Goal: Information Seeking & Learning: Learn about a topic

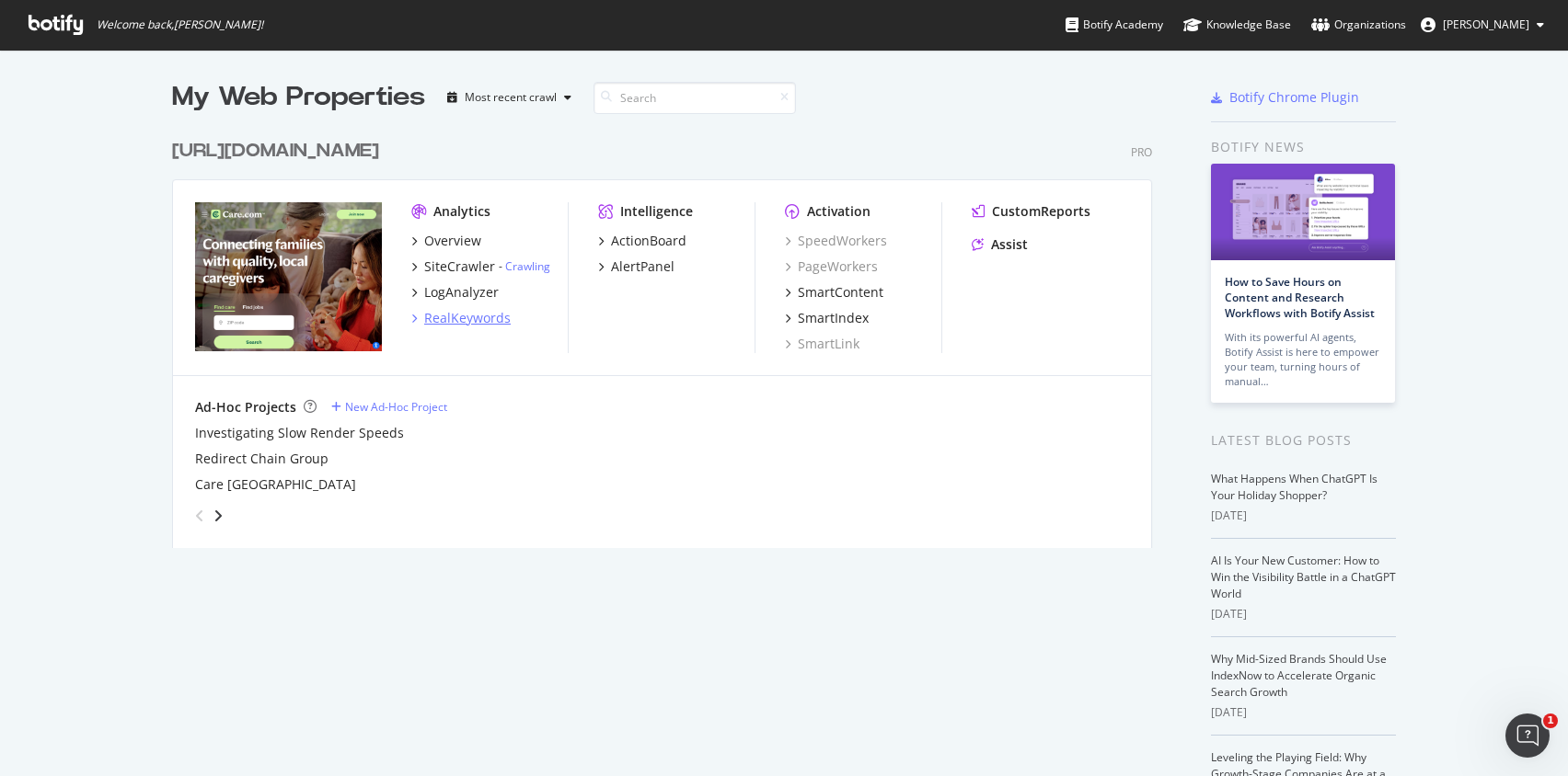
click at [475, 311] on div "RealKeywords" at bounding box center [468, 318] width 86 height 18
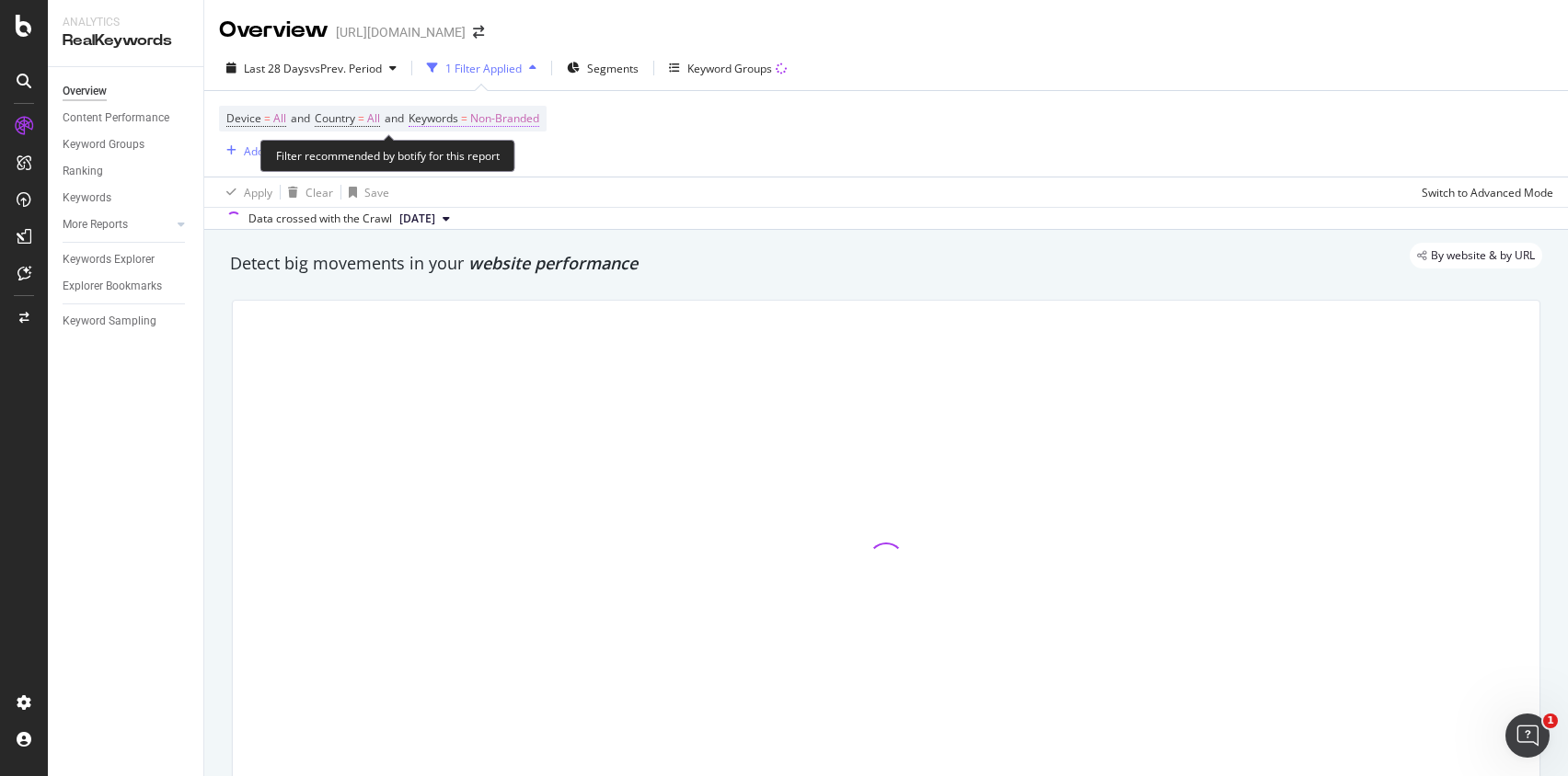
click at [530, 119] on span "Non-Branded" at bounding box center [505, 118] width 69 height 26
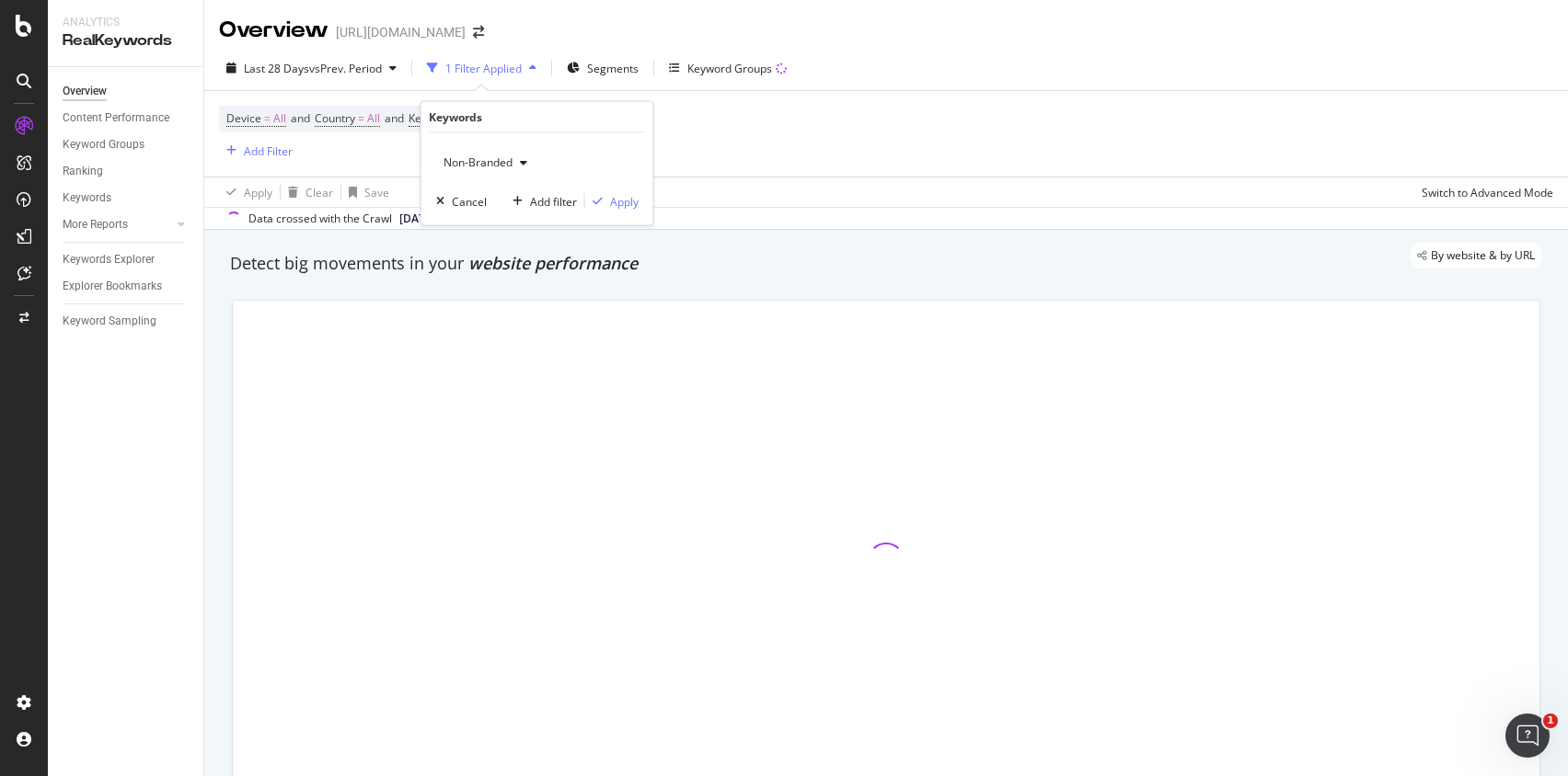
click at [484, 169] on span "Non-Branded" at bounding box center [474, 162] width 77 height 15
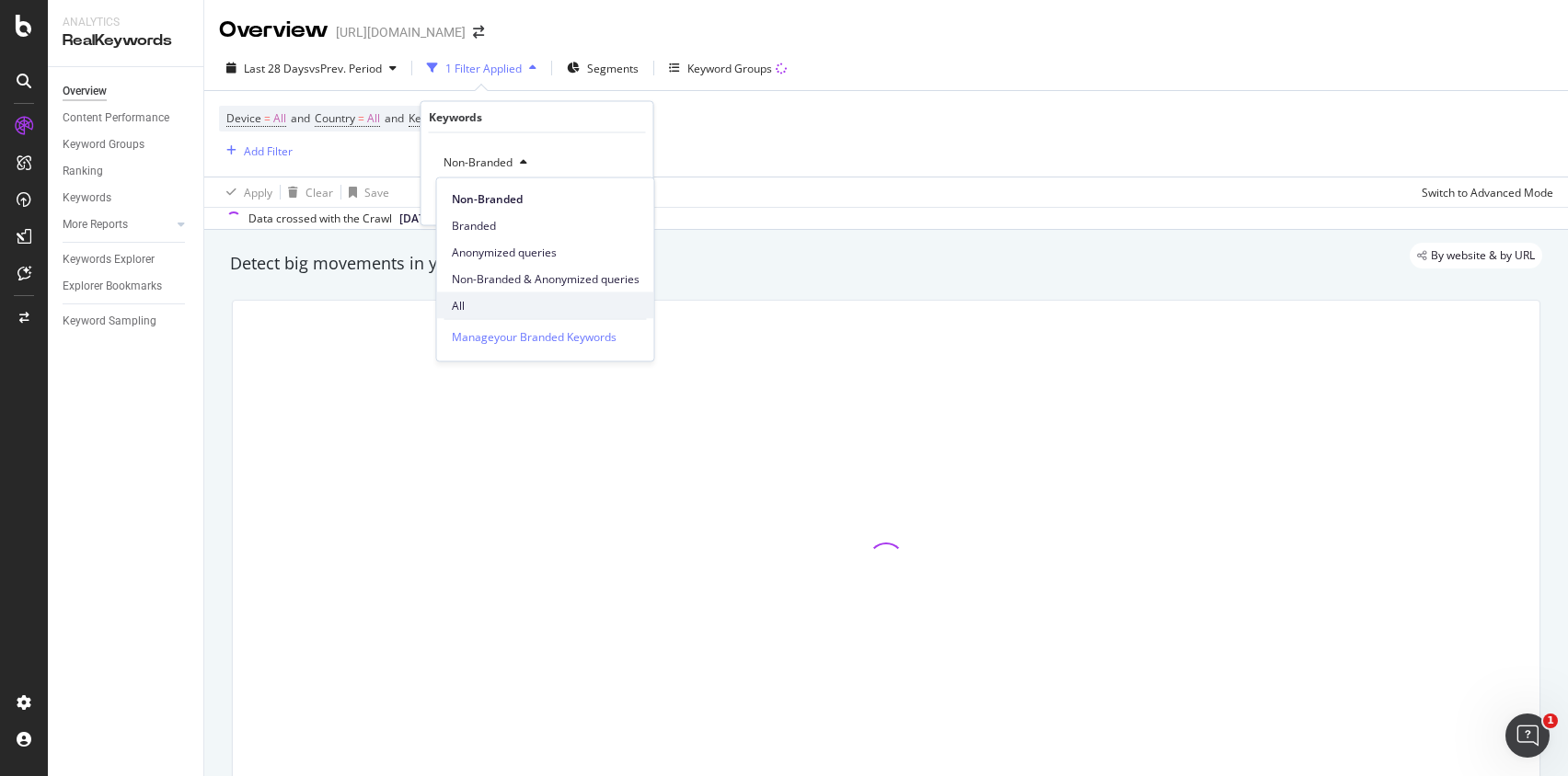
click at [473, 292] on div "All" at bounding box center [545, 306] width 218 height 27
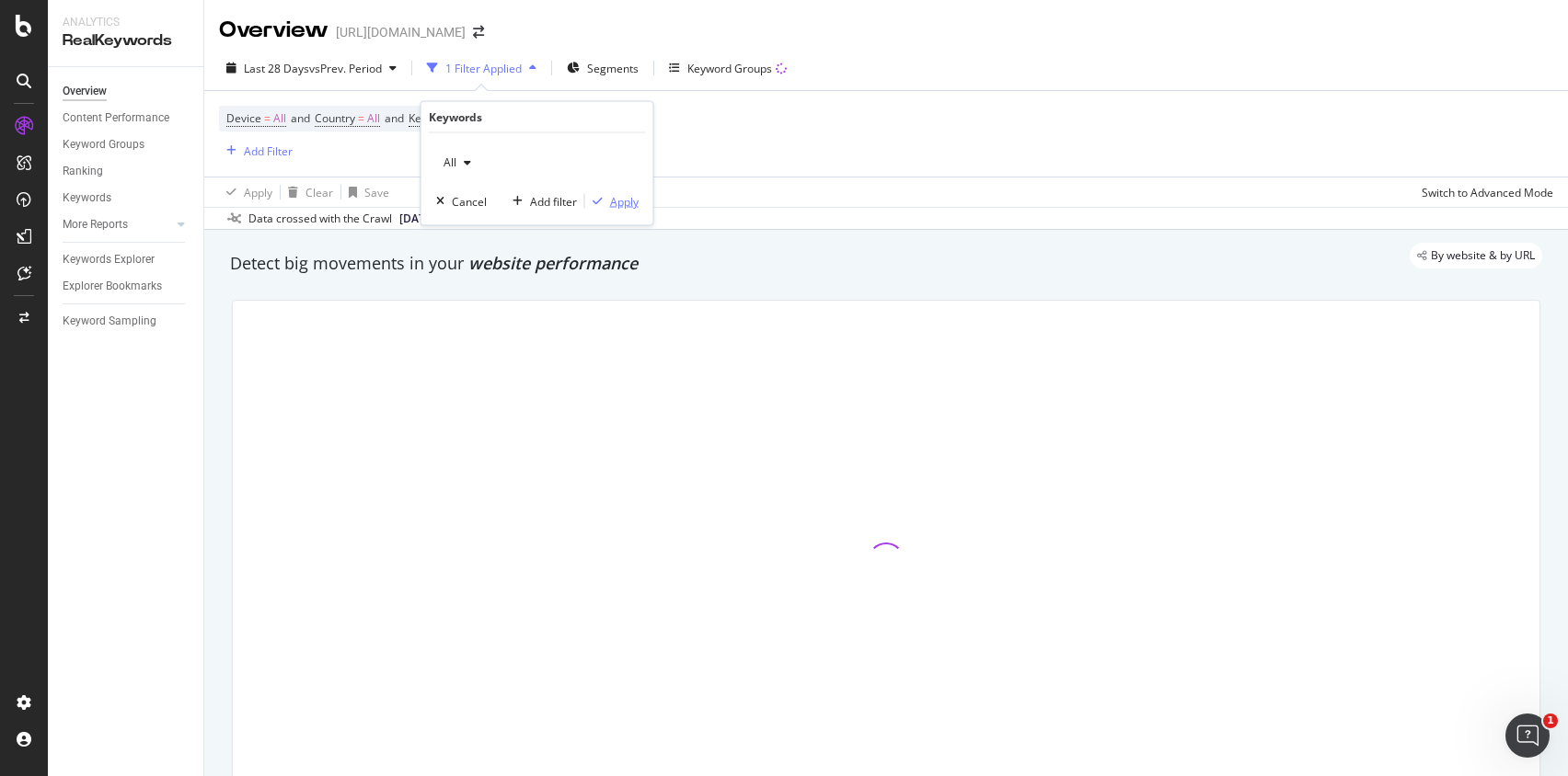
click at [620, 205] on div "Apply" at bounding box center [625, 201] width 29 height 15
click at [697, 149] on div "Device = All and Country = All and Keywords = All Add Filter" at bounding box center [887, 133] width 1334 height 85
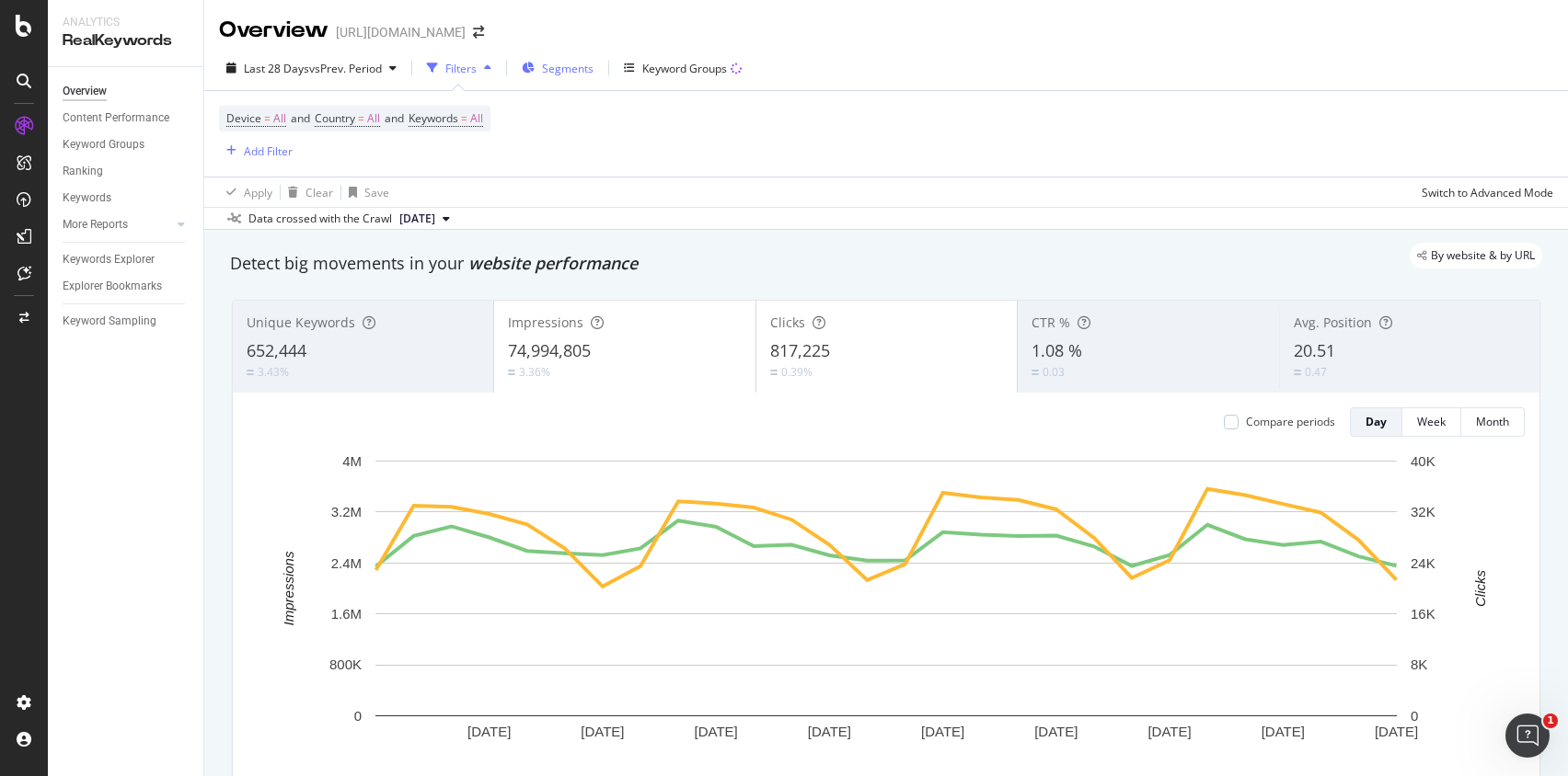
click at [578, 73] on span "Segments" at bounding box center [568, 68] width 52 height 15
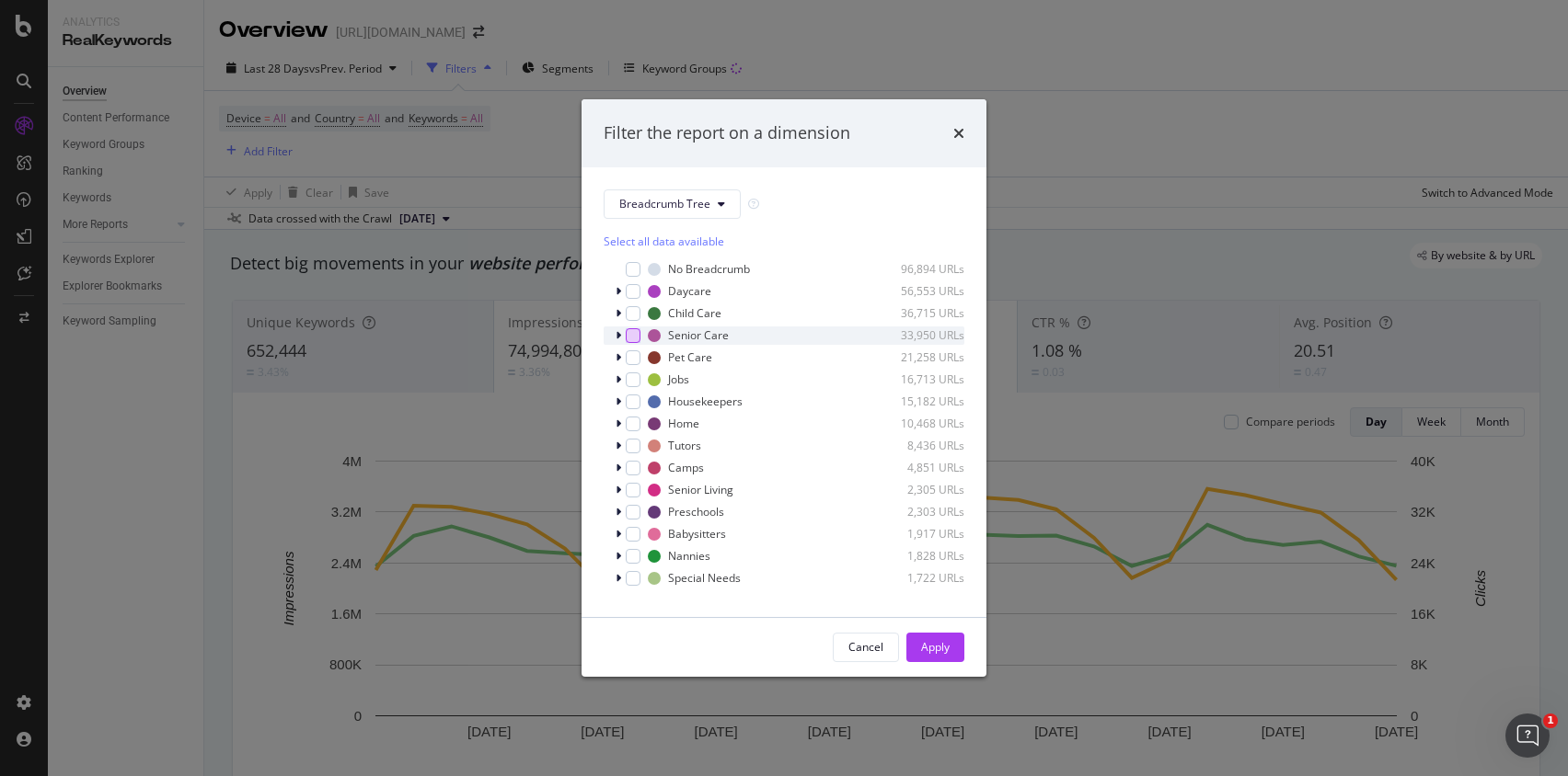
click at [635, 337] on div "modal" at bounding box center [633, 335] width 14 height 14
click at [635, 335] on icon "modal" at bounding box center [634, 336] width 9 height 10
click at [635, 491] on div "modal" at bounding box center [633, 490] width 14 height 14
click at [946, 640] on div "Apply" at bounding box center [935, 647] width 29 height 15
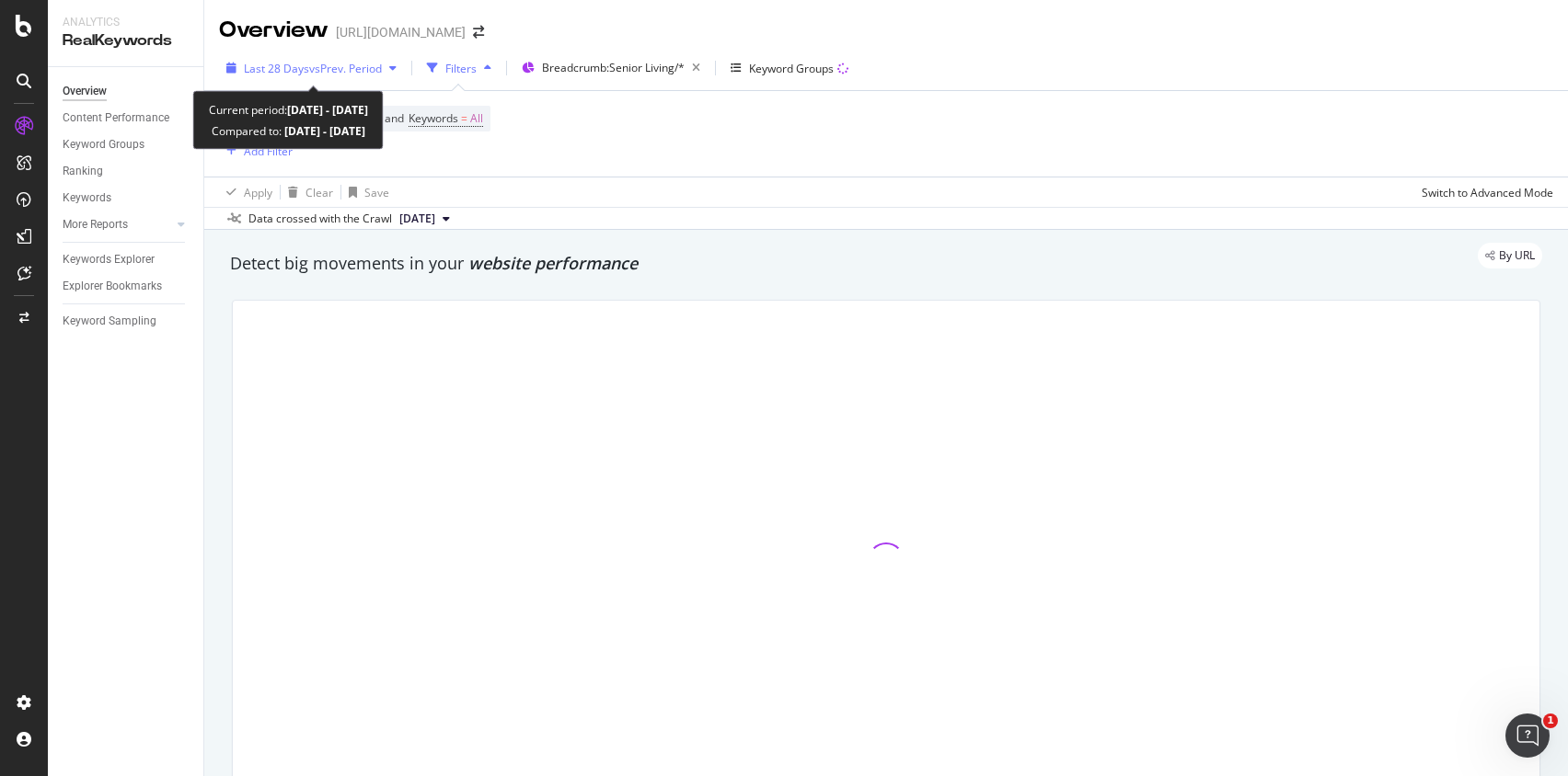
click at [350, 60] on span "vs Prev. Period" at bounding box center [346, 68] width 73 height 15
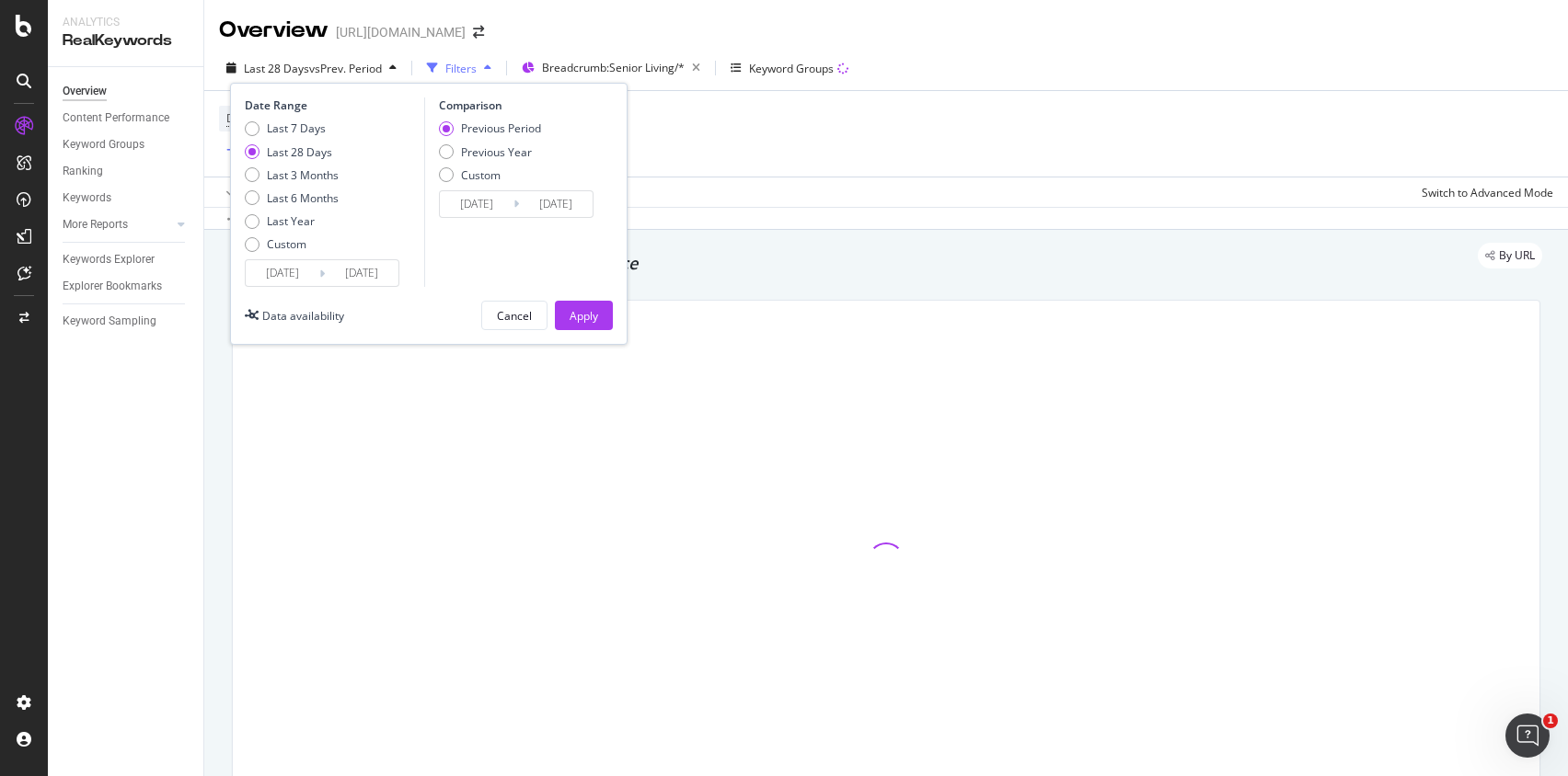
click at [284, 270] on input "[DATE]" at bounding box center [282, 273] width 74 height 26
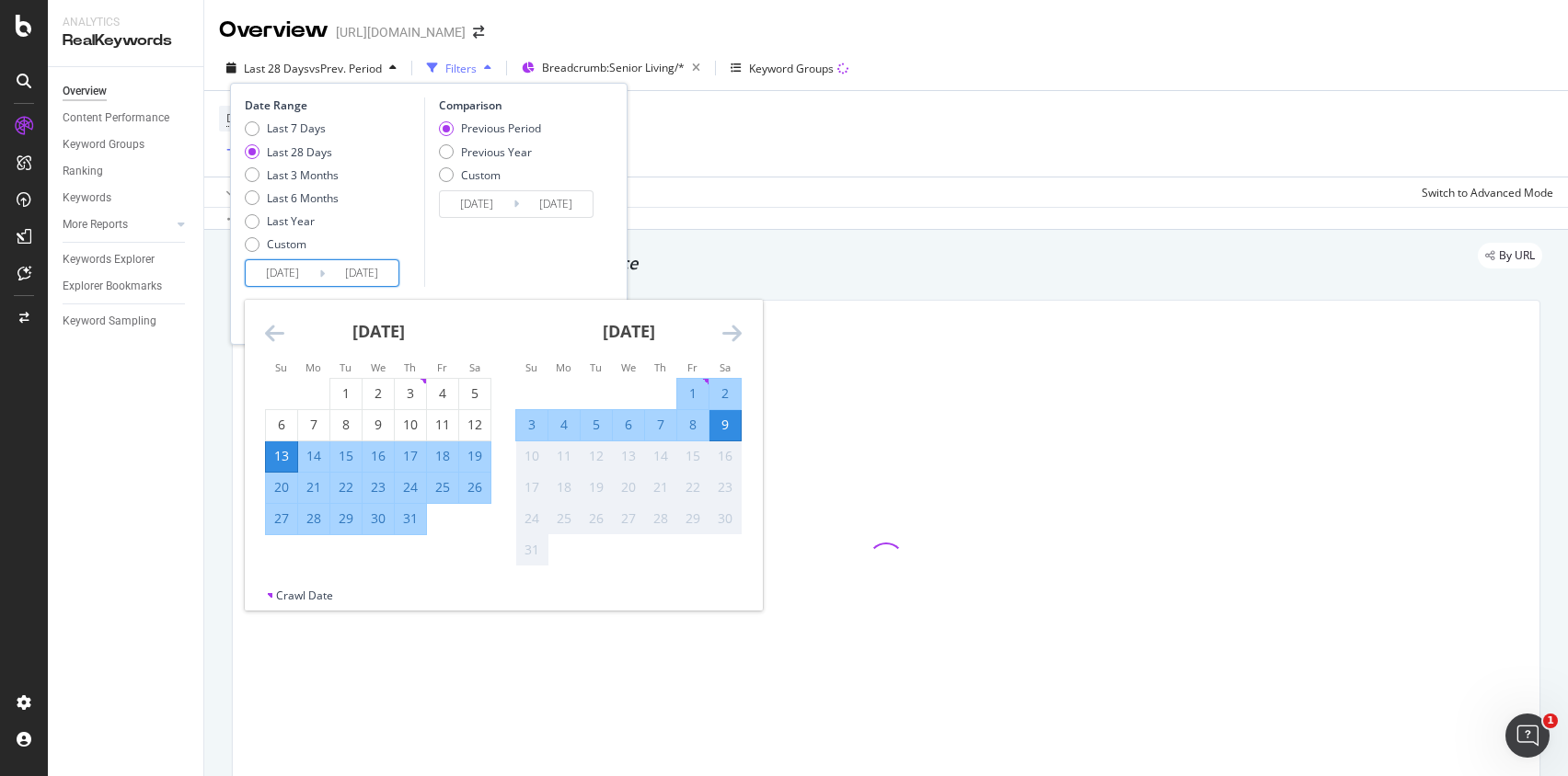
click at [739, 333] on icon "Move forward to switch to the next month." at bounding box center [732, 332] width 19 height 22
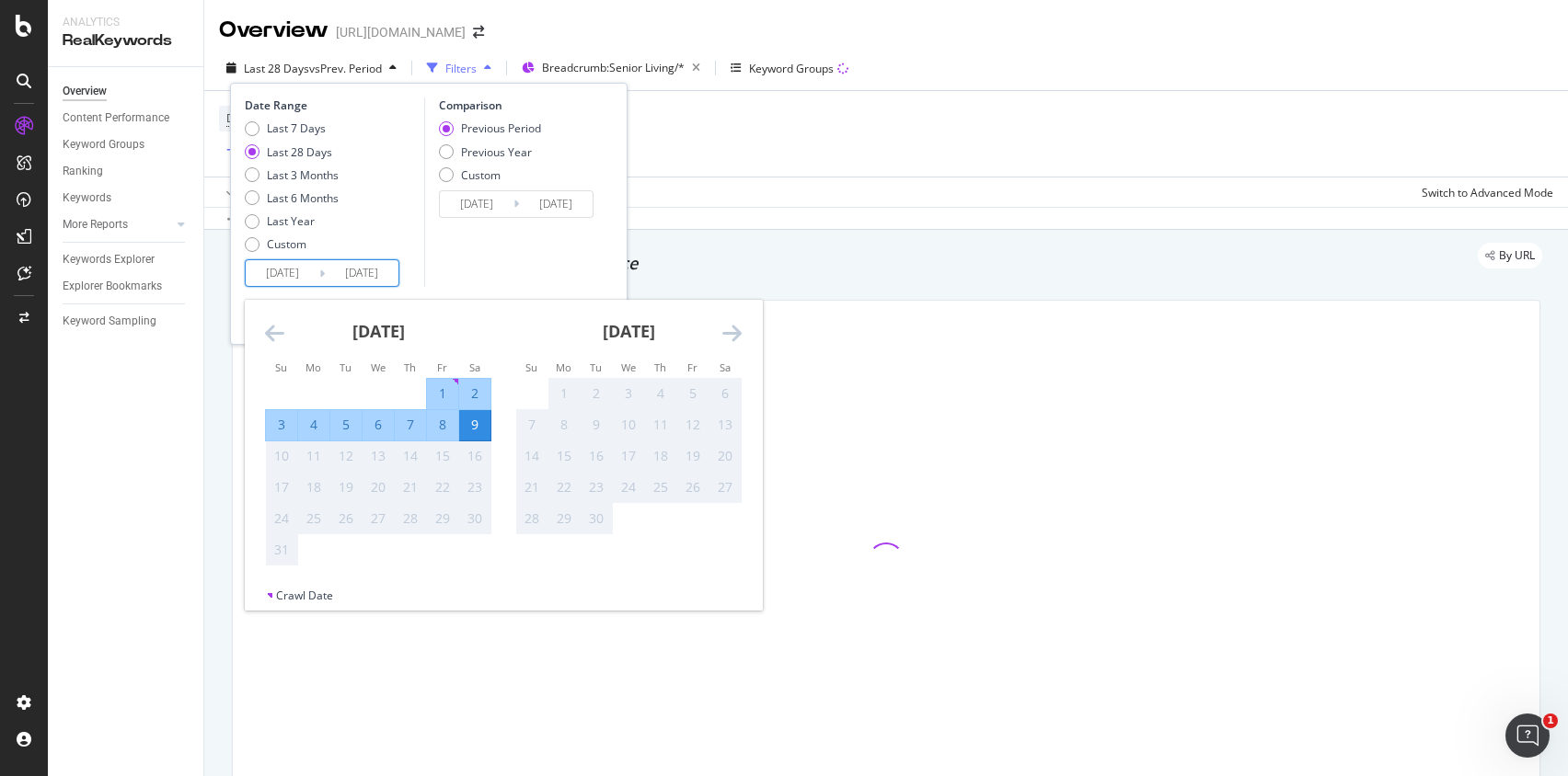
click at [269, 329] on icon "Move backward to switch to the previous month." at bounding box center [275, 332] width 19 height 22
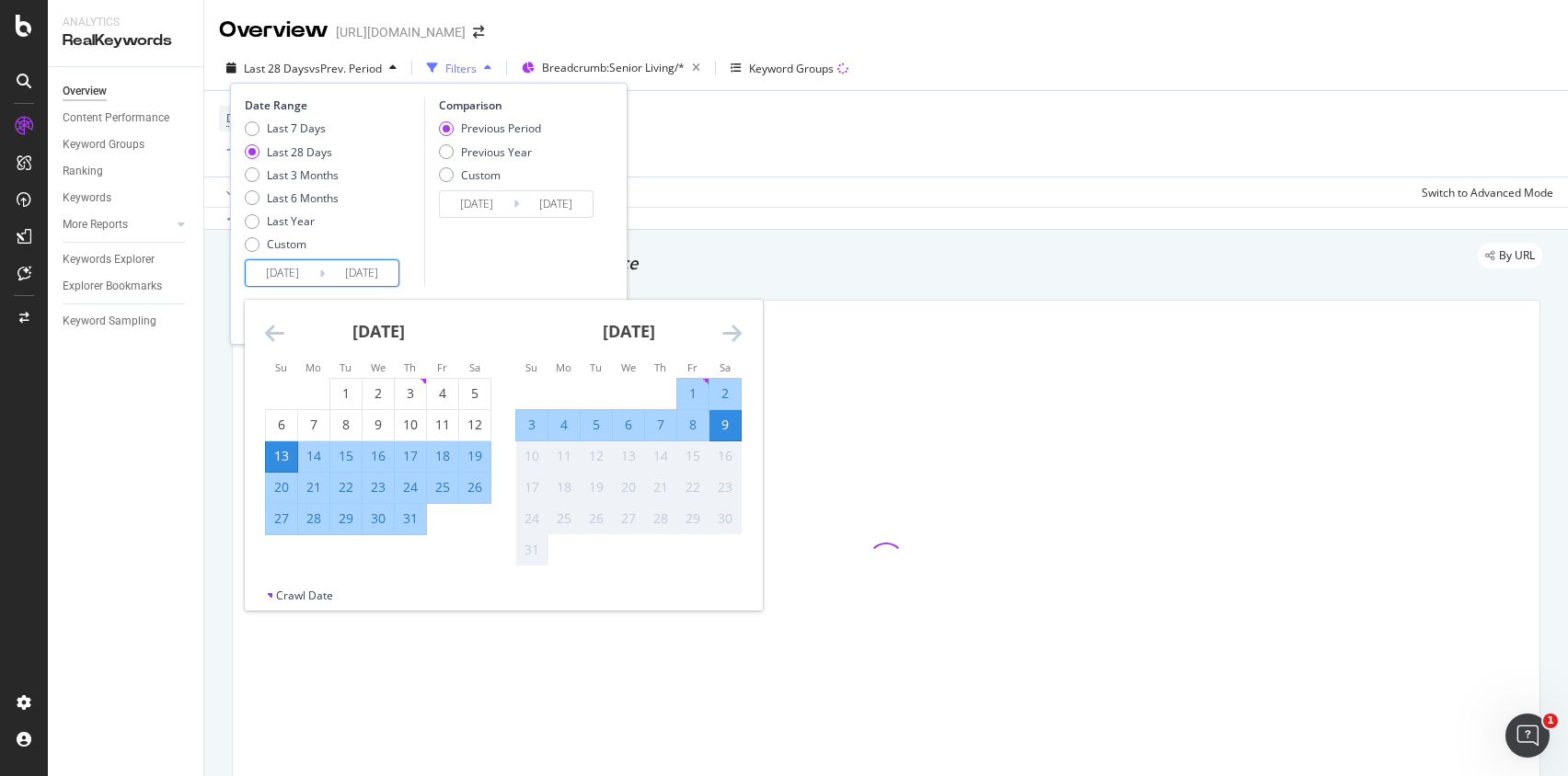
click at [731, 342] on icon "Move forward to switch to the next month." at bounding box center [732, 332] width 19 height 22
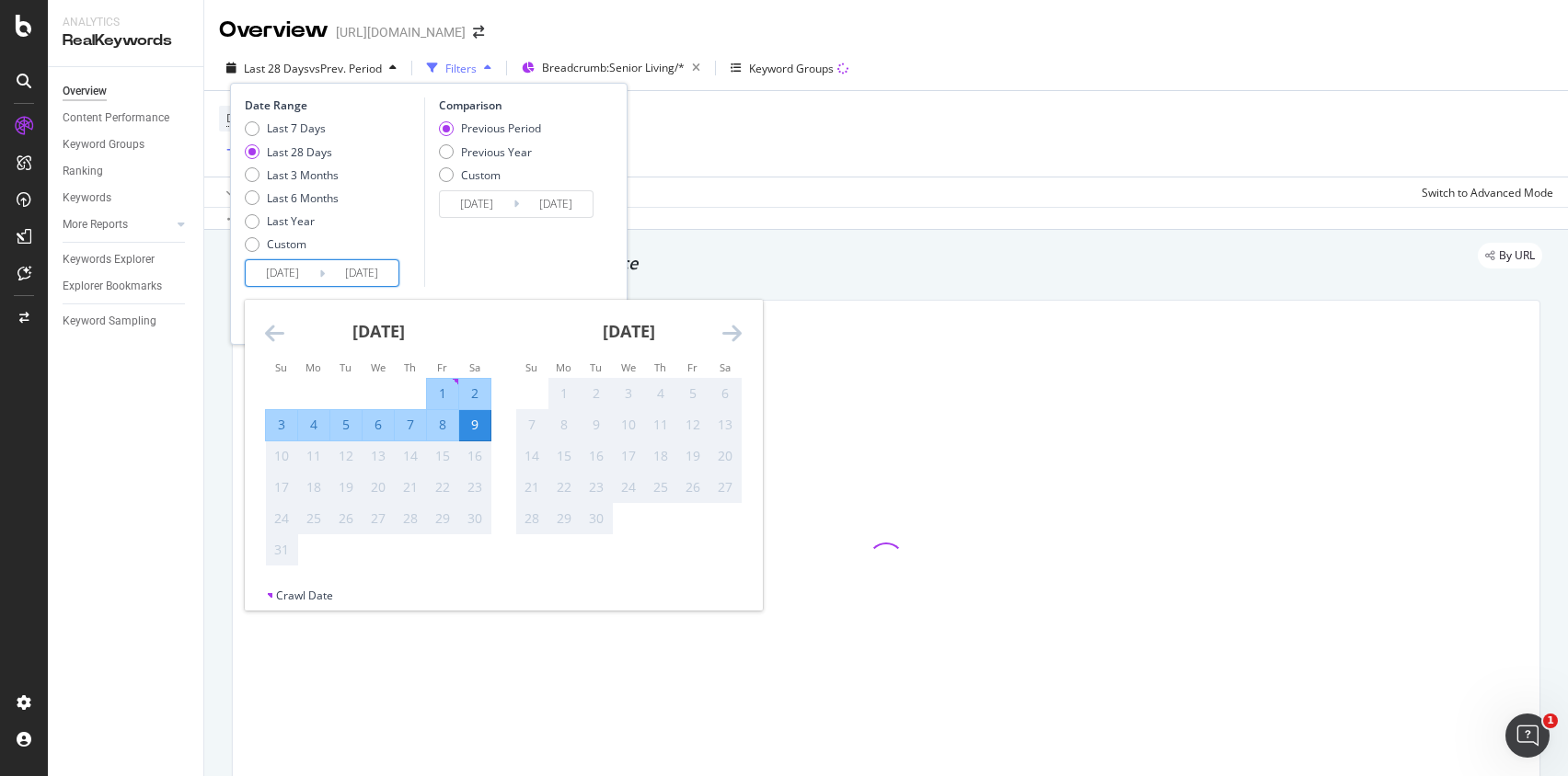
click at [283, 419] on div "3" at bounding box center [281, 424] width 32 height 18
type input "[DATE]"
click at [292, 273] on input "[DATE]" at bounding box center [282, 273] width 74 height 26
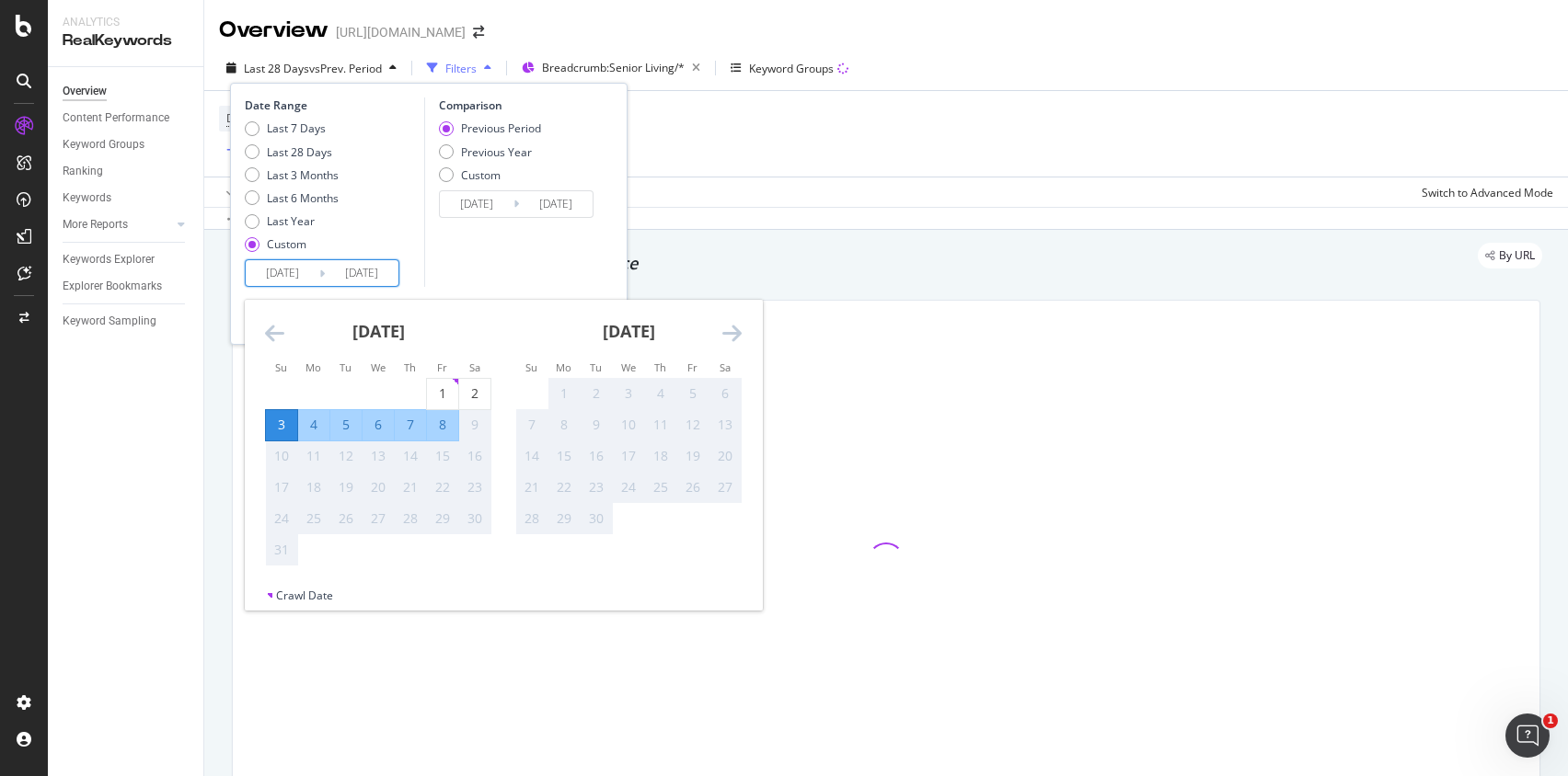
click at [292, 273] on input "[DATE]" at bounding box center [282, 273] width 74 height 26
click at [434, 267] on div "Comparison Previous Period Previous Year Custom [DATE] Navigate forward to inte…" at bounding box center [512, 193] width 174 height 190
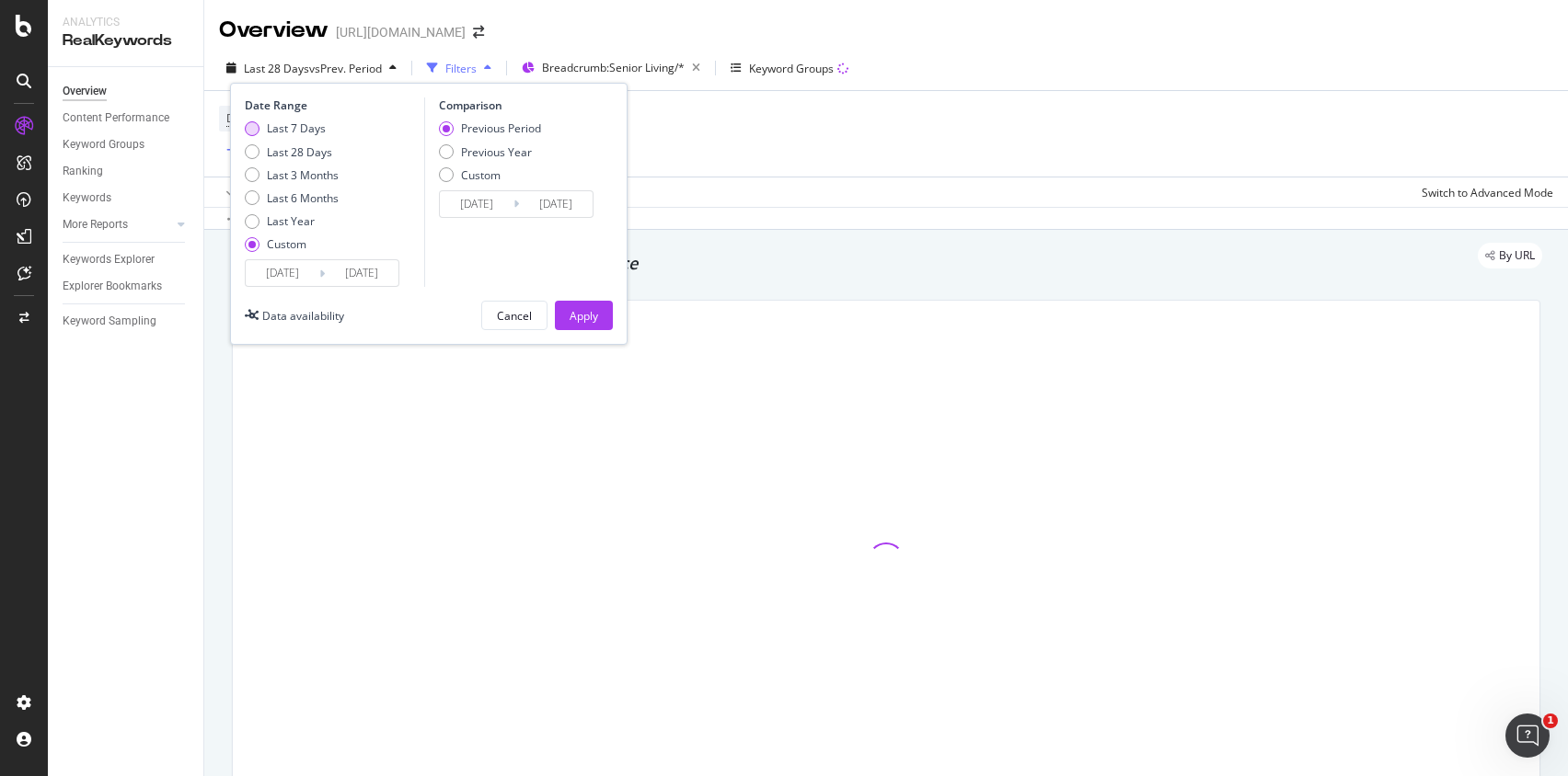
click at [298, 134] on div "Last 7 Days" at bounding box center [295, 128] width 58 height 15
click at [588, 322] on div "Apply" at bounding box center [584, 316] width 29 height 15
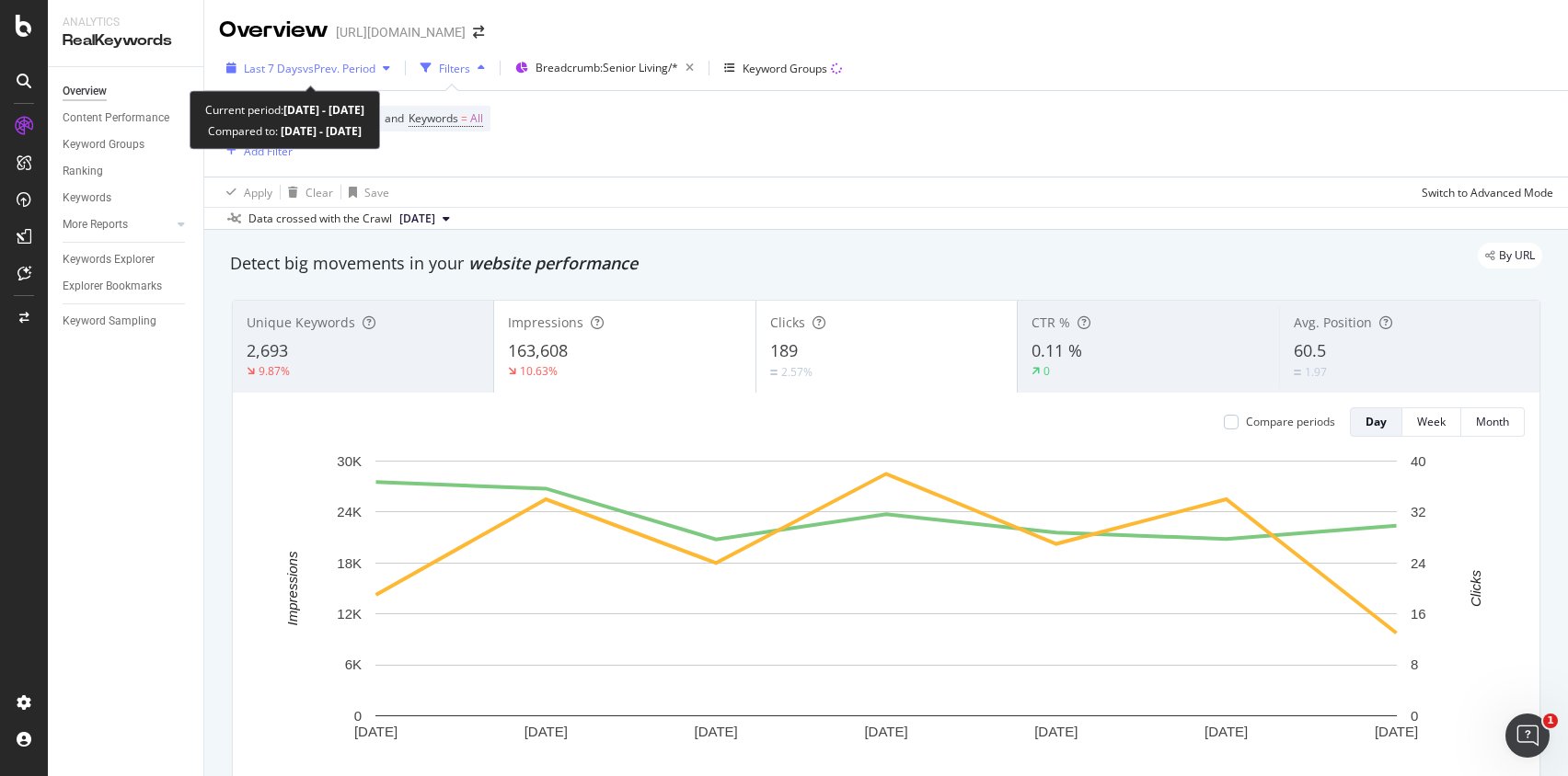
click at [361, 70] on span "vs Prev. Period" at bounding box center [339, 68] width 73 height 15
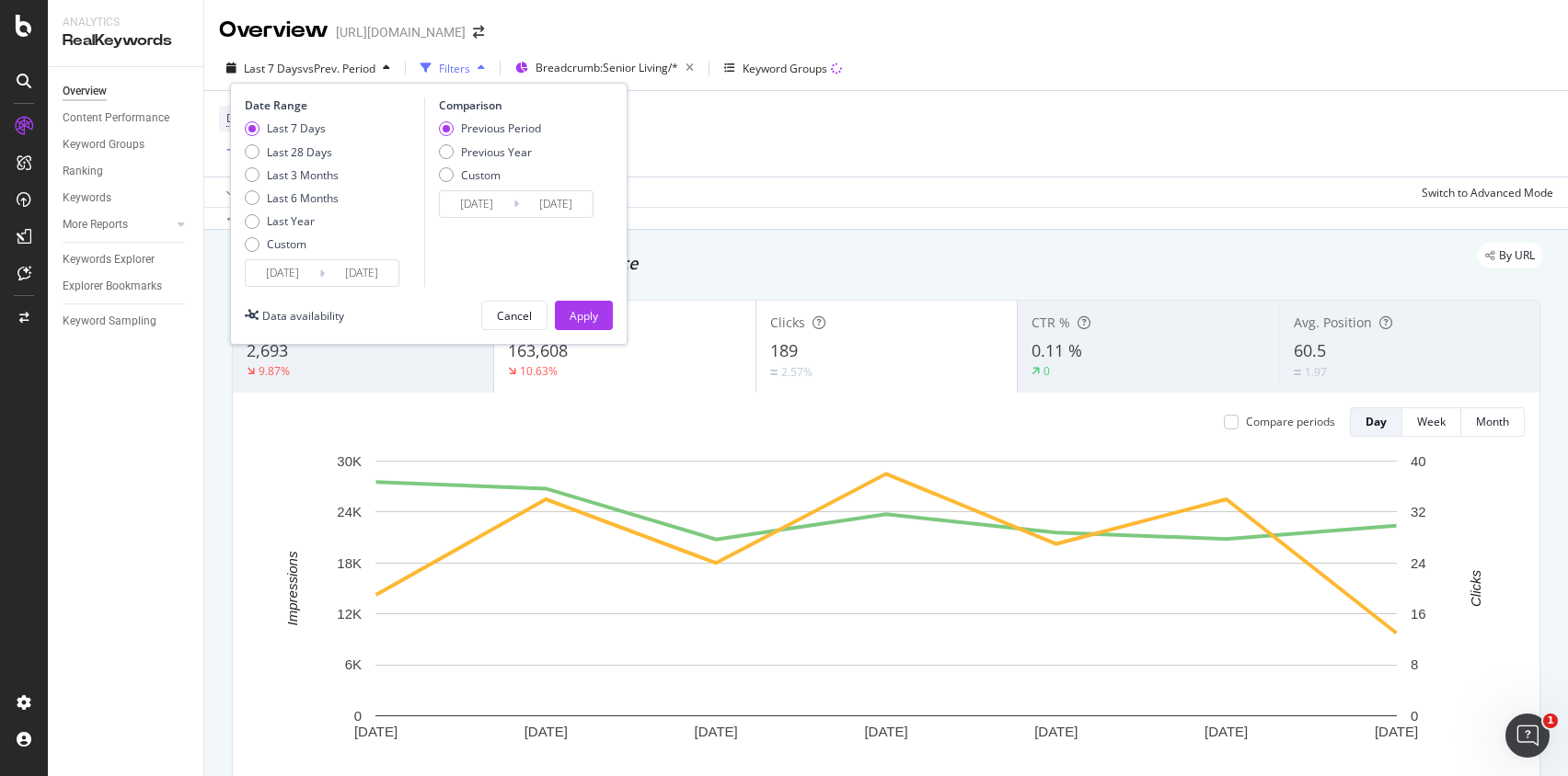
click at [305, 160] on div "Last 7 Days Last 28 Days Last 3 Months Last 6 Months Last Year Custom" at bounding box center [291, 190] width 94 height 139
click at [304, 158] on div "Last 28 Days" at bounding box center [299, 152] width 65 height 15
type input "[DATE]"
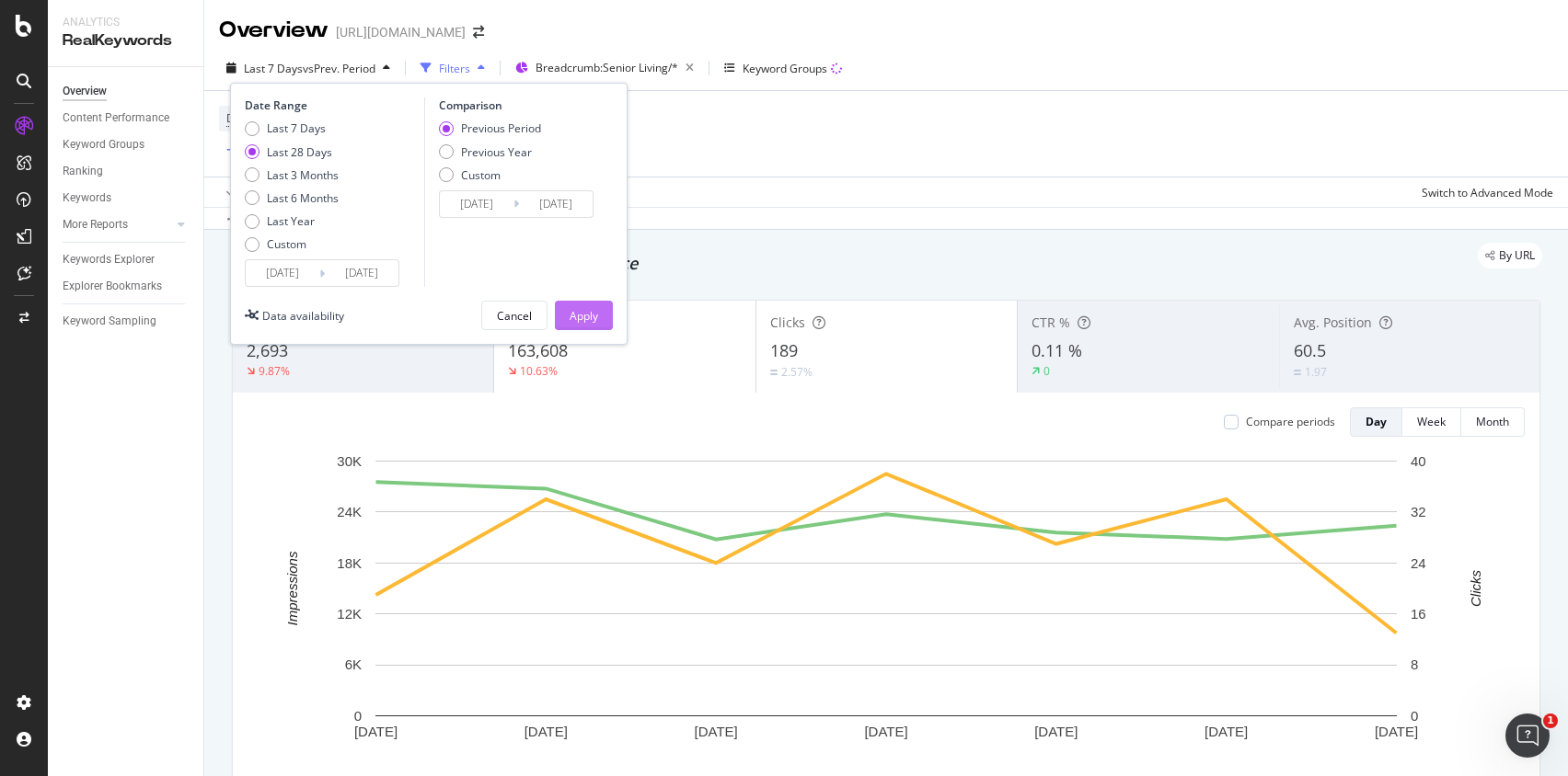
click at [584, 315] on div "Apply" at bounding box center [584, 316] width 29 height 15
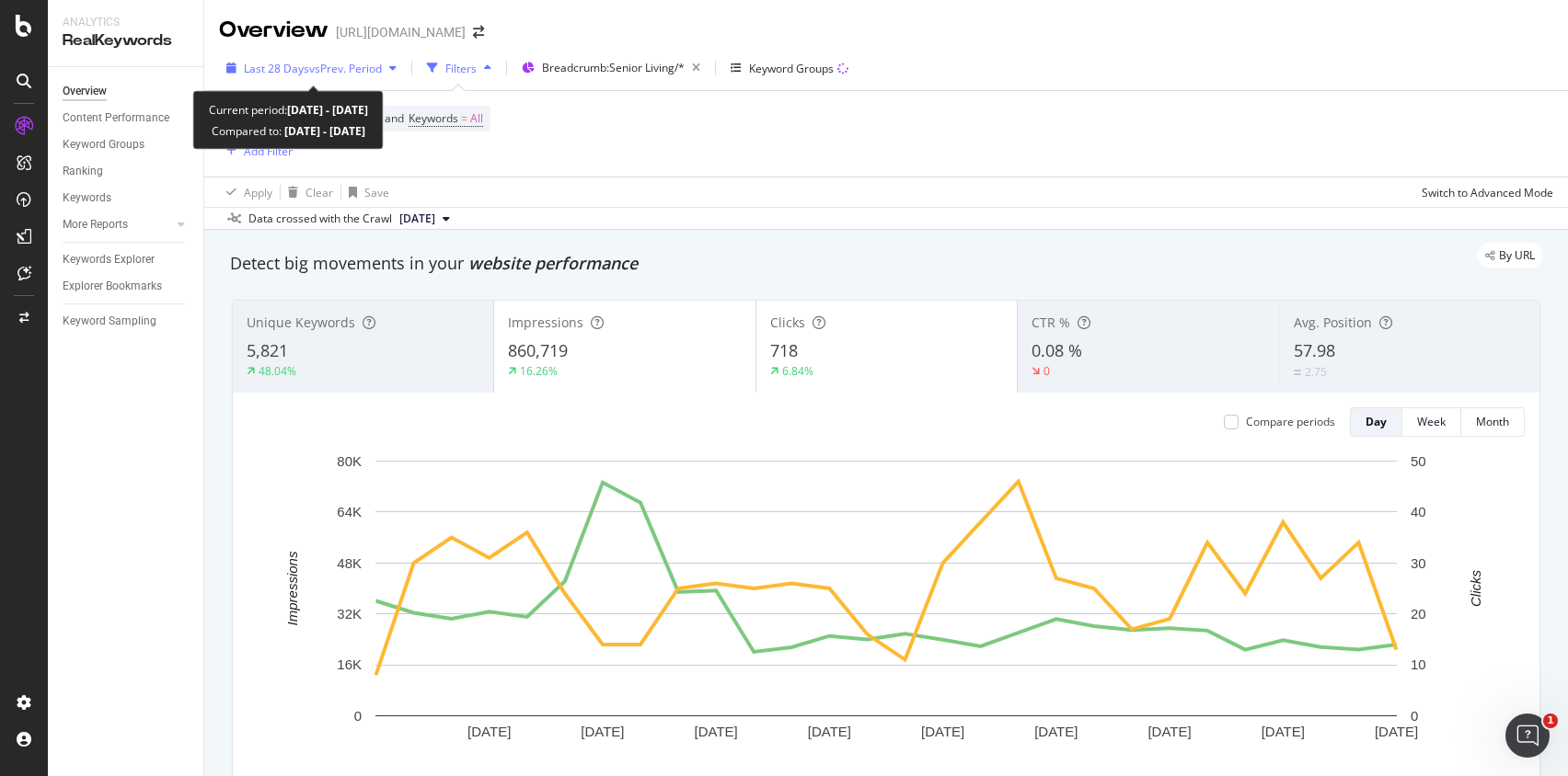
click at [320, 67] on span "vs Prev. Period" at bounding box center [346, 68] width 73 height 15
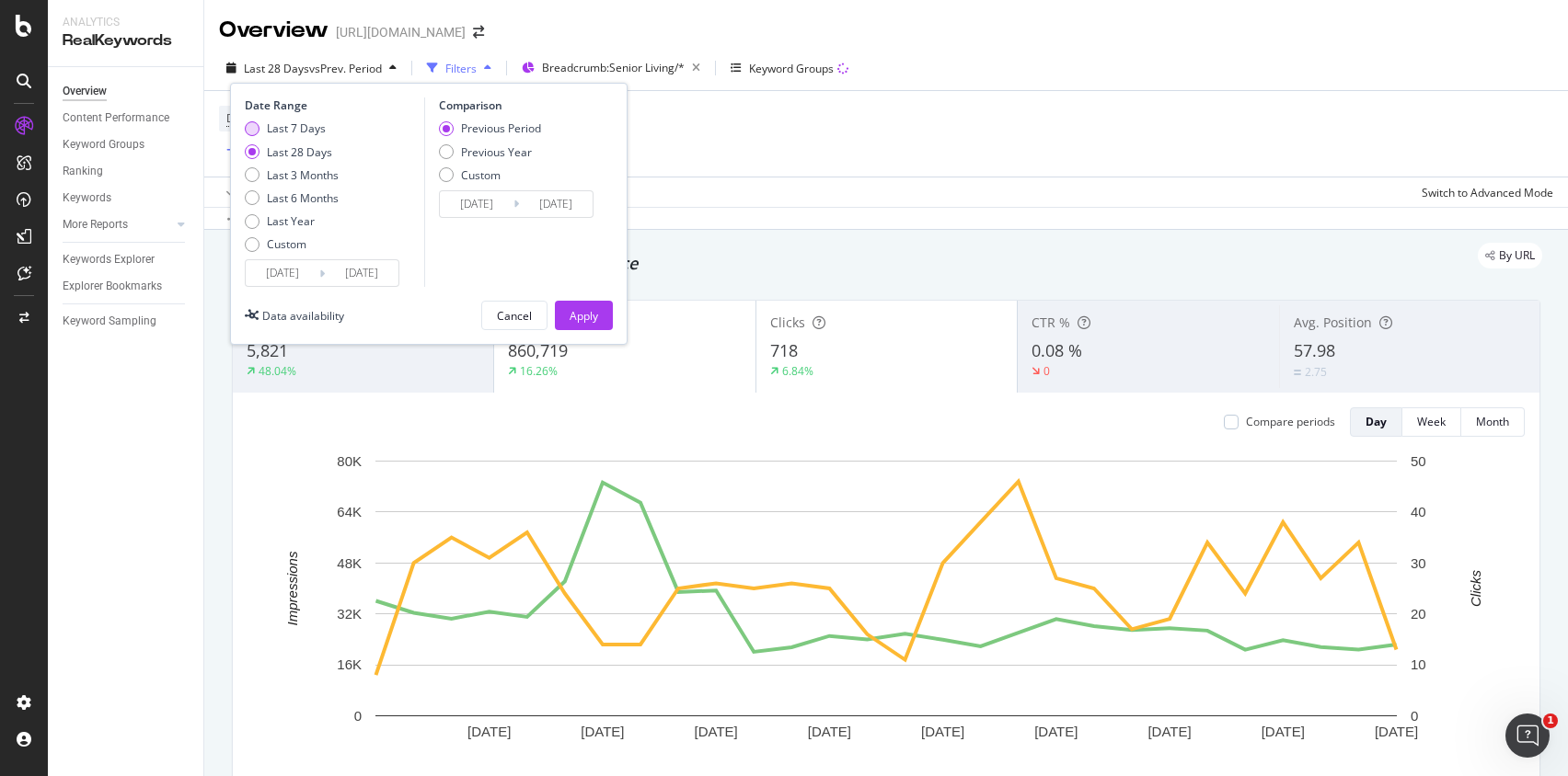
click at [293, 128] on div "Last 7 Days" at bounding box center [295, 128] width 58 height 15
type input "[DATE]"
click at [591, 313] on div "Apply" at bounding box center [584, 316] width 29 height 15
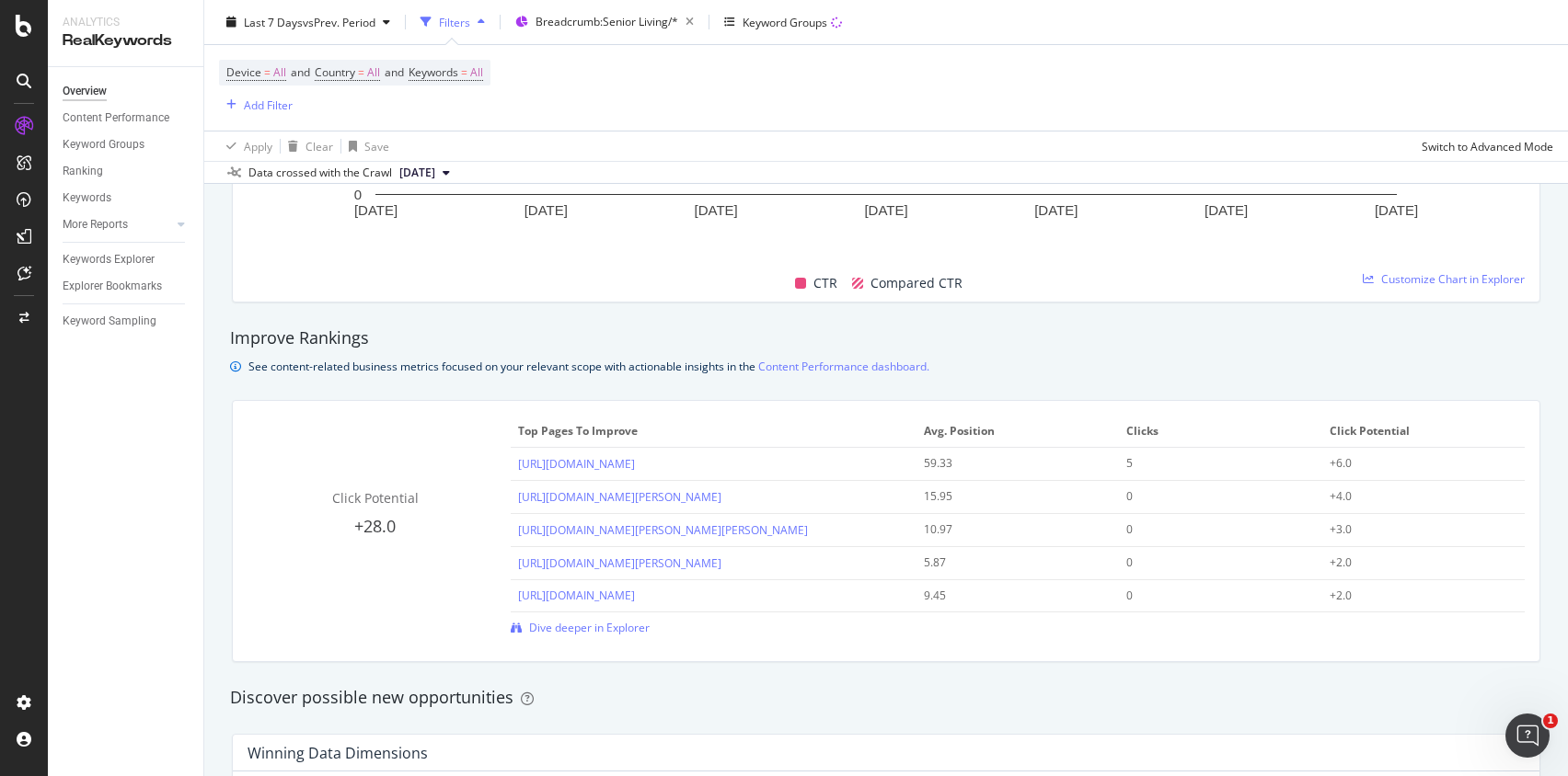
scroll to position [1321, 0]
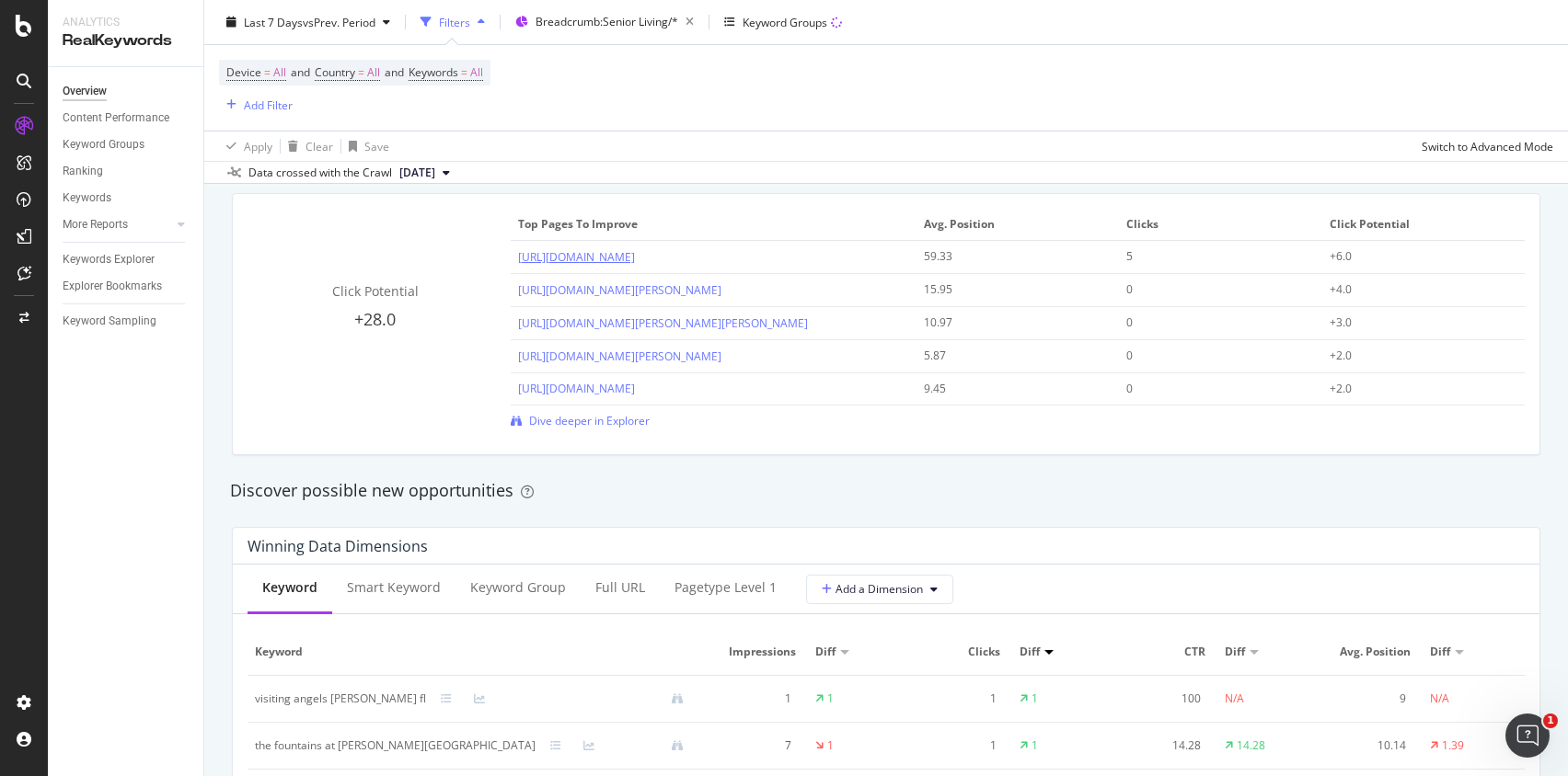
click at [634, 263] on link "[URL][DOMAIN_NAME]" at bounding box center [577, 257] width 117 height 15
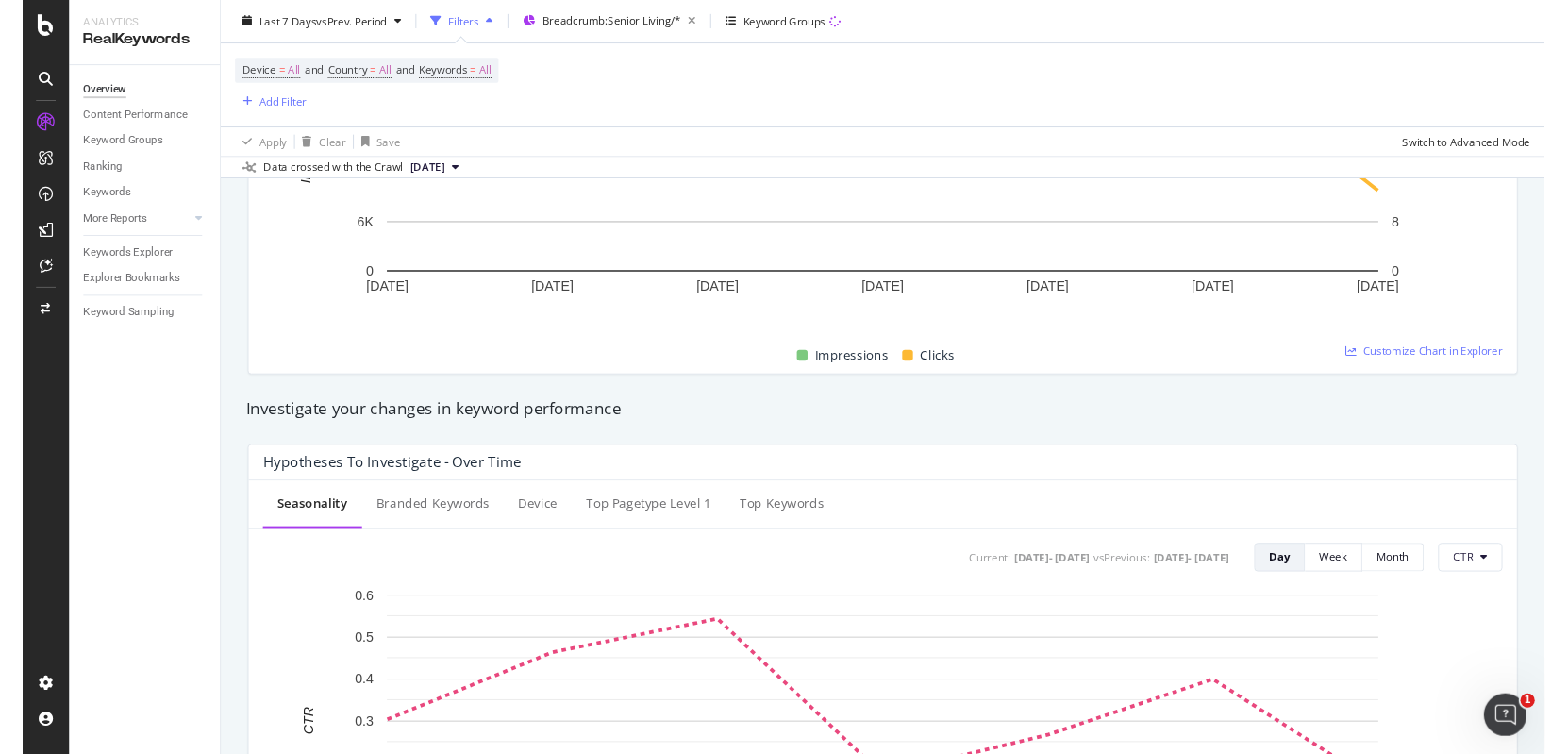
scroll to position [0, 0]
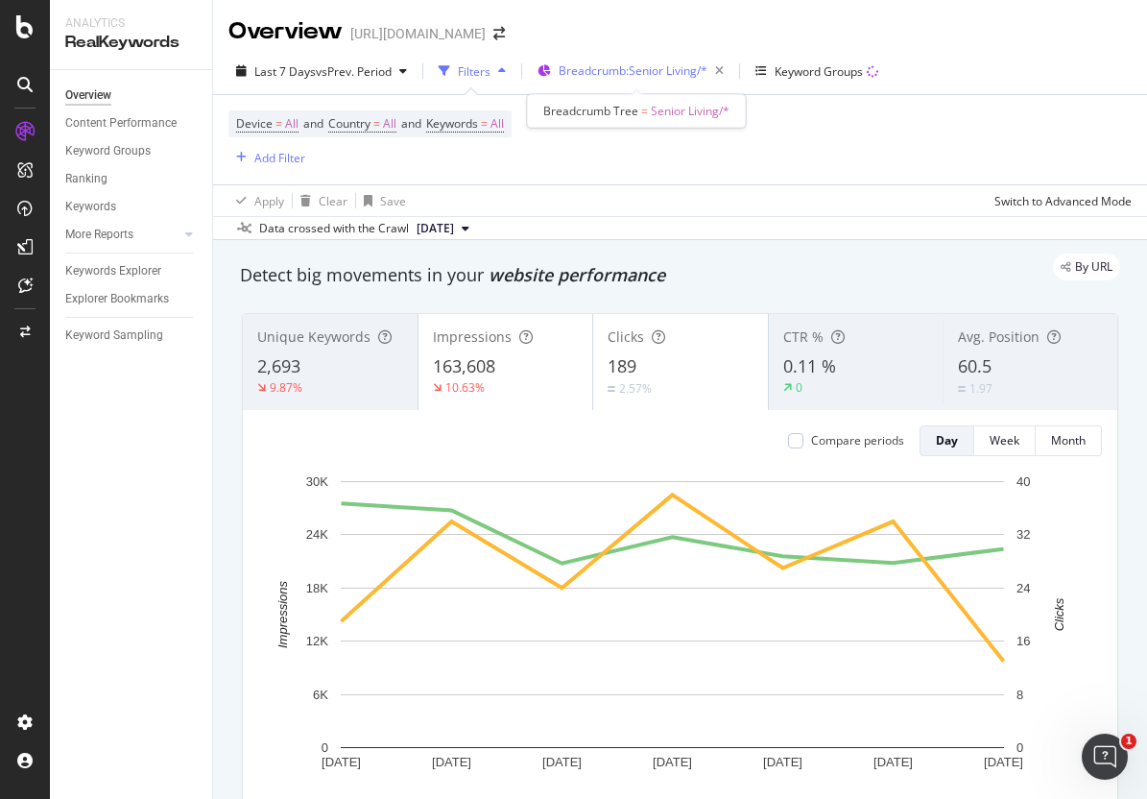
click at [629, 62] on span "Breadcrumb: Senior Living/*" at bounding box center [633, 70] width 149 height 16
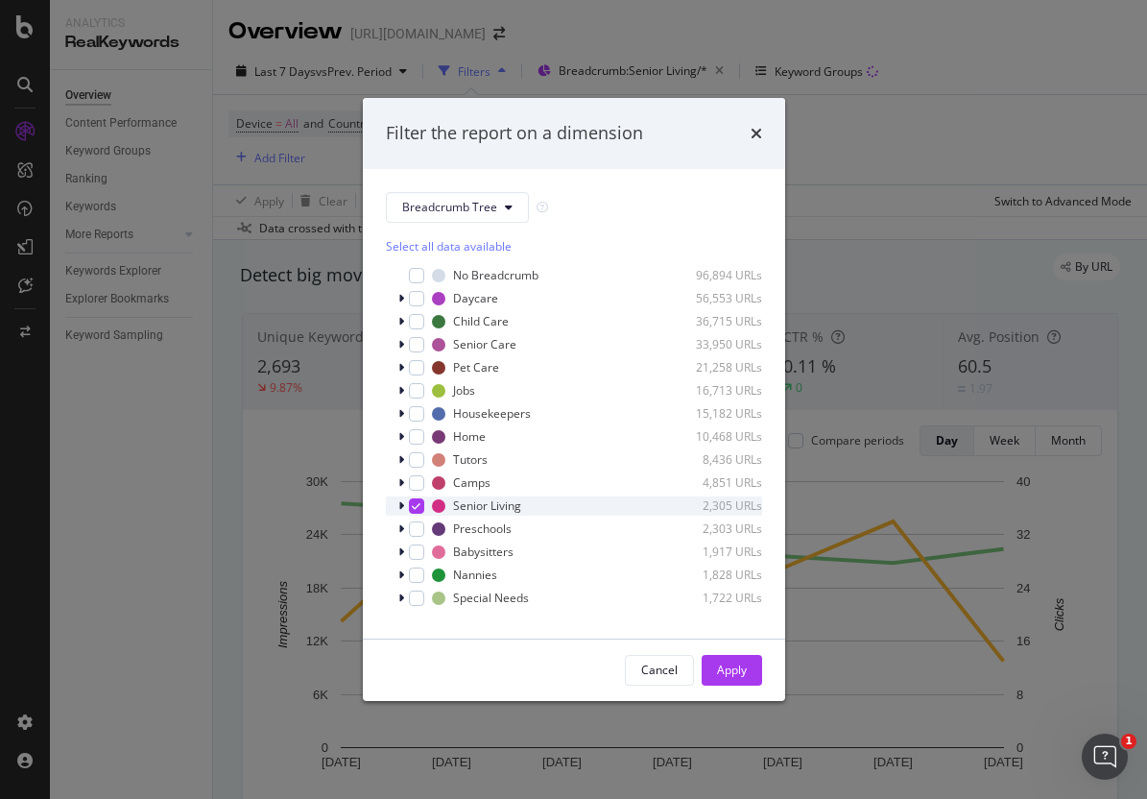
click at [414, 508] on icon "modal" at bounding box center [416, 506] width 9 height 10
click at [418, 303] on div "modal" at bounding box center [416, 298] width 15 height 15
click at [736, 672] on div "Apply" at bounding box center [732, 670] width 30 height 16
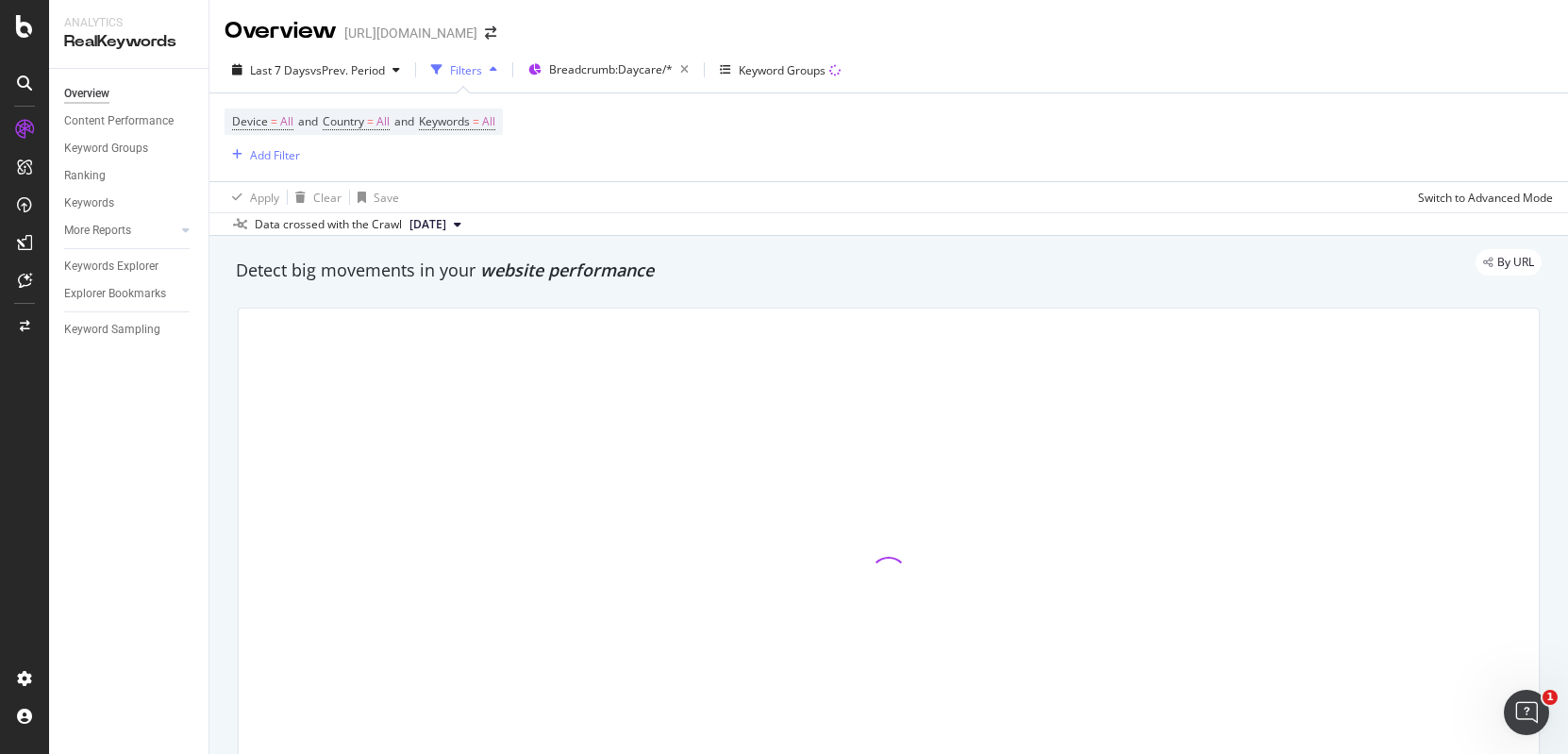
scroll to position [4, 0]
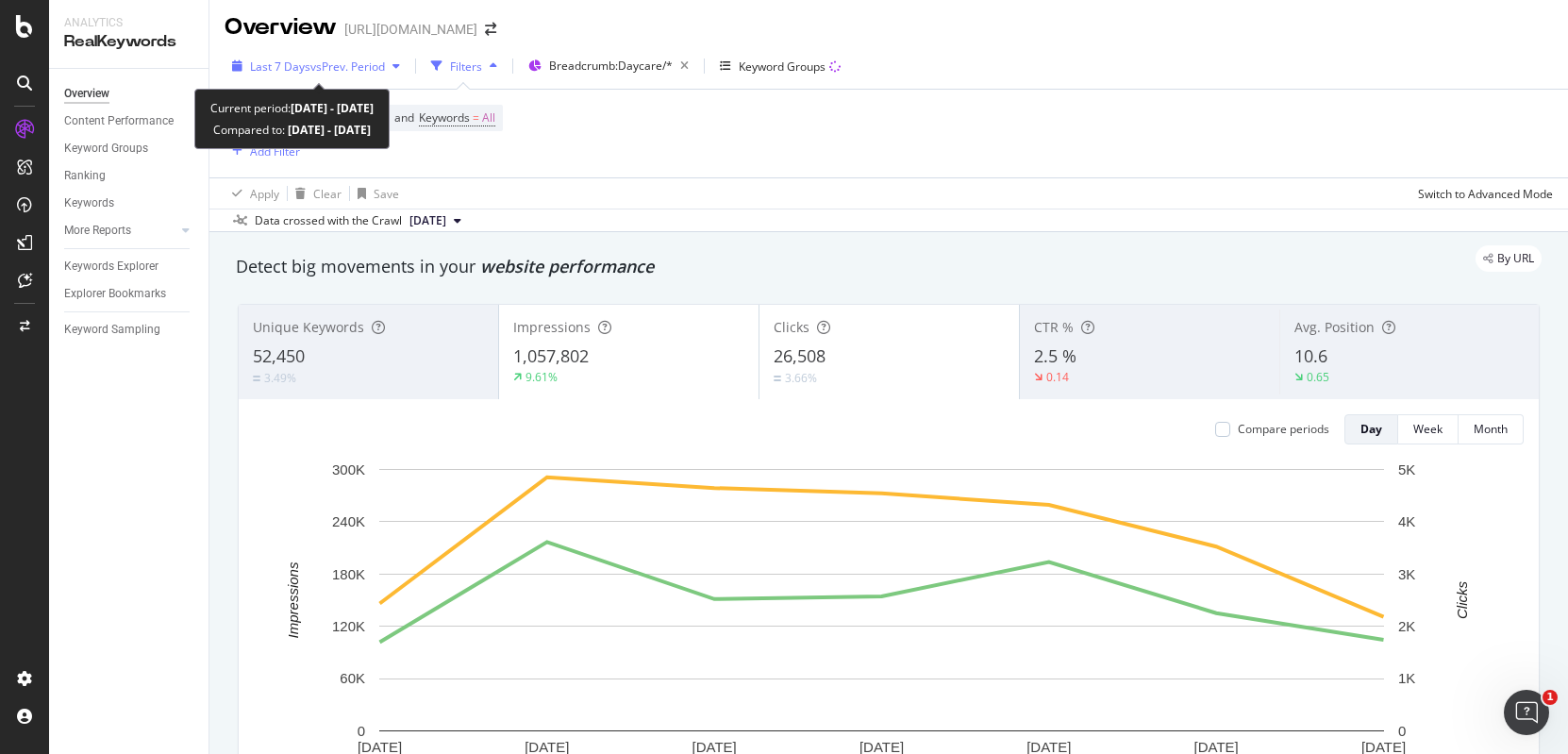
click at [336, 69] on span "vs Prev. Period" at bounding box center [348, 67] width 75 height 16
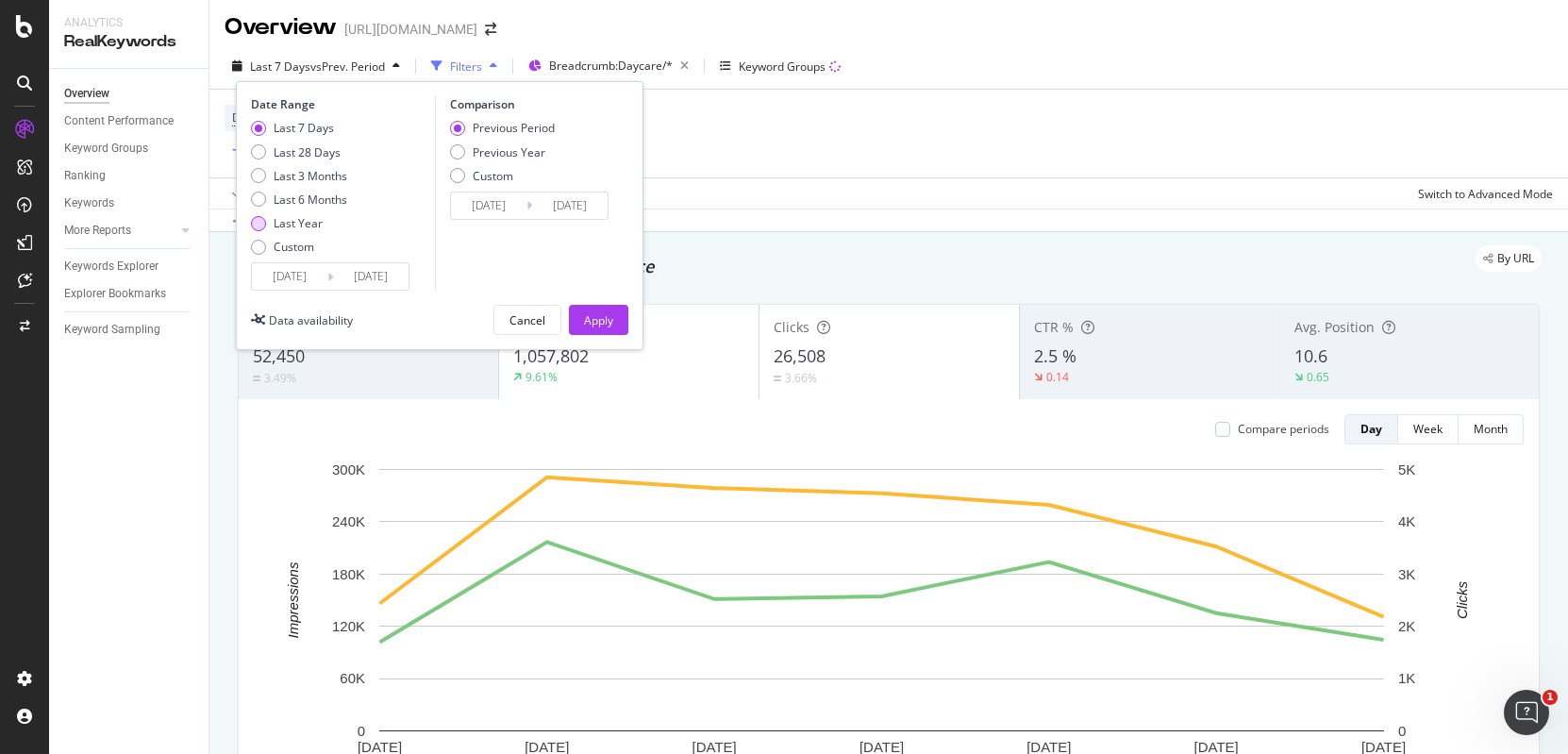
click at [282, 222] on div "Last Year" at bounding box center [298, 223] width 49 height 16
type input "[DATE]"
click at [605, 321] on div "Apply" at bounding box center [598, 320] width 29 height 16
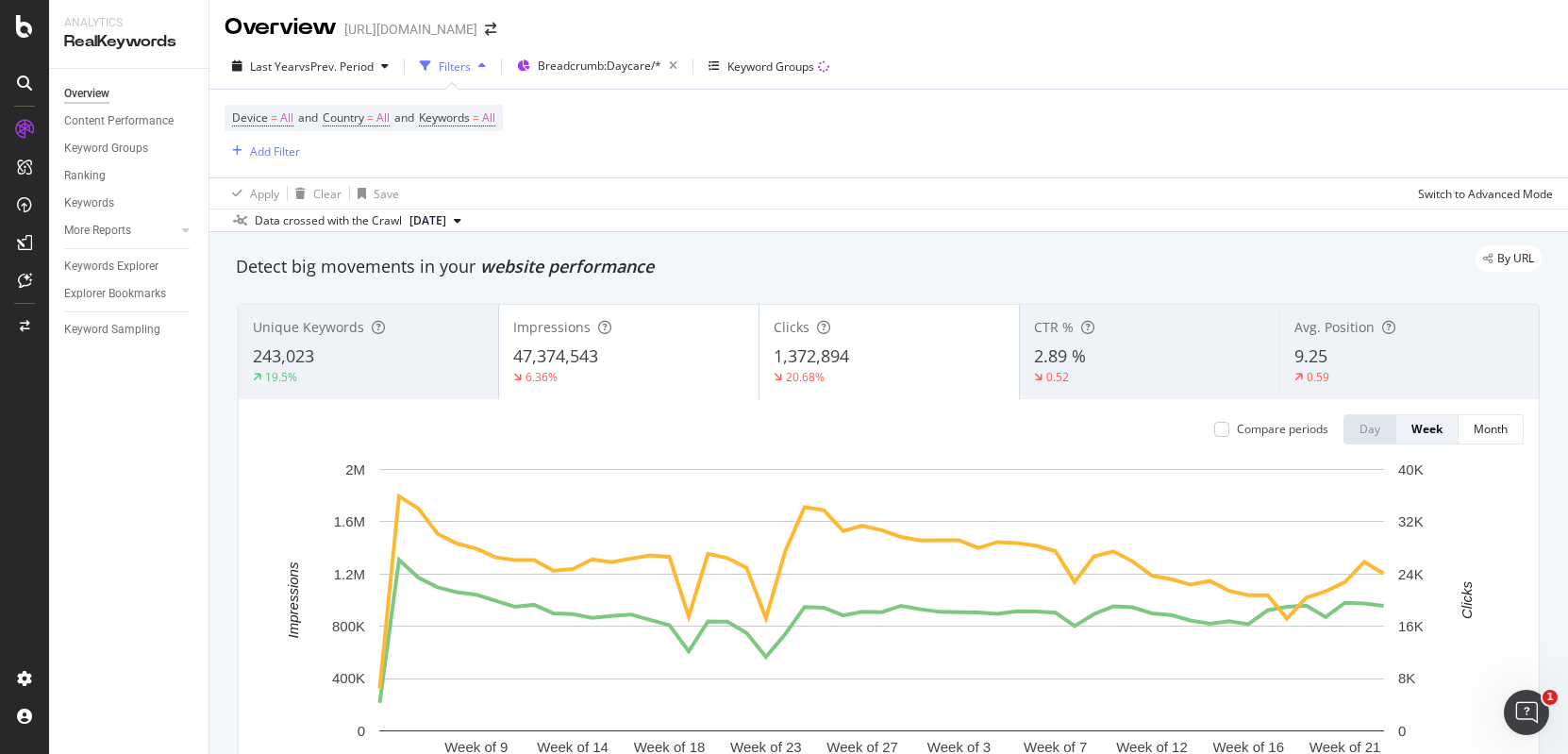
scroll to position [152, 0]
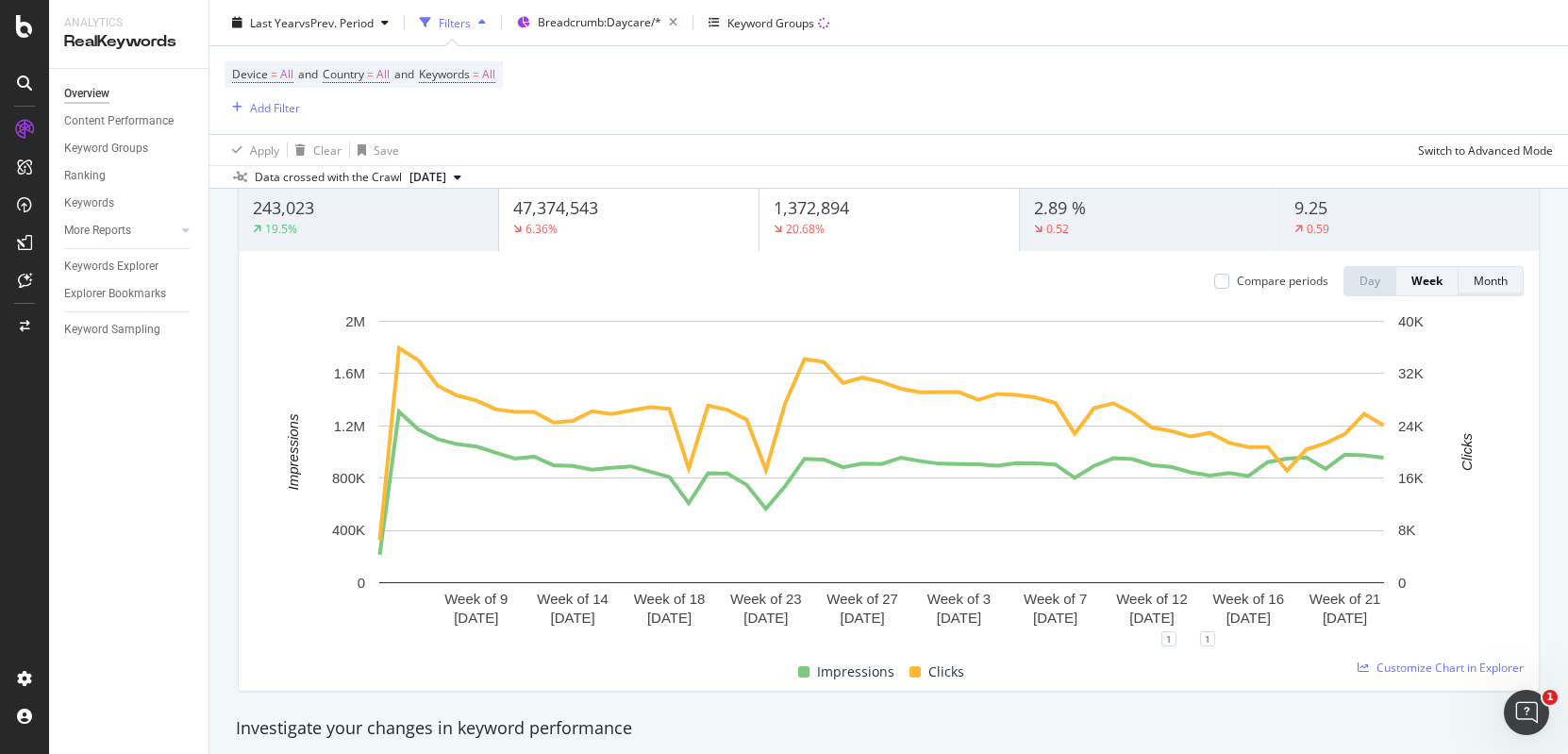
click at [1475, 268] on div "Month" at bounding box center [1490, 281] width 34 height 27
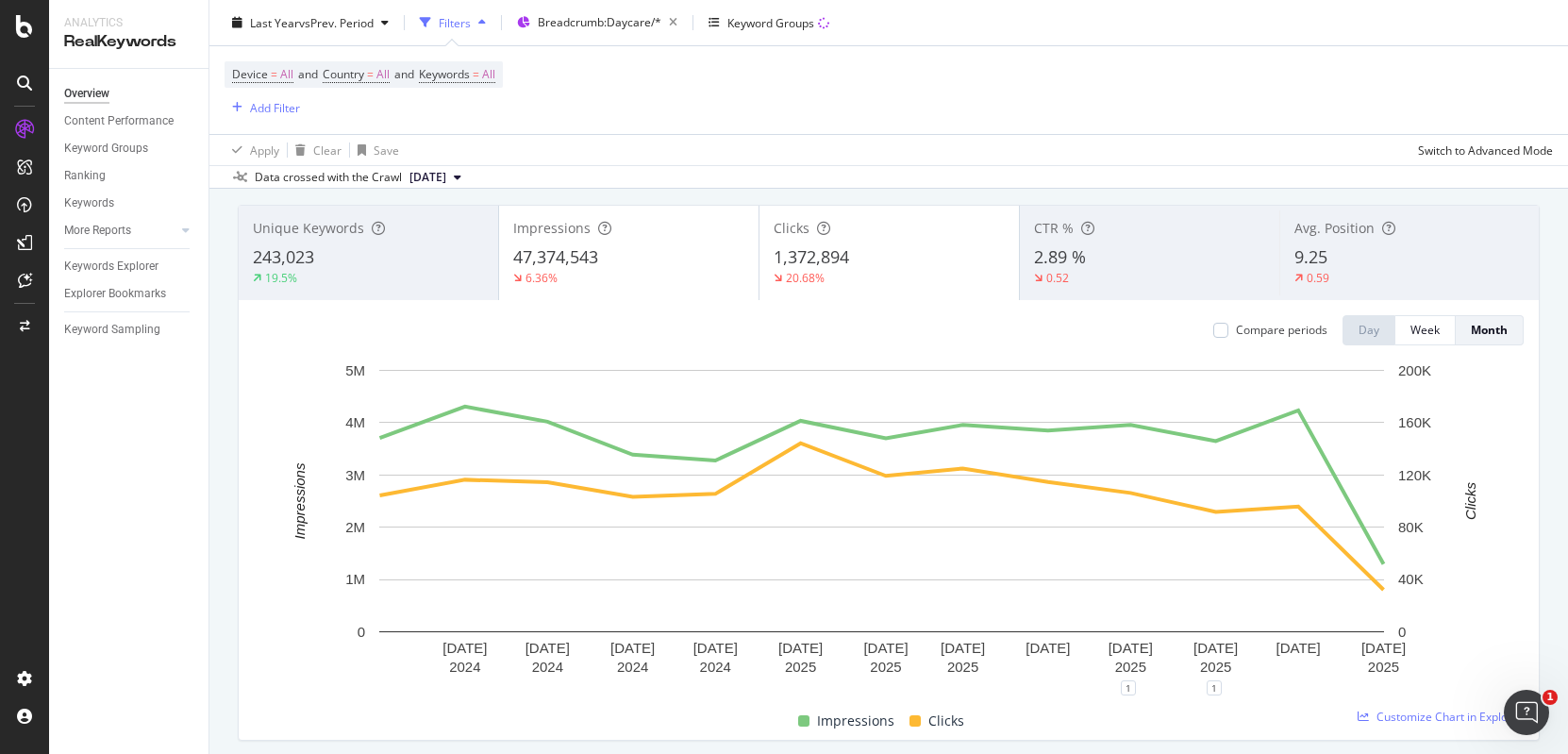
scroll to position [0, 0]
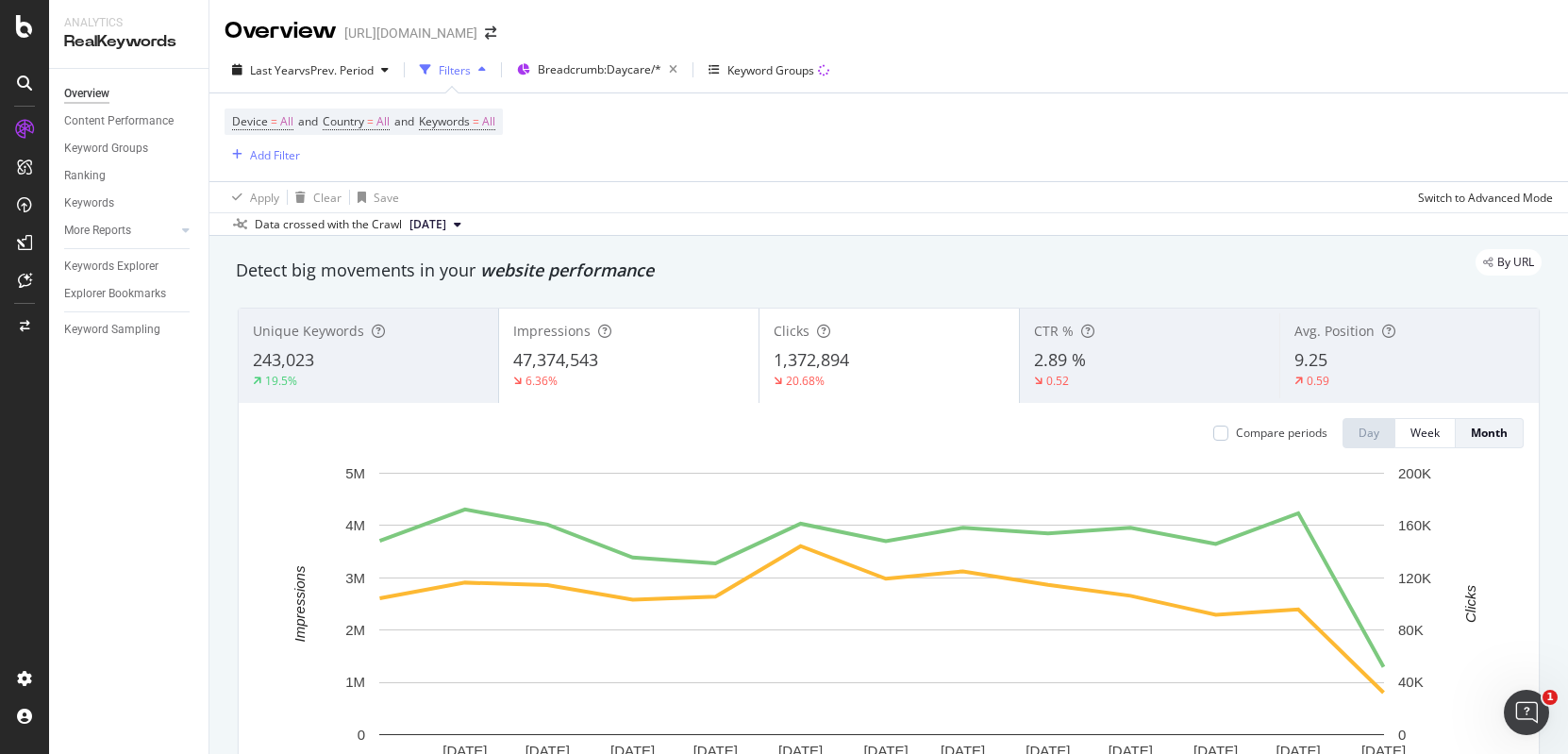
click at [628, 367] on div "47,374,543" at bounding box center [628, 360] width 231 height 25
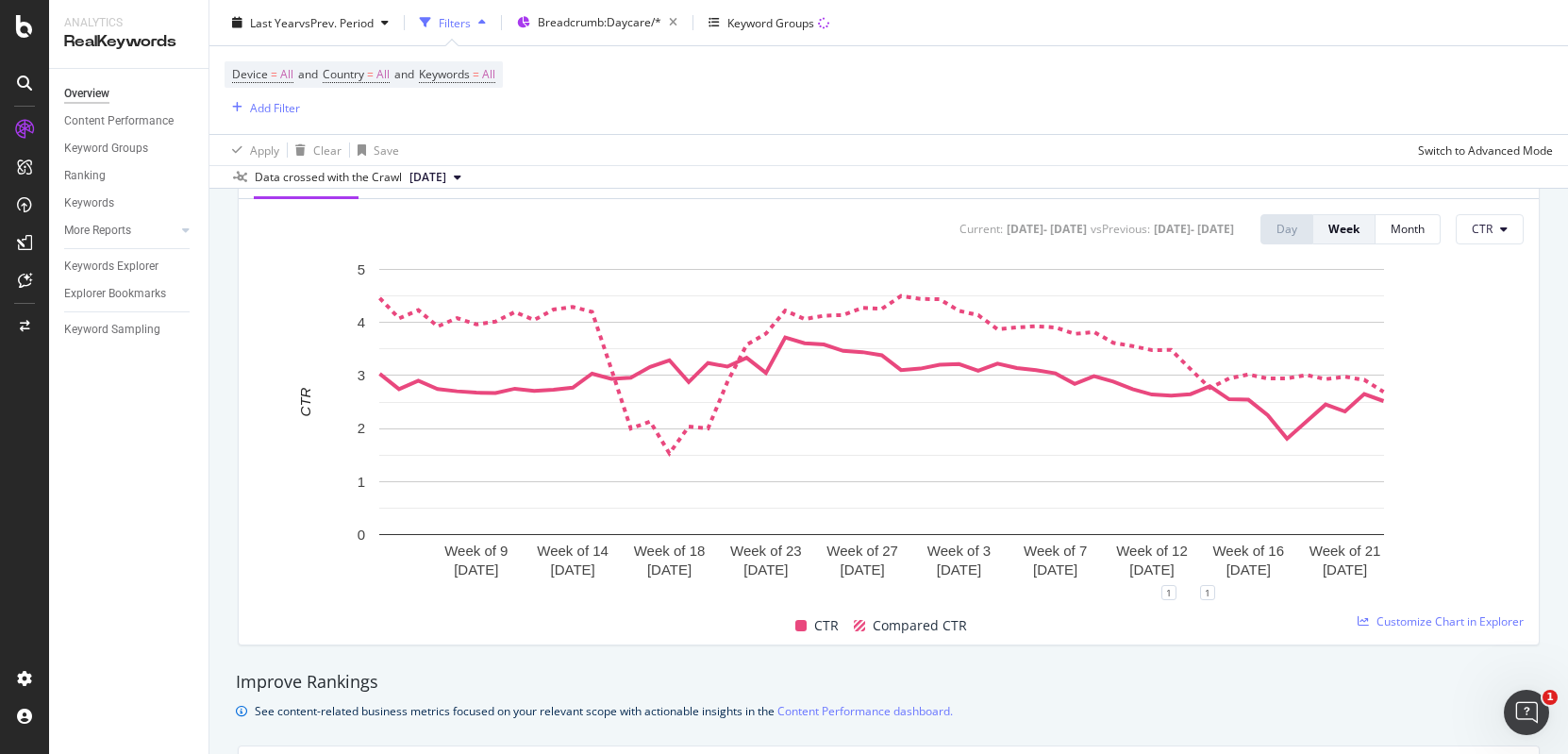
scroll to position [795, 0]
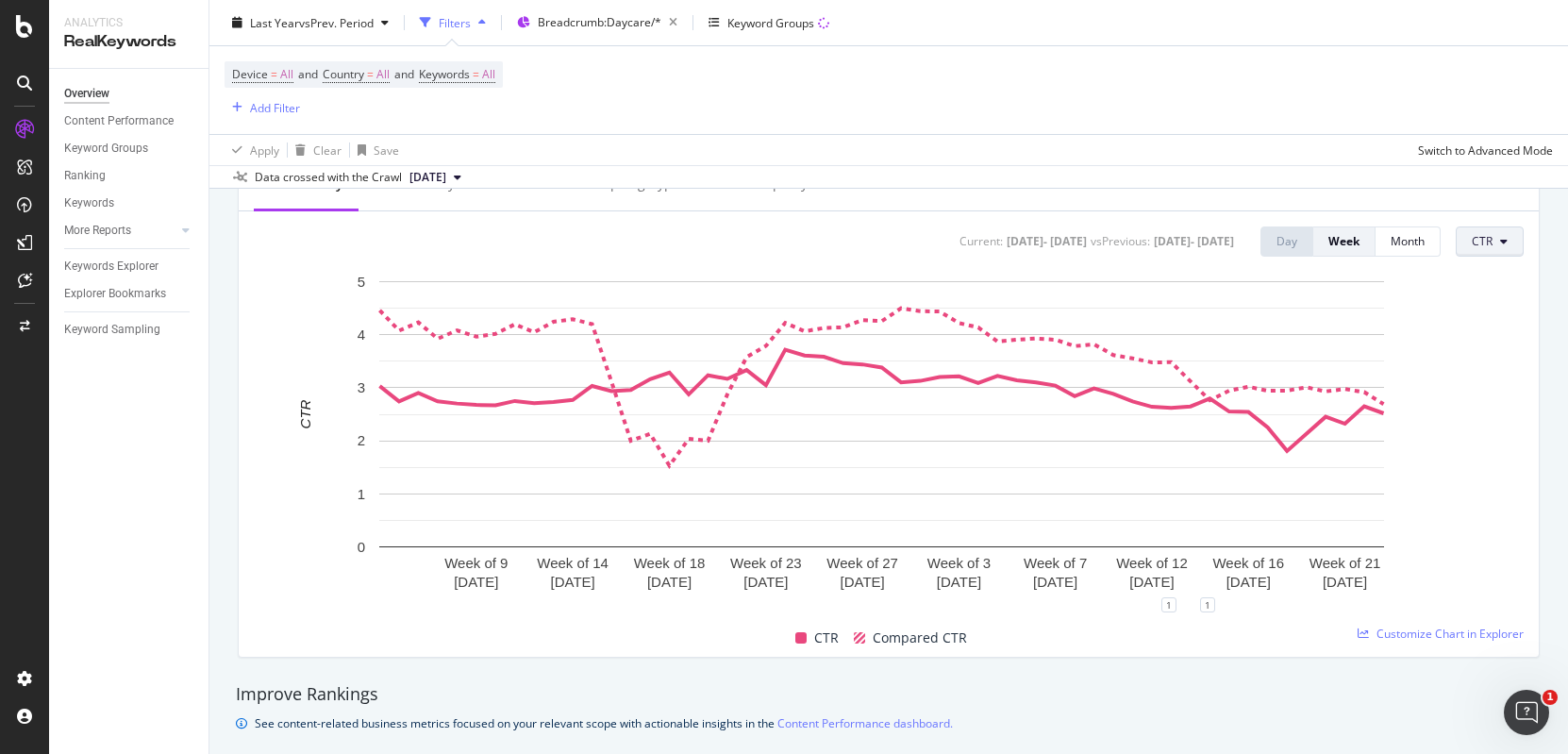
click at [1473, 243] on span "CTR" at bounding box center [1482, 241] width 21 height 16
click at [1484, 289] on div "Clicks" at bounding box center [1502, 279] width 119 height 28
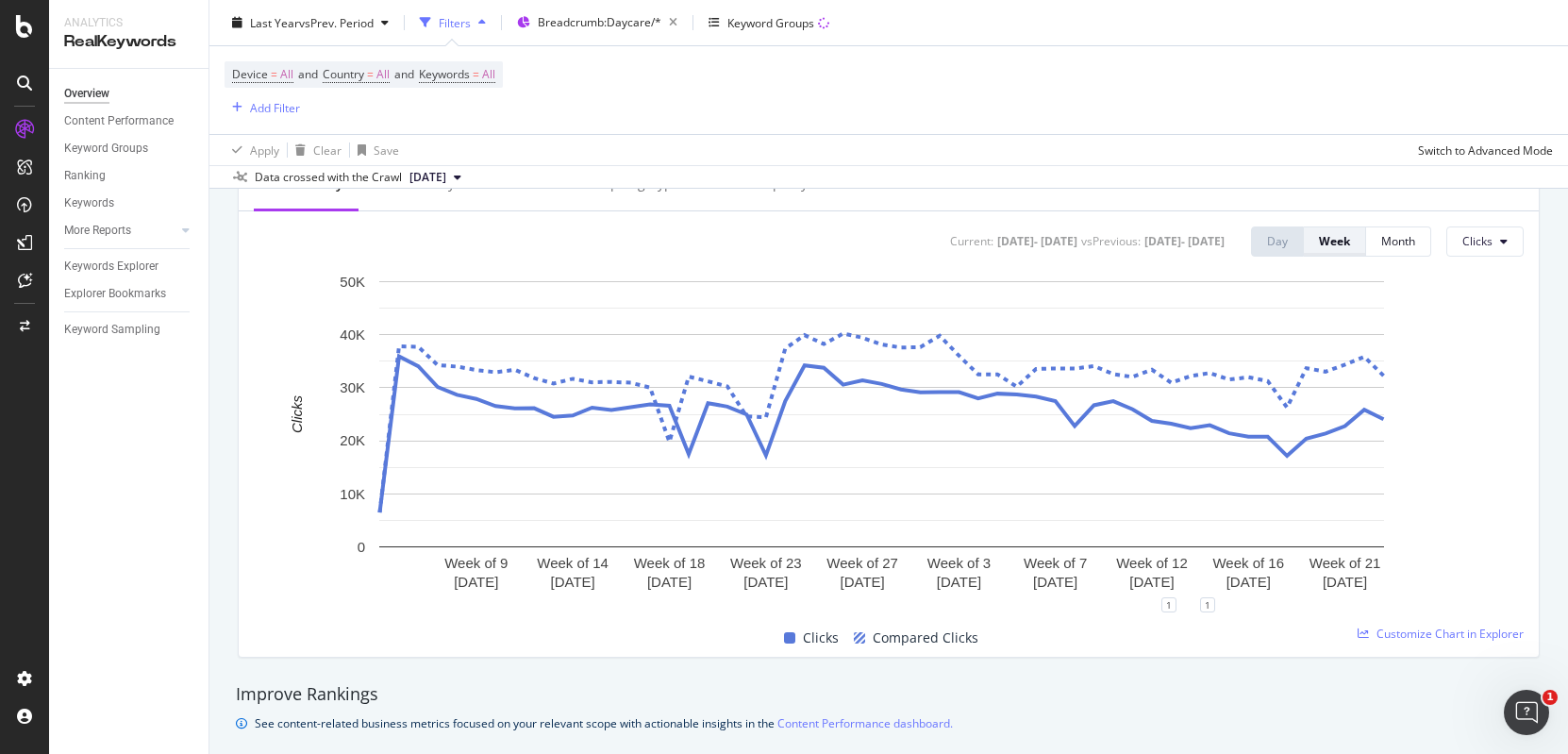
click at [1318, 231] on div "Week" at bounding box center [1334, 241] width 31 height 27
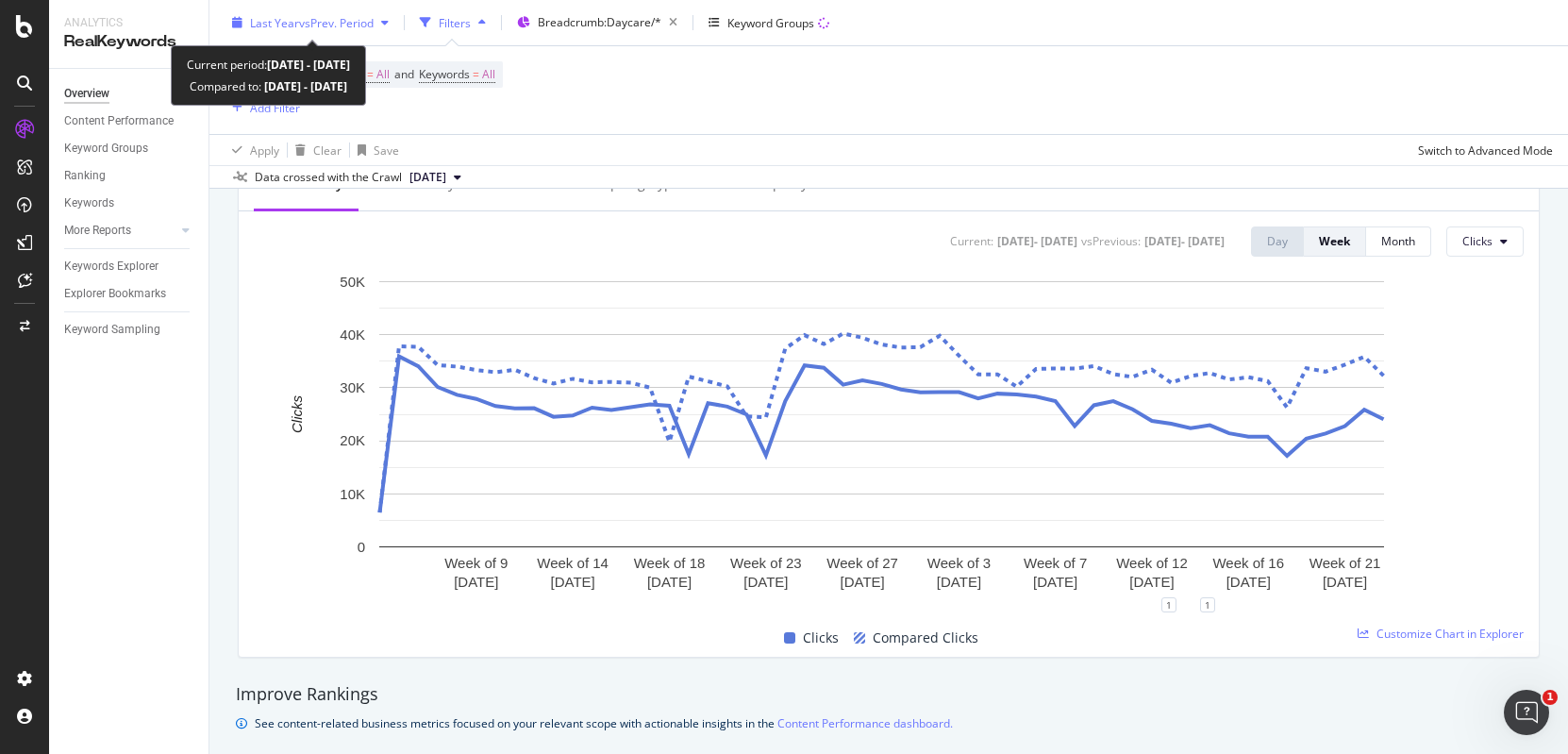
click at [328, 29] on span "vs Prev. Period" at bounding box center [336, 22] width 75 height 16
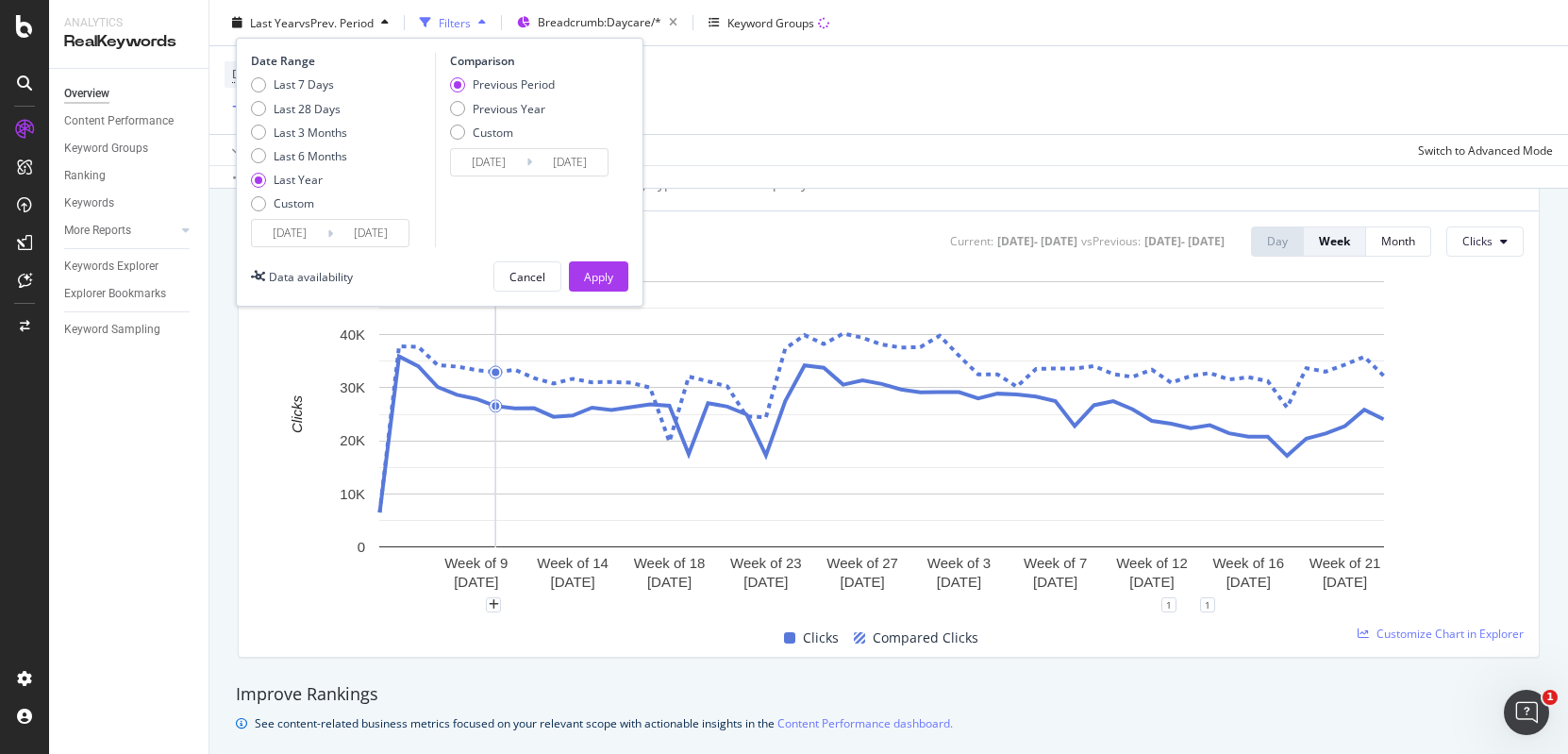
click at [377, 233] on input "[DATE]" at bounding box center [370, 233] width 76 height 27
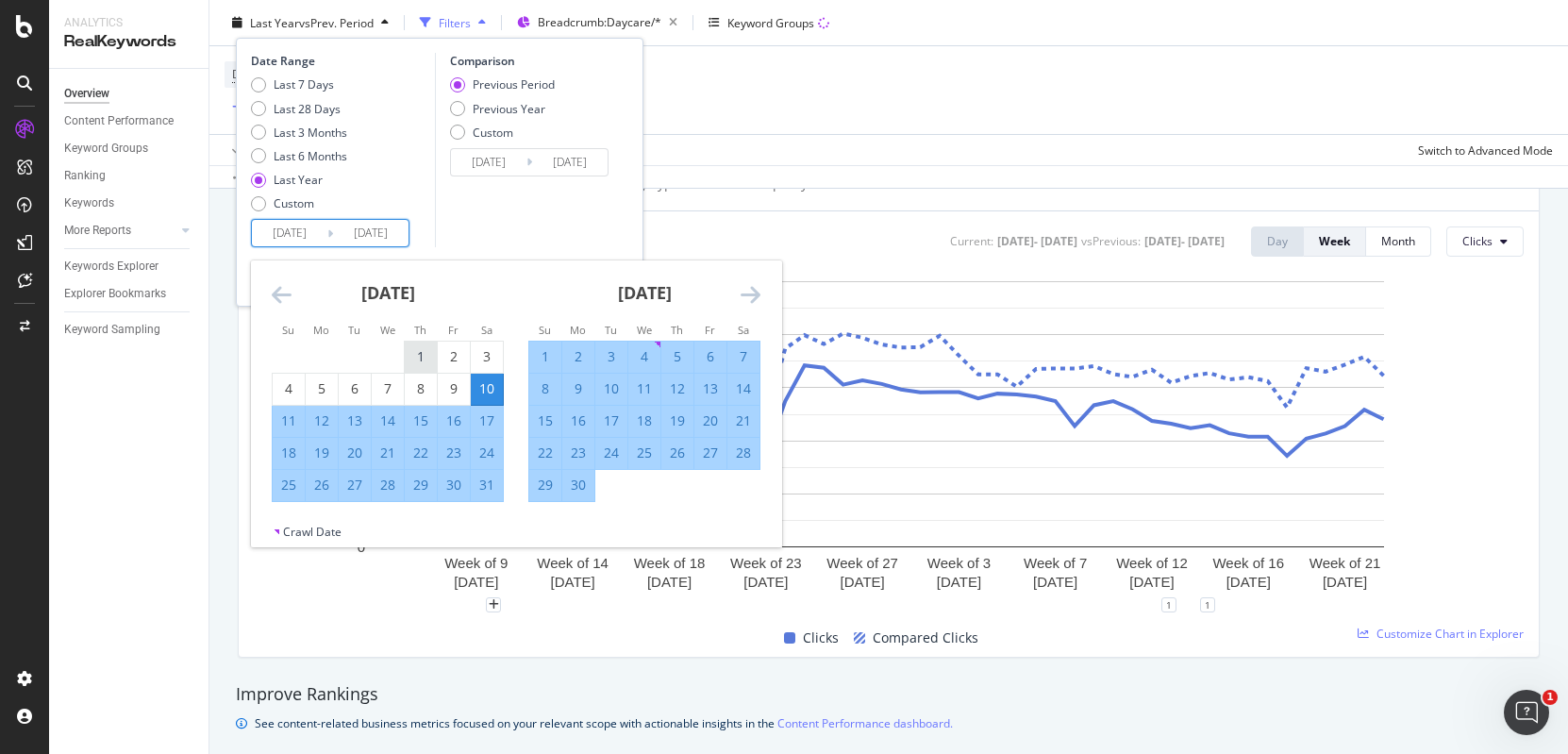
click at [411, 343] on div "1" at bounding box center [420, 358] width 32 height 31
type input "[DATE]"
click at [751, 291] on icon "Move forward to switch to the next month." at bounding box center [751, 294] width 20 height 23
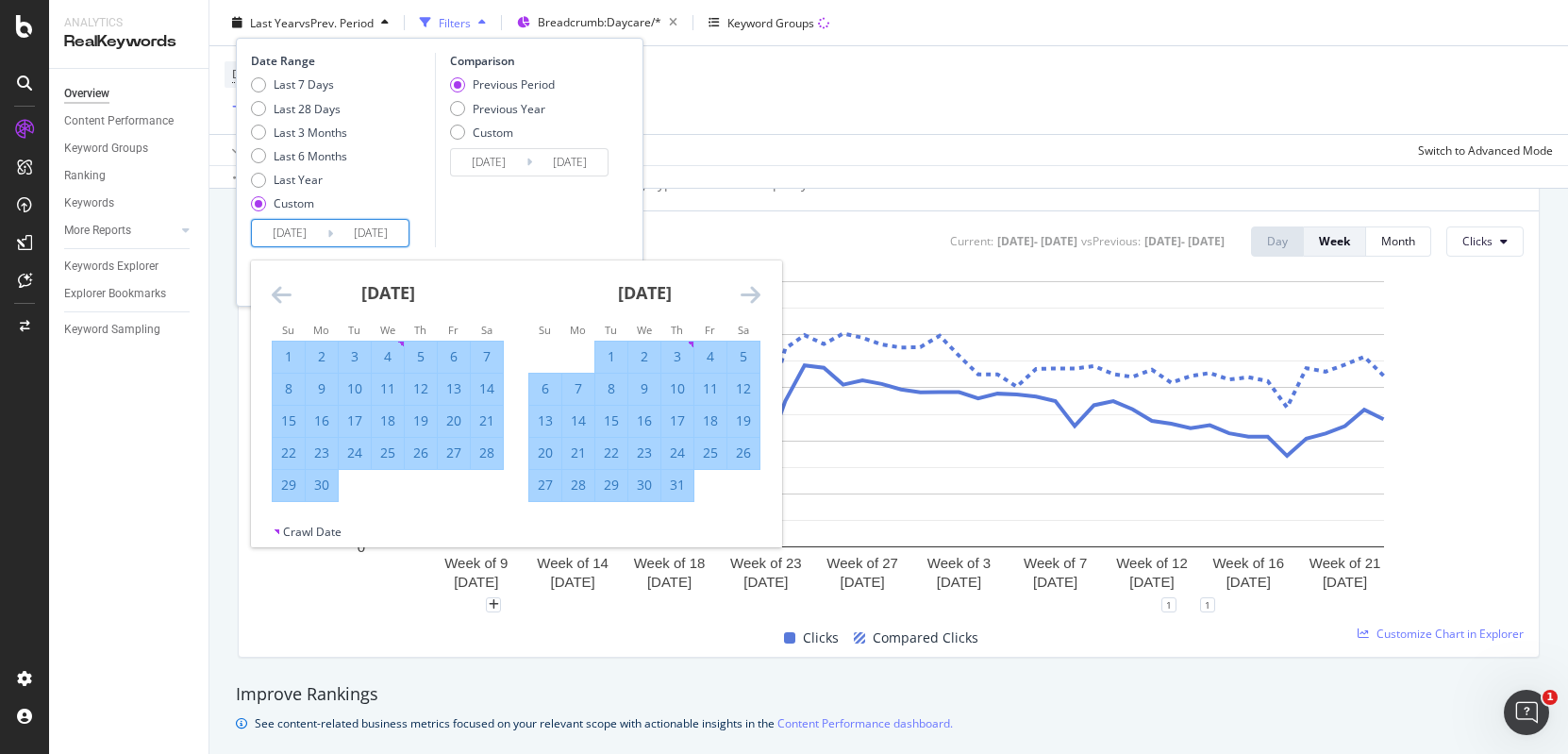
click at [751, 291] on icon "Move forward to switch to the next month." at bounding box center [751, 294] width 20 height 23
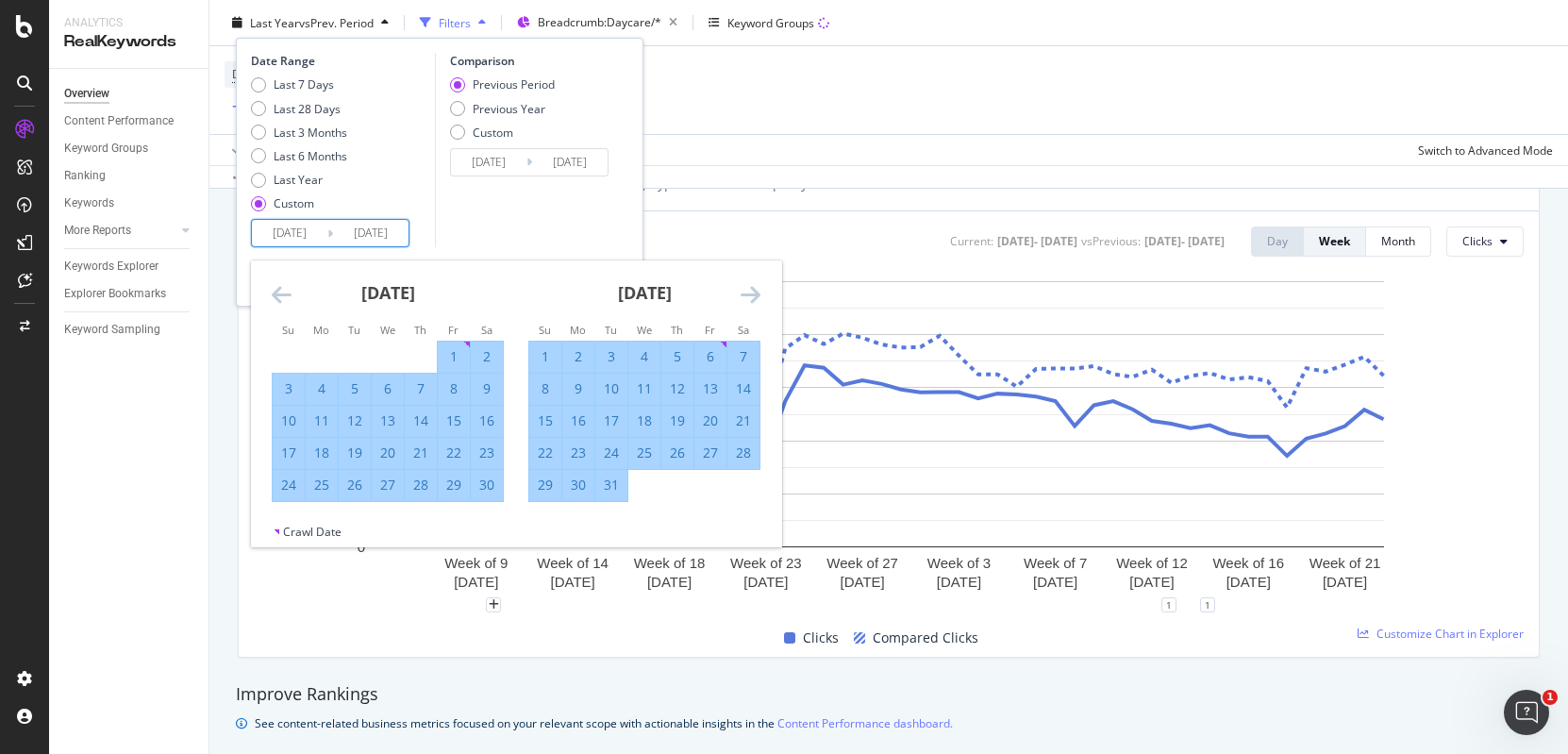
click at [751, 291] on icon "Move forward to switch to the next month." at bounding box center [751, 294] width 20 height 23
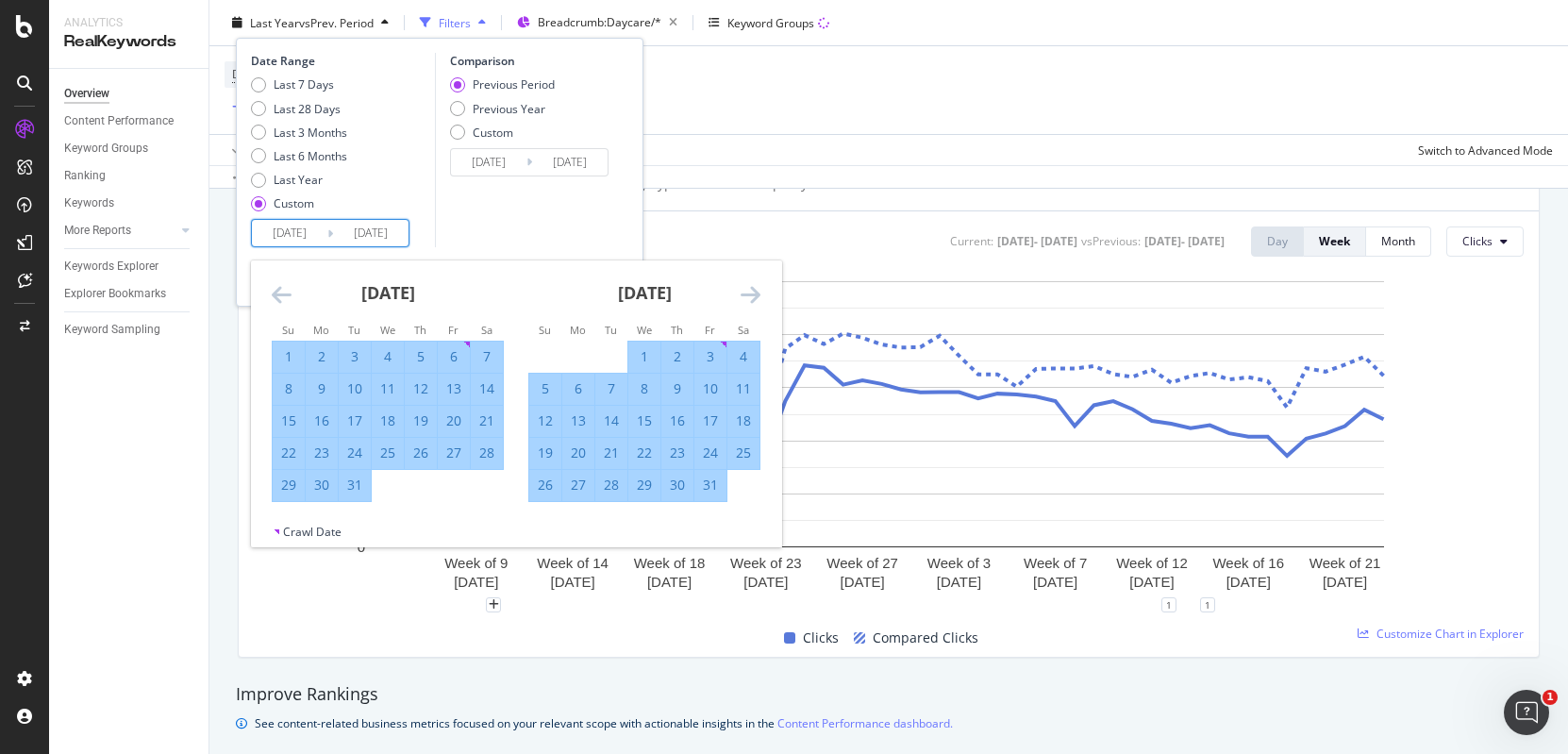
click at [751, 291] on icon "Move forward to switch to the next month." at bounding box center [751, 294] width 20 height 23
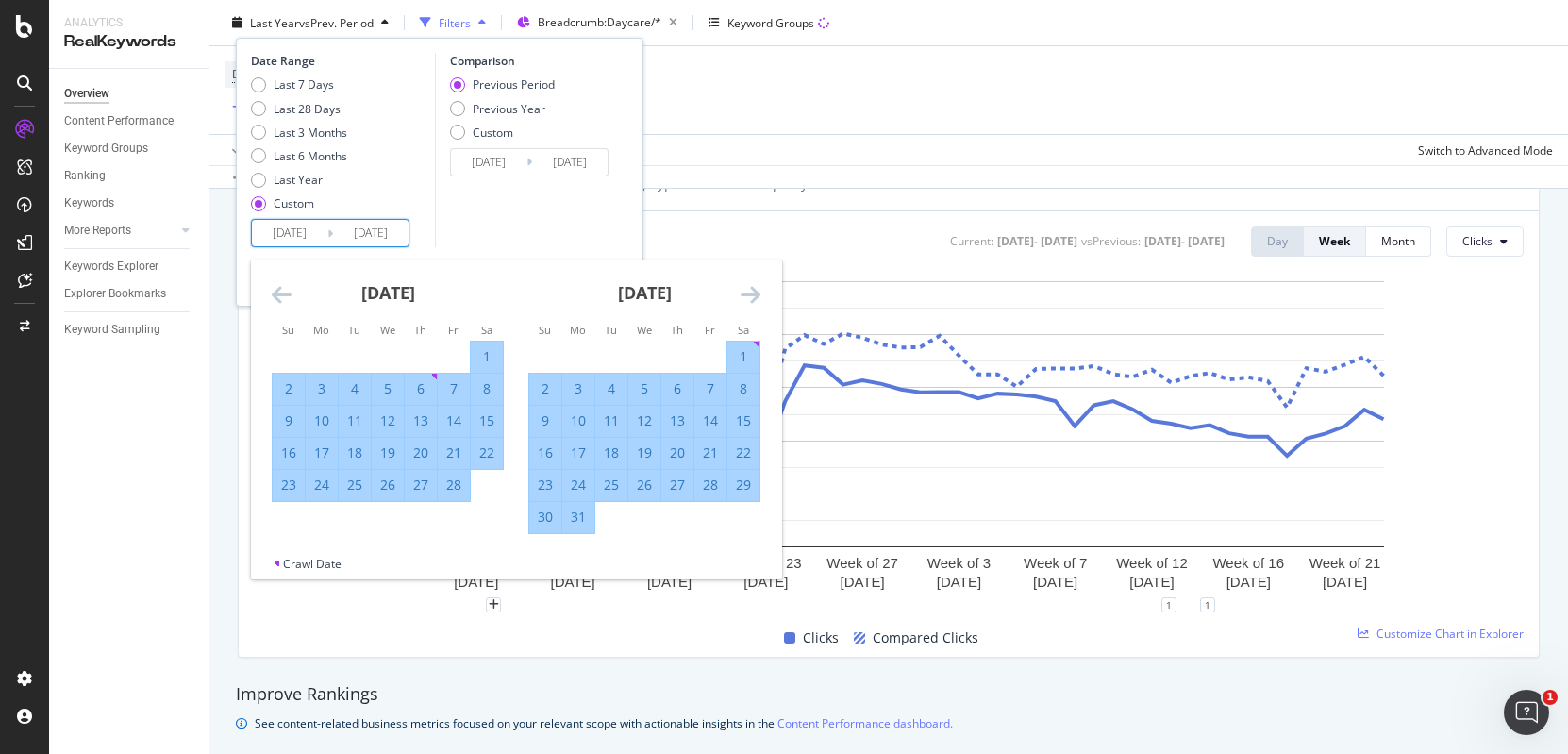
click at [751, 291] on icon "Move forward to switch to the next month." at bounding box center [751, 294] width 20 height 23
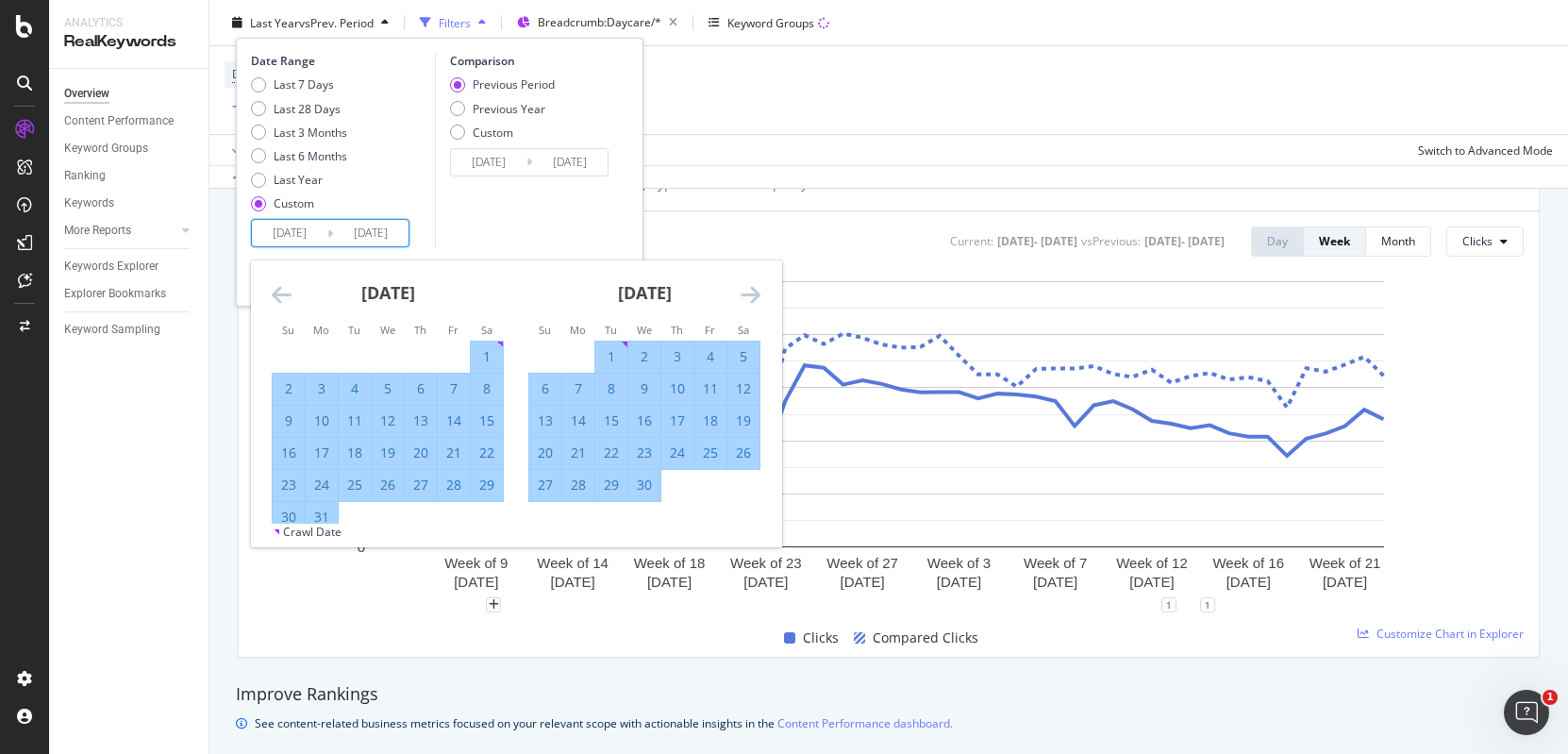
click at [751, 291] on icon "Move forward to switch to the next month." at bounding box center [751, 294] width 20 height 23
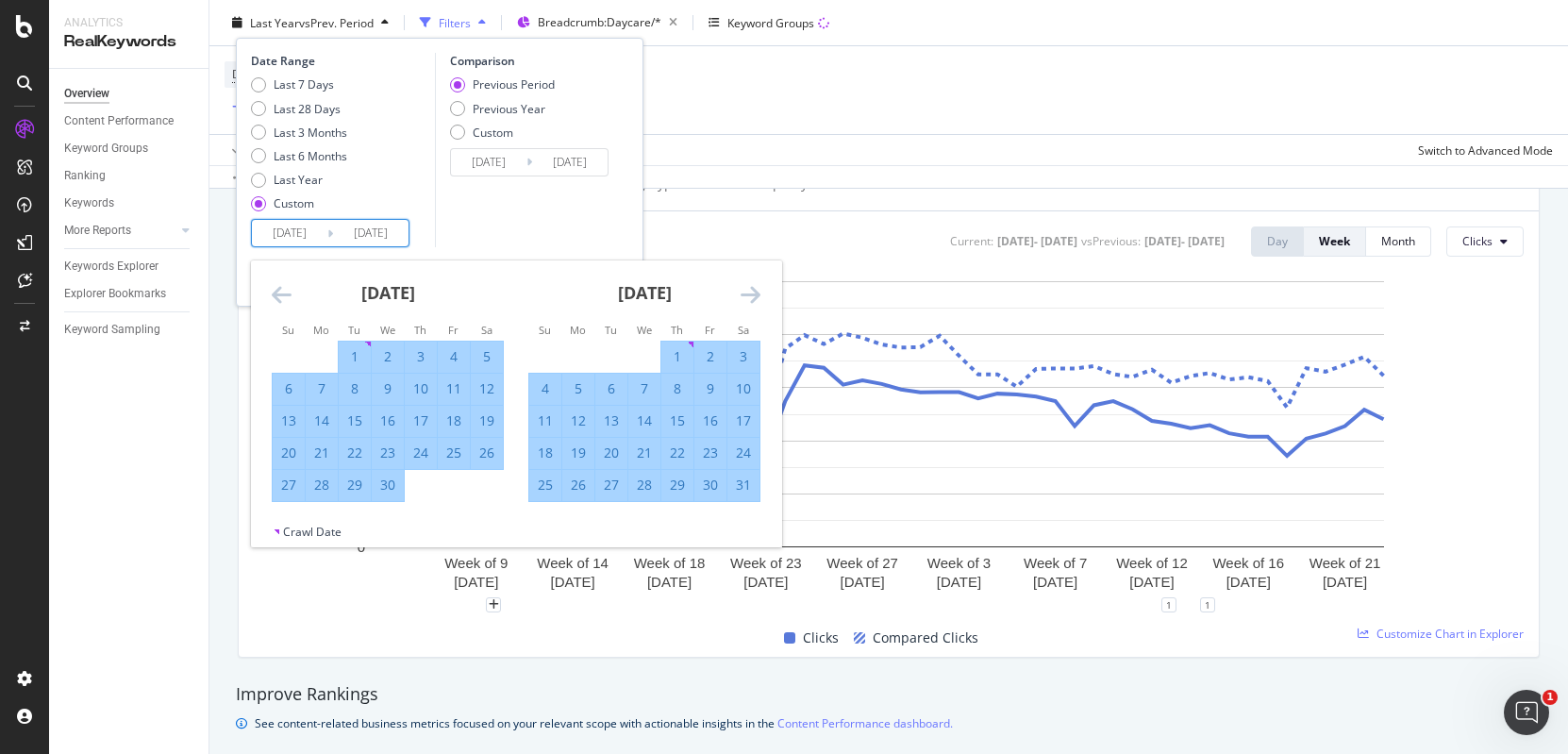
click at [751, 291] on icon "Move forward to switch to the next month." at bounding box center [751, 294] width 20 height 23
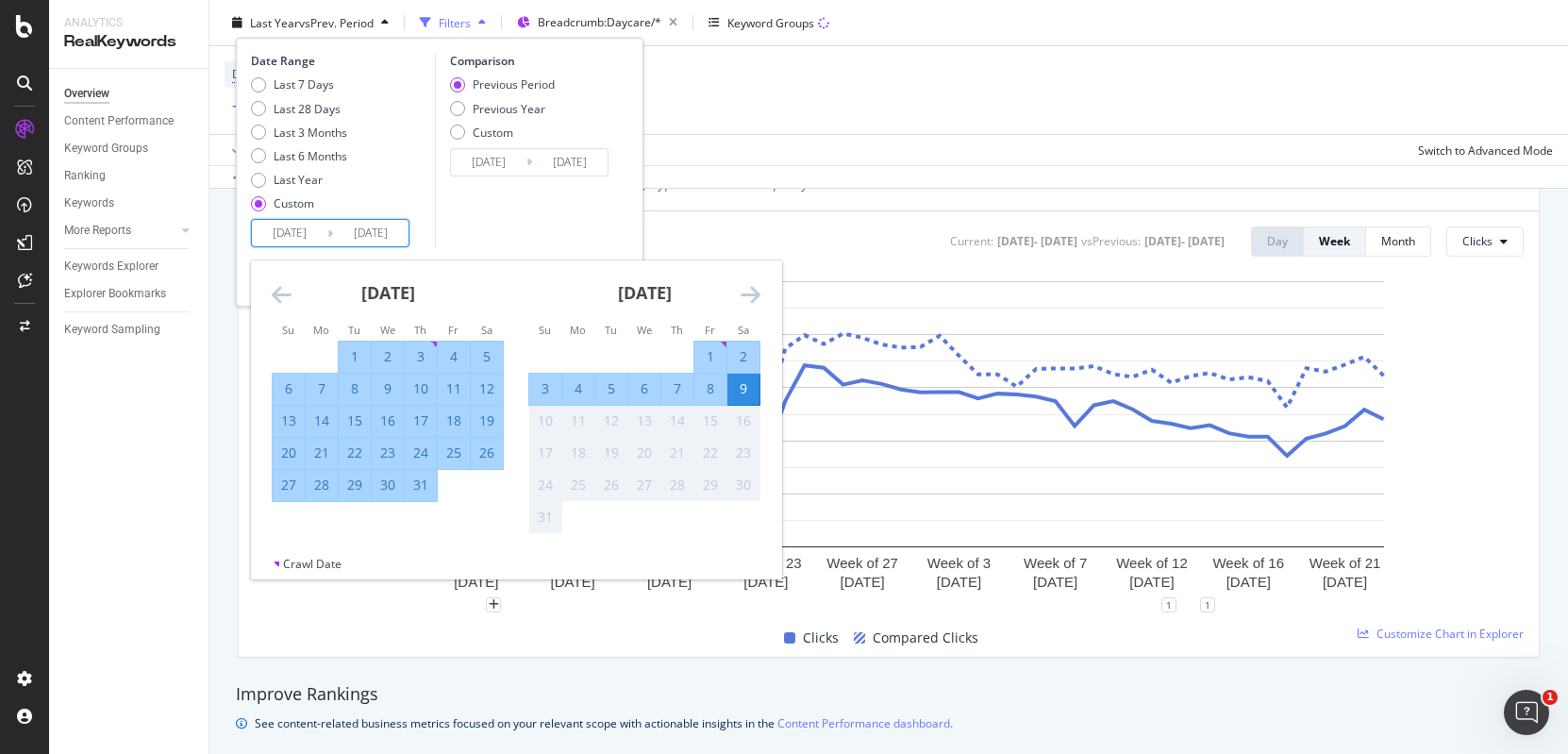
click at [751, 291] on icon "Move forward to switch to the next month." at bounding box center [751, 294] width 20 height 23
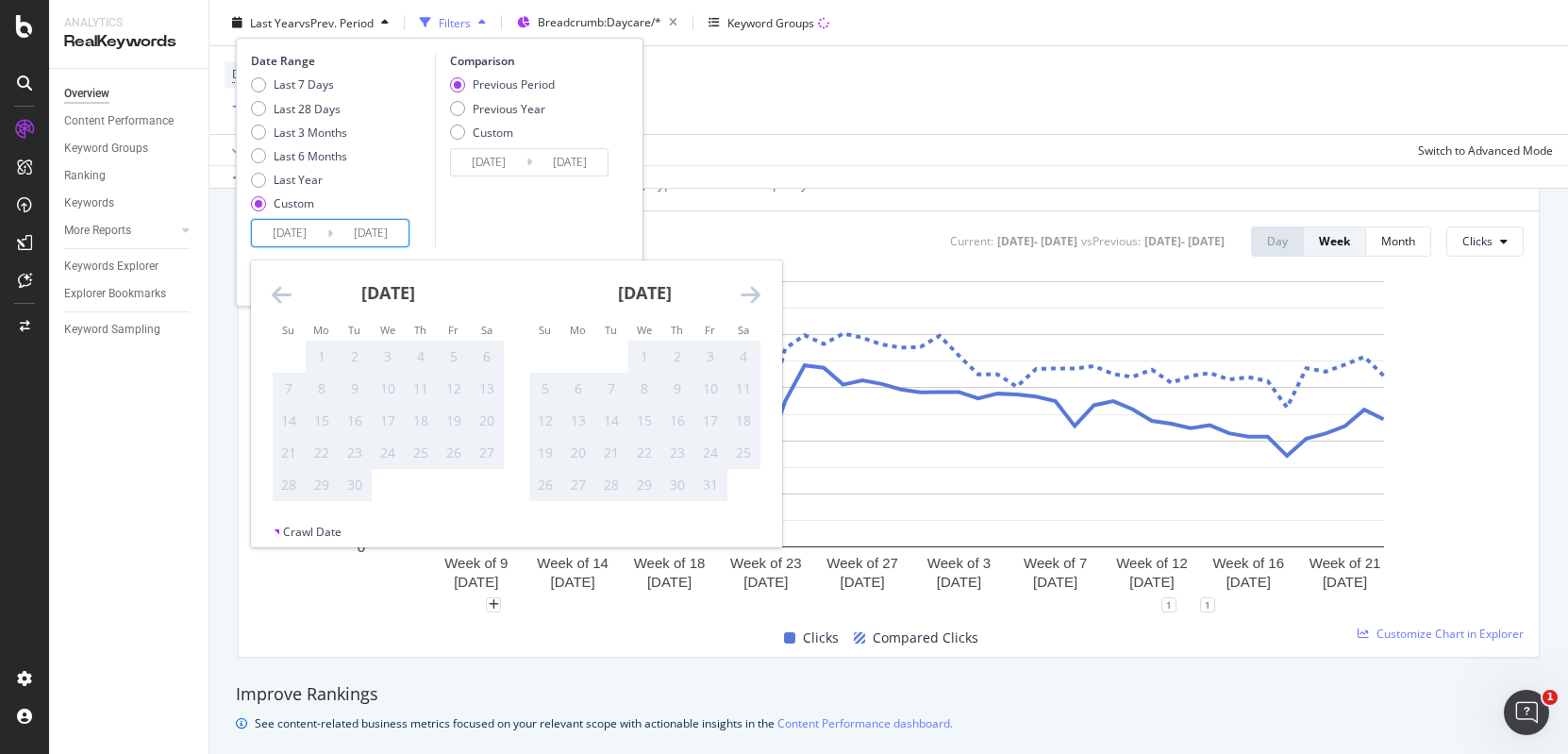
click at [295, 289] on div "[DATE]" at bounding box center [388, 301] width 232 height 81
click at [283, 289] on icon "Move backward to switch to the previous month." at bounding box center [282, 294] width 20 height 23
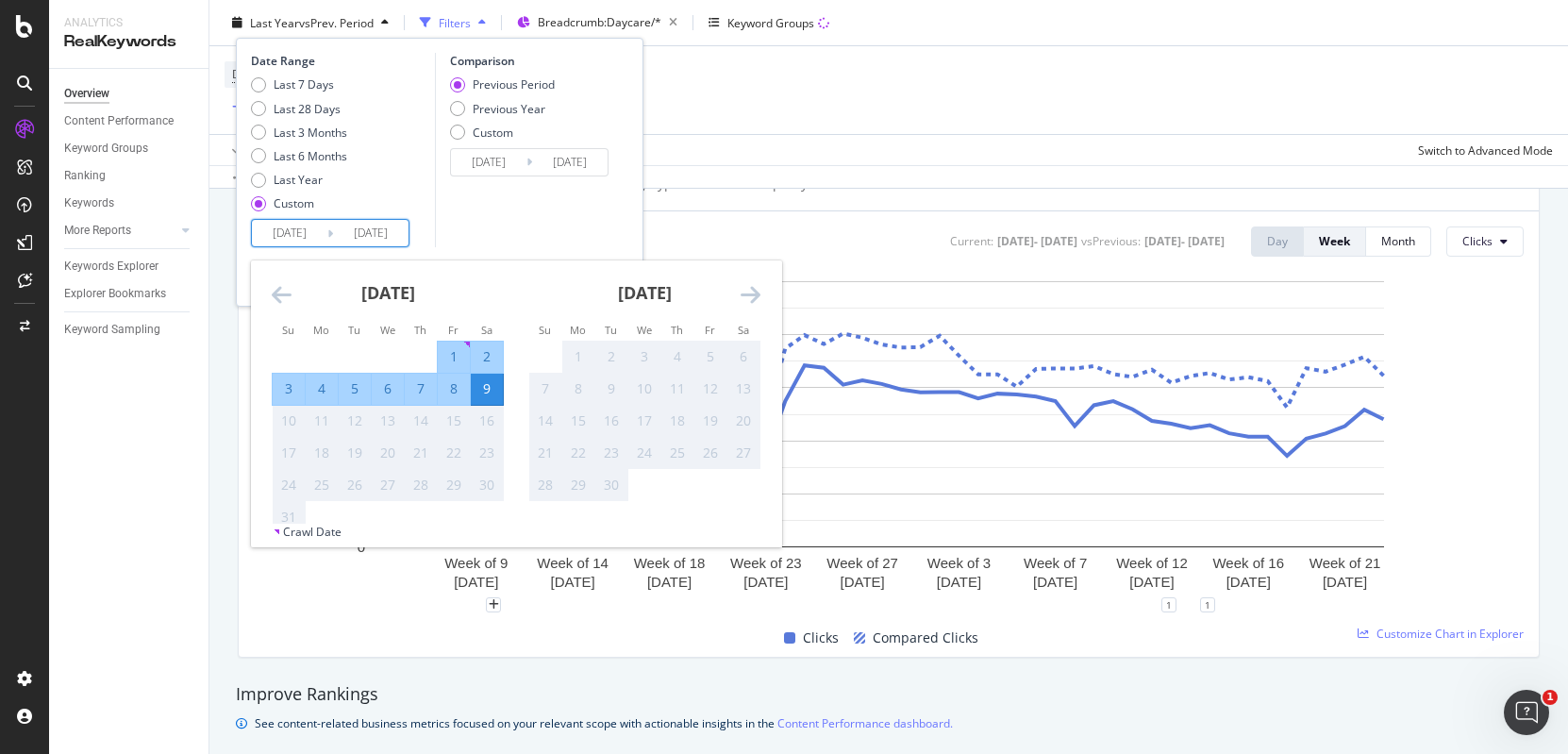
click at [278, 289] on icon "Move backward to switch to the previous month." at bounding box center [282, 294] width 20 height 23
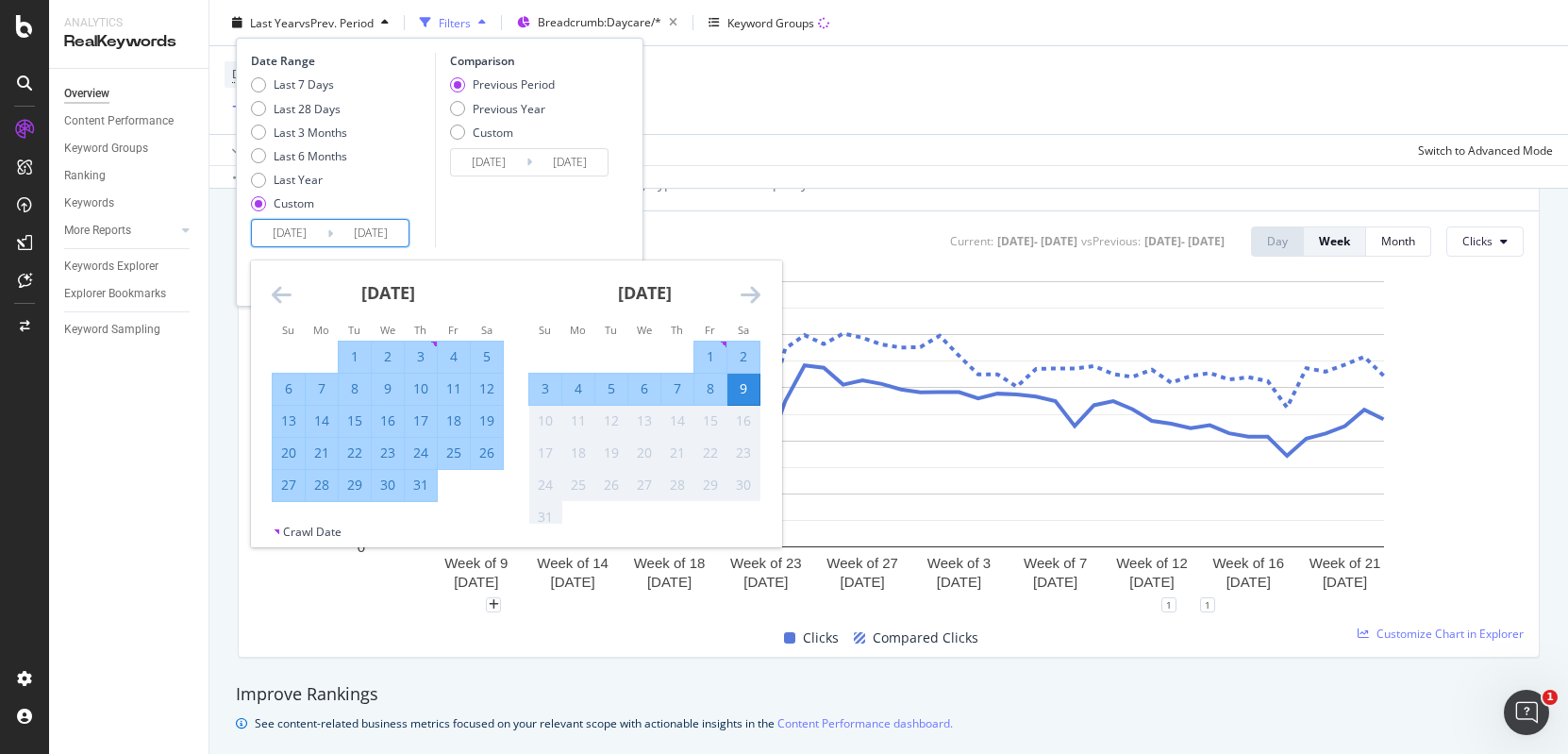
click at [422, 484] on div "31" at bounding box center [420, 485] width 32 height 19
type input "[DATE]"
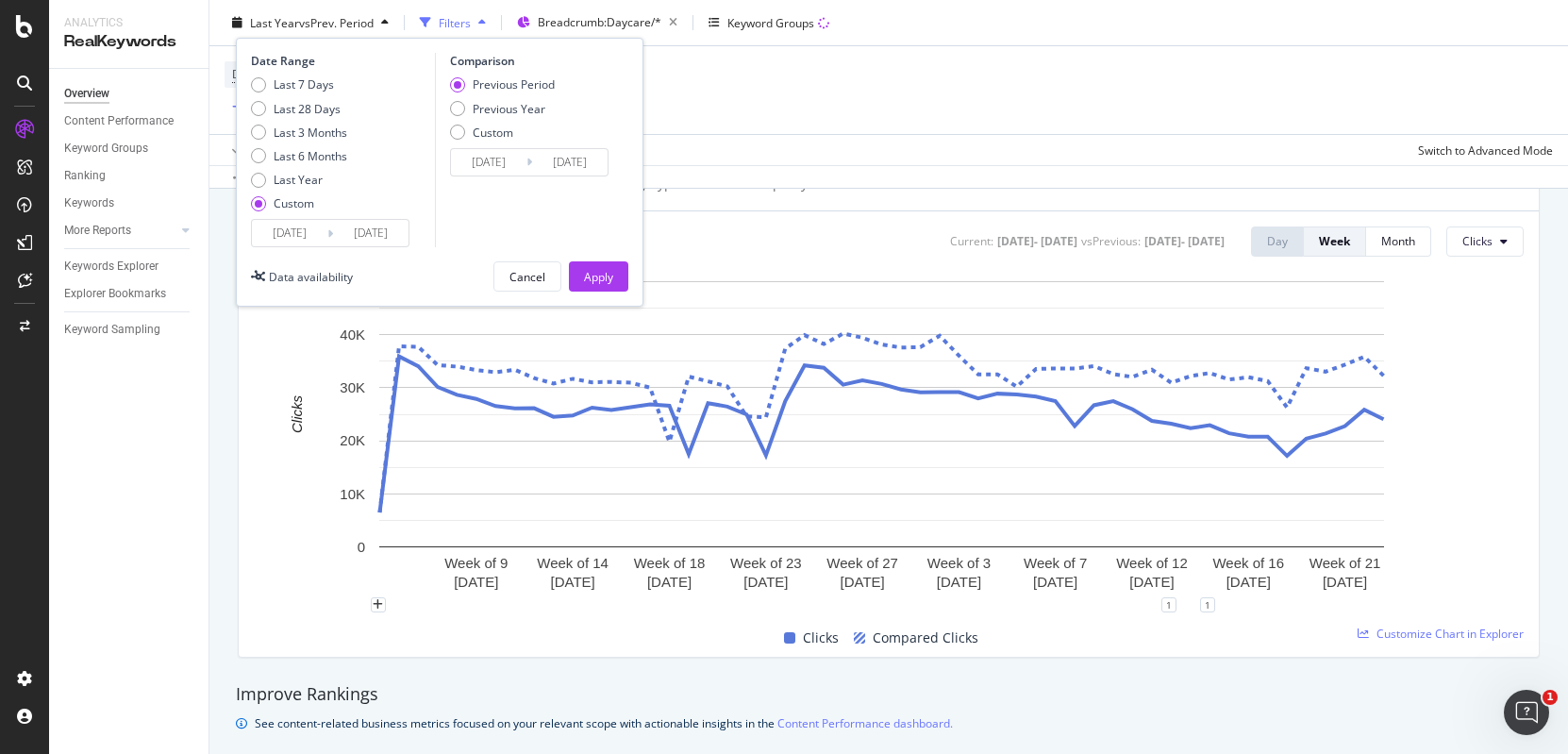
click at [296, 235] on input "[DATE]" at bounding box center [289, 233] width 76 height 27
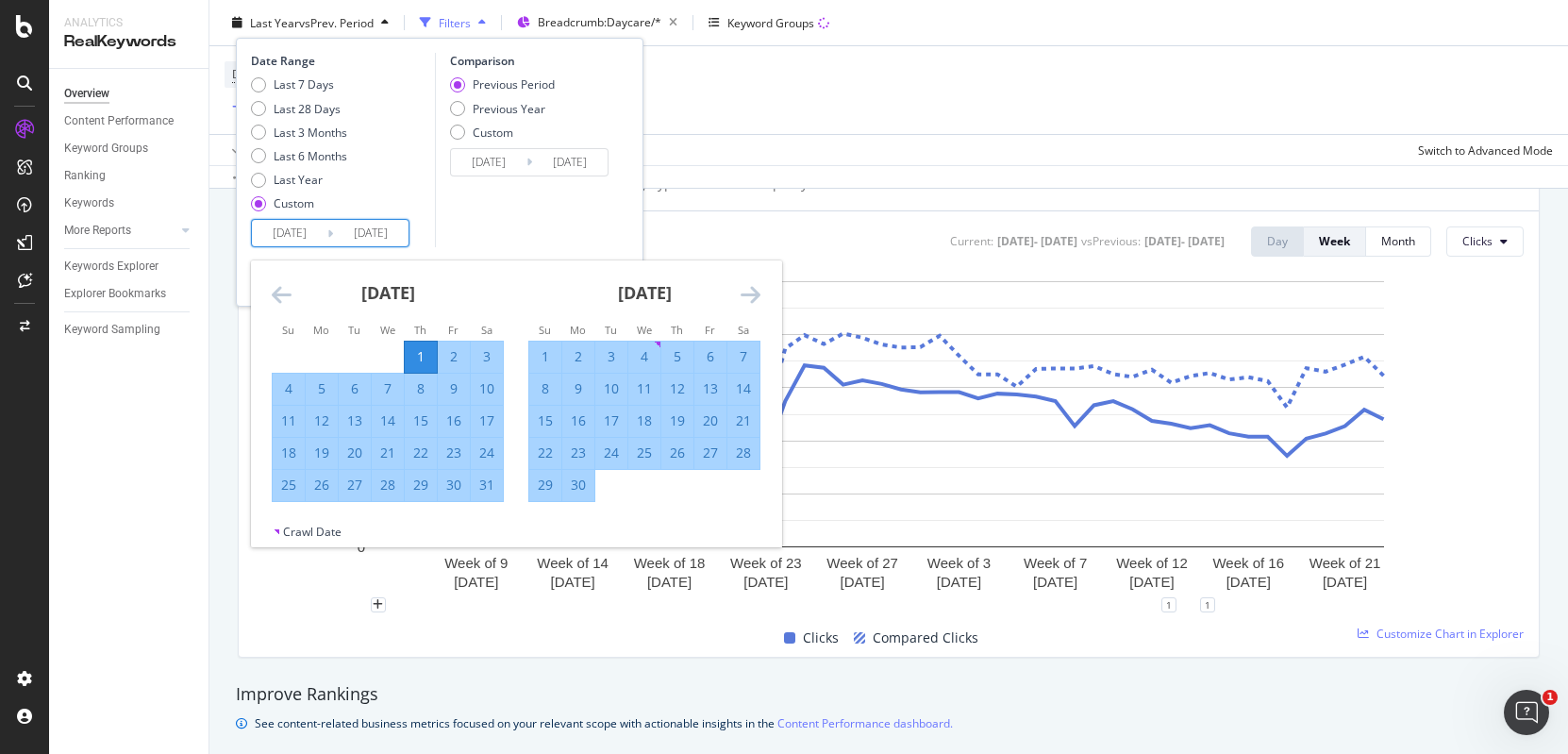
click at [280, 299] on icon "Move backward to switch to the previous month." at bounding box center [282, 294] width 20 height 23
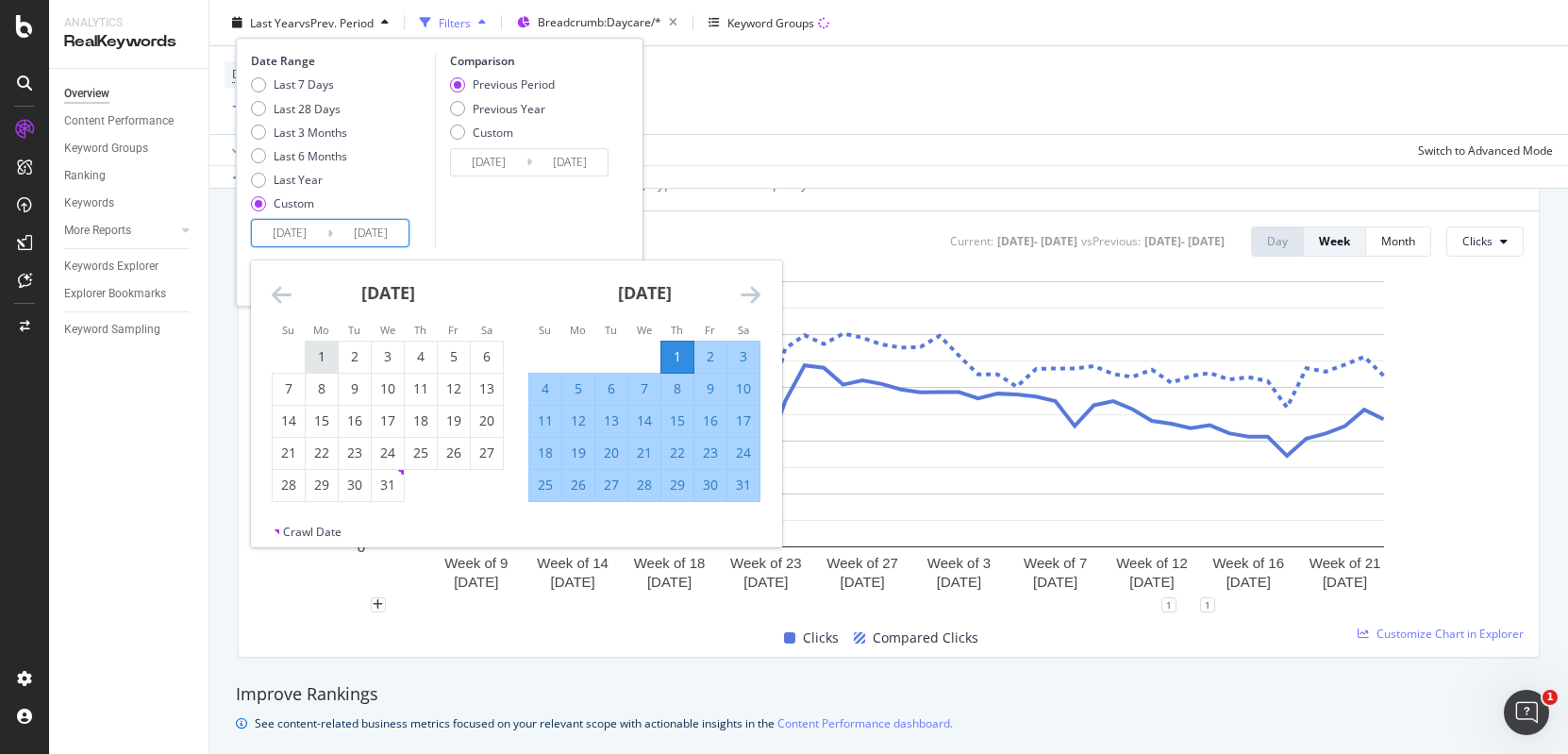
click at [327, 348] on div "1" at bounding box center [321, 356] width 32 height 19
type input "[DATE]"
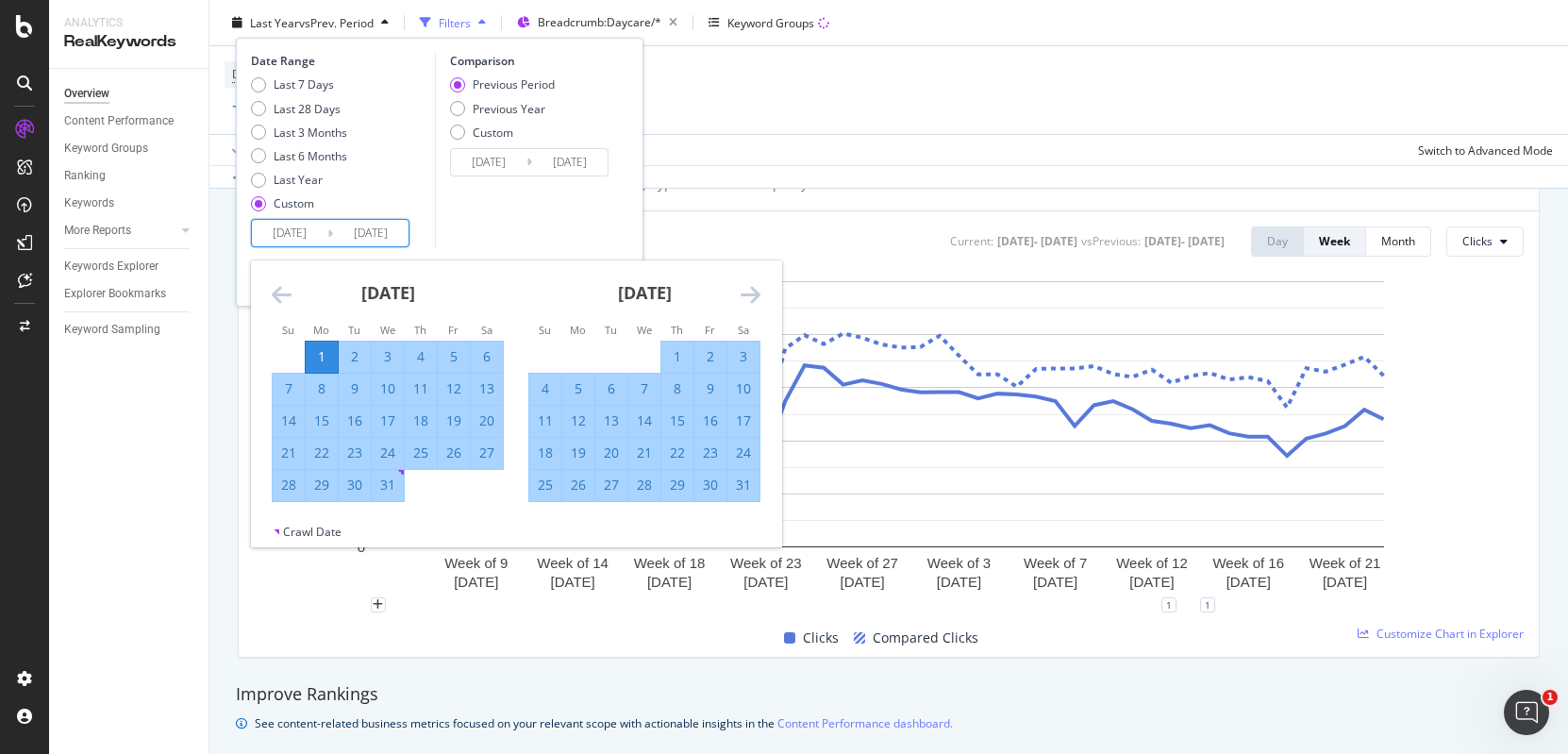
click at [763, 296] on div "[DATE] 1 2 3 4 5 6 7 8 9 10 11 12 13 14 15 16 17 18 19 20 21 22 23 24 25 26 27 …" at bounding box center [644, 381] width 256 height 242
click at [751, 296] on icon "Move forward to switch to the next month." at bounding box center [751, 294] width 20 height 23
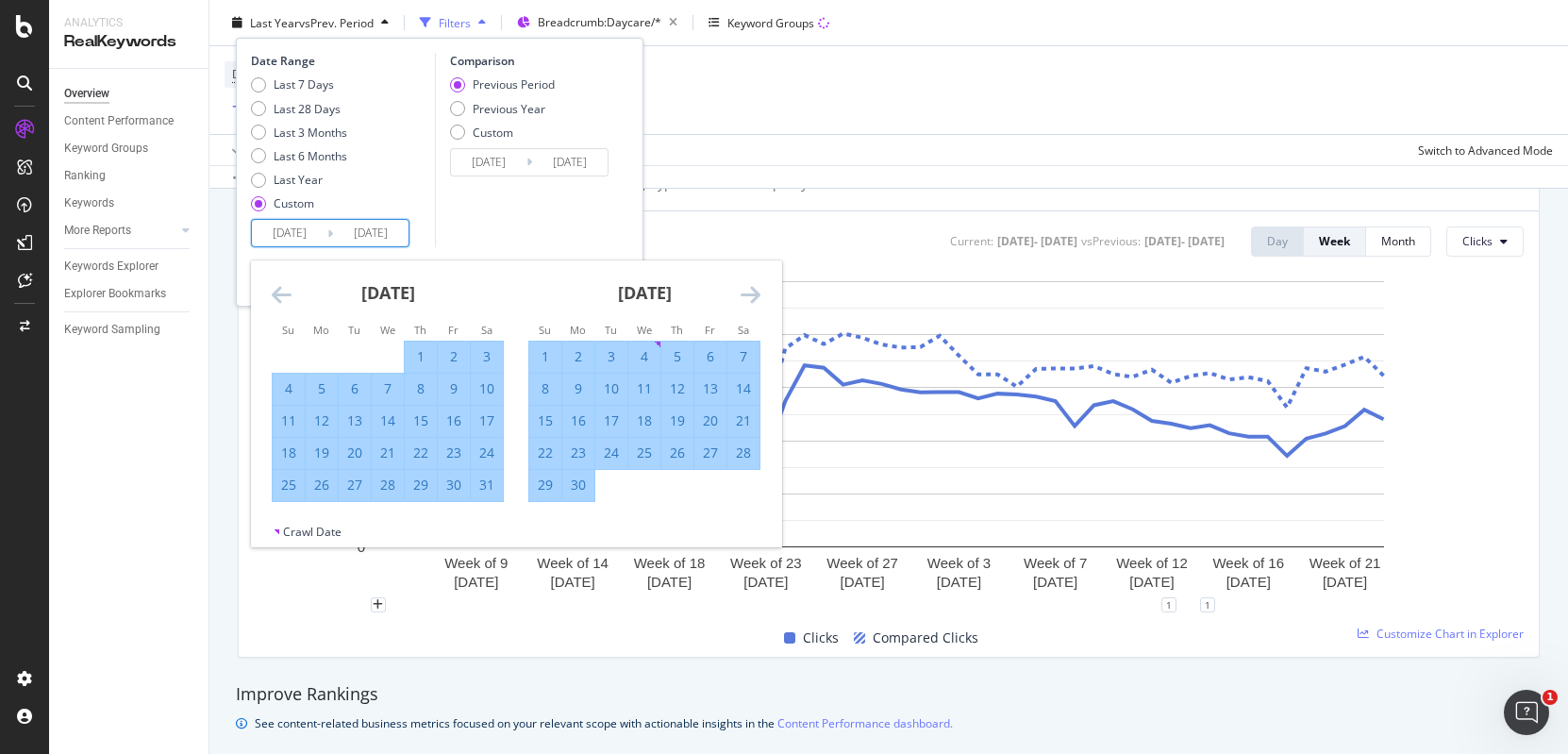
click at [751, 296] on icon "Move forward to switch to the next month." at bounding box center [751, 294] width 20 height 23
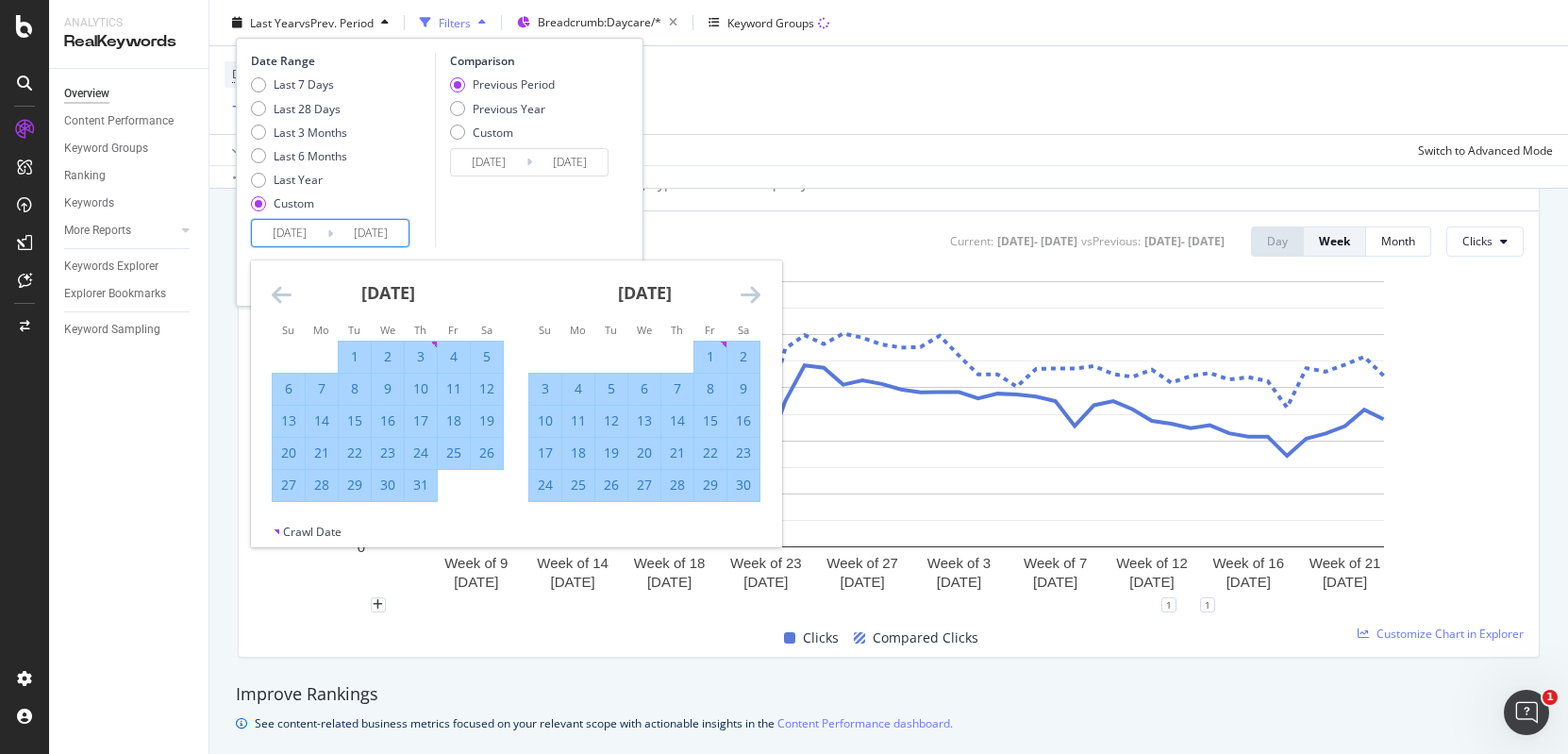
click at [751, 296] on icon "Move forward to switch to the next month." at bounding box center [751, 294] width 20 height 23
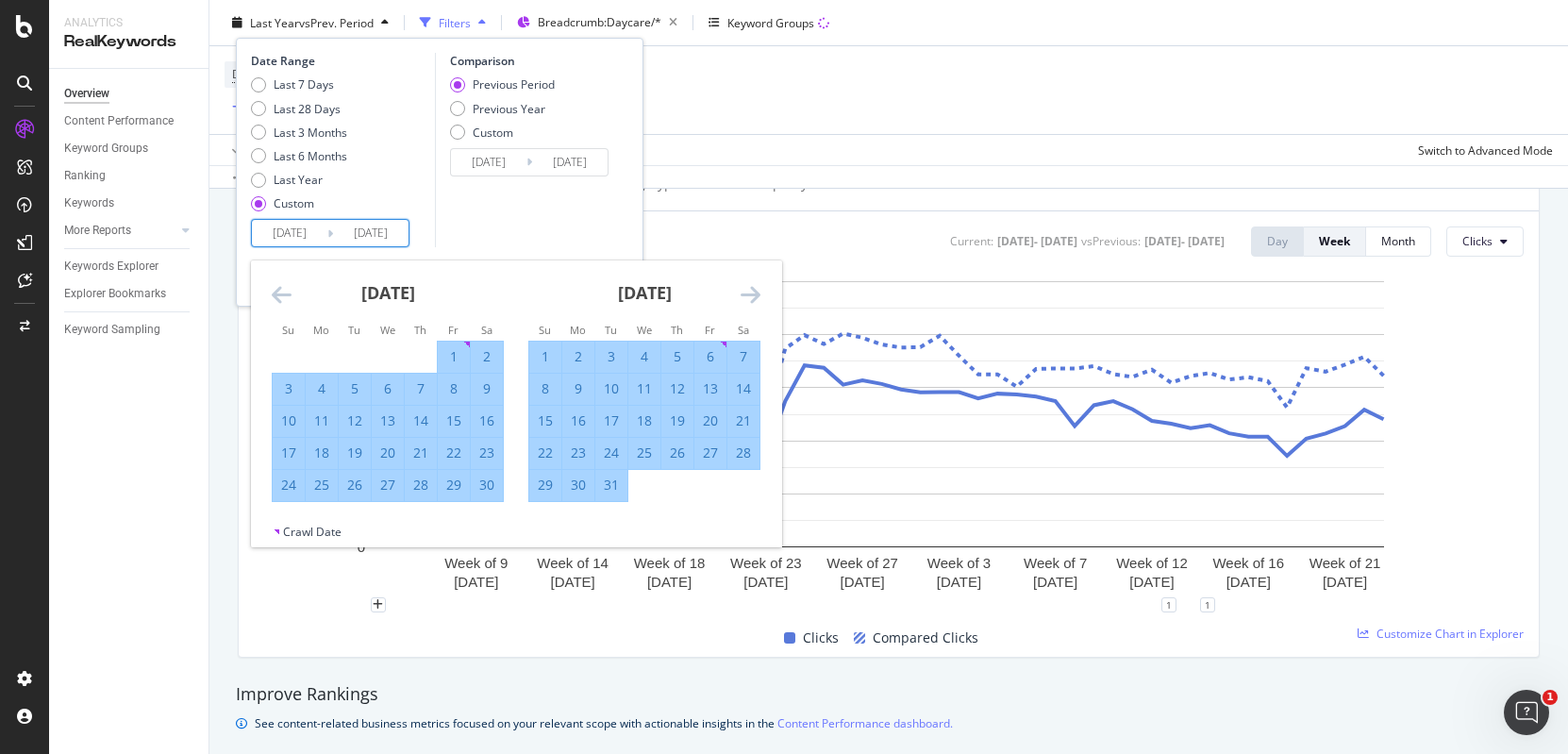
click at [751, 296] on icon "Move forward to switch to the next month." at bounding box center [751, 294] width 20 height 23
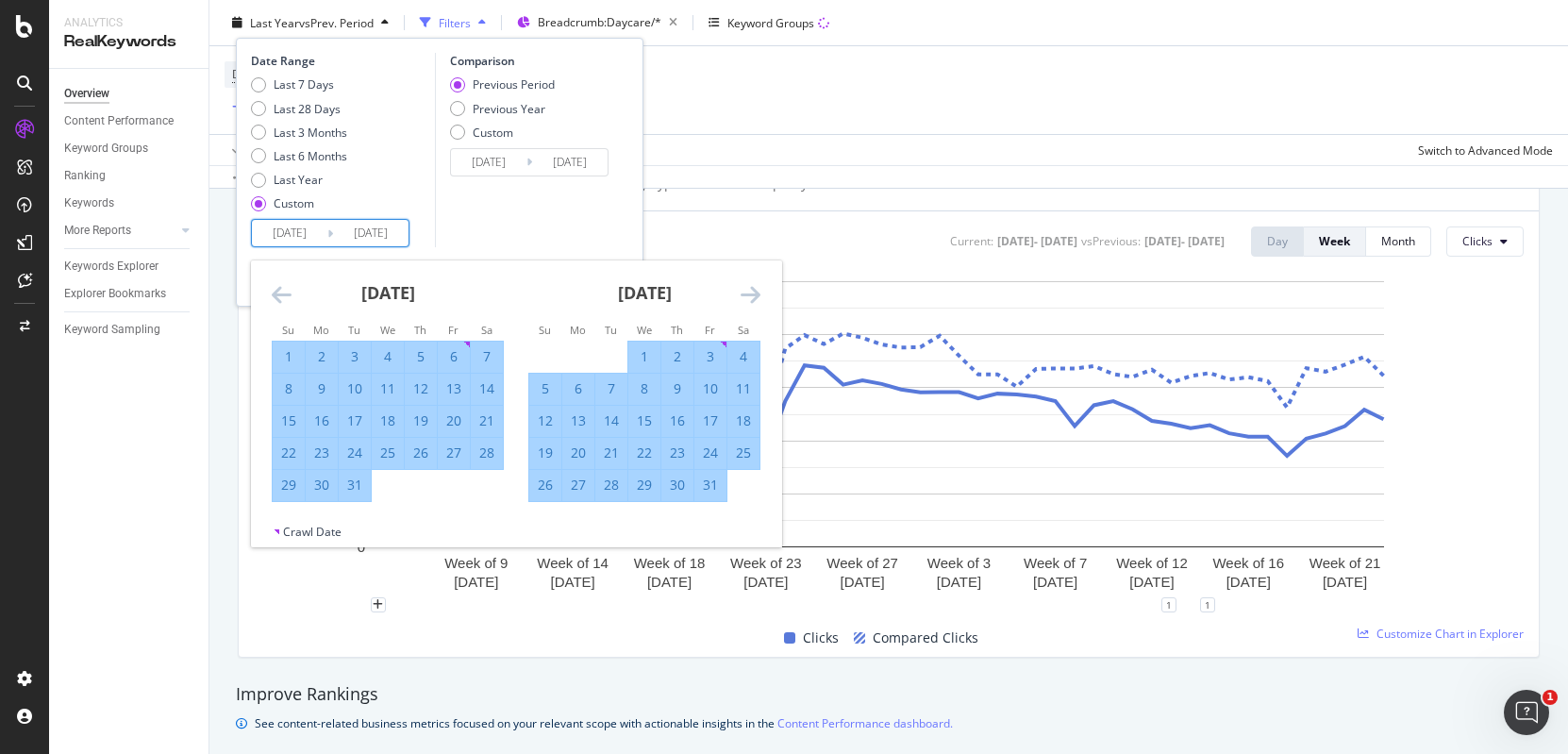
click at [751, 296] on icon "Move forward to switch to the next month." at bounding box center [751, 294] width 20 height 23
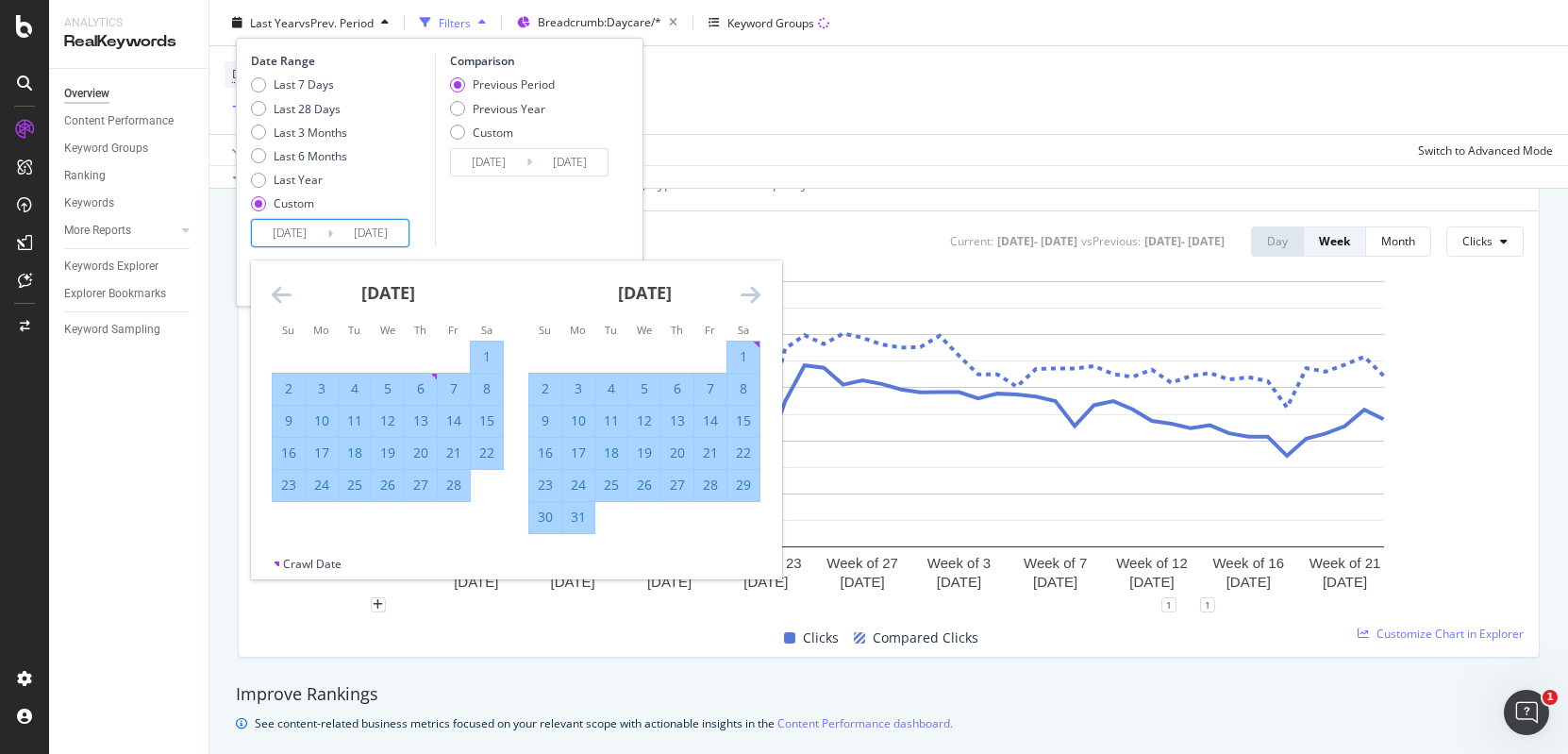
click at [751, 296] on icon "Move forward to switch to the next month." at bounding box center [751, 294] width 20 height 23
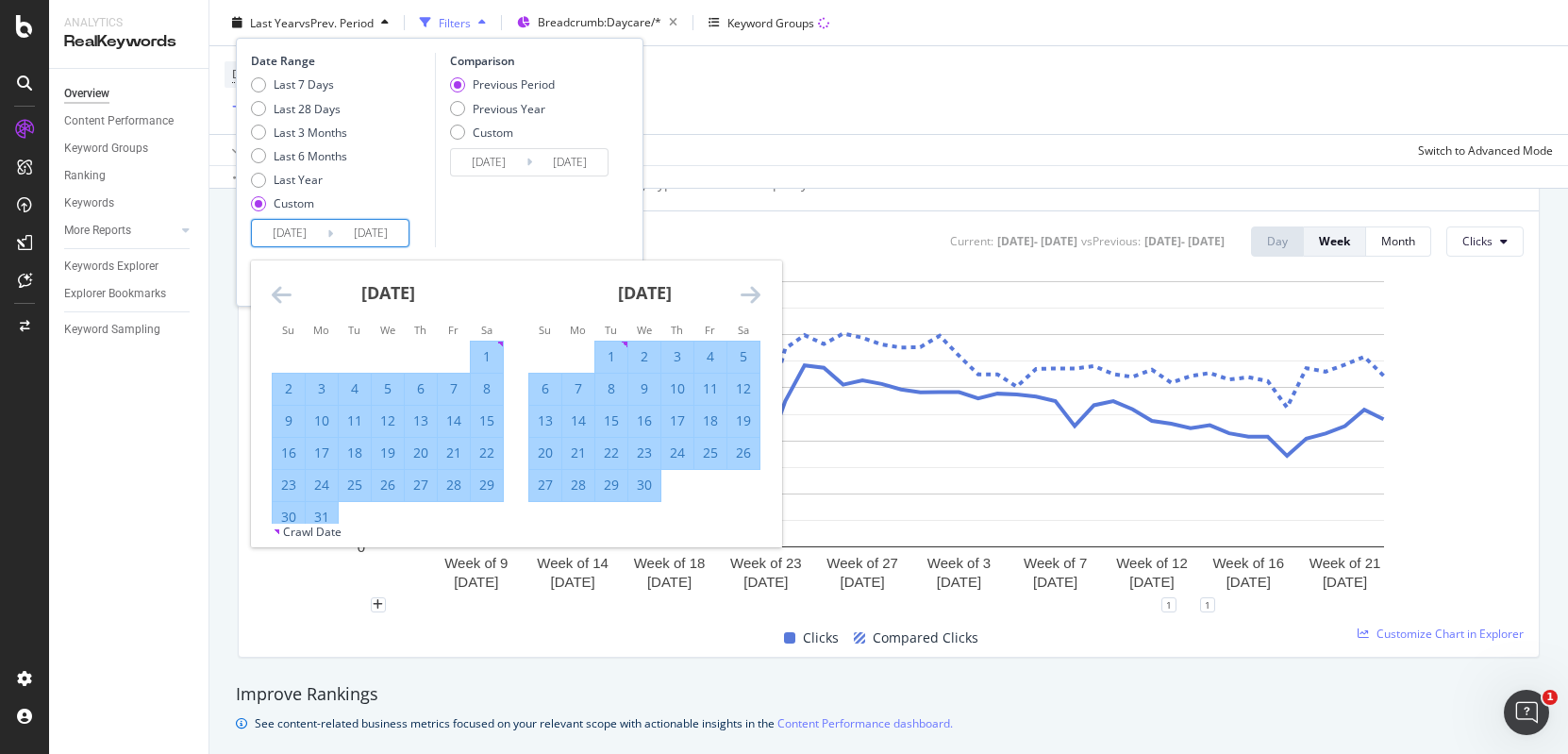
click at [751, 296] on icon "Move forward to switch to the next month." at bounding box center [751, 294] width 20 height 23
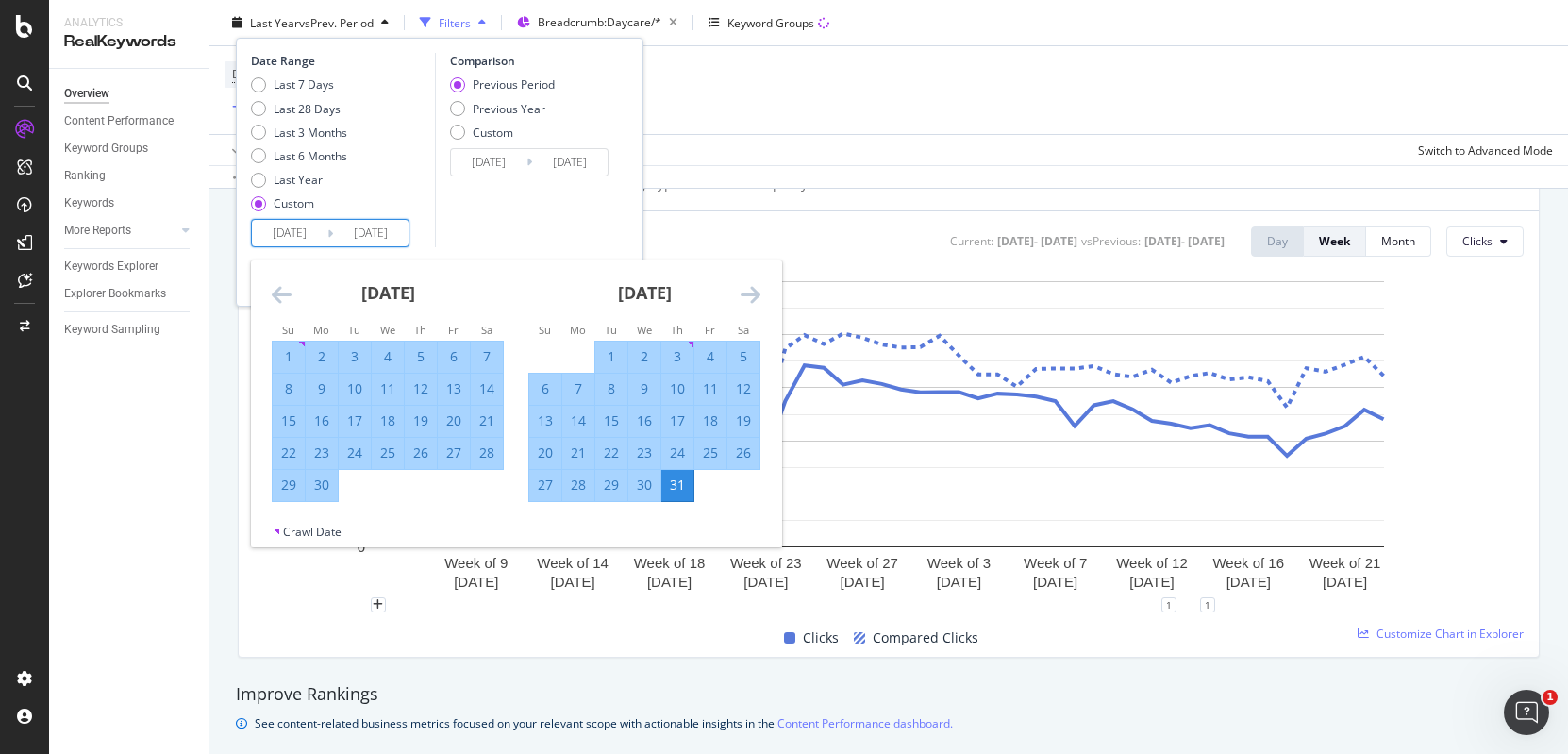
click at [751, 296] on icon "Move forward to switch to the next month." at bounding box center [751, 294] width 20 height 23
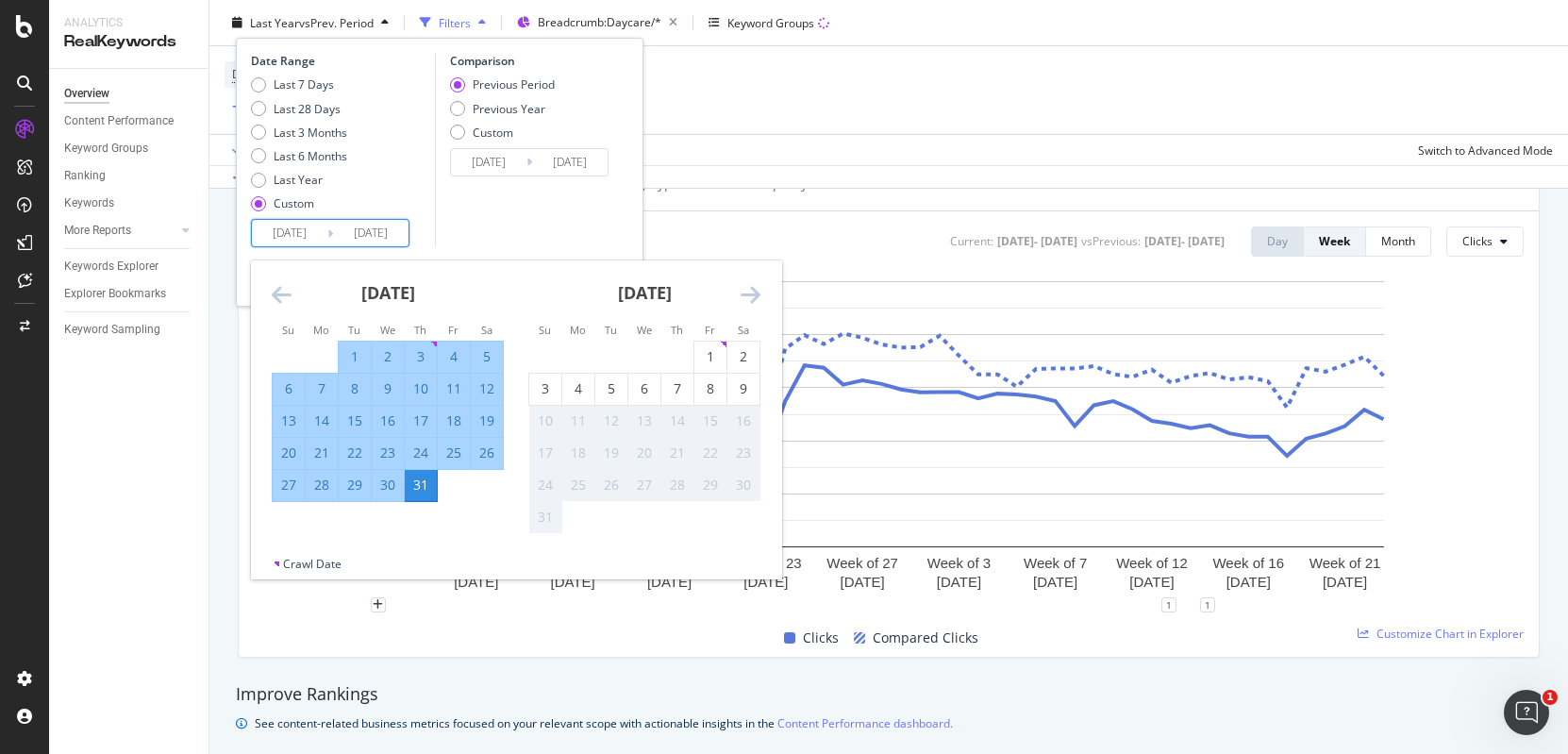
click at [751, 296] on icon "Move forward to switch to the next month." at bounding box center [751, 294] width 20 height 23
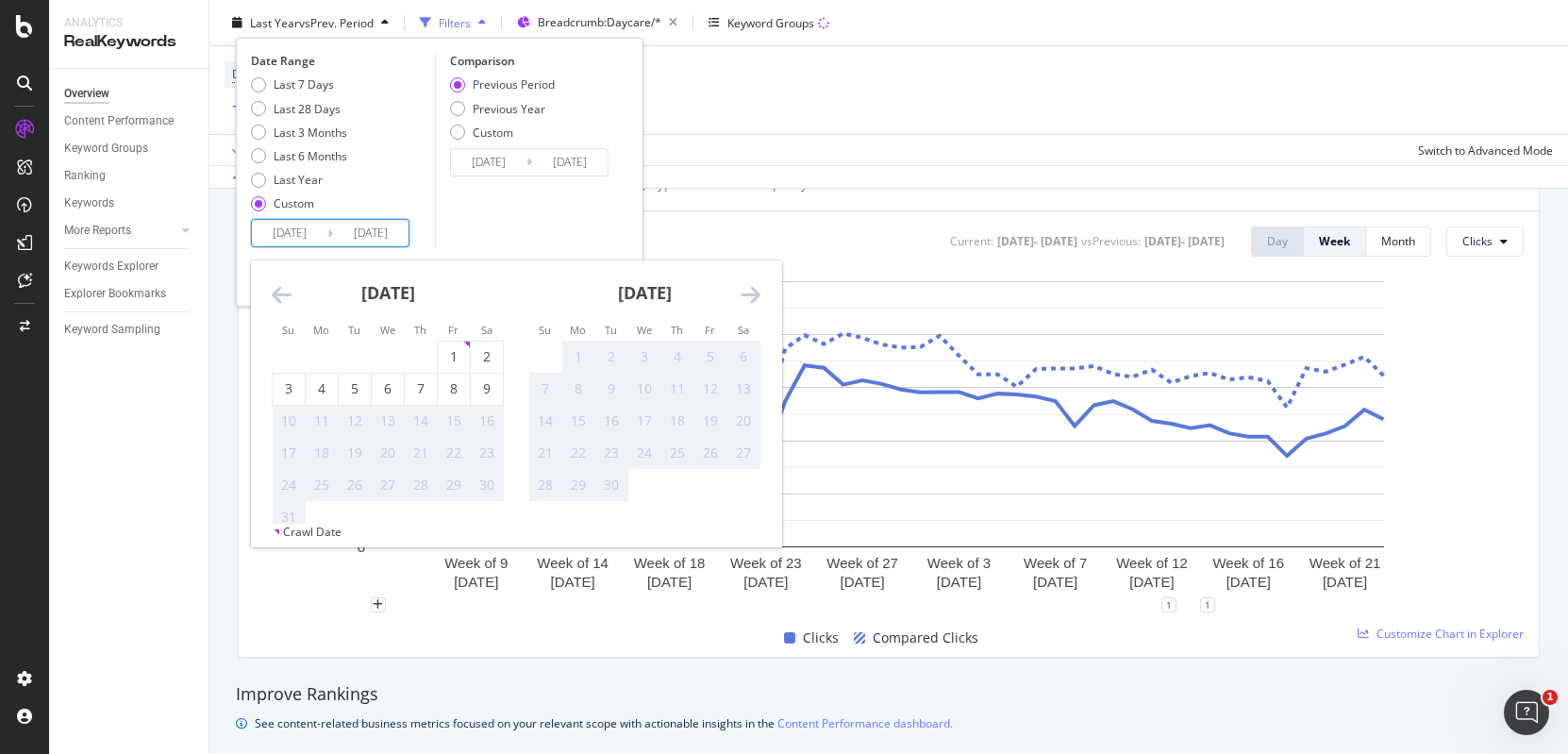
click at [535, 230] on div "Comparison Previous Period Previous Year Custom [DATE] Navigate forward to inte…" at bounding box center [525, 150] width 179 height 195
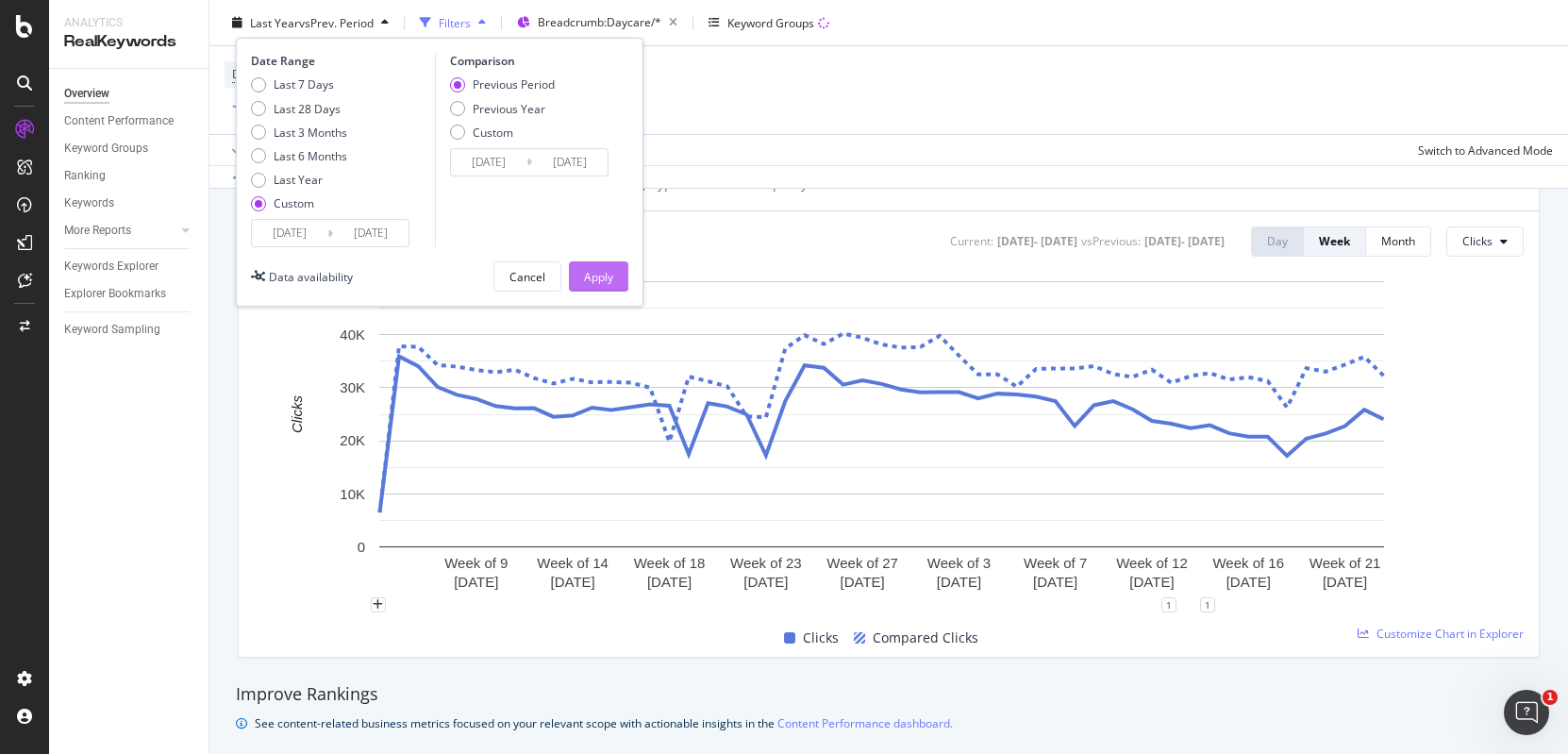
click at [605, 272] on div "Apply" at bounding box center [598, 276] width 29 height 16
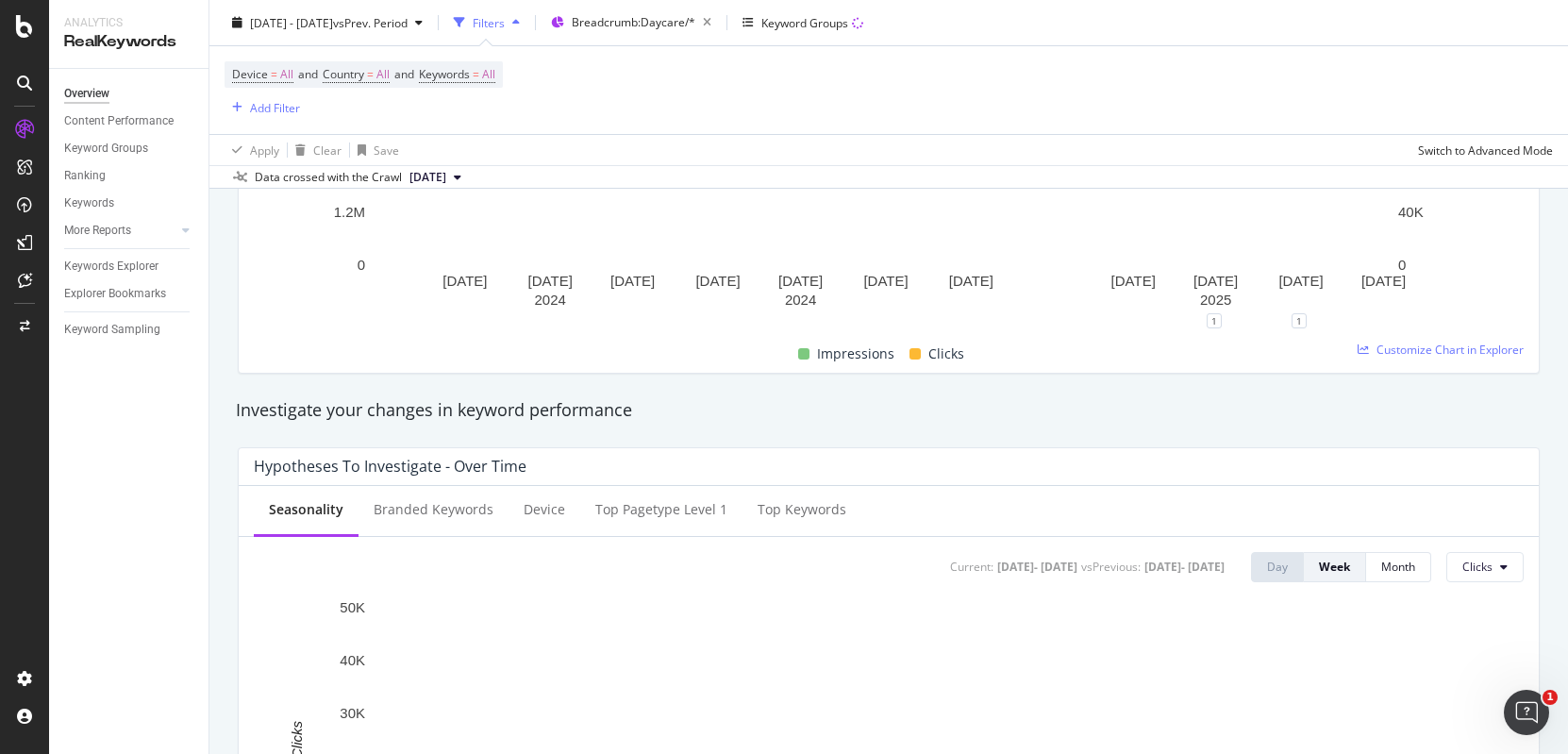
scroll to position [804, 0]
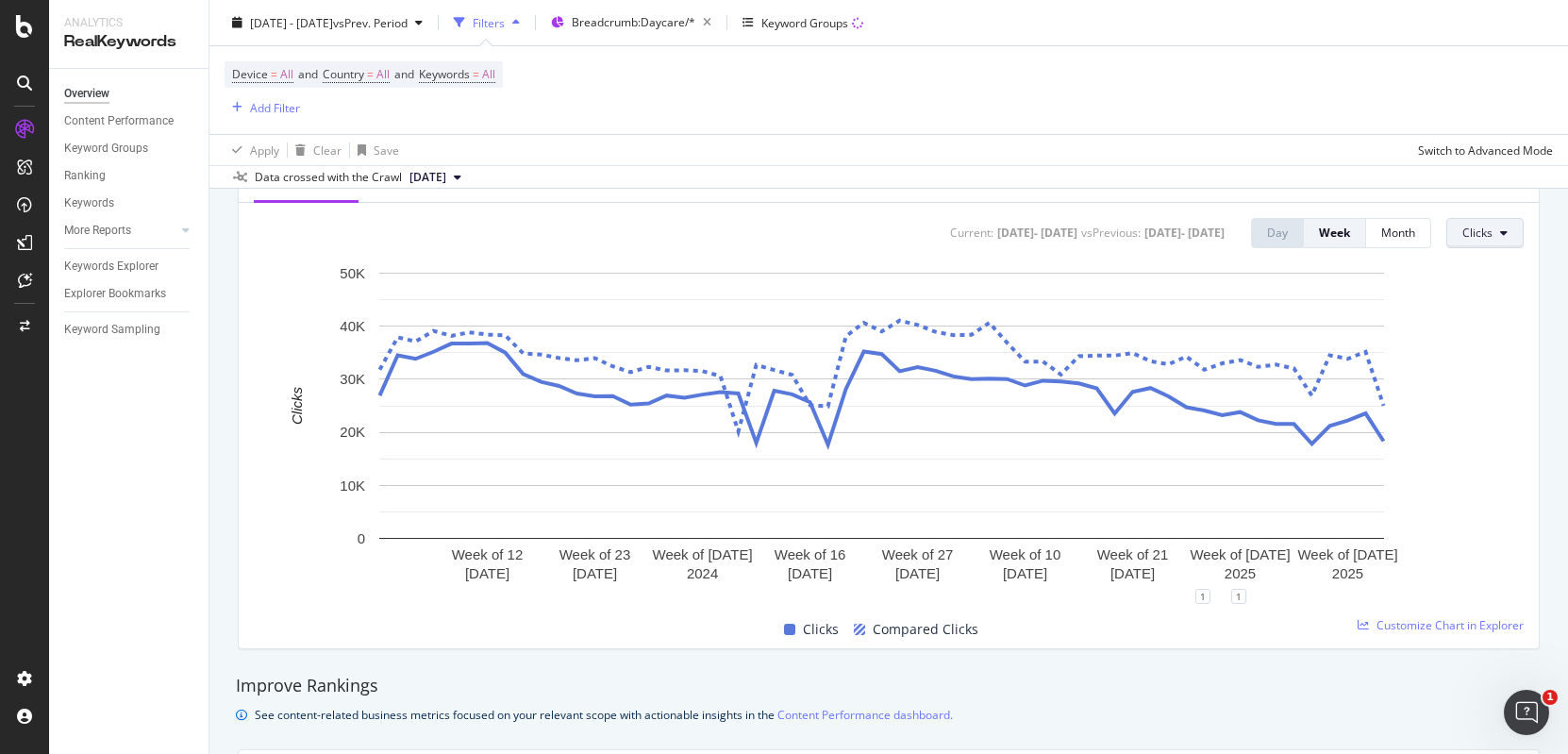
click at [1496, 235] on button "Clicks" at bounding box center [1484, 233] width 78 height 30
click at [1489, 309] on span "Impressions" at bounding box center [1493, 305] width 88 height 17
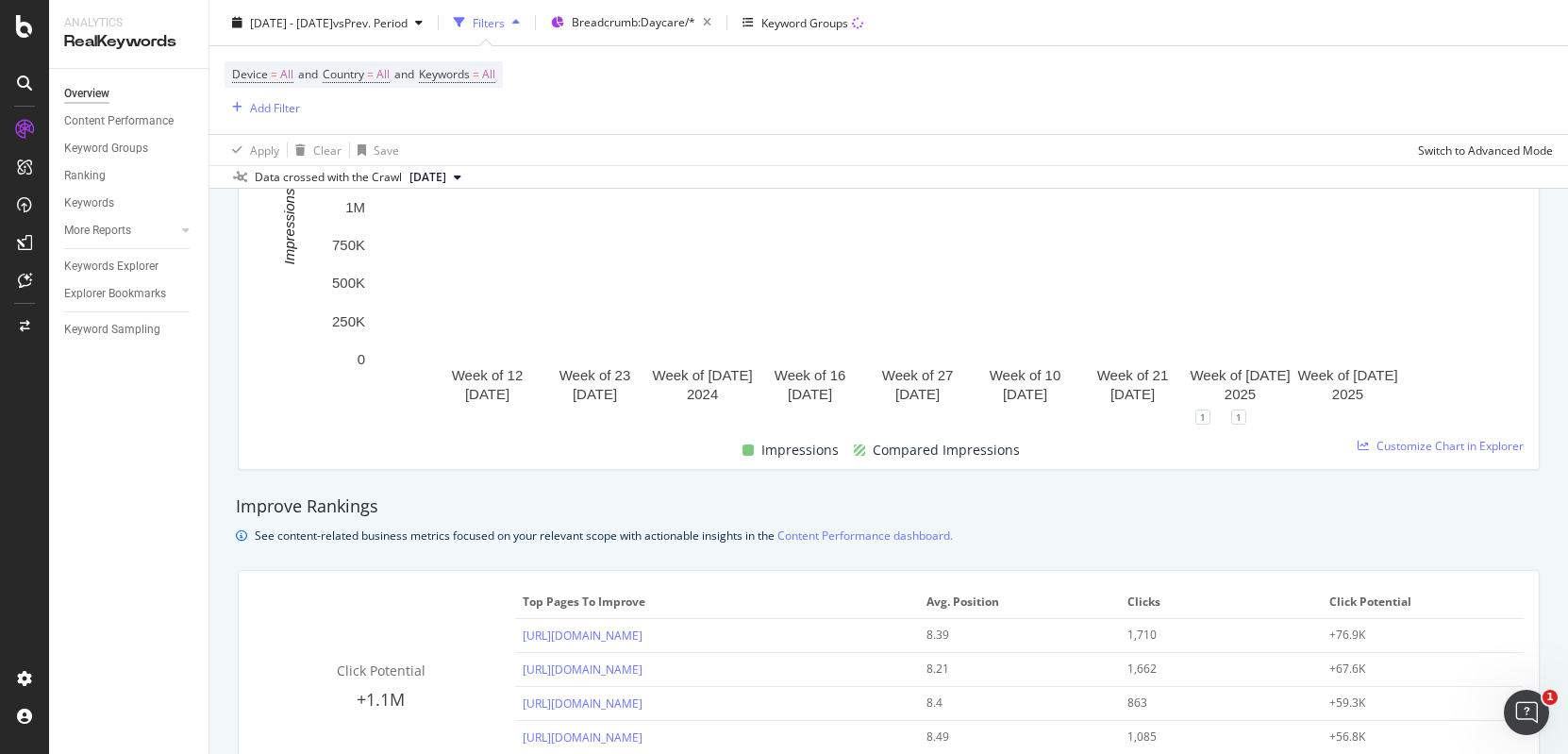
scroll to position [717, 0]
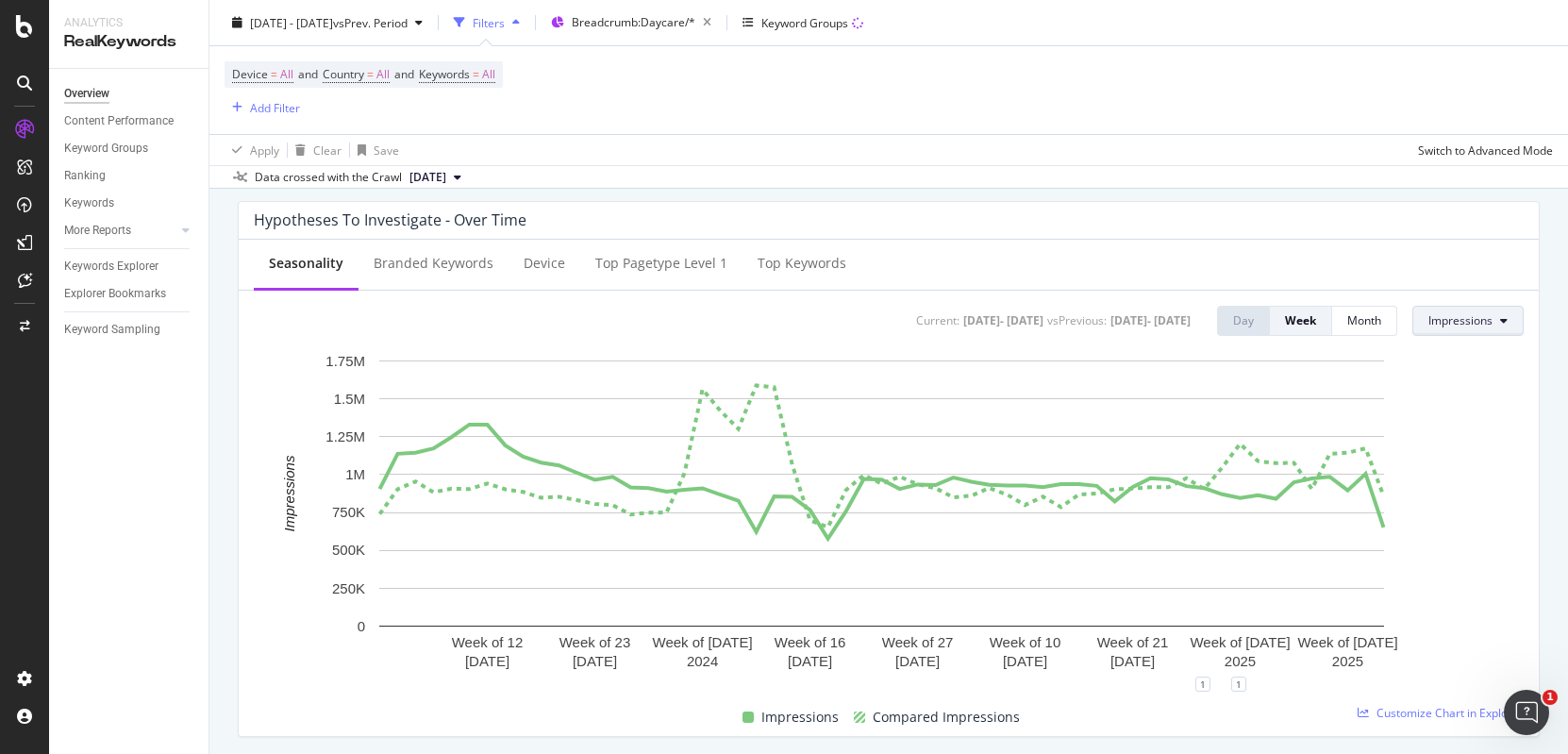
click at [1428, 324] on span "Impressions" at bounding box center [1460, 320] width 64 height 16
click at [1437, 465] on span "CTR" at bounding box center [1458, 463] width 88 height 17
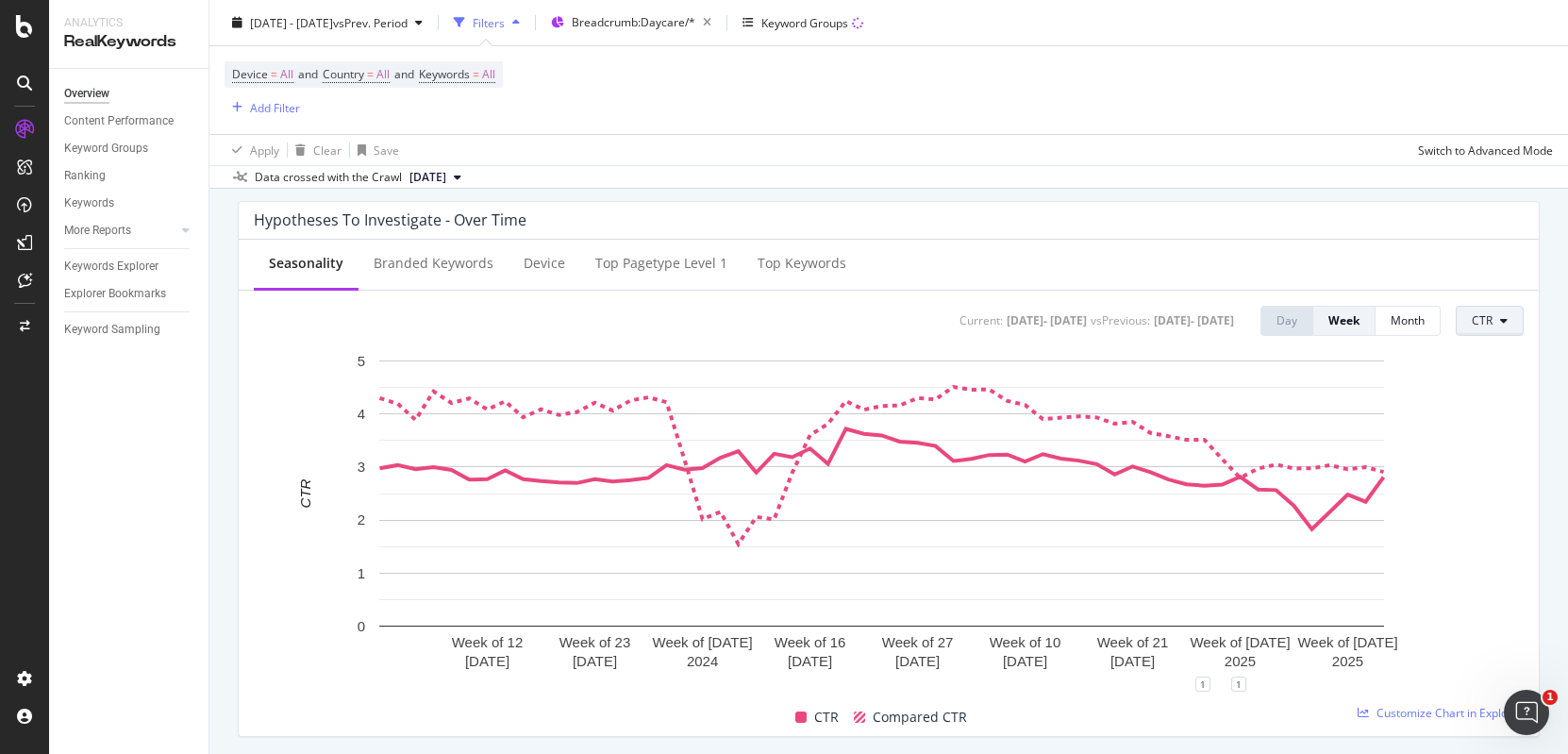
click at [1487, 325] on button "CTR" at bounding box center [1488, 320] width 68 height 30
click at [1494, 365] on span "Clicks" at bounding box center [1502, 358] width 88 height 17
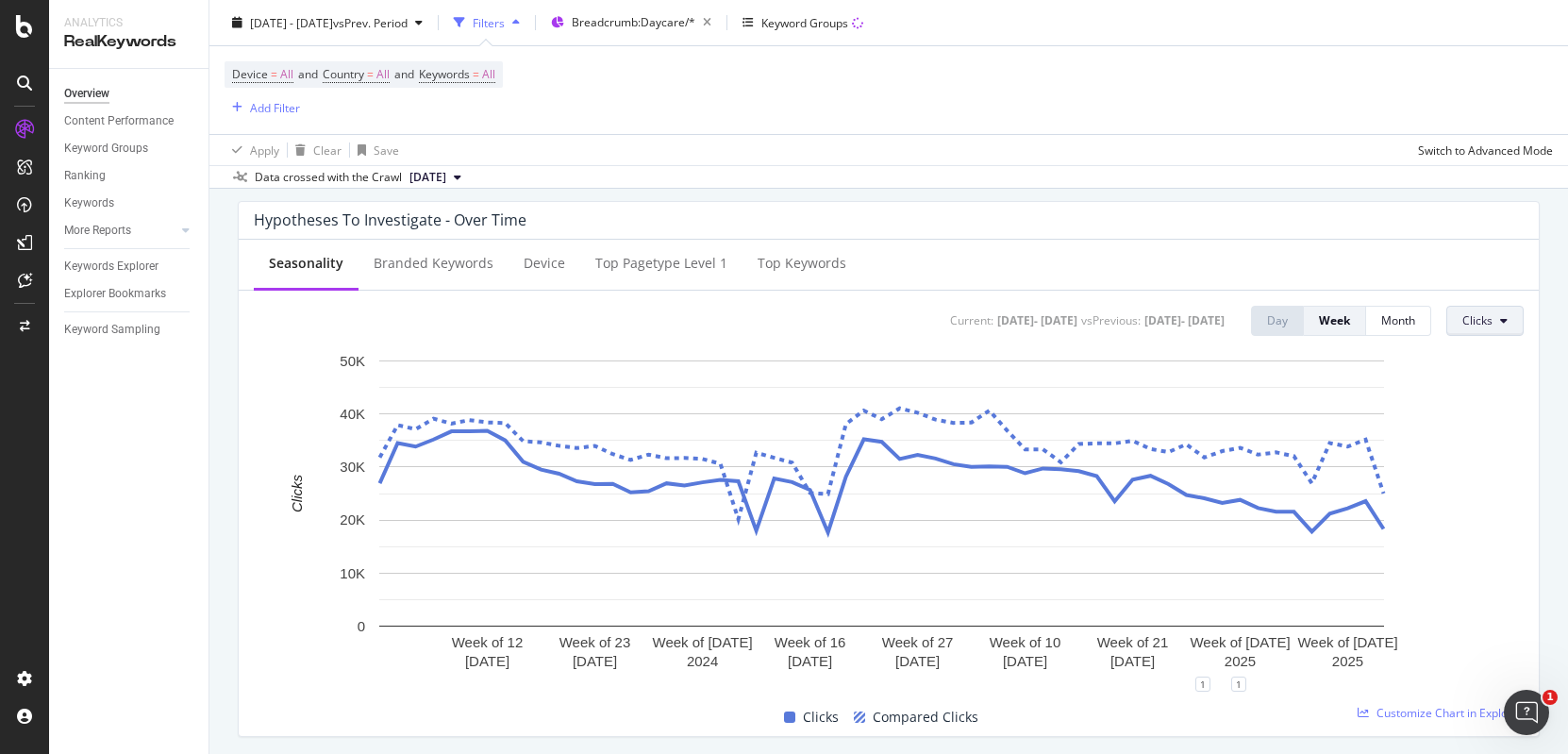
click at [1479, 318] on button "Clicks" at bounding box center [1484, 320] width 78 height 30
click at [1478, 379] on div "Impressions" at bounding box center [1492, 393] width 119 height 28
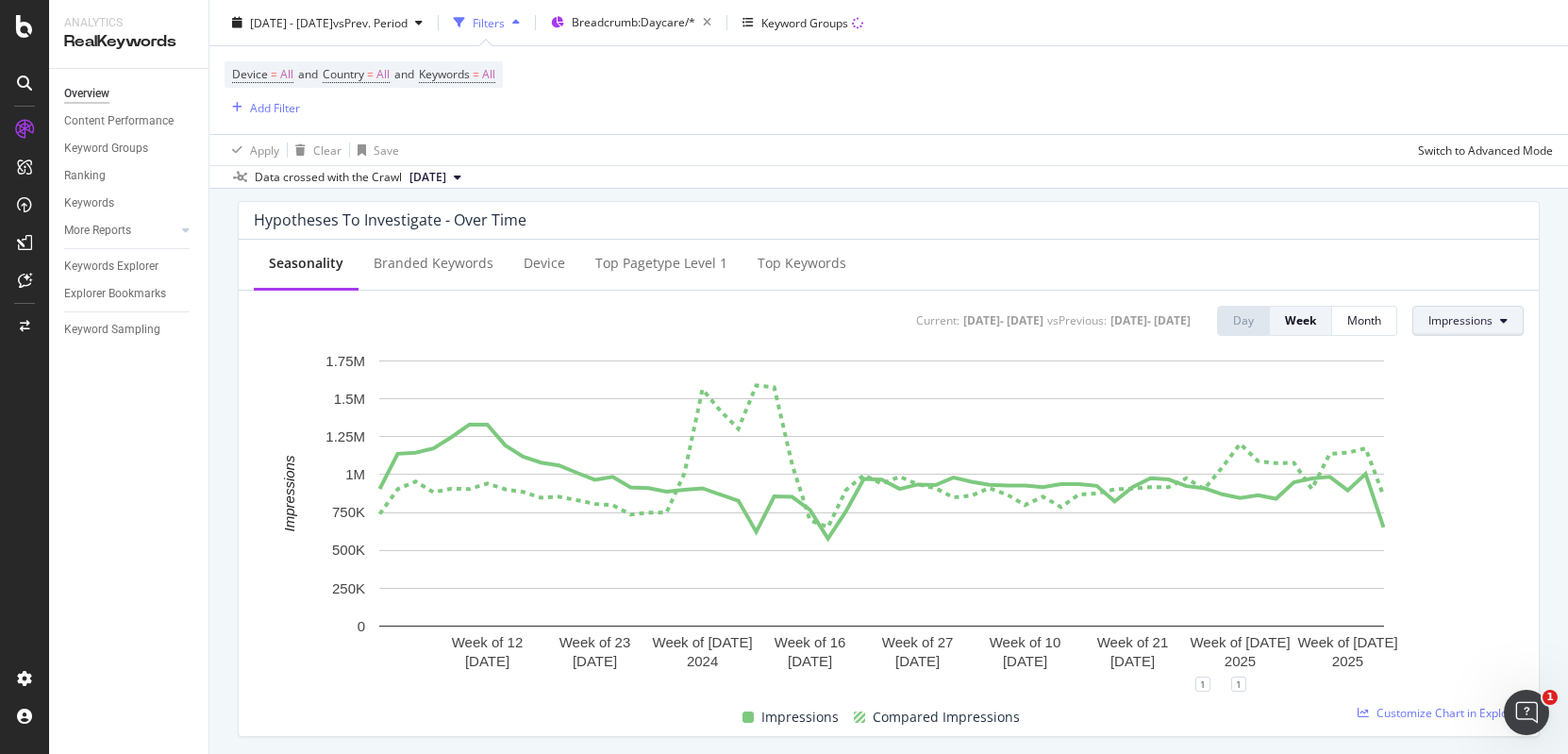
click at [1470, 310] on button "Impressions" at bounding box center [1467, 320] width 111 height 30
click at [1459, 414] on div "Average Position" at bounding box center [1458, 428] width 119 height 28
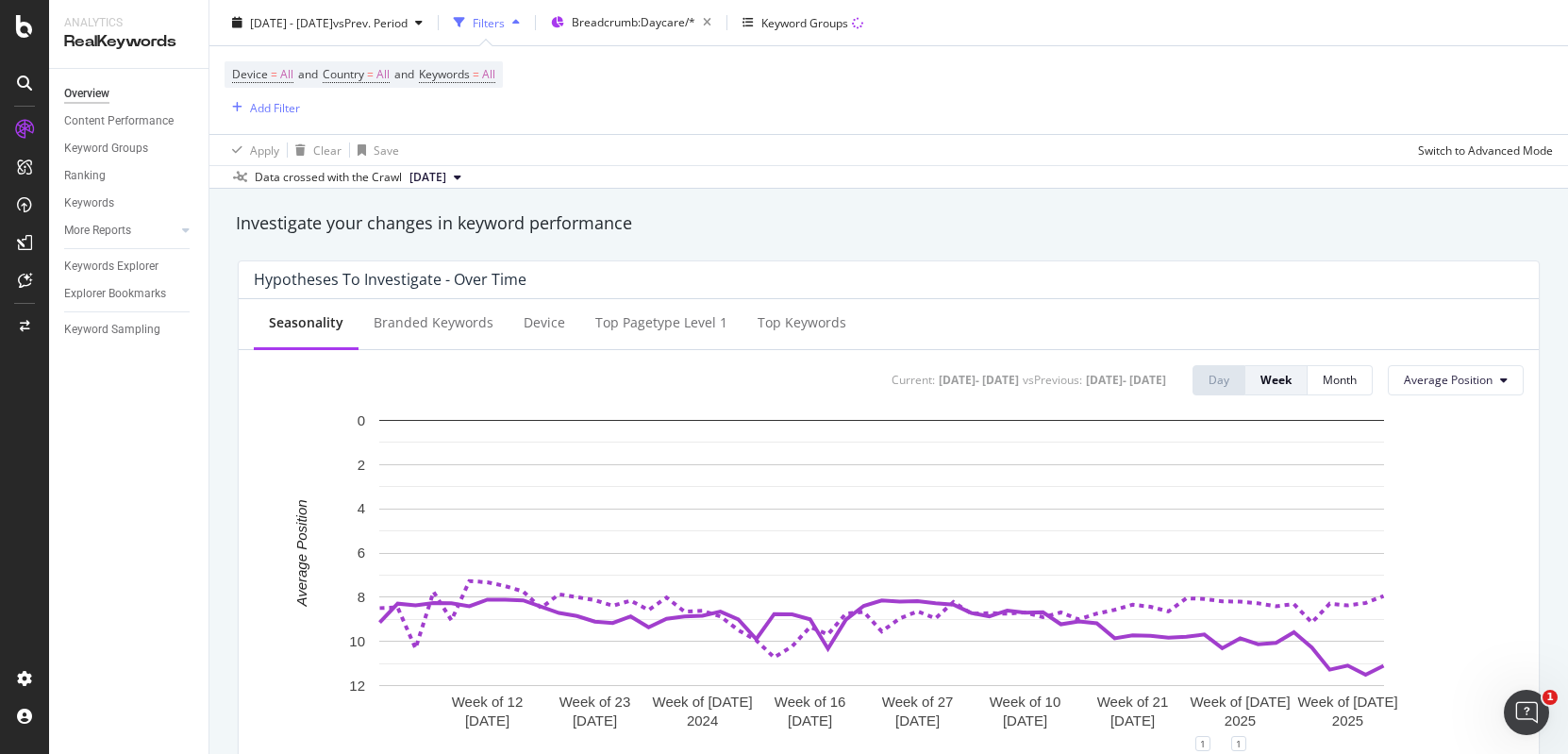
scroll to position [690, 0]
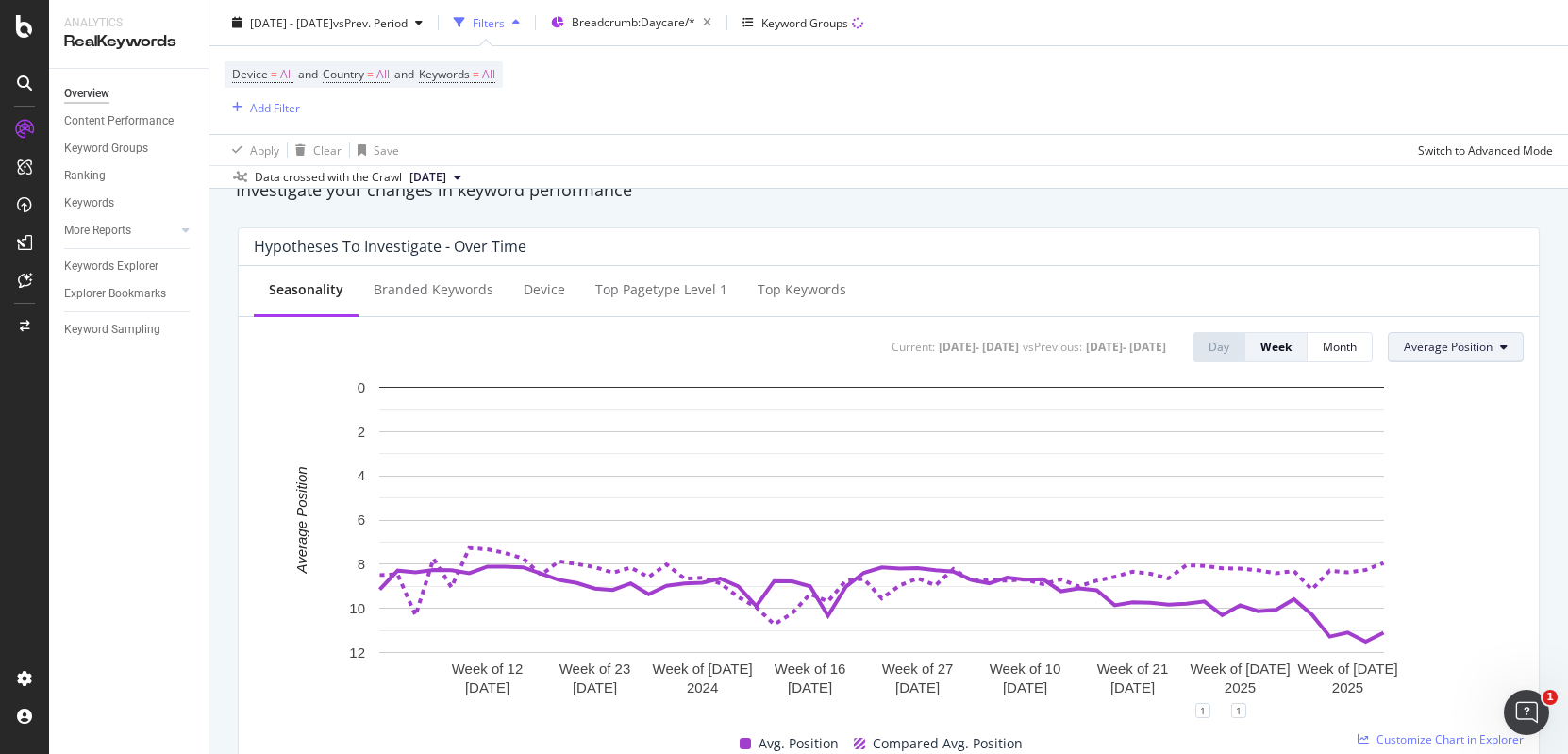
click at [1452, 351] on span "Average Position" at bounding box center [1448, 347] width 88 height 16
click at [1448, 478] on div "CTR" at bounding box center [1435, 490] width 121 height 28
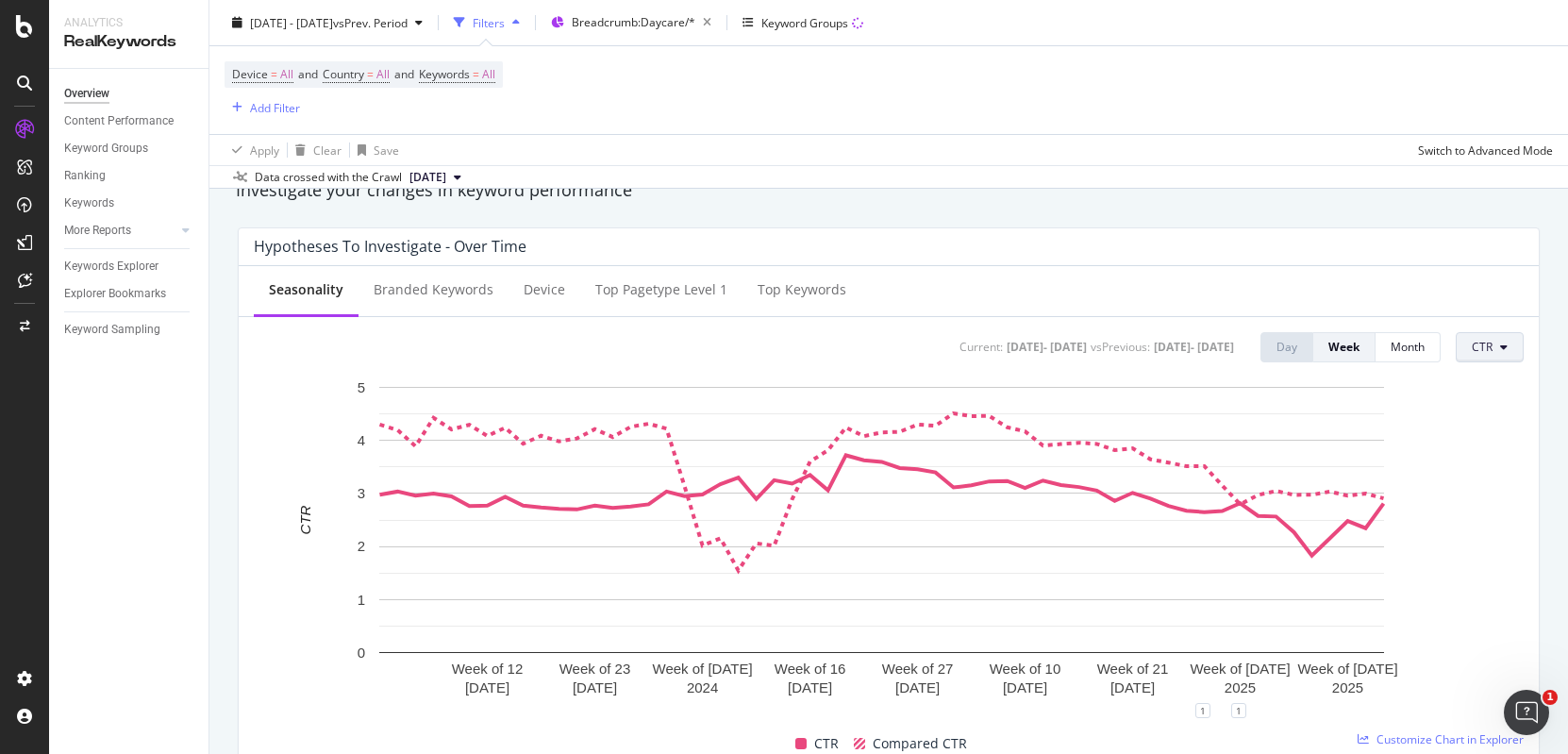
click at [1472, 349] on span "CTR" at bounding box center [1482, 347] width 21 height 16
click at [1461, 582] on rect "A chart." at bounding box center [881, 544] width 1256 height 333
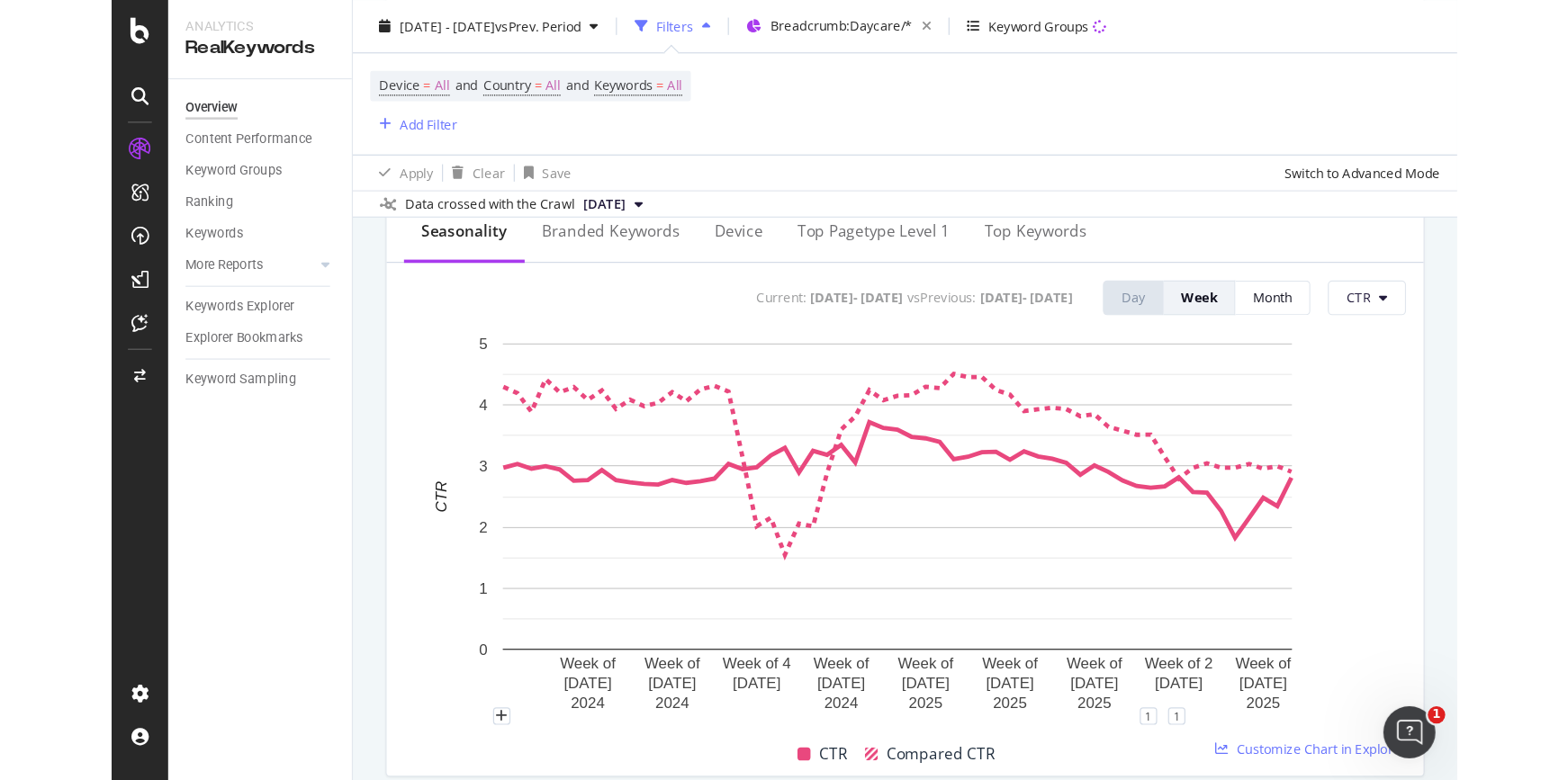
scroll to position [763, 0]
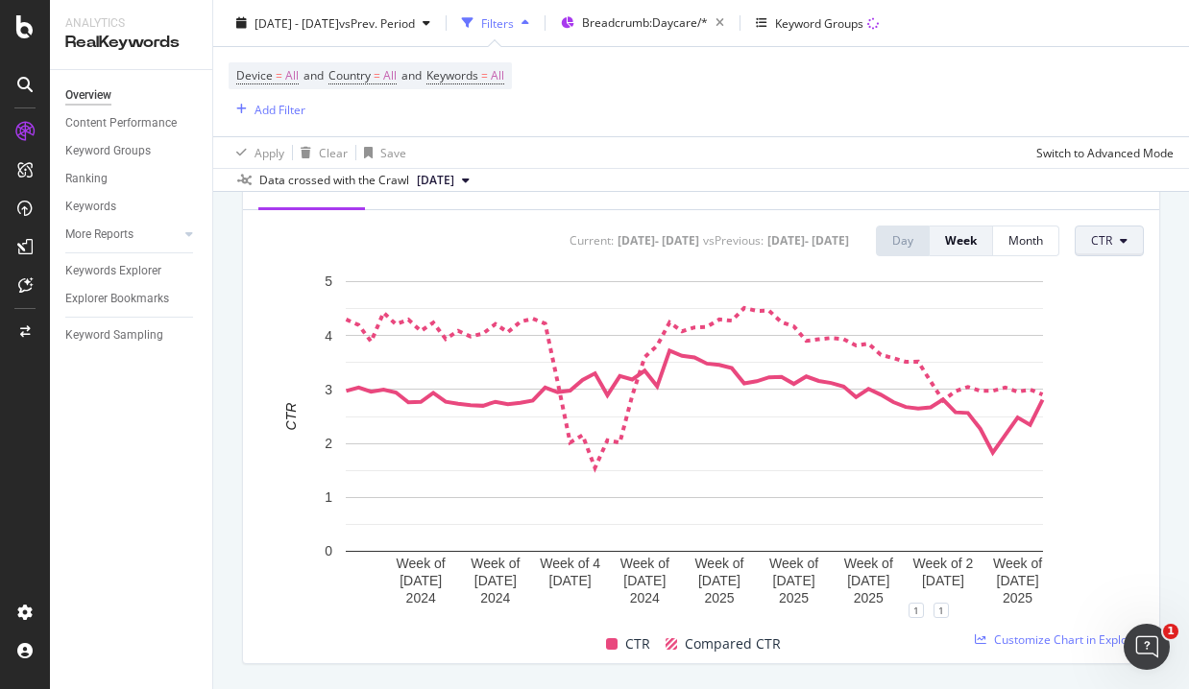
click at [1101, 234] on button "CTR" at bounding box center [1108, 241] width 69 height 31
click at [1105, 276] on span "Clicks" at bounding box center [1122, 279] width 90 height 17
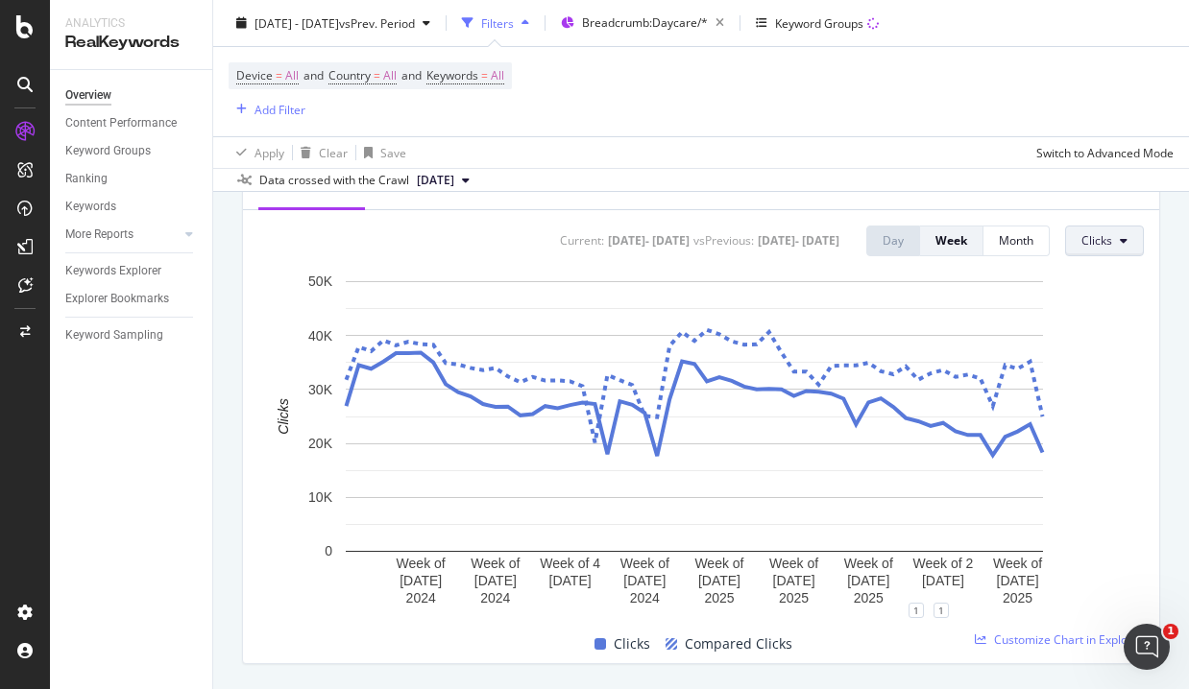
click at [1094, 230] on button "Clicks" at bounding box center [1104, 241] width 79 height 31
click at [1105, 323] on div "Impressions" at bounding box center [1112, 315] width 121 height 28
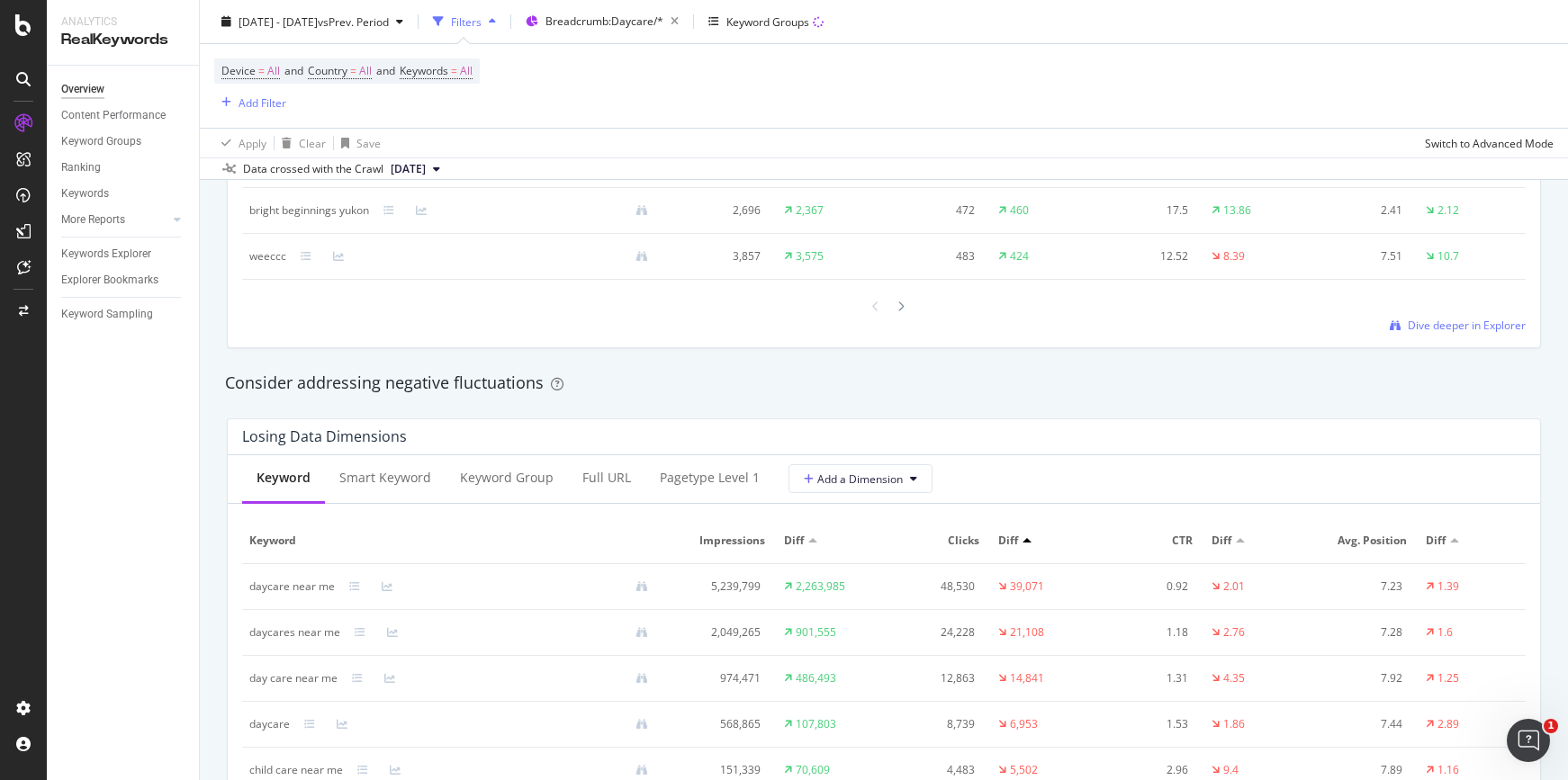
scroll to position [2053, 0]
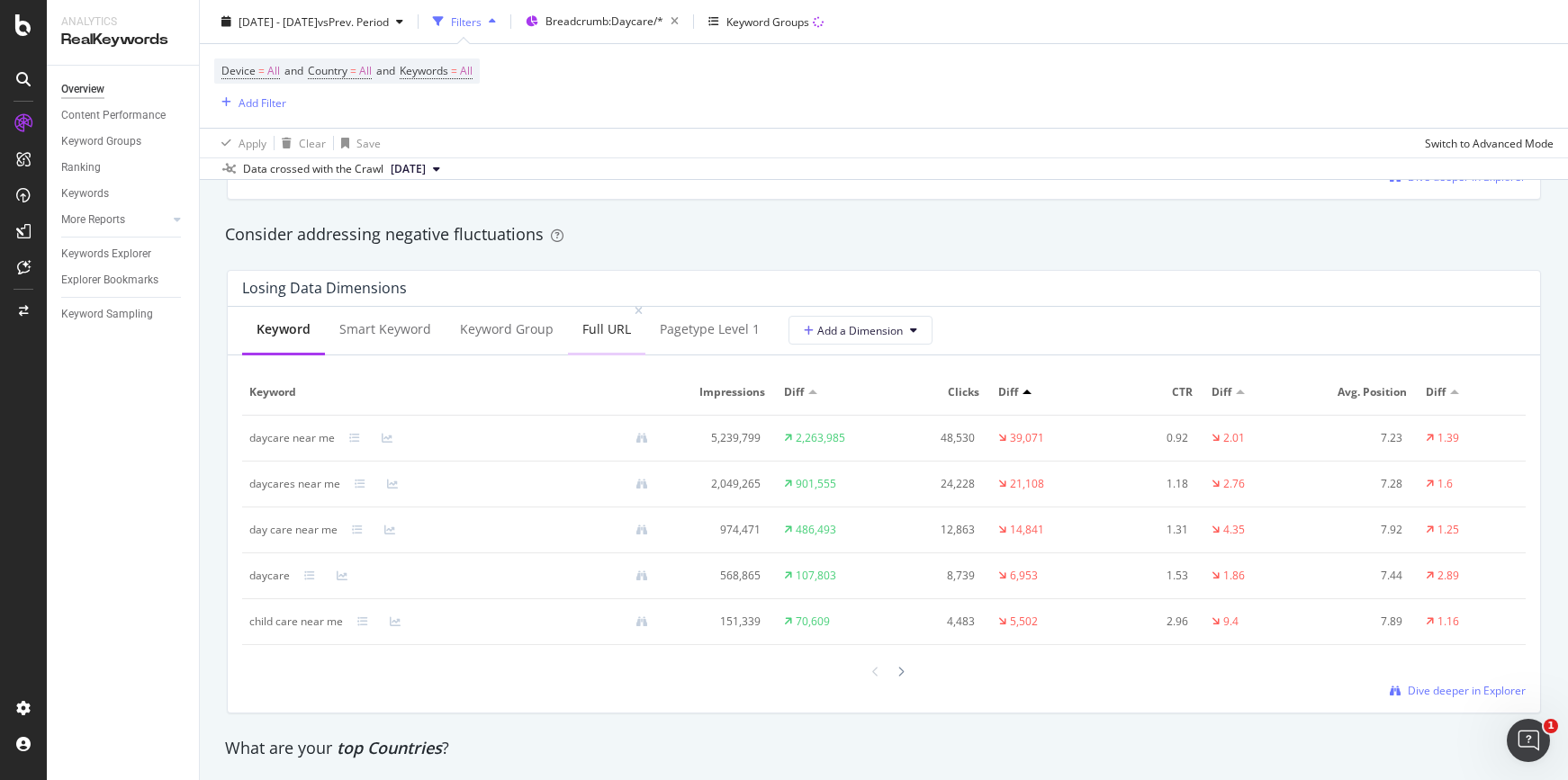
click at [605, 321] on div "Full URL" at bounding box center [606, 329] width 49 height 18
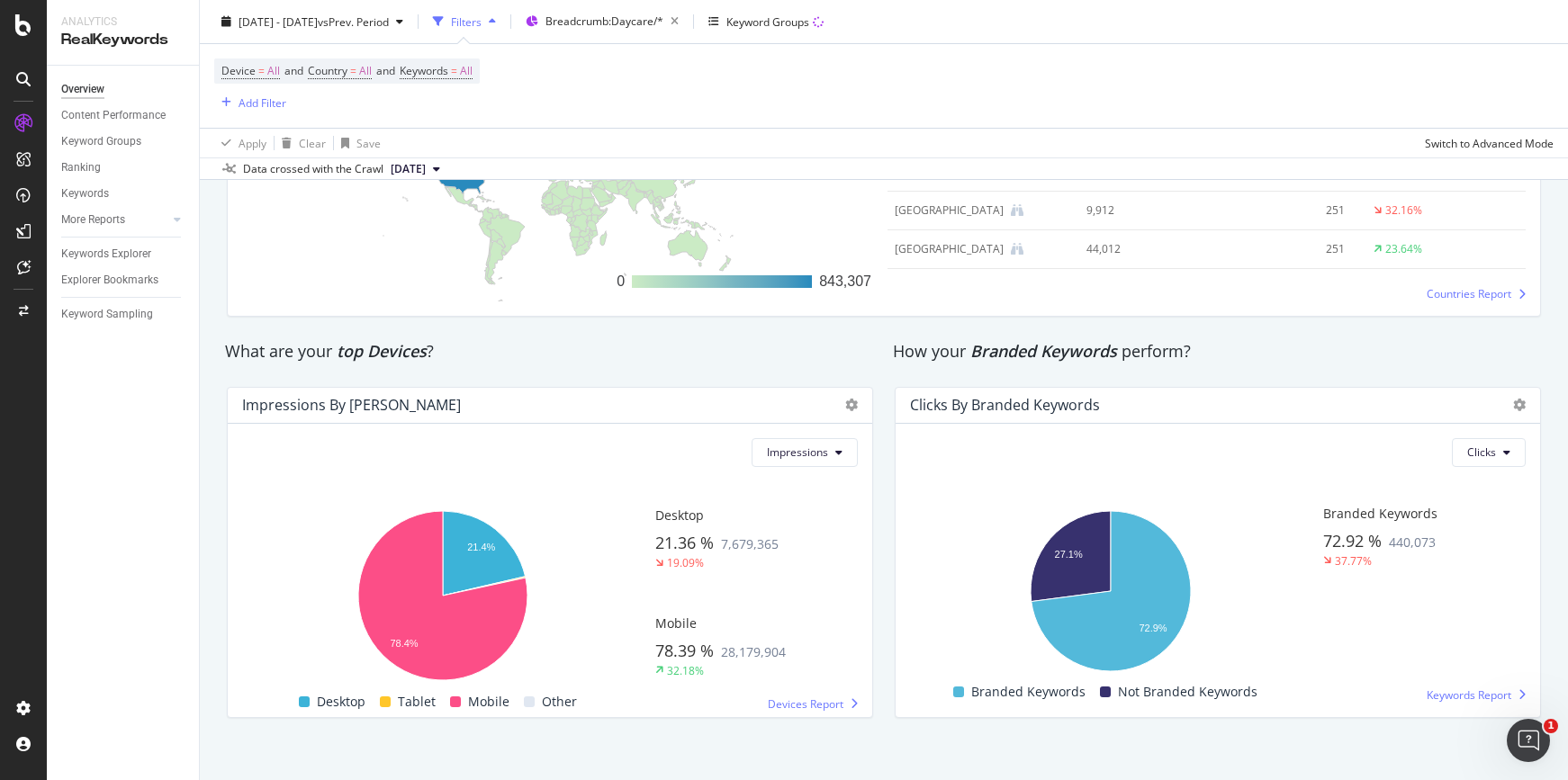
scroll to position [2871, 0]
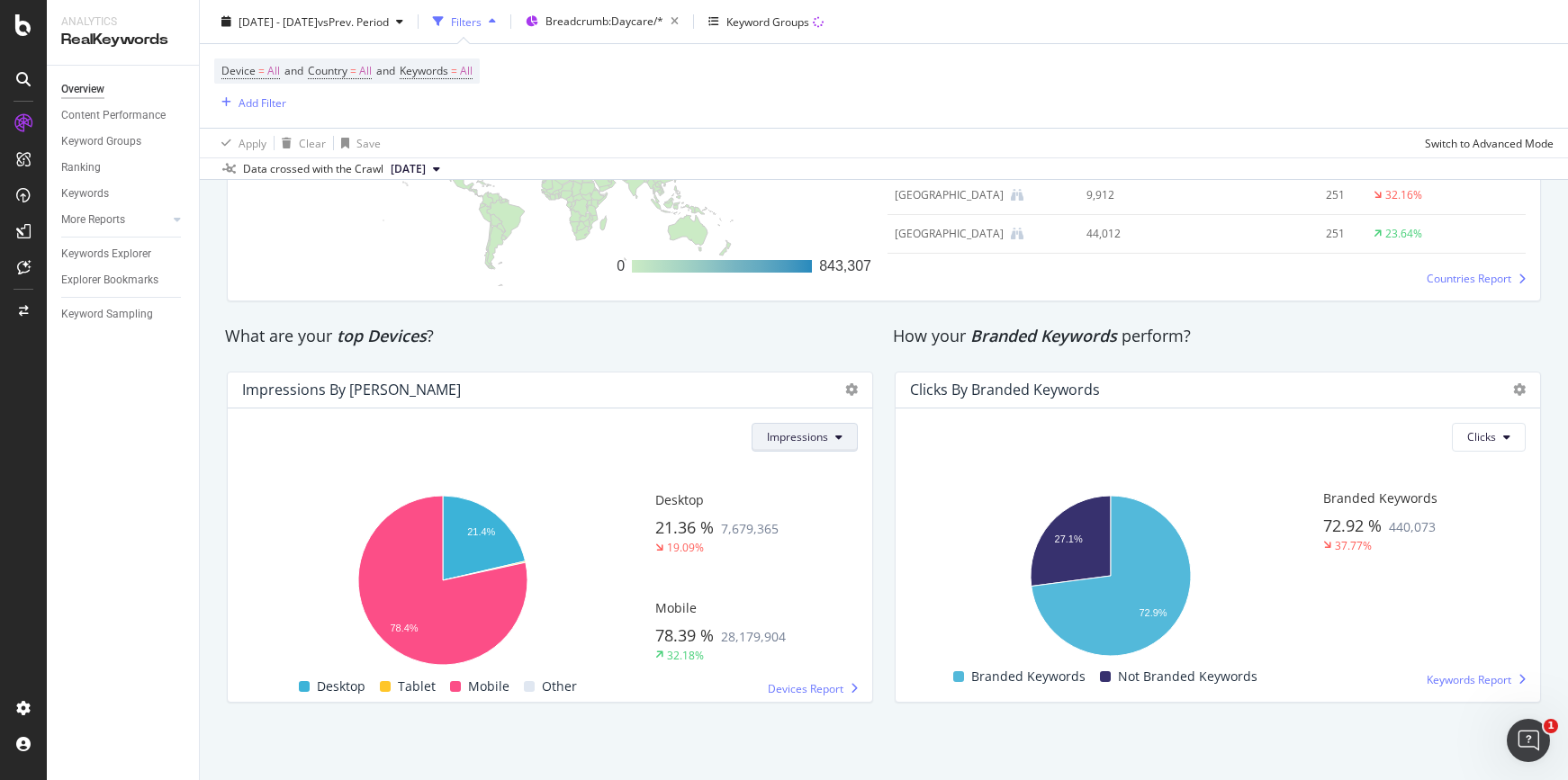
click at [801, 444] on button "Impressions" at bounding box center [804, 437] width 106 height 29
click at [794, 471] on span "Clicks" at bounding box center [791, 472] width 63 height 16
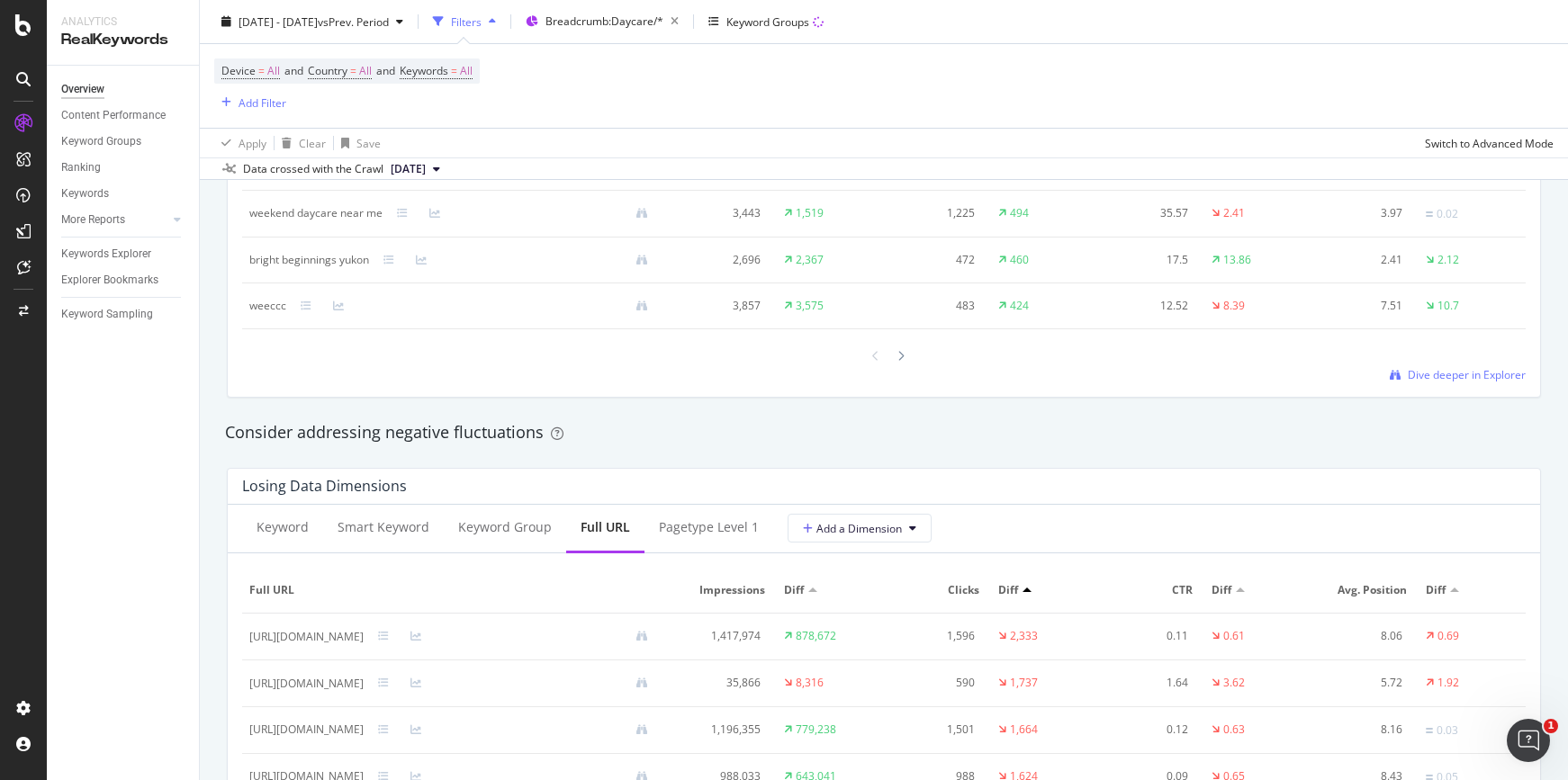
scroll to position [2013, 0]
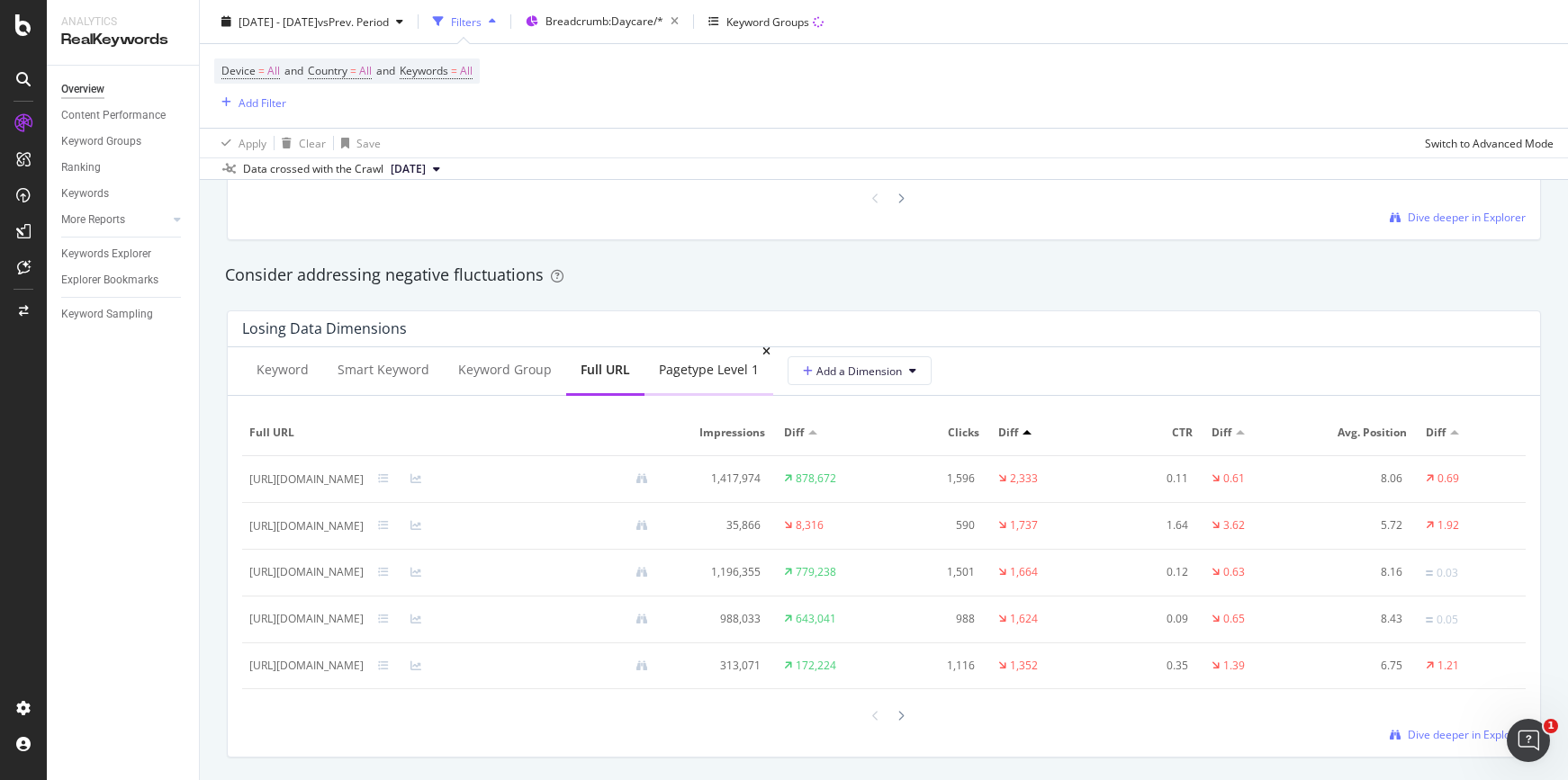
click at [712, 378] on div "pagetype Level 1" at bounding box center [709, 369] width 100 height 18
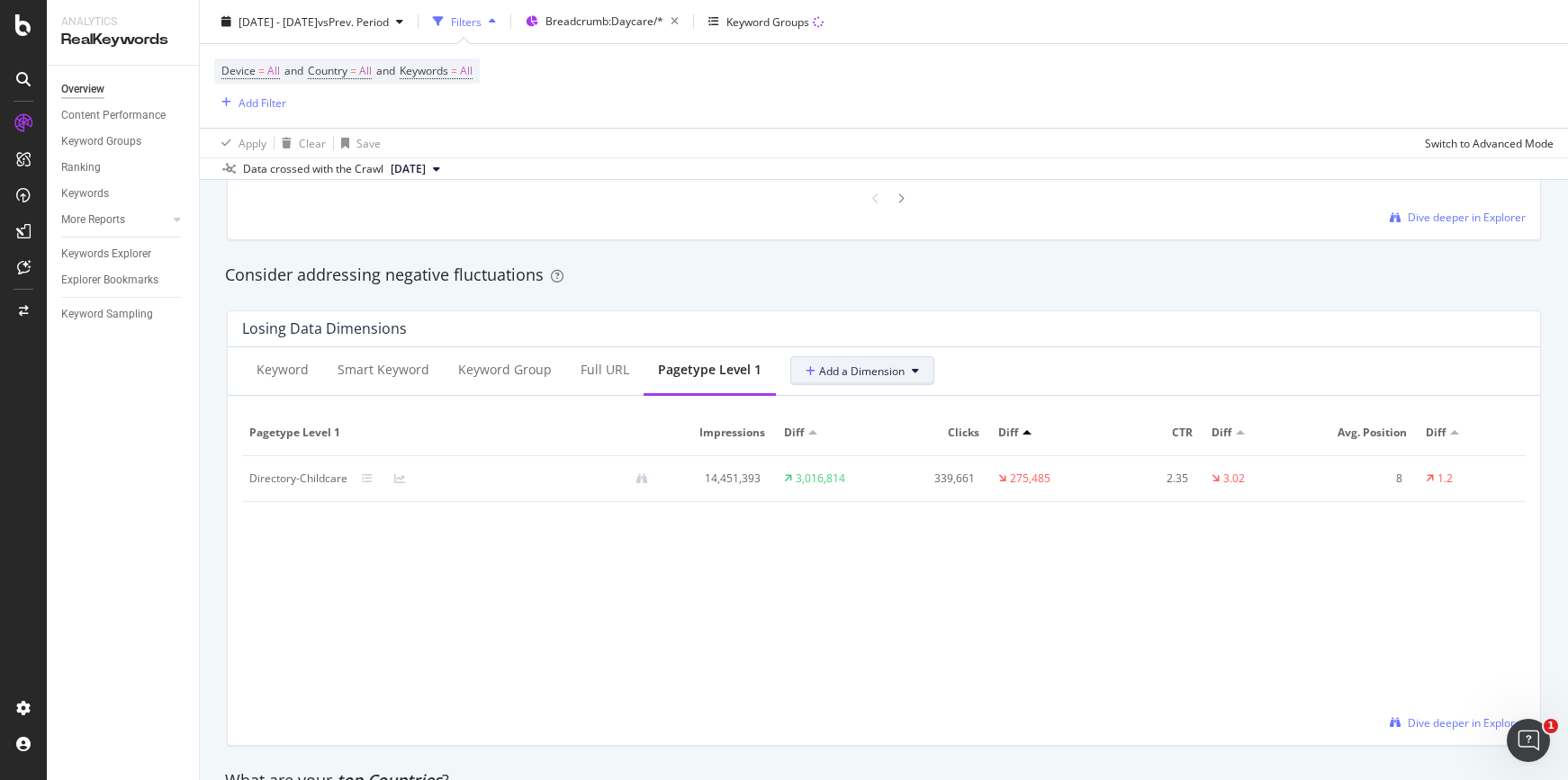
click at [805, 370] on icon at bounding box center [812, 372] width 13 height 11
click at [862, 447] on div "Select a Structured Data" at bounding box center [894, 435] width 223 height 30
click at [831, 403] on div "Select a Structured Data" at bounding box center [867, 401] width 129 height 15
click at [844, 464] on div "Select a Segment" at bounding box center [843, 465] width 91 height 15
click at [903, 472] on span "pagetype Level" at bounding box center [883, 467] width 76 height 15
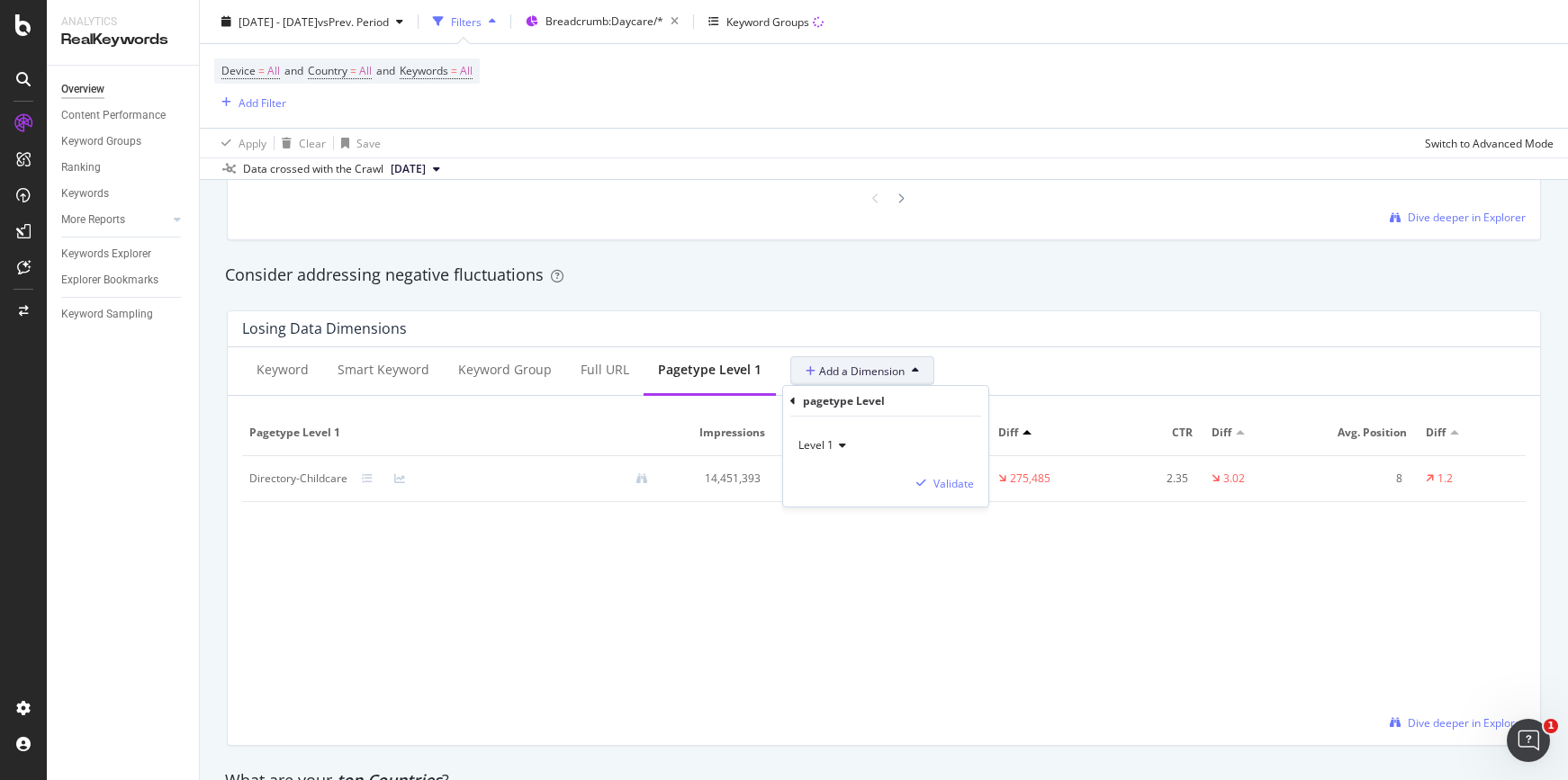
click at [840, 446] on icon at bounding box center [839, 446] width 12 height 11
click at [850, 499] on div "Level 2" at bounding box center [897, 505] width 192 height 23
click at [928, 478] on div "button" at bounding box center [921, 484] width 24 height 11
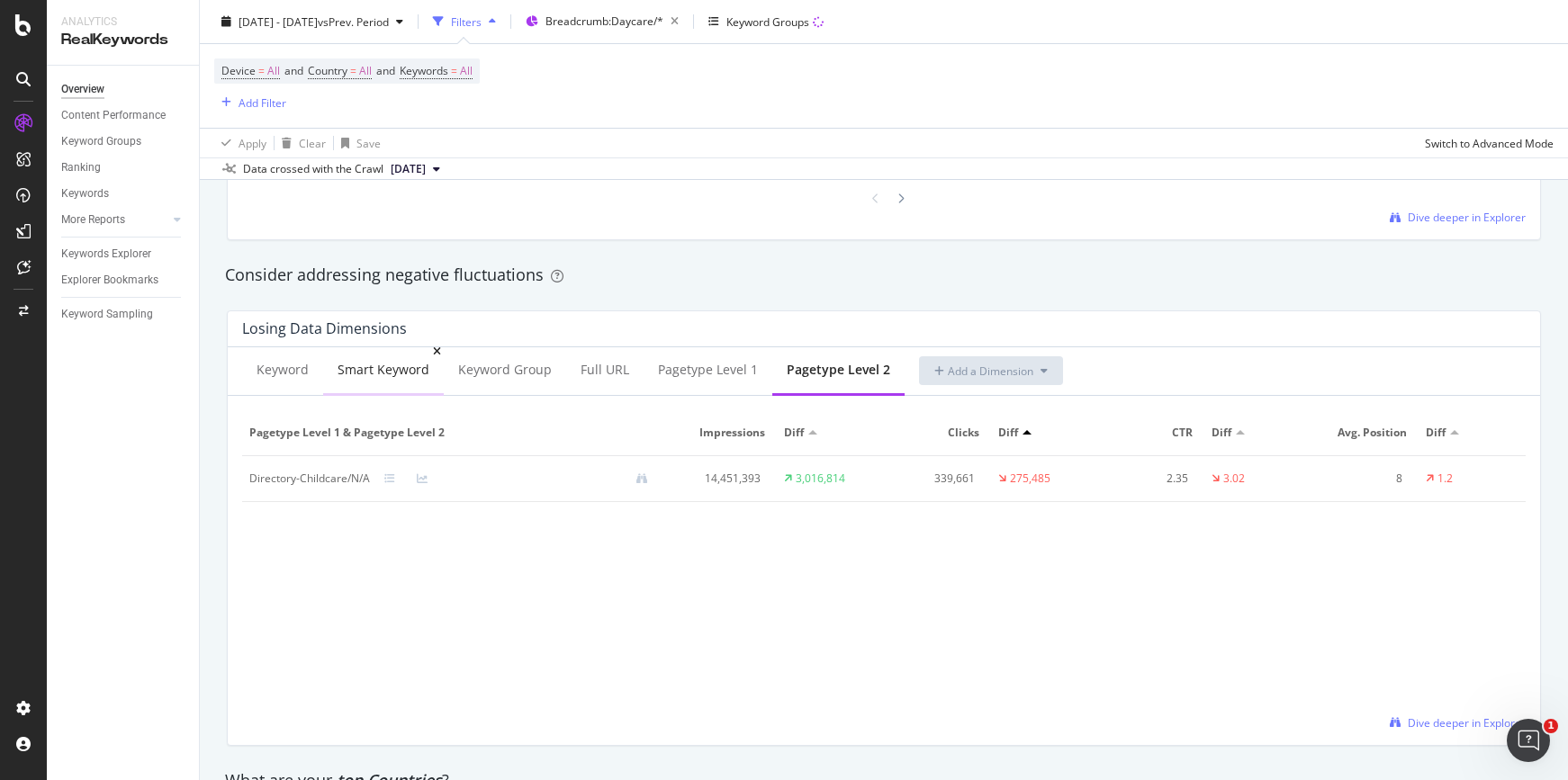
click at [417, 372] on div "Smart Keyword" at bounding box center [383, 369] width 92 height 18
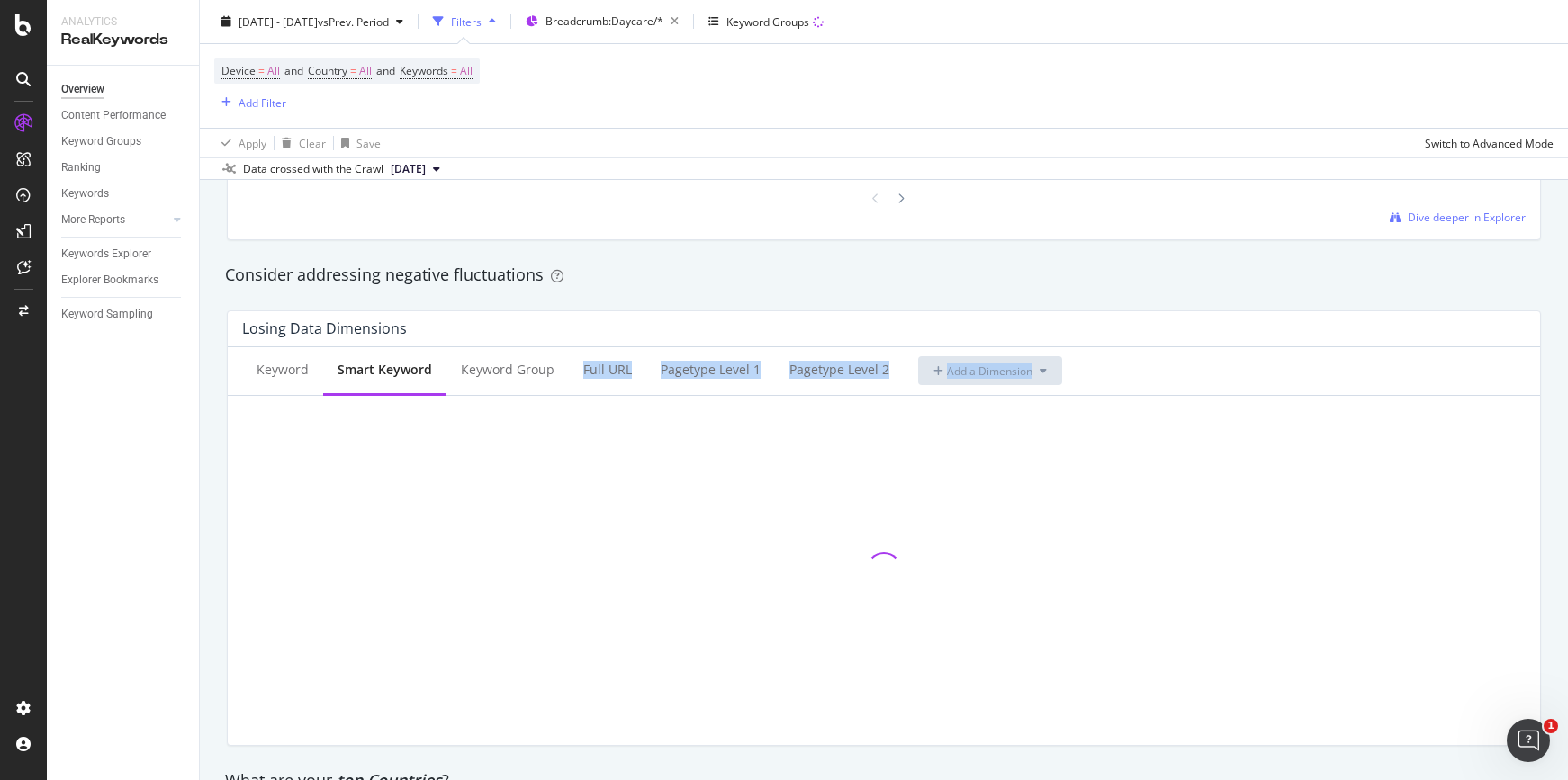
drag, startPoint x: 530, startPoint y: 383, endPoint x: 515, endPoint y: 418, distance: 38.1
click at [515, 418] on div "Keyword Smart Keyword Keyword Group Full URL pagetype Level 1 pagetype Level 2 …" at bounding box center [884, 547] width 1312 height 398
click at [594, 293] on div "Consider addressing negative fluctuations" at bounding box center [883, 276] width 1336 height 41
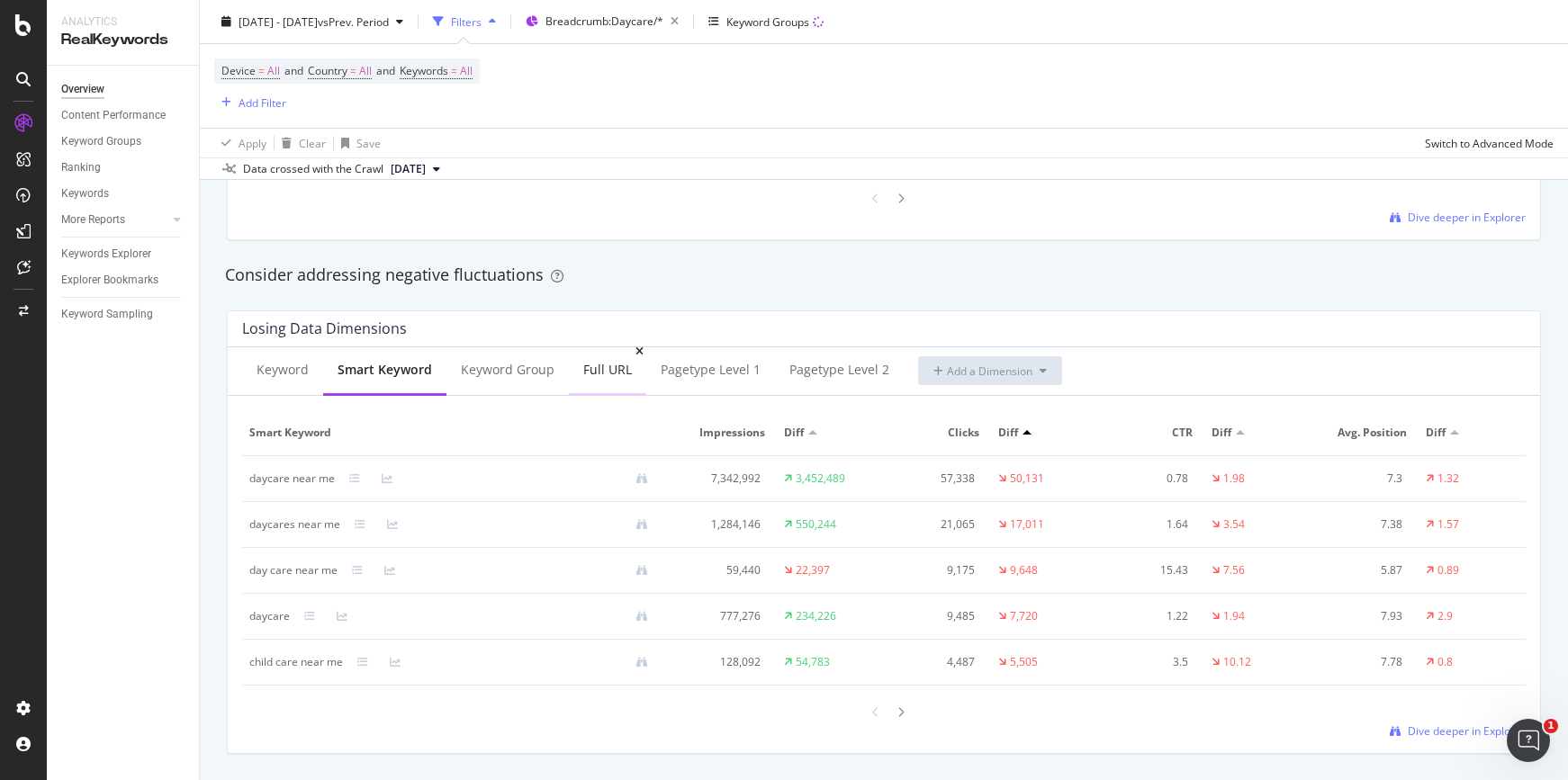
click at [590, 374] on div "Full URL" at bounding box center [607, 369] width 49 height 18
click at [508, 371] on div "Keyword Group" at bounding box center [505, 369] width 94 height 18
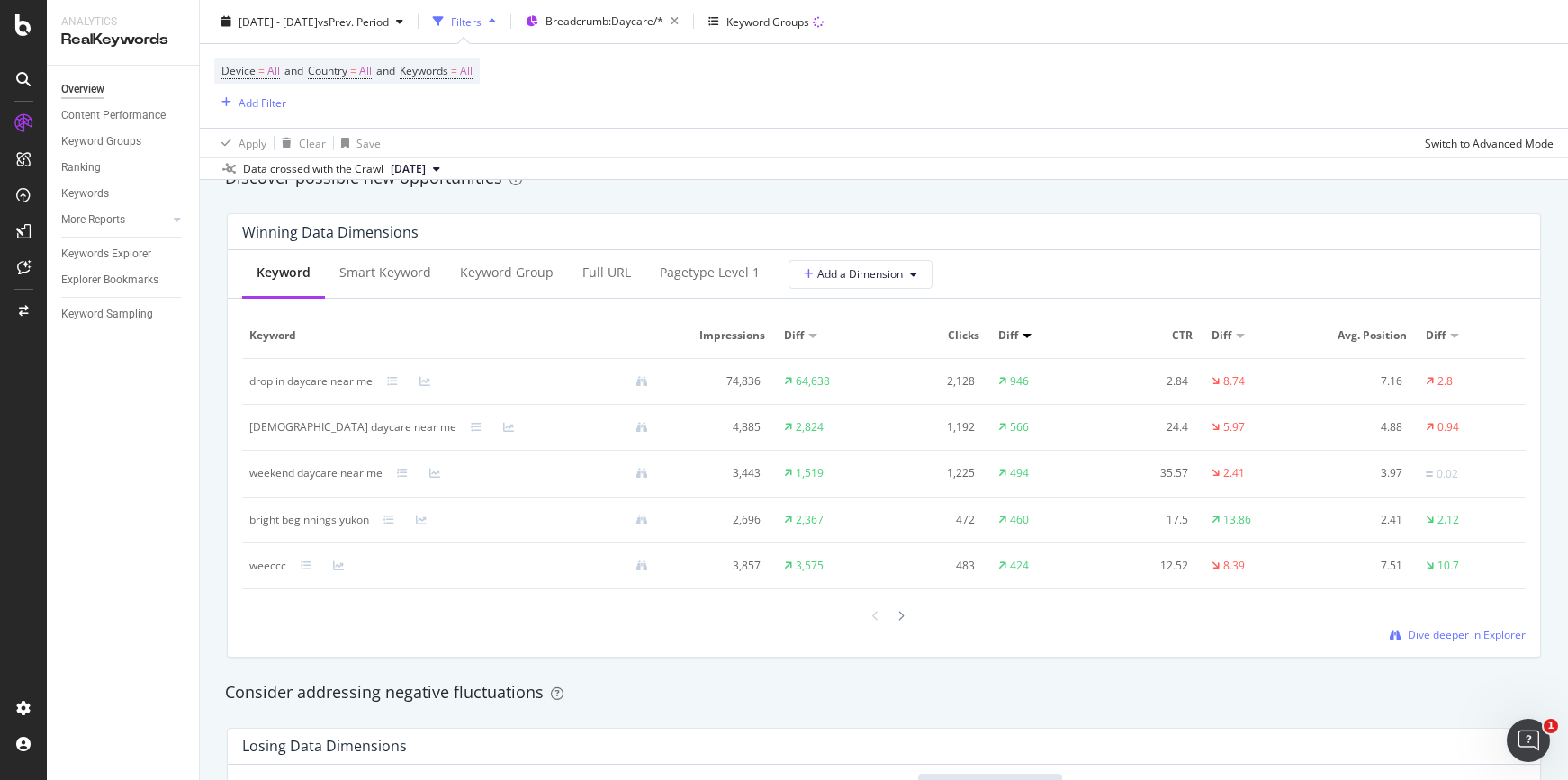
scroll to position [1578, 0]
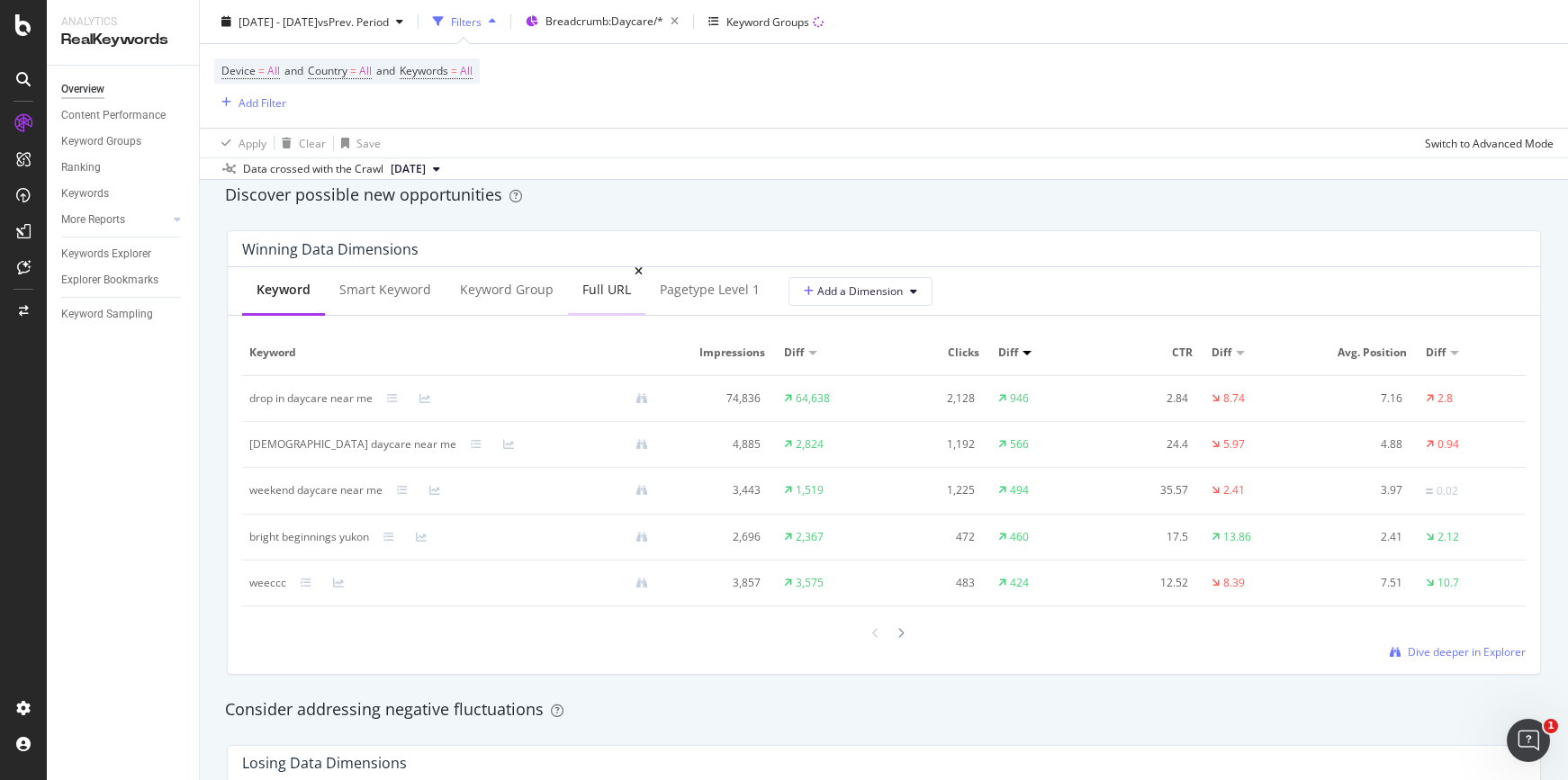
click at [582, 287] on div "Full URL" at bounding box center [606, 290] width 49 height 18
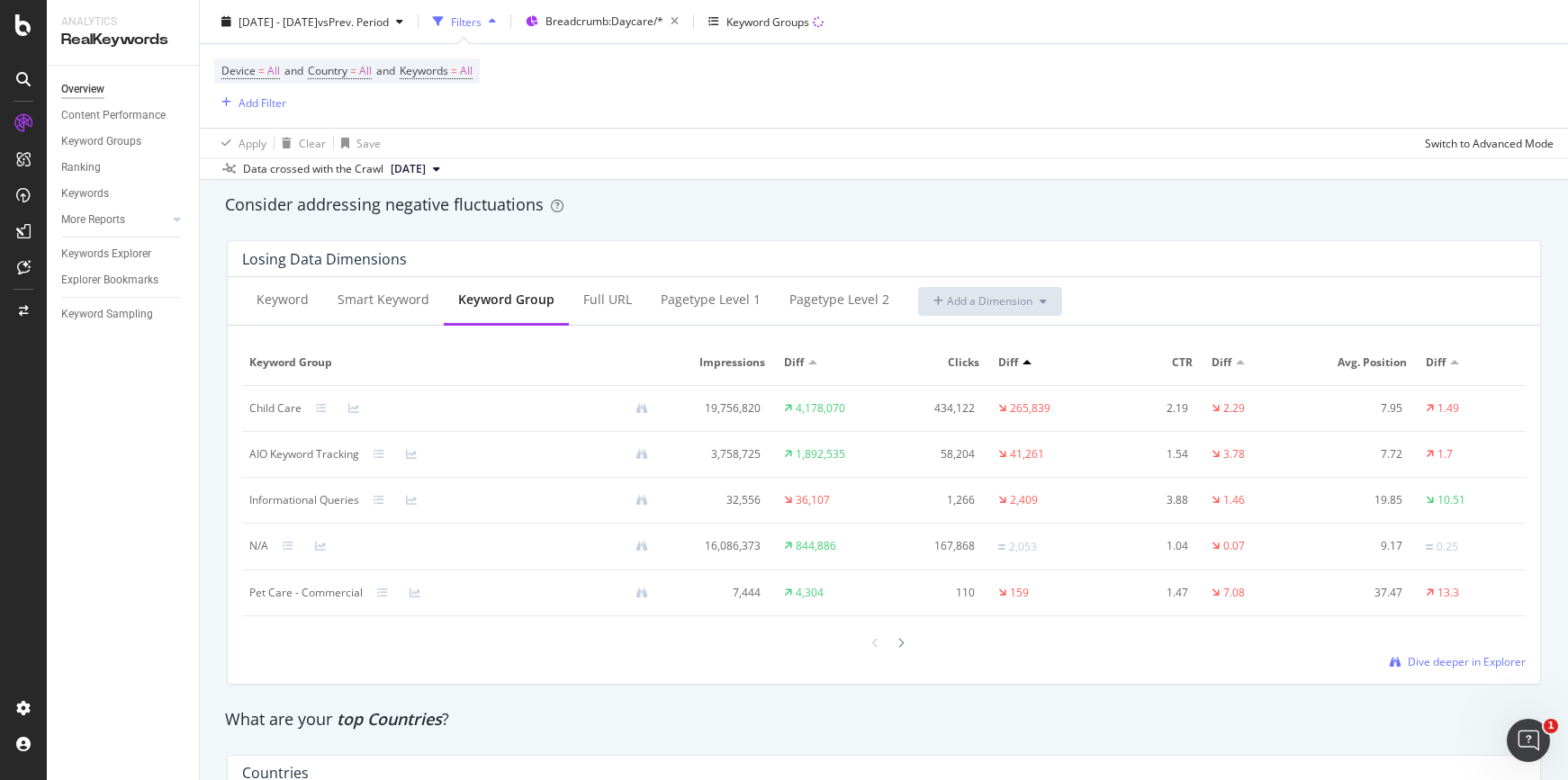
scroll to position [2089, 0]
click at [824, 30] on div "Keyword Groups" at bounding box center [766, 22] width 115 height 27
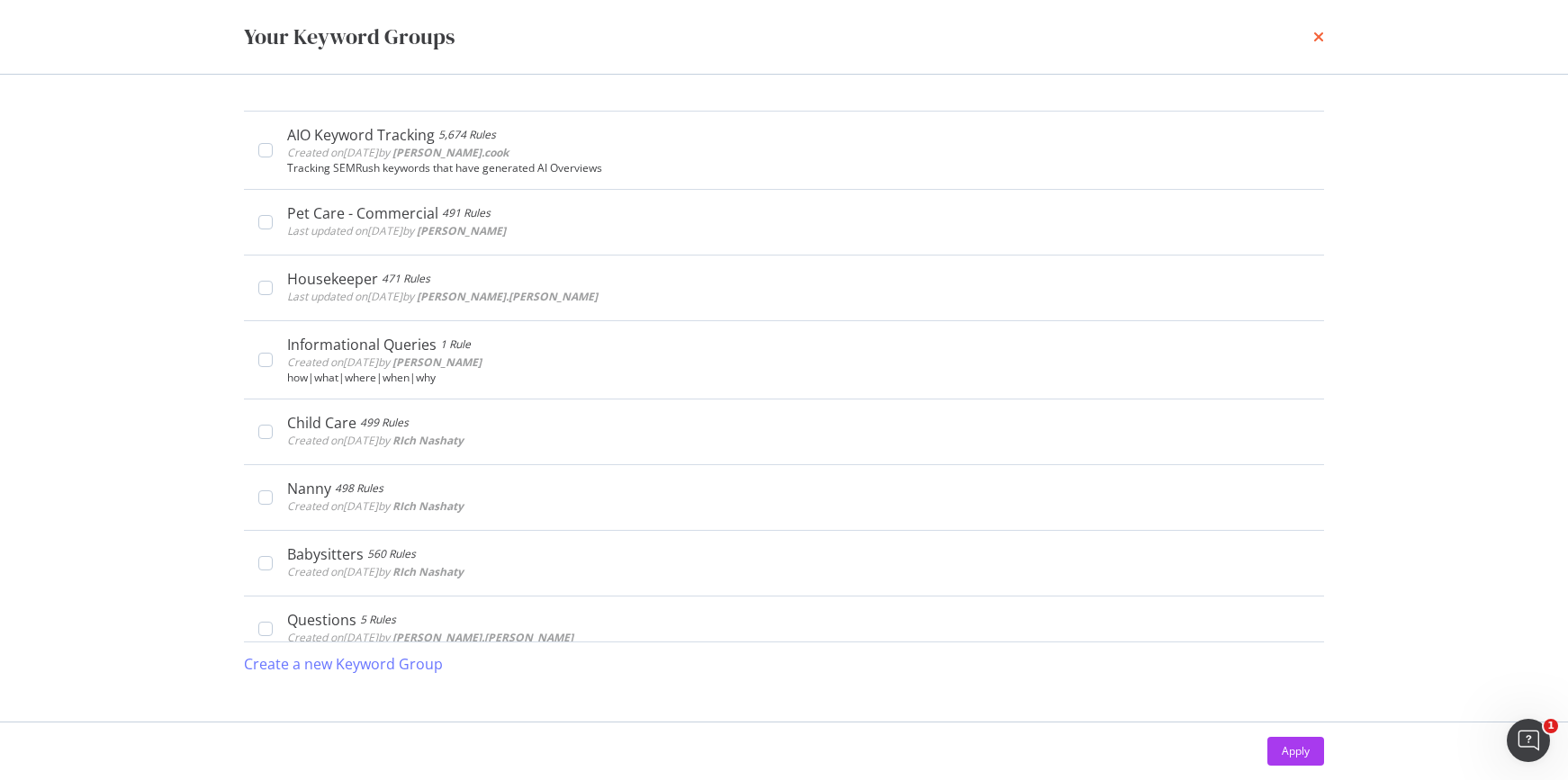
click at [1321, 38] on icon "times" at bounding box center [1319, 37] width 11 height 14
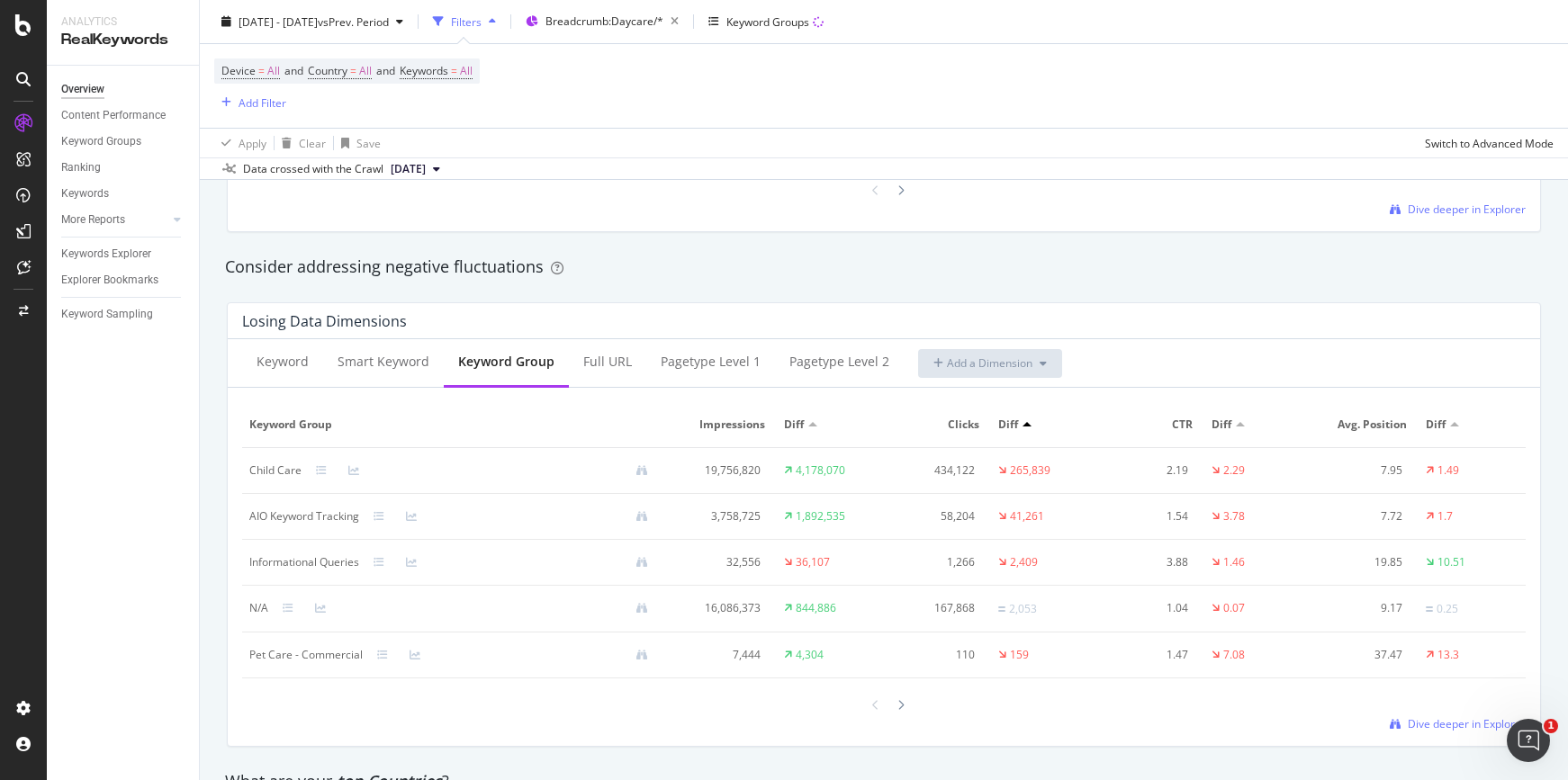
scroll to position [2052, 0]
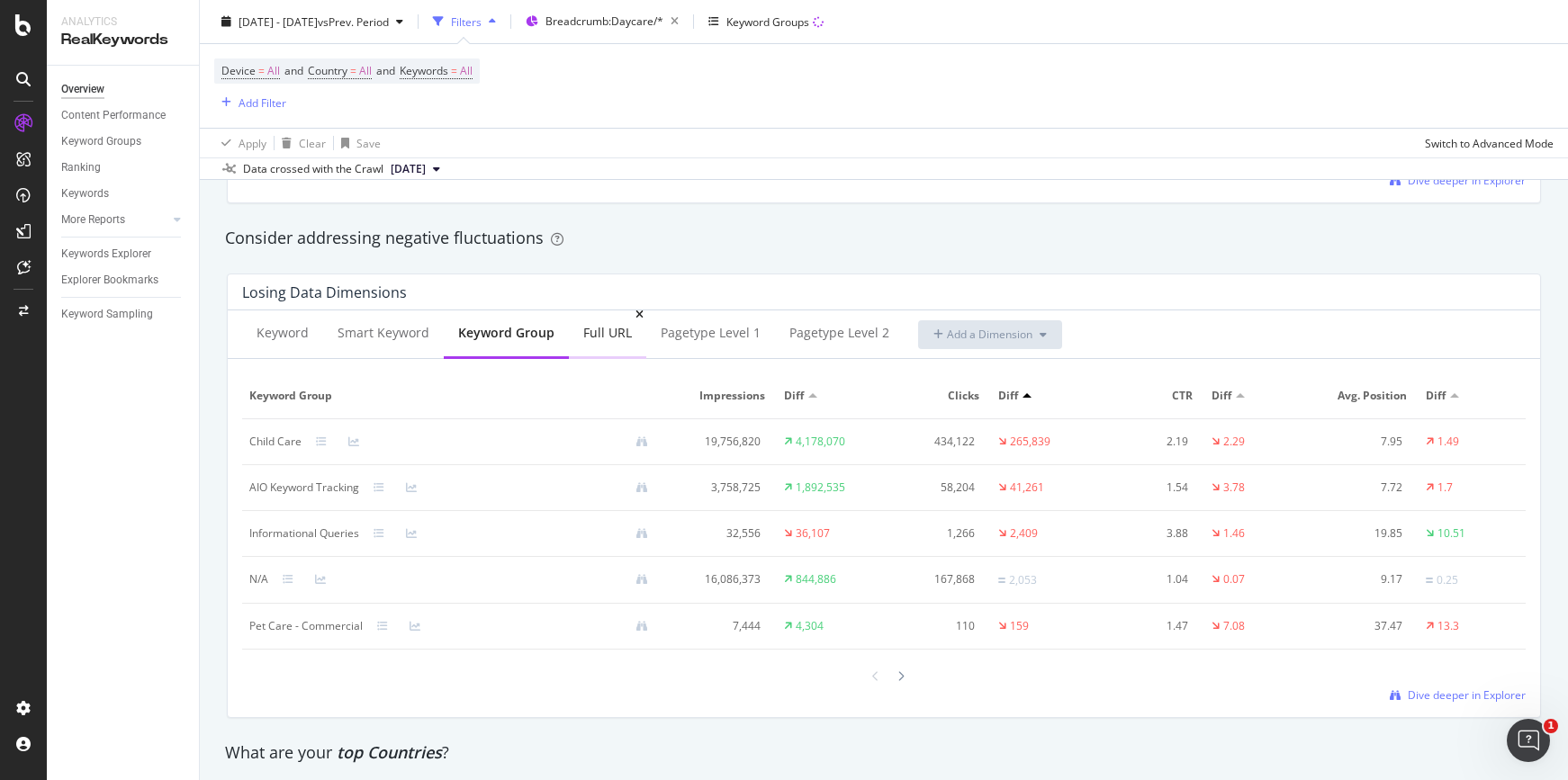
click at [603, 348] on div "Full URL" at bounding box center [607, 334] width 78 height 50
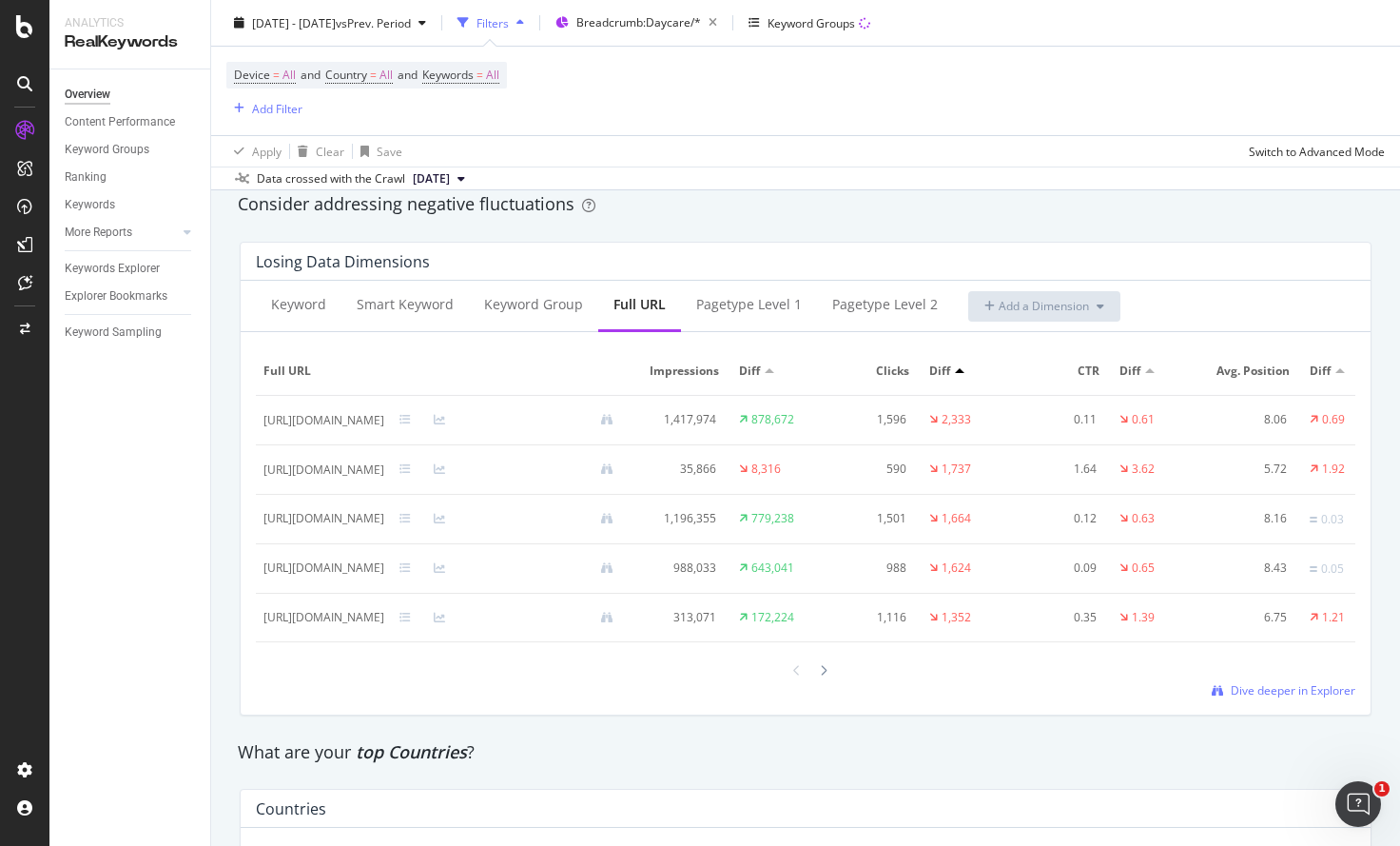
scroll to position [2241, 0]
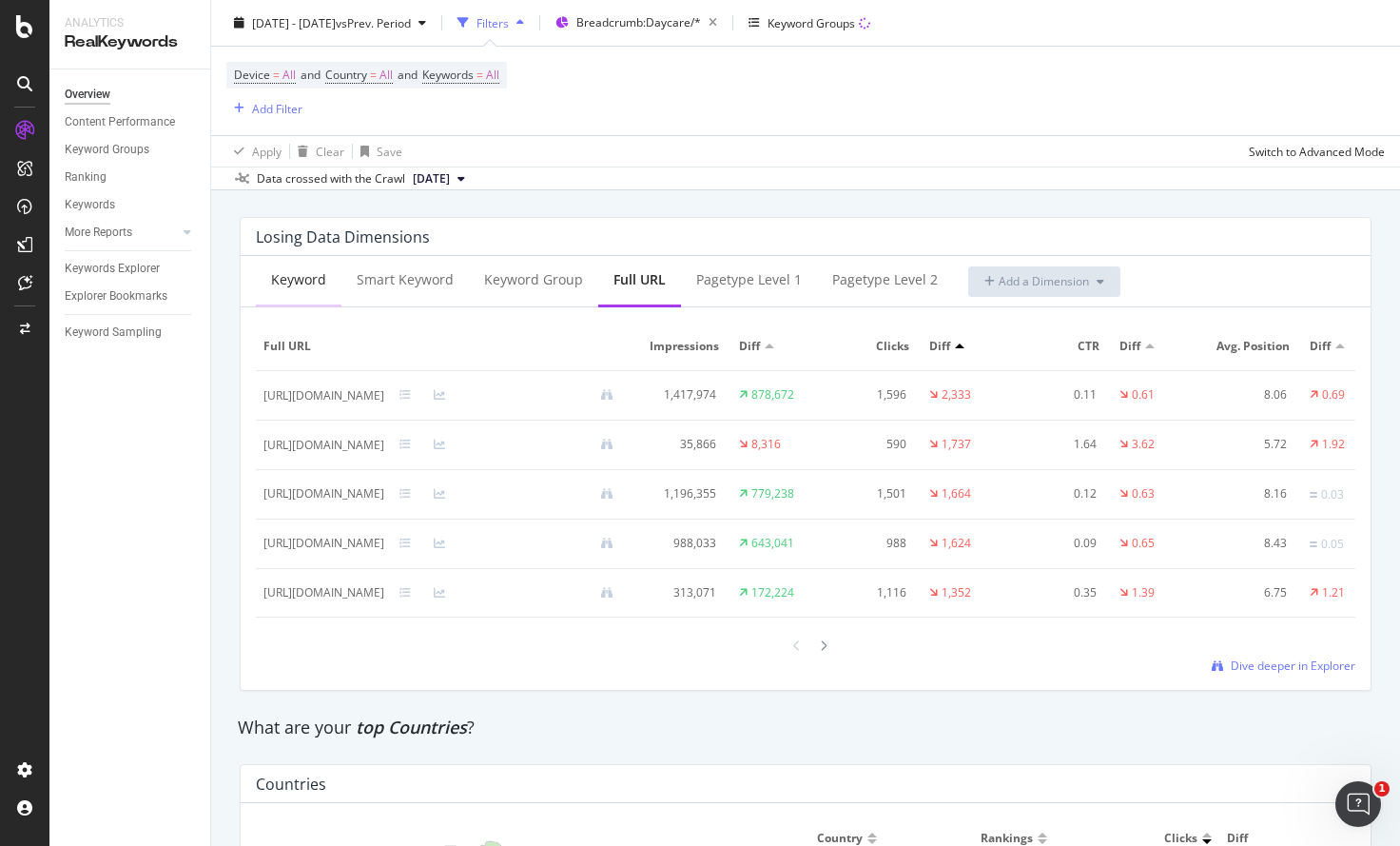
click at [311, 289] on div "Keyword" at bounding box center [299, 279] width 55 height 19
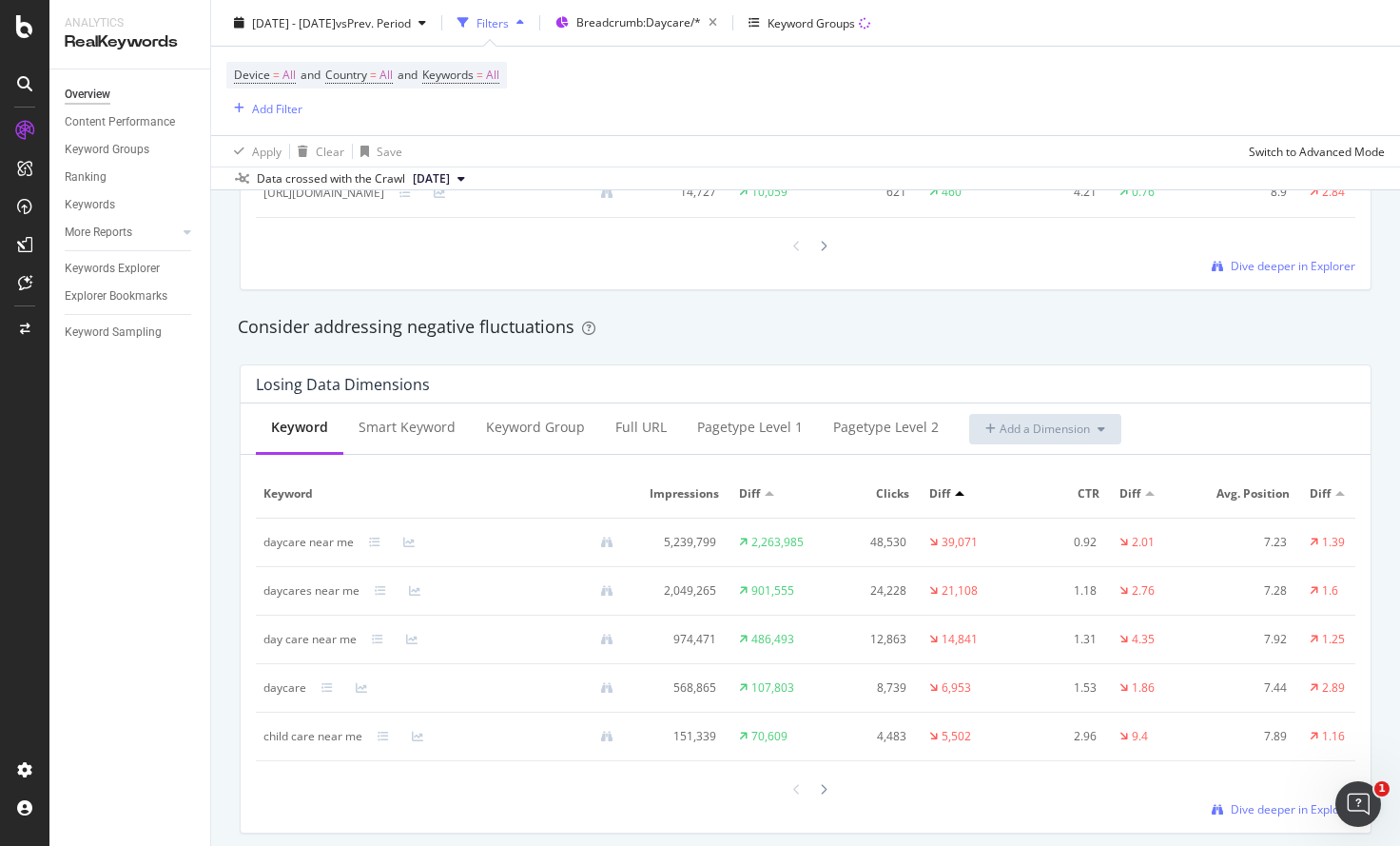
scroll to position [1748, 0]
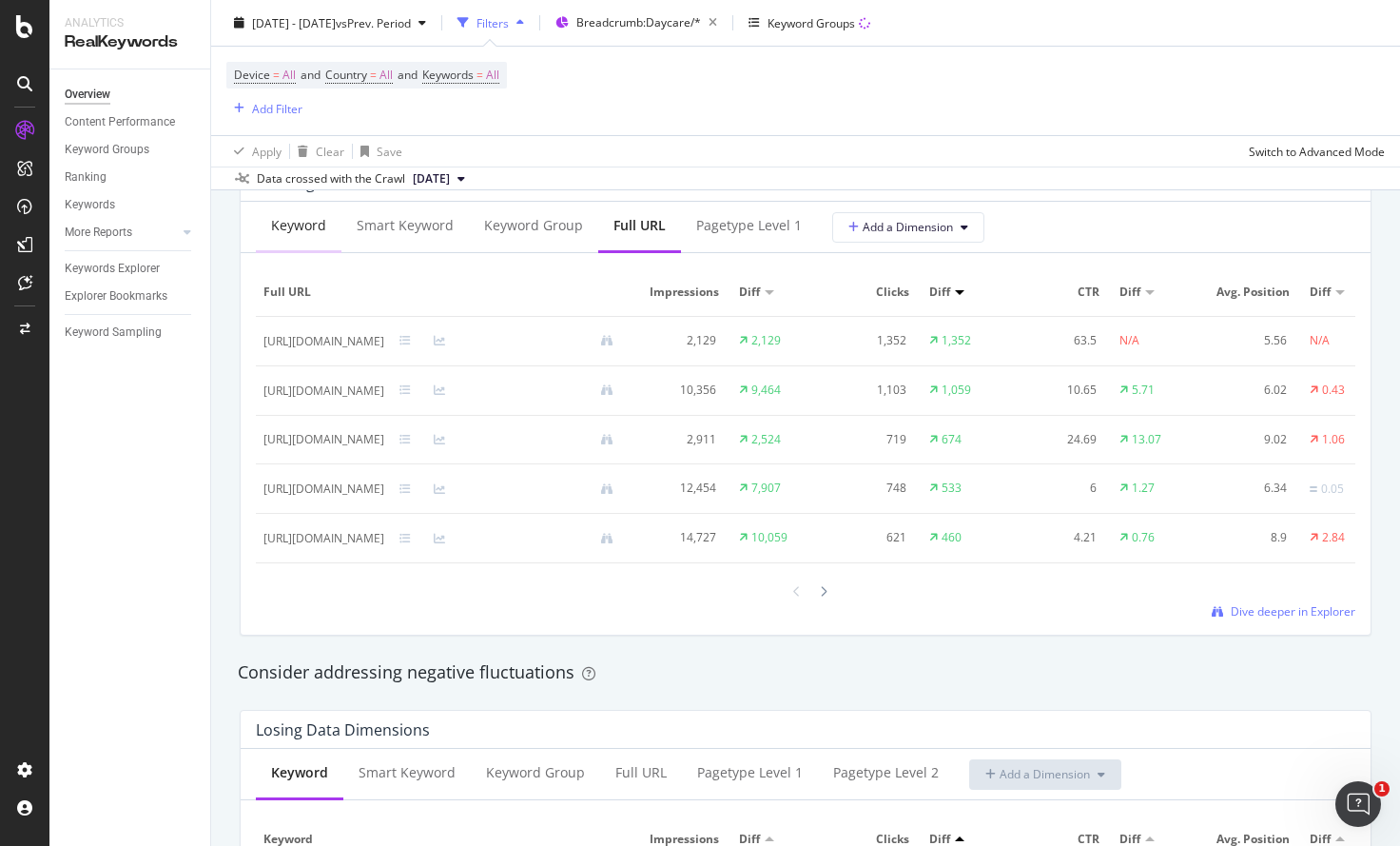
click at [289, 231] on div "Keyword" at bounding box center [299, 225] width 55 height 19
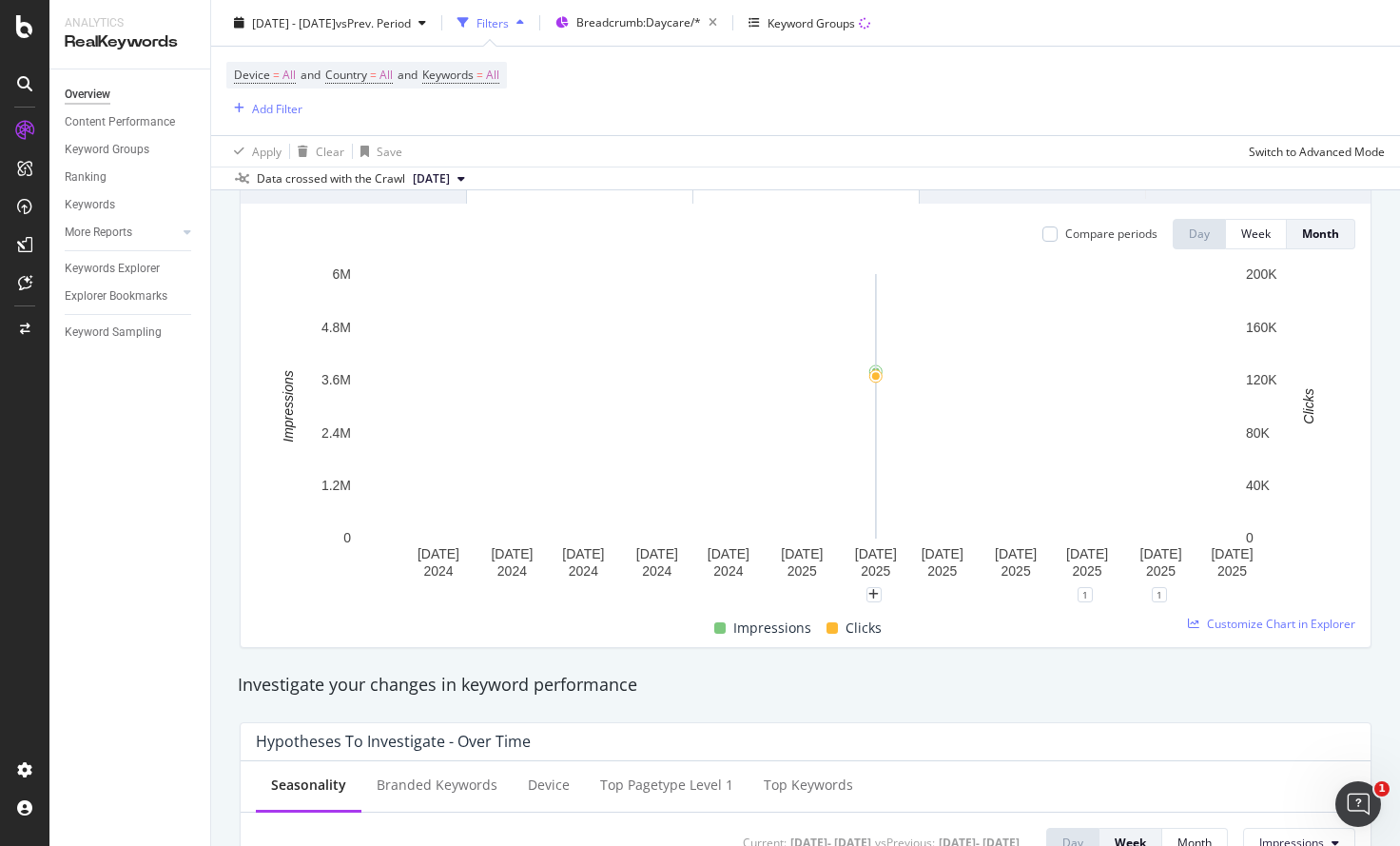
scroll to position [785, 0]
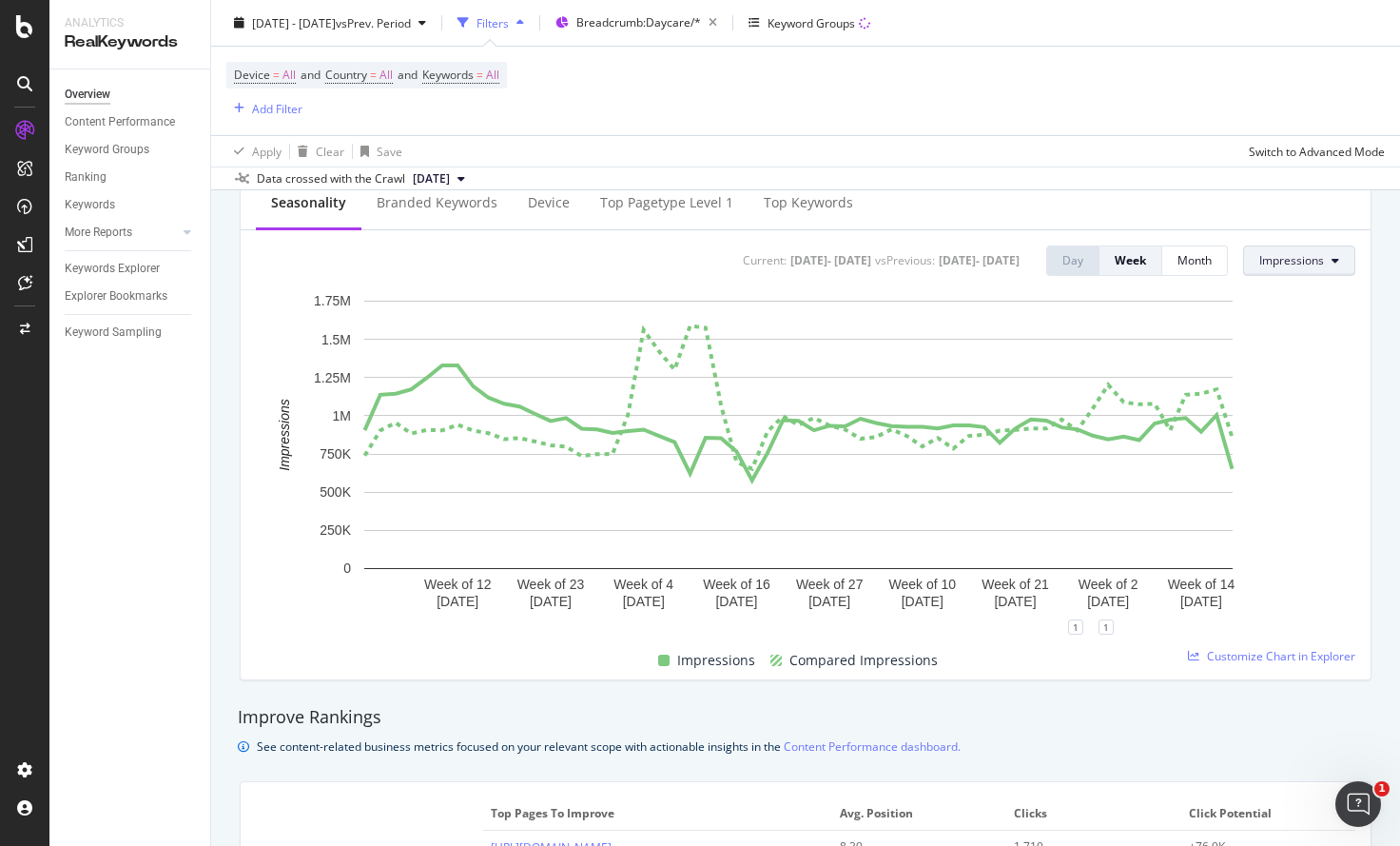
click at [1270, 265] on span "Impressions" at bounding box center [1291, 260] width 64 height 16
click at [1266, 401] on span "CTR" at bounding box center [1290, 403] width 89 height 17
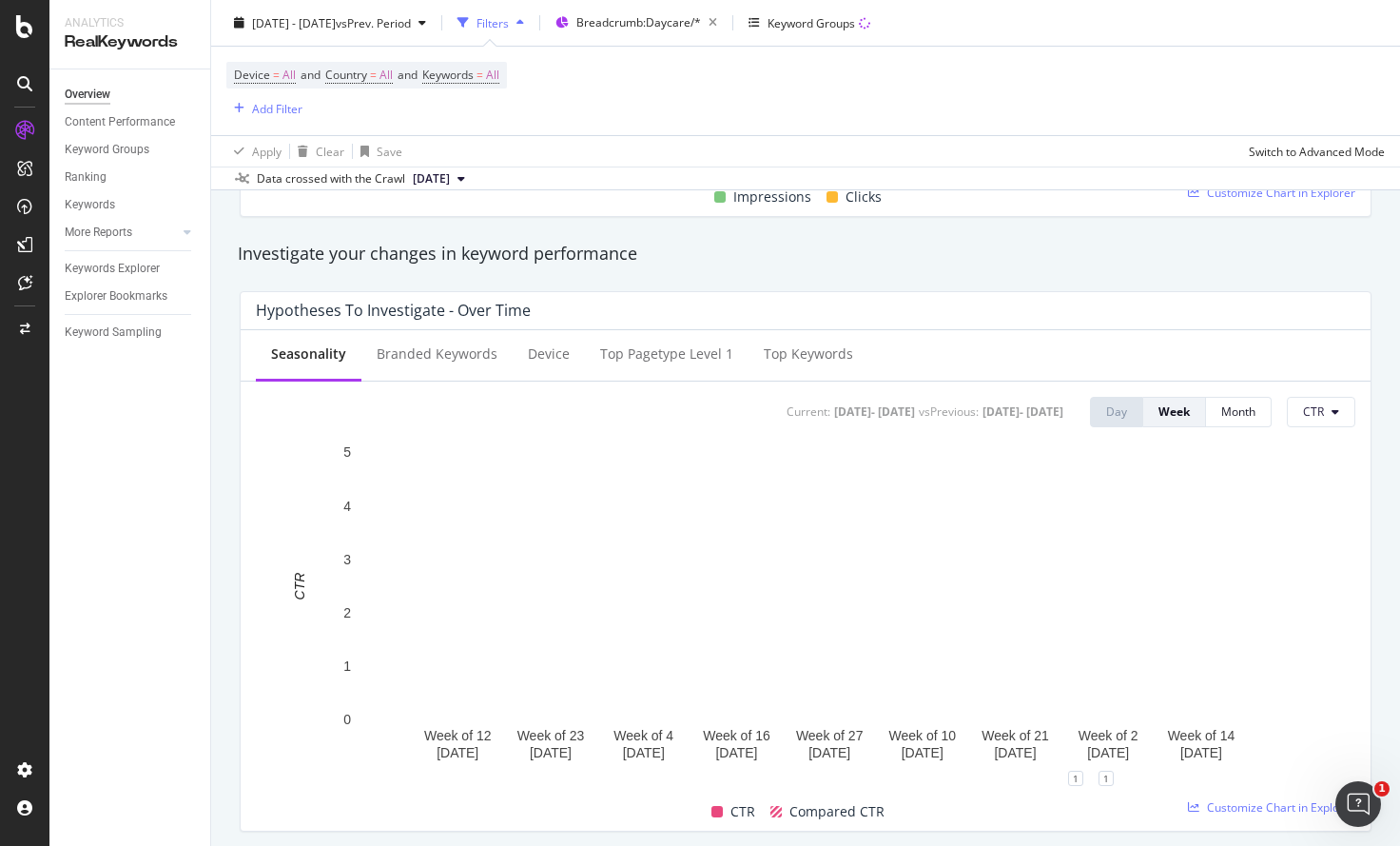
scroll to position [632, 0]
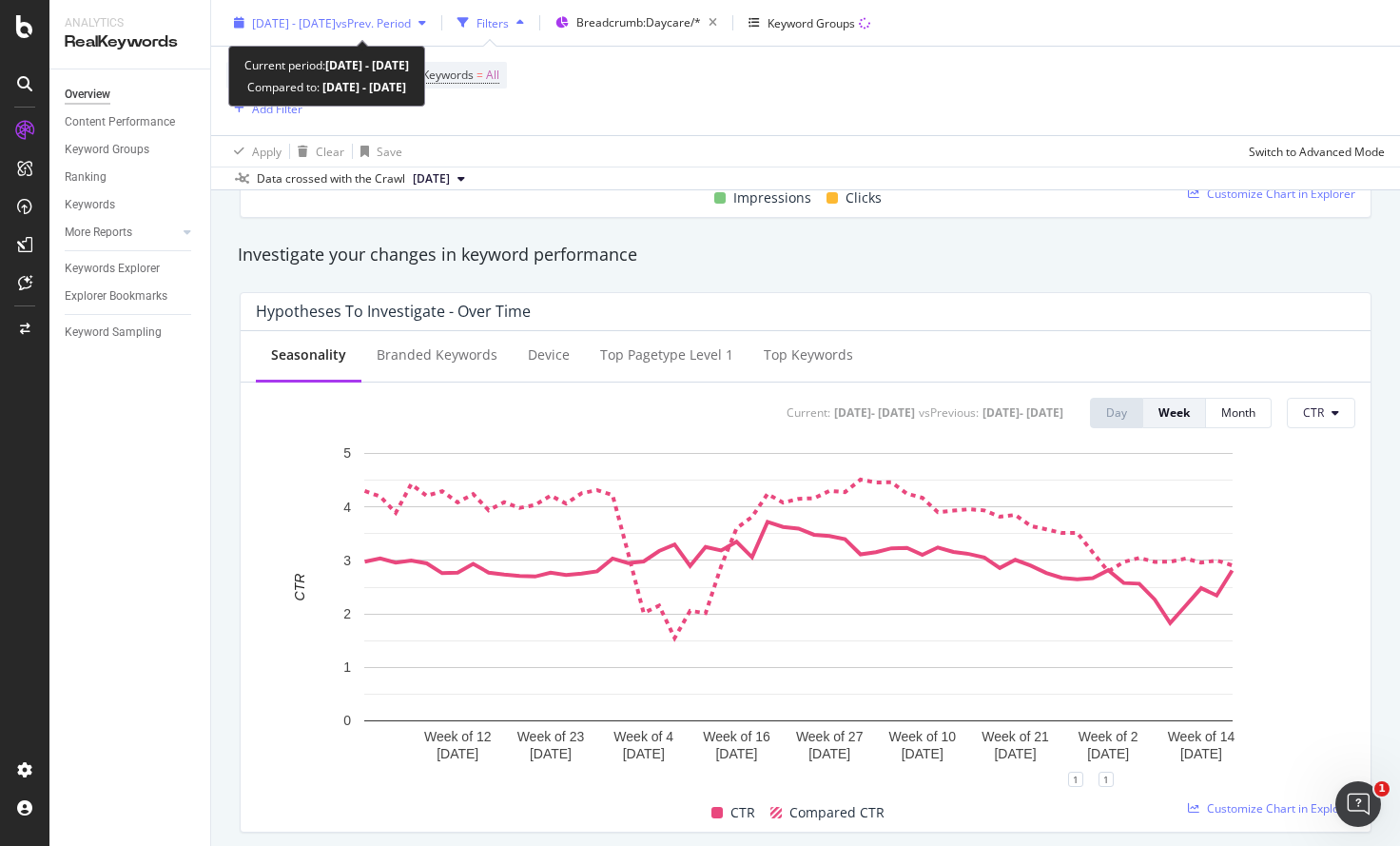
click at [323, 28] on span "[DATE] - [DATE]" at bounding box center [293, 22] width 83 height 16
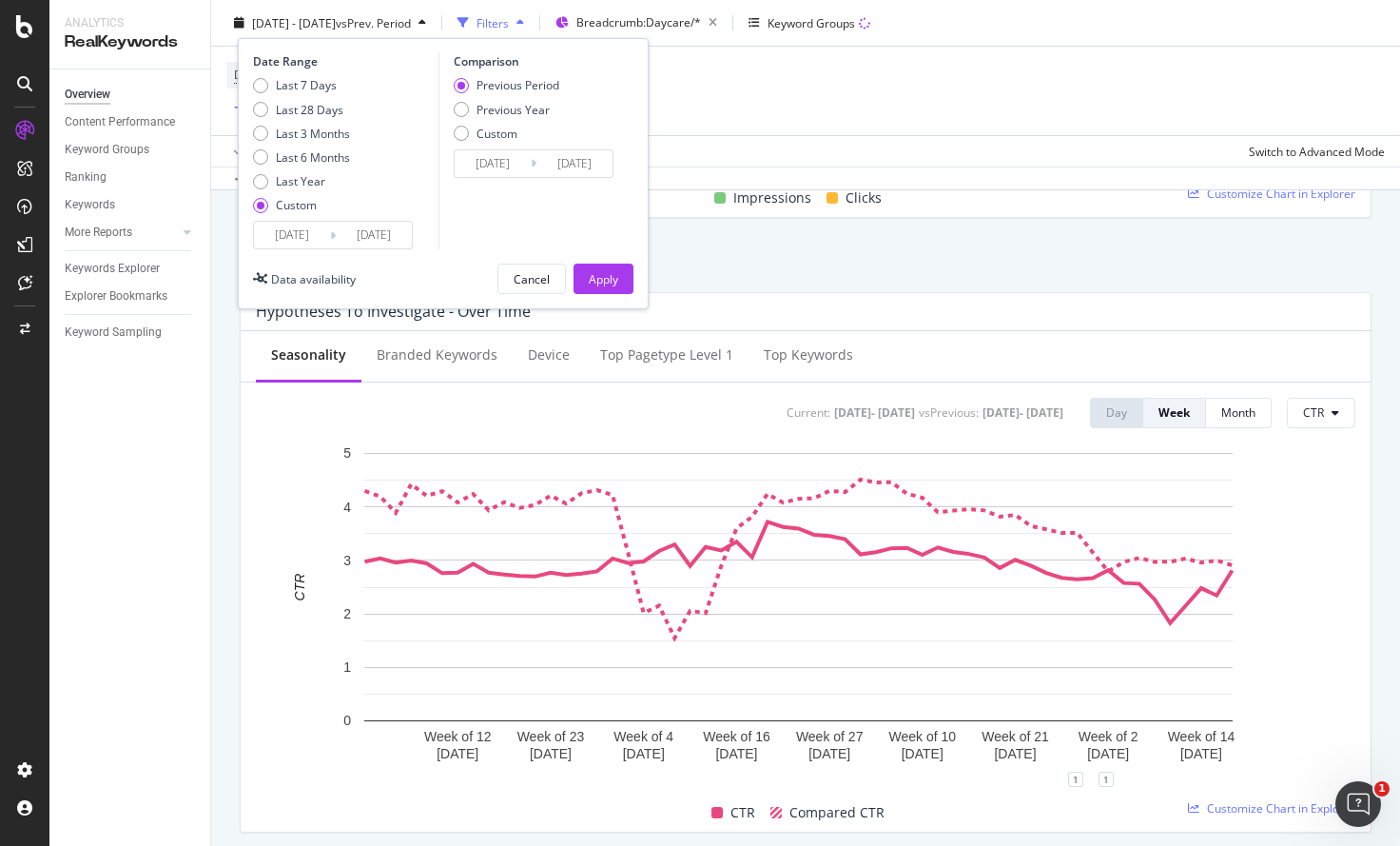
click at [294, 235] on input "[DATE]" at bounding box center [291, 235] width 76 height 27
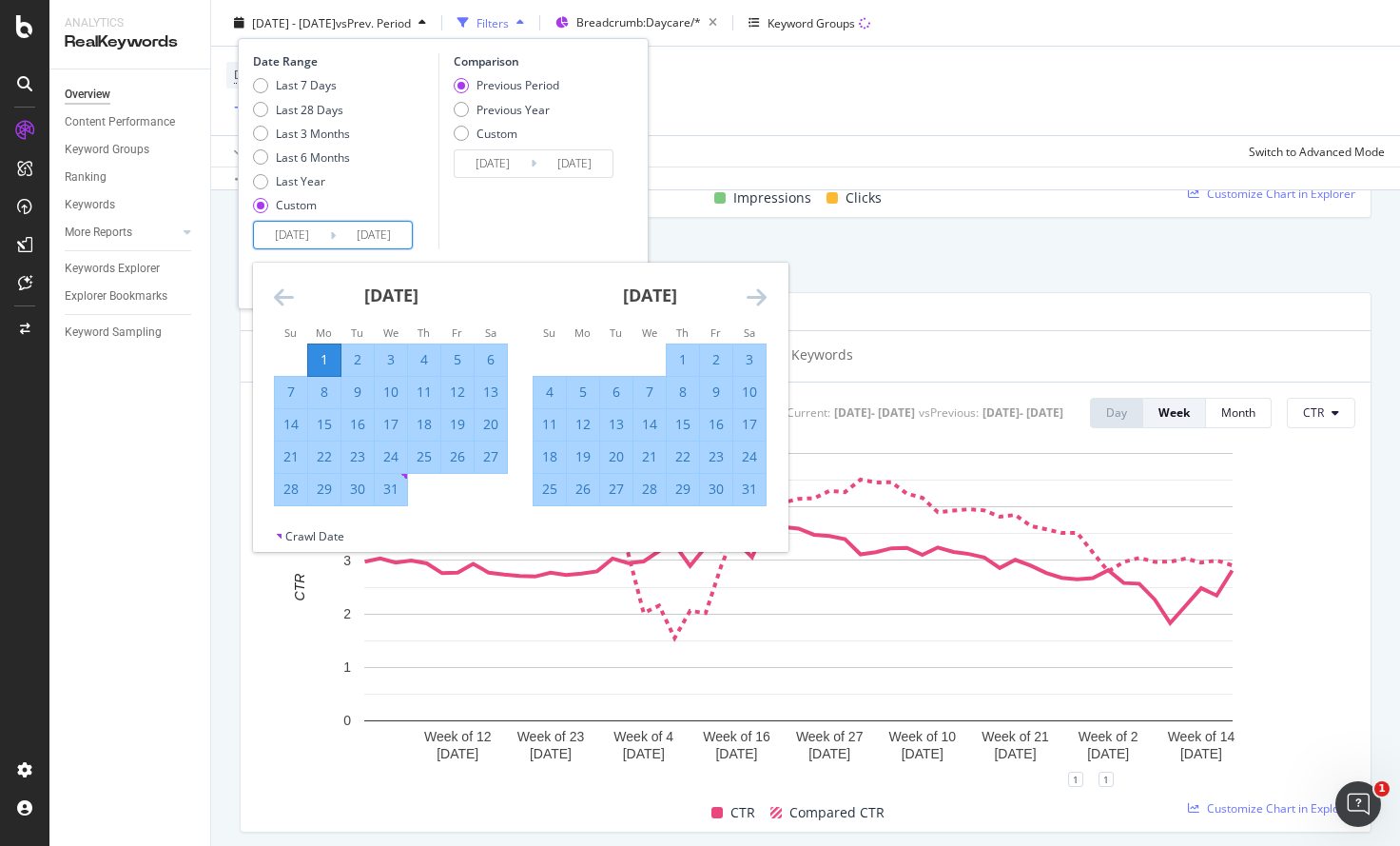
click at [287, 289] on icon "Move backward to switch to the previous month." at bounding box center [284, 296] width 20 height 23
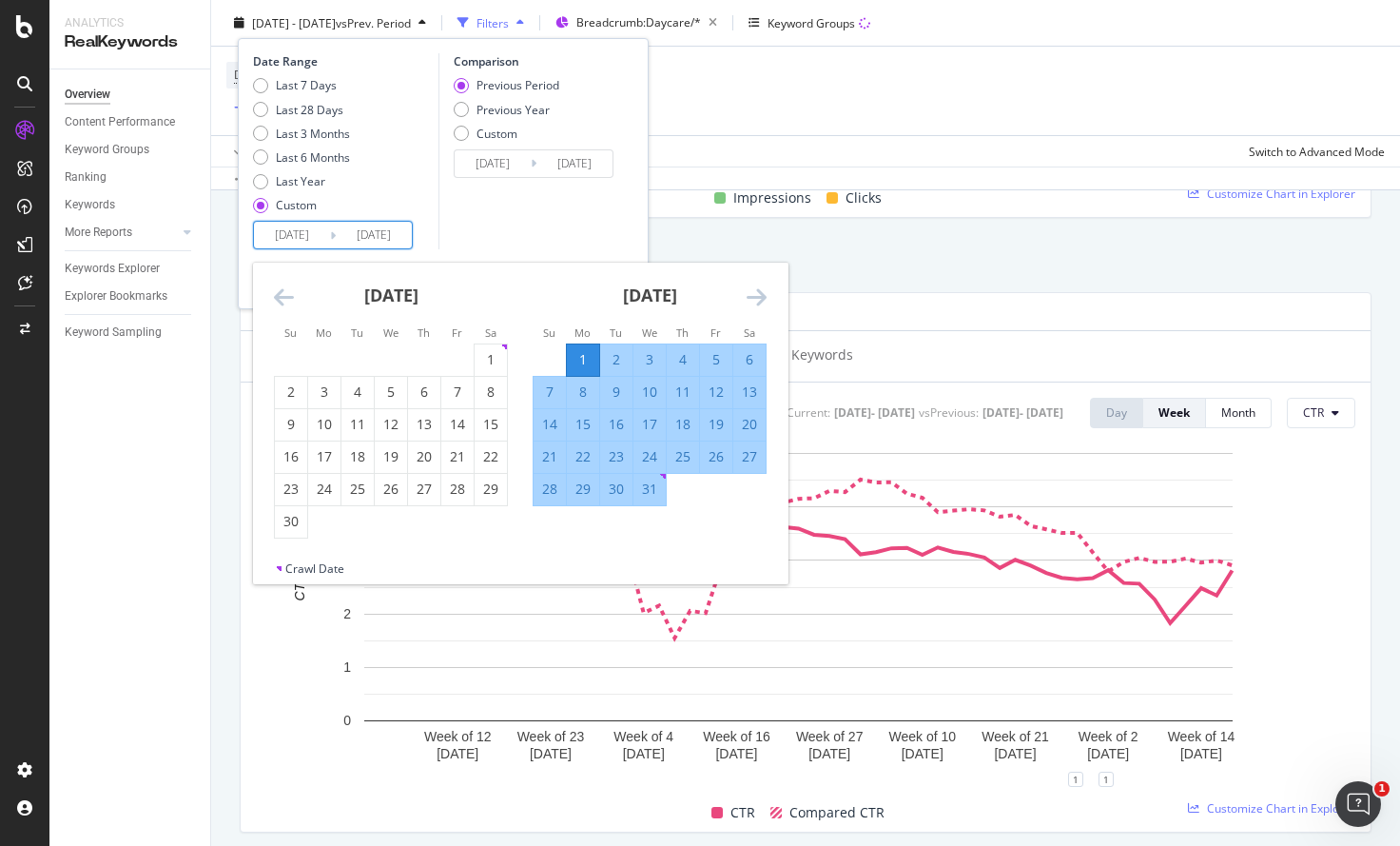
click at [287, 289] on icon "Move backward to switch to the previous month." at bounding box center [284, 296] width 20 height 23
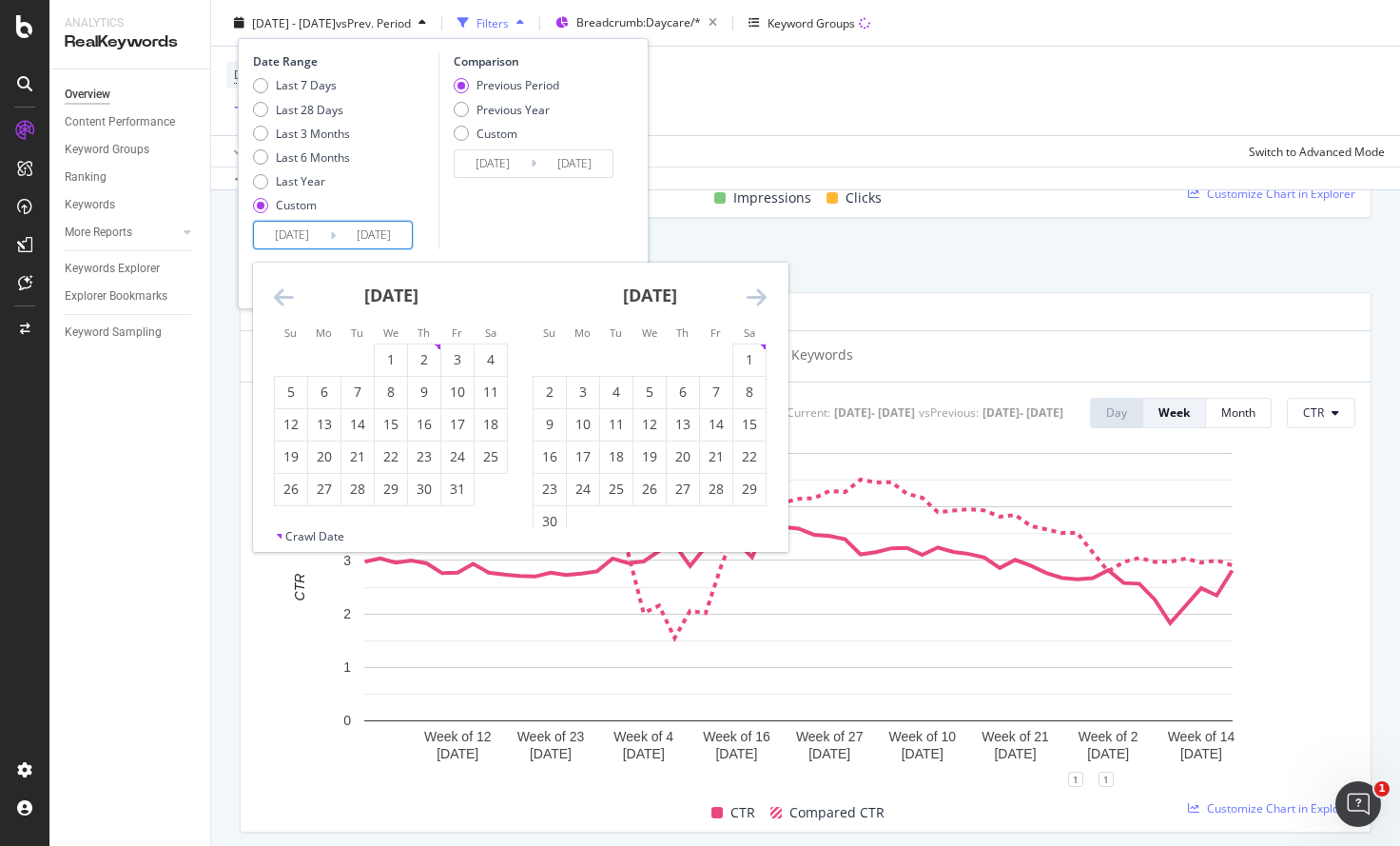
click at [287, 289] on icon "Move backward to switch to the previous month." at bounding box center [284, 296] width 20 height 23
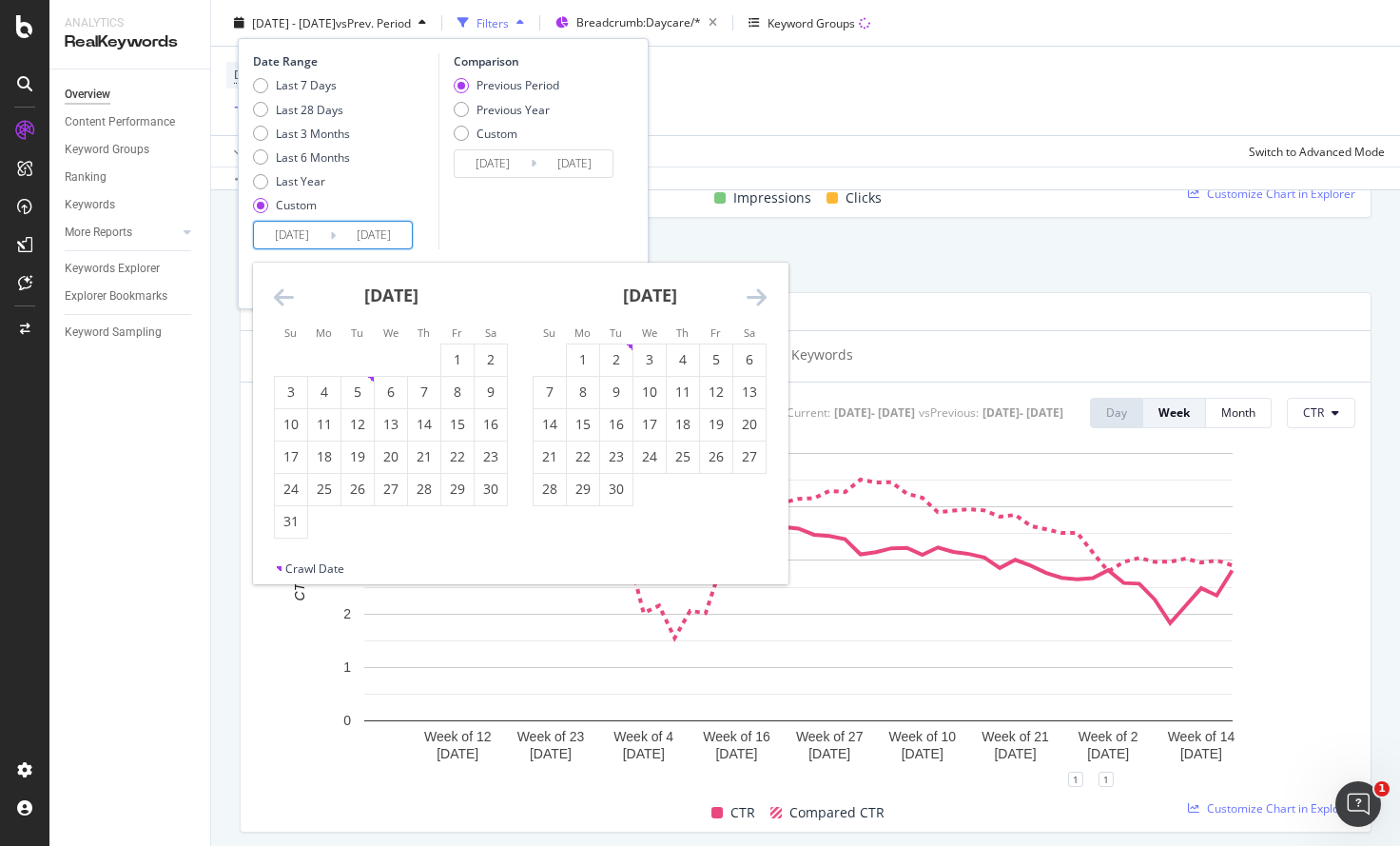
click at [287, 289] on icon "Move backward to switch to the previous month." at bounding box center [284, 296] width 20 height 23
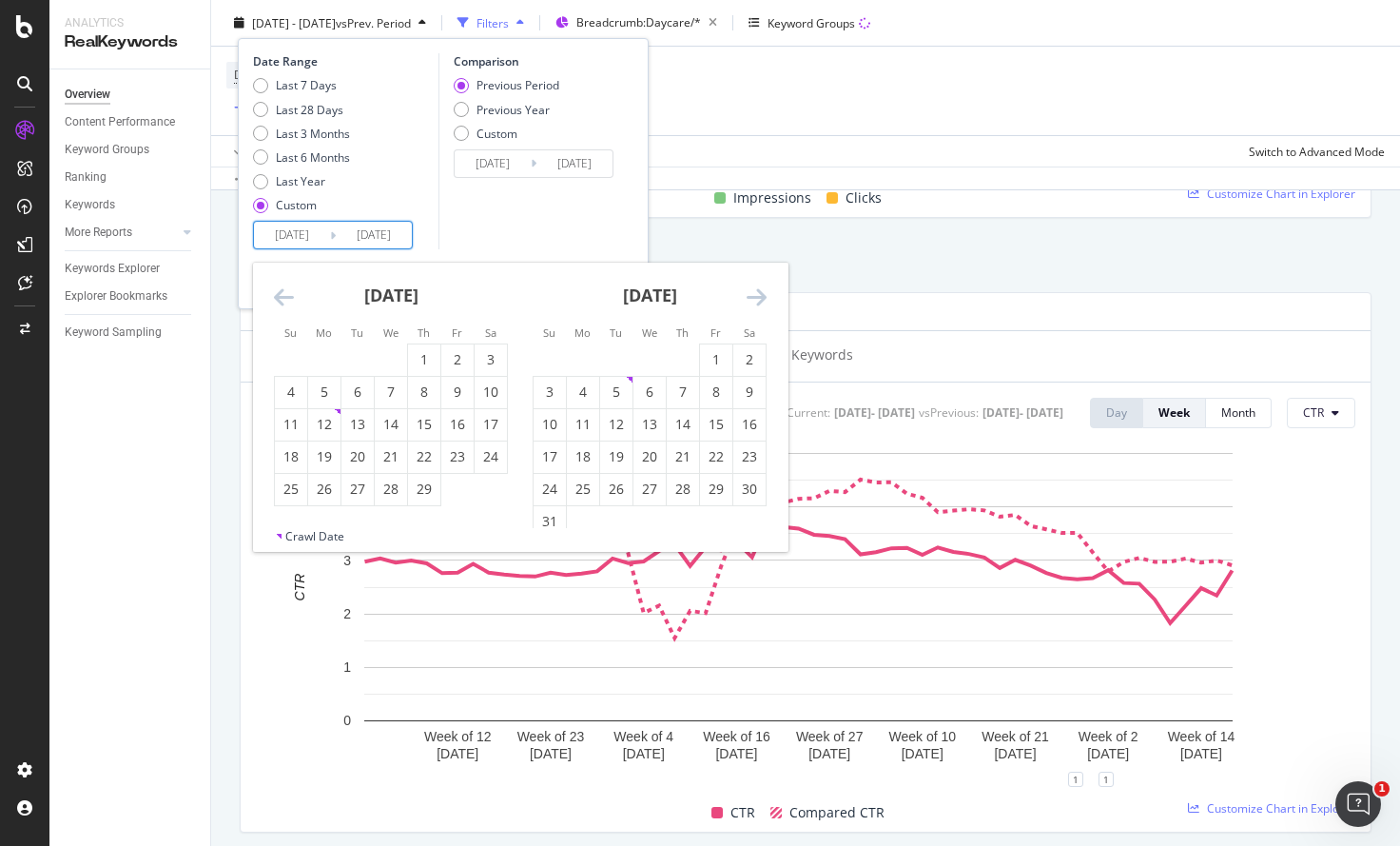
click at [287, 289] on icon "Move backward to switch to the previous month." at bounding box center [284, 296] width 20 height 23
click at [326, 364] on div "1" at bounding box center [324, 359] width 33 height 19
type input "[DATE]"
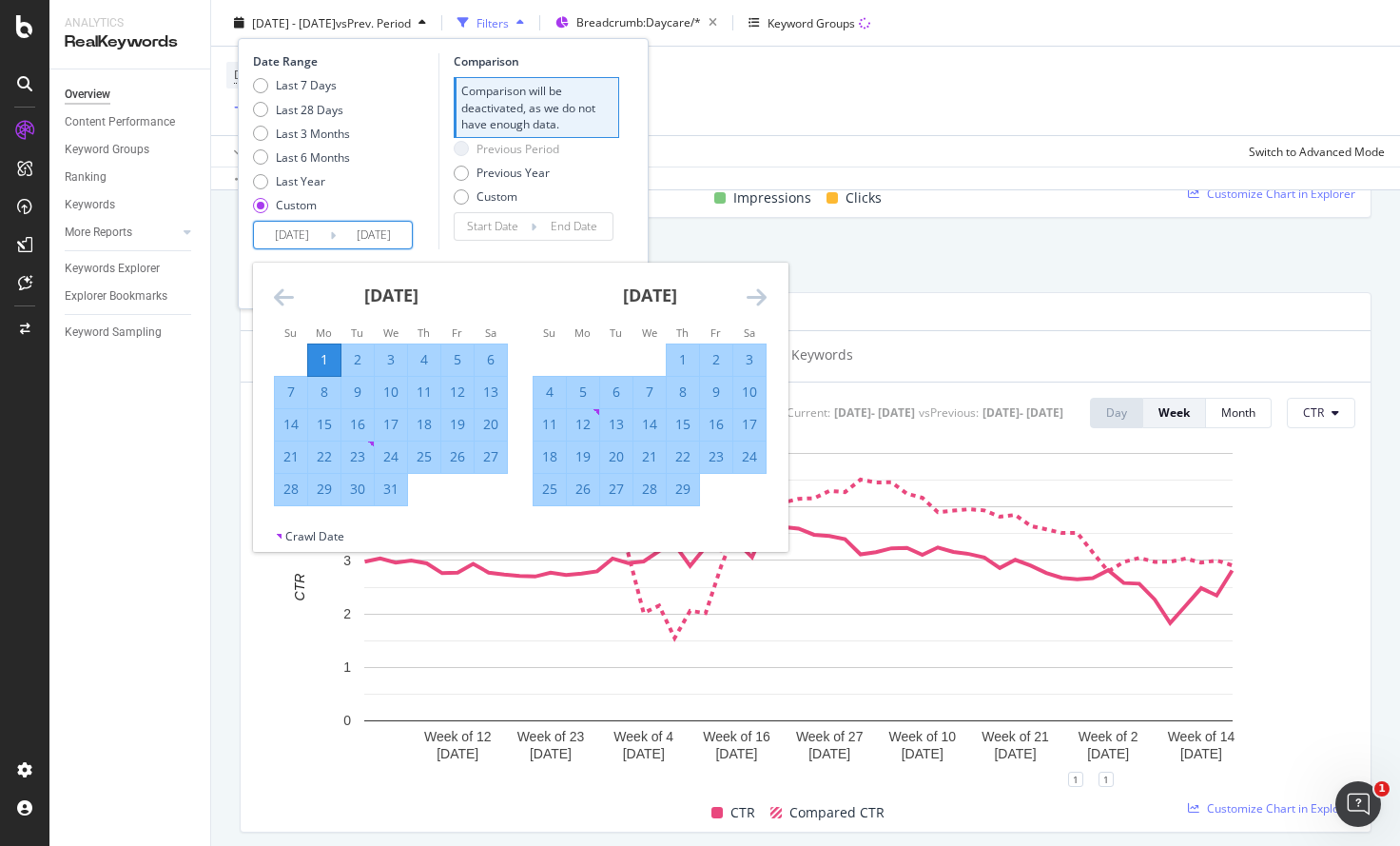
click at [752, 305] on icon "Move forward to switch to the next month." at bounding box center [757, 296] width 20 height 23
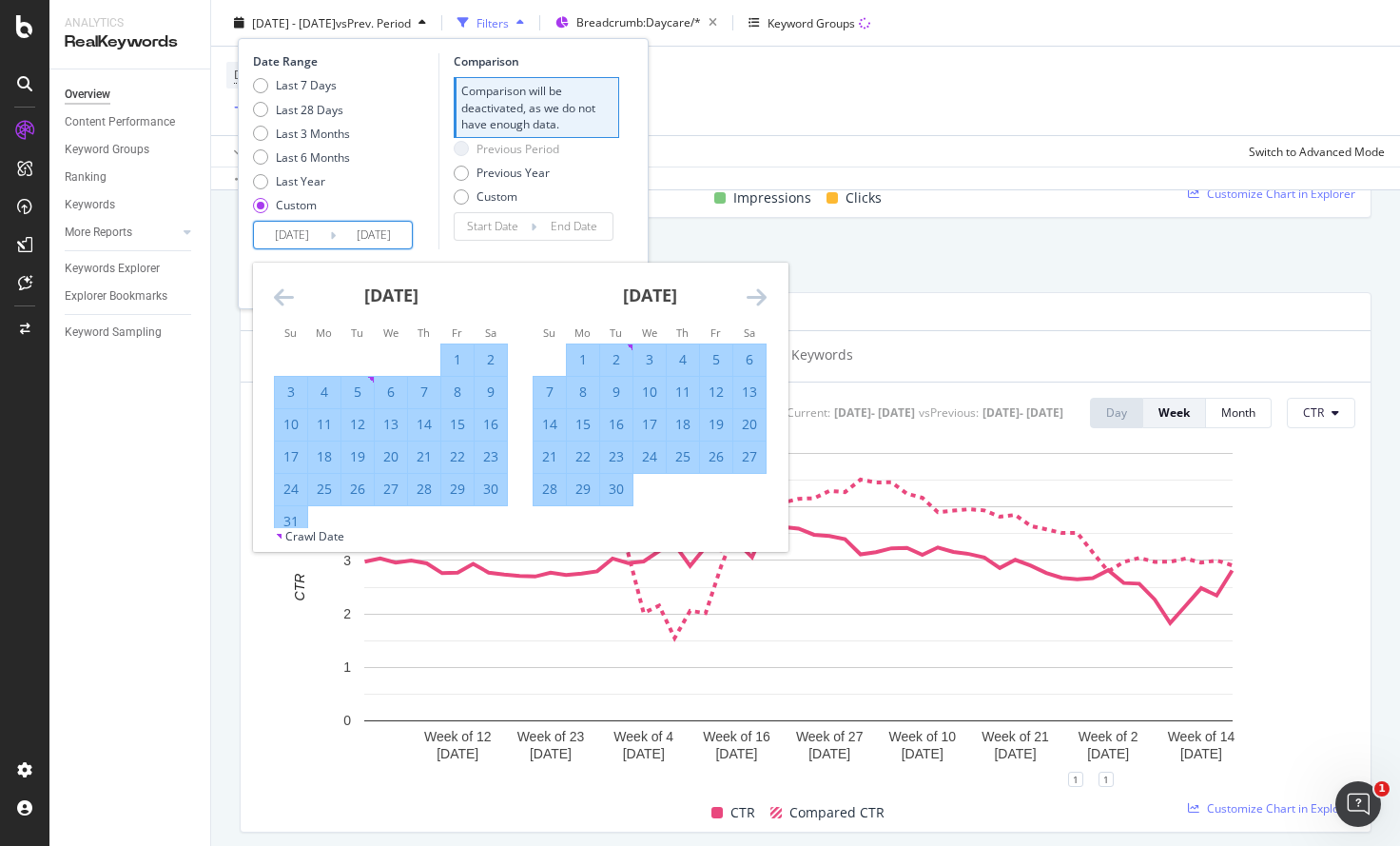
click at [752, 305] on icon "Move forward to switch to the next month." at bounding box center [757, 296] width 20 height 23
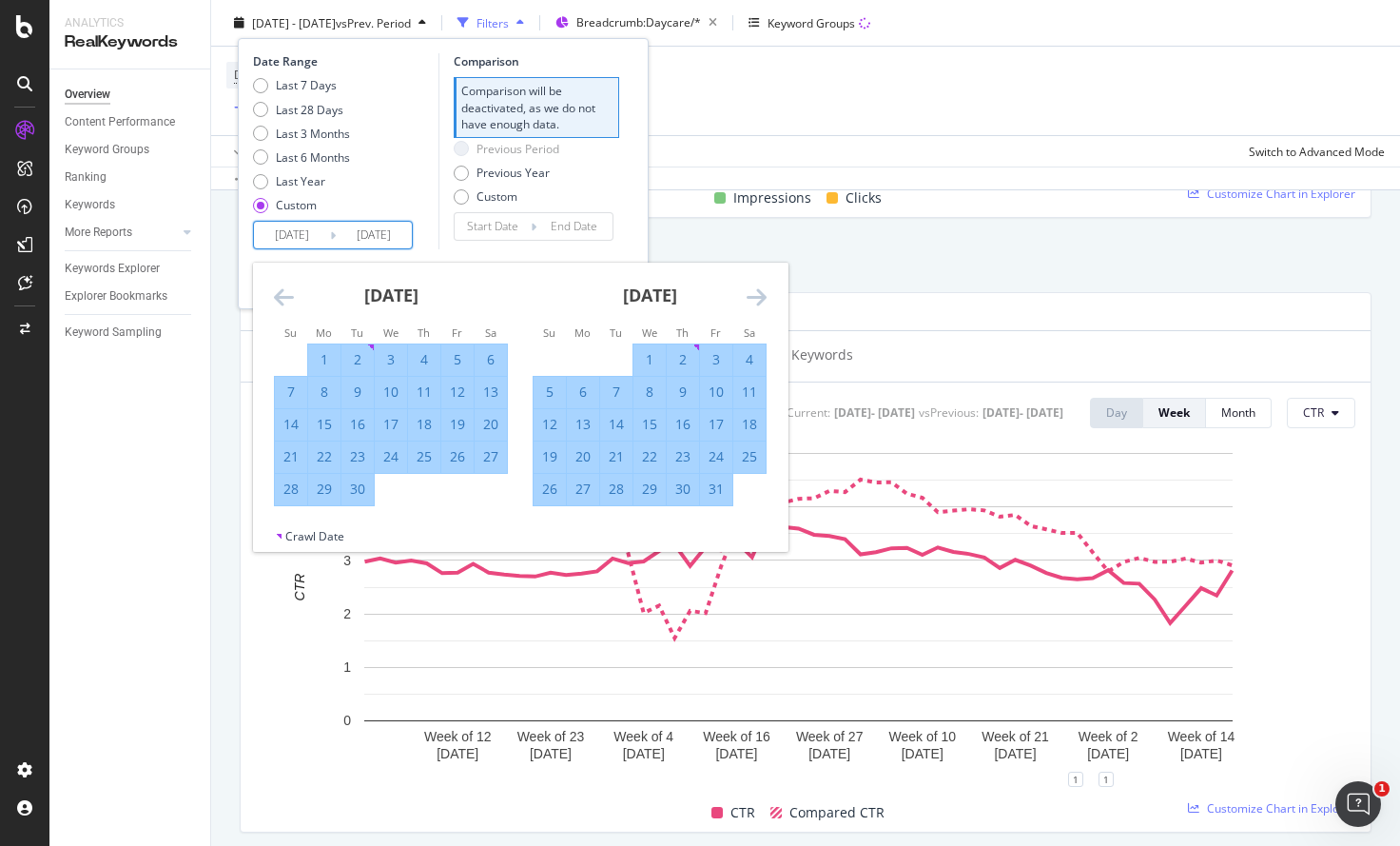
click at [752, 305] on icon "Move forward to switch to the next month." at bounding box center [757, 296] width 20 height 23
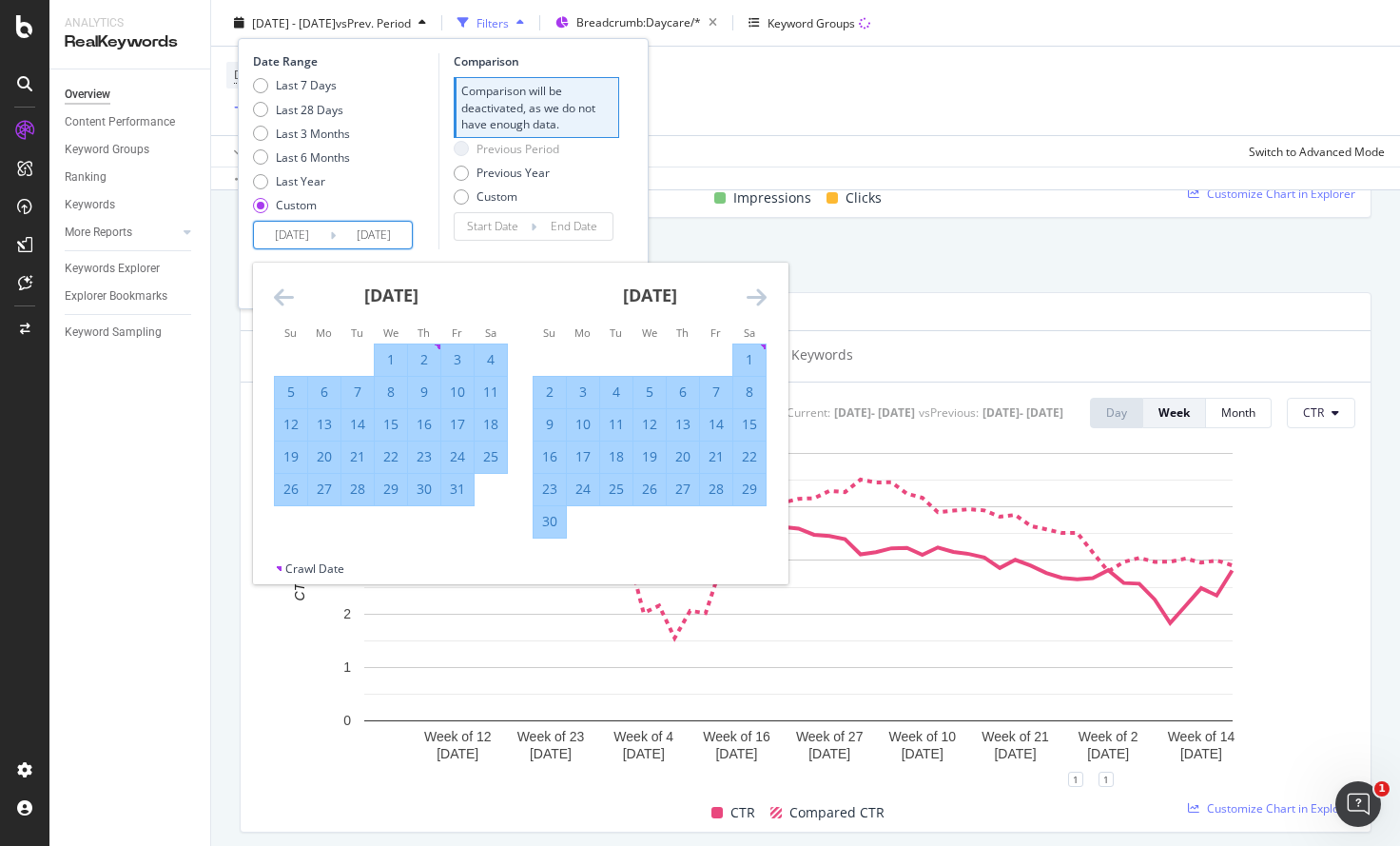
click at [752, 305] on icon "Move forward to switch to the next month." at bounding box center [757, 296] width 20 height 23
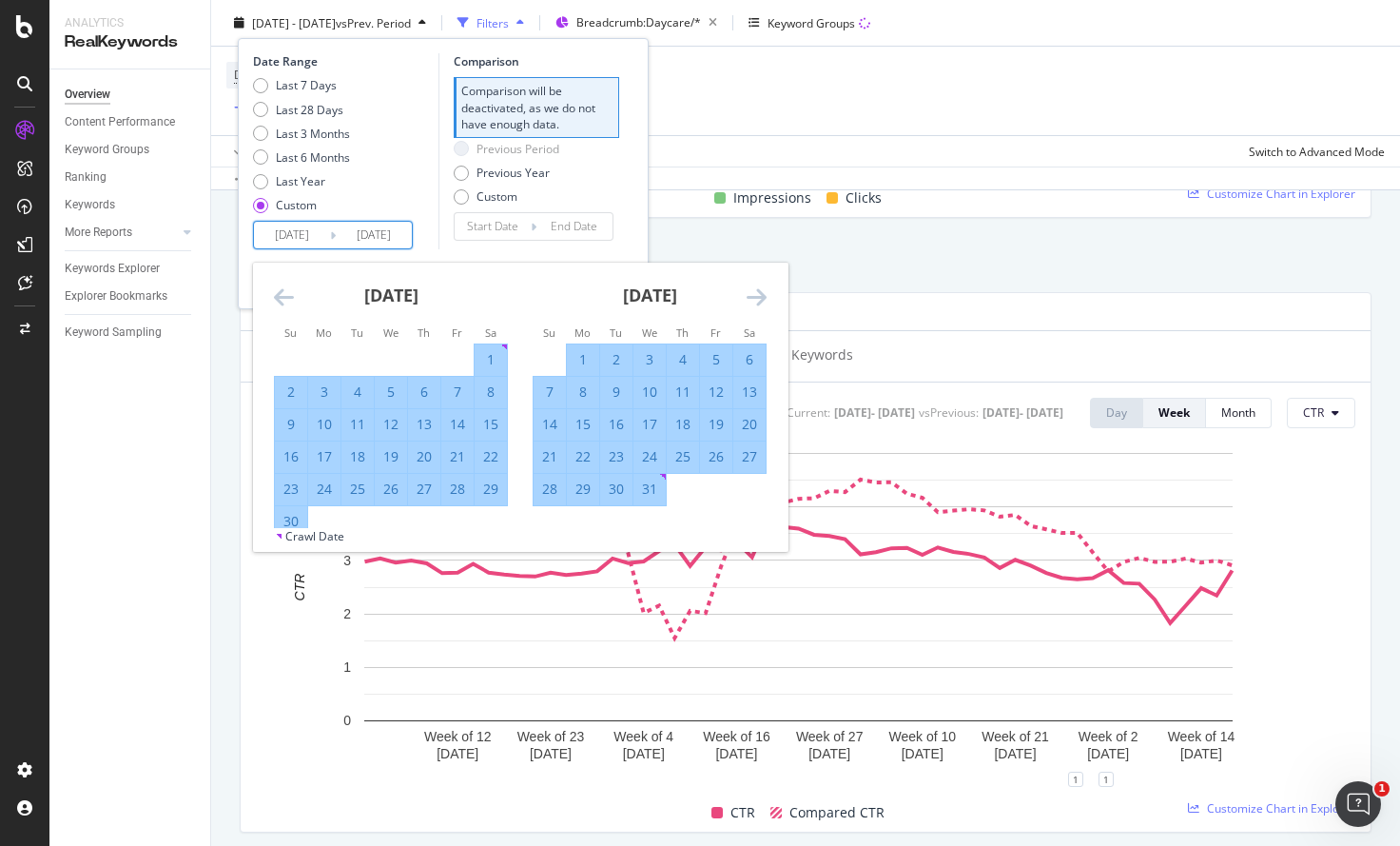
click at [752, 305] on icon "Move forward to switch to the next month." at bounding box center [757, 296] width 20 height 23
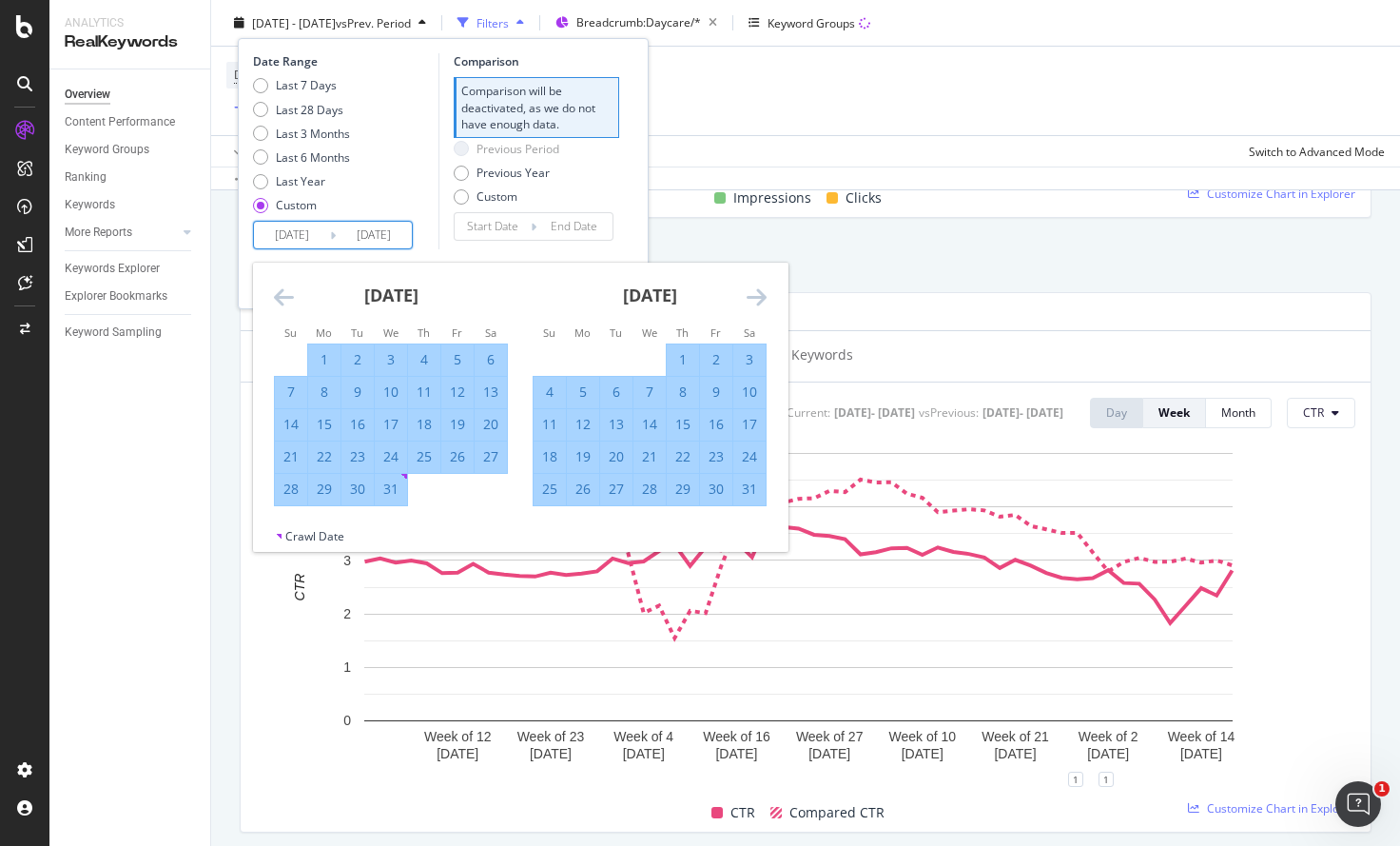
click at [752, 305] on icon "Move forward to switch to the next month." at bounding box center [757, 296] width 20 height 23
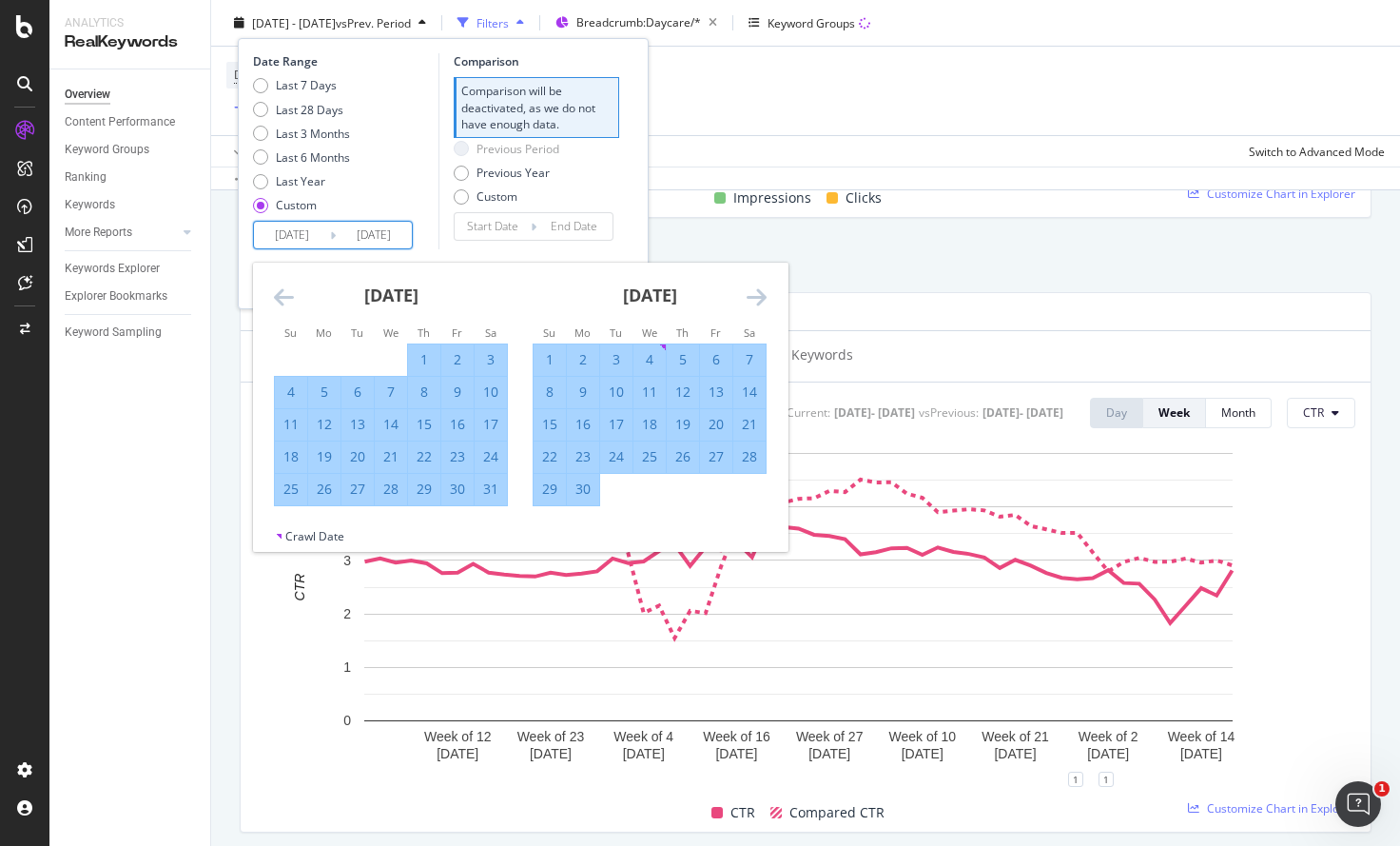
click at [752, 305] on icon "Move forward to switch to the next month." at bounding box center [757, 296] width 20 height 23
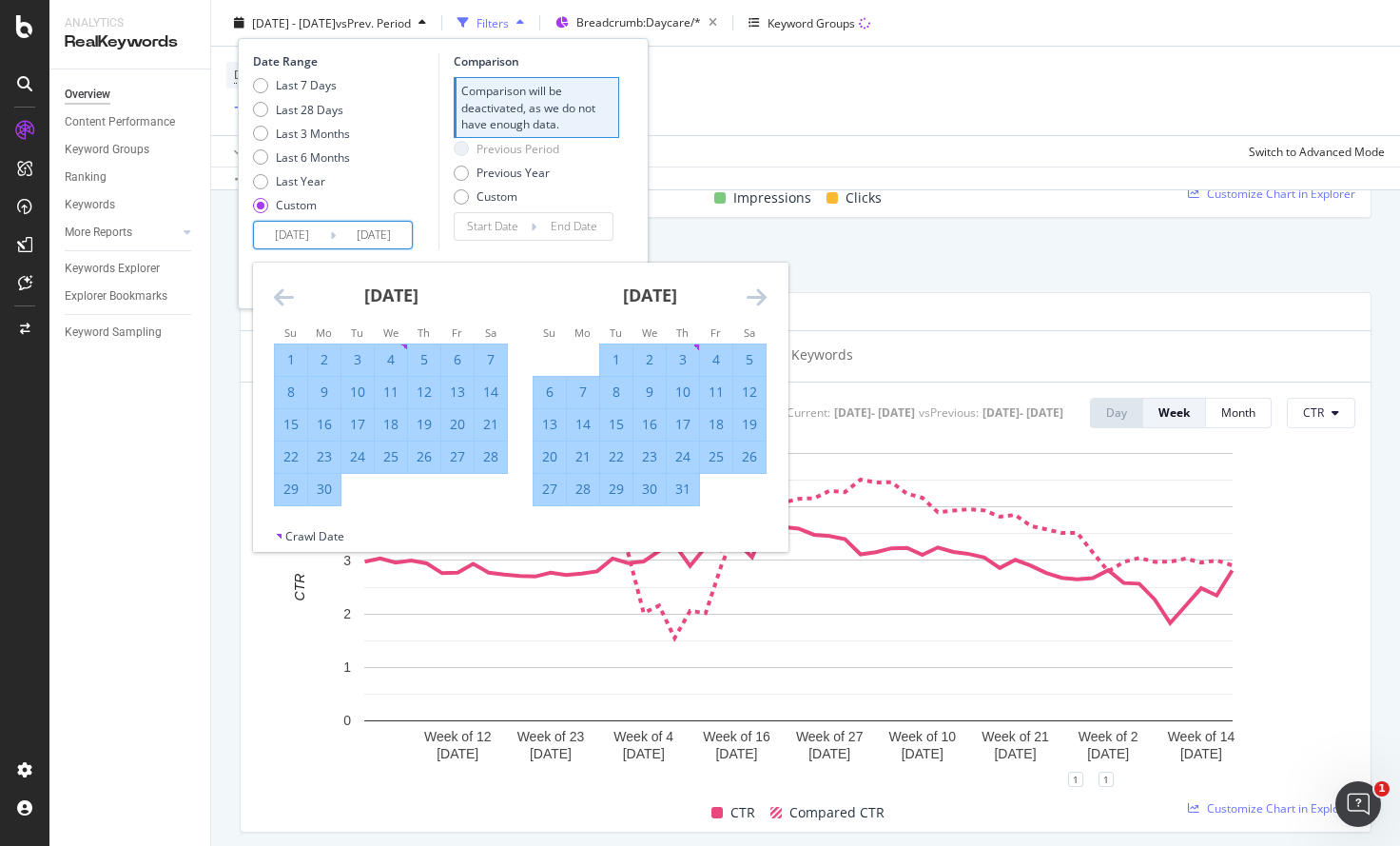
click at [752, 305] on icon "Move forward to switch to the next month." at bounding box center [757, 296] width 20 height 23
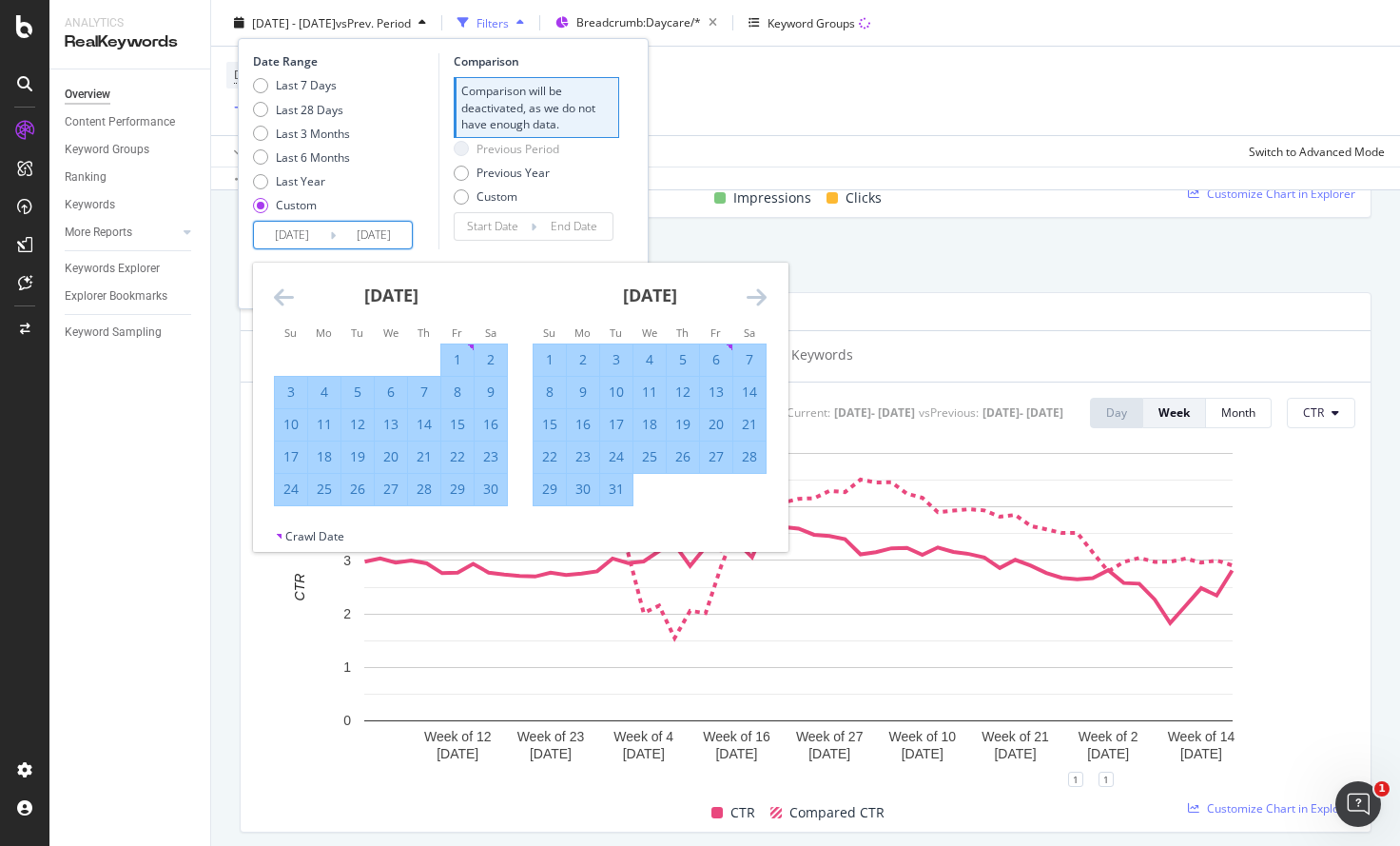
click at [752, 305] on icon "Move forward to switch to the next month." at bounding box center [757, 296] width 20 height 23
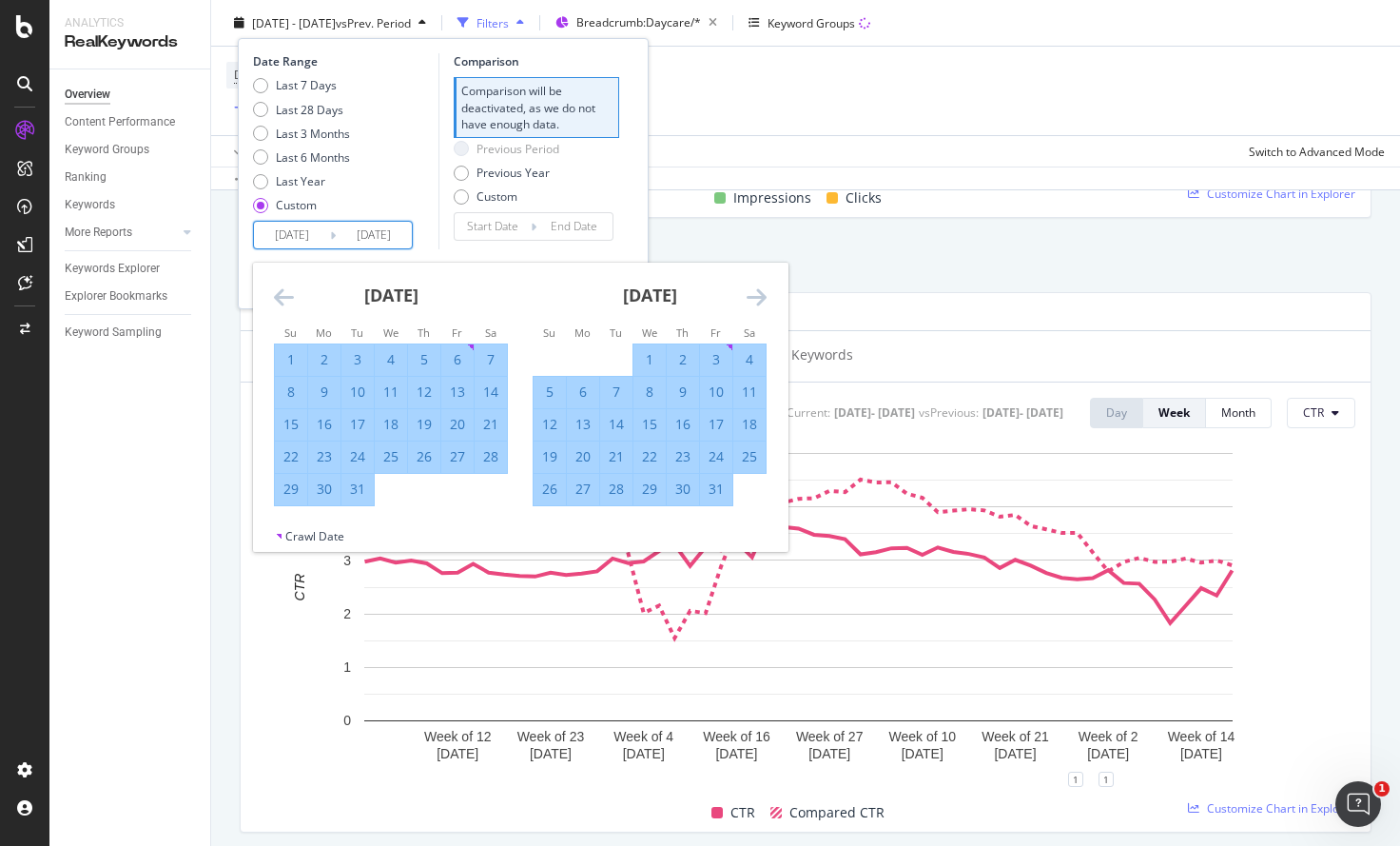
click at [716, 496] on div "31" at bounding box center [716, 488] width 33 height 19
type input "[DATE]"
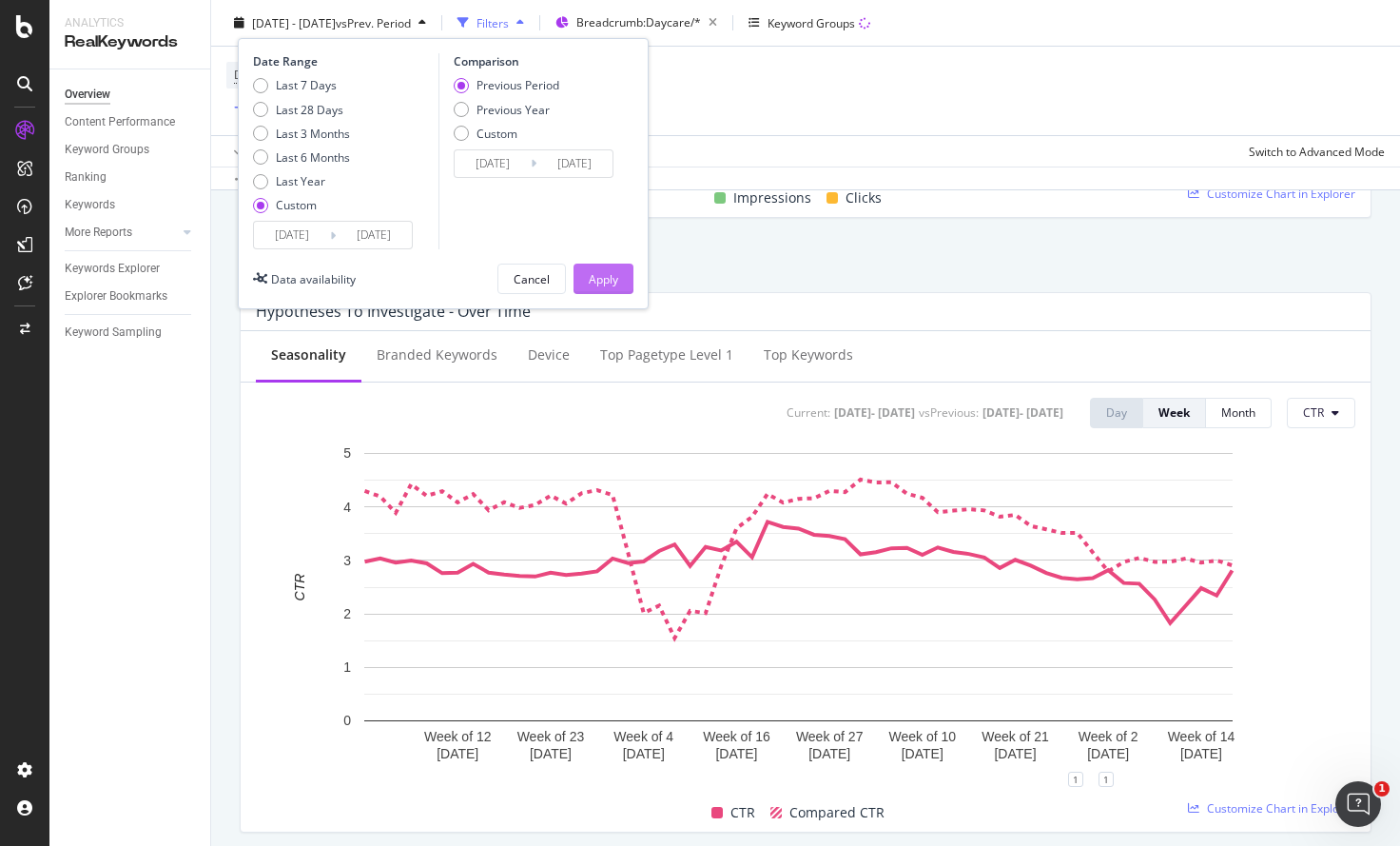
click at [598, 270] on div "Apply" at bounding box center [603, 278] width 30 height 16
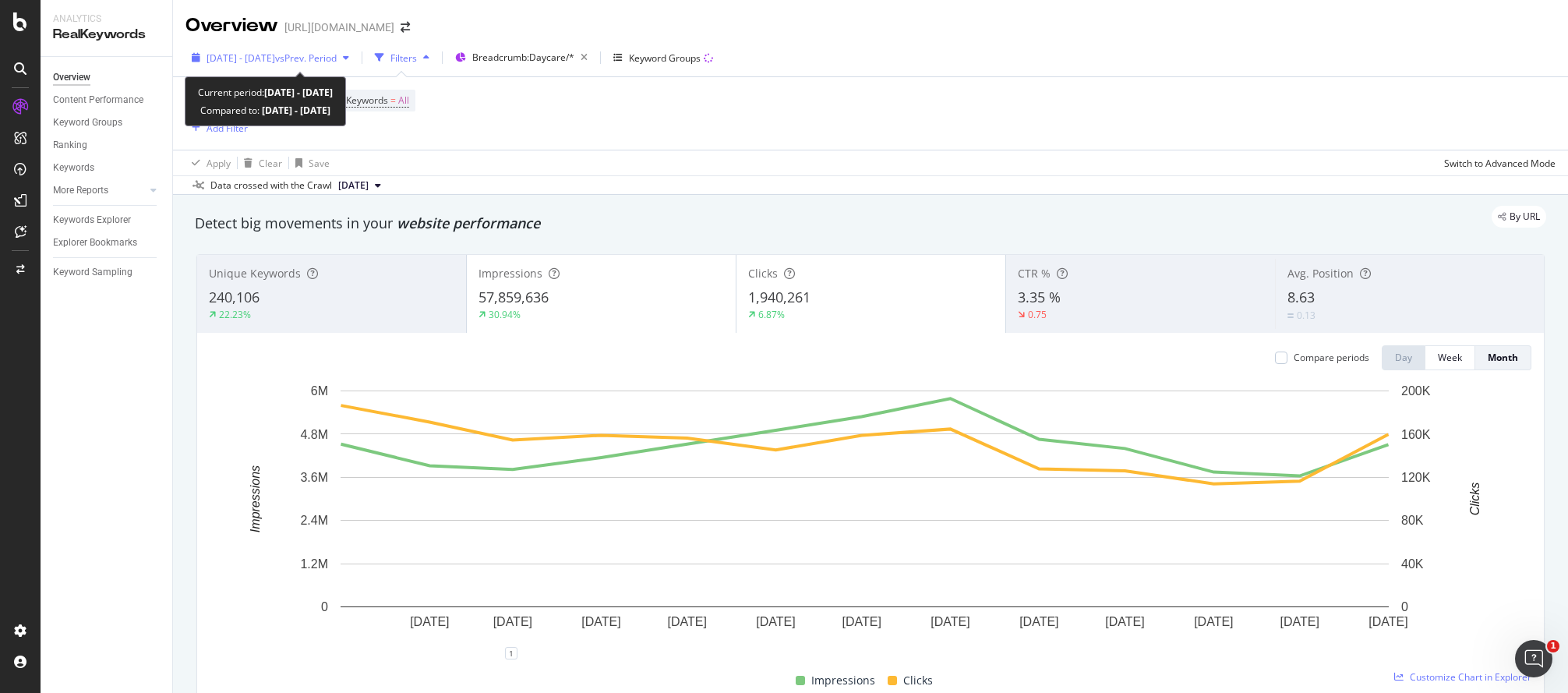
click at [337, 53] on span "vs Prev. Period" at bounding box center [306, 58] width 62 height 13
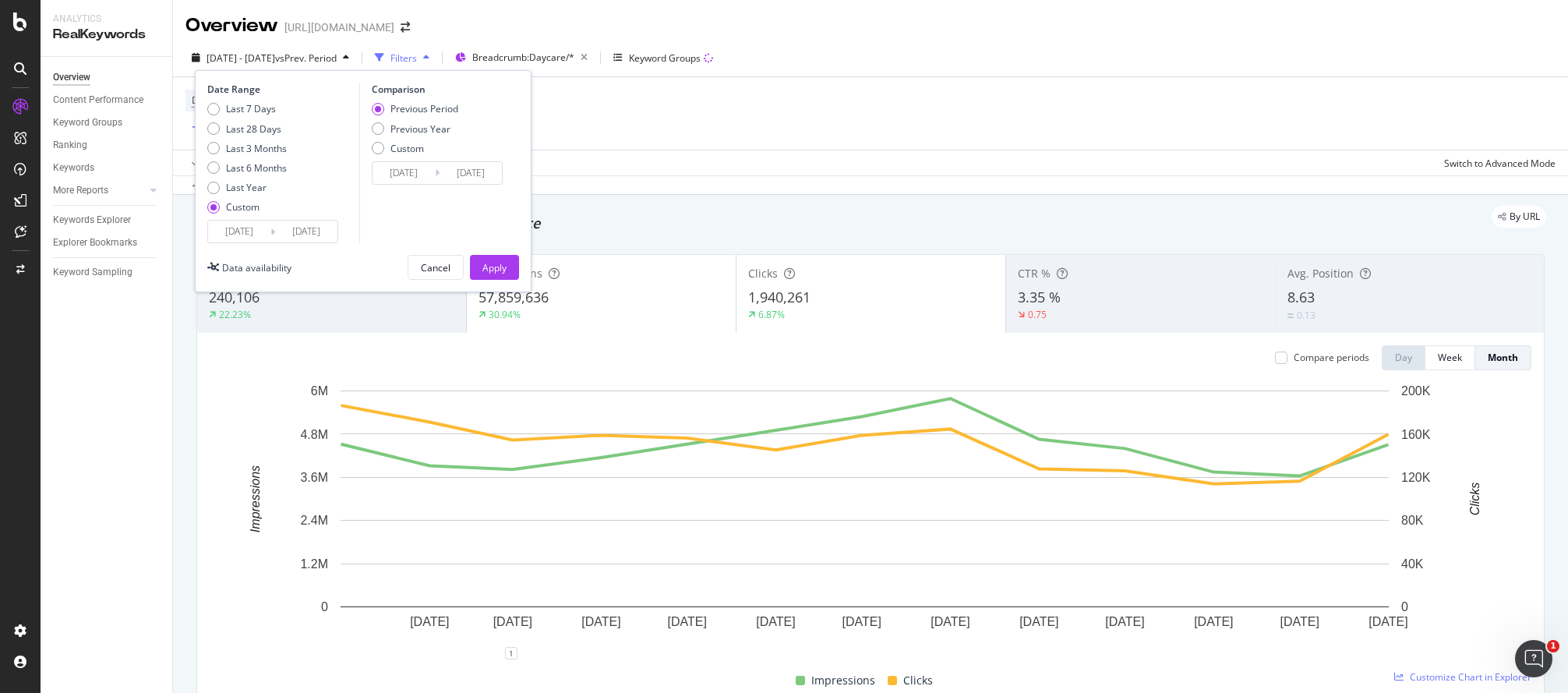
click at [242, 238] on input "[DATE]" at bounding box center [239, 231] width 62 height 22
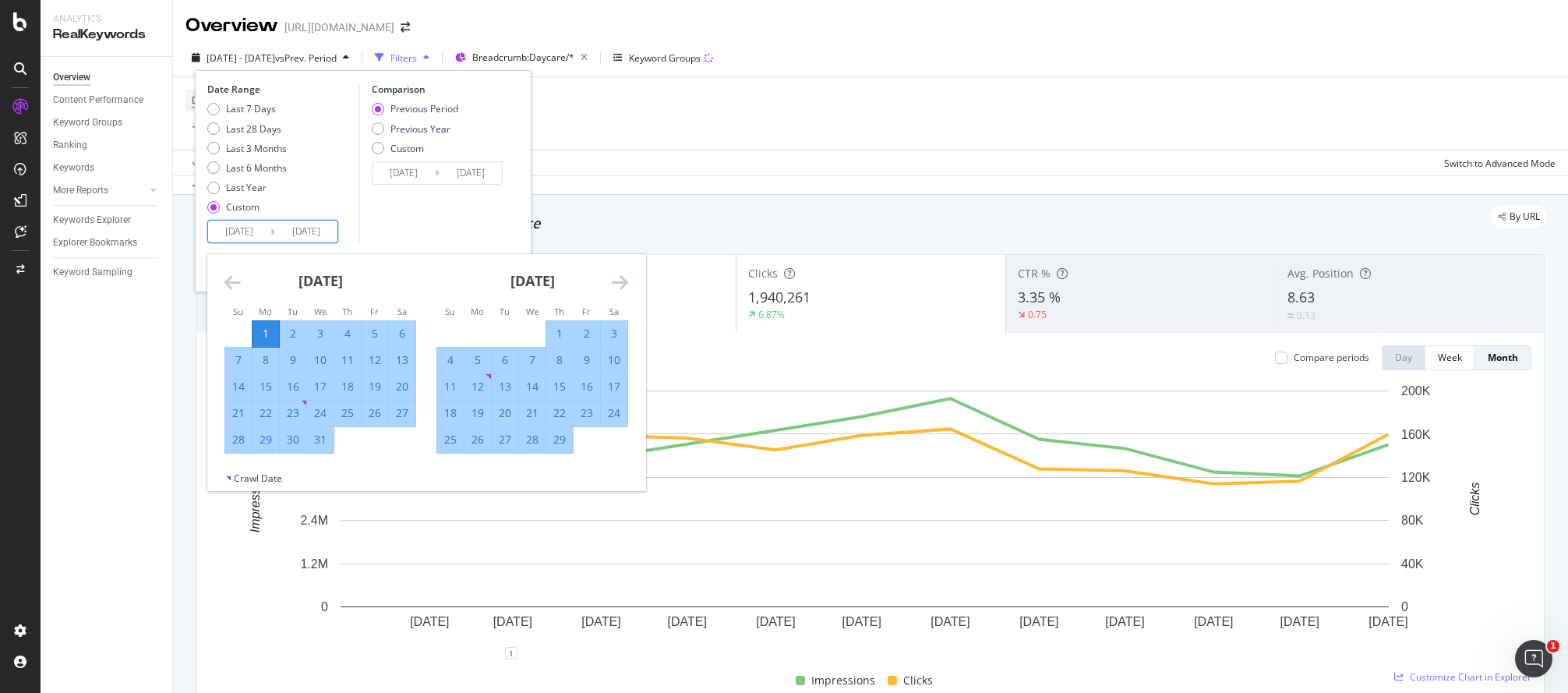
click at [627, 286] on icon "Move forward to switch to the next month." at bounding box center [620, 282] width 16 height 19
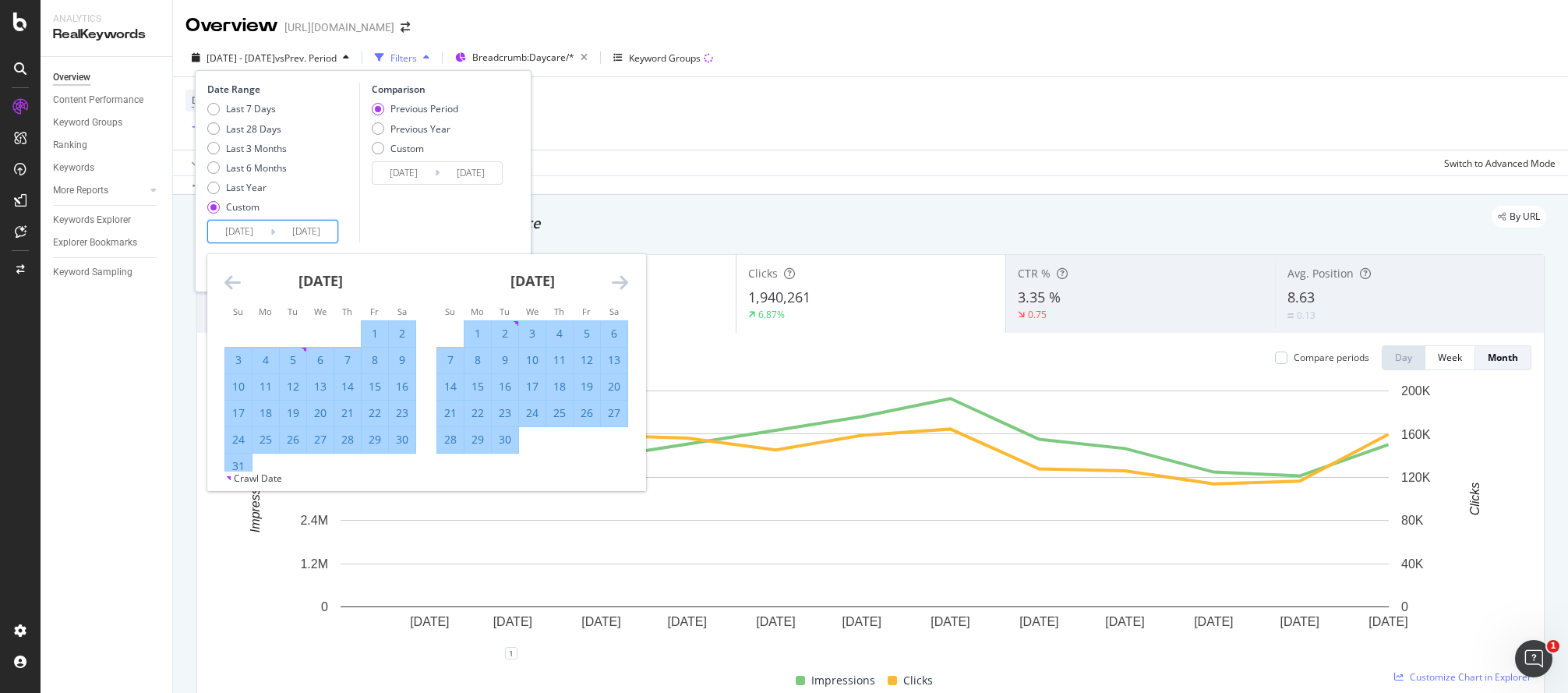
click at [627, 286] on icon "Move forward to switch to the next month." at bounding box center [620, 282] width 16 height 19
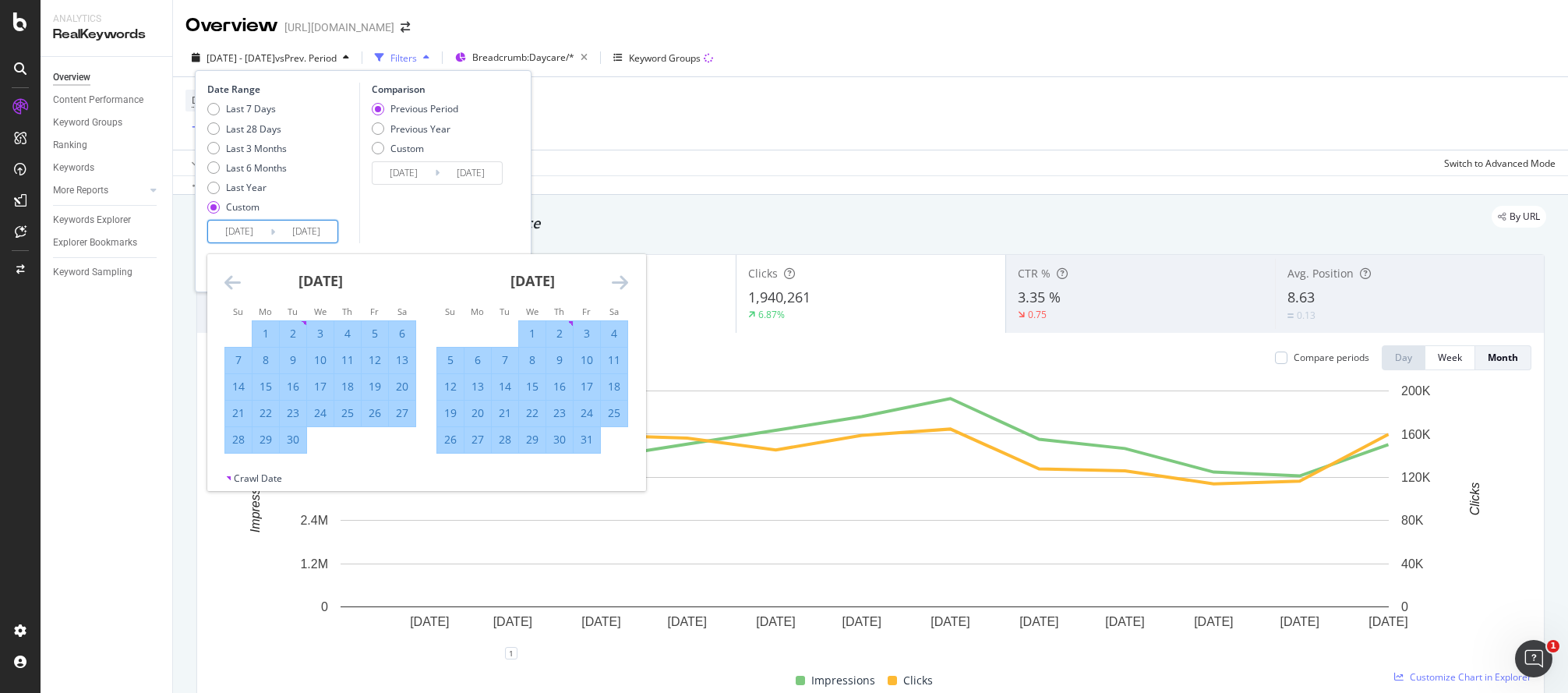
click at [627, 286] on icon "Move forward to switch to the next month." at bounding box center [620, 282] width 16 height 19
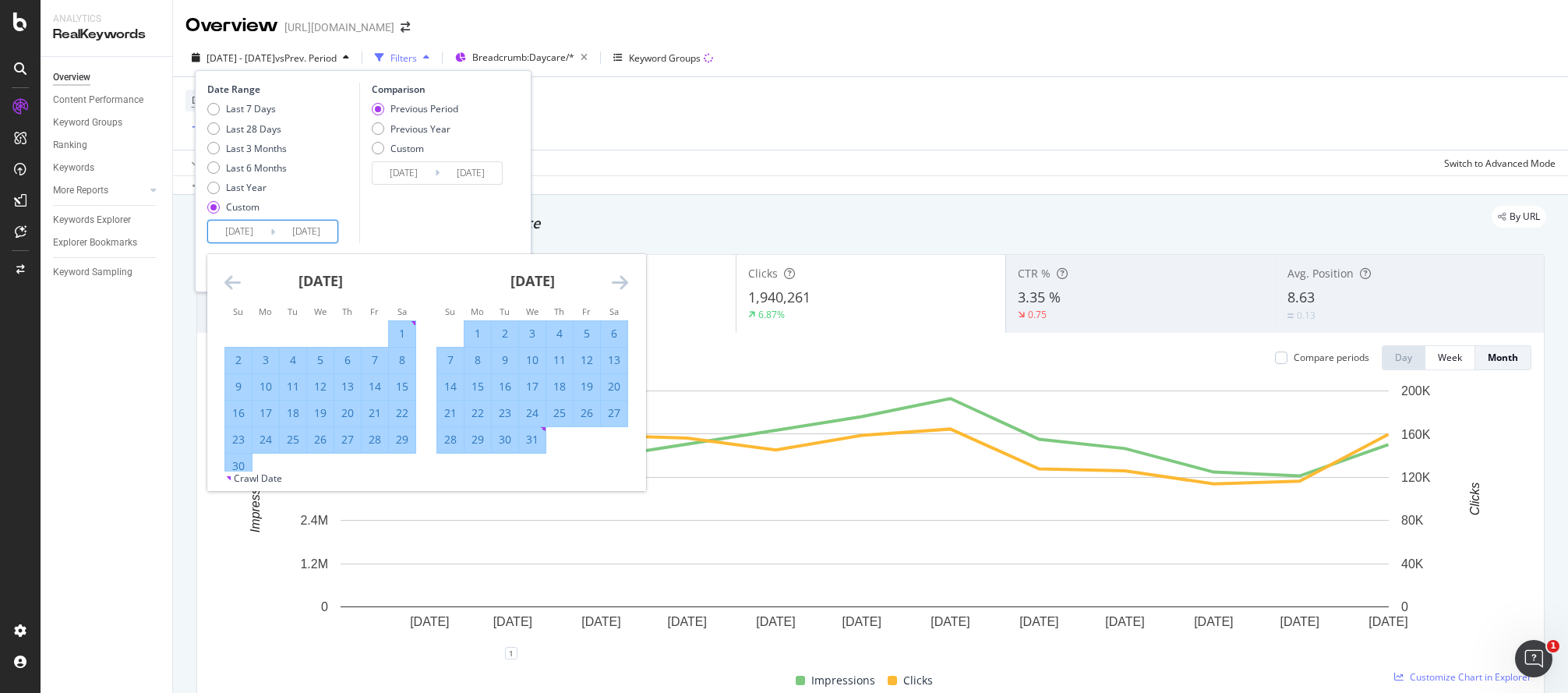
click at [627, 286] on icon "Move forward to switch to the next month." at bounding box center [620, 282] width 16 height 19
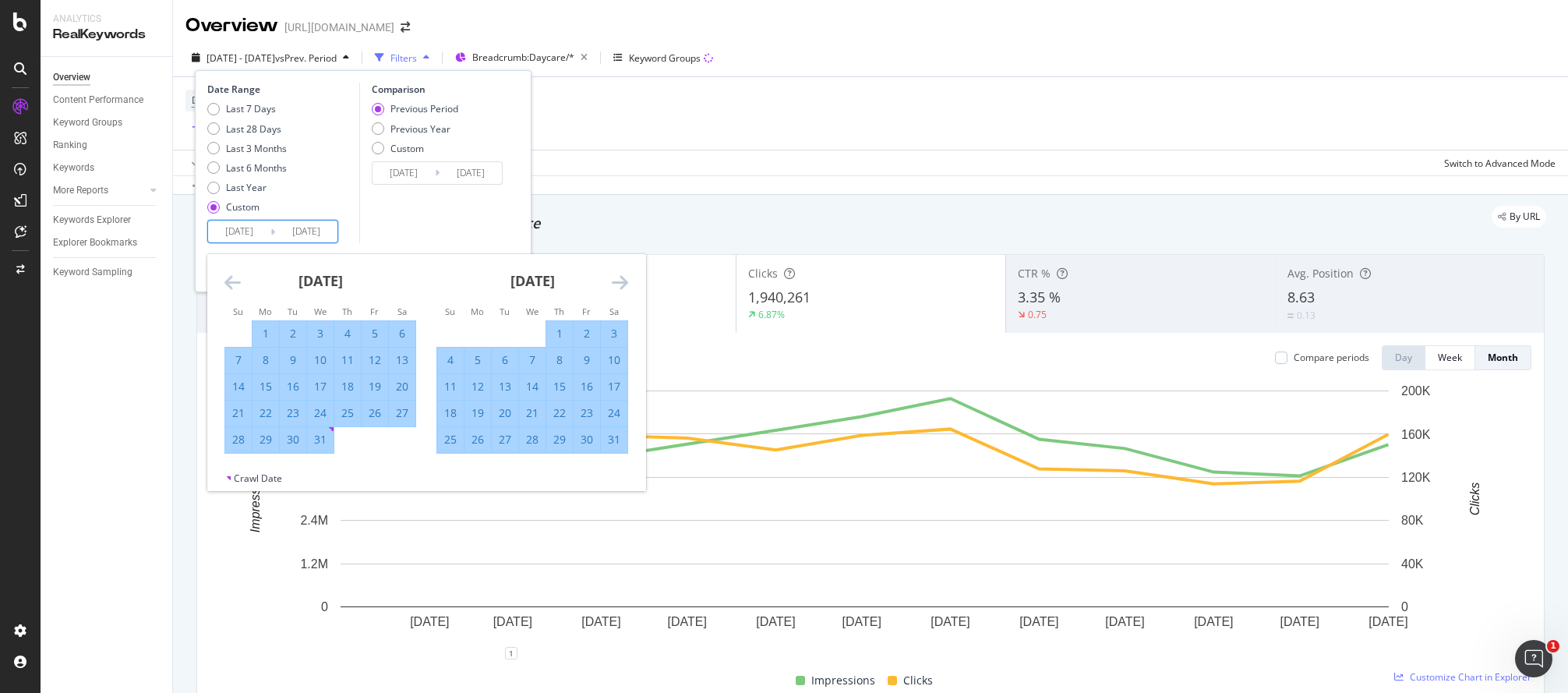
click at [627, 286] on icon "Move forward to switch to the next month." at bounding box center [620, 282] width 16 height 19
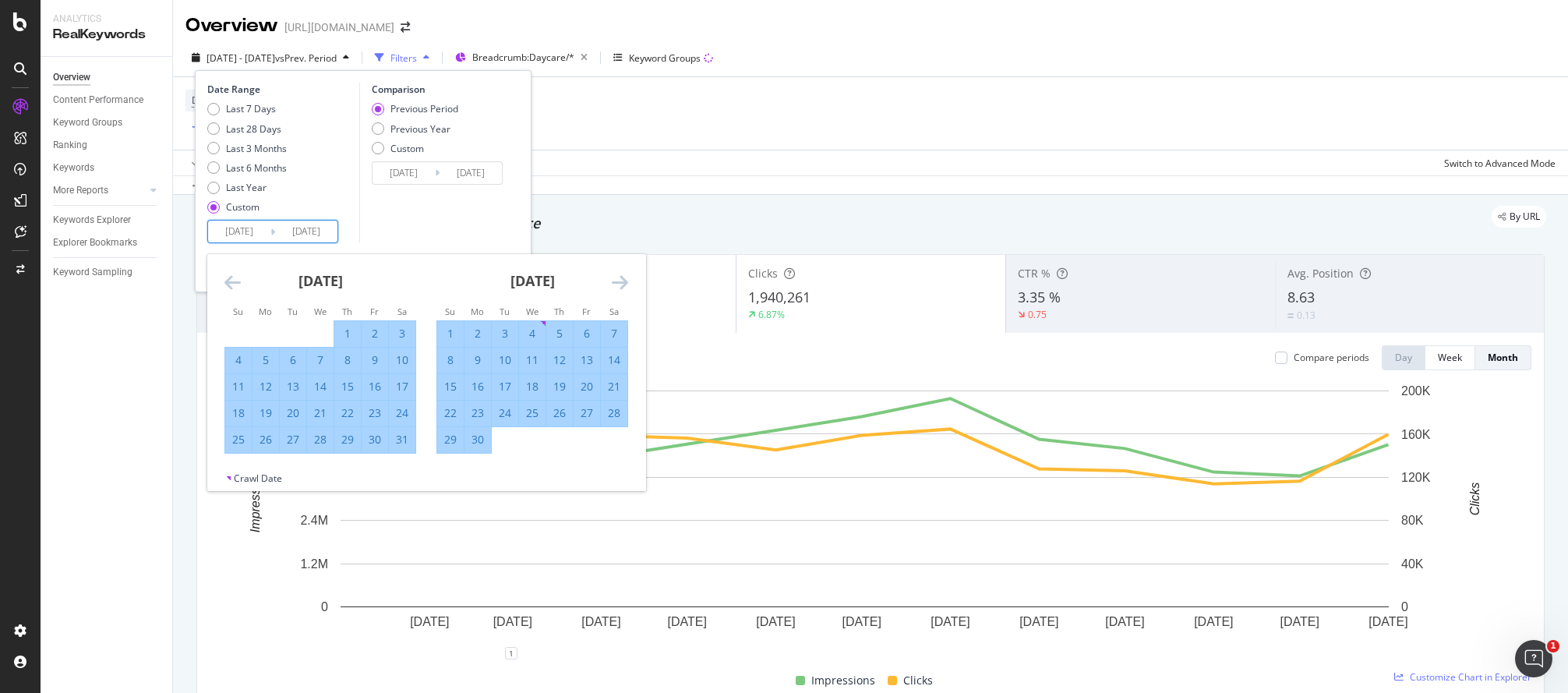
click at [627, 286] on icon "Move forward to switch to the next month." at bounding box center [620, 282] width 16 height 19
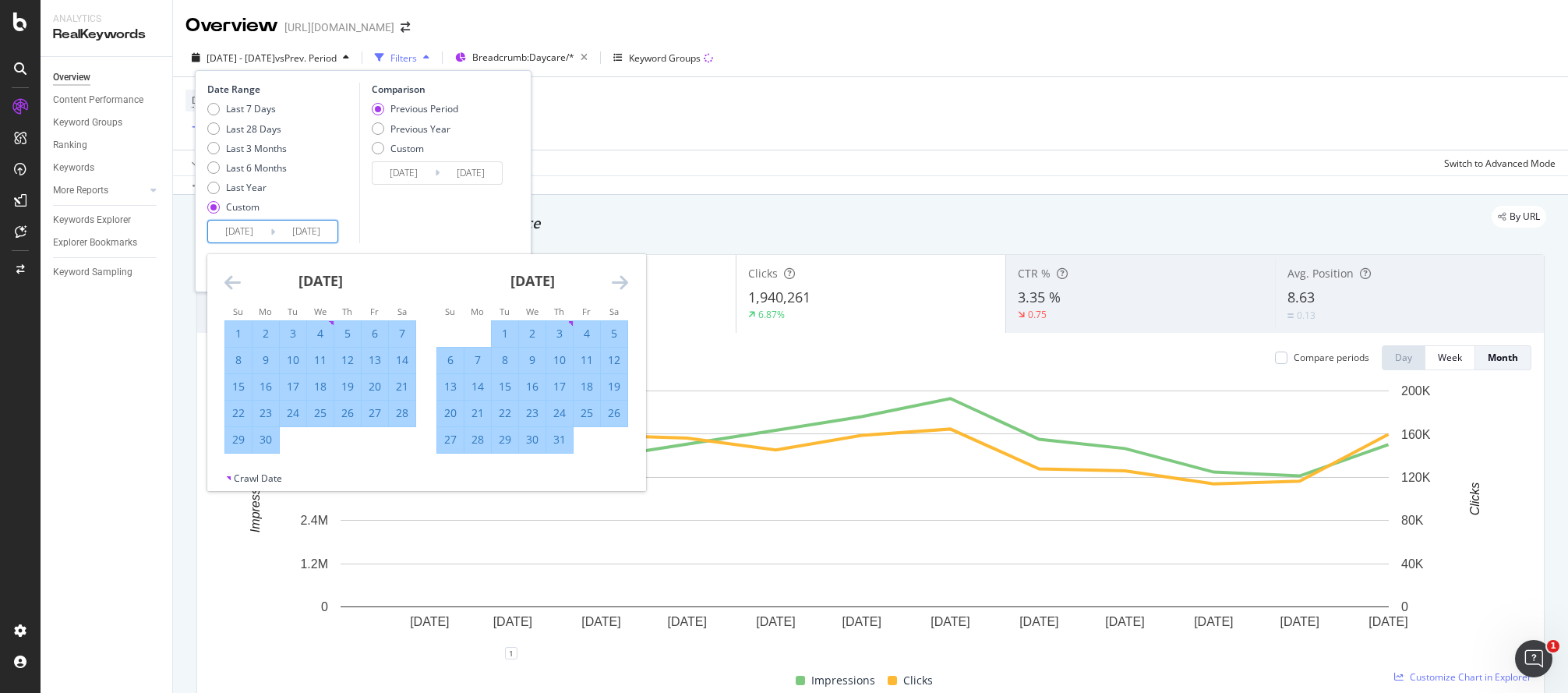
click at [627, 286] on icon "Move forward to switch to the next month." at bounding box center [620, 282] width 16 height 19
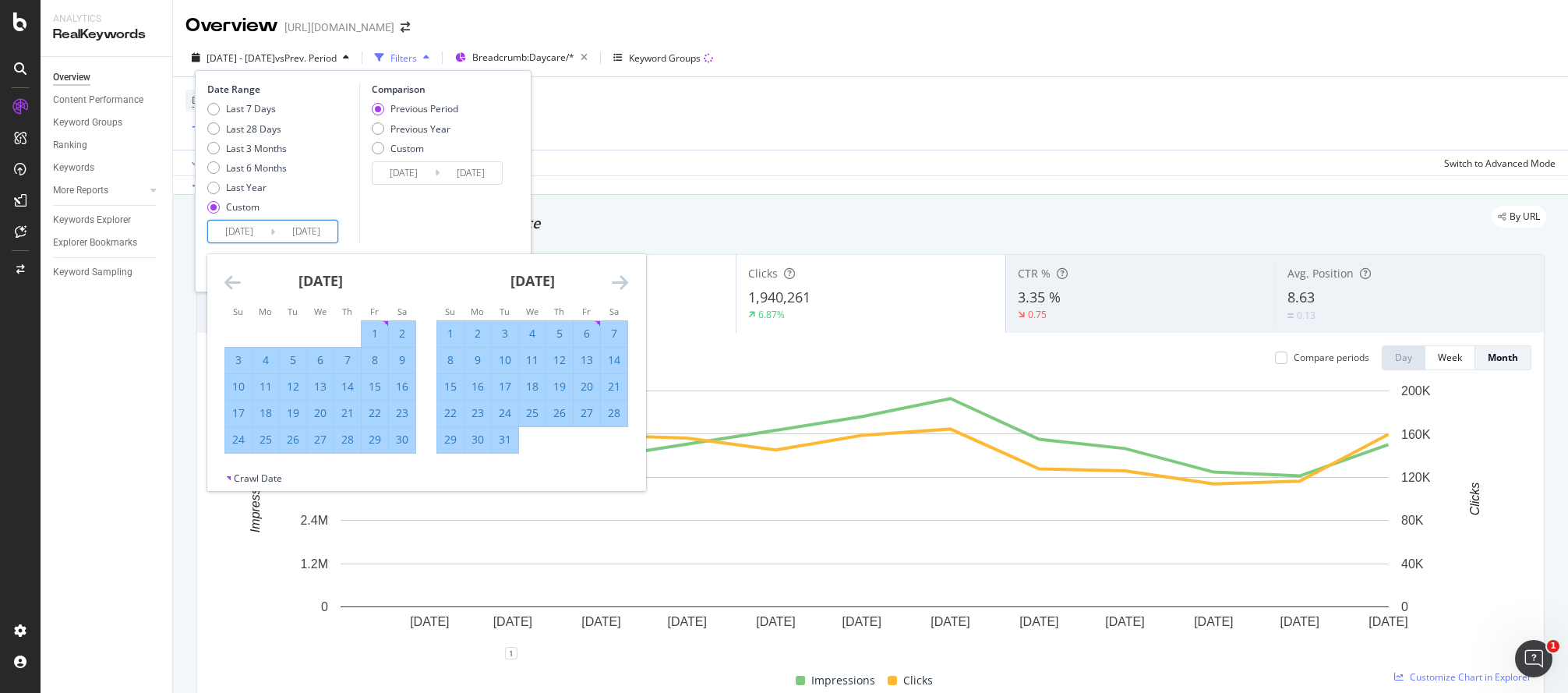
click at [627, 286] on icon "Move forward to switch to the next month." at bounding box center [620, 282] width 16 height 19
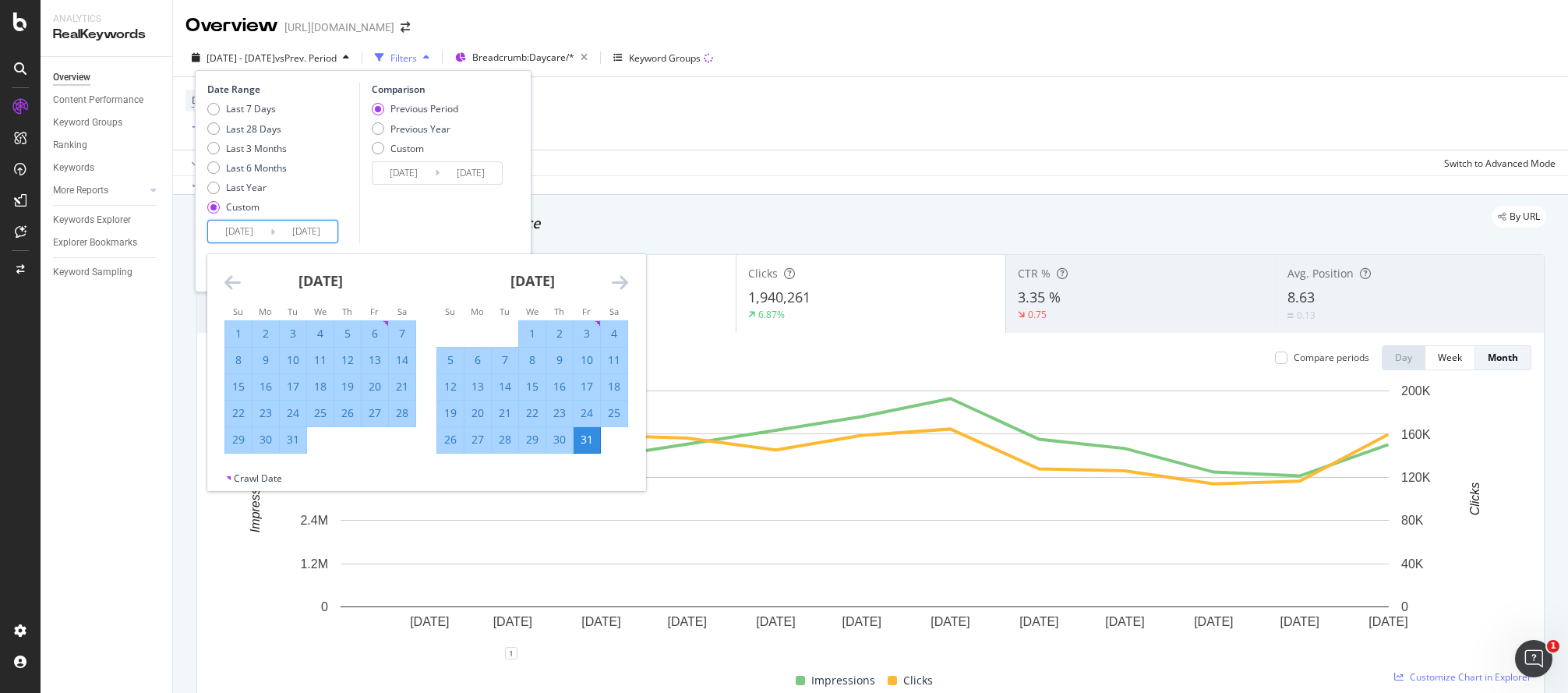
click at [530, 336] on div "1" at bounding box center [532, 333] width 27 height 15
type input "[DATE]"
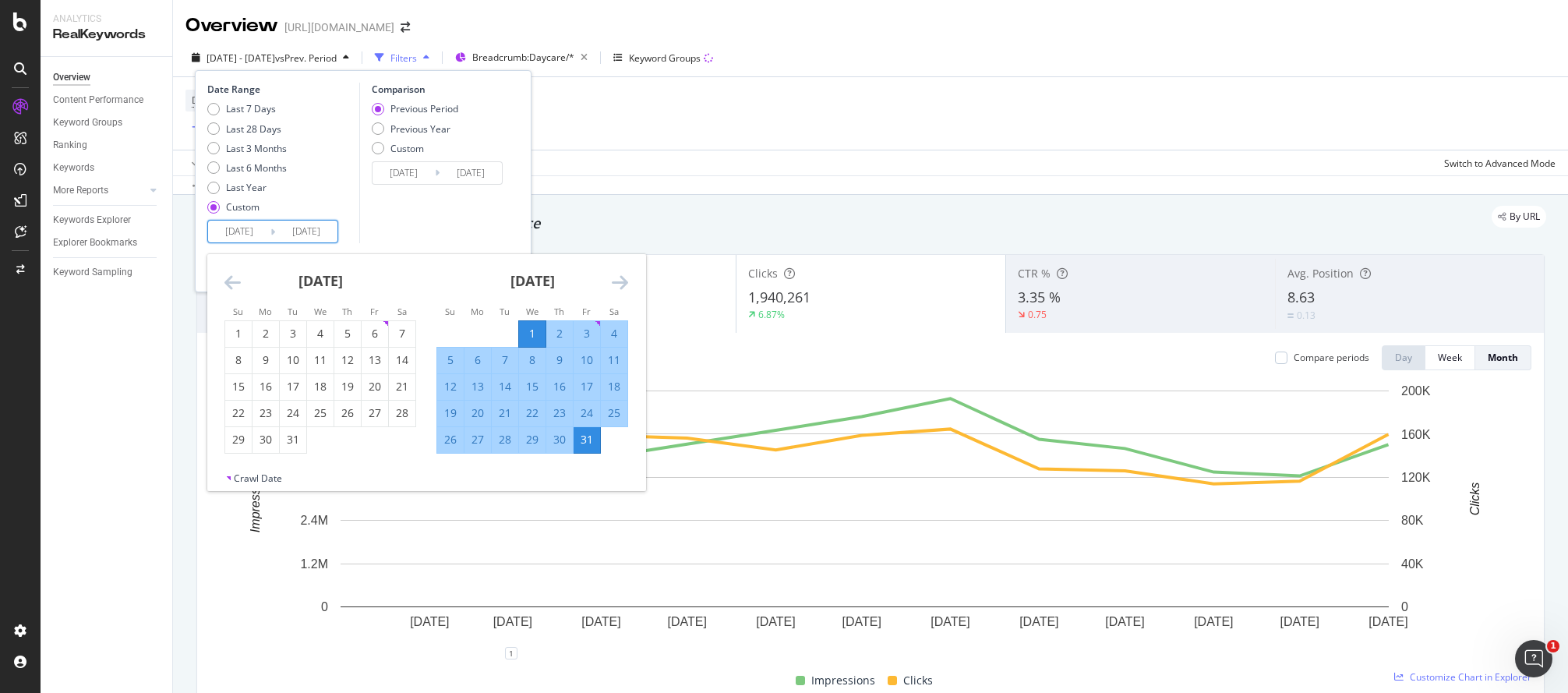
click at [627, 277] on icon "Move forward to switch to the next month." at bounding box center [620, 282] width 16 height 19
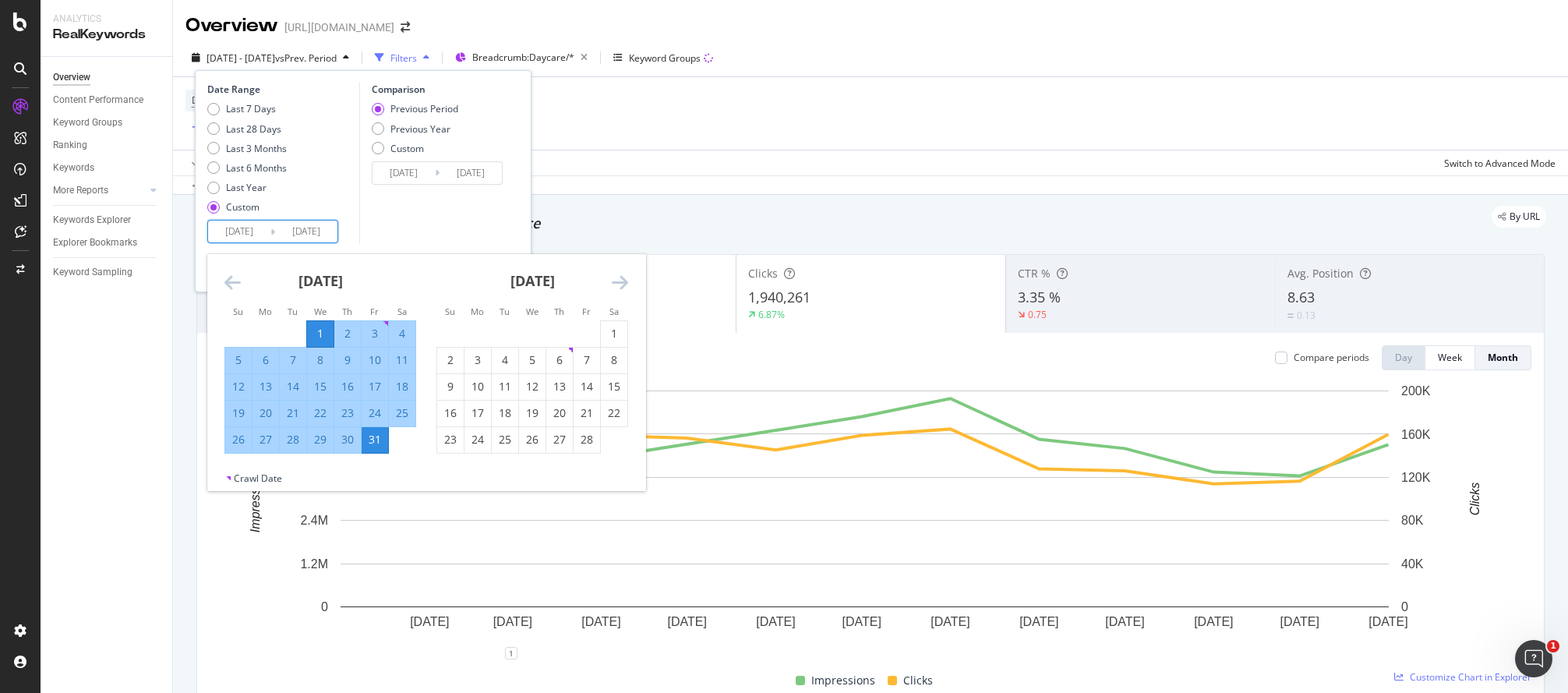
click at [627, 277] on icon "Move forward to switch to the next month." at bounding box center [620, 282] width 16 height 19
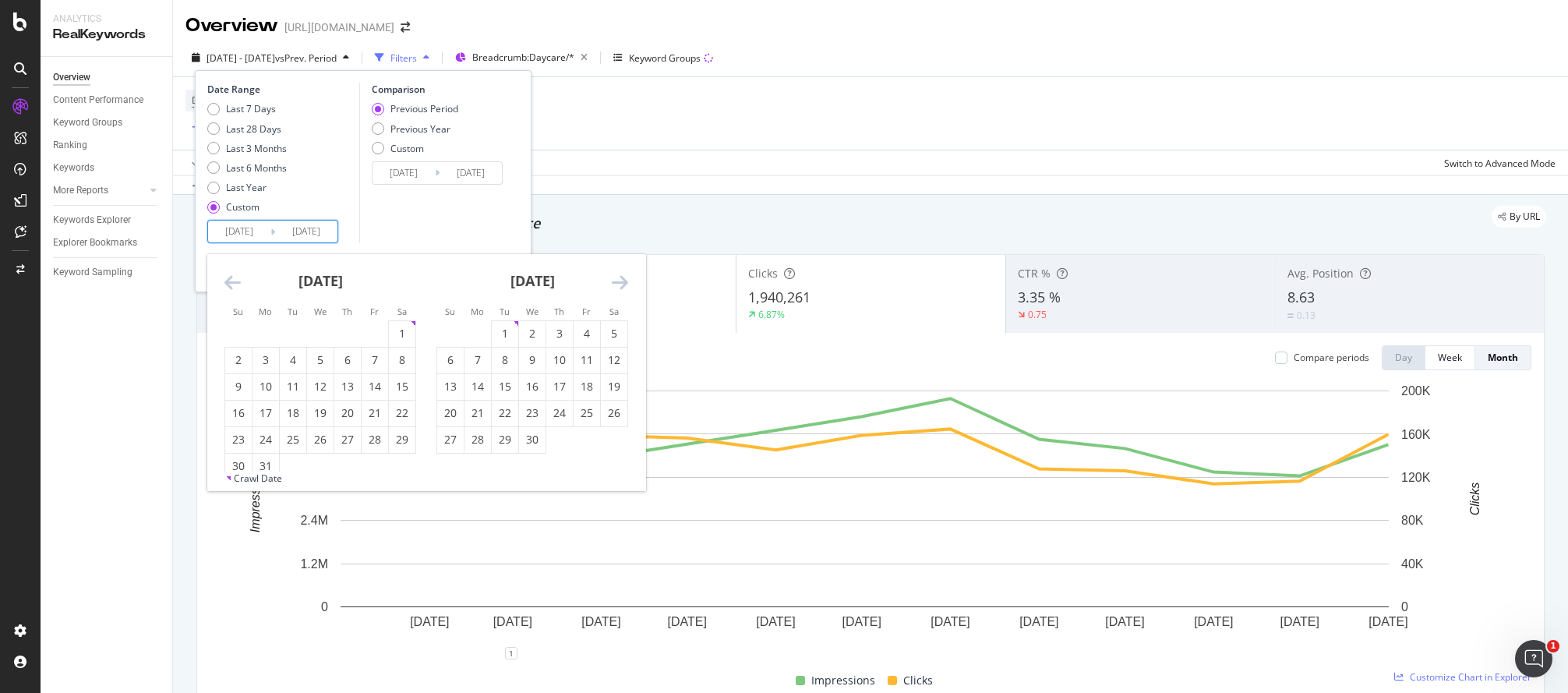
click at [627, 277] on icon "Move forward to switch to the next month." at bounding box center [620, 282] width 16 height 19
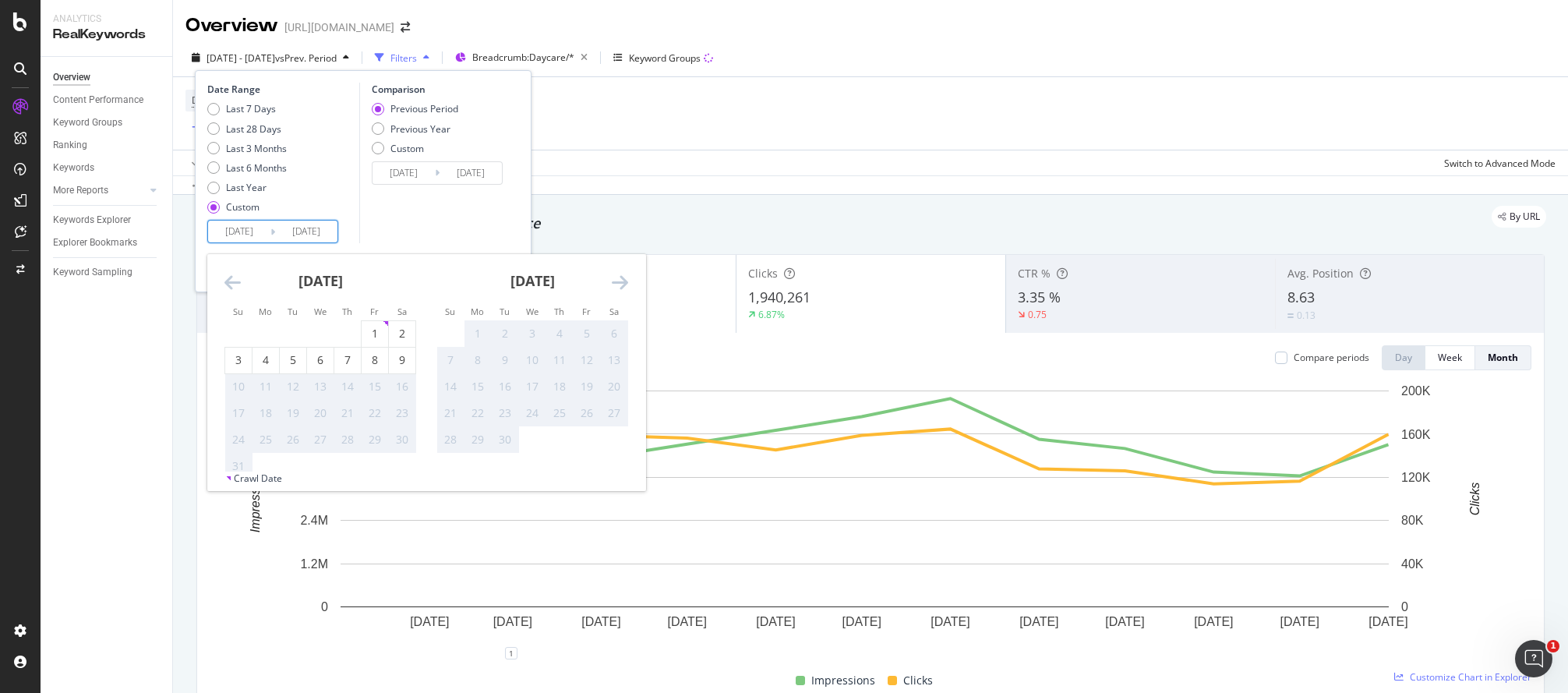
click at [627, 277] on icon "Move forward to switch to the next month." at bounding box center [620, 282] width 16 height 19
click at [235, 286] on icon "Move backward to switch to the previous month." at bounding box center [233, 282] width 16 height 19
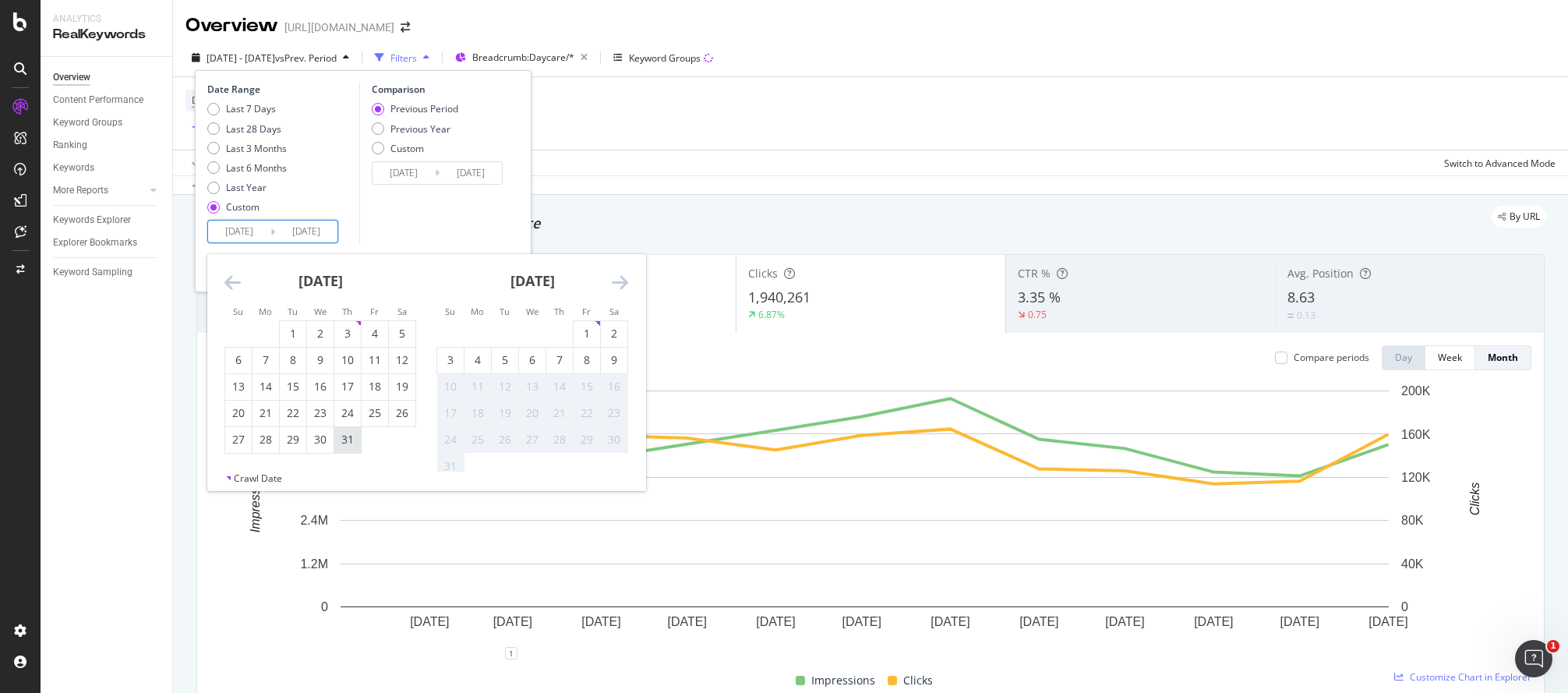
click at [355, 449] on div "31" at bounding box center [347, 440] width 27 height 26
type input "[DATE]"
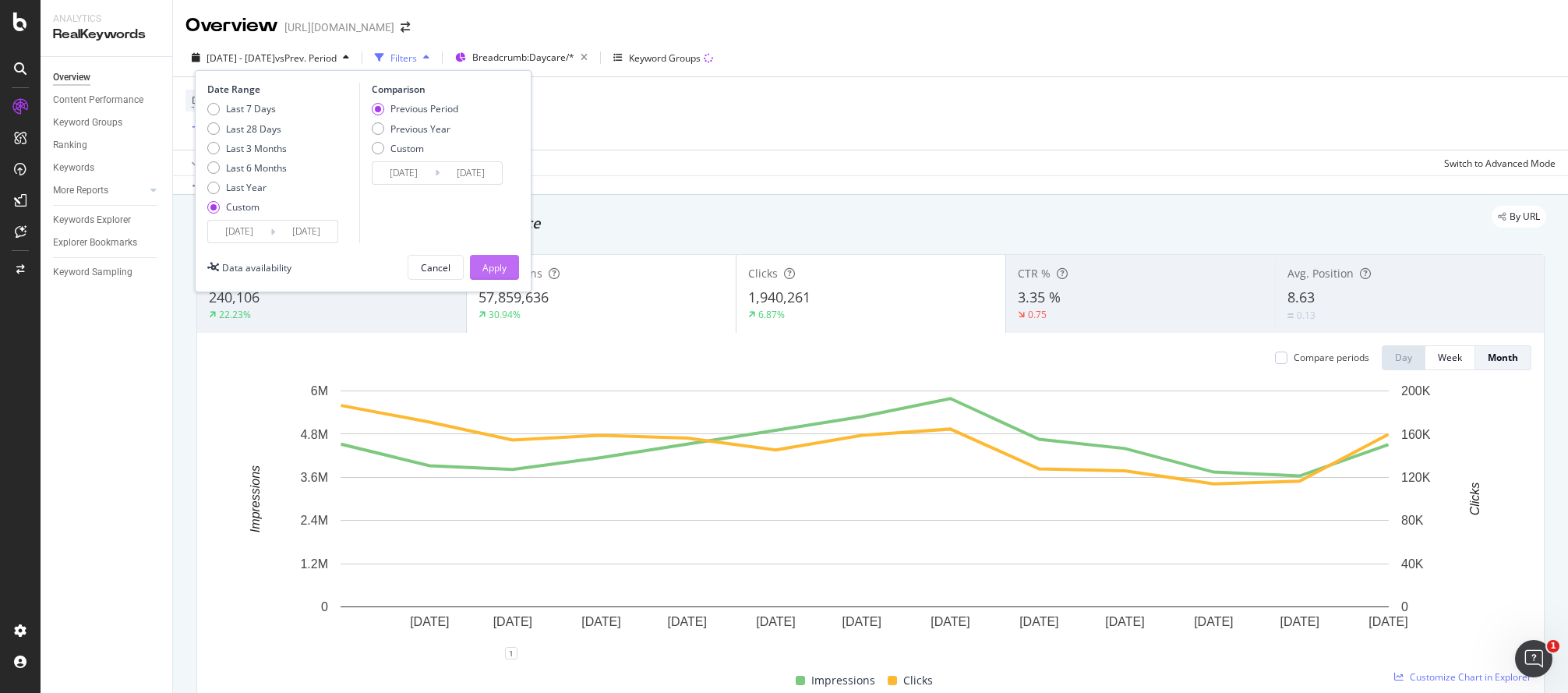
click at [498, 261] on div "Apply" at bounding box center [494, 268] width 24 height 13
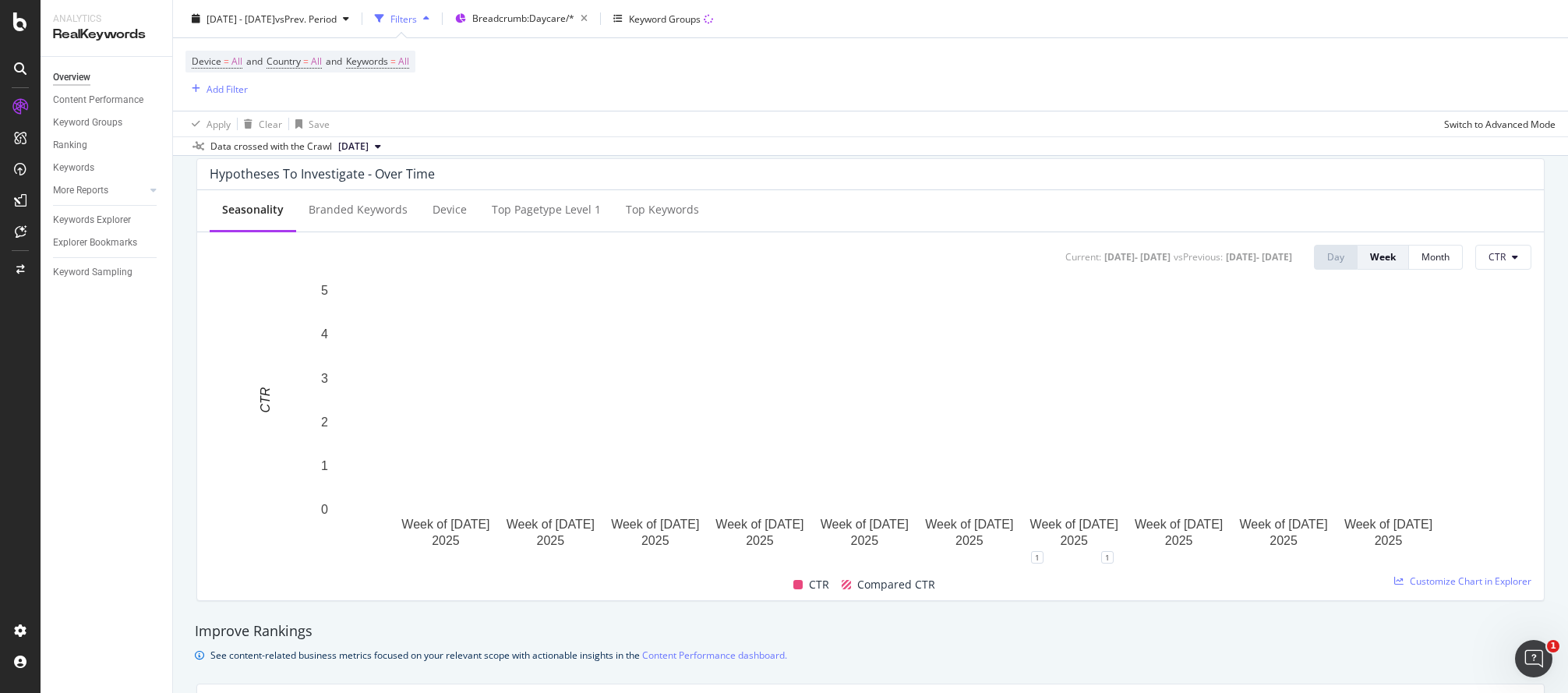
scroll to position [639, 0]
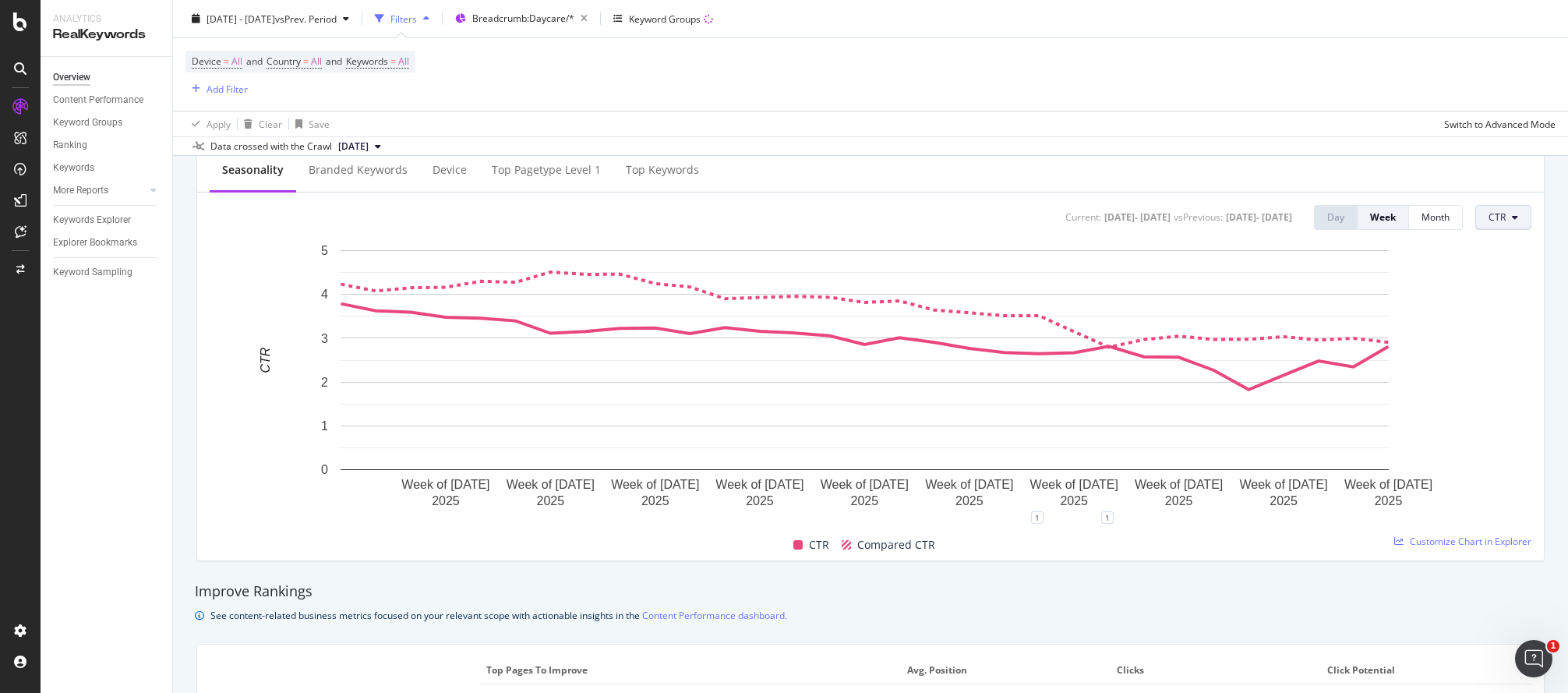
click at [1327, 210] on span "CTR" at bounding box center [1497, 217] width 17 height 13
click at [1327, 280] on span "Impressions" at bounding box center [1514, 277] width 73 height 14
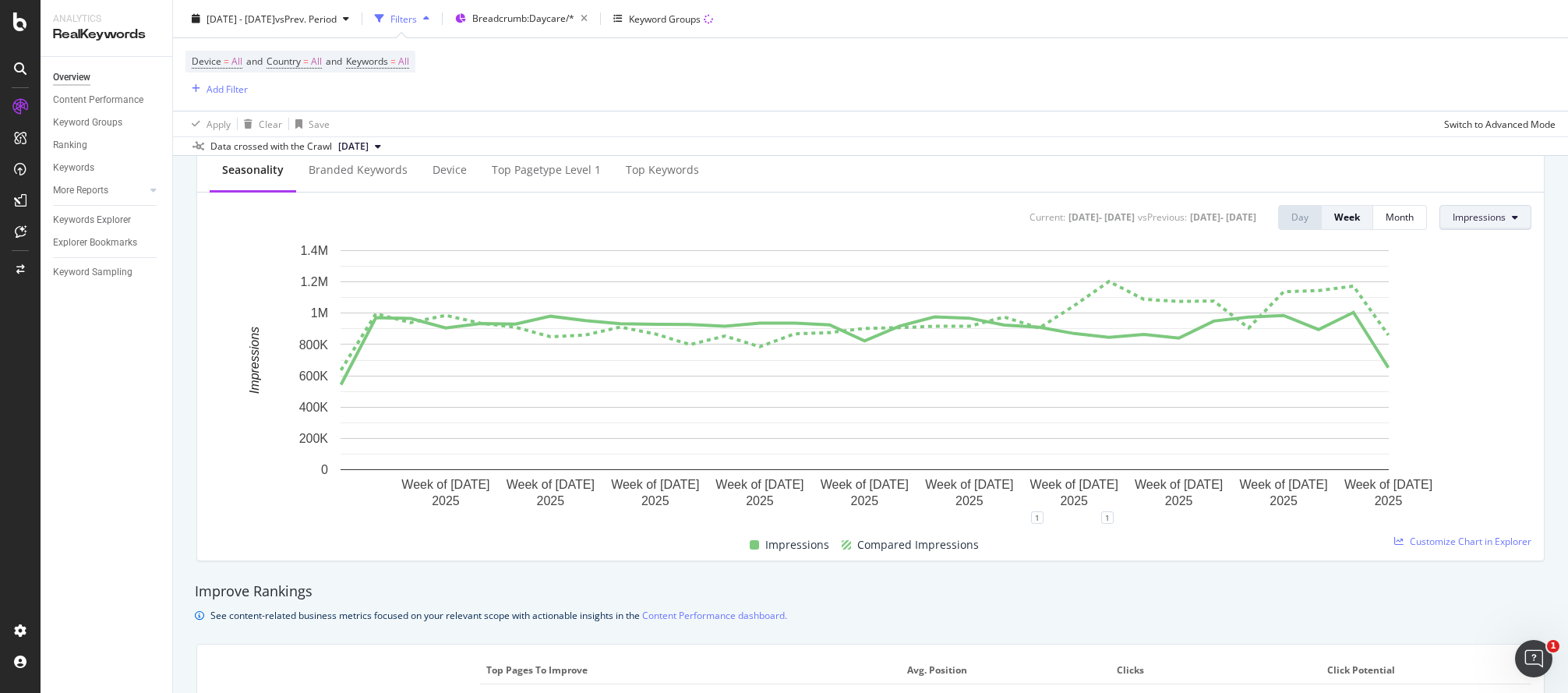
click at [1327, 217] on span "Impressions" at bounding box center [1479, 217] width 53 height 13
click at [1327, 252] on span "Clicks" at bounding box center [1477, 248] width 73 height 14
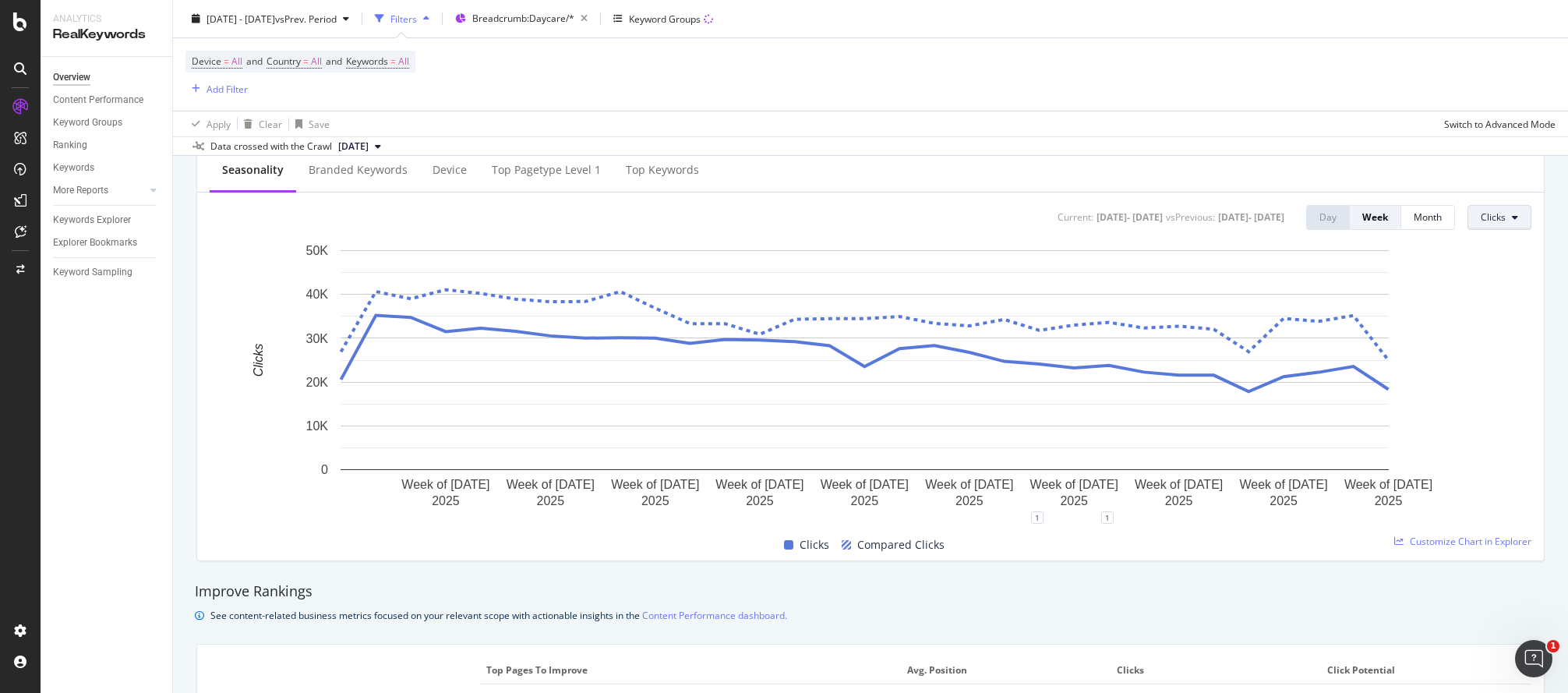
click at [1327, 225] on button "Clicks" at bounding box center [1499, 217] width 64 height 25
click at [1327, 329] on span "CTR" at bounding box center [1506, 334] width 73 height 14
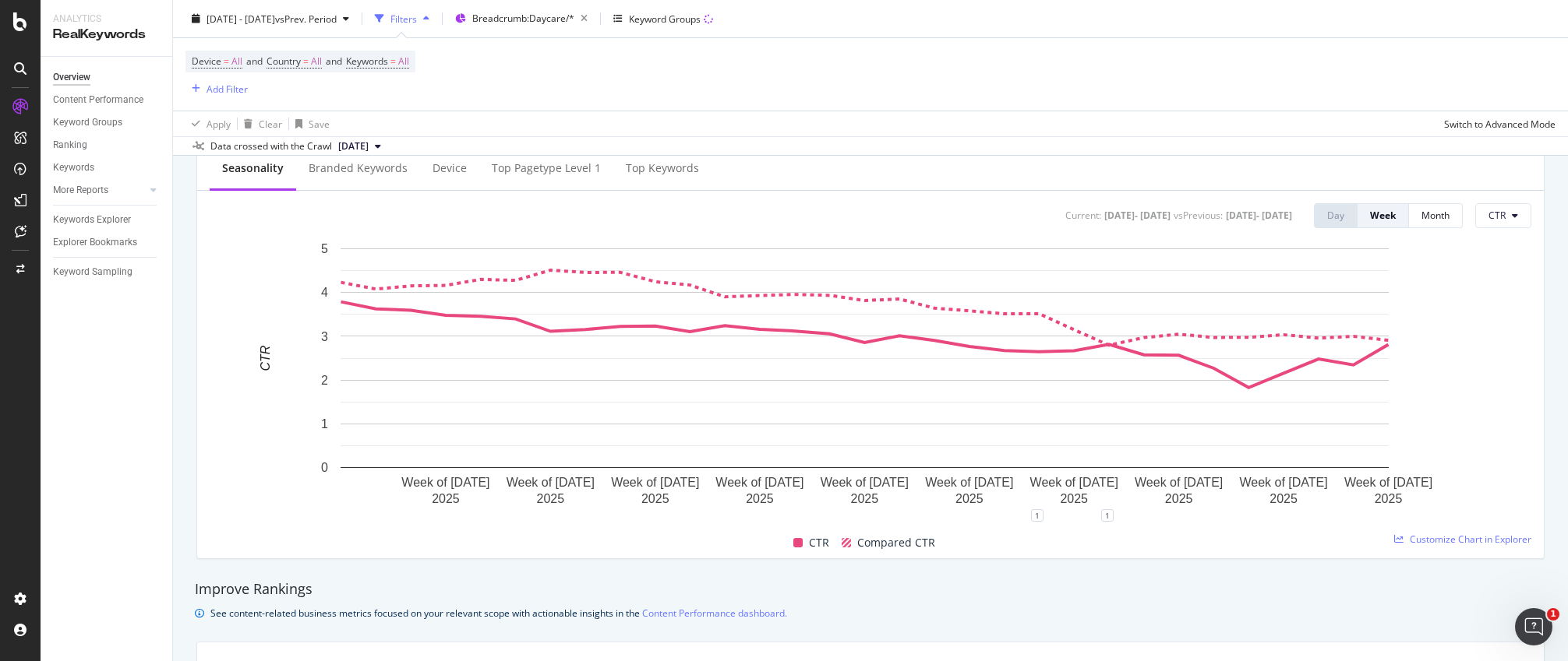
scroll to position [637, 0]
click at [1327, 219] on button "CTR" at bounding box center [1503, 218] width 56 height 25
click at [1327, 261] on div "Impressions" at bounding box center [1514, 276] width 98 height 29
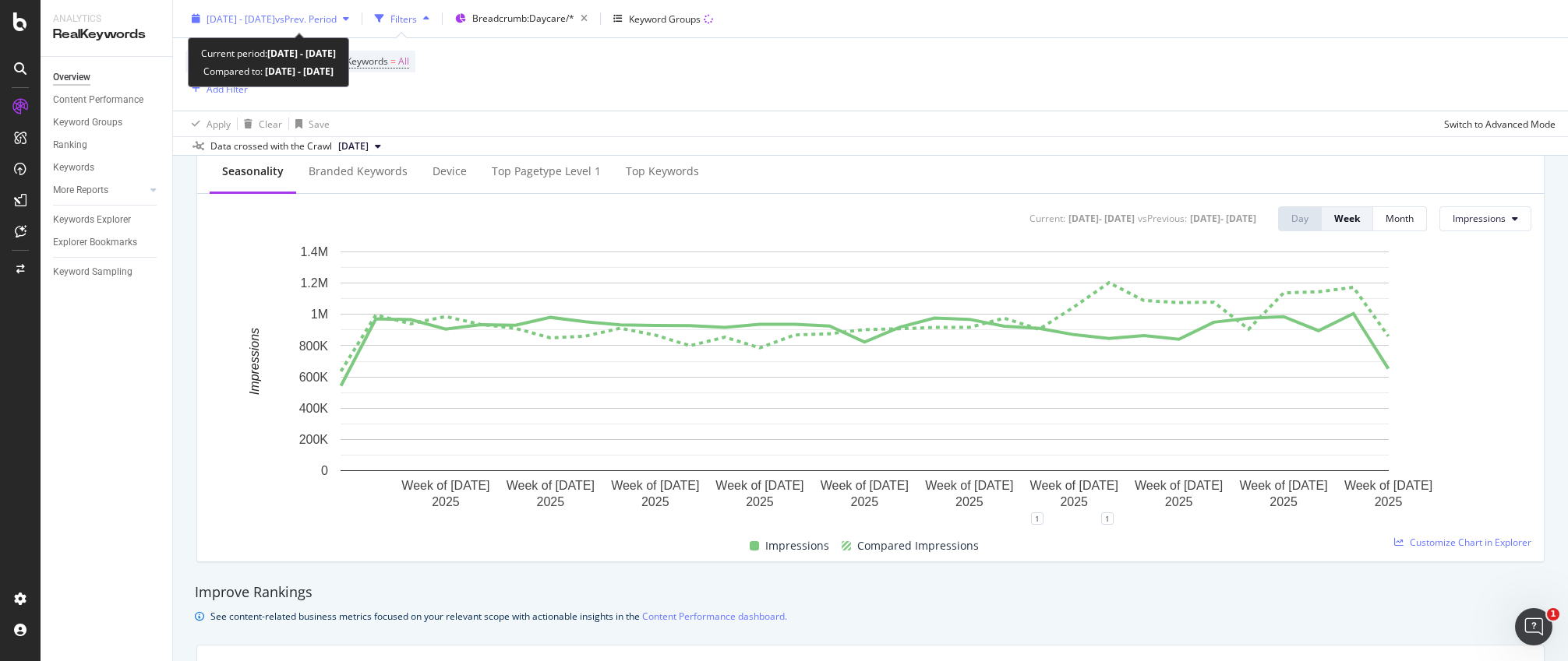
click at [275, 24] on span "[DATE] - [DATE]" at bounding box center [240, 18] width 68 height 13
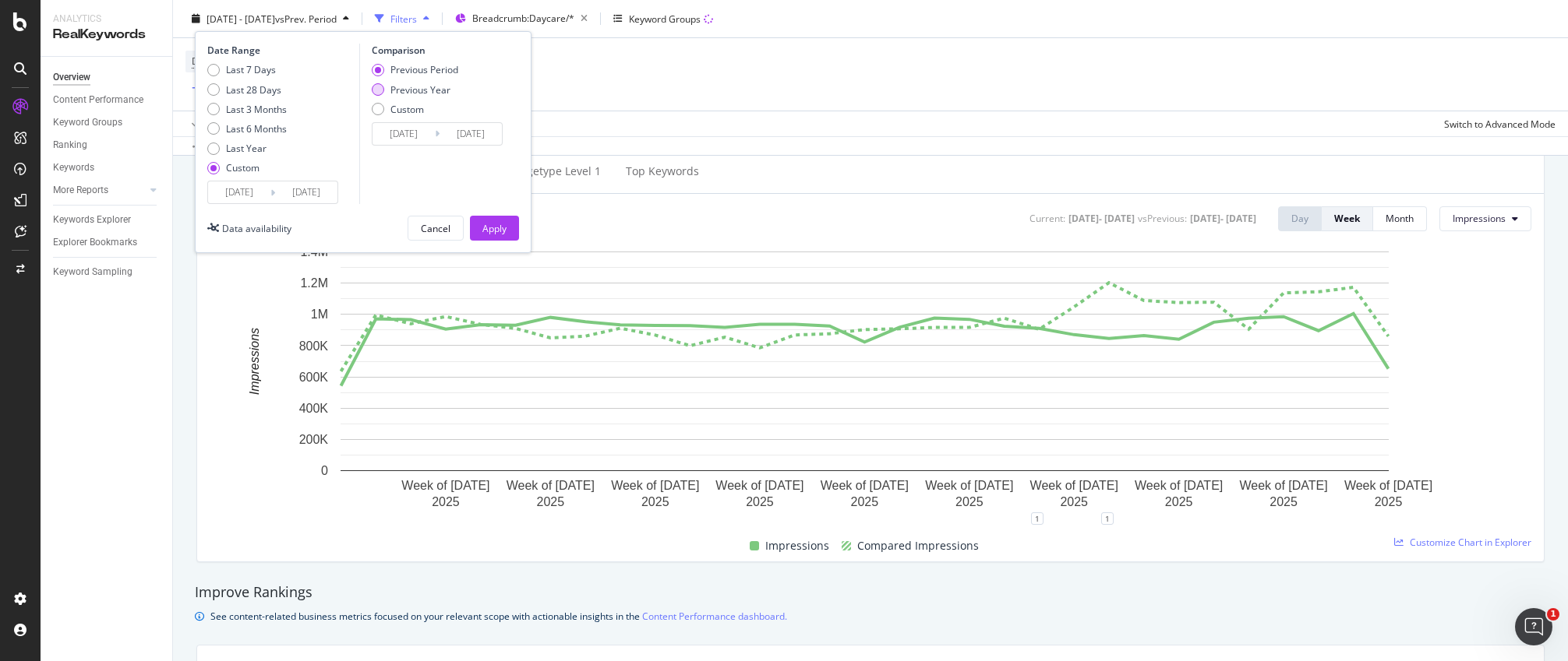
click at [429, 88] on div "Previous Year" at bounding box center [420, 89] width 60 height 13
type input "[DATE]"
click at [480, 214] on div "Date Range Last 7 Days Last 28 Days Last 3 Months Last 6 Months Last Year Custo…" at bounding box center [363, 142] width 337 height 222
click at [483, 223] on div "Apply" at bounding box center [494, 228] width 24 height 13
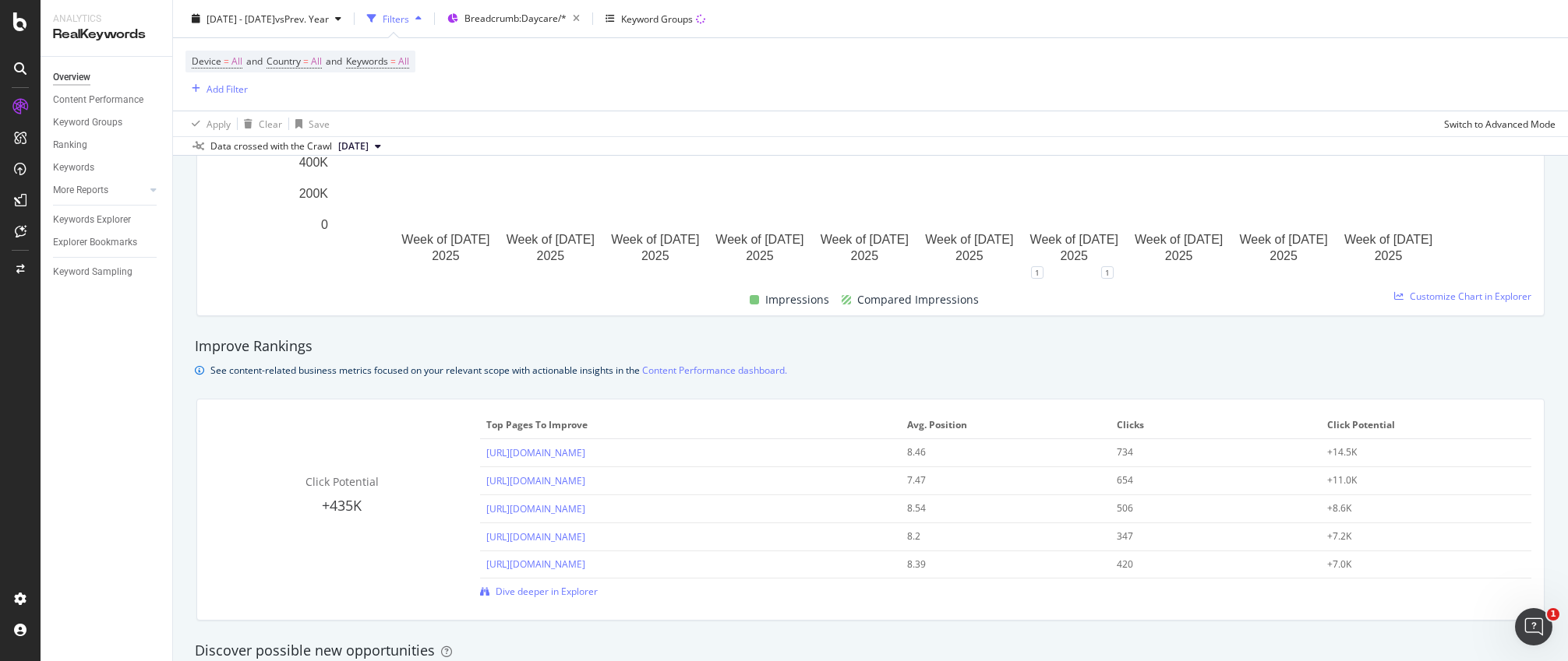
scroll to position [583, 0]
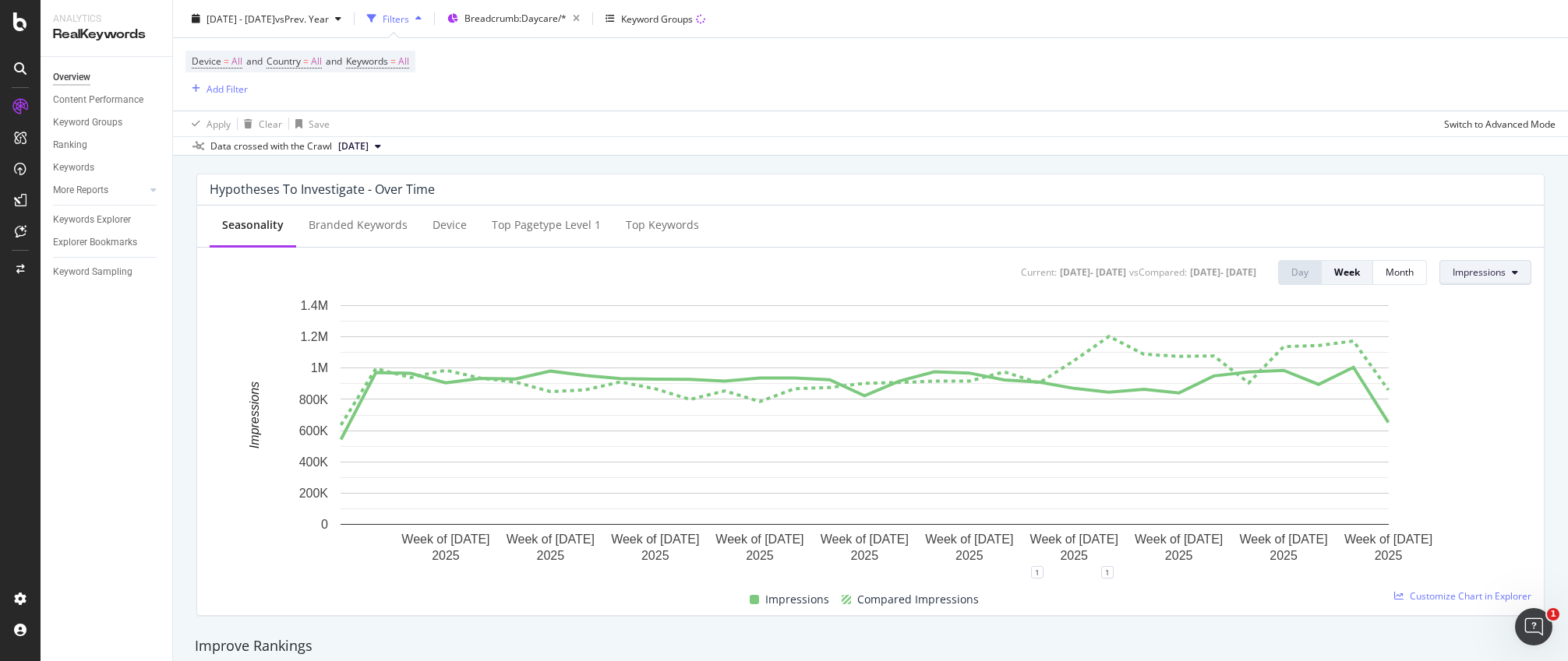
click at [1327, 269] on span "Impressions" at bounding box center [1479, 272] width 53 height 13
click at [1327, 303] on span "Clicks" at bounding box center [1477, 303] width 73 height 14
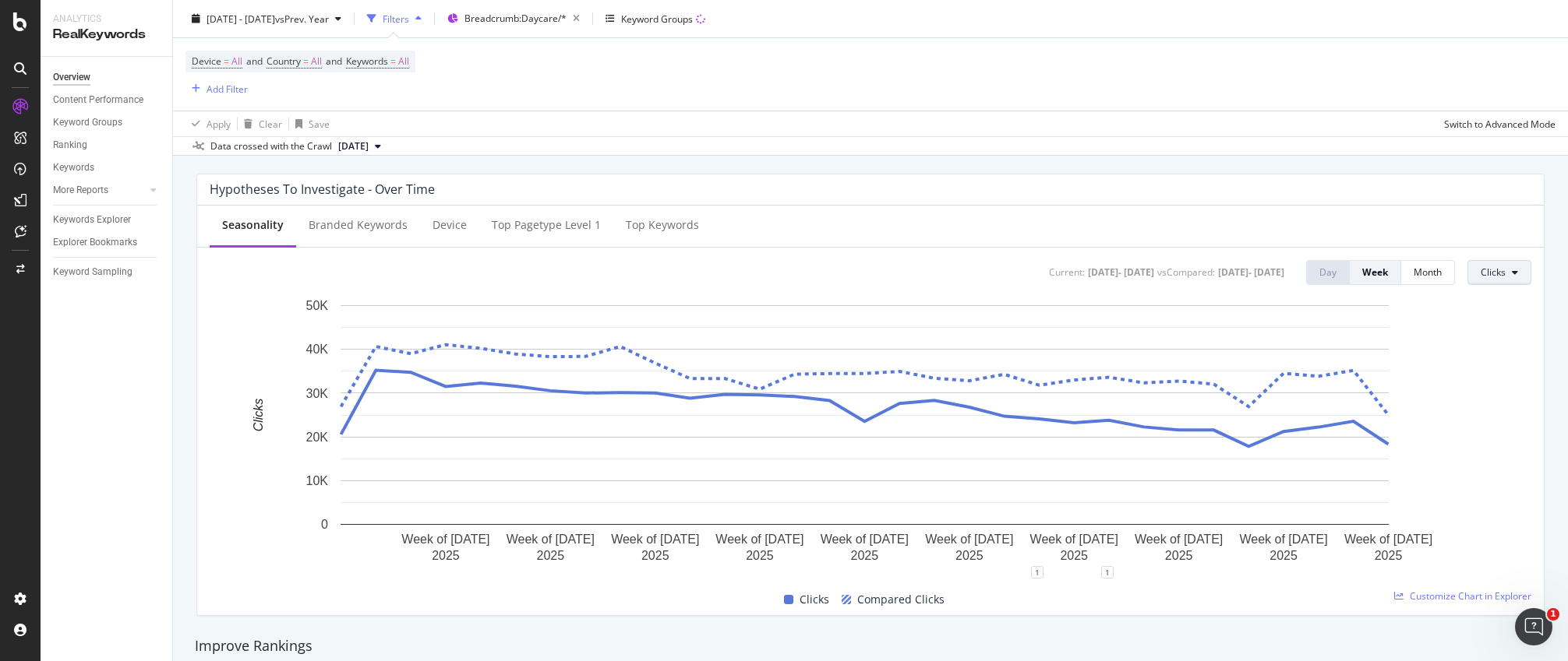
click at [1327, 273] on span "Clicks" at bounding box center [1493, 272] width 25 height 13
click at [1327, 367] on span "Average Position" at bounding box center [1506, 361] width 73 height 14
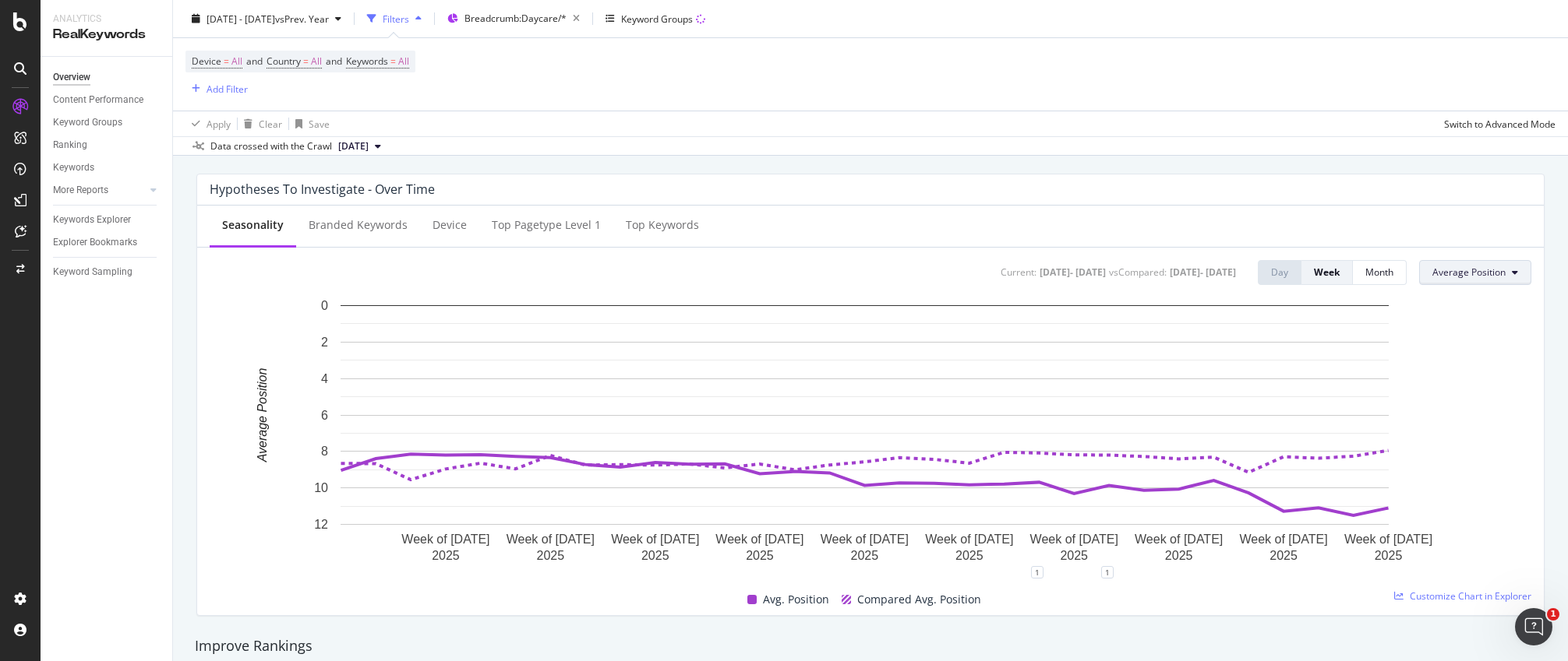
click at [1327, 277] on span "Average Position" at bounding box center [1469, 272] width 73 height 13
click at [1327, 388] on span "CTR" at bounding box center [1458, 389] width 75 height 14
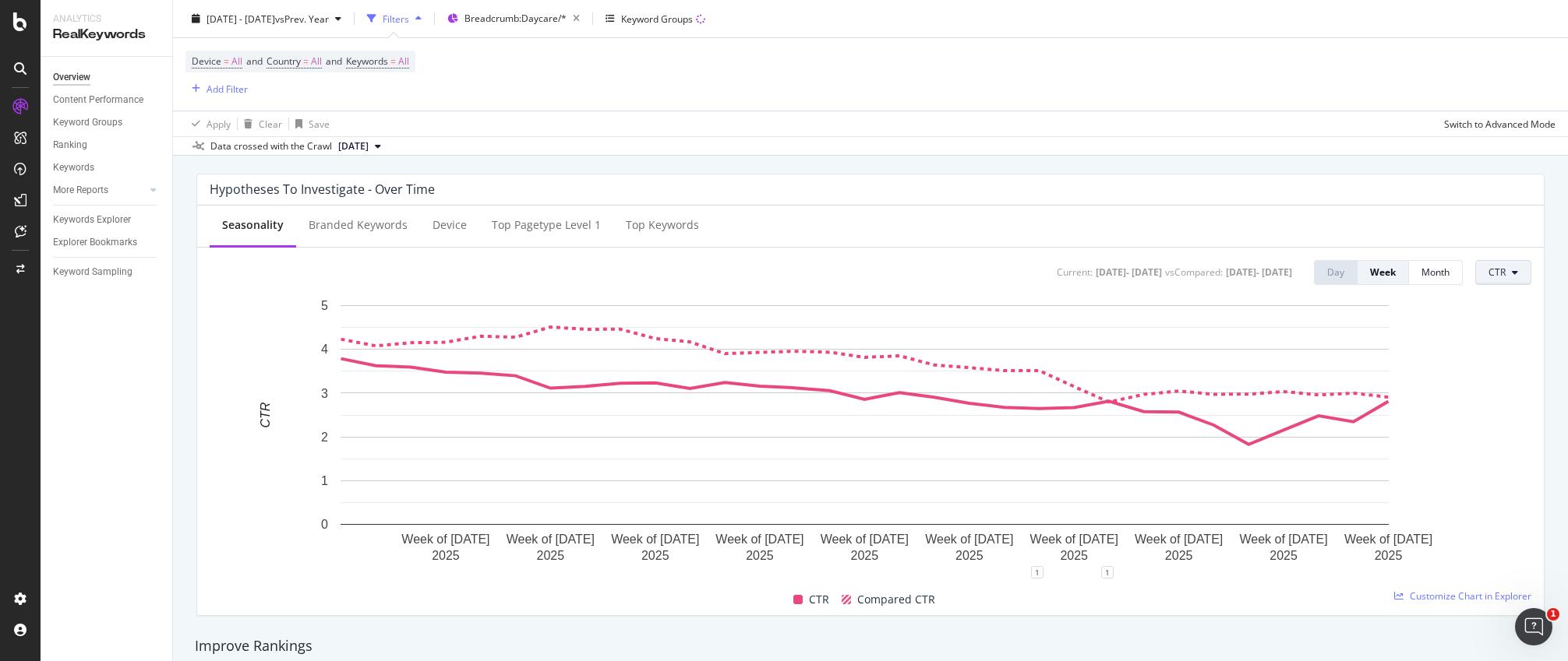
click at [1327, 268] on span "CTR" at bounding box center [1497, 272] width 17 height 13
click at [1327, 307] on span "Clicks" at bounding box center [1514, 303] width 73 height 14
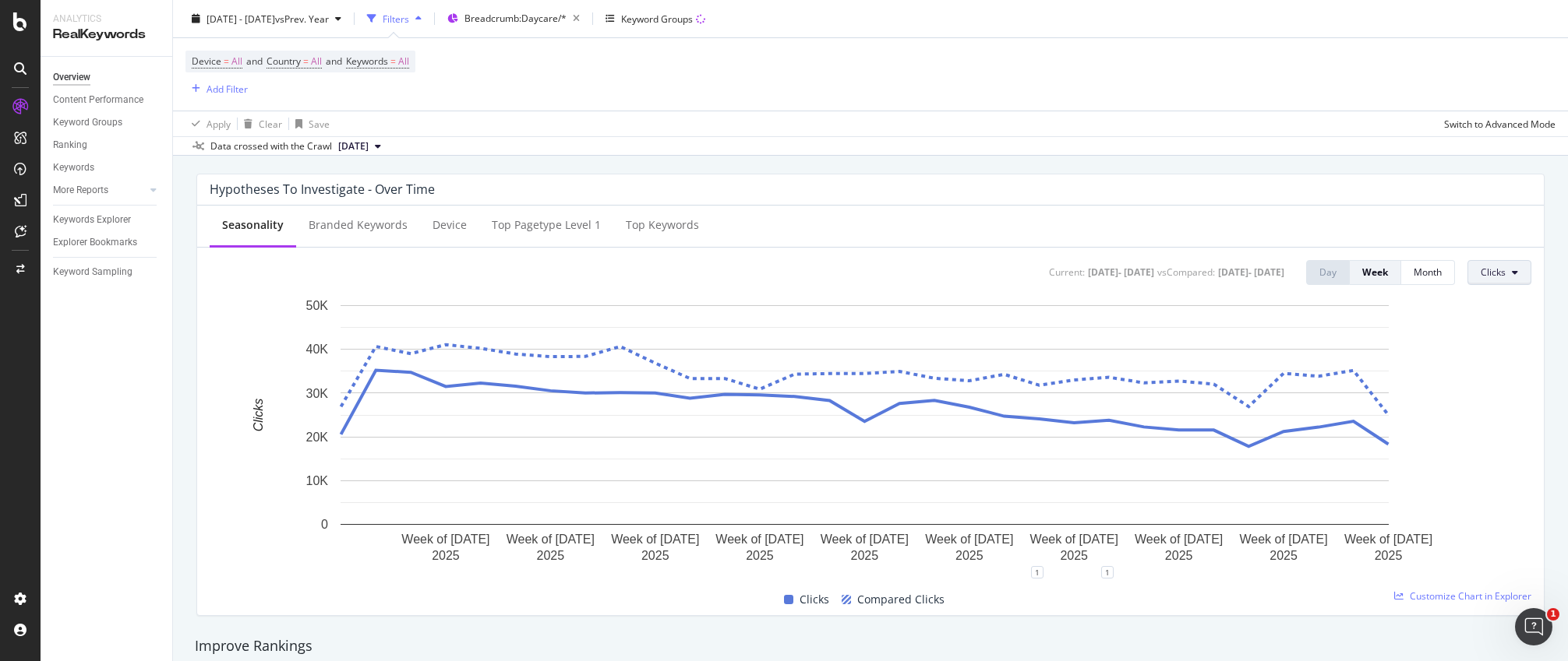
click at [1327, 265] on span "Clicks" at bounding box center [1493, 272] width 25 height 13
click at [1327, 318] on div "Impressions" at bounding box center [1506, 329] width 98 height 29
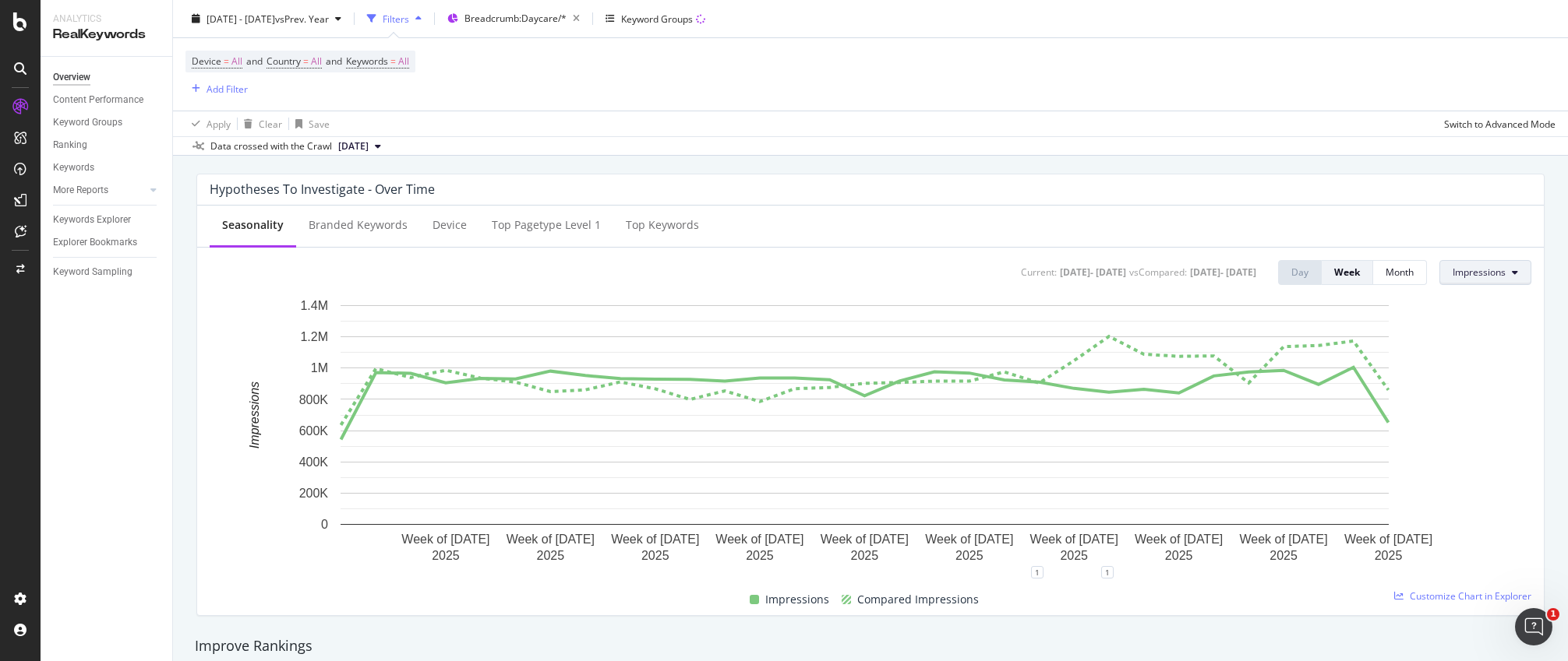
click at [1327, 275] on span "Impressions" at bounding box center [1479, 272] width 53 height 13
click at [1327, 360] on span "Average Position" at bounding box center [1477, 361] width 73 height 14
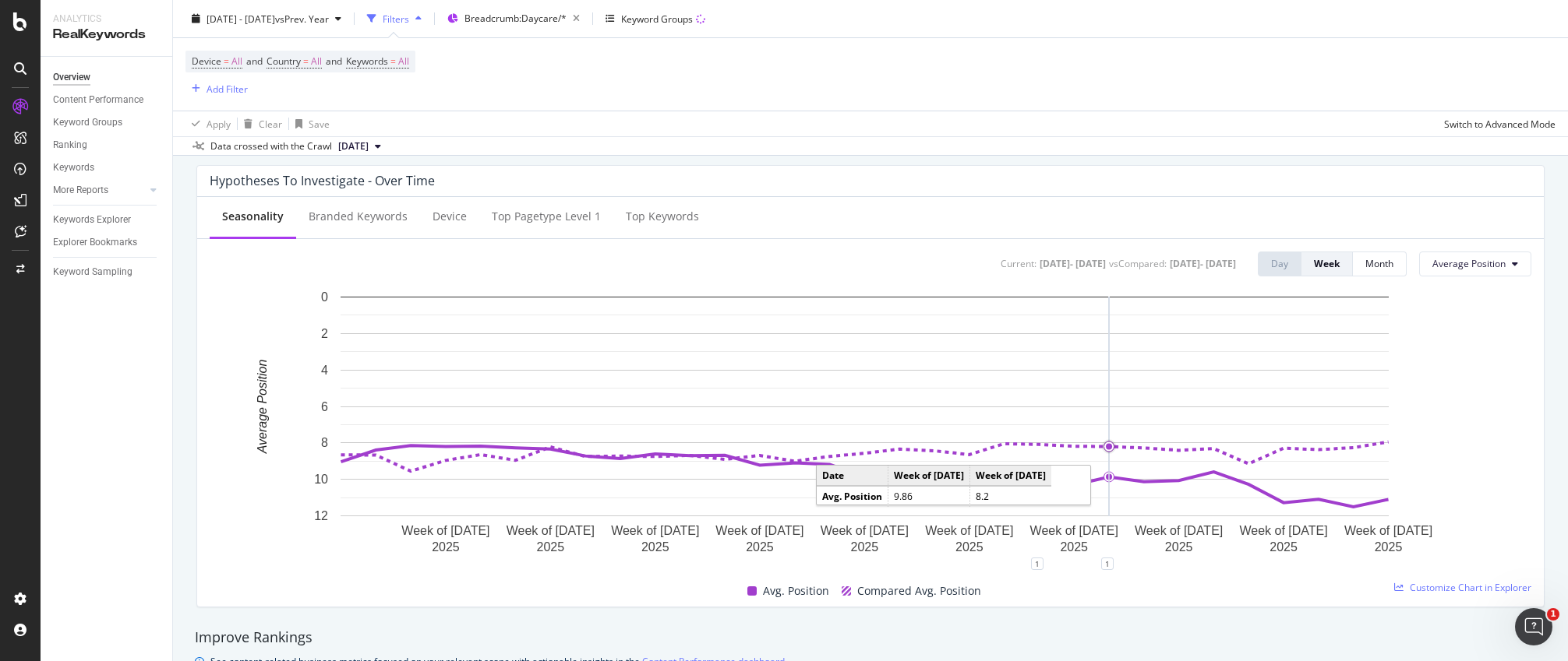
scroll to position [595, 0]
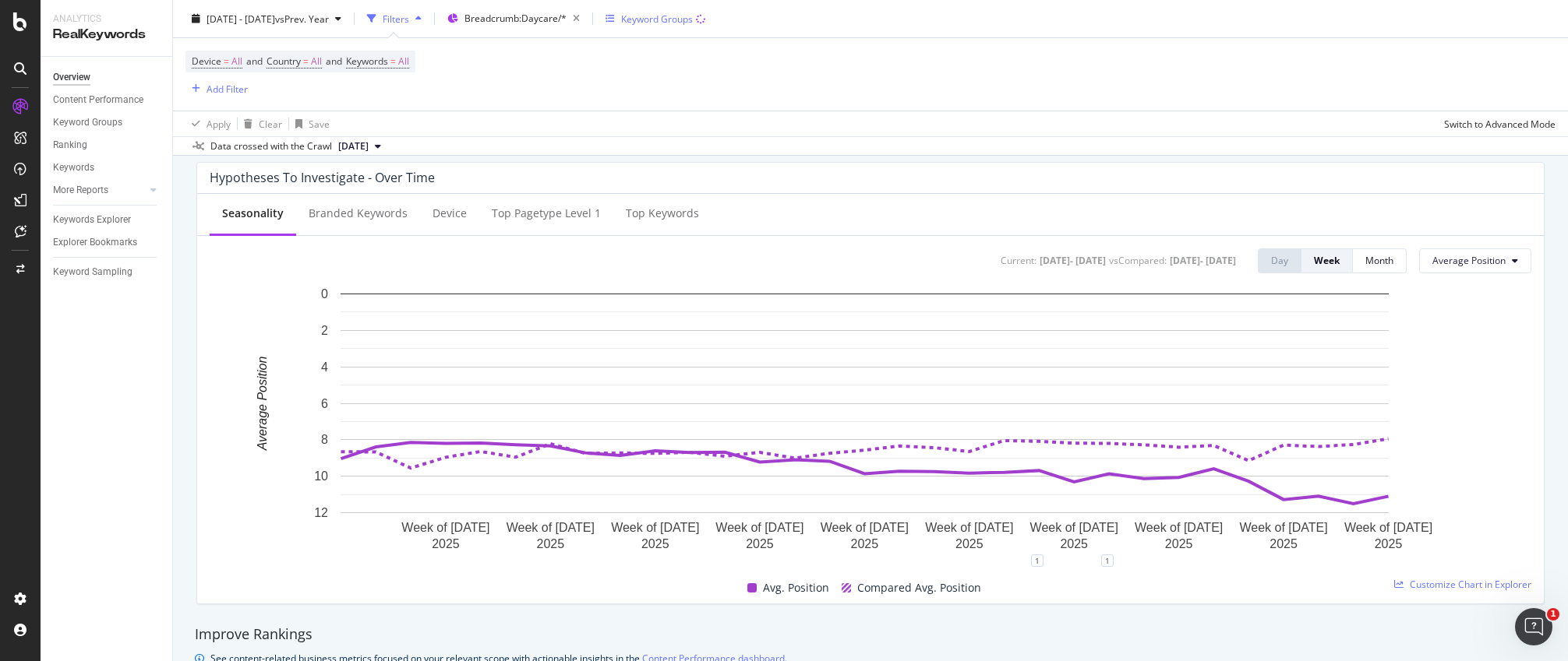
click at [693, 22] on div "Keyword Groups" at bounding box center [657, 18] width 71 height 13
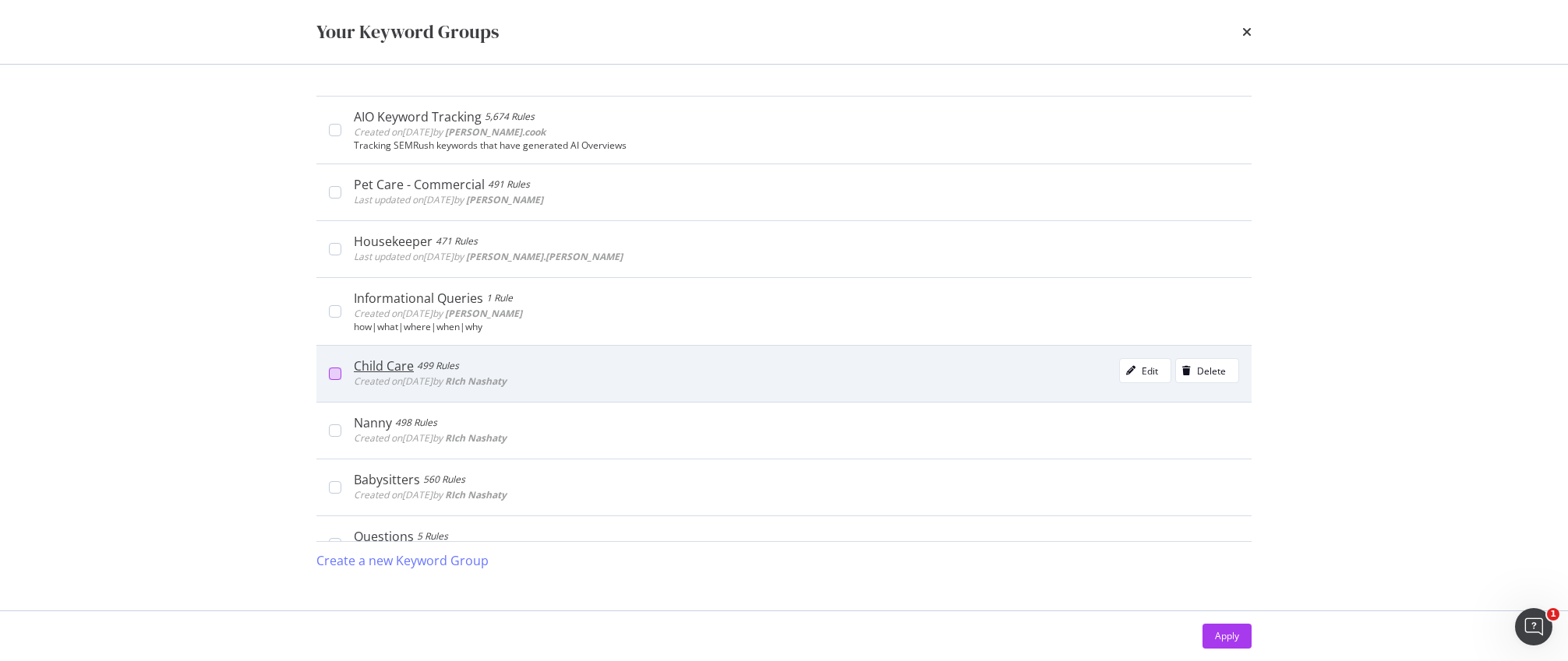
click at [334, 372] on div "modal" at bounding box center [334, 373] width 12 height 12
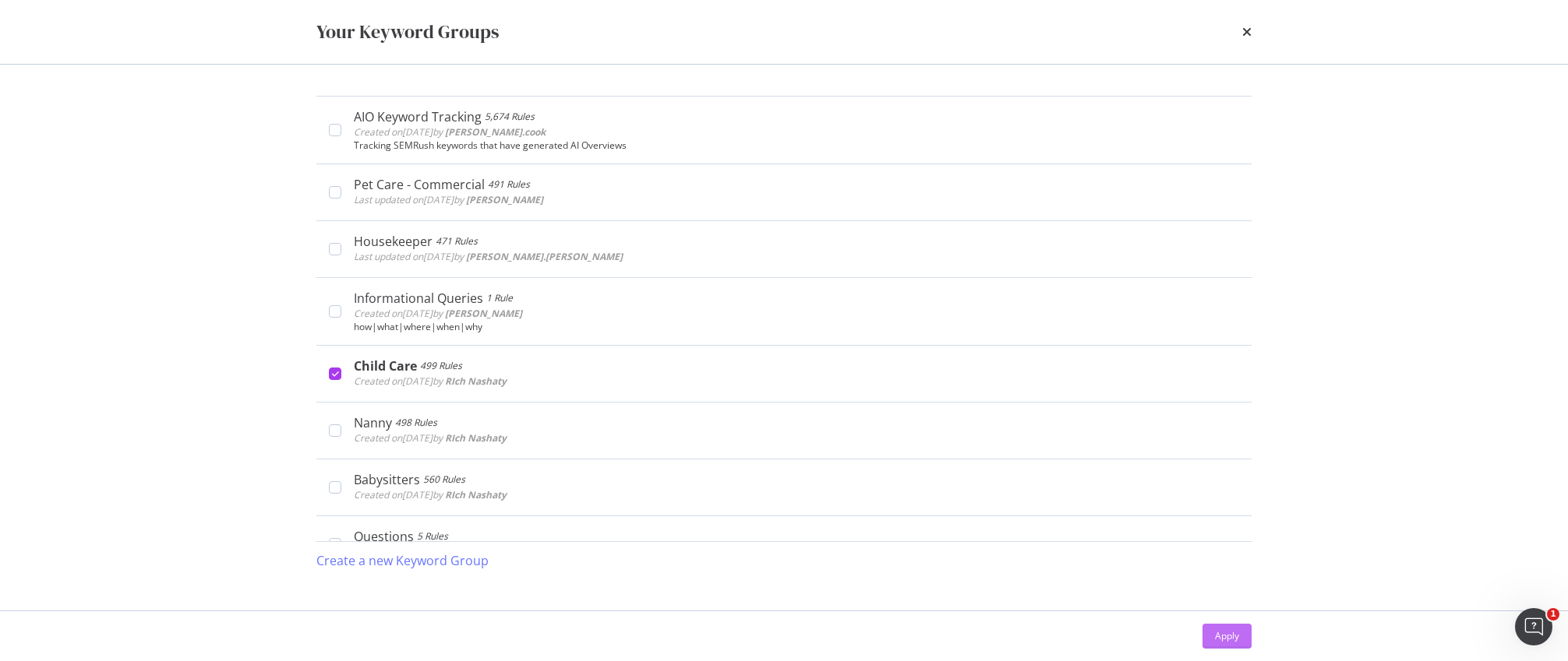
click at [1215, 628] on div "Apply" at bounding box center [1227, 636] width 24 height 24
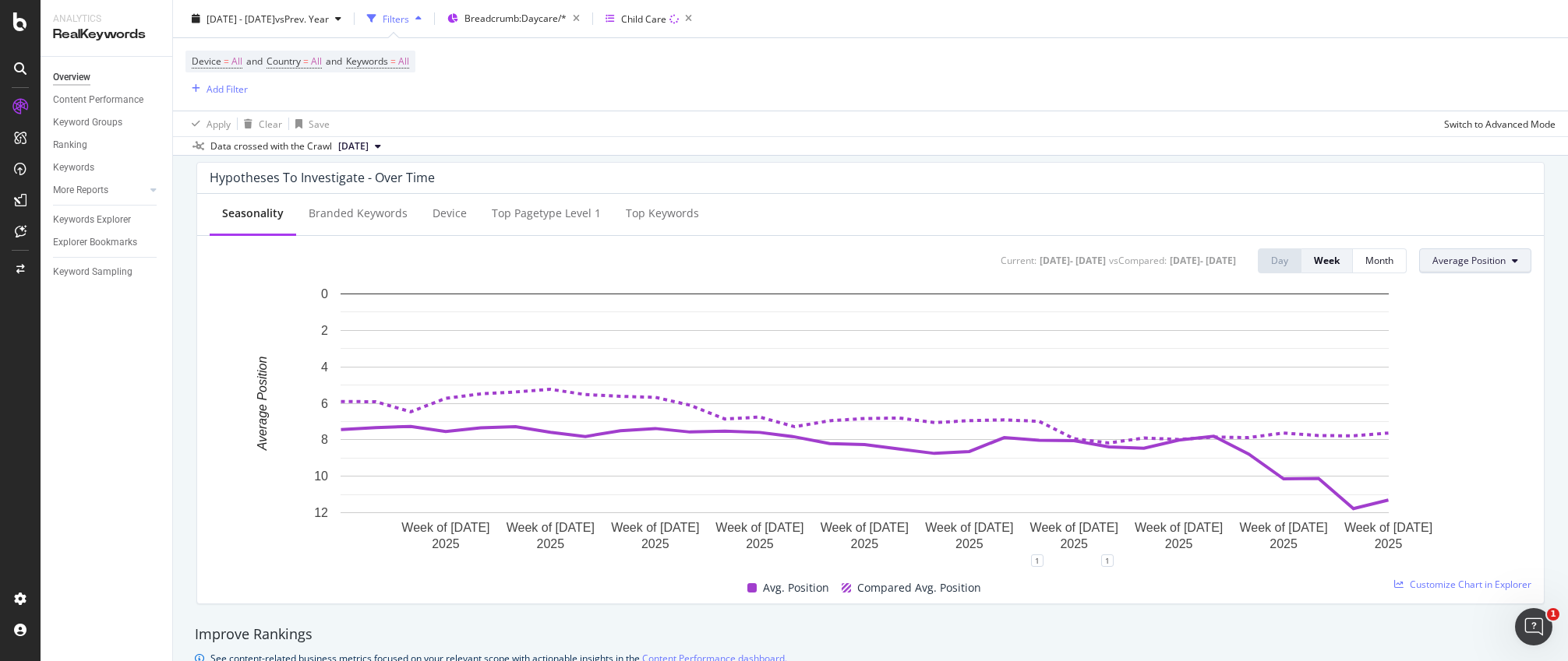
click at [1327, 263] on span "Average Position" at bounding box center [1469, 260] width 73 height 13
click at [1327, 281] on div "Clicks" at bounding box center [1458, 292] width 100 height 23
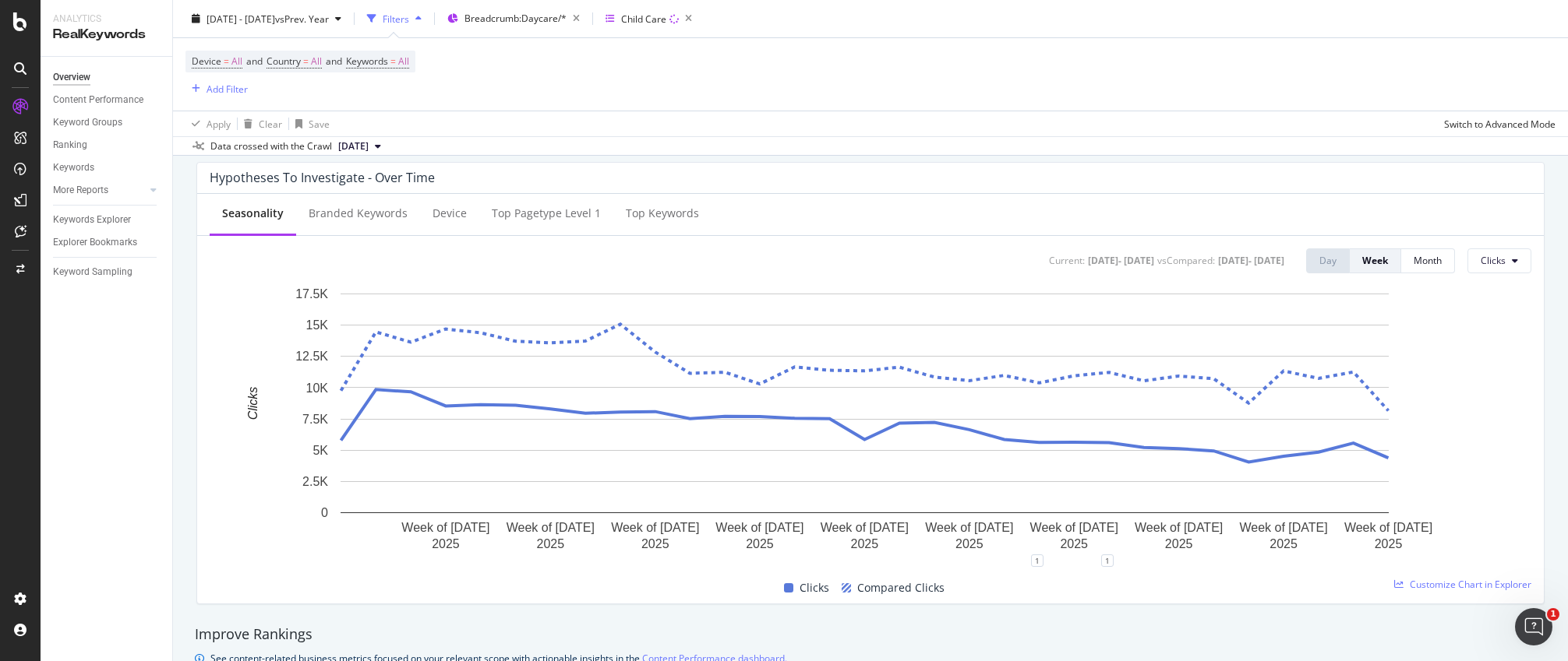
click at [1327, 255] on div "Current: [DATE] - [DATE] vs Compared : [DATE] - [DATE] Day Week Month Clicks" at bounding box center [1282, 260] width 498 height 25
click at [1327, 255] on button "Clicks" at bounding box center [1499, 260] width 64 height 25
click at [1327, 314] on span "Impressions" at bounding box center [1506, 320] width 73 height 14
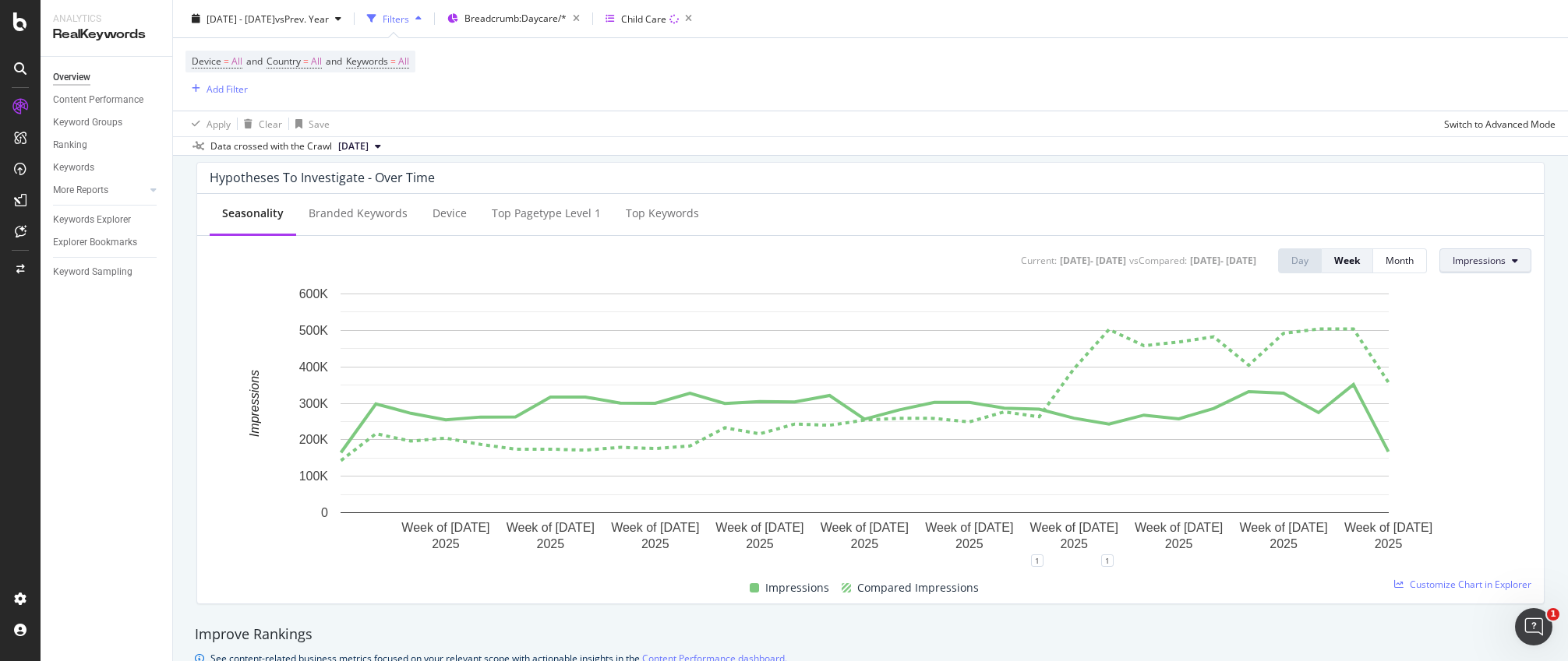
click at [1327, 273] on button "Impressions" at bounding box center [1484, 260] width 92 height 25
click at [1327, 344] on span "Average Position" at bounding box center [1477, 349] width 73 height 14
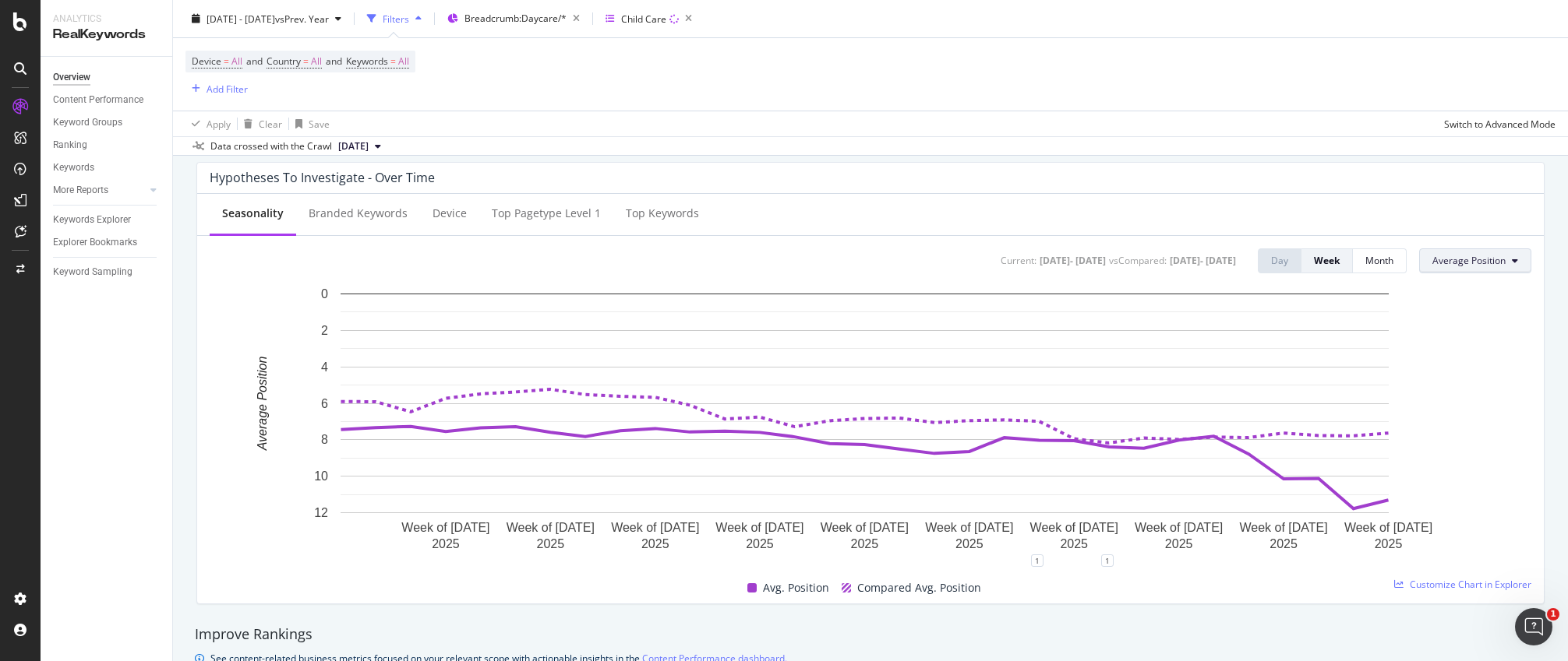
click at [1327, 252] on button "Average Position" at bounding box center [1475, 260] width 112 height 25
click at [1327, 288] on span "Clicks" at bounding box center [1458, 291] width 75 height 14
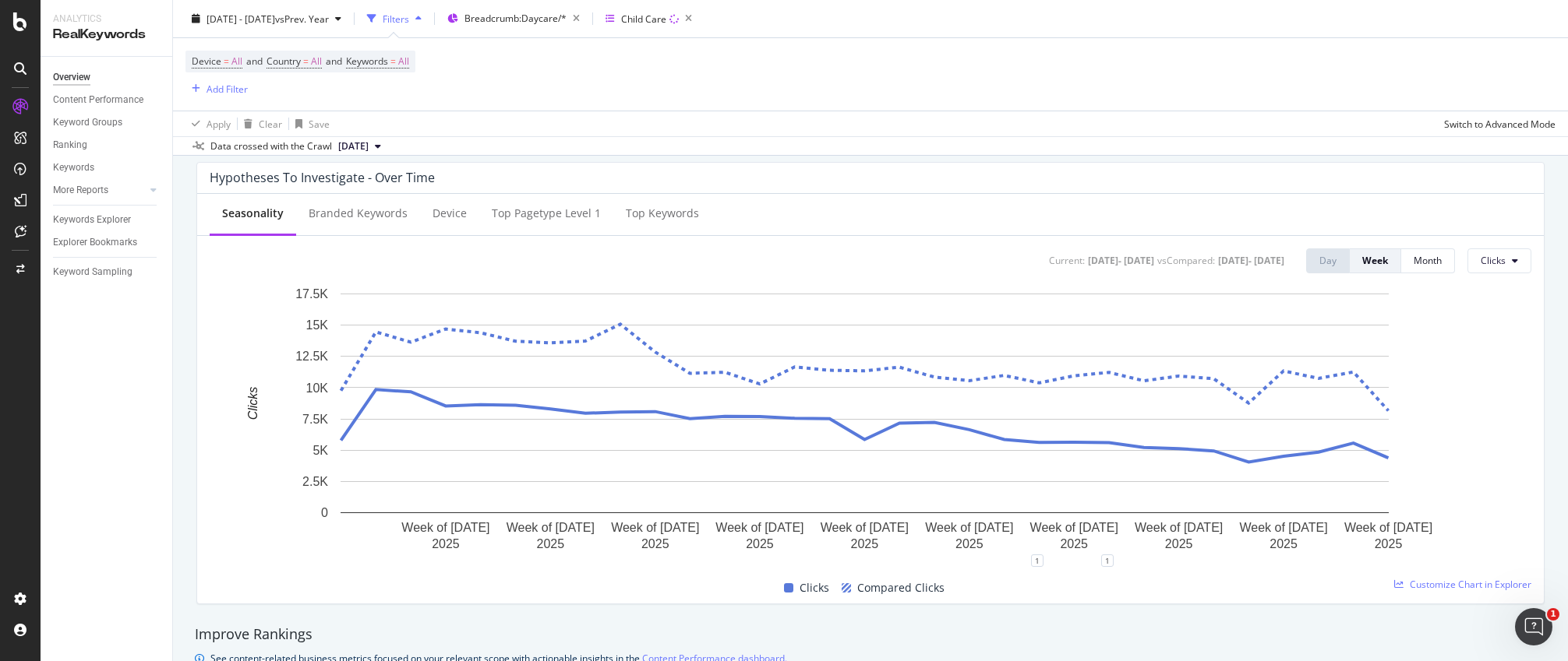
click at [1327, 263] on div "Current: [DATE] - [DATE] vs Compared : [DATE] - [DATE] Day Week Month Clicks" at bounding box center [1282, 260] width 498 height 25
click at [1327, 266] on button "Clicks" at bounding box center [1499, 260] width 64 height 25
click at [1327, 319] on span "Impressions" at bounding box center [1506, 320] width 73 height 14
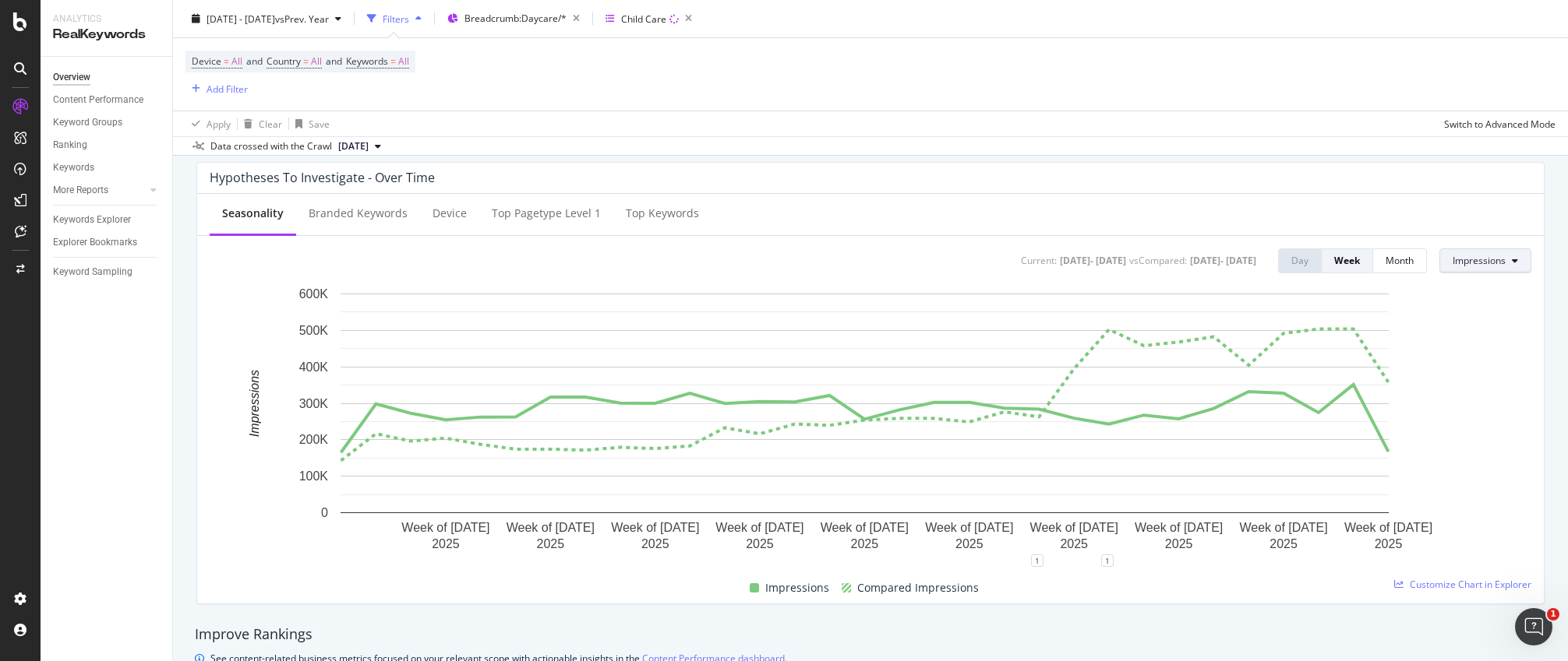
click at [1327, 262] on span "Impressions" at bounding box center [1479, 260] width 53 height 13
click at [1327, 374] on span "CTR" at bounding box center [1477, 378] width 73 height 14
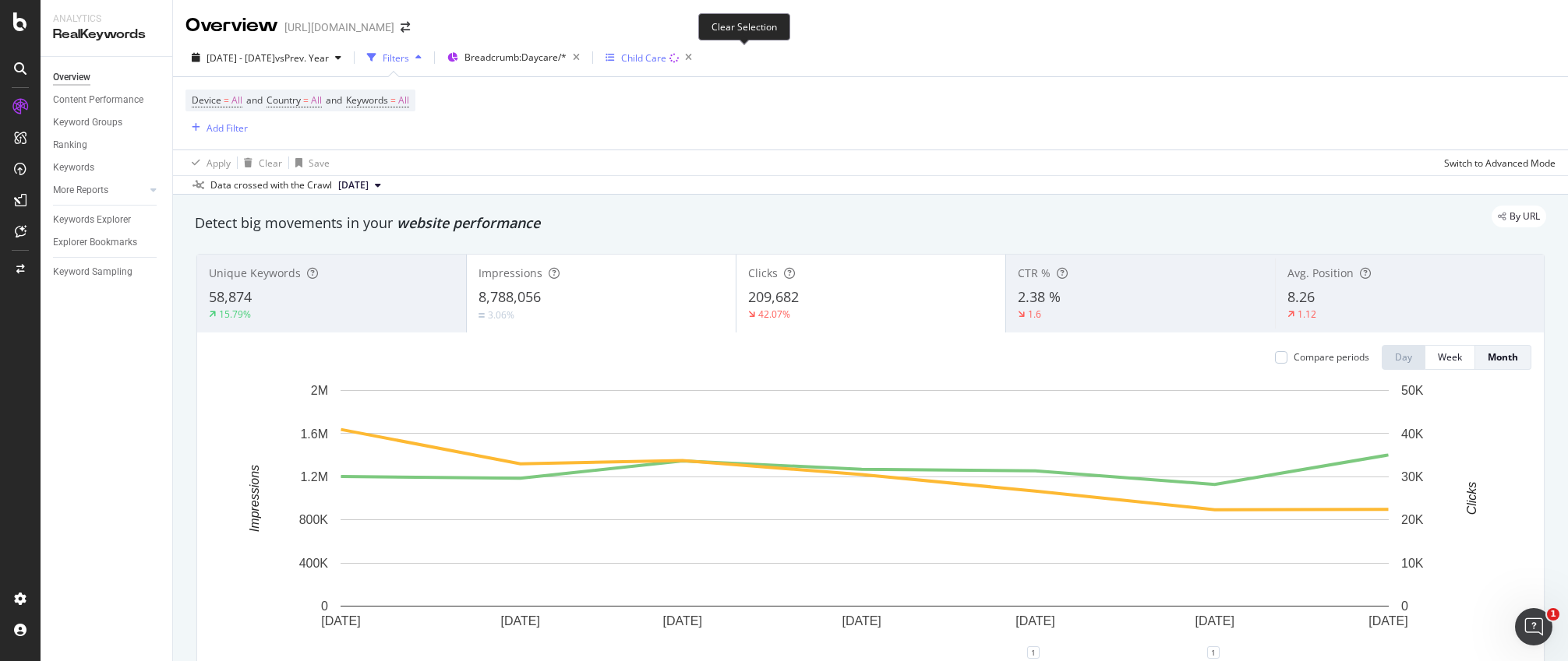
click at [698, 62] on icon "button" at bounding box center [688, 58] width 19 height 22
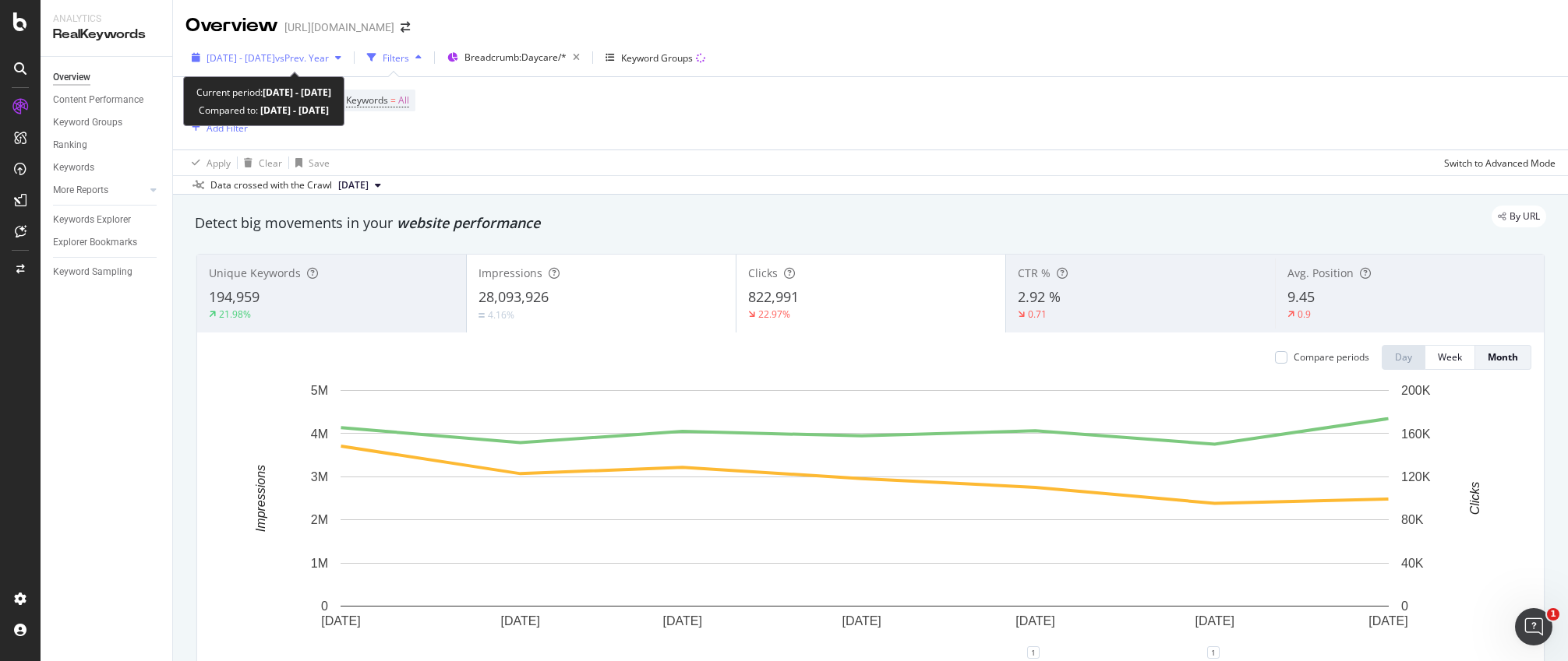
click at [275, 59] on span "[DATE] - [DATE]" at bounding box center [240, 58] width 68 height 13
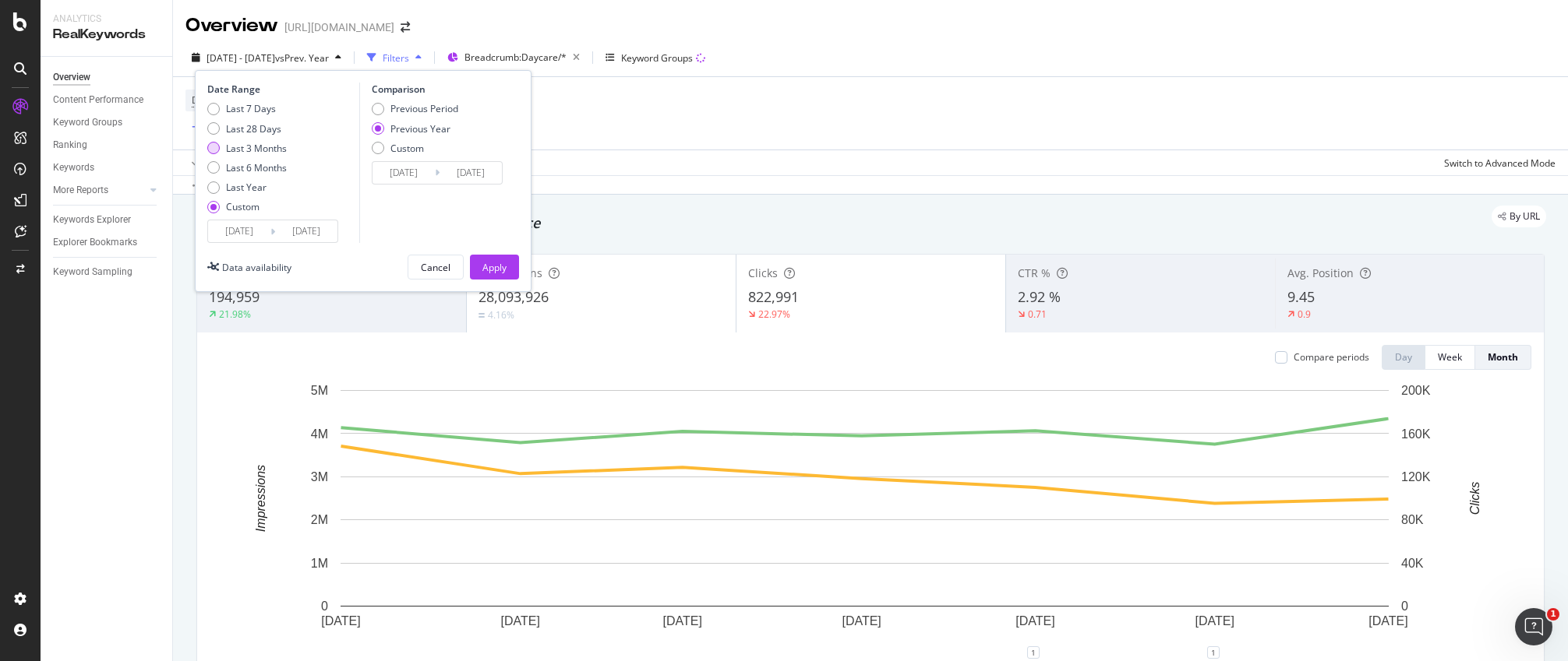
click at [239, 145] on div "Last 3 Months" at bounding box center [256, 148] width 61 height 13
type input "[DATE]"
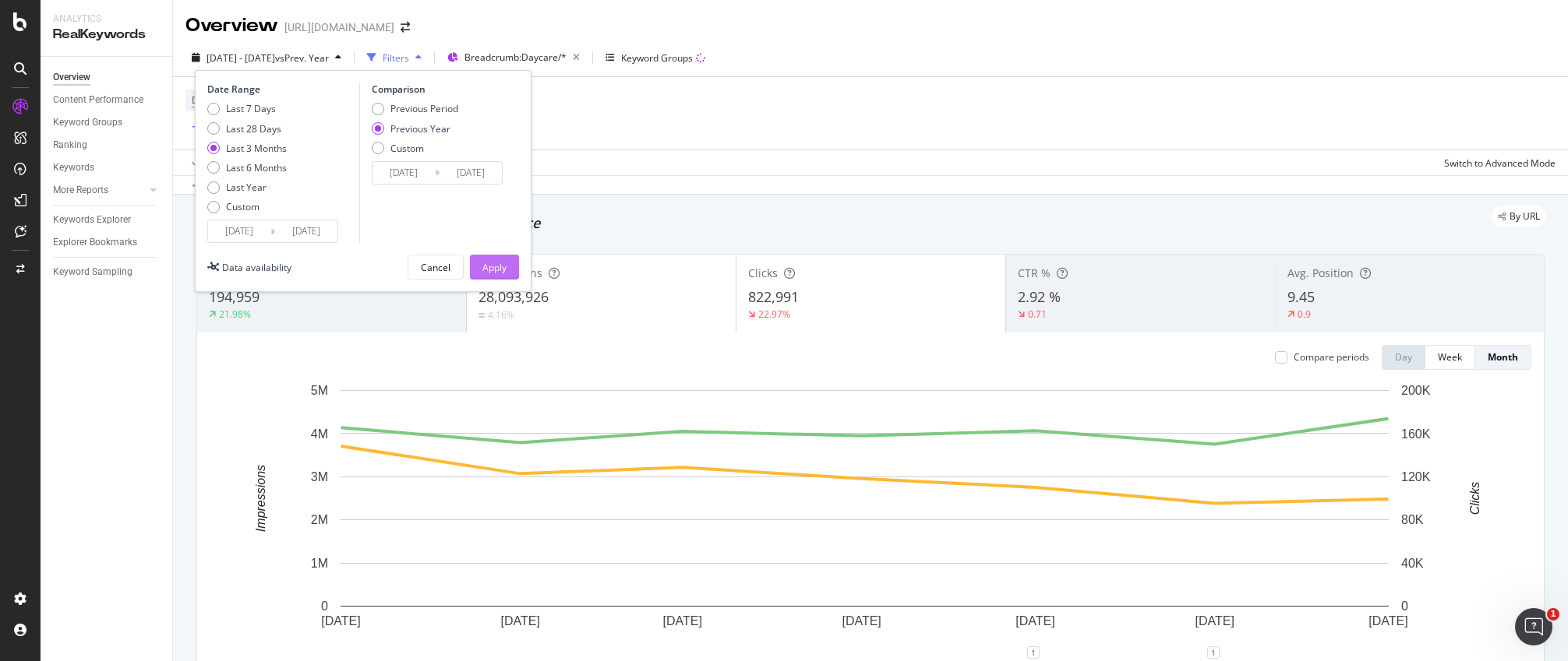
click at [489, 265] on div "Apply" at bounding box center [494, 268] width 24 height 13
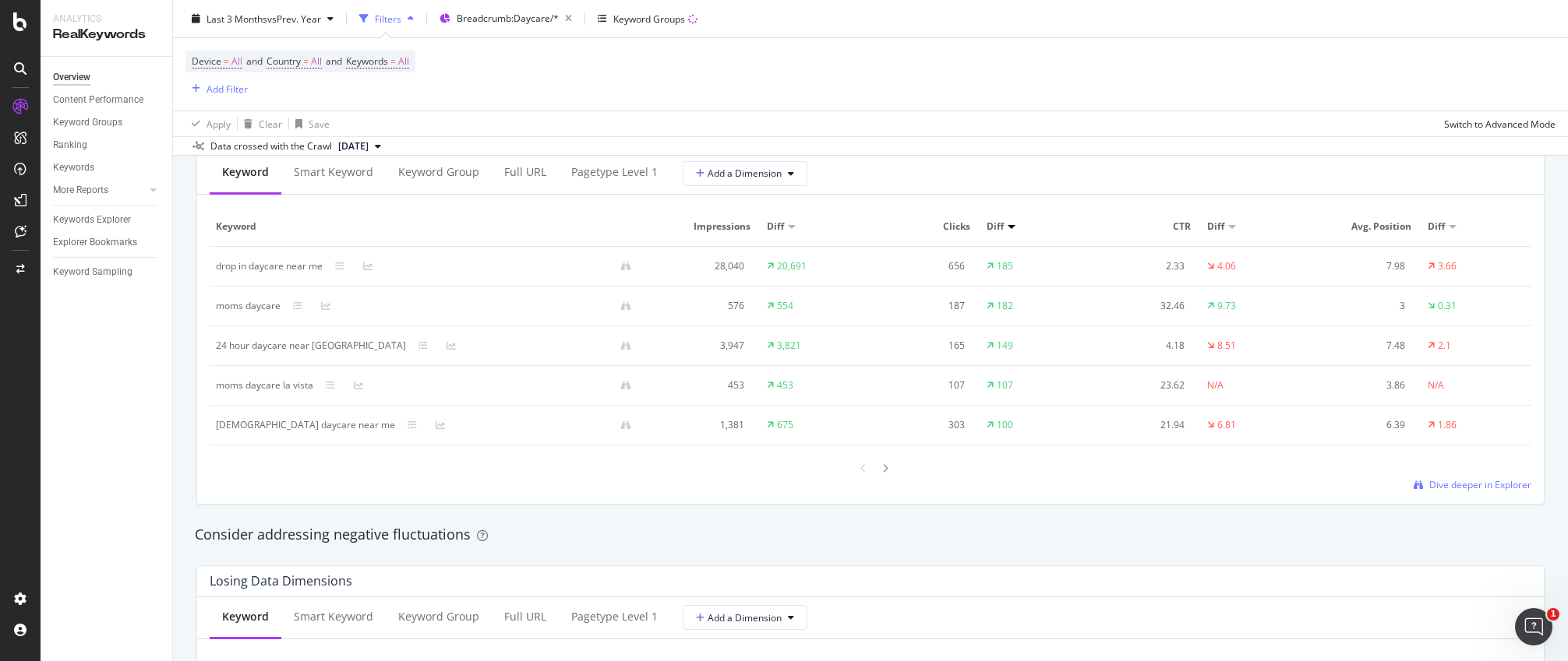
scroll to position [1441, 0]
click at [508, 177] on div "Full URL" at bounding box center [525, 174] width 42 height 15
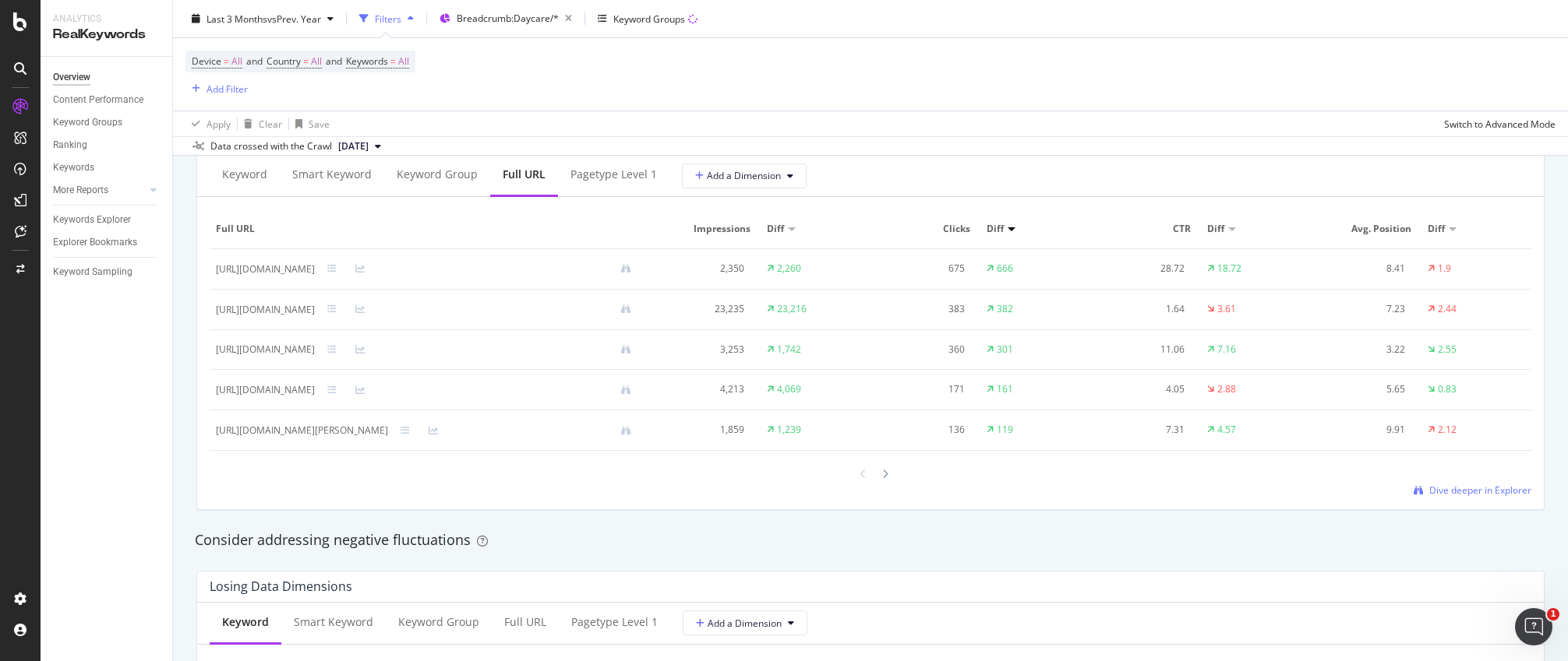
scroll to position [1735, 0]
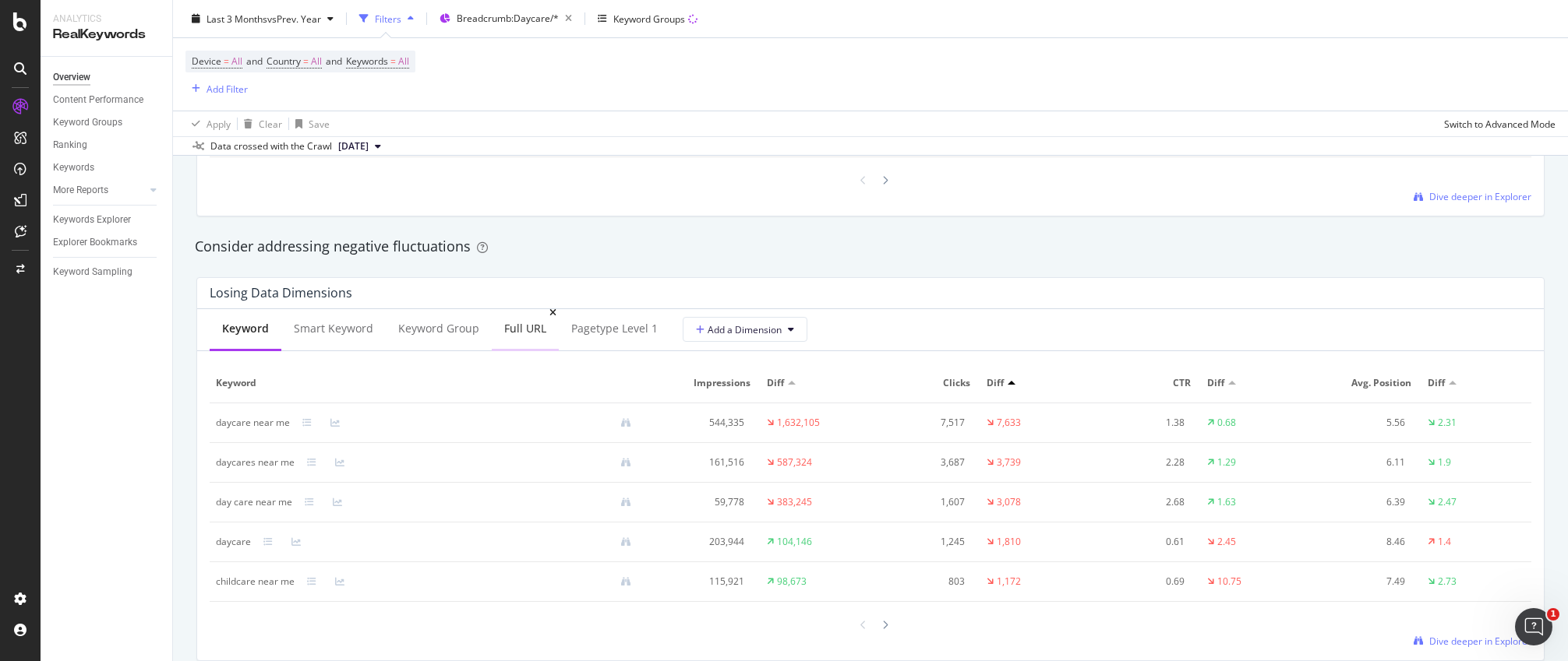
click at [521, 325] on div "Full URL" at bounding box center [525, 328] width 42 height 15
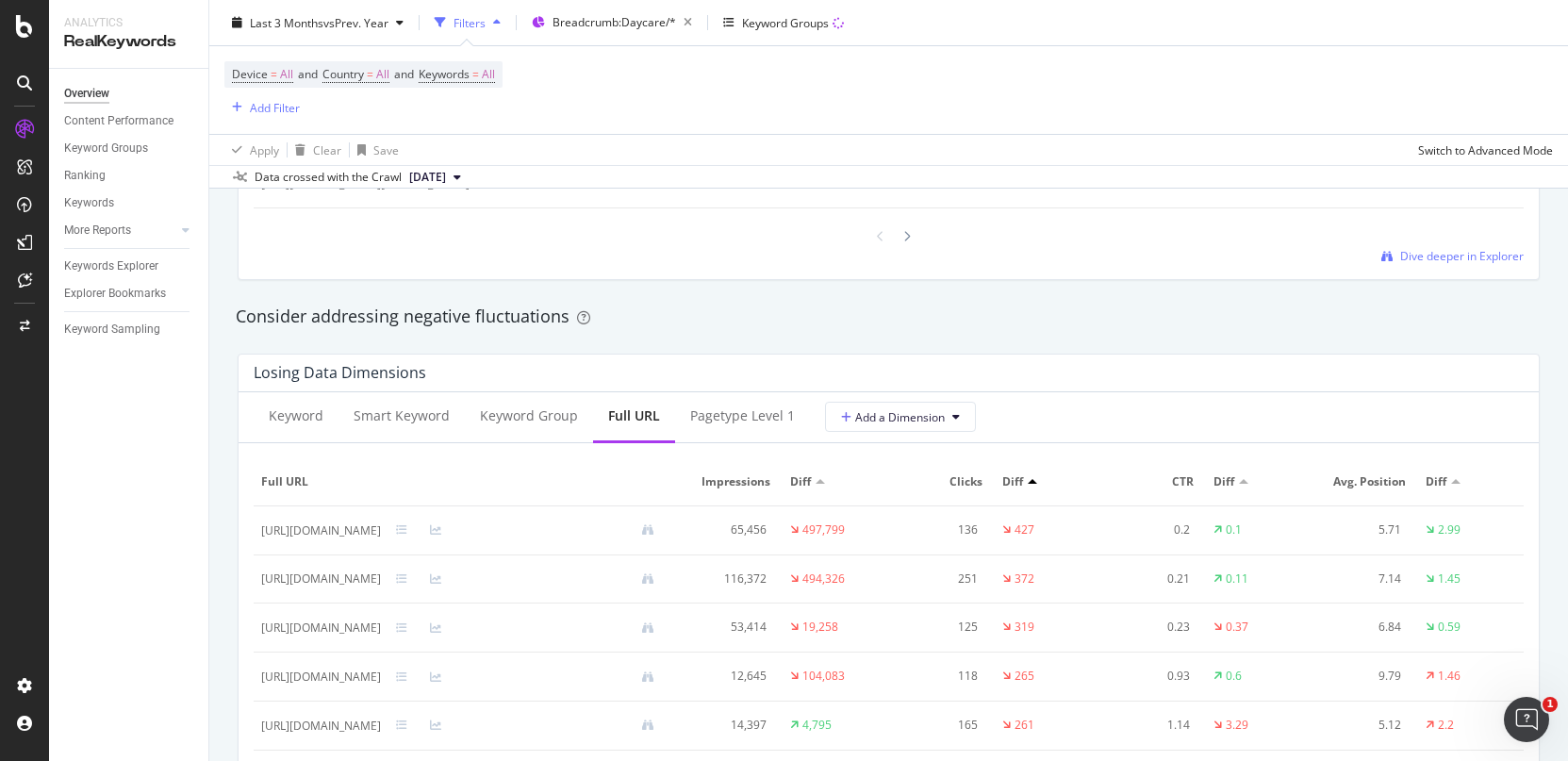
scroll to position [1693, 0]
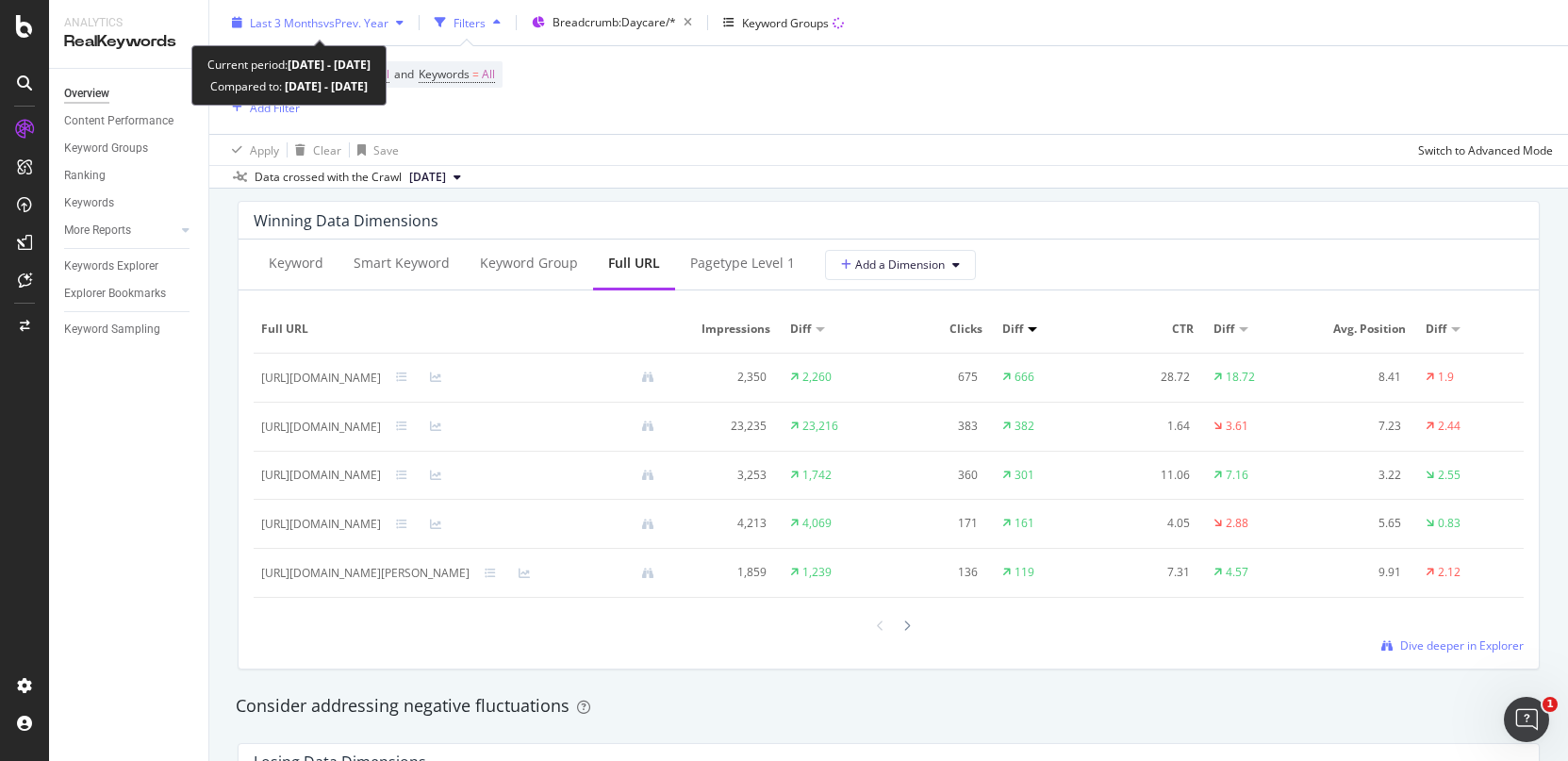
click at [330, 22] on span "vs Prev. Year" at bounding box center [355, 22] width 65 height 16
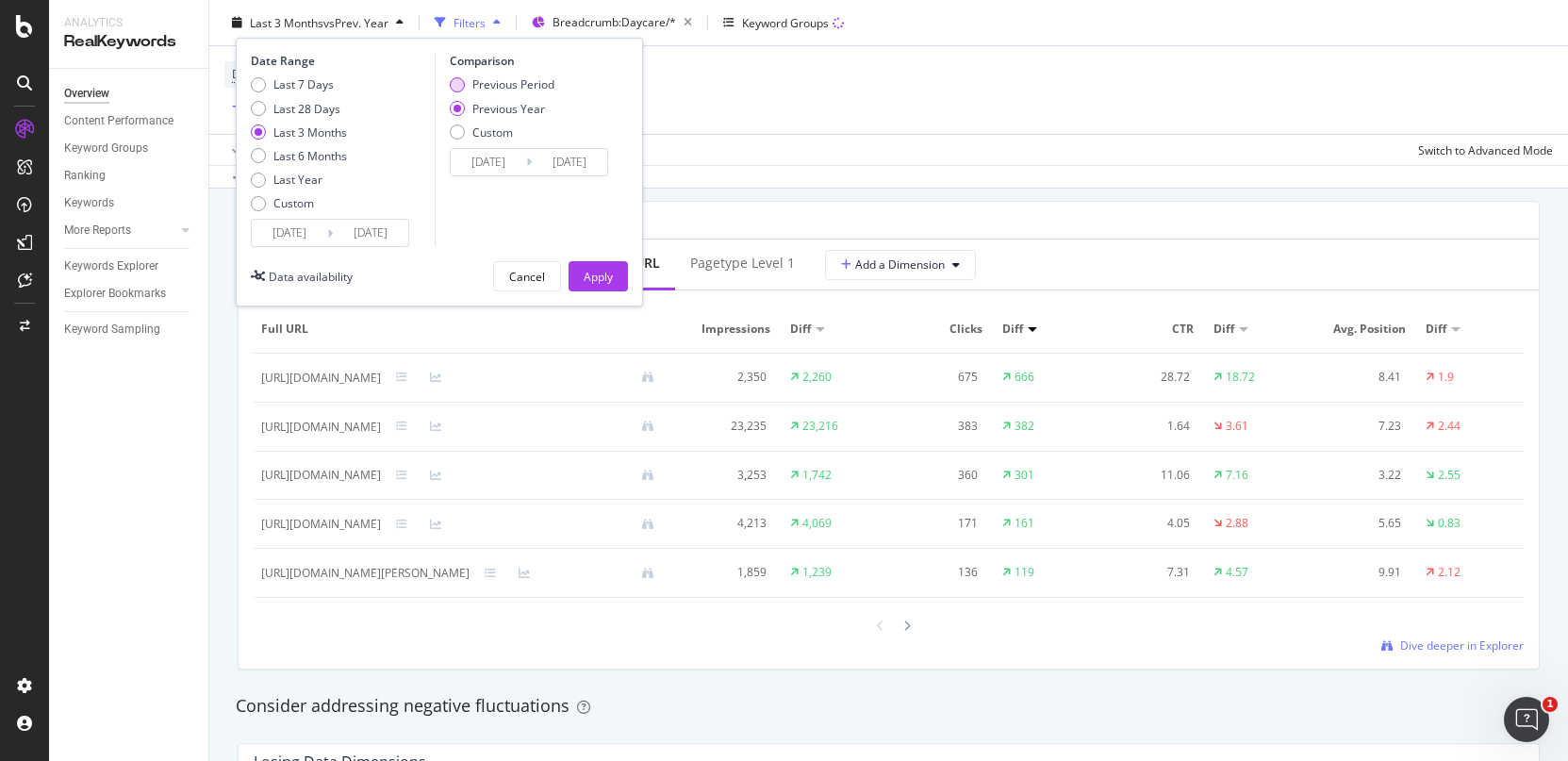
click at [511, 82] on div "Previous Period" at bounding box center [514, 84] width 82 height 16
type input "[DATE]"
click at [591, 274] on div "Apply" at bounding box center [598, 276] width 29 height 16
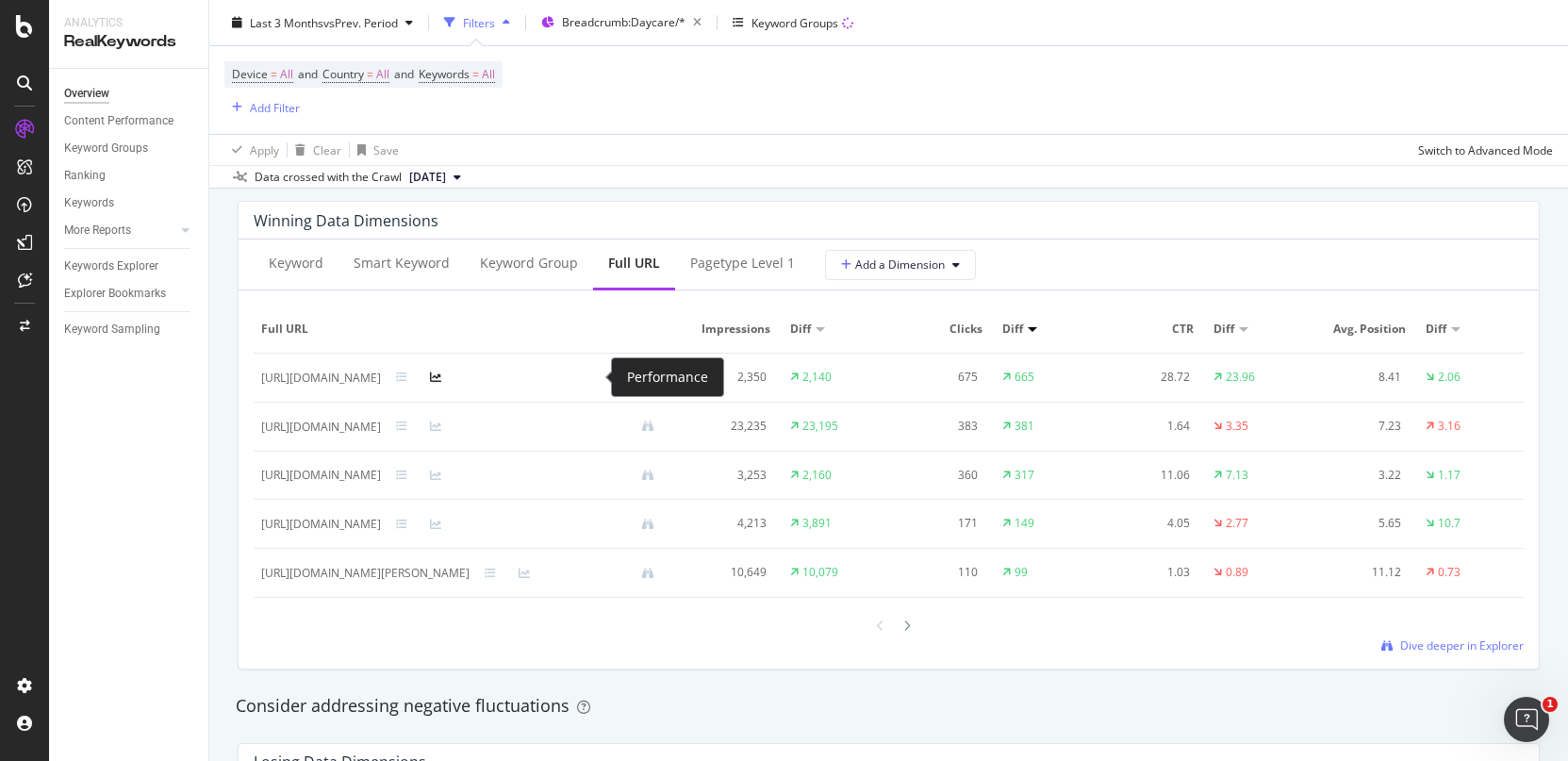
click at [441, 377] on icon at bounding box center [436, 377] width 12 height 12
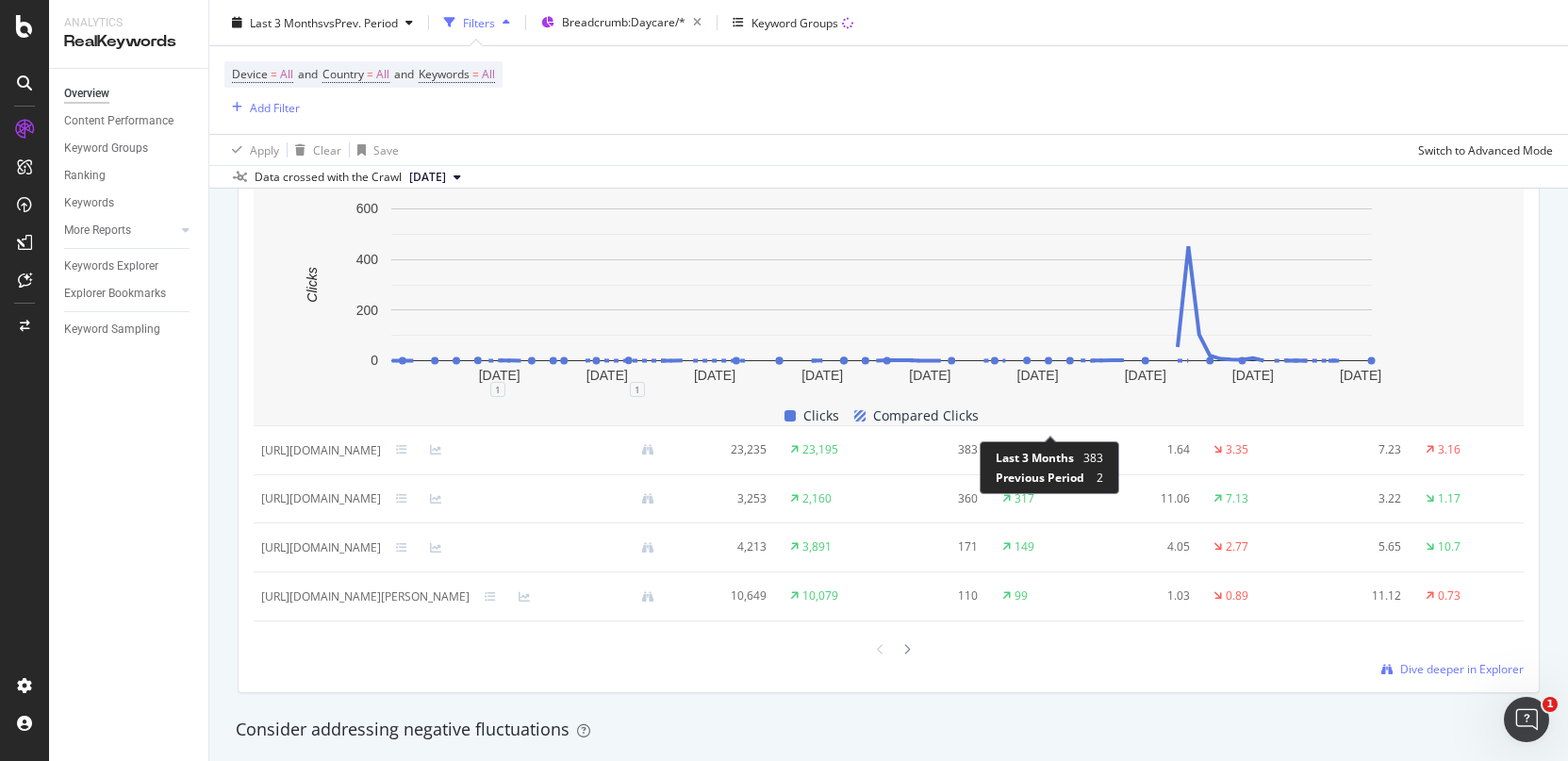
scroll to position [1982, 0]
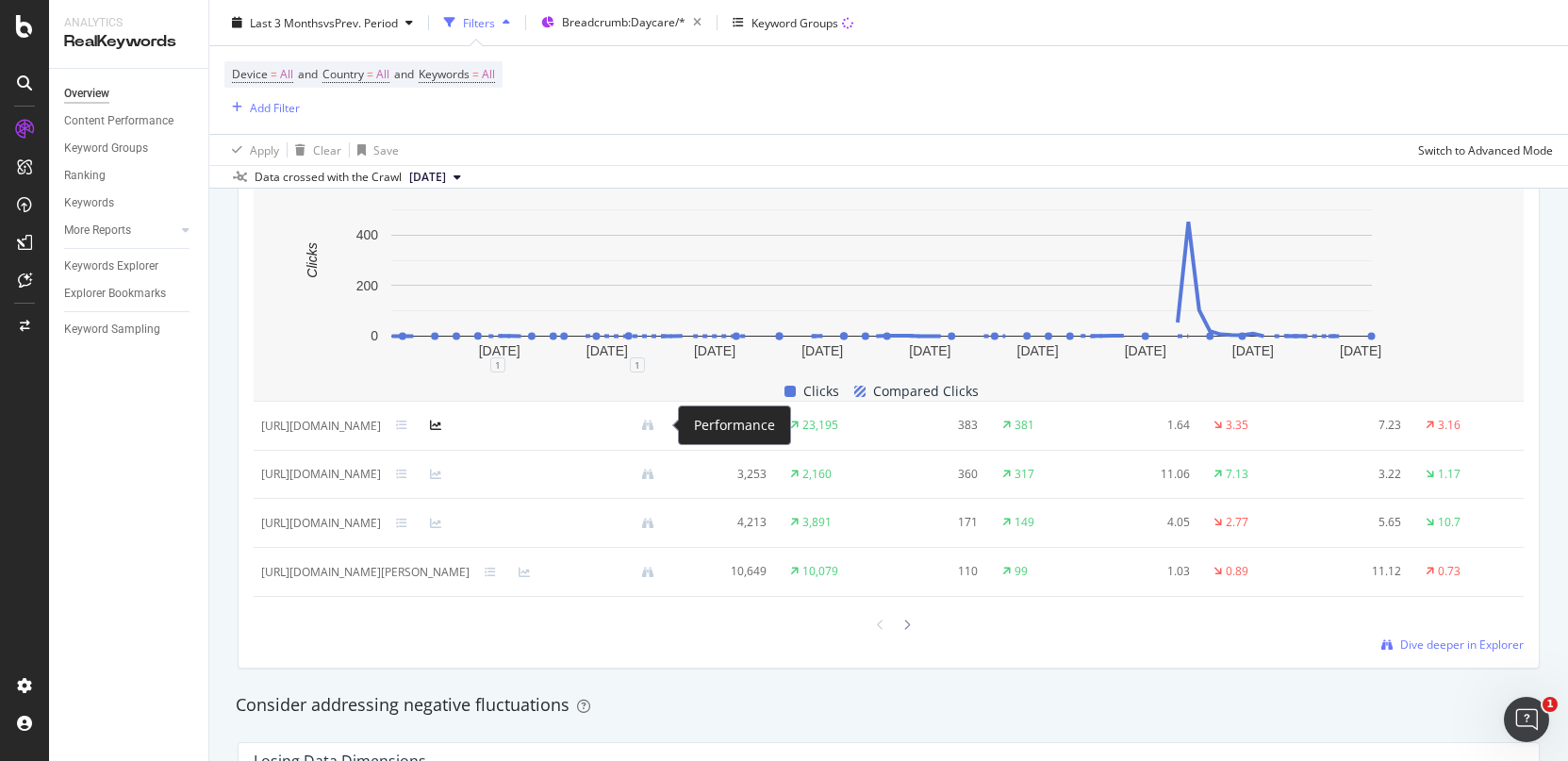
click at [441, 419] on icon at bounding box center [436, 425] width 12 height 12
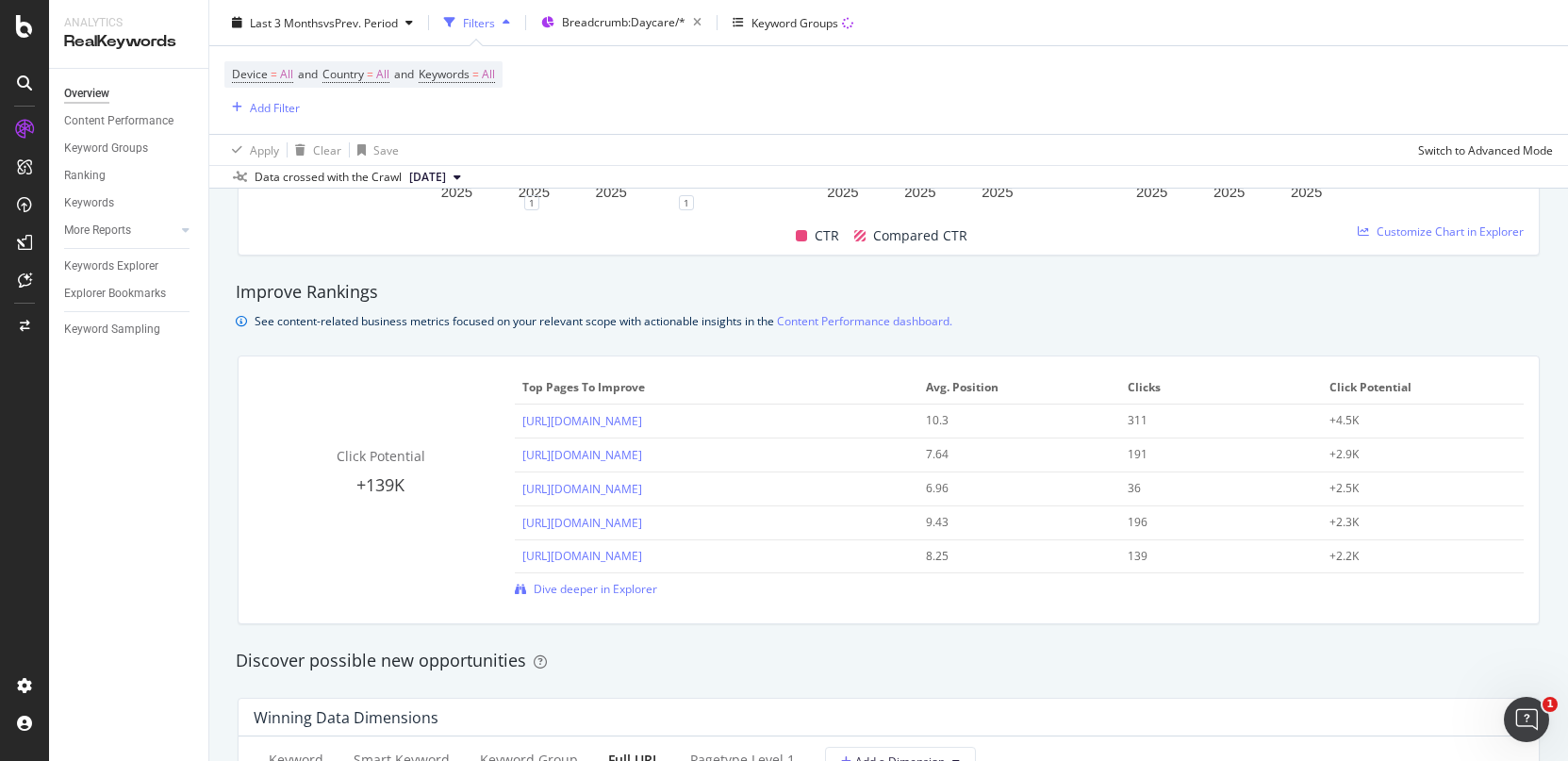
scroll to position [1179, 0]
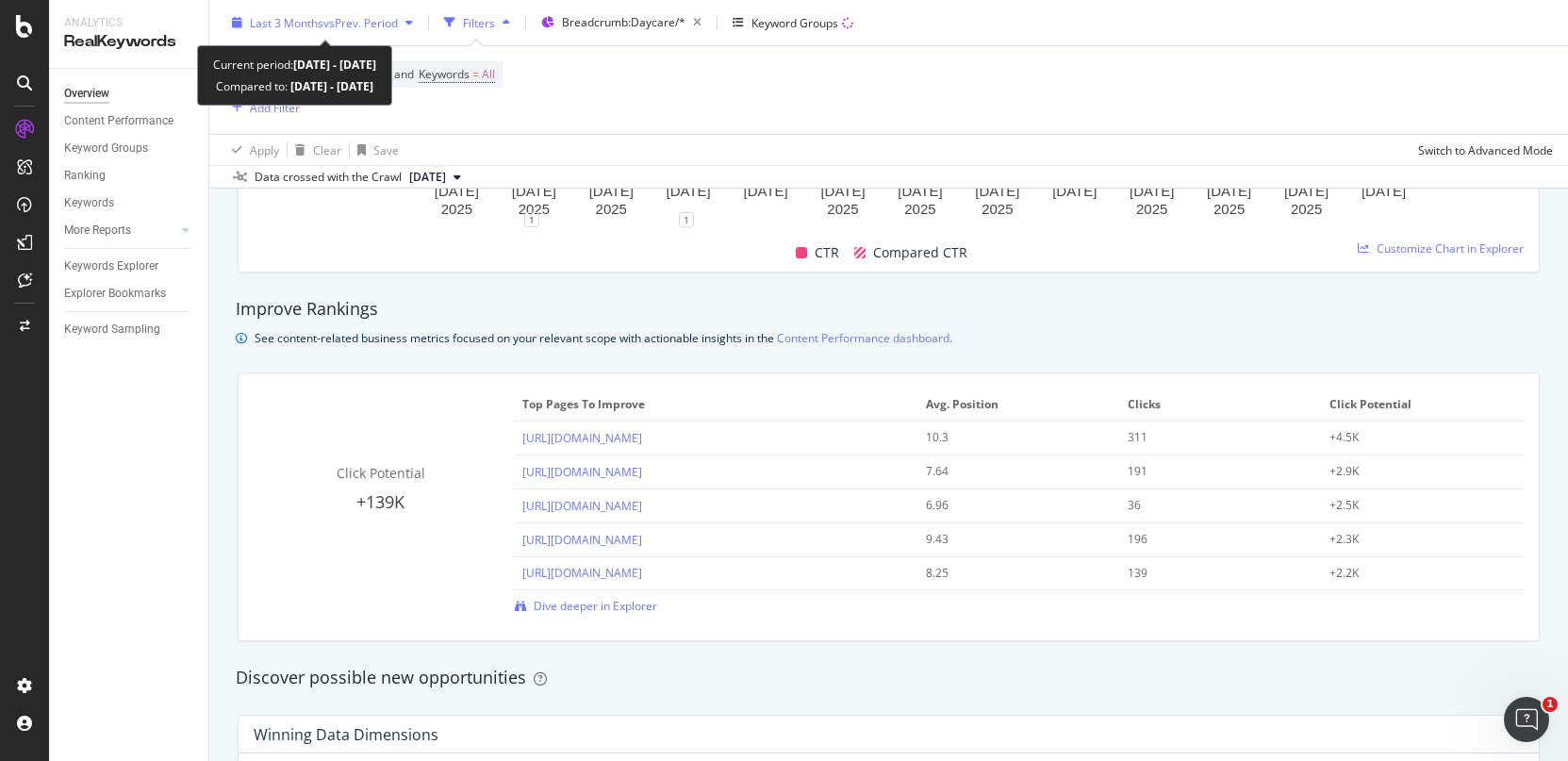
click at [350, 31] on div "Last 3 Months vs Prev. Period" at bounding box center [323, 23] width 196 height 28
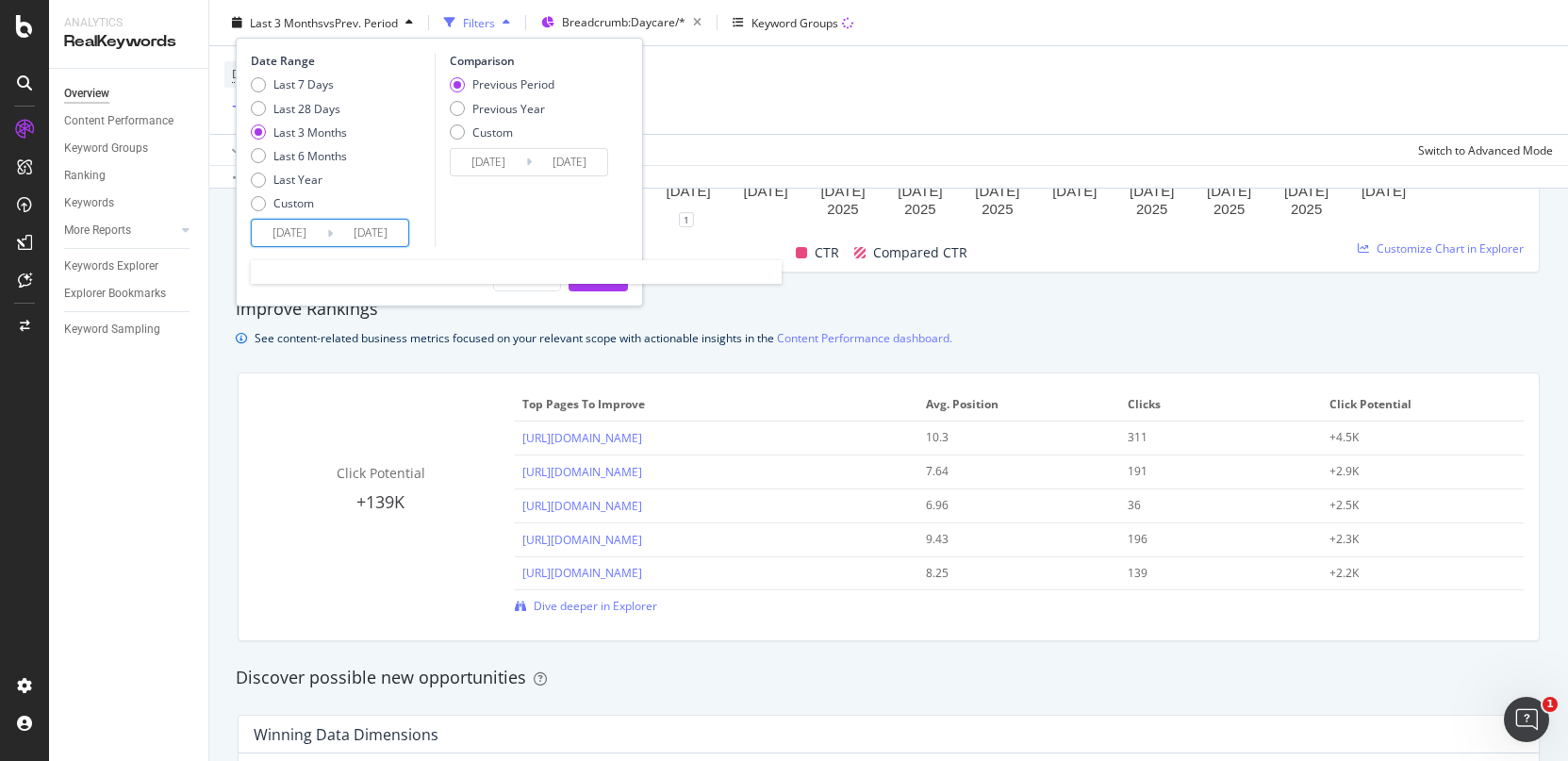
click at [289, 227] on input "[DATE]" at bounding box center [289, 233] width 76 height 27
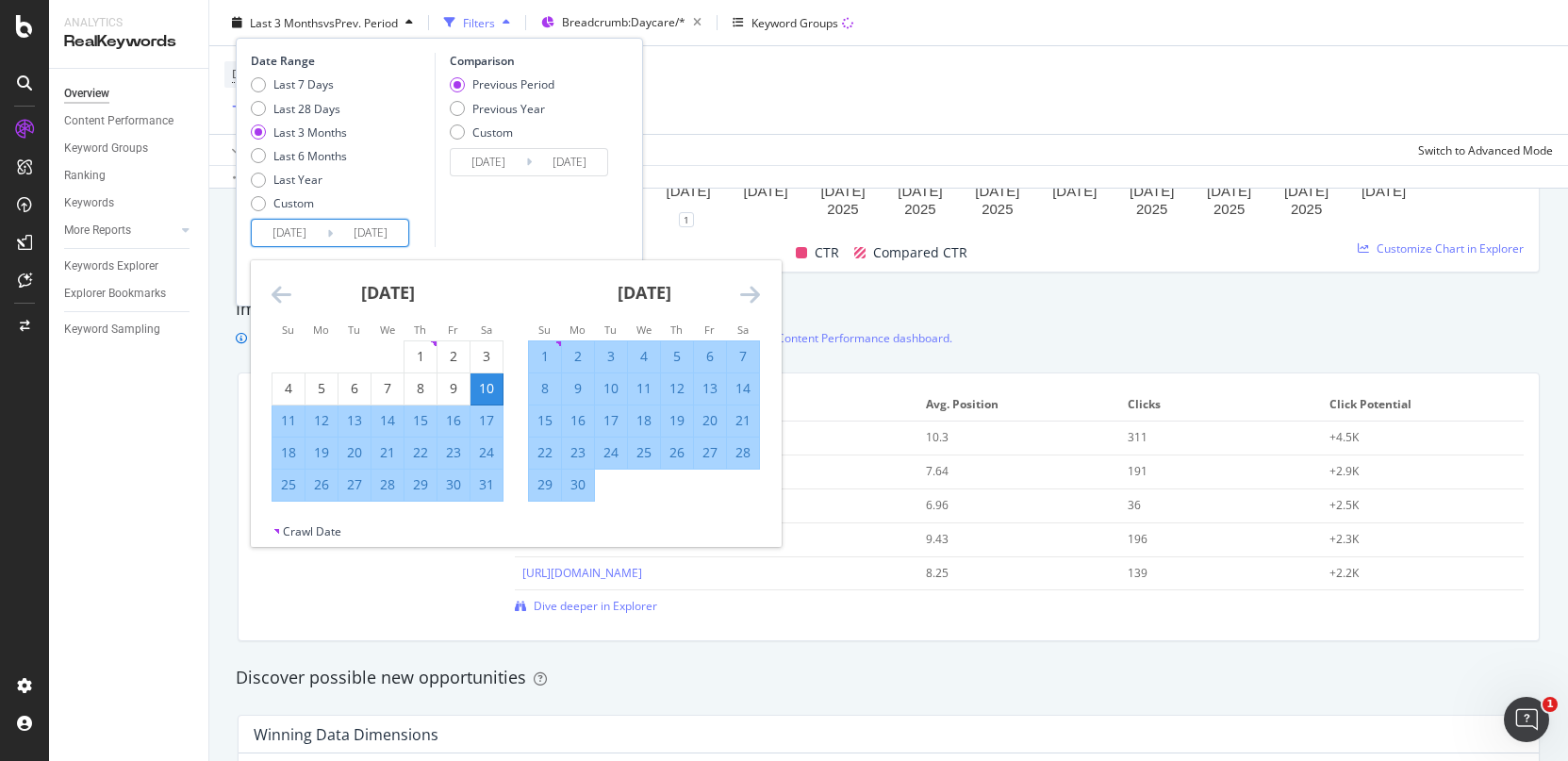
click at [282, 303] on icon "Move backward to switch to the previous month." at bounding box center [282, 294] width 20 height 23
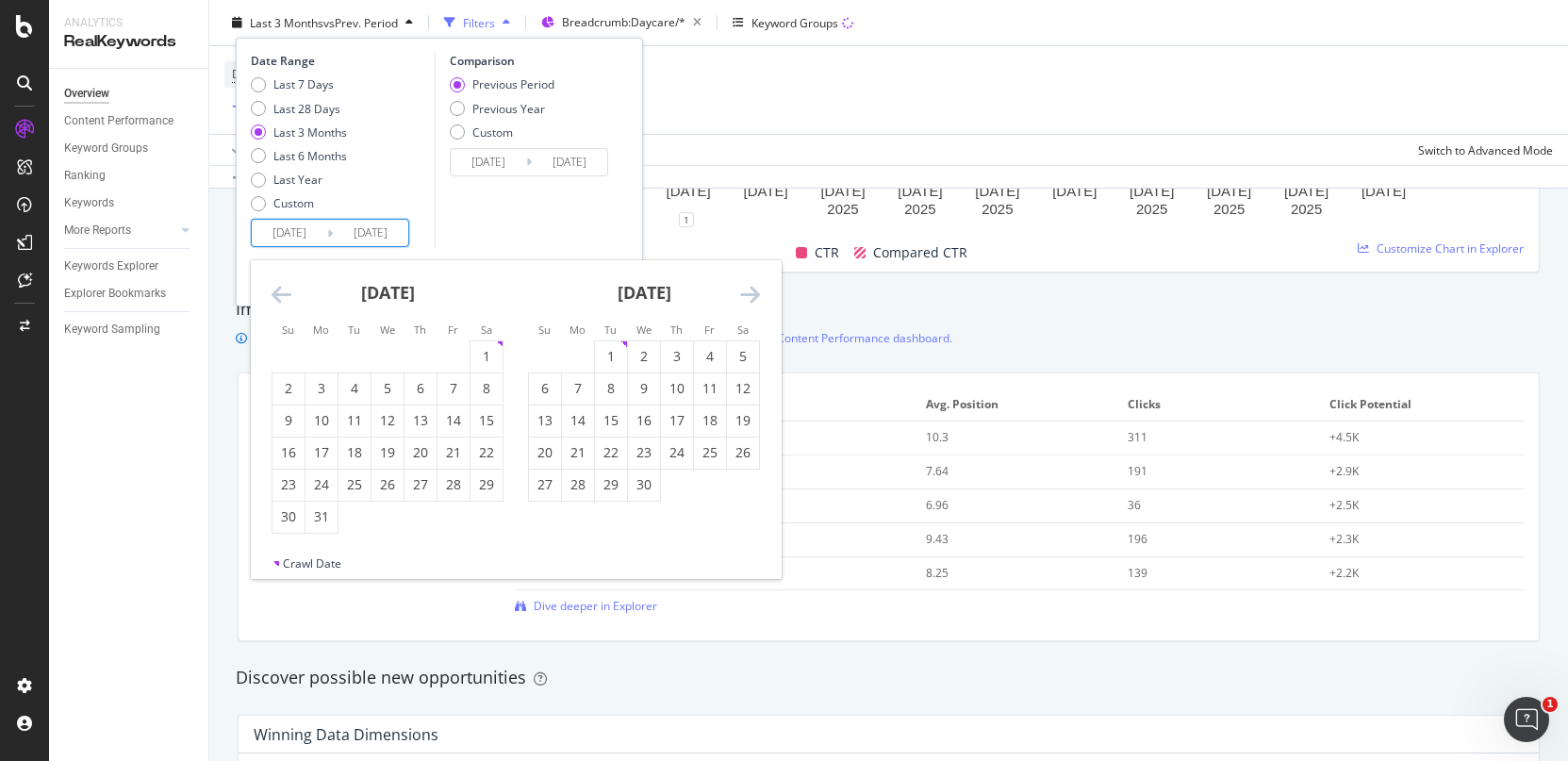
click at [282, 303] on icon "Move backward to switch to the previous month." at bounding box center [282, 294] width 20 height 23
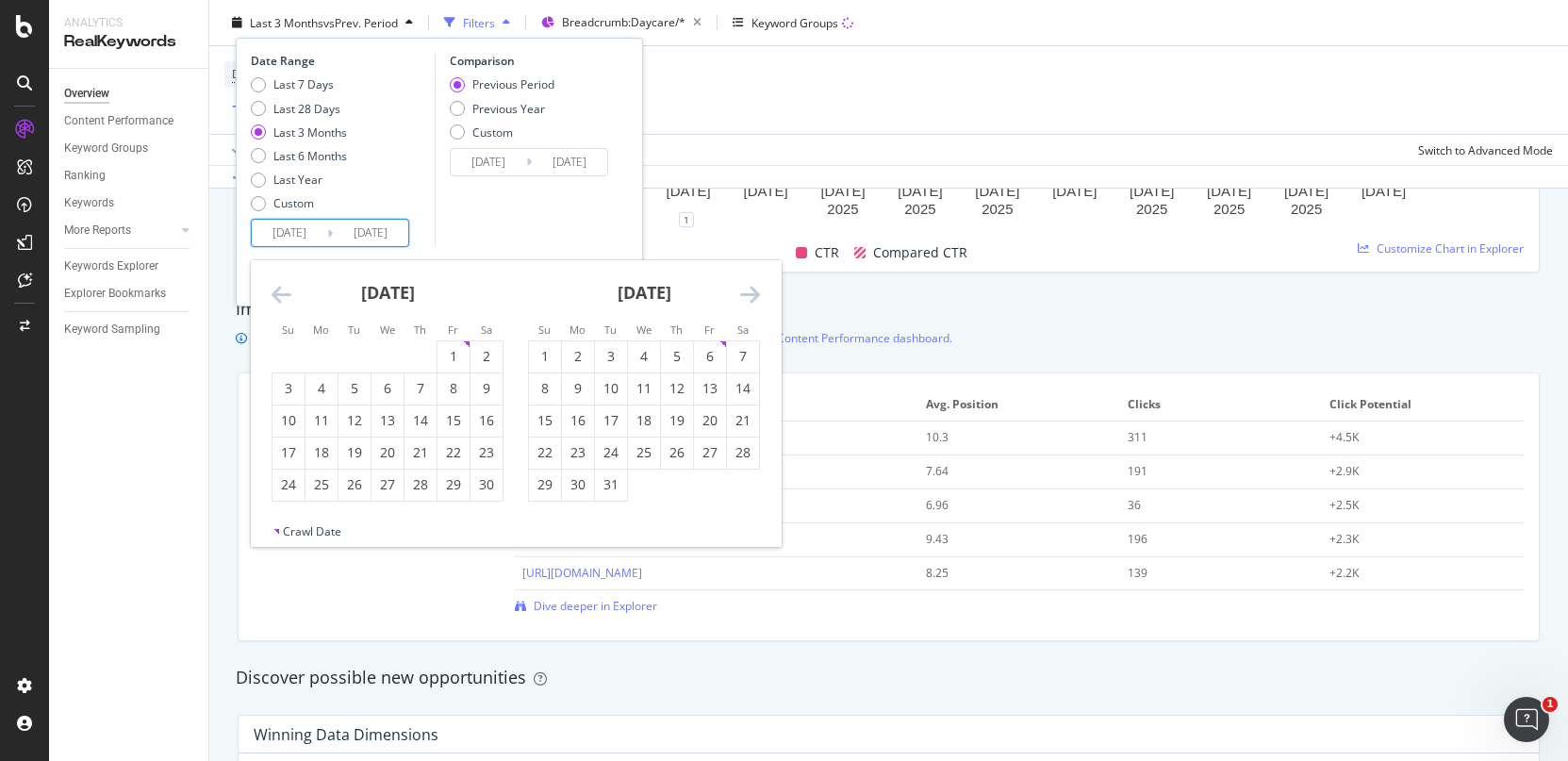
click at [282, 303] on icon "Move backward to switch to the previous month." at bounding box center [282, 294] width 20 height 23
click at [319, 357] on div "1" at bounding box center [321, 355] width 32 height 19
type input "[DATE]"
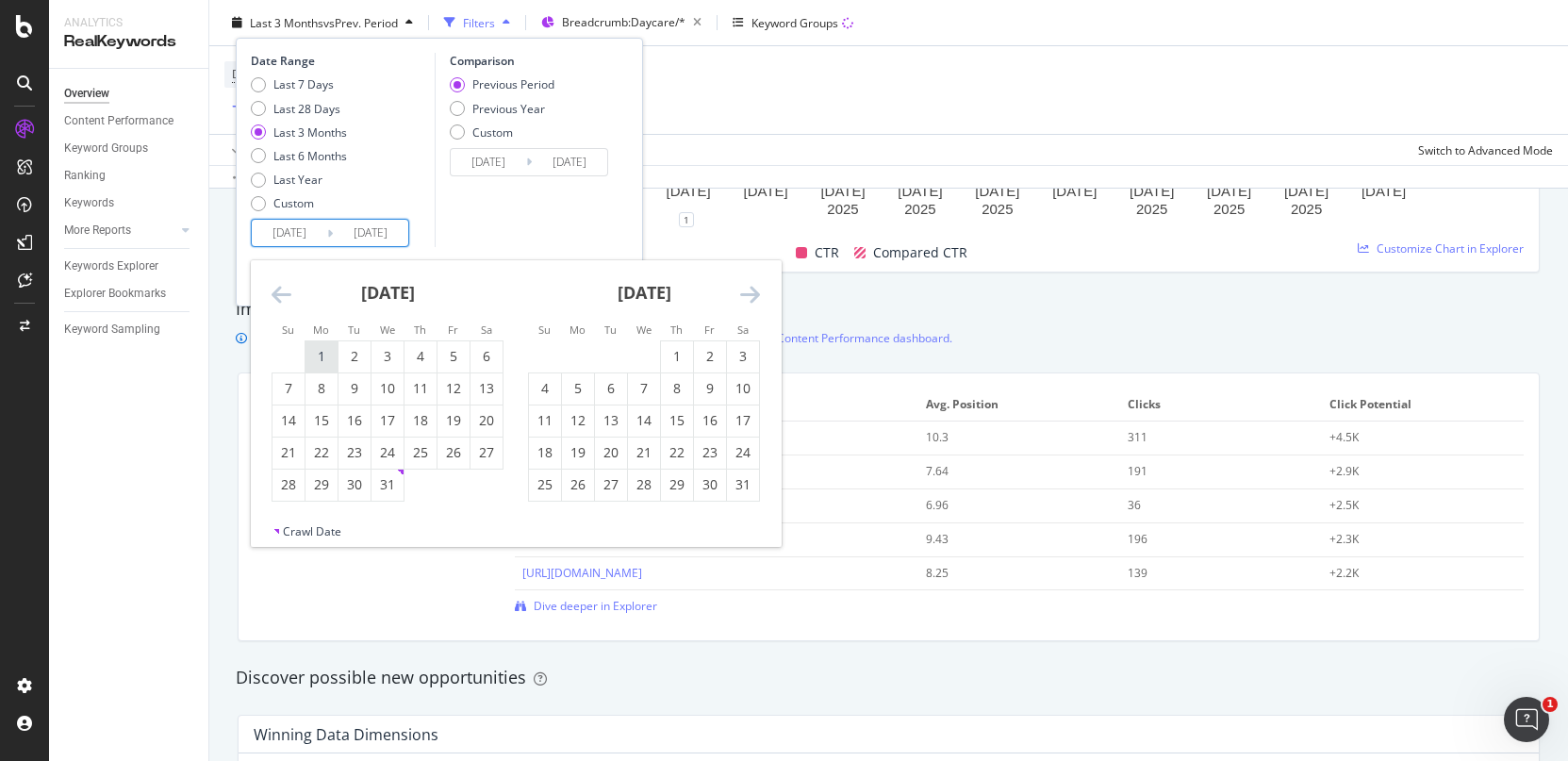
type input "[DATE]"
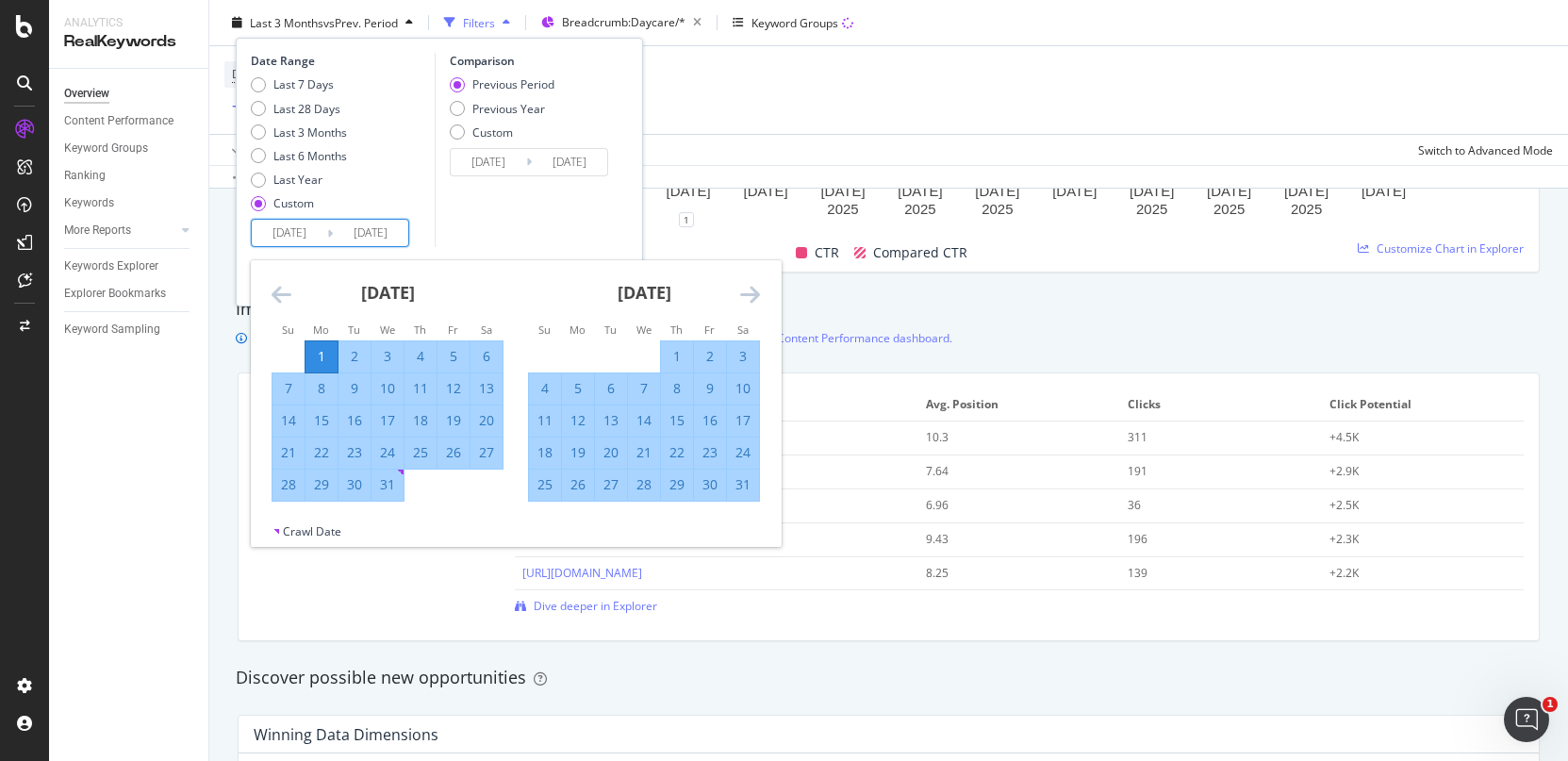
click at [747, 296] on icon "Move forward to switch to the next month." at bounding box center [750, 294] width 20 height 23
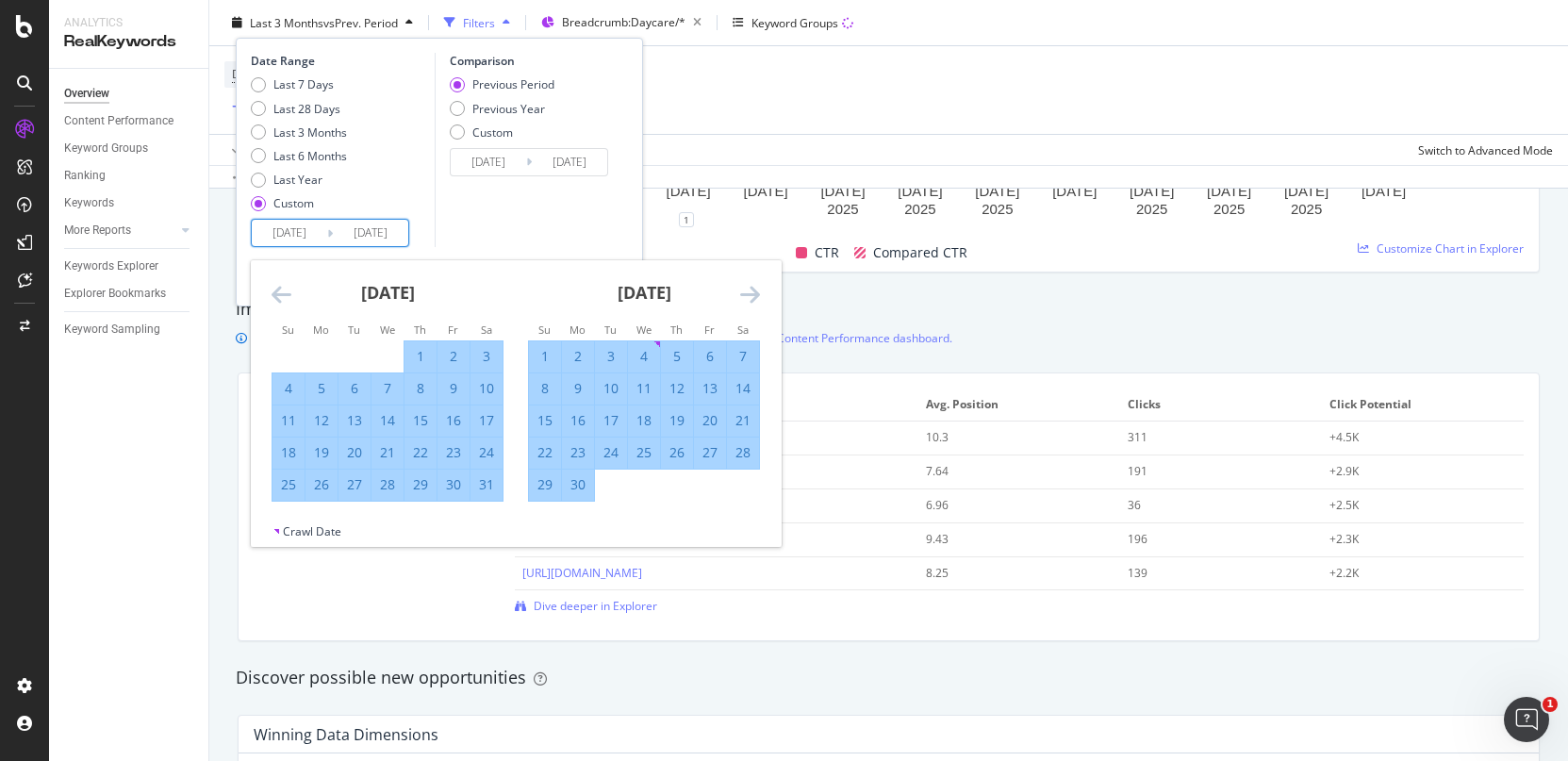
click at [747, 296] on icon "Move forward to switch to the next month." at bounding box center [750, 294] width 20 height 23
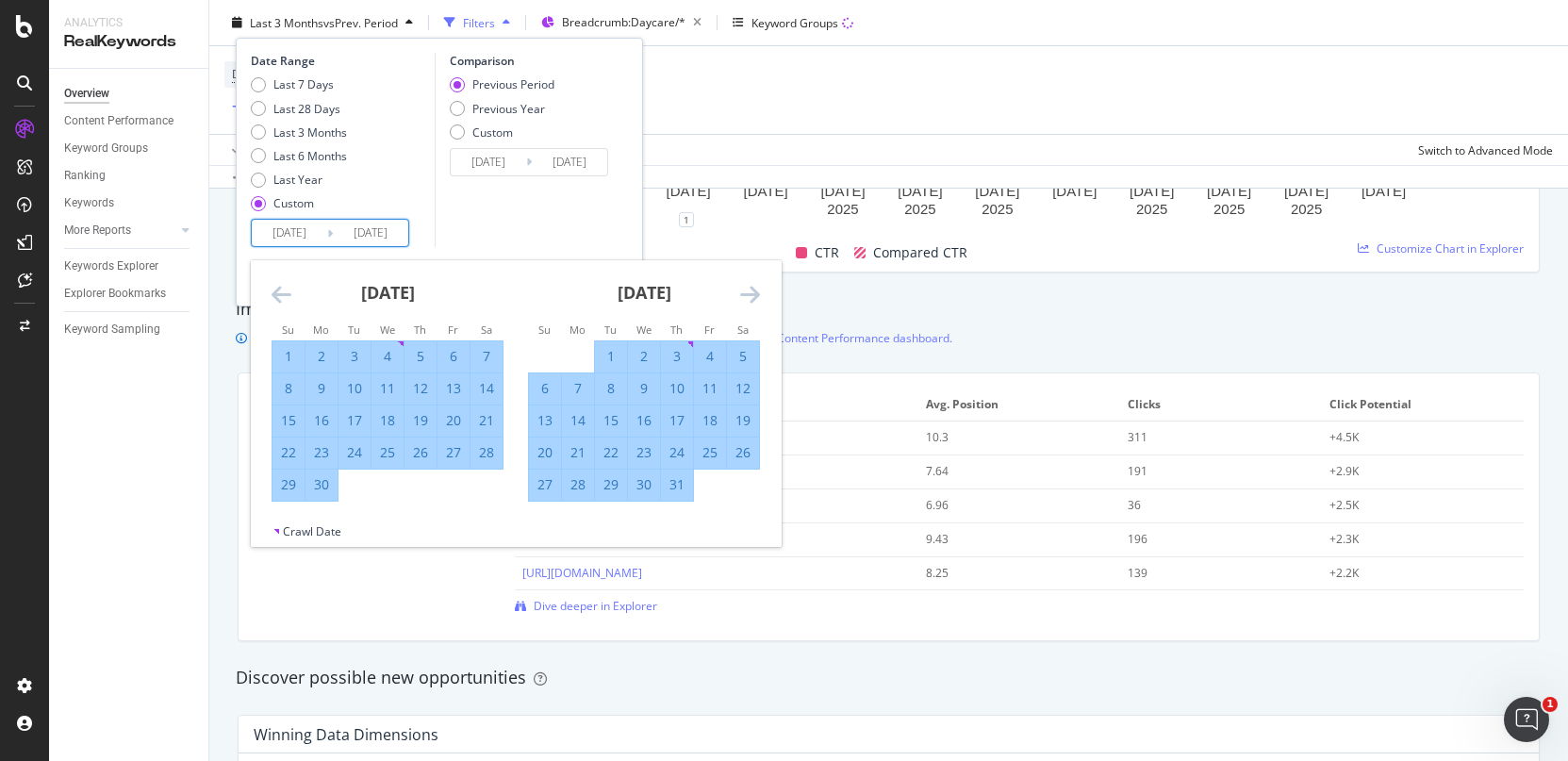
click at [747, 296] on icon "Move forward to switch to the next month." at bounding box center [750, 294] width 20 height 23
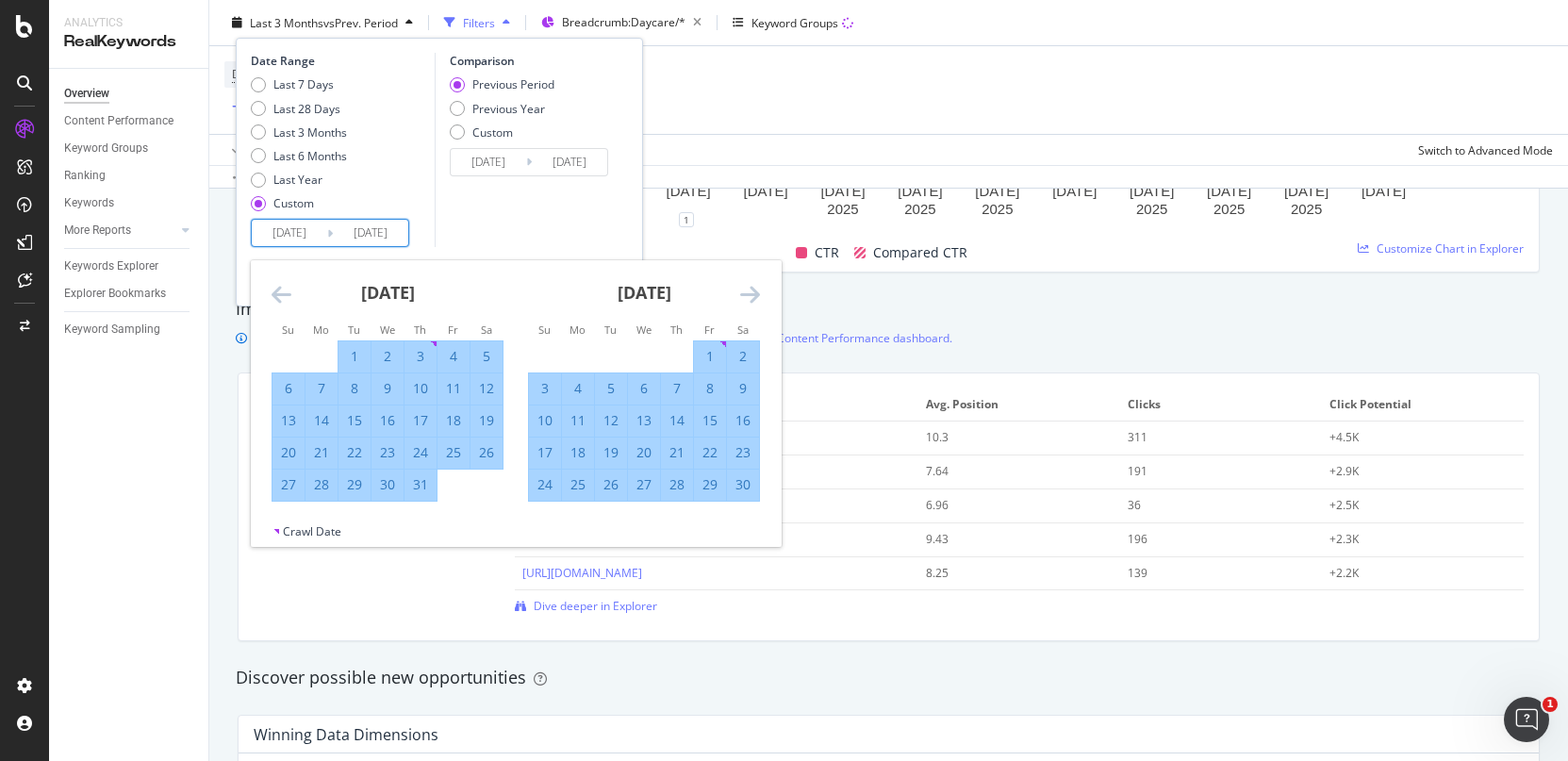
click at [747, 296] on icon "Move forward to switch to the next month." at bounding box center [750, 294] width 20 height 23
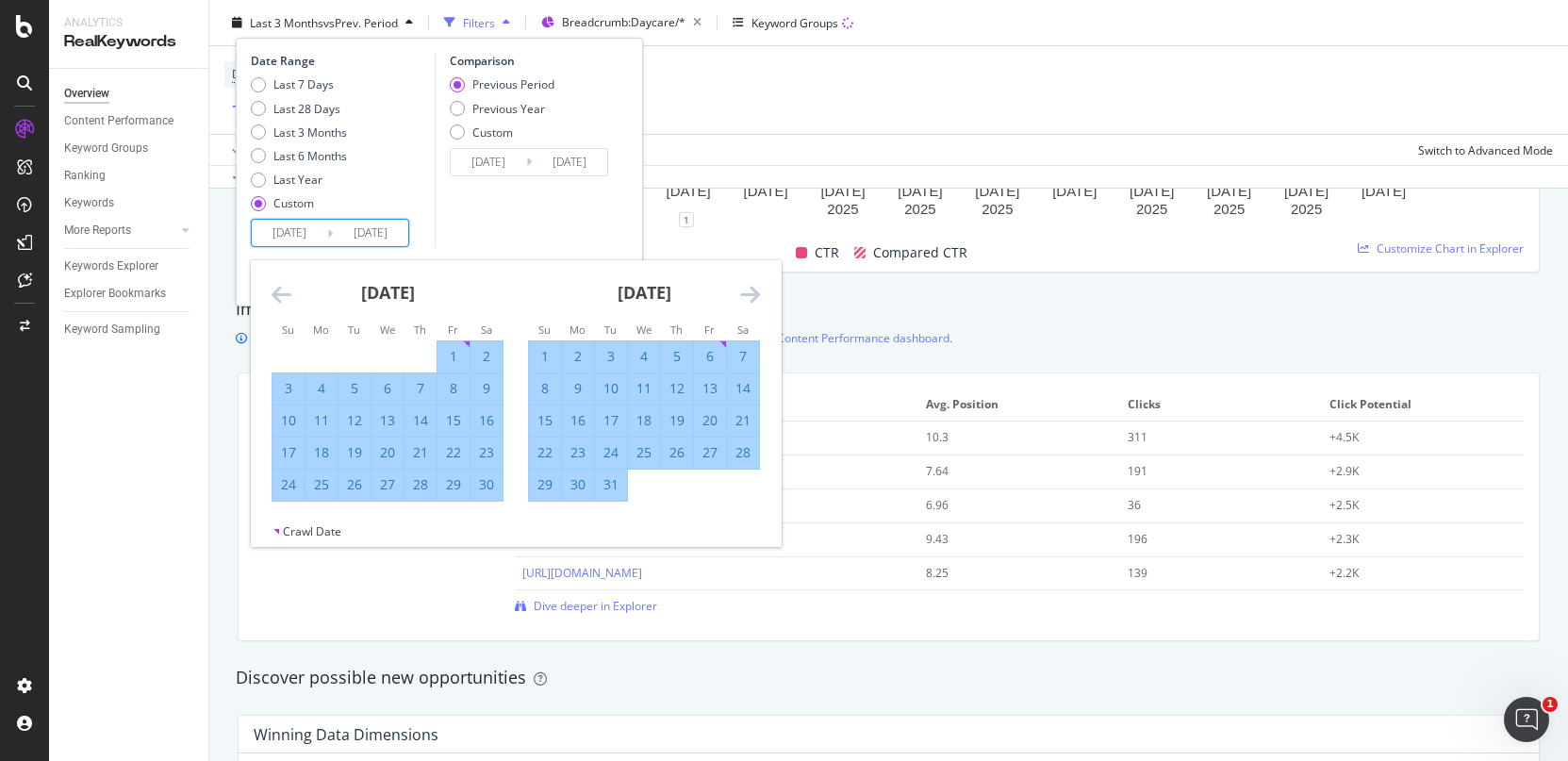
click at [747, 296] on icon "Move forward to switch to the next month." at bounding box center [750, 294] width 20 height 23
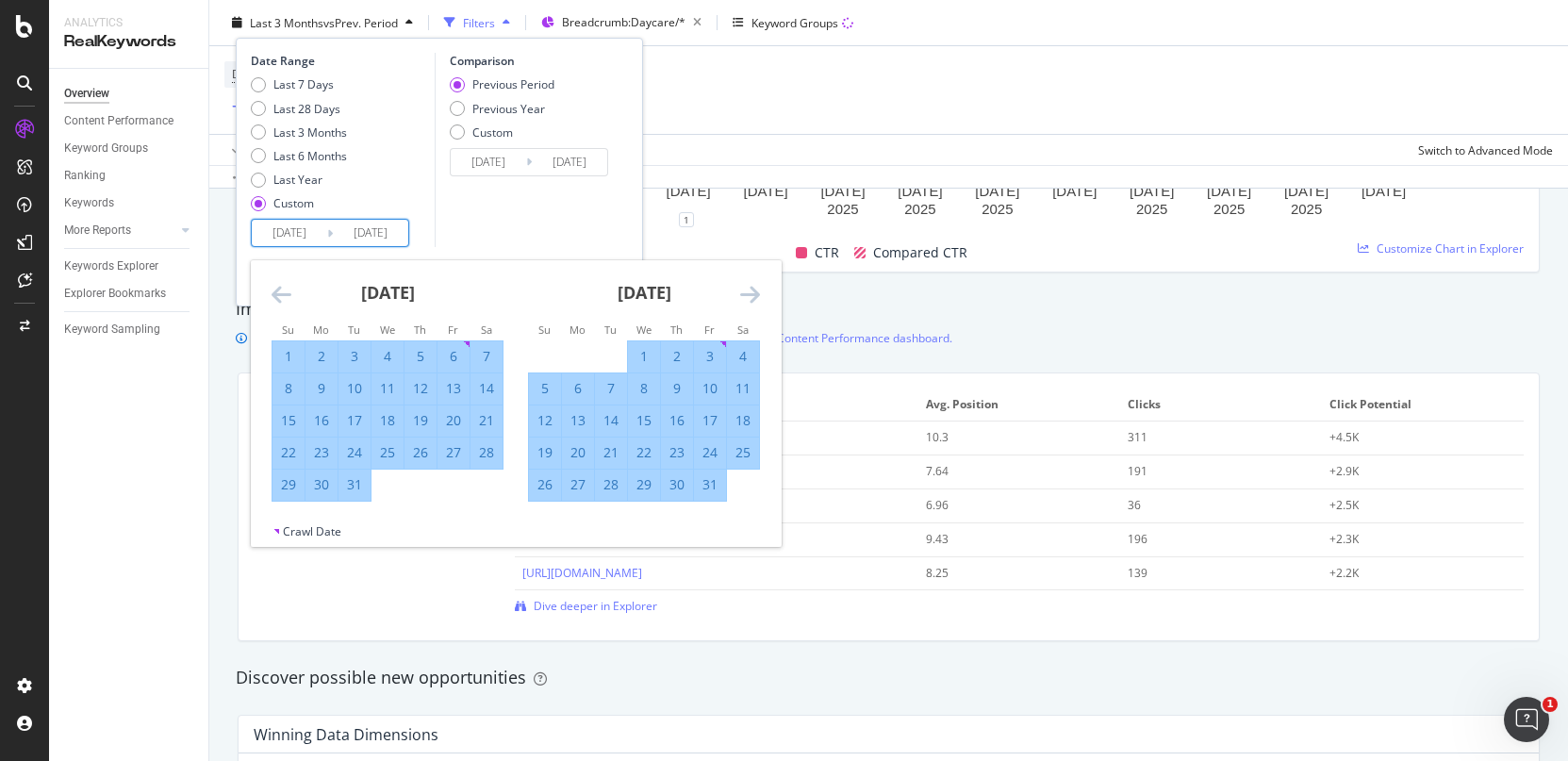
click at [747, 296] on icon "Move forward to switch to the next month." at bounding box center [750, 294] width 20 height 23
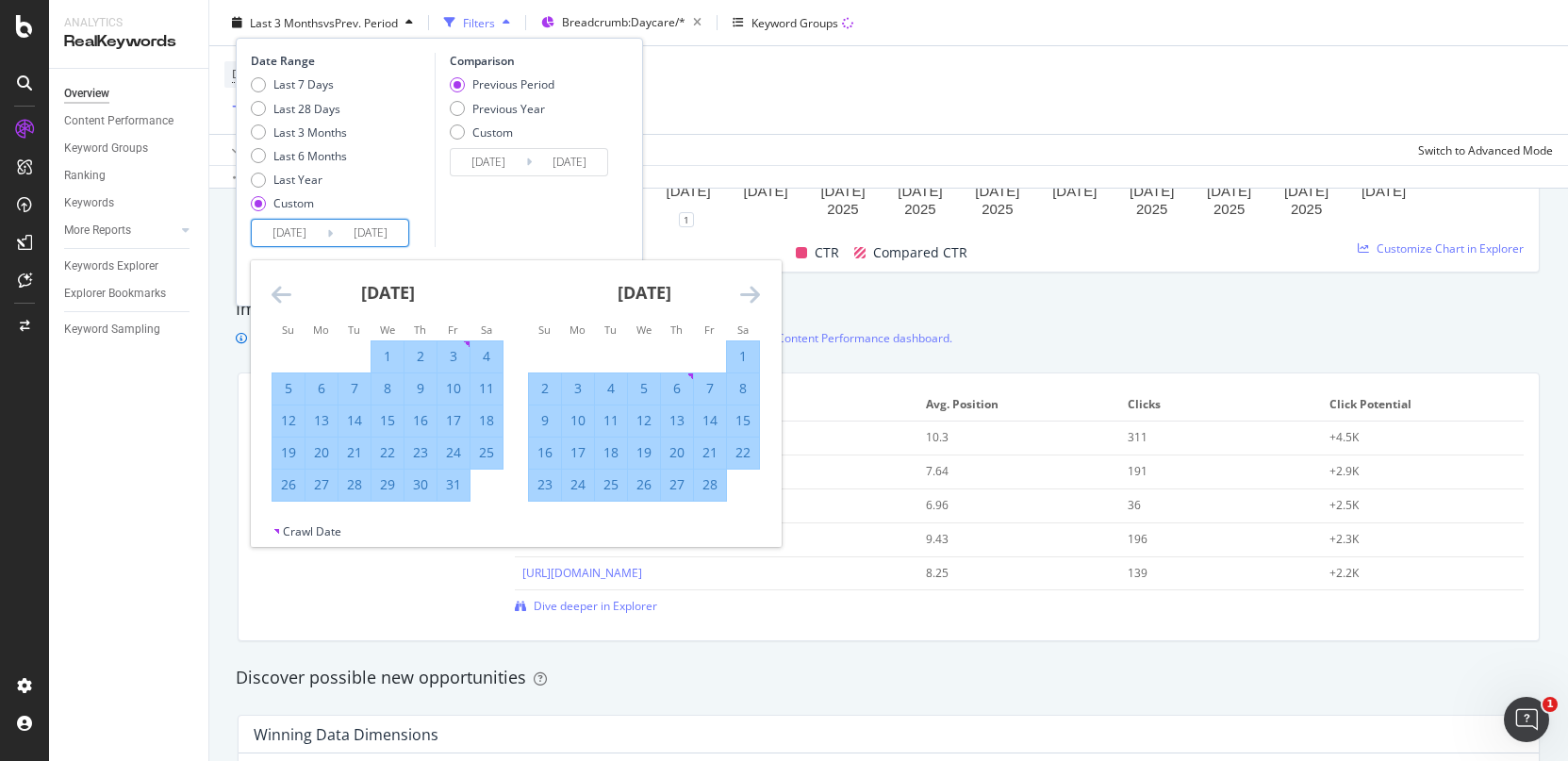
click at [747, 296] on icon "Move forward to switch to the next month." at bounding box center [750, 294] width 20 height 23
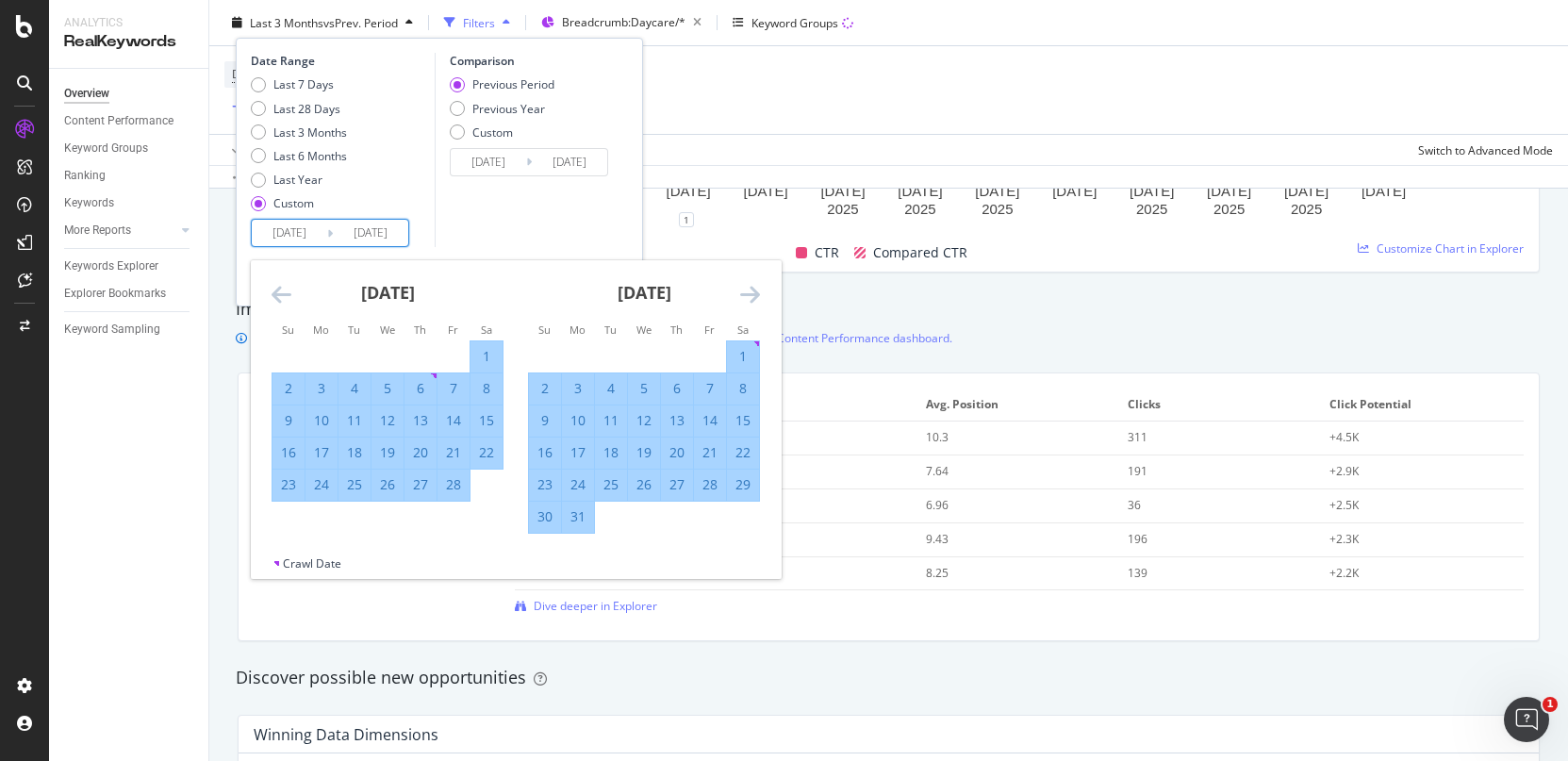
click at [747, 296] on icon "Move forward to switch to the next month." at bounding box center [750, 294] width 20 height 23
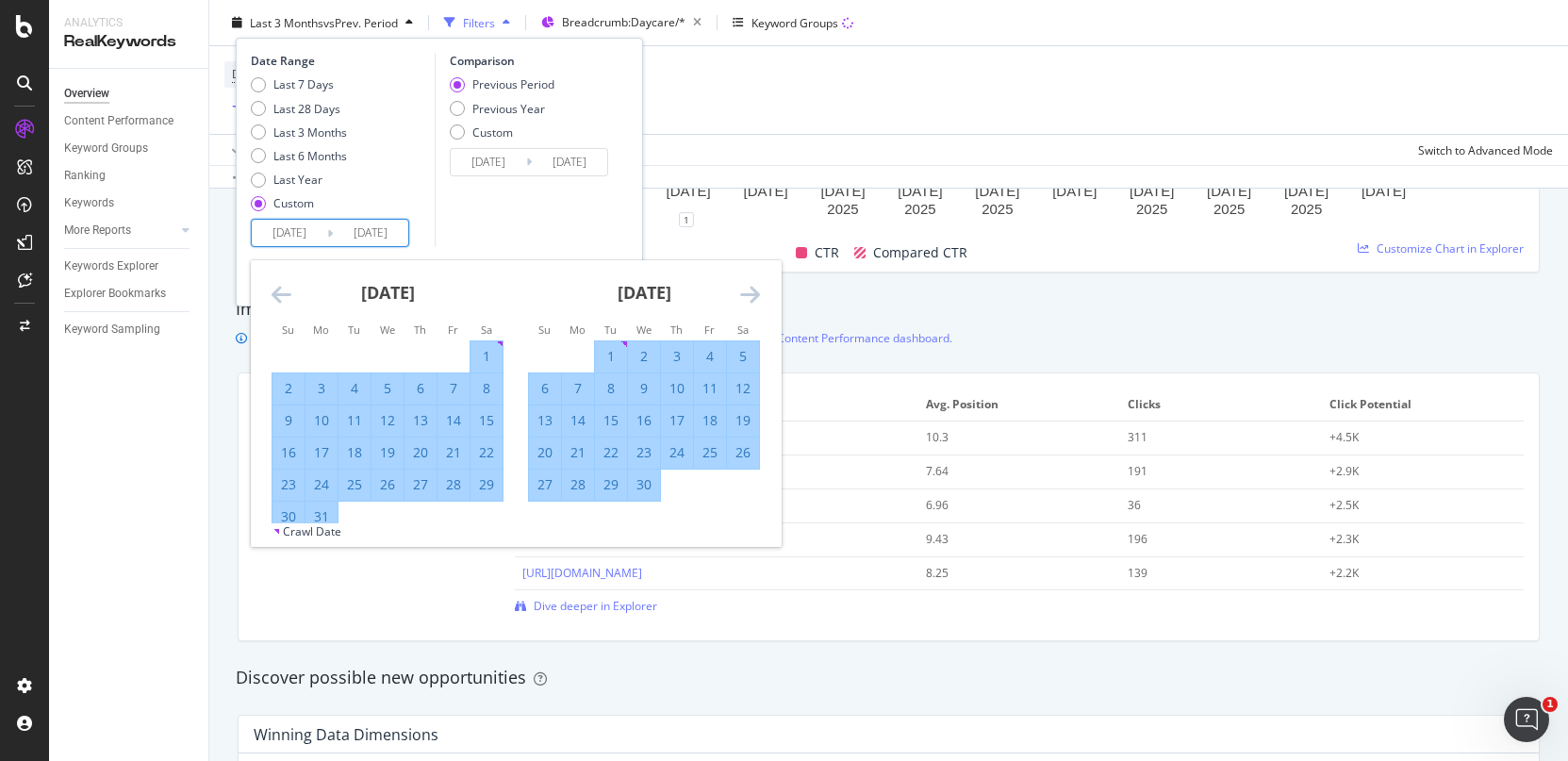
click at [747, 296] on icon "Move forward to switch to the next month." at bounding box center [750, 294] width 20 height 23
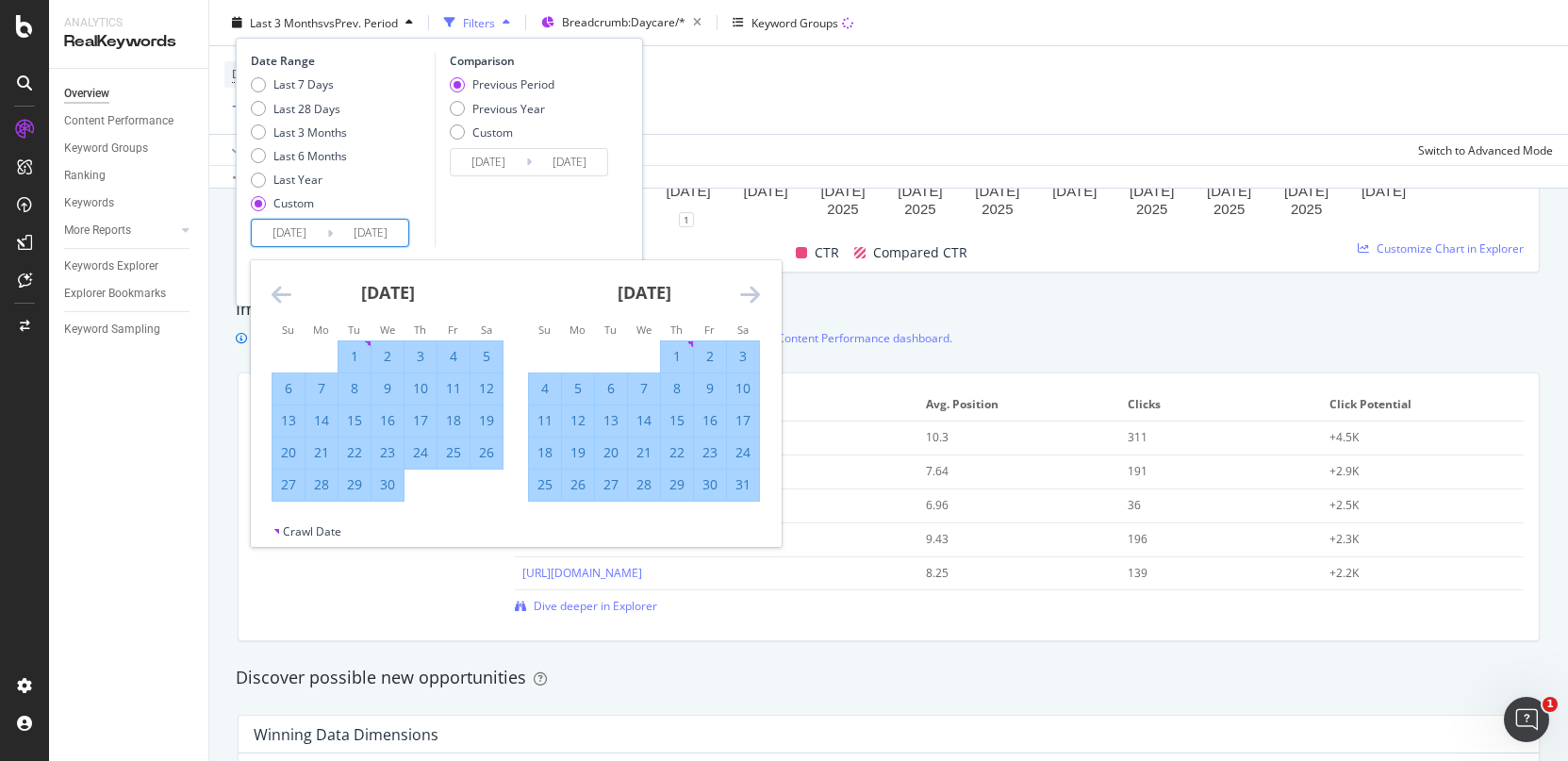
click at [747, 296] on icon "Move forward to switch to the next month." at bounding box center [750, 294] width 20 height 23
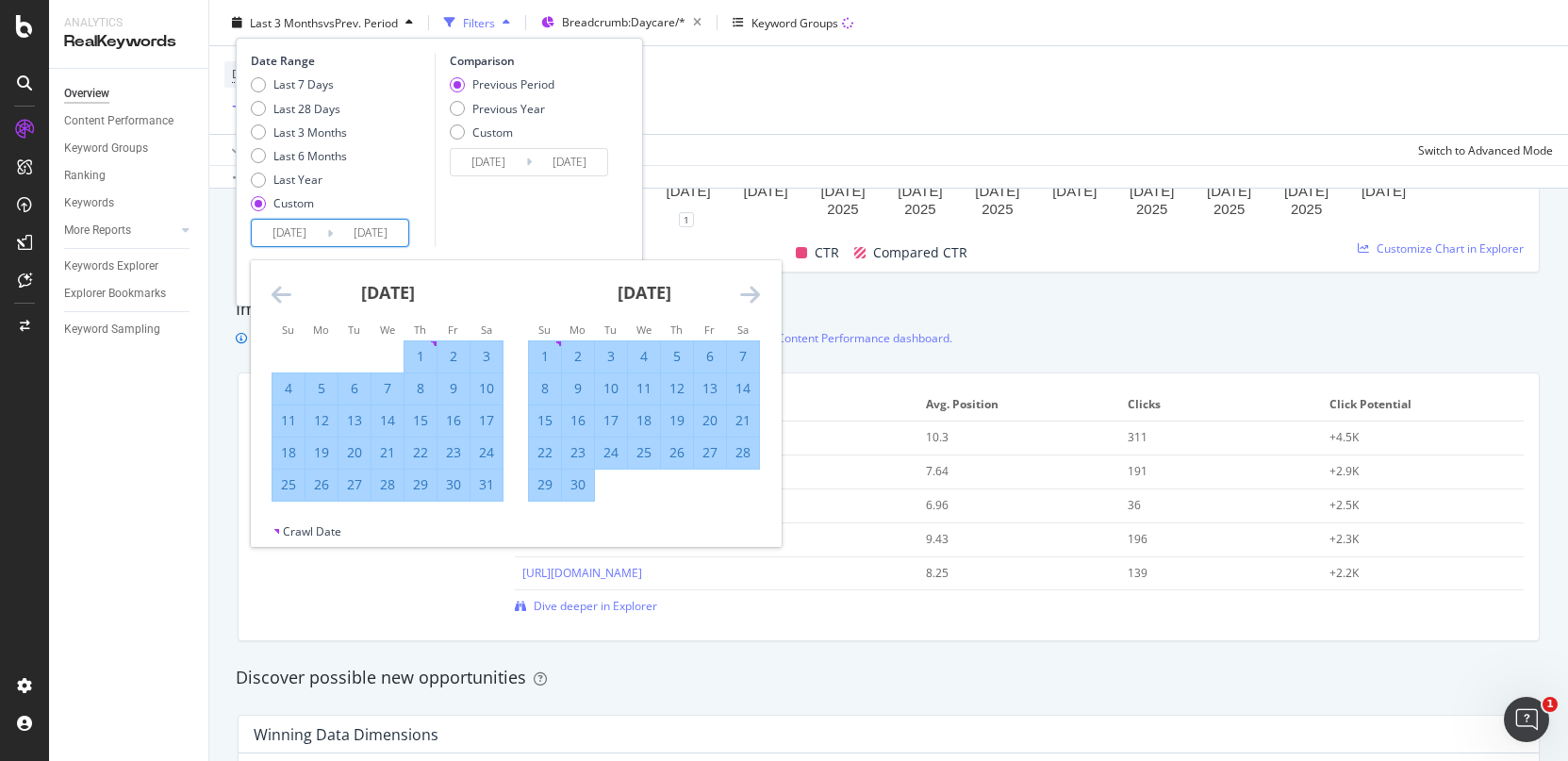
click at [745, 289] on icon "Move forward to switch to the next month." at bounding box center [750, 294] width 20 height 23
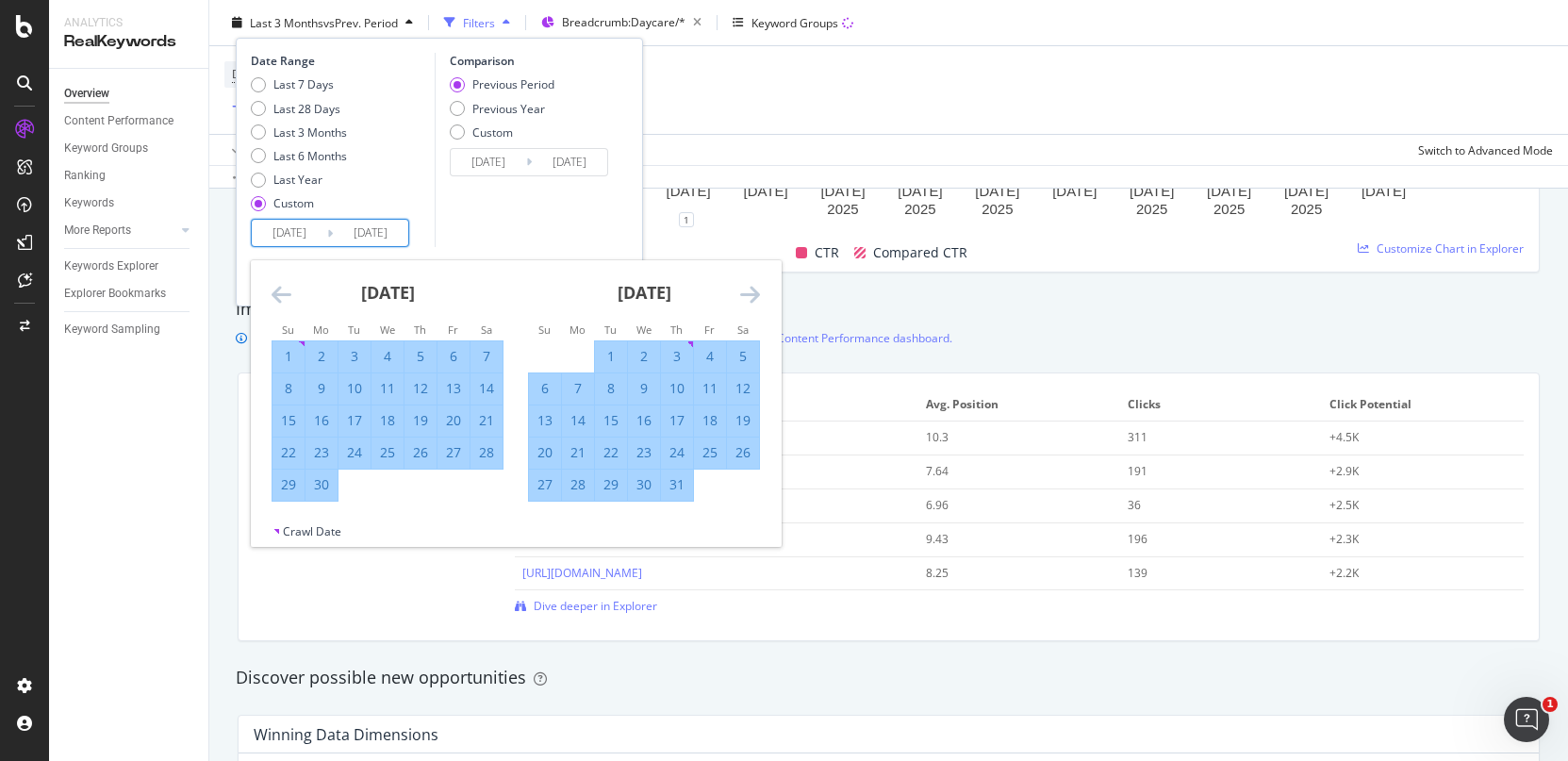
click at [672, 491] on div "31" at bounding box center [676, 484] width 32 height 19
type input "[DATE]"
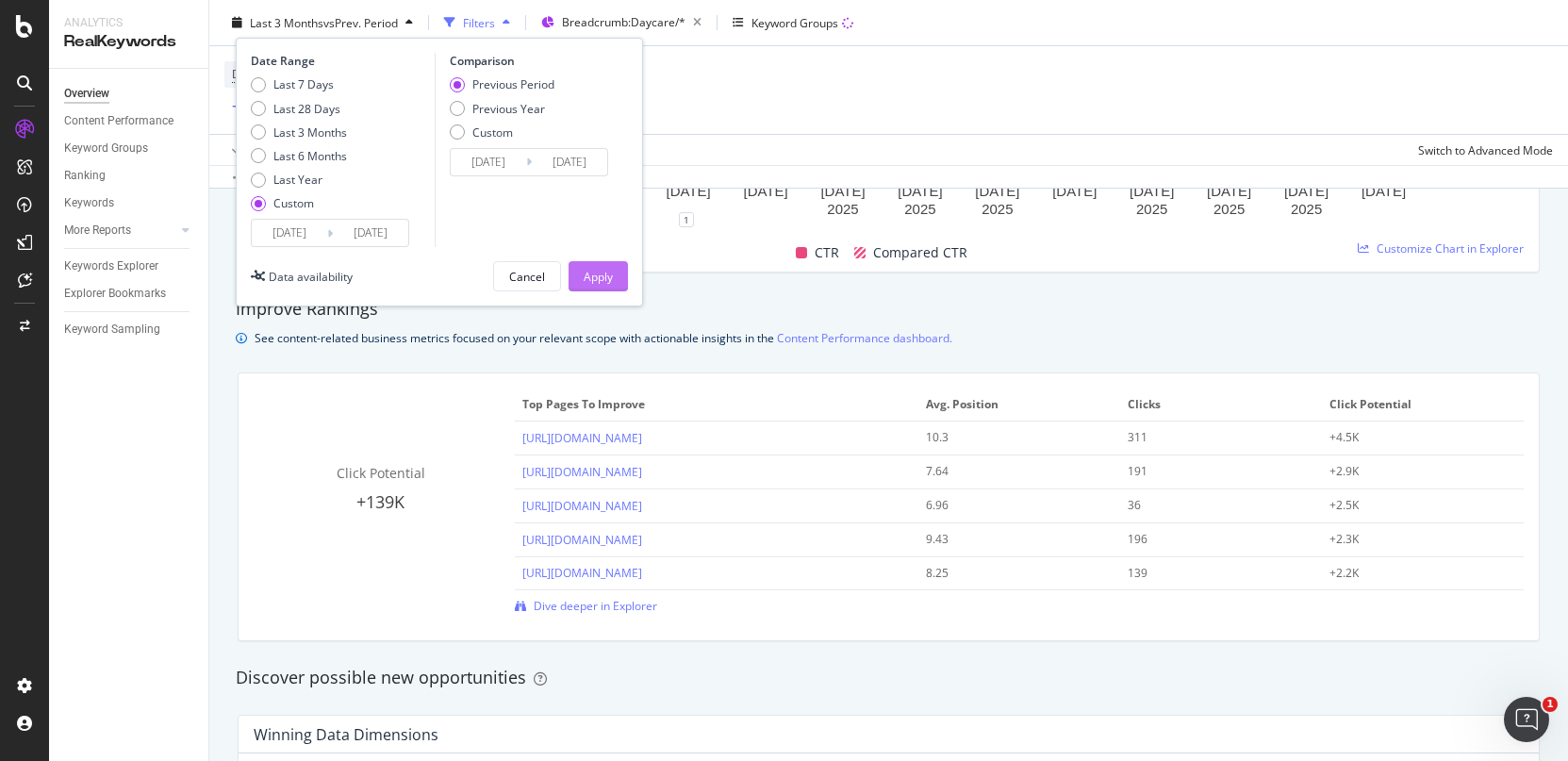
click at [590, 277] on div "Apply" at bounding box center [598, 276] width 29 height 16
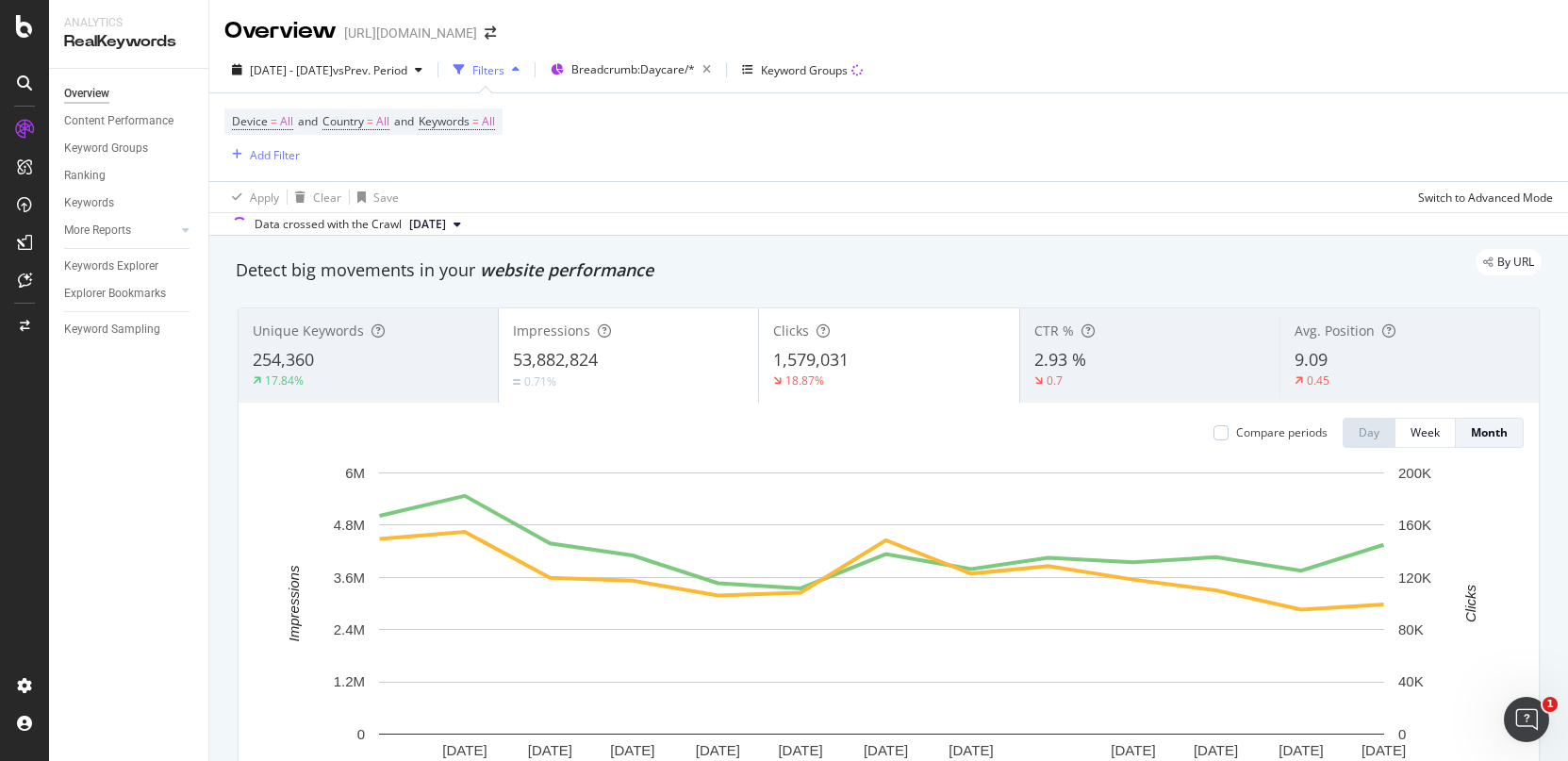
click at [527, 66] on div "button" at bounding box center [515, 70] width 23 height 12
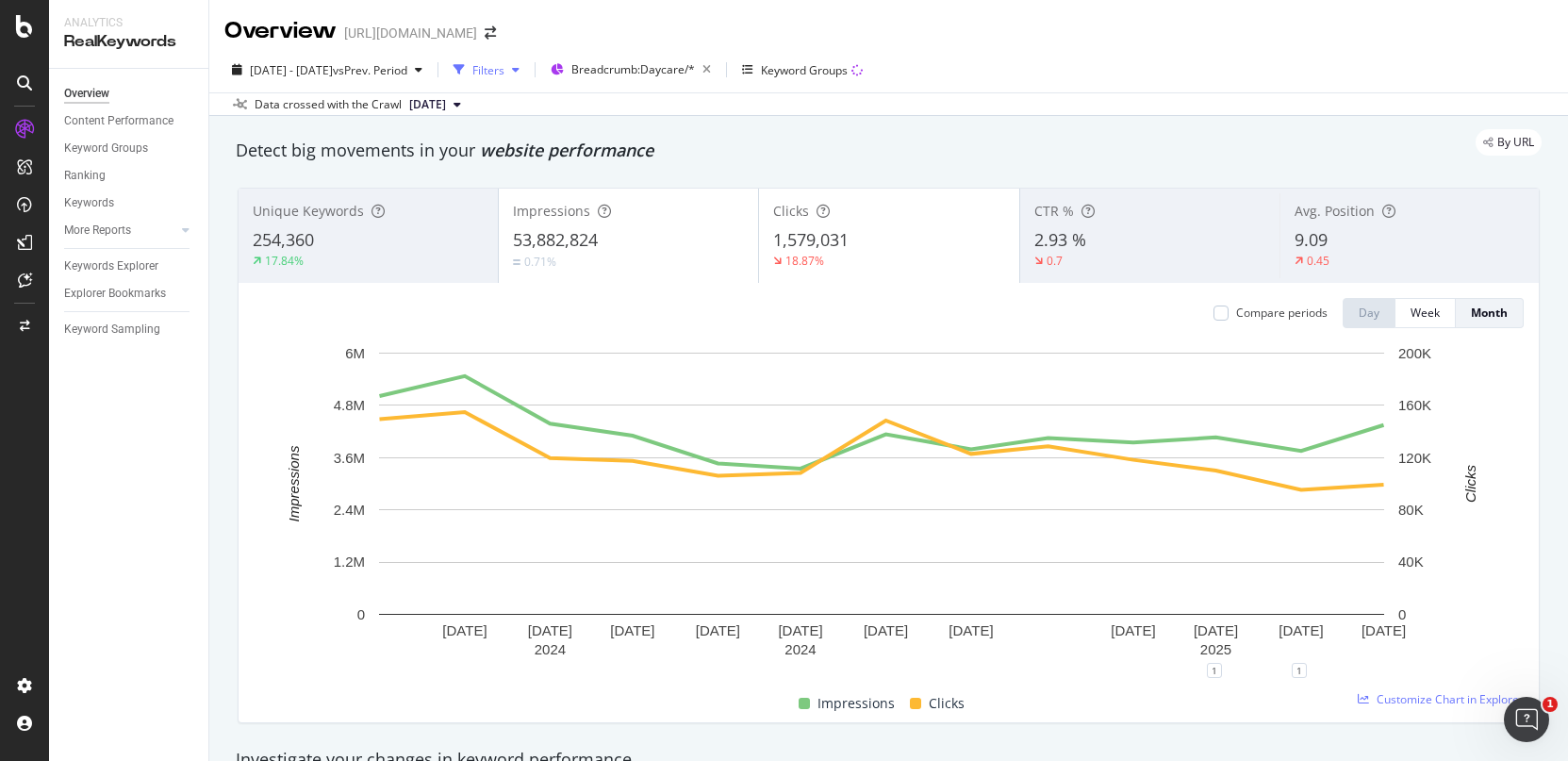
click at [527, 66] on div "button" at bounding box center [515, 70] width 23 height 12
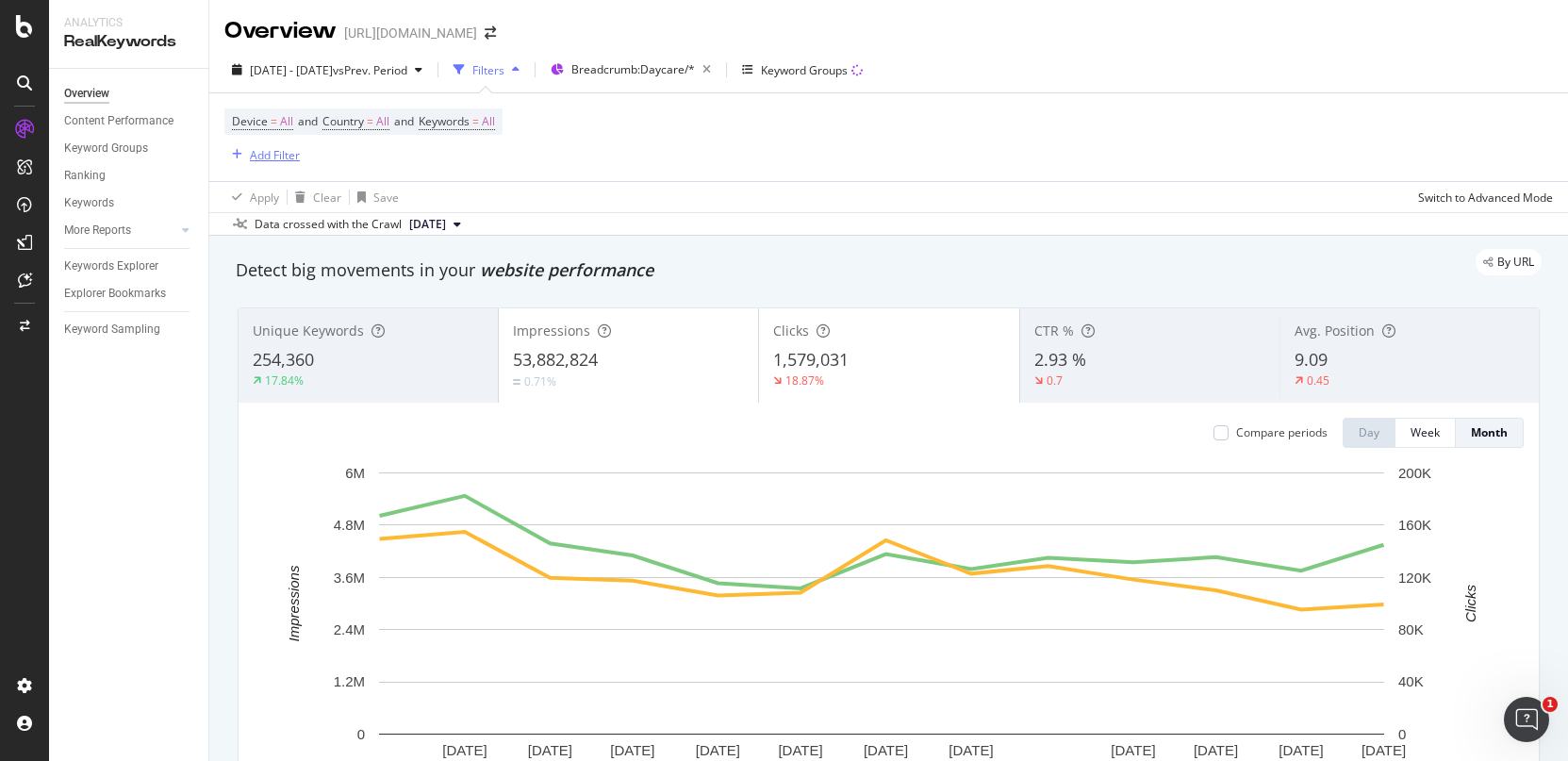
click at [261, 151] on div "Add Filter" at bounding box center [274, 155] width 50 height 16
click at [614, 165] on div "Device = All and Country = All and Keywords = All Add Filter" at bounding box center [889, 136] width 1328 height 87
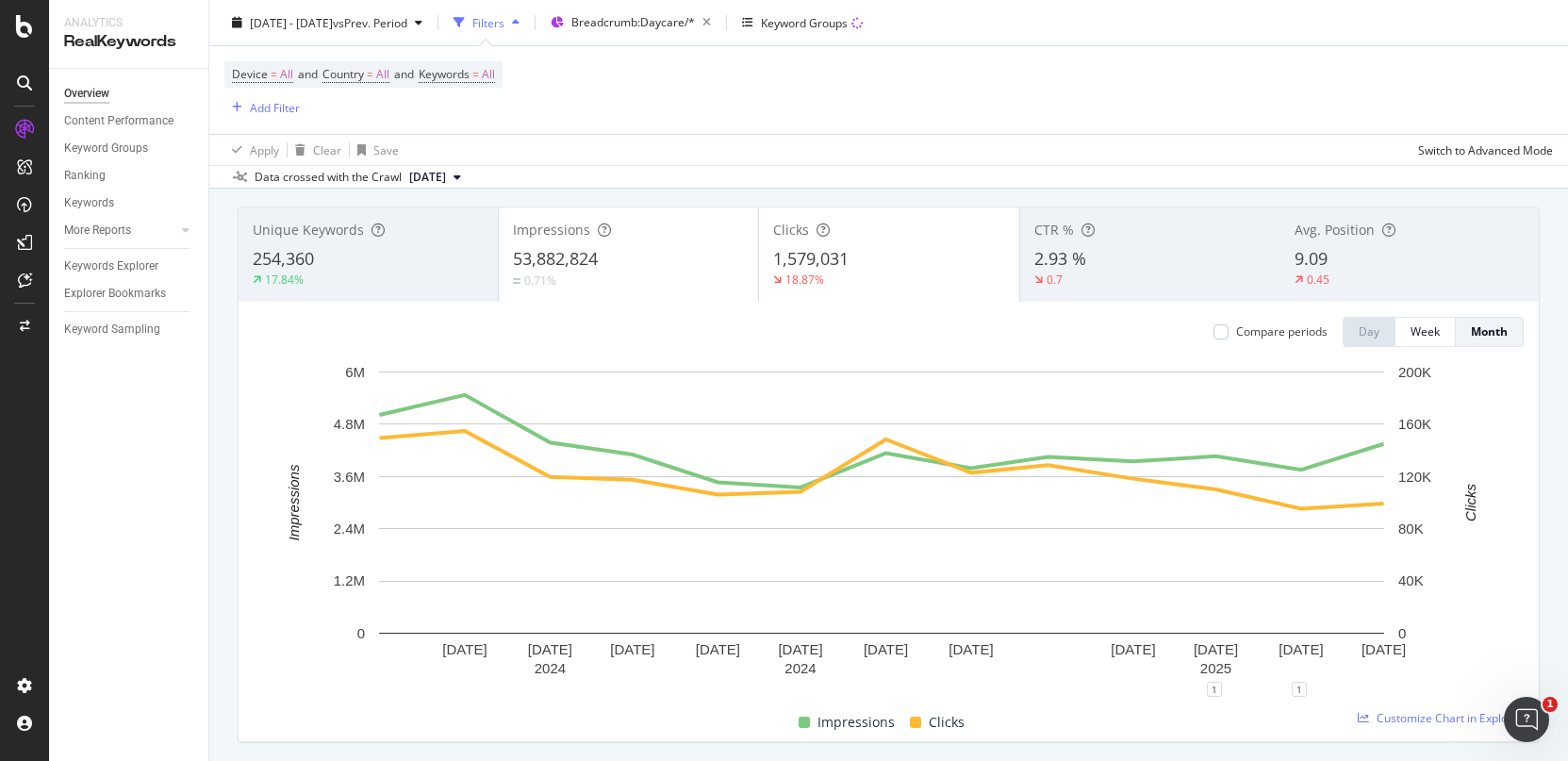
scroll to position [97, 0]
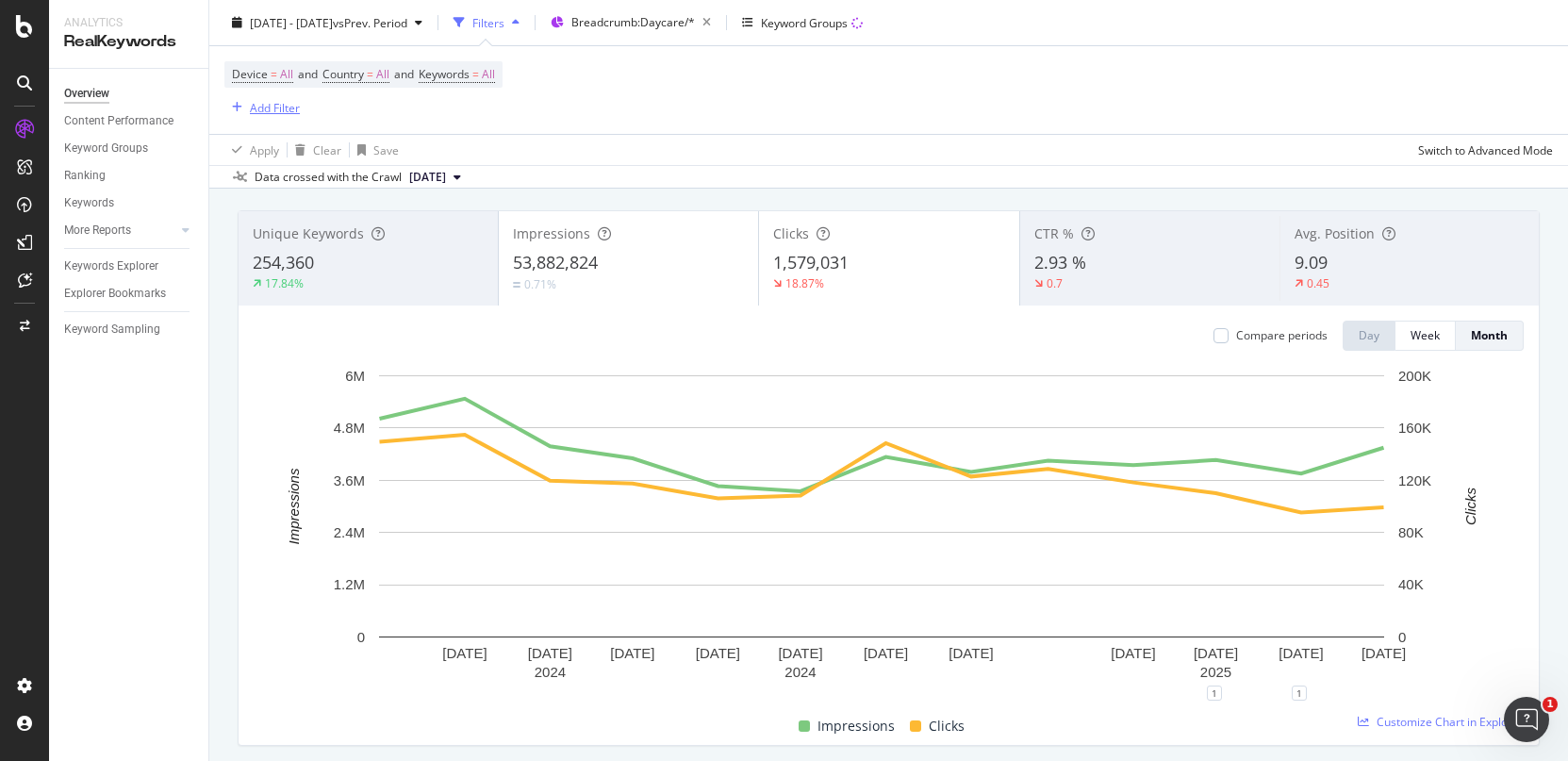
click at [270, 106] on div "Add Filter" at bounding box center [274, 107] width 50 height 16
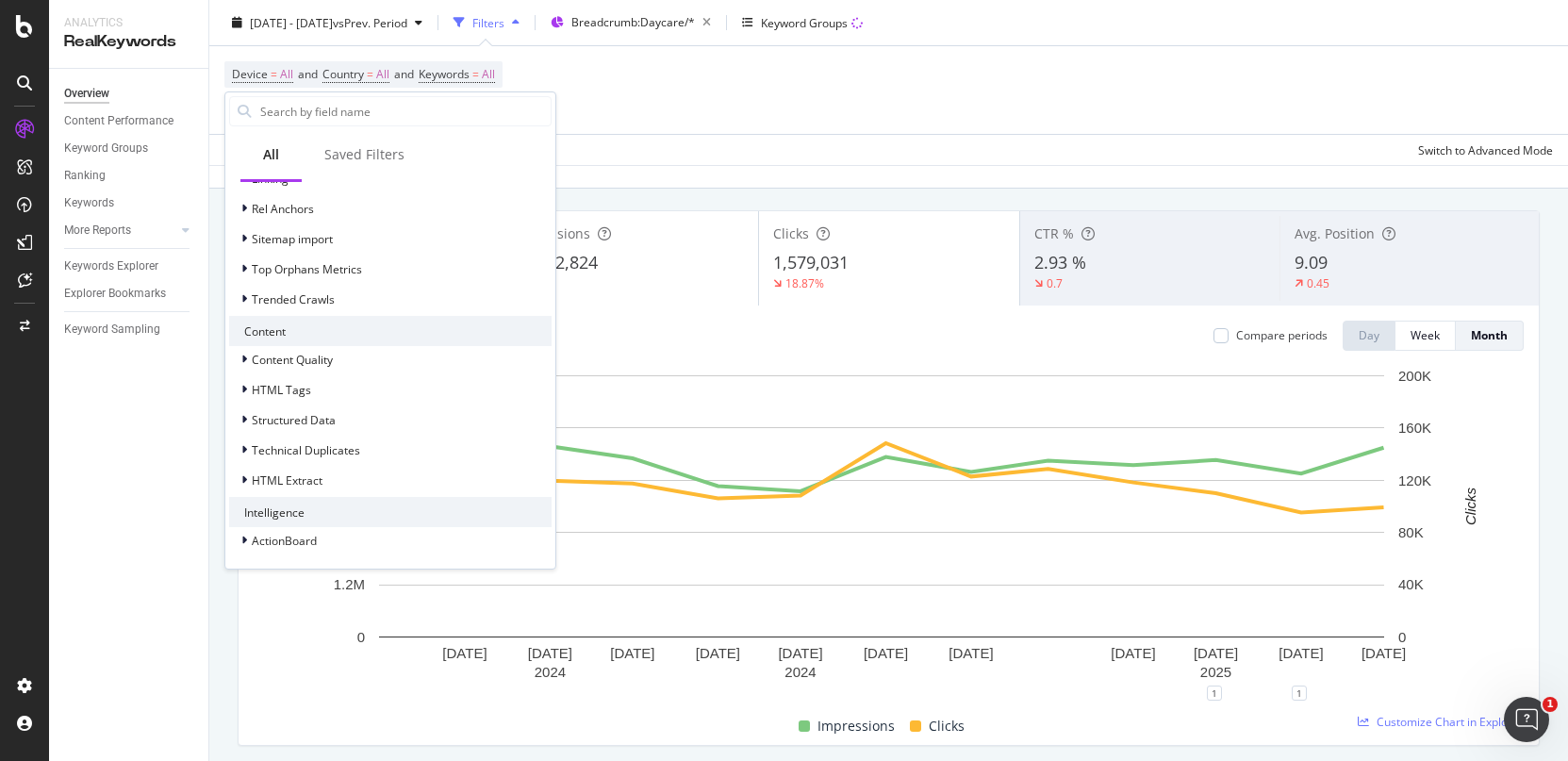
scroll to position [0, 0]
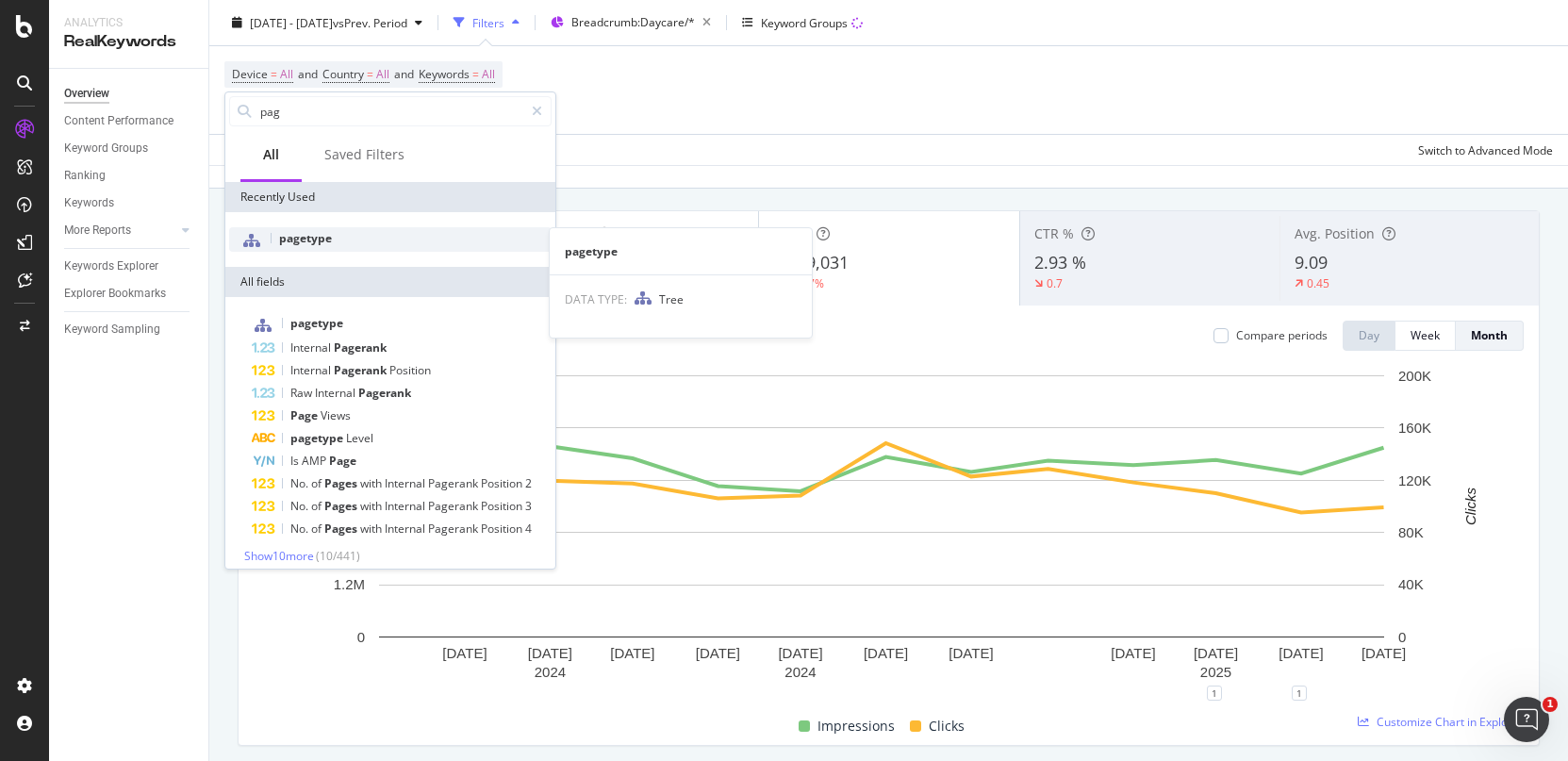
type input "pag"
click at [362, 245] on div "pagetype" at bounding box center [390, 239] width 322 height 25
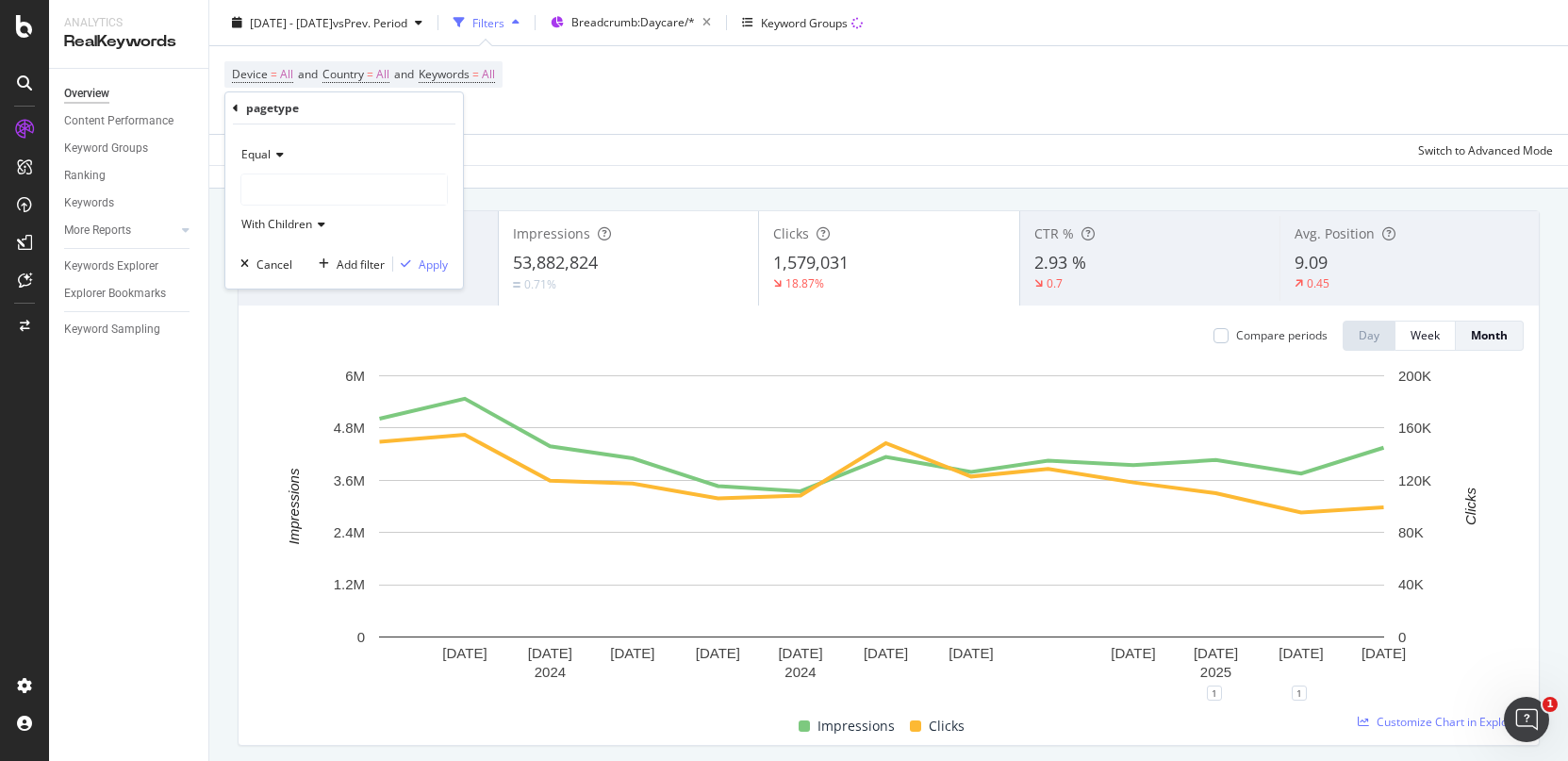
click at [294, 178] on div at bounding box center [344, 190] width 205 height 30
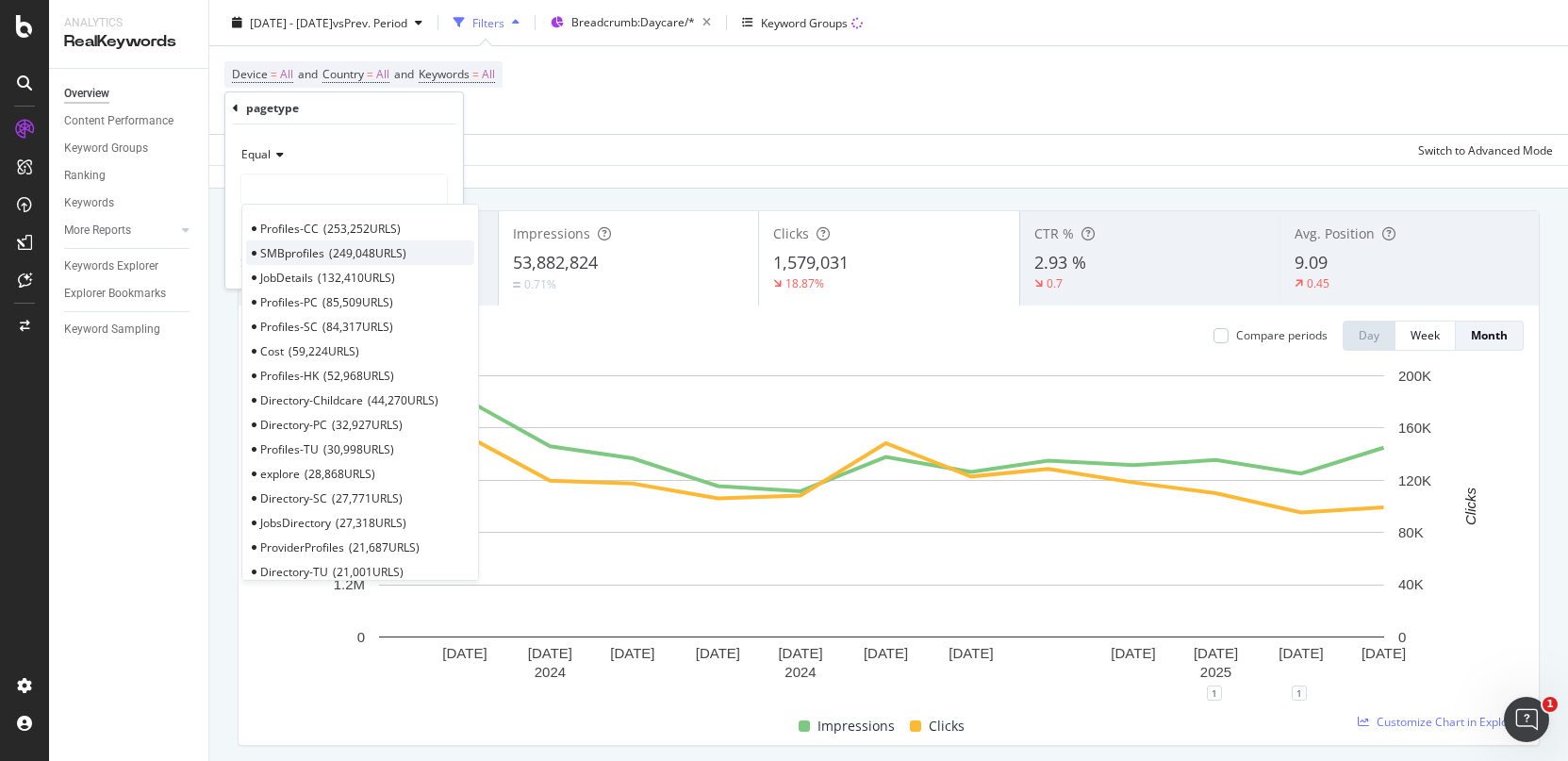
click at [291, 254] on span "SMBprofiles" at bounding box center [292, 253] width 64 height 16
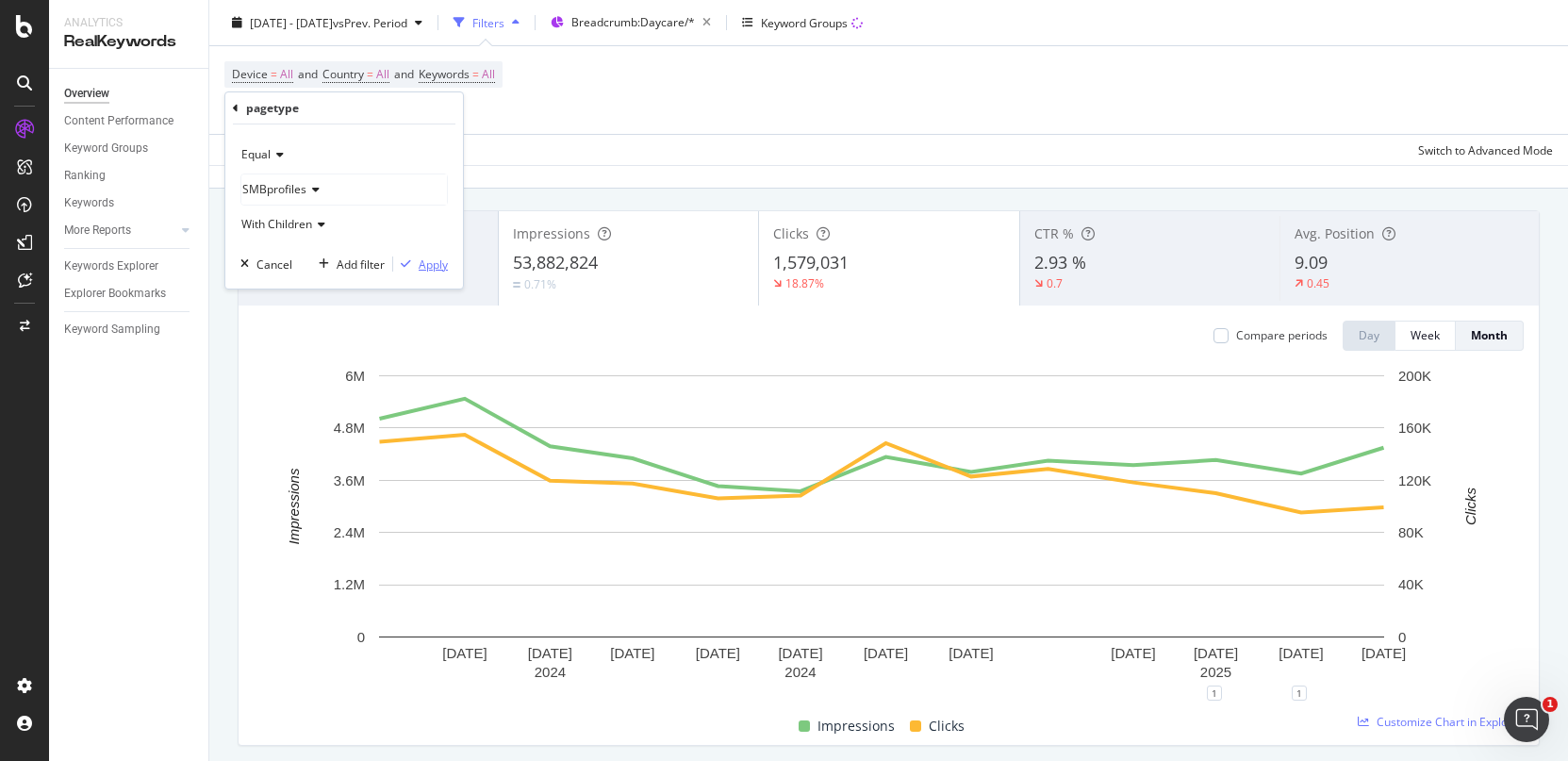
click at [413, 262] on div "button" at bounding box center [406, 264] width 26 height 12
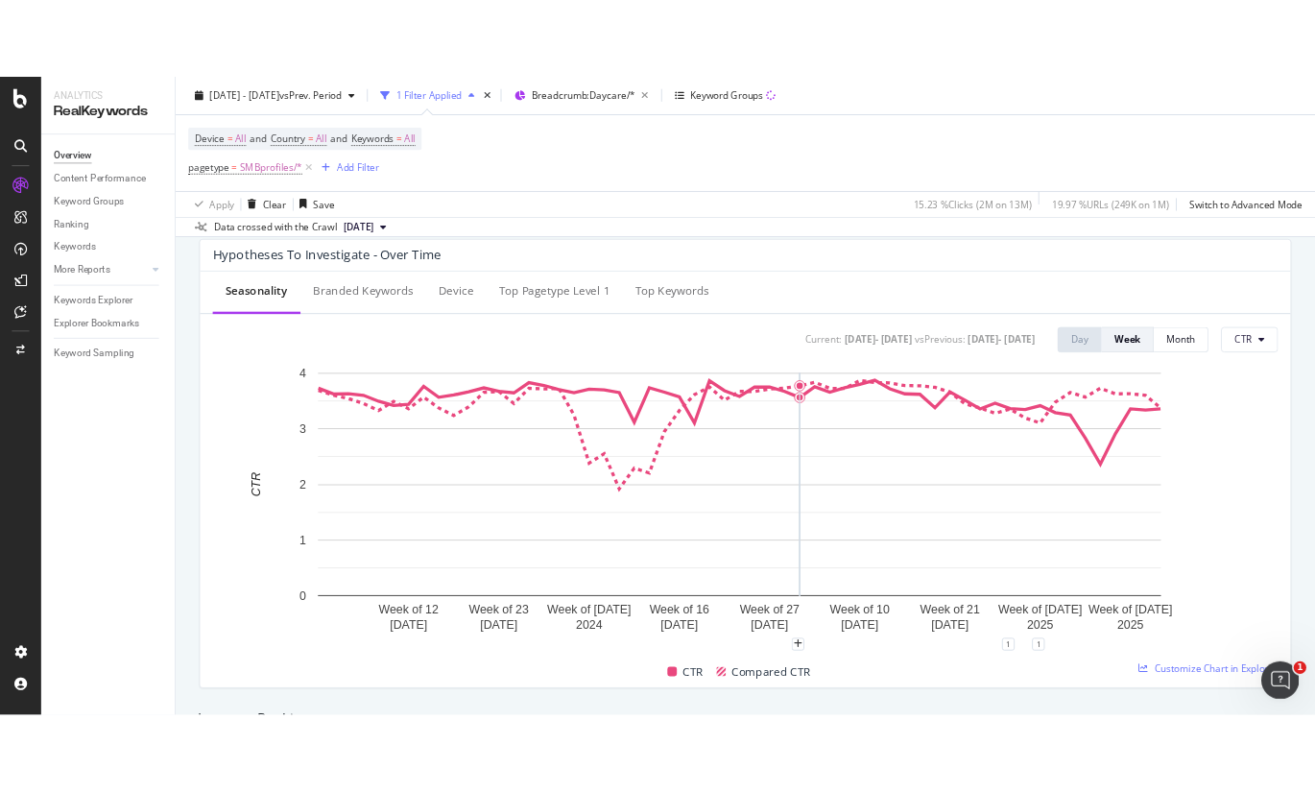
scroll to position [740, 0]
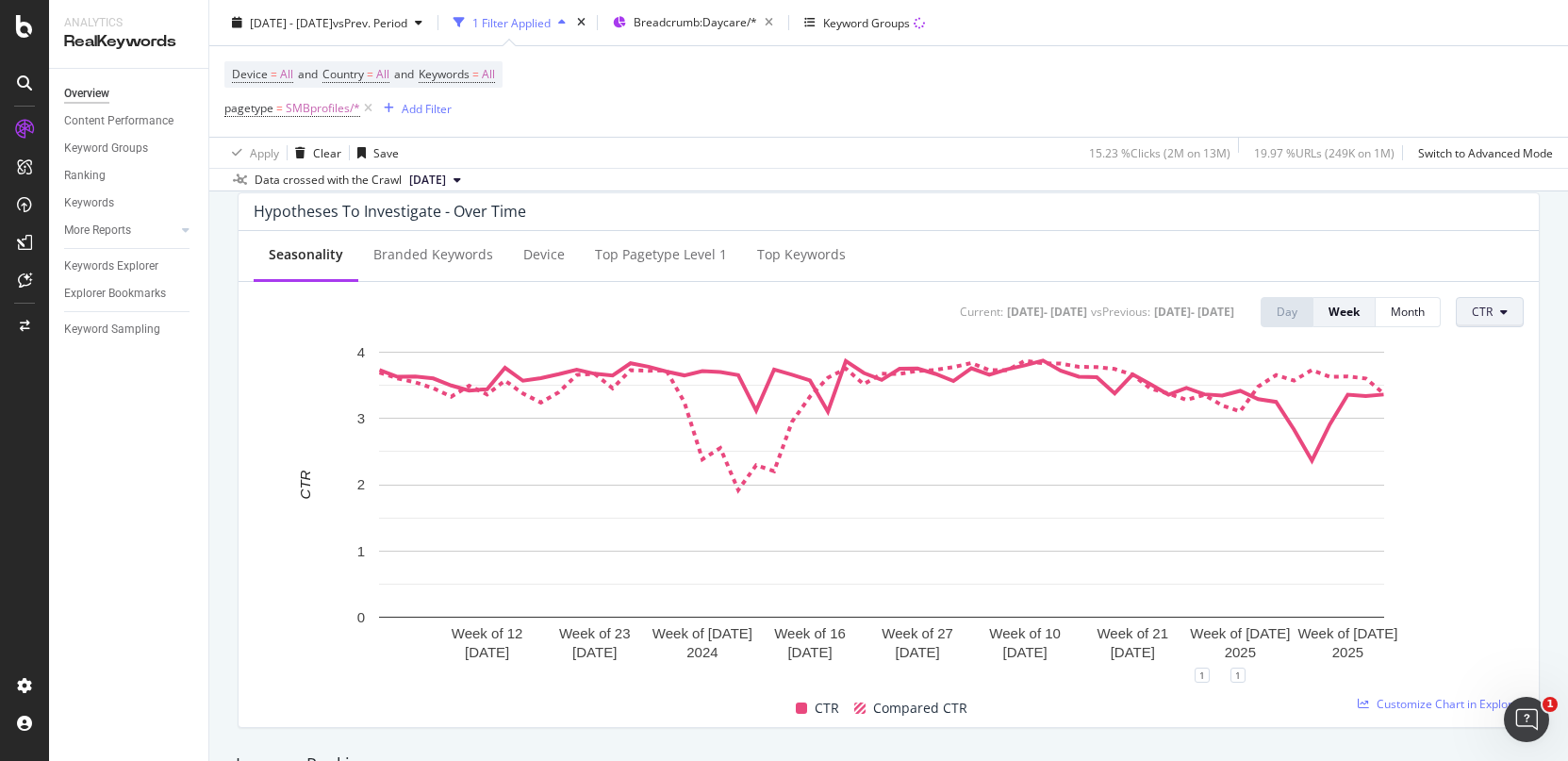
click at [1488, 318] on button "CTR" at bounding box center [1488, 311] width 68 height 30
click at [1480, 393] on div "Impressions" at bounding box center [1502, 384] width 119 height 27
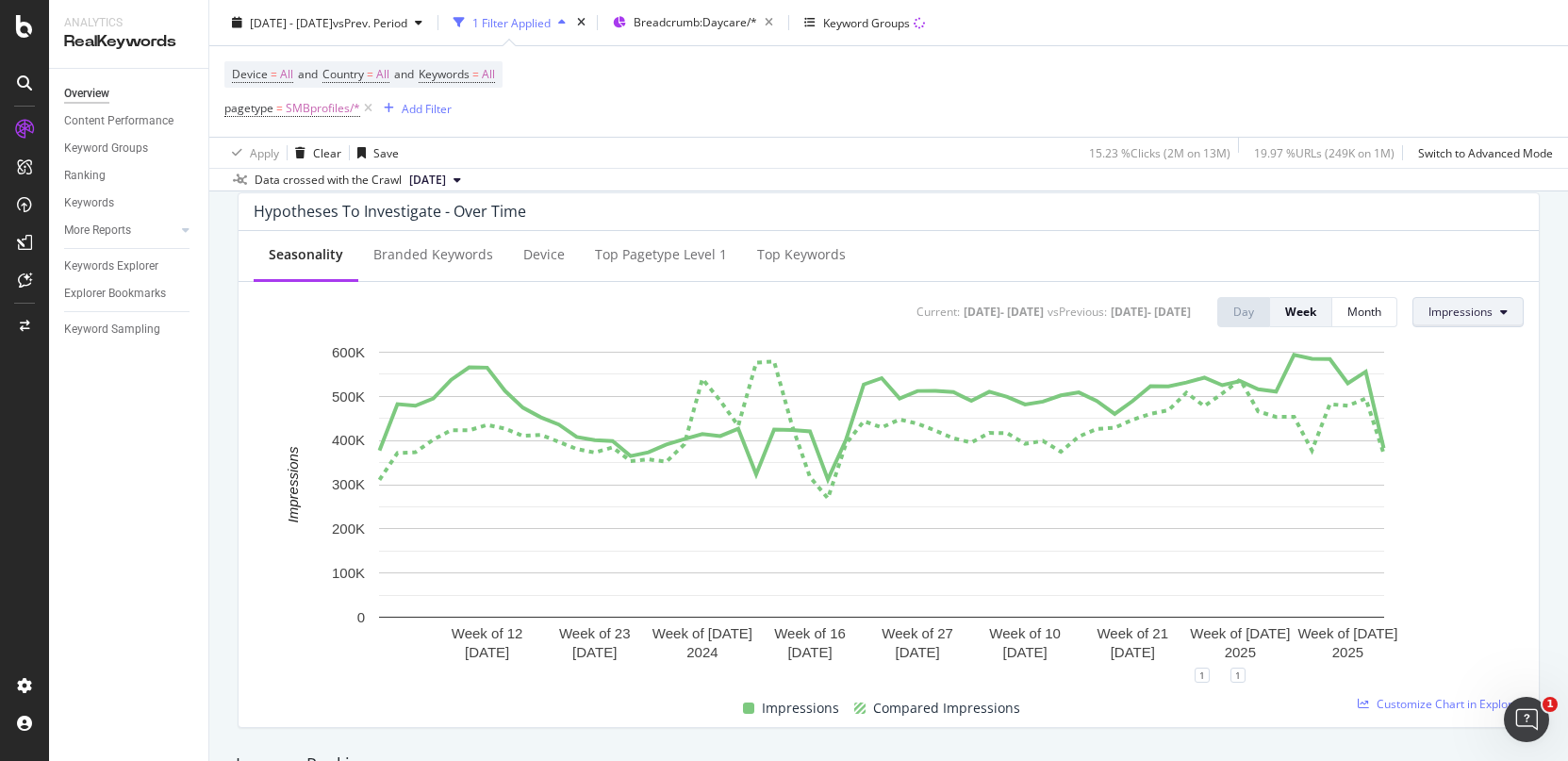
click at [1469, 310] on span "Impressions" at bounding box center [1460, 311] width 64 height 16
click at [1450, 420] on span "Average Position" at bounding box center [1458, 419] width 88 height 17
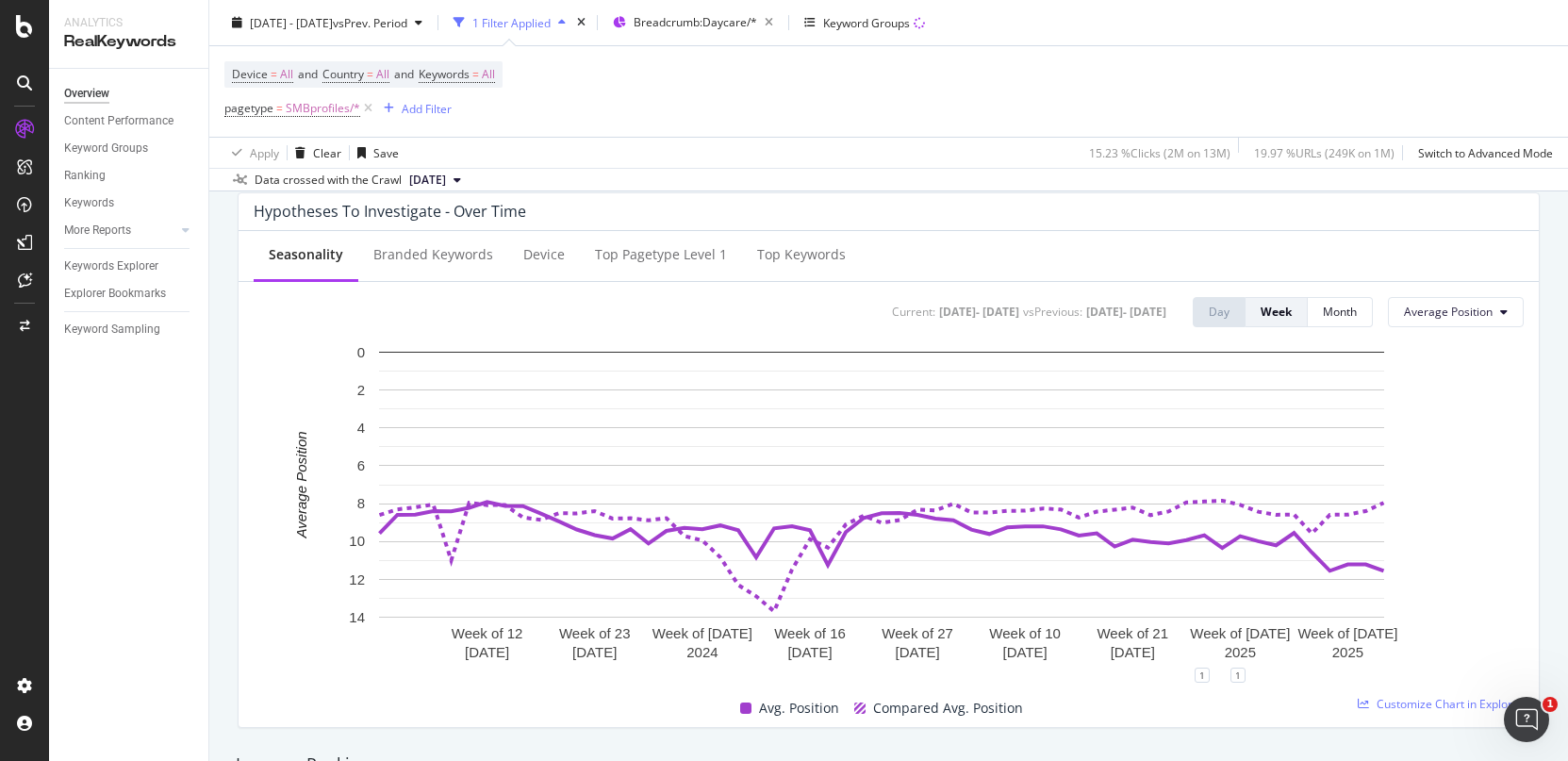
click at [1459, 332] on div "Seasonality Branded Keywords Device Top pagetype Level 1 Top Keywords Current: …" at bounding box center [889, 478] width 1300 height 496
click at [1459, 325] on button "Average Position" at bounding box center [1455, 311] width 135 height 30
click at [1454, 466] on div "CTR" at bounding box center [1435, 454] width 121 height 27
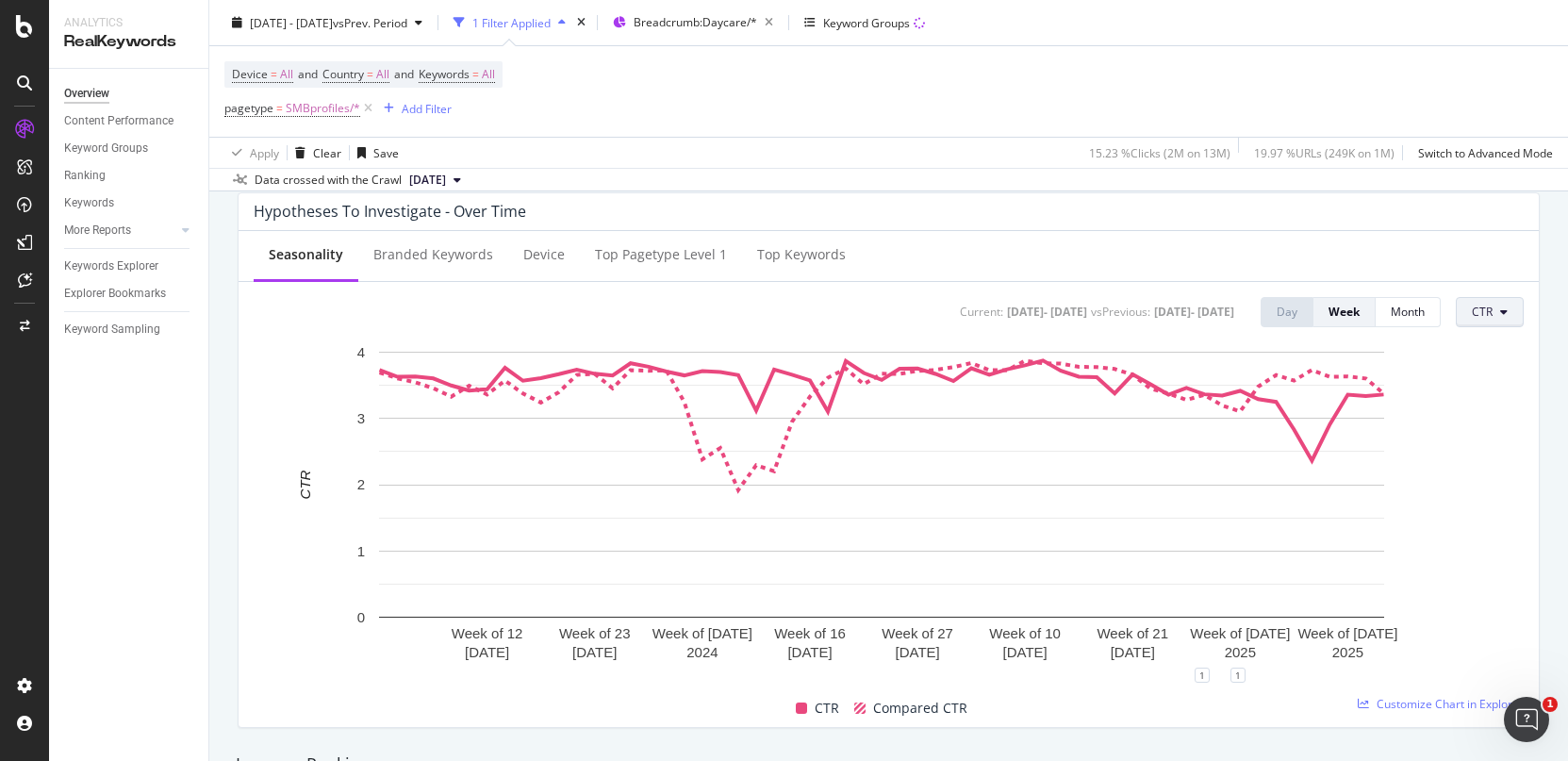
click at [1475, 318] on span "CTR" at bounding box center [1482, 311] width 21 height 16
click at [1476, 355] on span "Clicks" at bounding box center [1502, 350] width 88 height 17
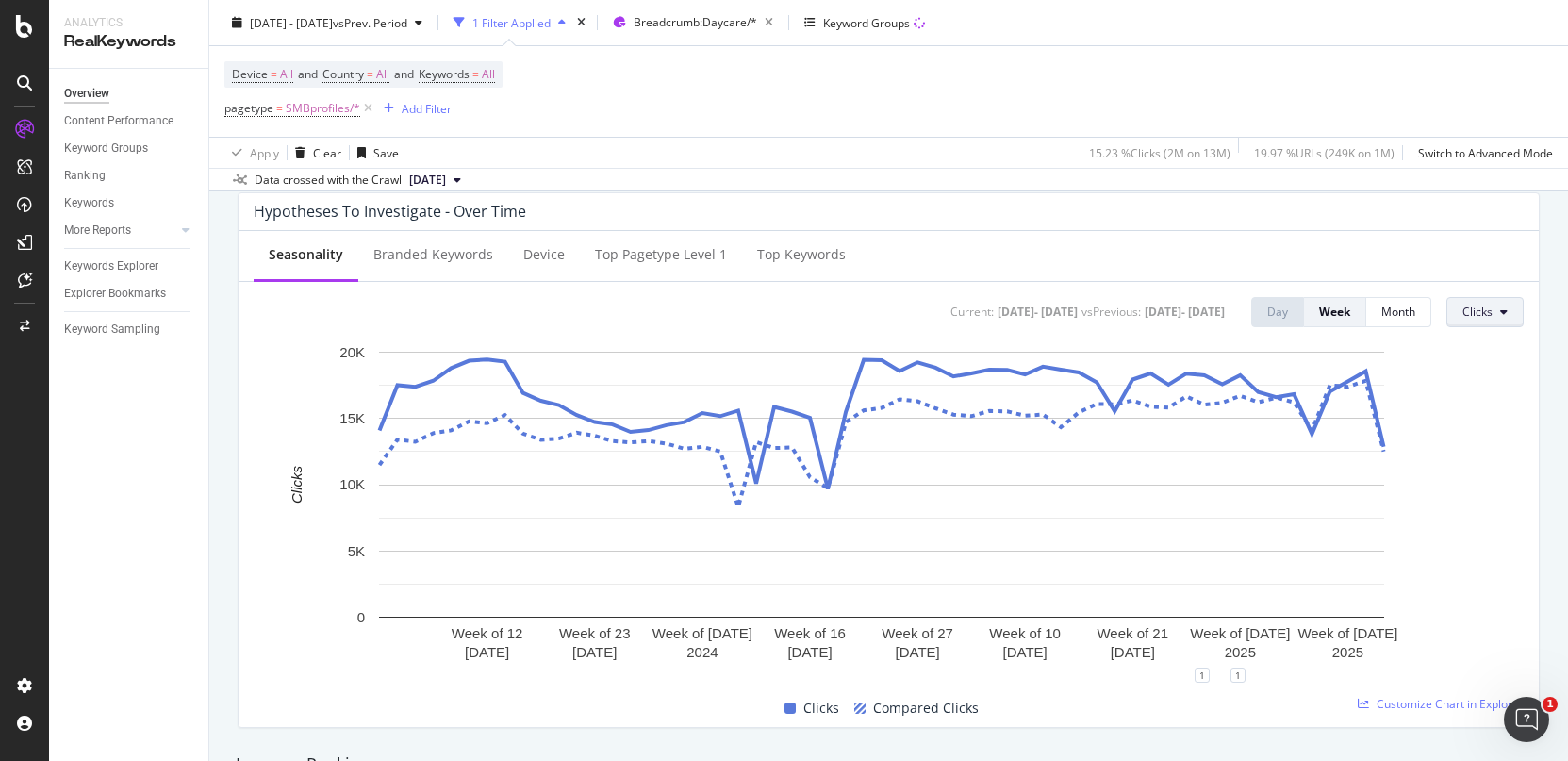
click at [1465, 318] on span "Clicks" at bounding box center [1477, 311] width 30 height 16
click at [1456, 247] on div "Seasonality Branded Keywords Device Top pagetype Level 1 Top Keywords" at bounding box center [889, 256] width 1300 height 51
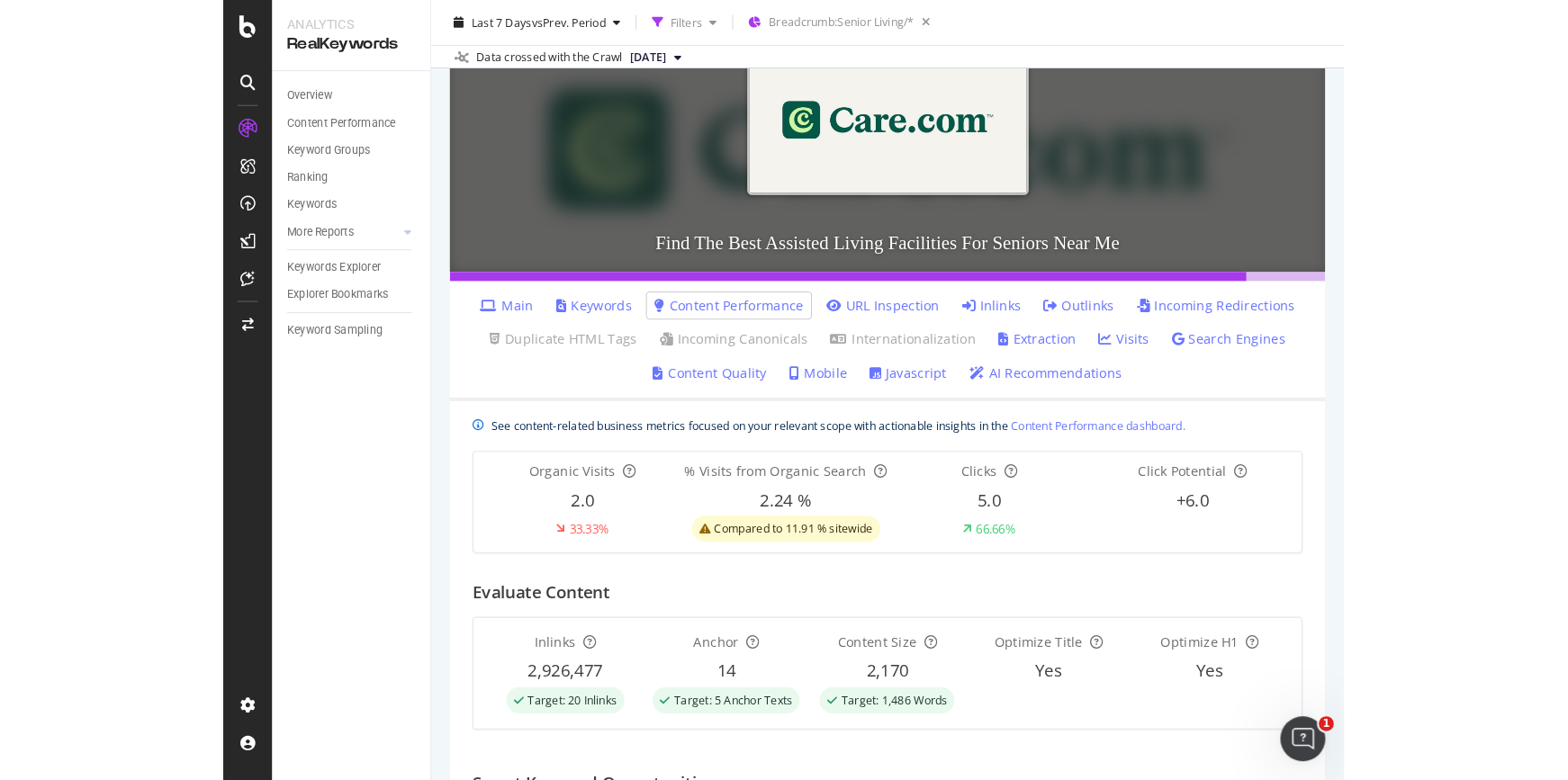
scroll to position [148, 0]
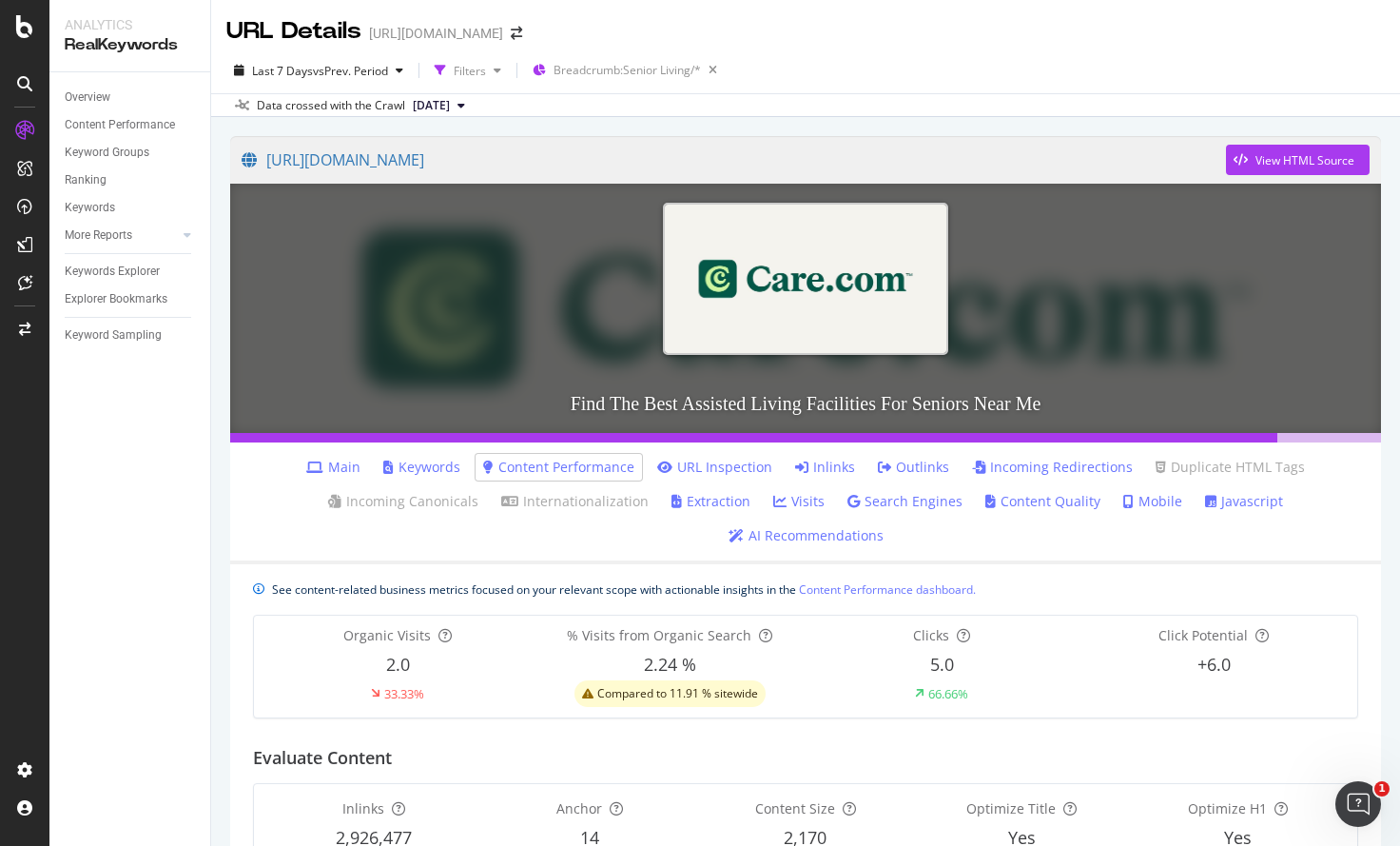
scroll to position [157, 0]
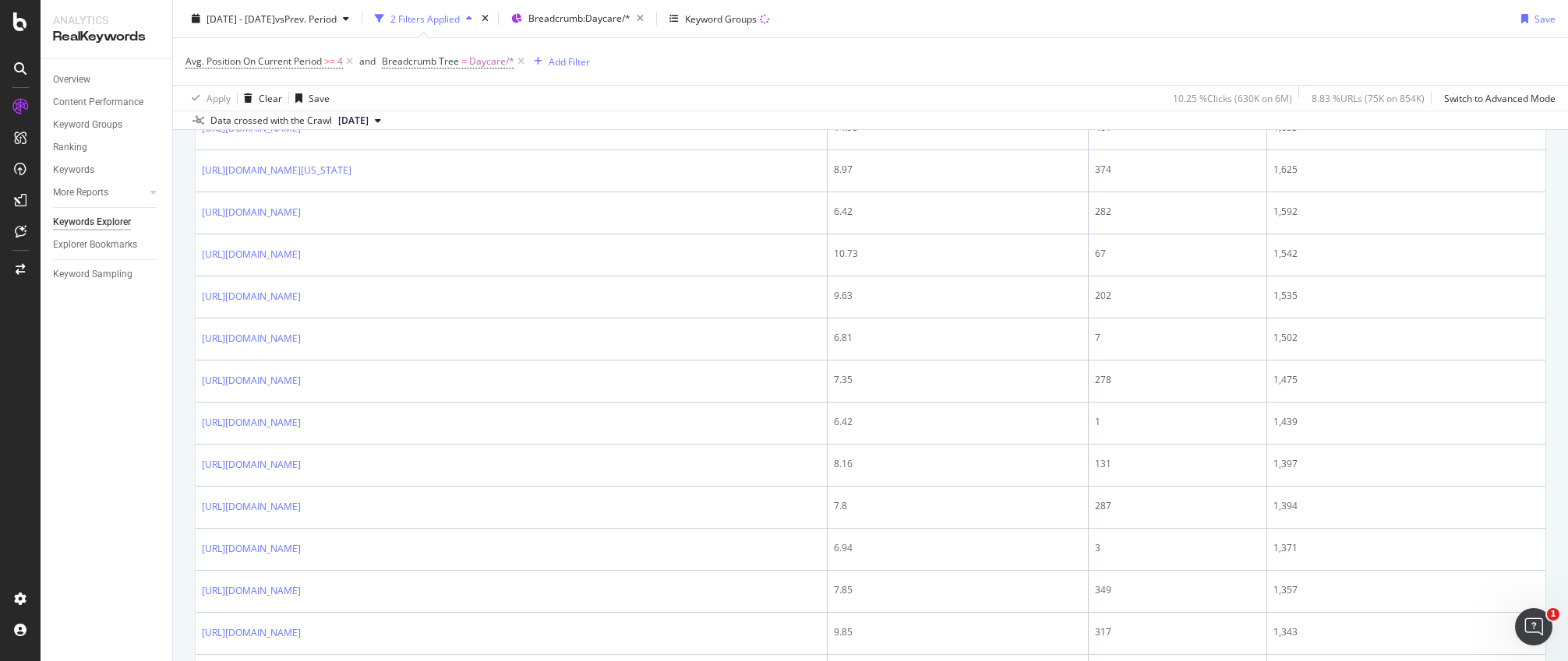
scroll to position [1962, 0]
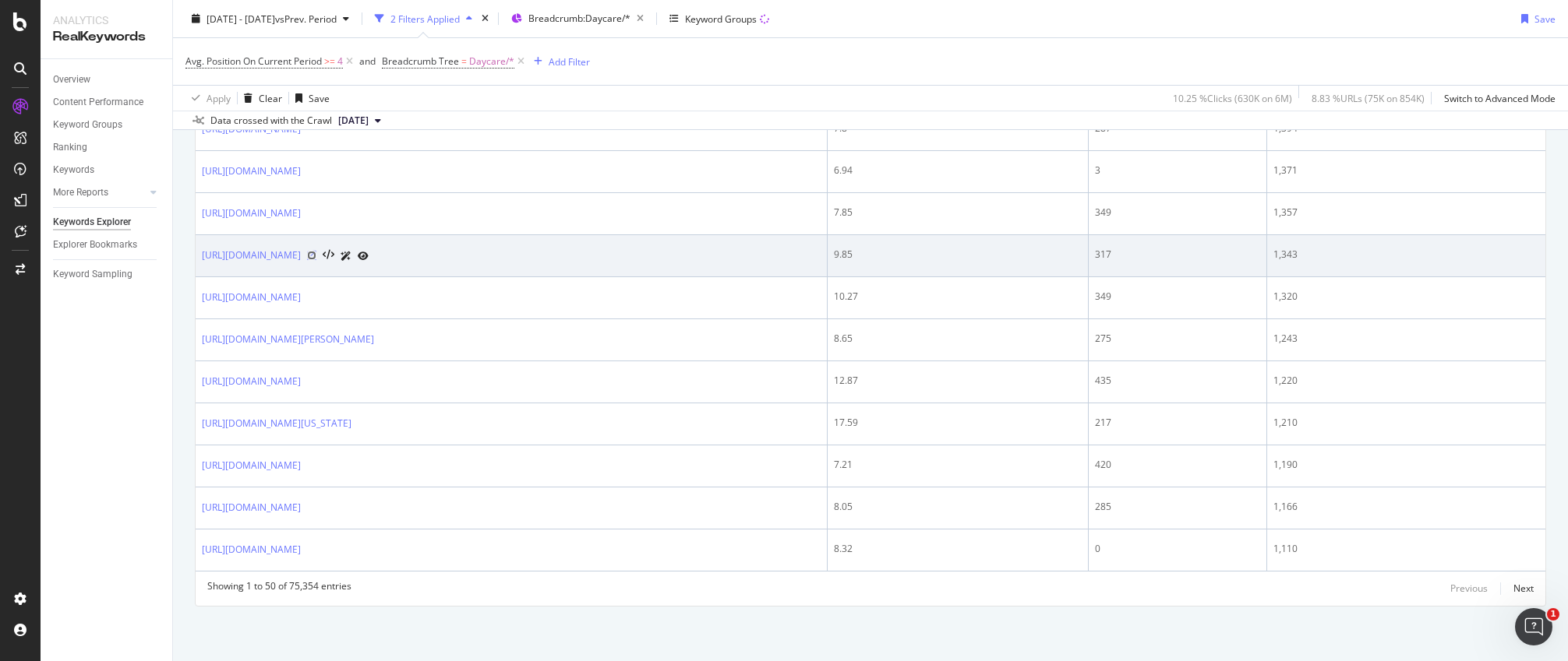
click at [317, 254] on icon at bounding box center [312, 255] width 10 height 10
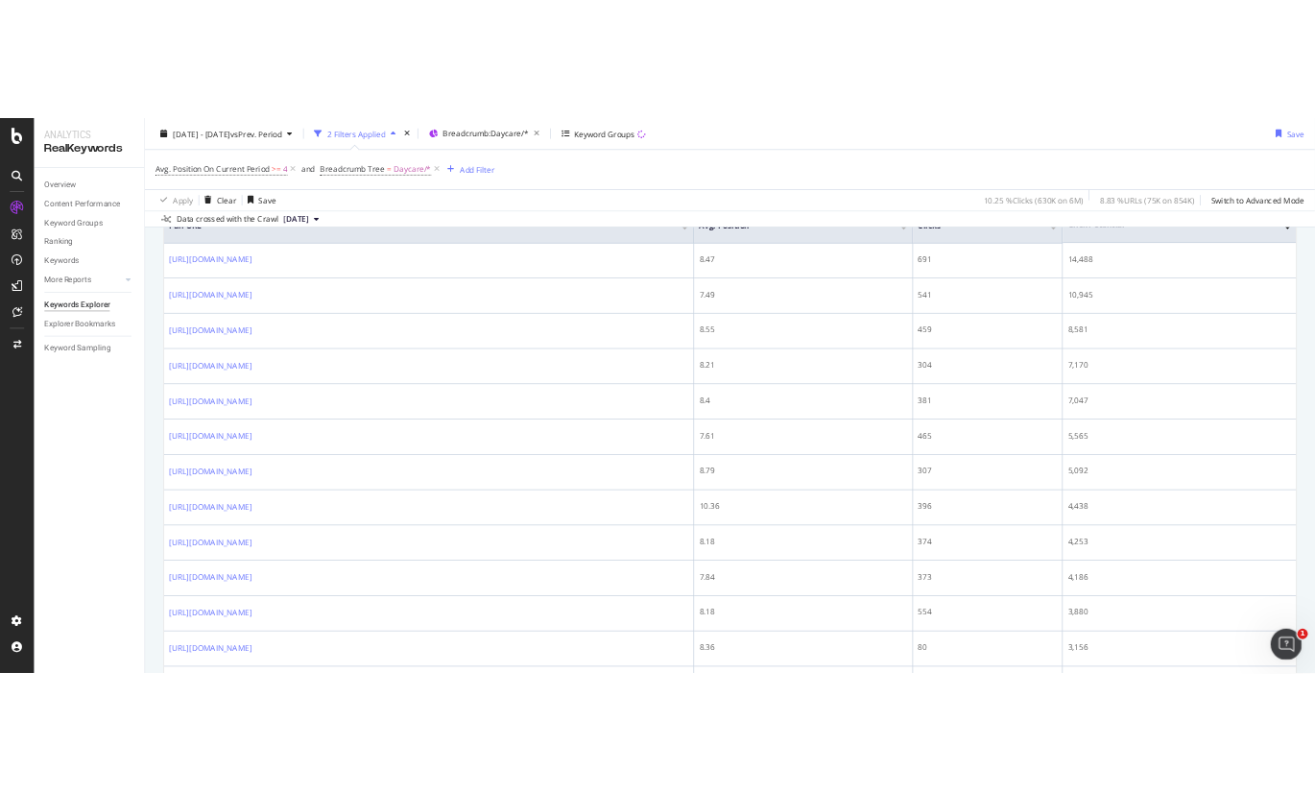
scroll to position [0, 0]
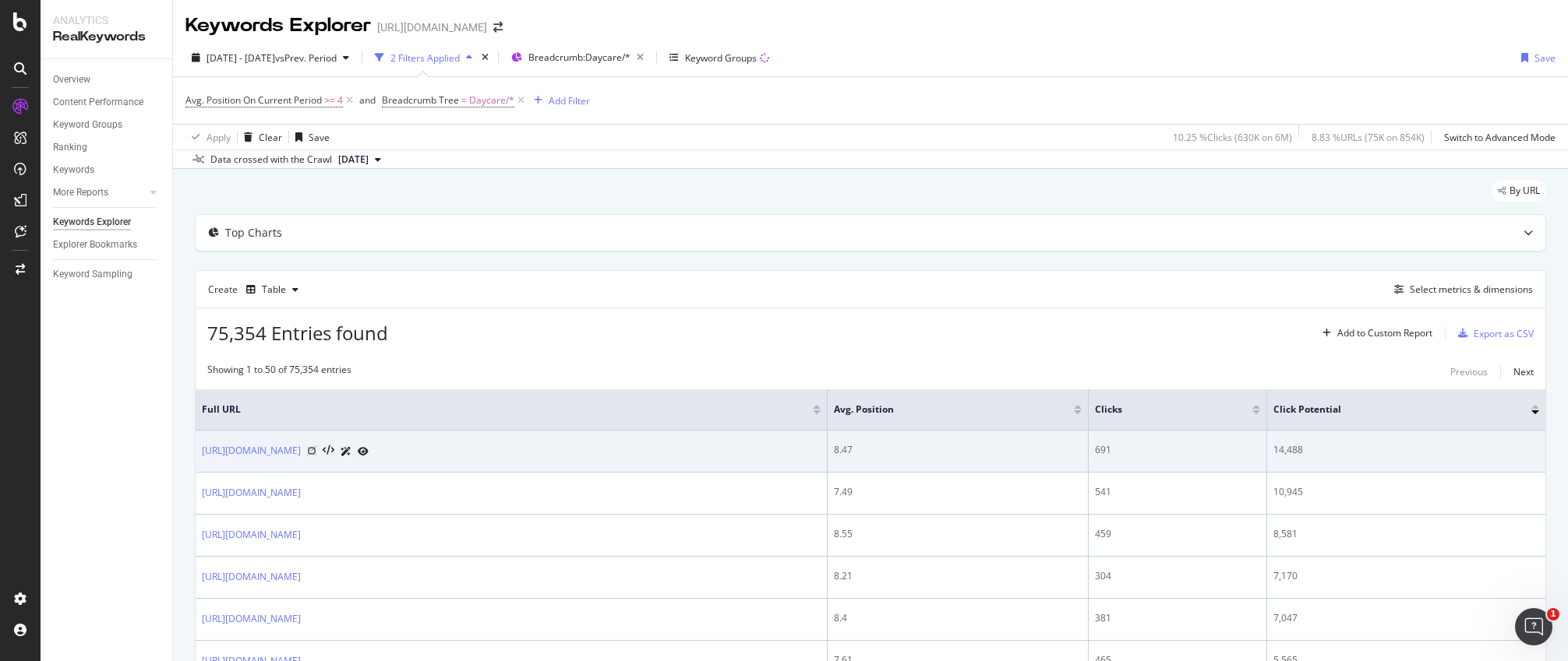
click at [317, 451] on icon at bounding box center [312, 451] width 10 height 10
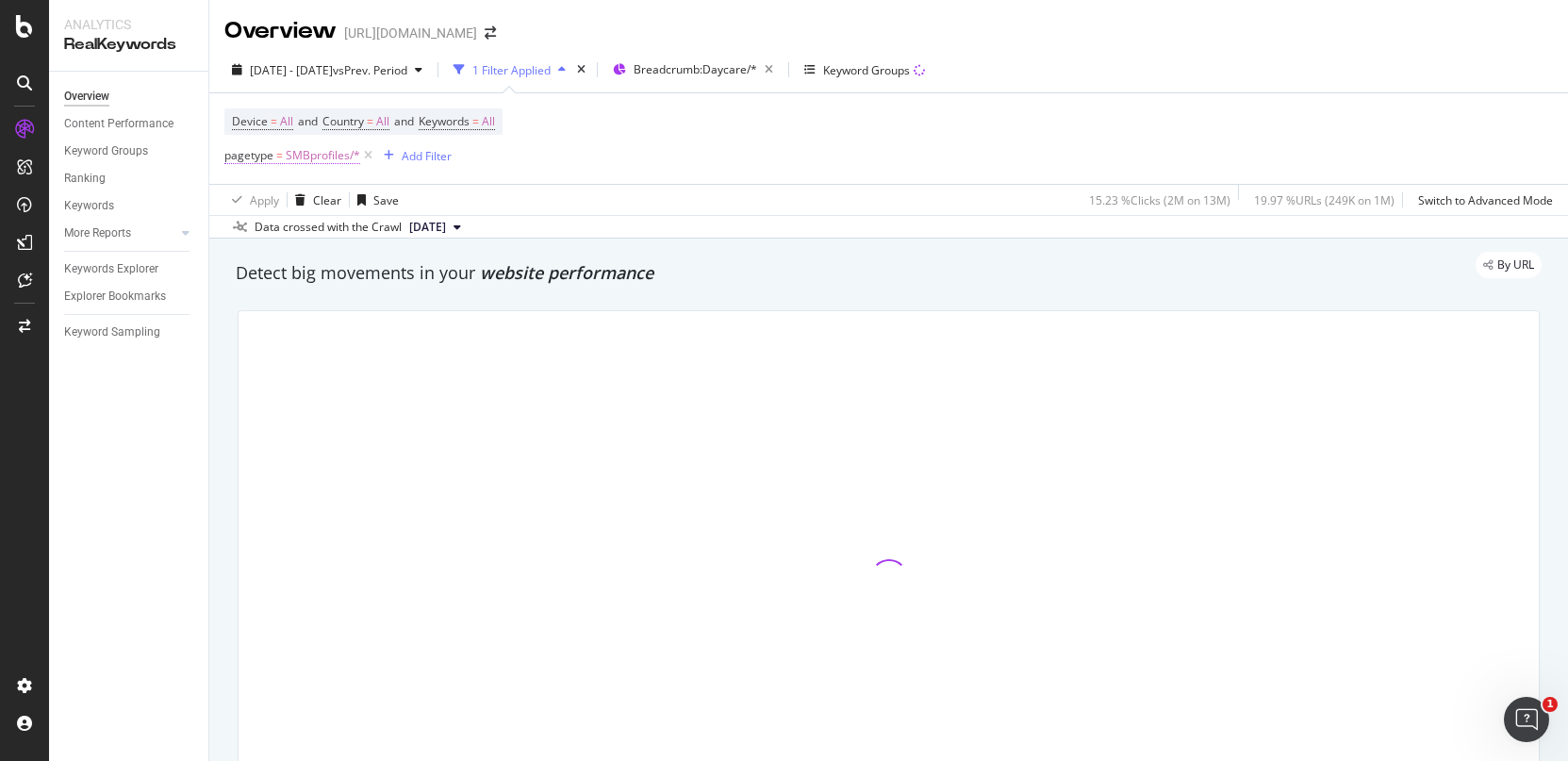
click at [312, 161] on span "SMBprofiles/*" at bounding box center [323, 155] width 75 height 27
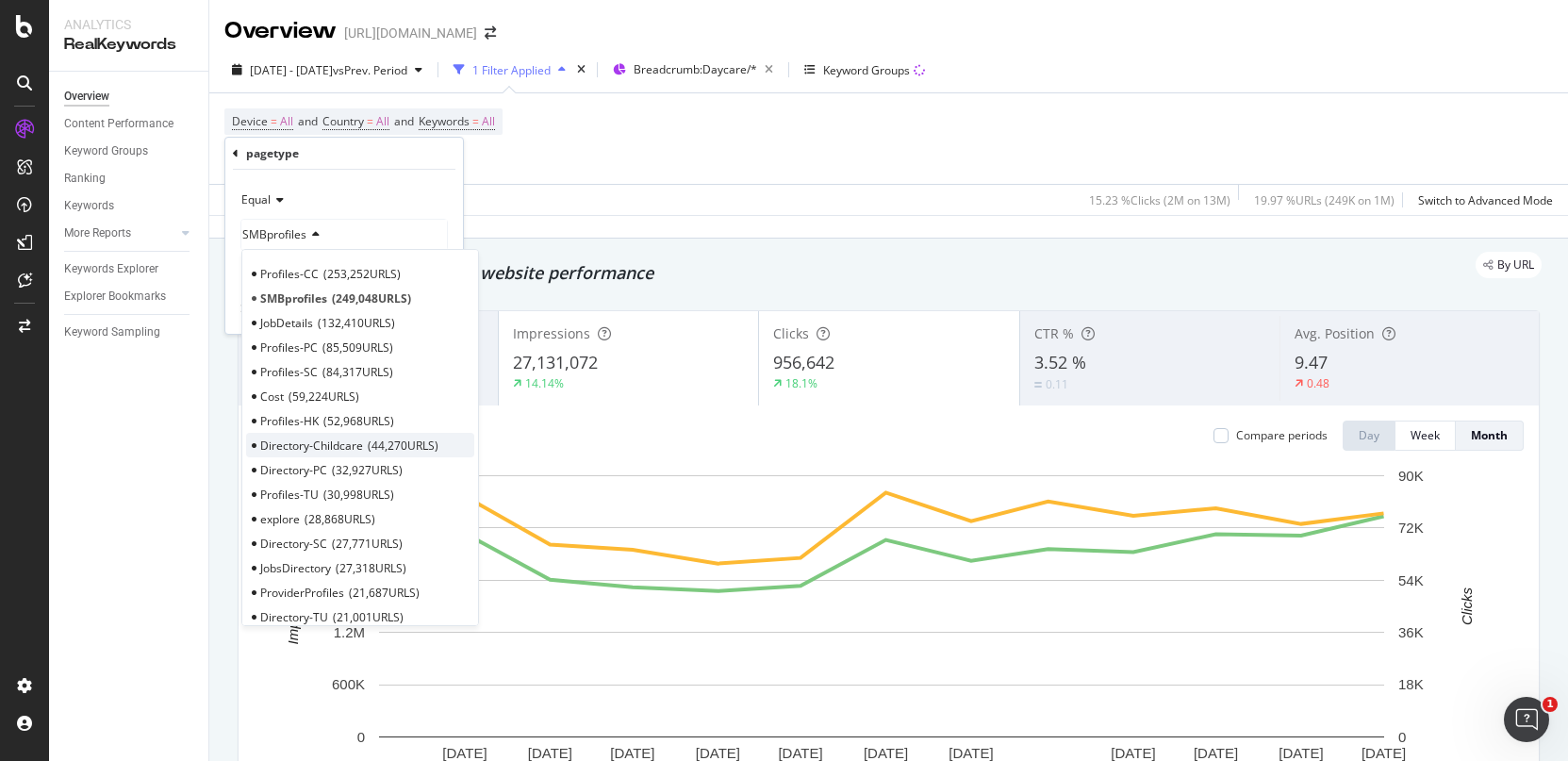
click at [297, 444] on span "Directory-Childcare" at bounding box center [311, 446] width 103 height 16
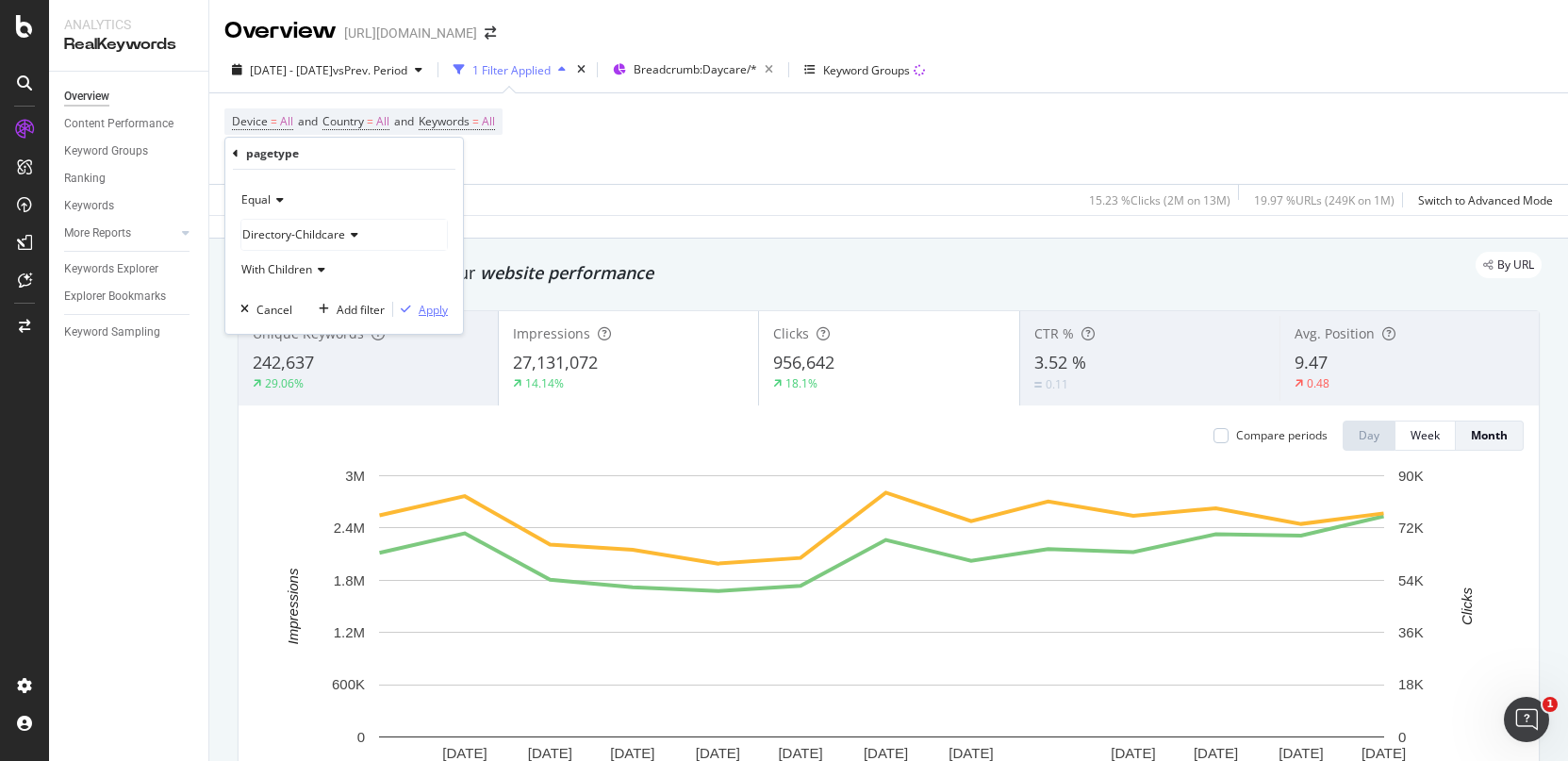
click at [437, 312] on div "Apply" at bounding box center [433, 309] width 29 height 16
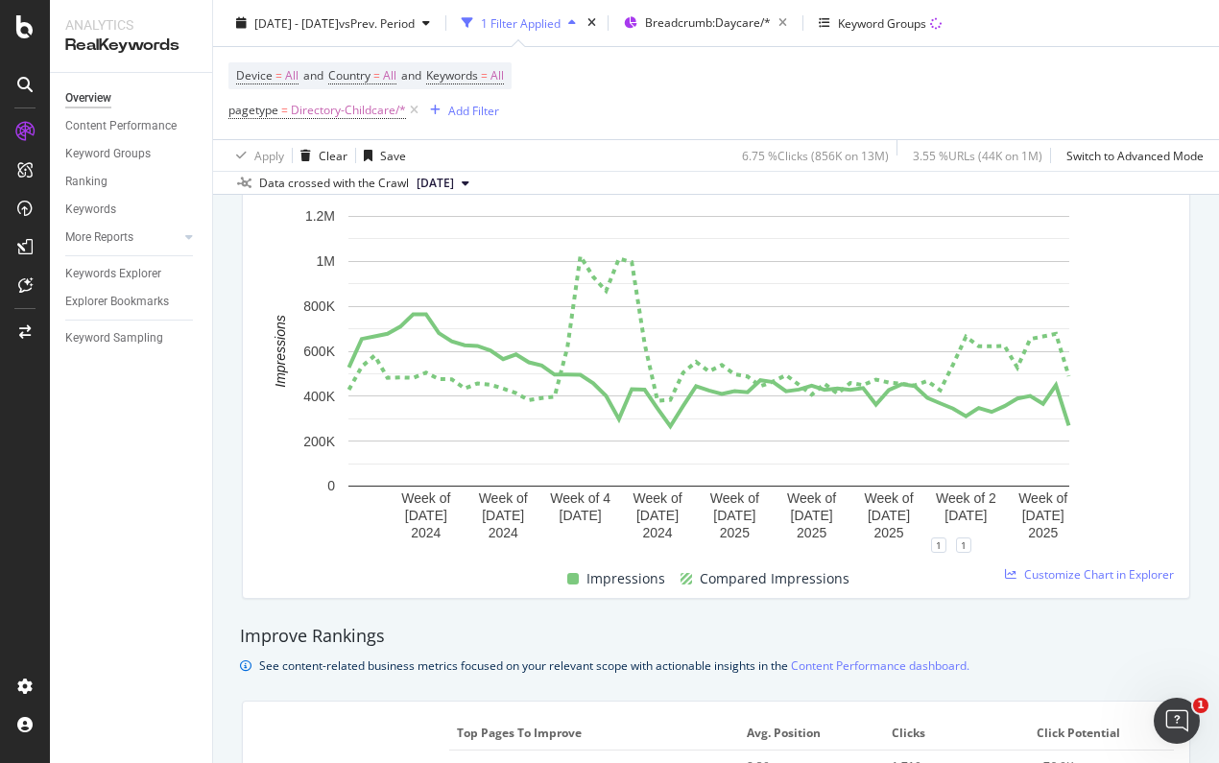
scroll to position [717, 0]
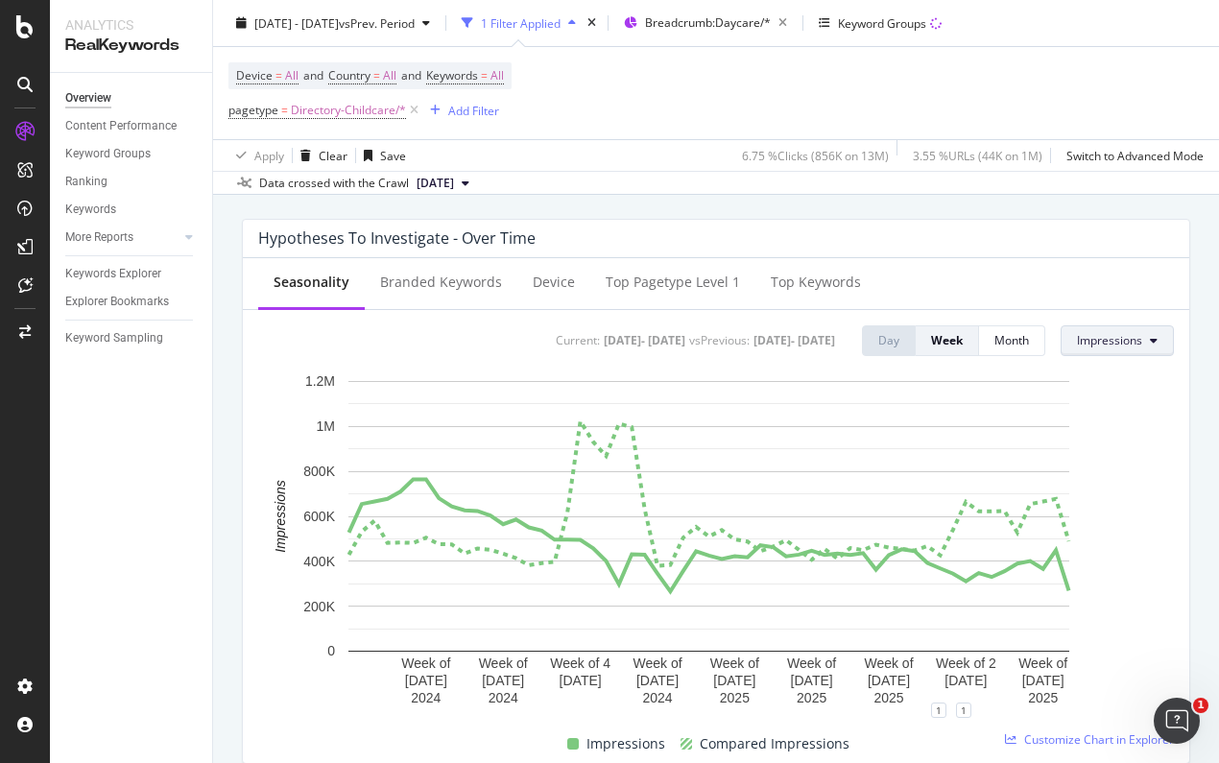
click at [1103, 345] on span "Impressions" at bounding box center [1109, 340] width 65 height 16
click at [1111, 386] on span "Clicks" at bounding box center [1108, 379] width 90 height 17
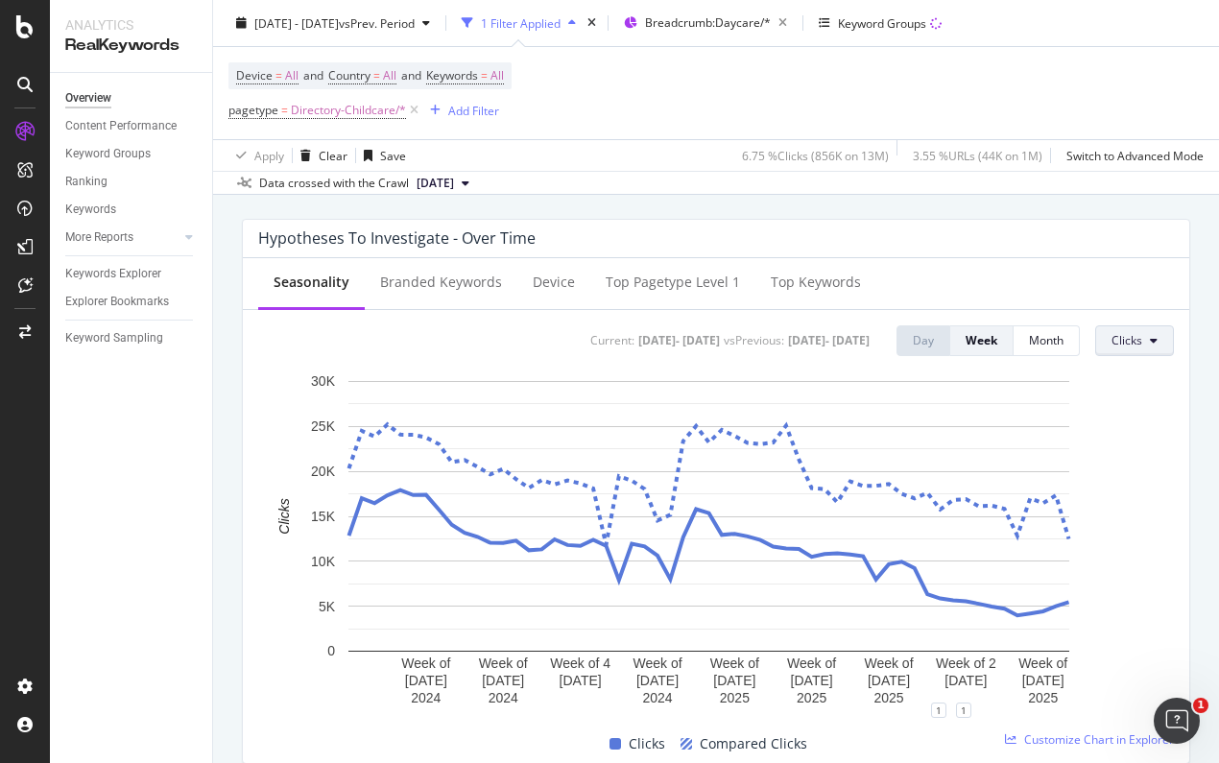
click at [1120, 343] on span "Clicks" at bounding box center [1127, 340] width 31 height 16
click at [1136, 460] on div "Average Position" at bounding box center [1143, 450] width 121 height 28
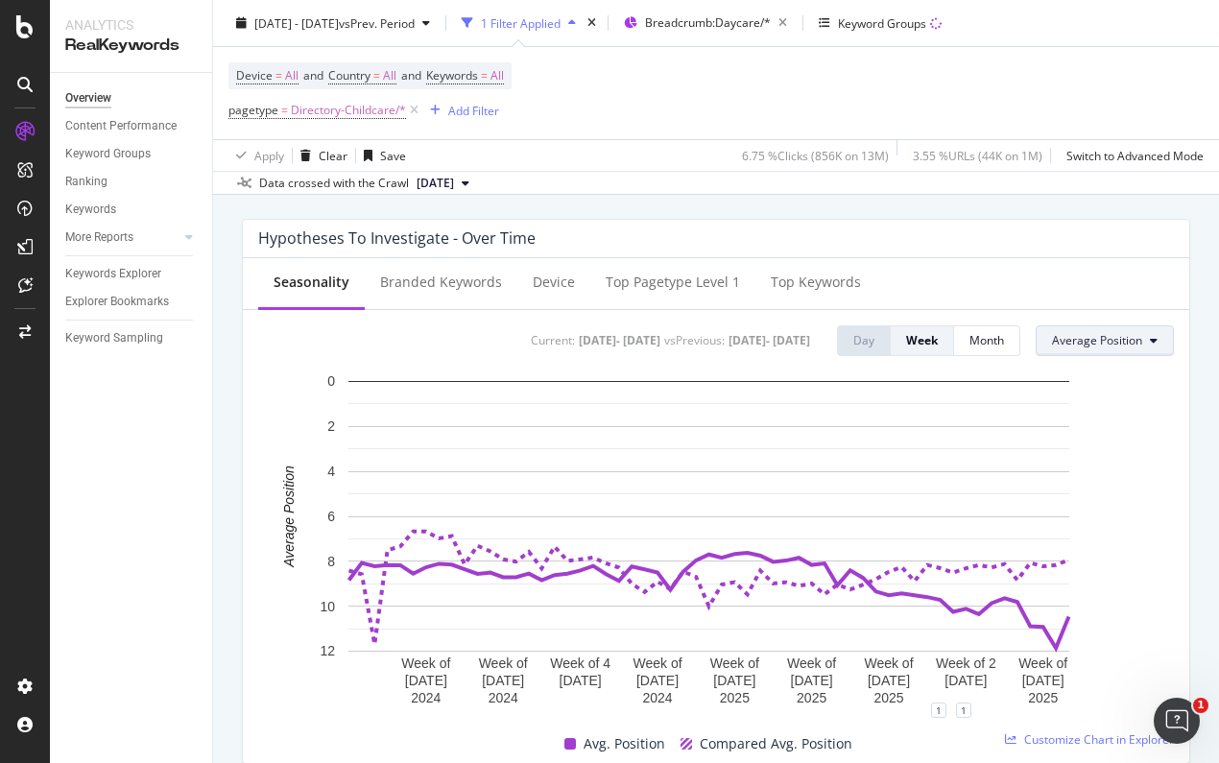
click at [1118, 338] on span "Average Position" at bounding box center [1097, 340] width 90 height 16
click at [1063, 486] on span "CTR" at bounding box center [1085, 485] width 92 height 17
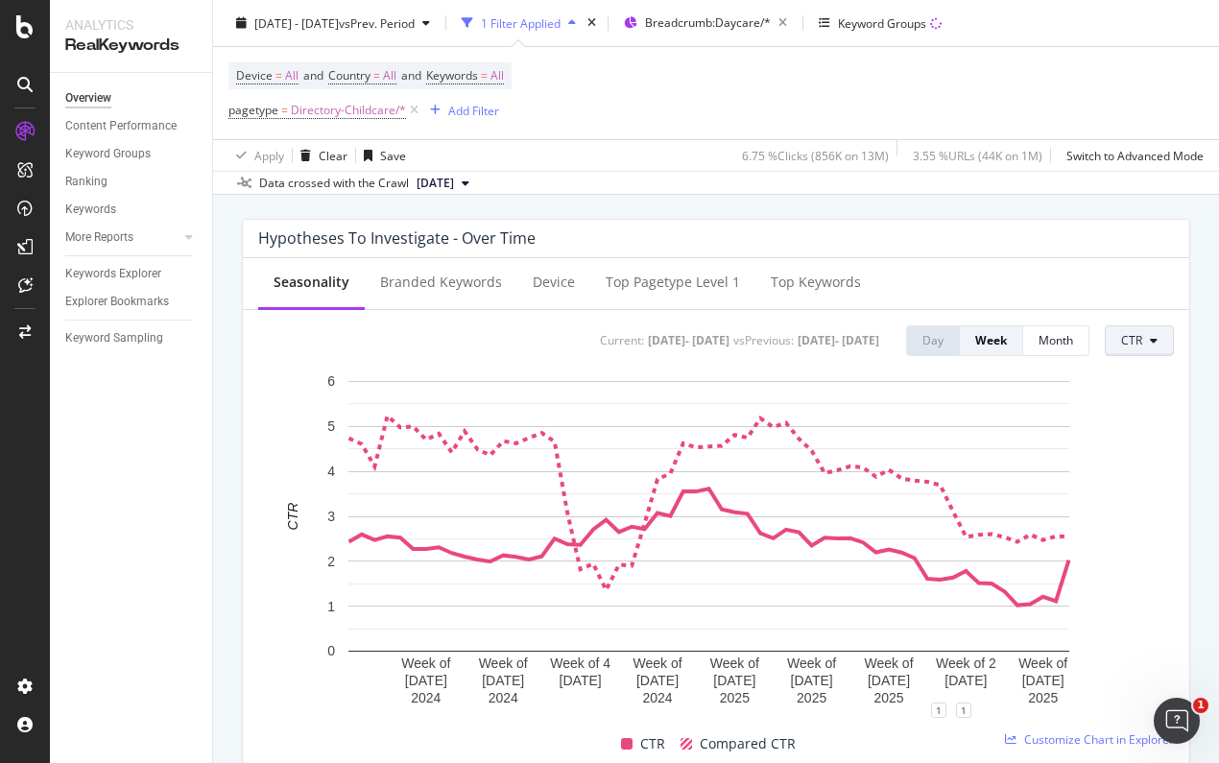
click at [1116, 349] on button "CTR" at bounding box center [1139, 340] width 69 height 31
click at [1124, 424] on div "Impressions" at bounding box center [1153, 414] width 121 height 28
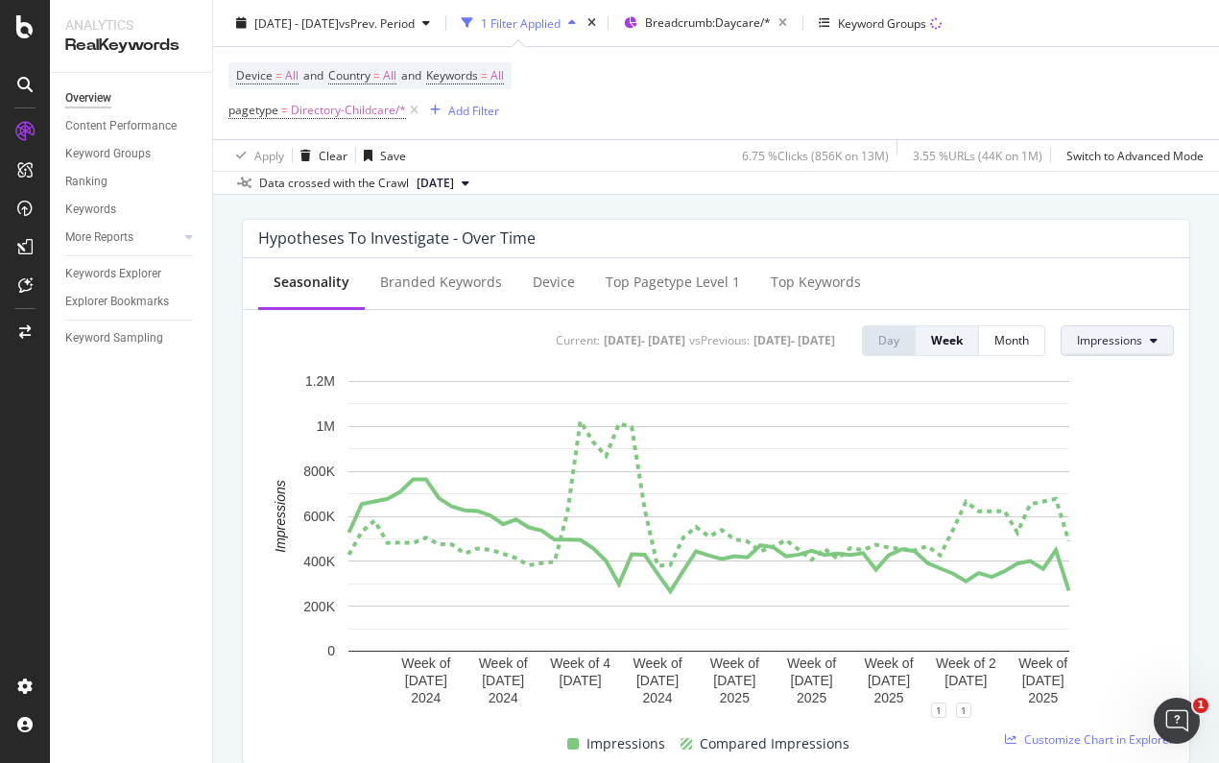
click at [1131, 332] on button "Impressions" at bounding box center [1117, 340] width 113 height 31
click at [1121, 436] on div "Average Position" at bounding box center [1108, 450] width 121 height 28
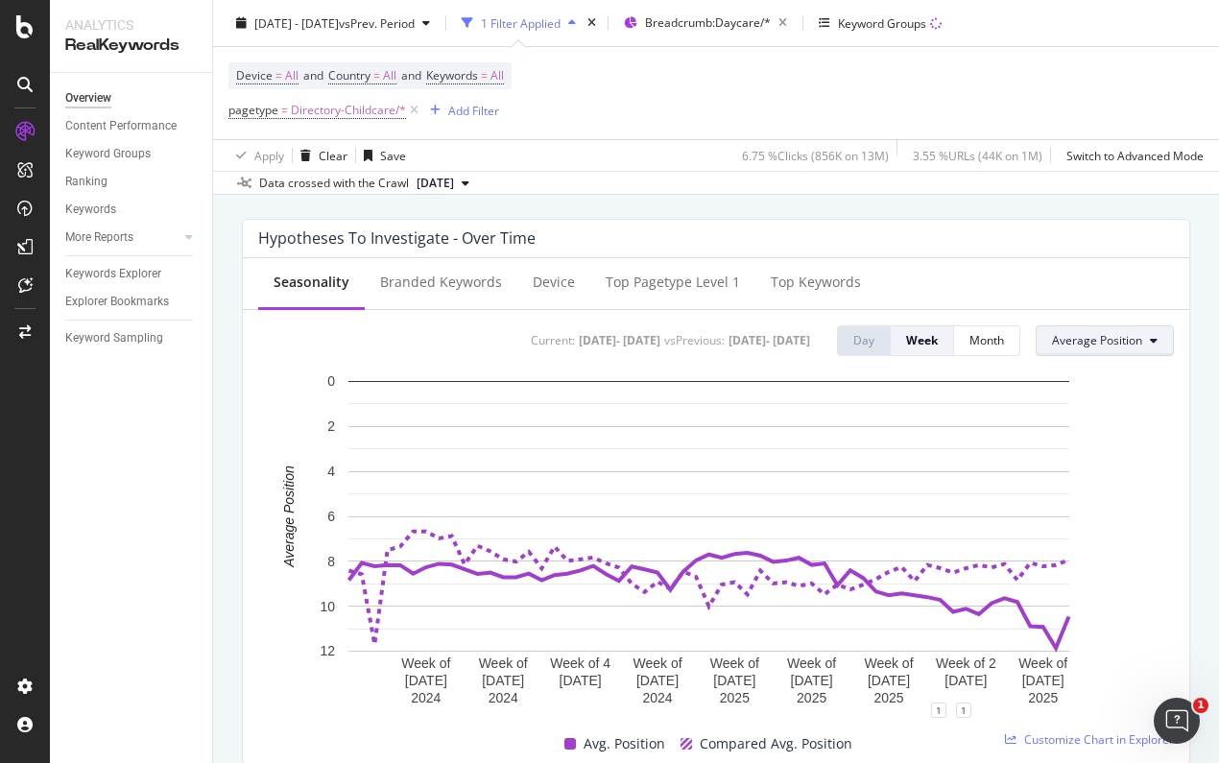
click at [1116, 335] on span "Average Position" at bounding box center [1097, 340] width 90 height 16
click at [1081, 466] on div "CTR" at bounding box center [1084, 482] width 123 height 36
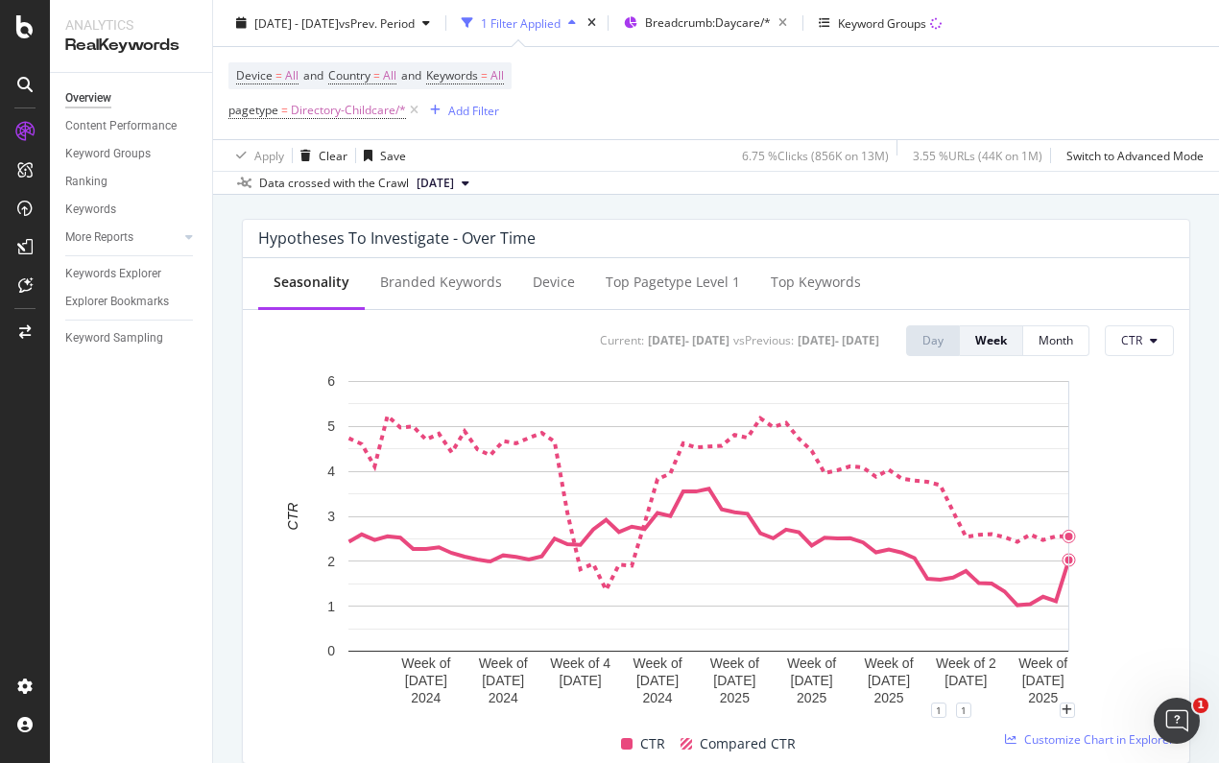
click at [1117, 470] on rect "A chart." at bounding box center [709, 541] width 902 height 339
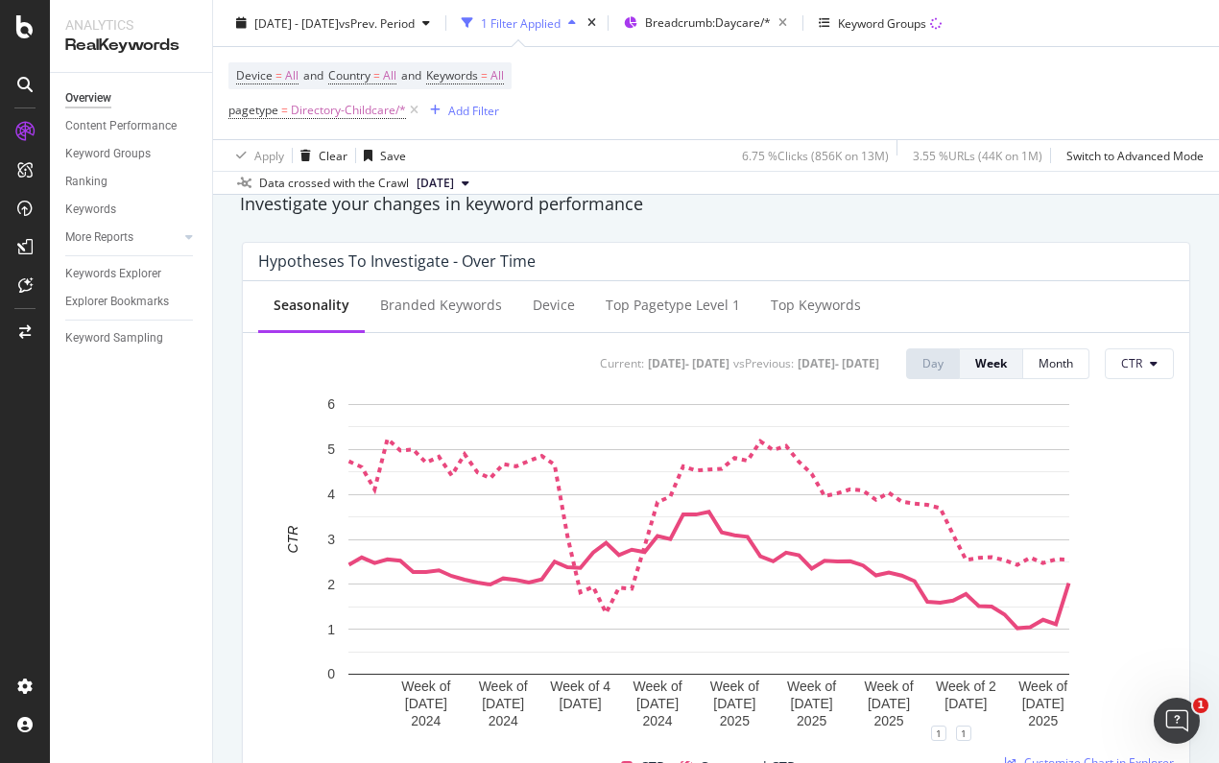
scroll to position [685, 0]
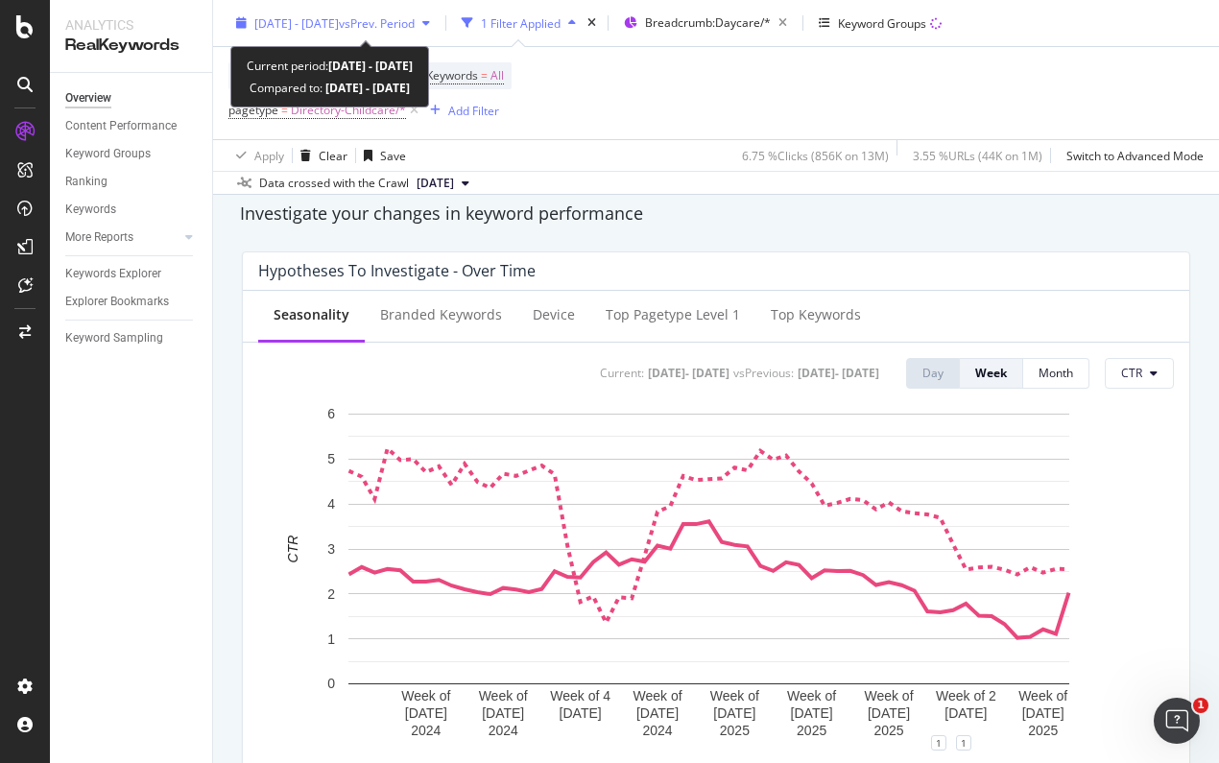
click at [330, 29] on span "[DATE] - [DATE]" at bounding box center [296, 22] width 84 height 16
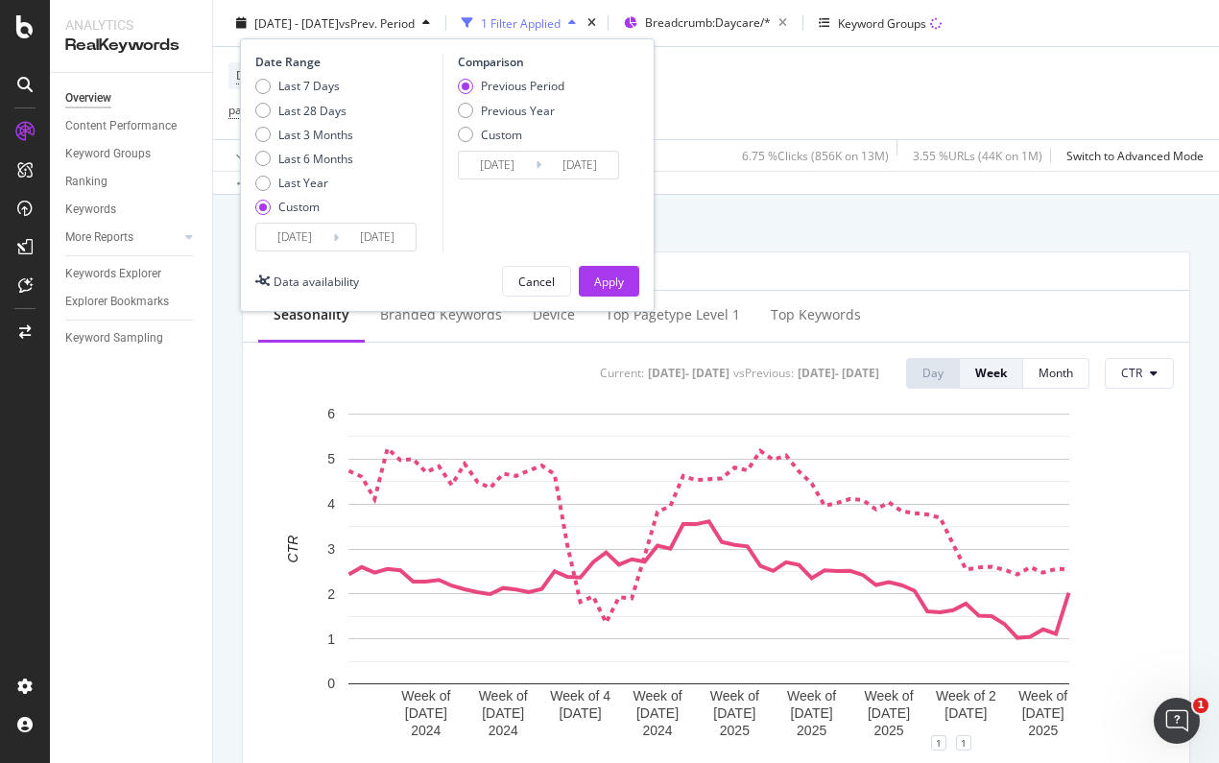
click at [301, 238] on input "[DATE]" at bounding box center [294, 237] width 77 height 27
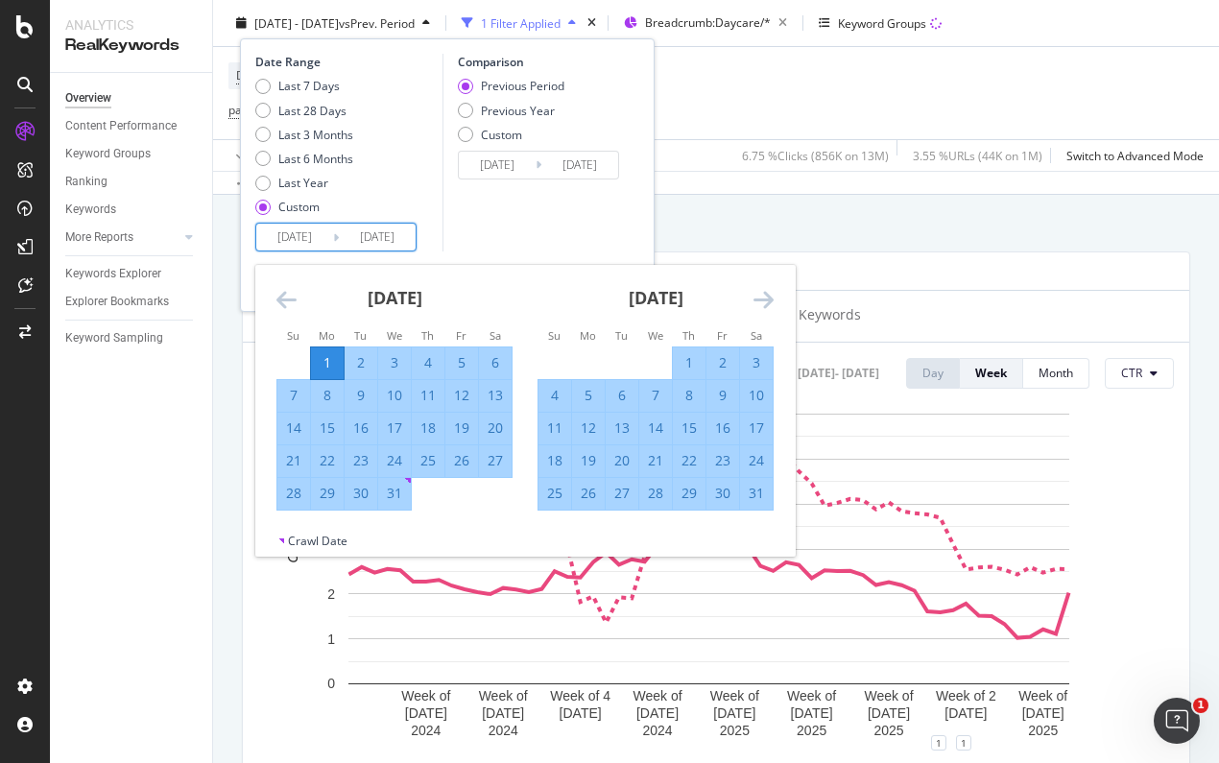
click at [760, 301] on icon "Move forward to switch to the next month." at bounding box center [764, 299] width 20 height 23
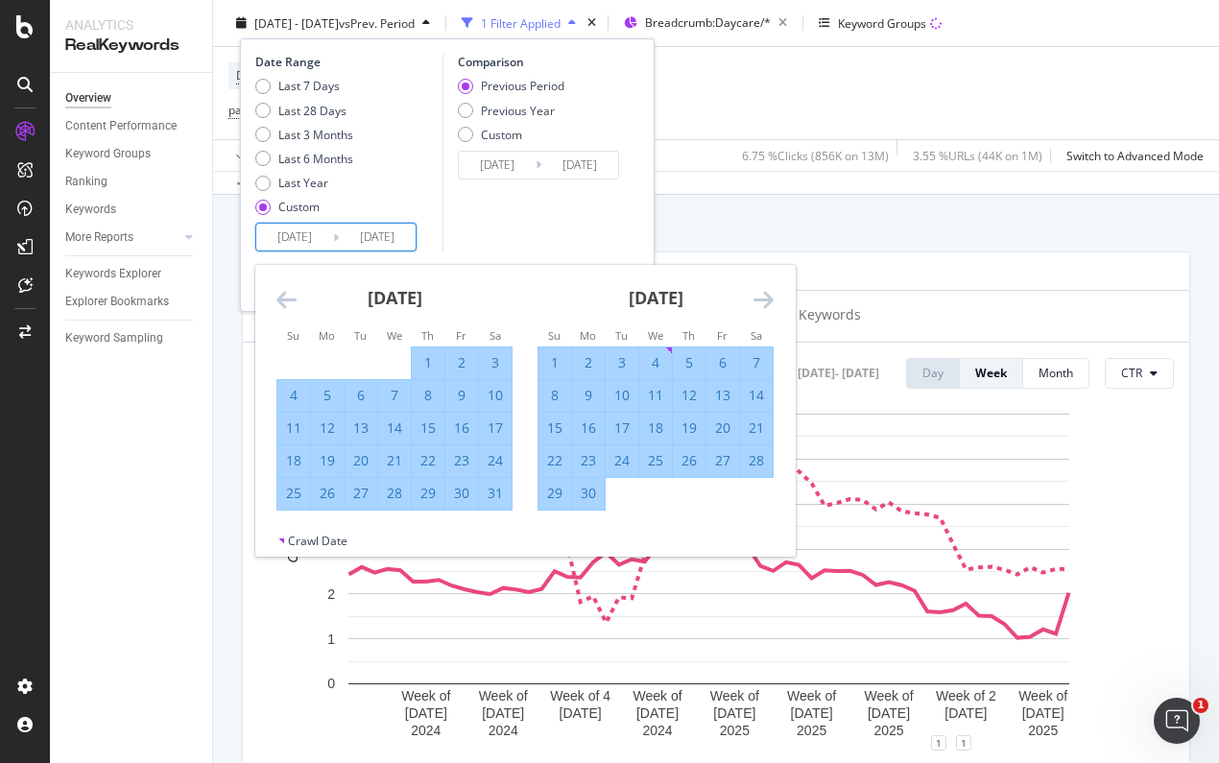
click at [760, 301] on icon "Move forward to switch to the next month." at bounding box center [764, 299] width 20 height 23
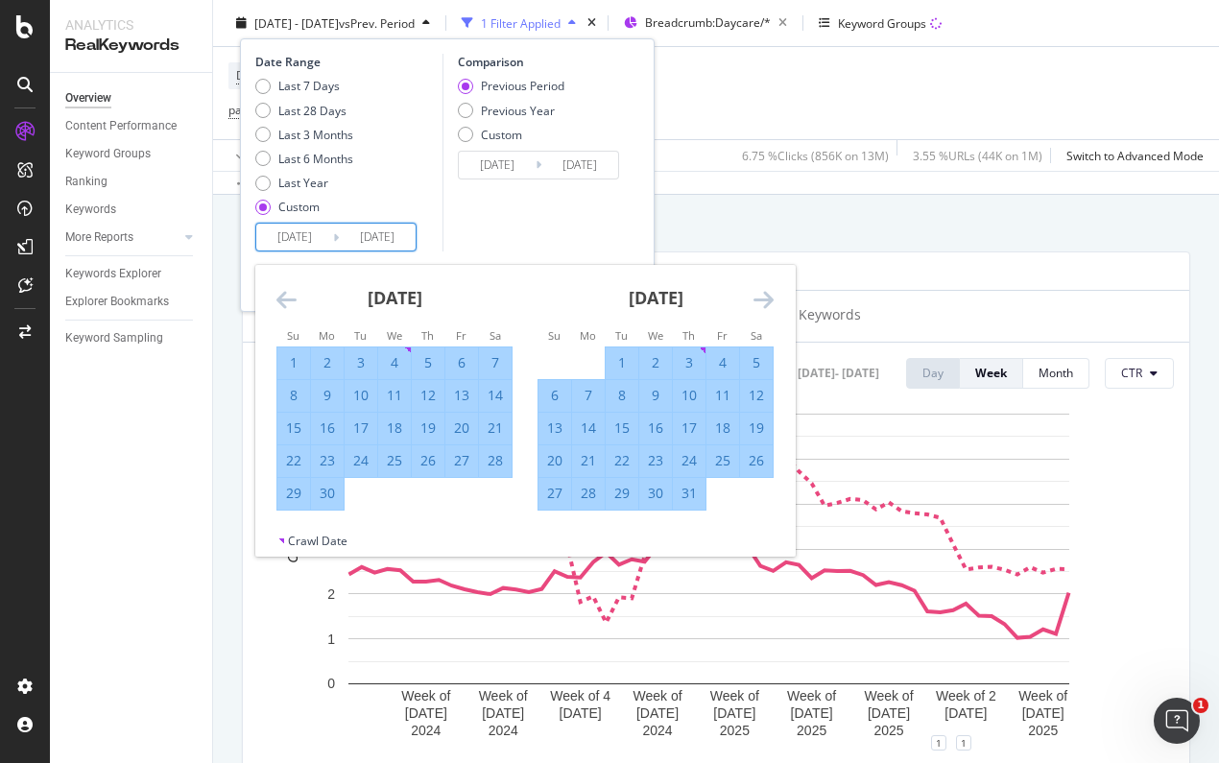
click at [286, 294] on icon "Move backward to switch to the previous month." at bounding box center [287, 299] width 20 height 23
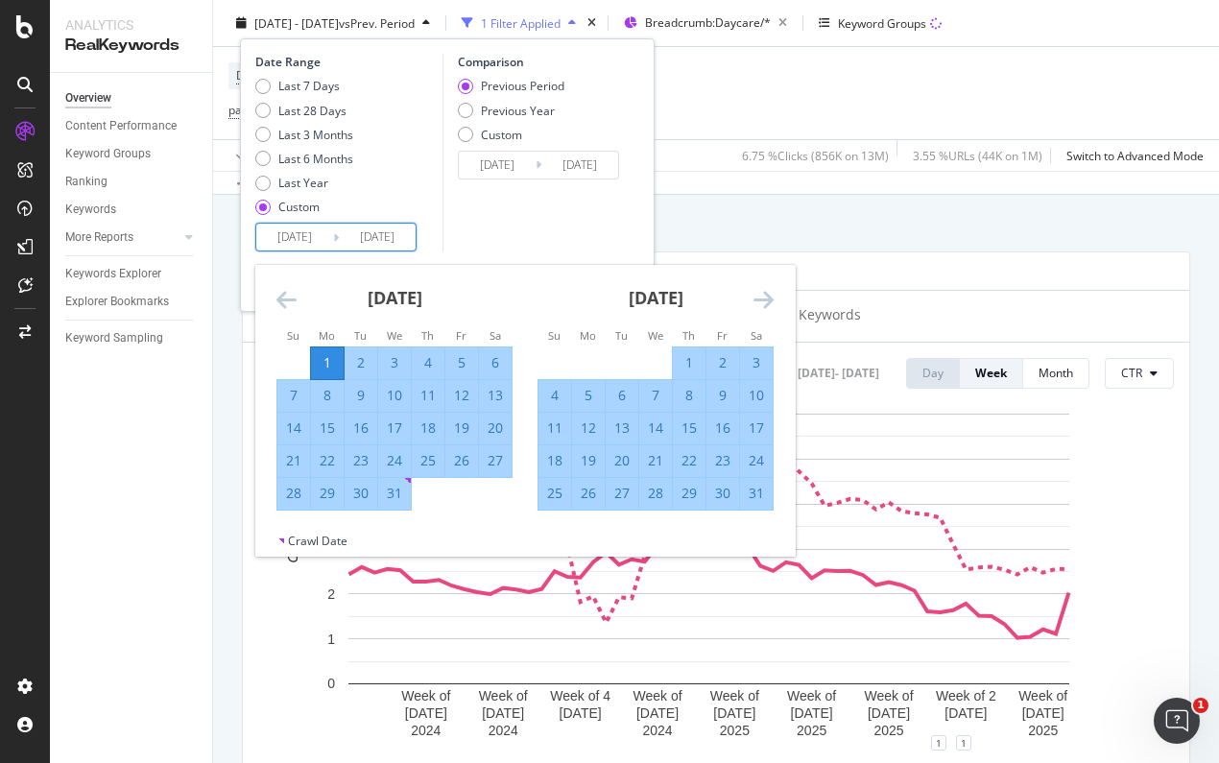
click at [286, 304] on icon "Move backward to switch to the previous month." at bounding box center [287, 299] width 20 height 23
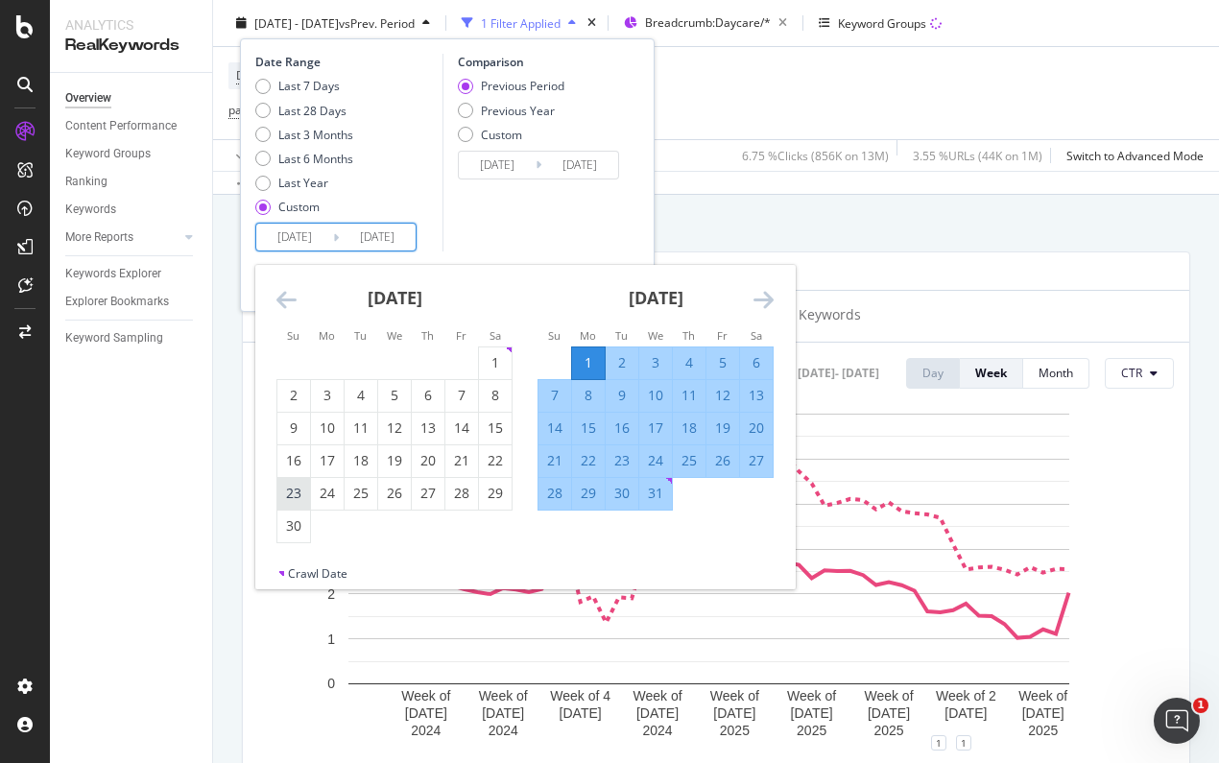
click at [290, 500] on div "23" at bounding box center [293, 493] width 33 height 19
type input "2024/06/23"
type input "2023/05/16"
type input "2024/06/22"
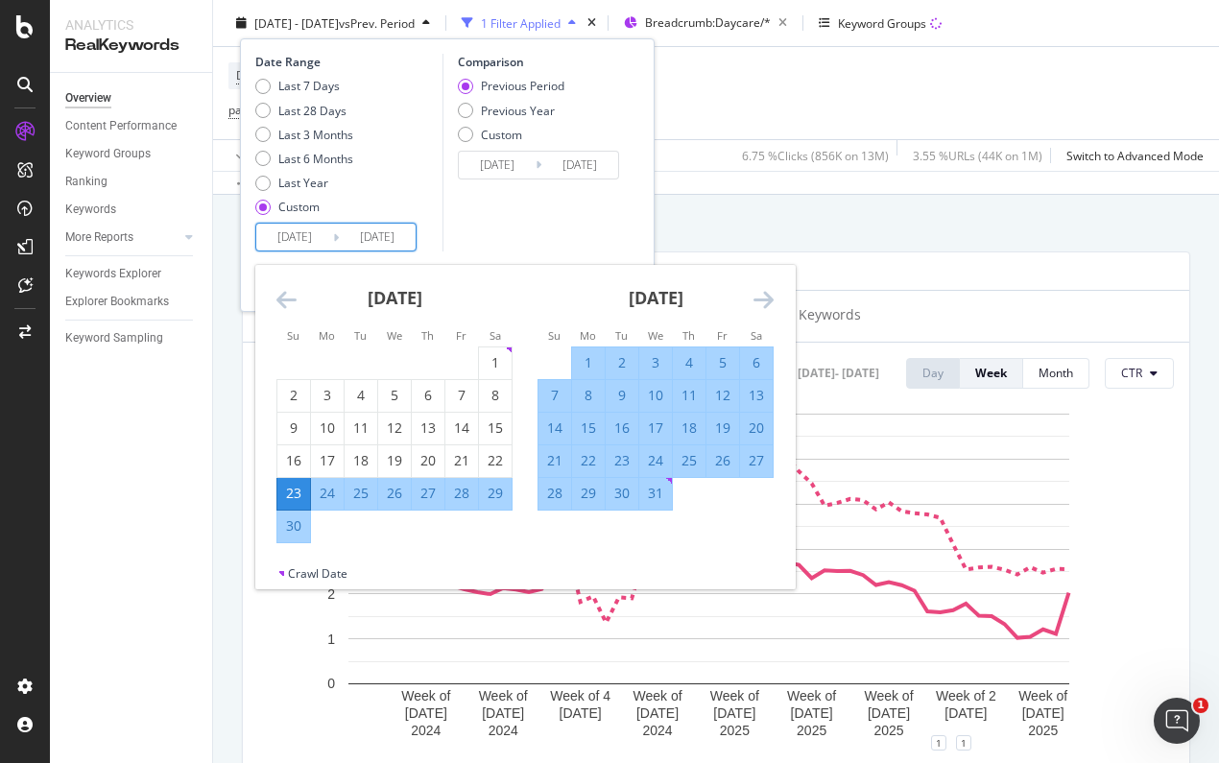
click at [757, 293] on icon "Move forward to switch to the next month." at bounding box center [764, 299] width 20 height 23
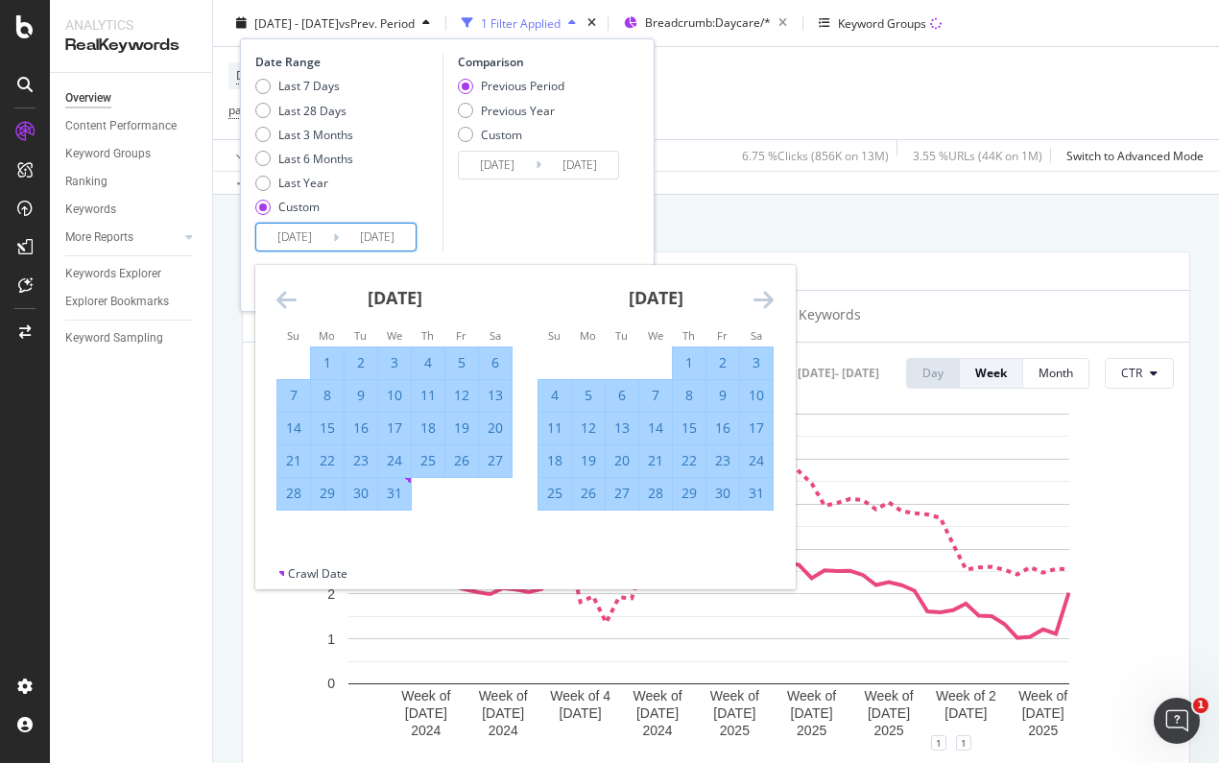
click at [757, 293] on icon "Move forward to switch to the next month." at bounding box center [764, 299] width 20 height 23
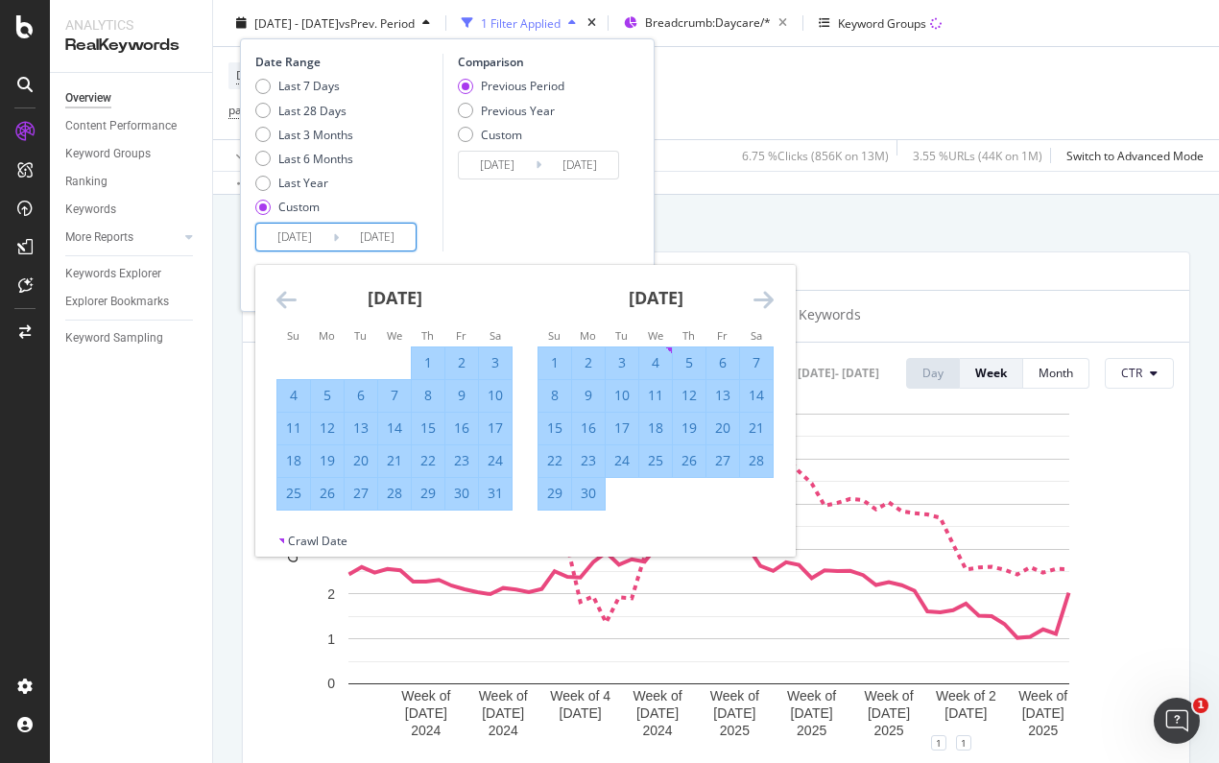
click at [757, 293] on icon "Move forward to switch to the next month." at bounding box center [764, 299] width 20 height 23
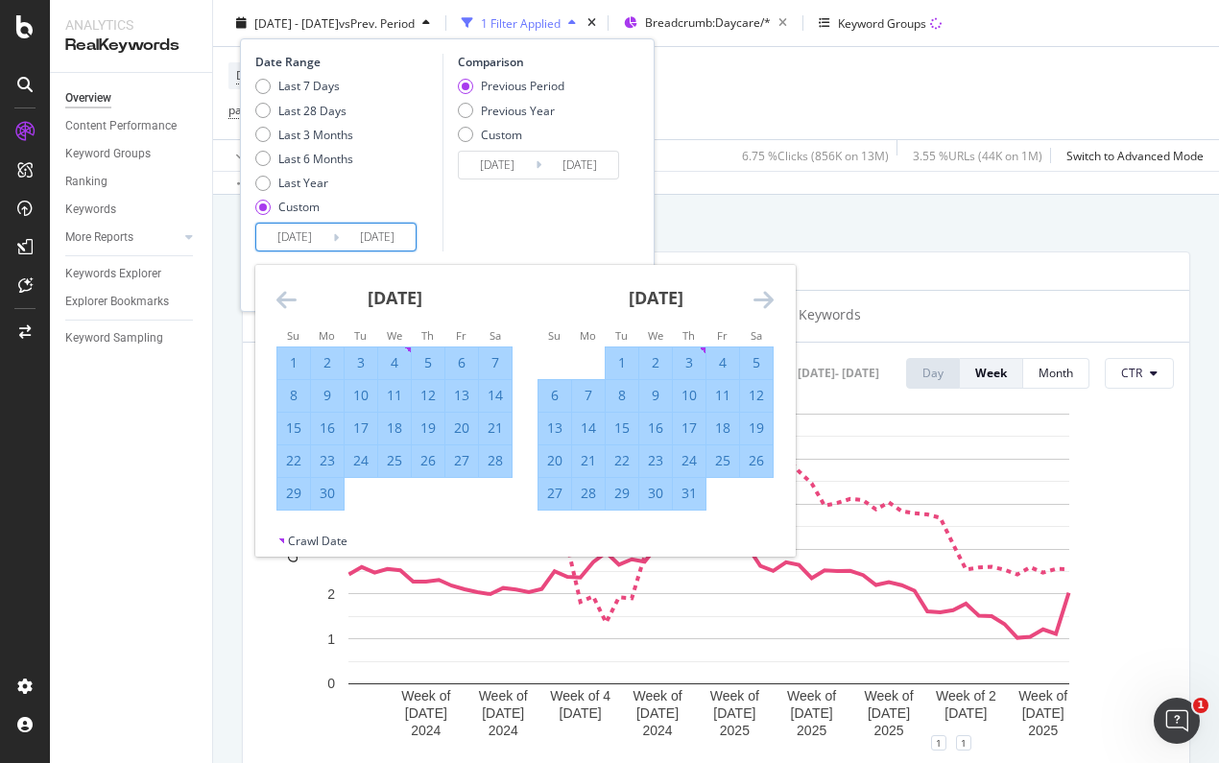
click at [757, 293] on icon "Move forward to switch to the next month." at bounding box center [764, 299] width 20 height 23
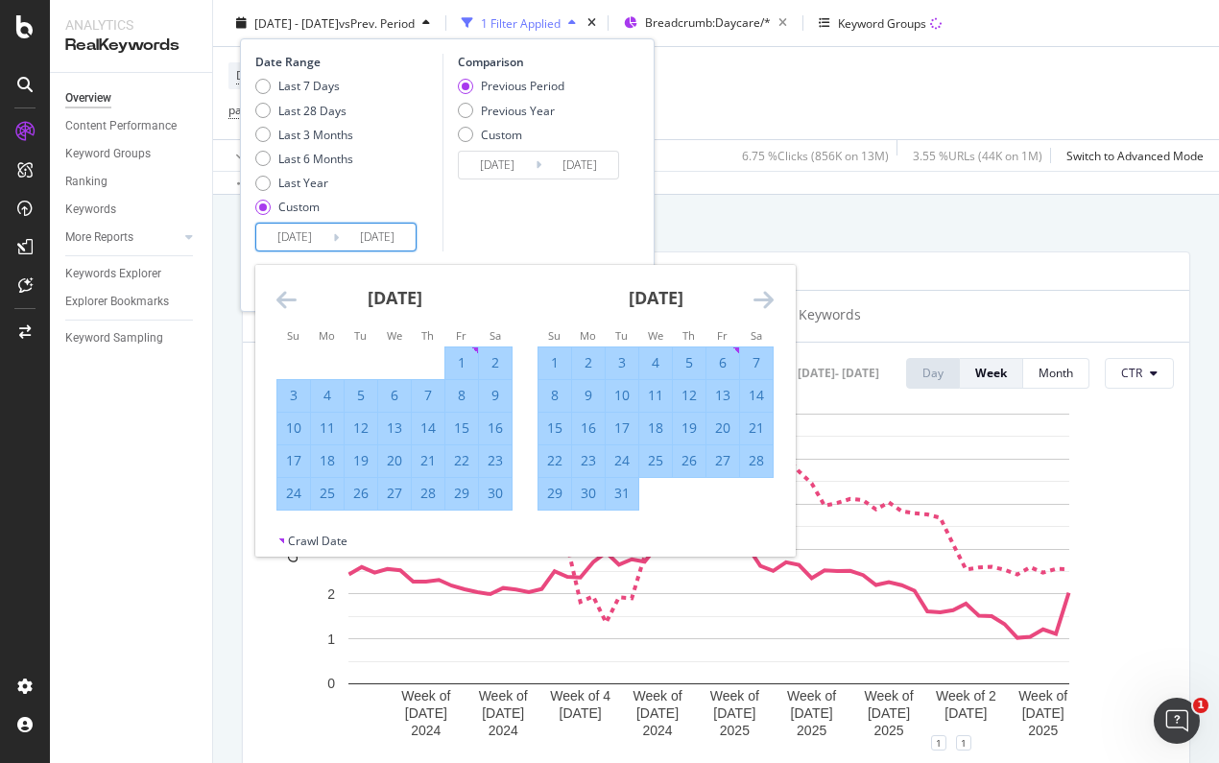
click at [757, 293] on icon "Move forward to switch to the next month." at bounding box center [764, 299] width 20 height 23
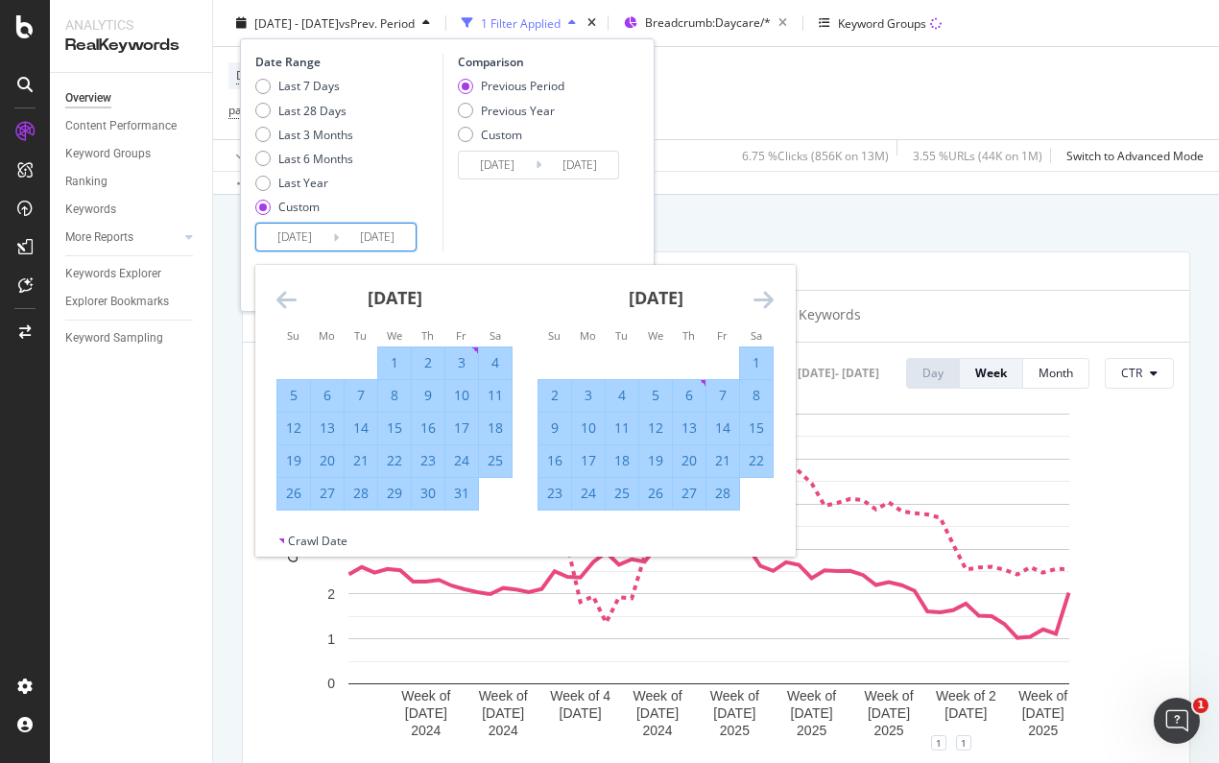
click at [757, 293] on icon "Move forward to switch to the next month." at bounding box center [764, 299] width 20 height 23
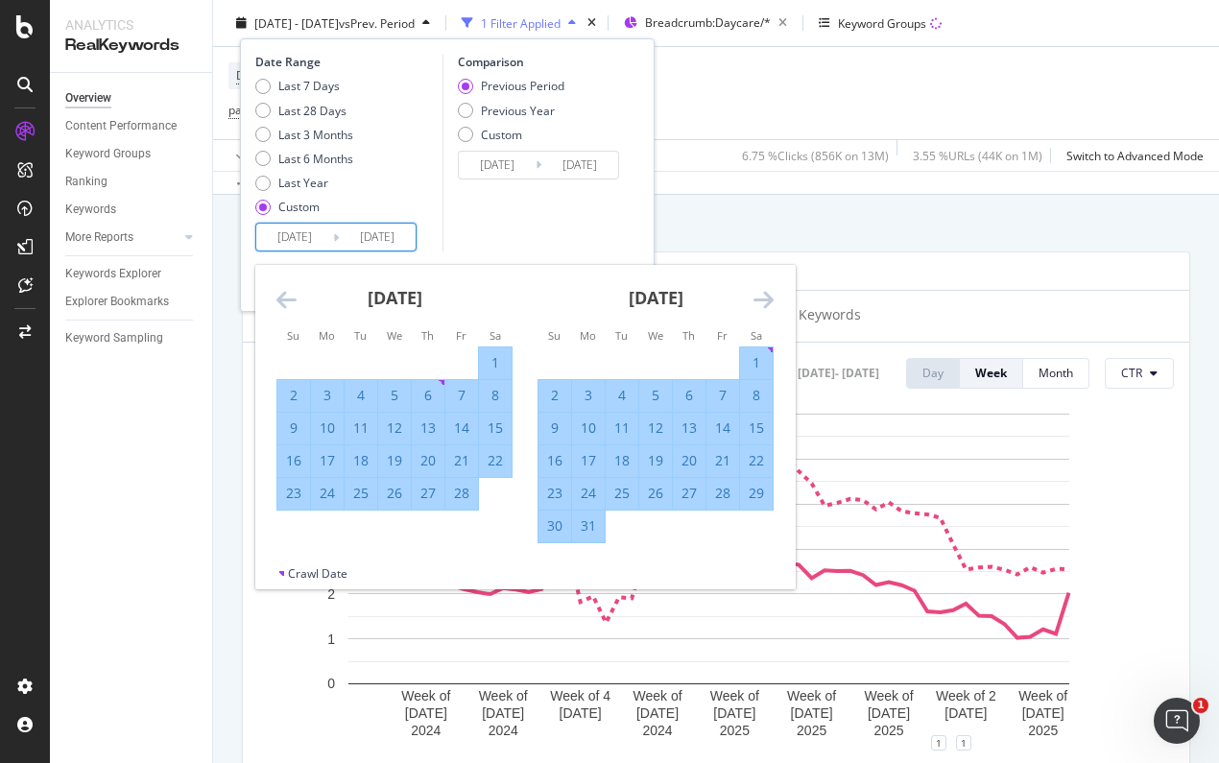
click at [757, 293] on icon "Move forward to switch to the next month." at bounding box center [764, 299] width 20 height 23
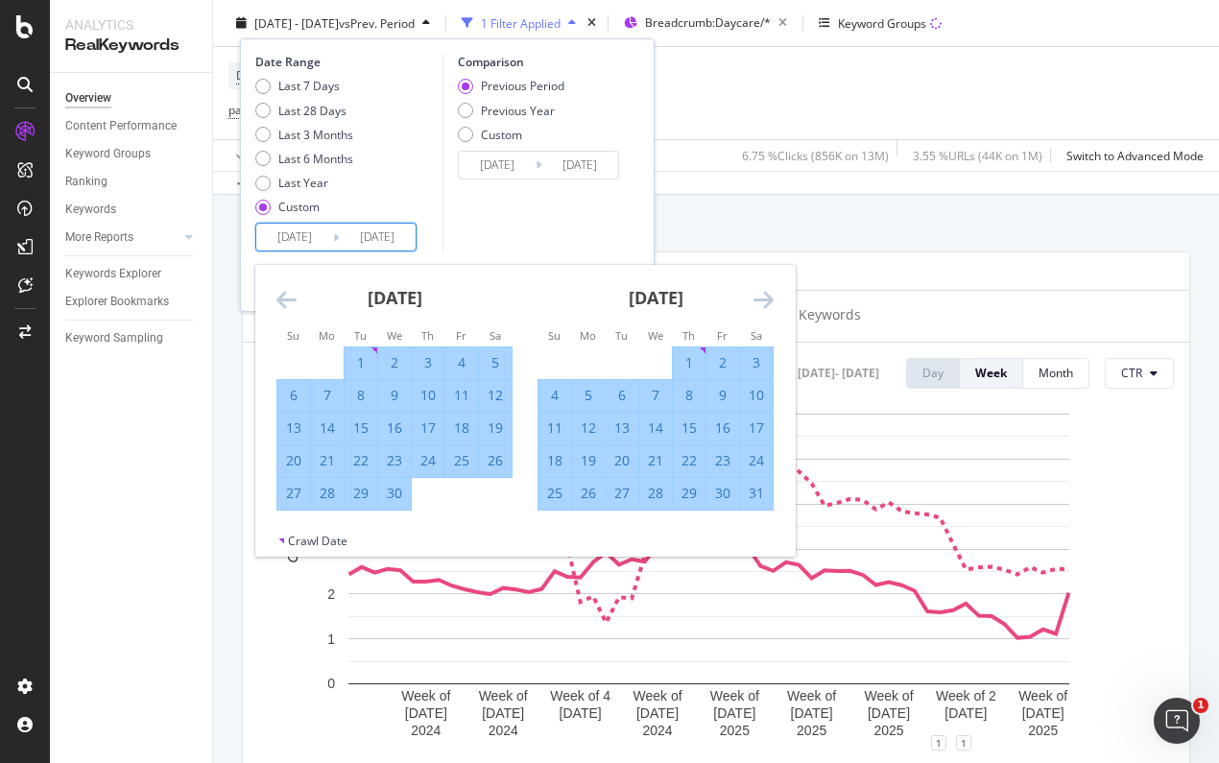
click at [757, 293] on icon "Move forward to switch to the next month." at bounding box center [764, 299] width 20 height 23
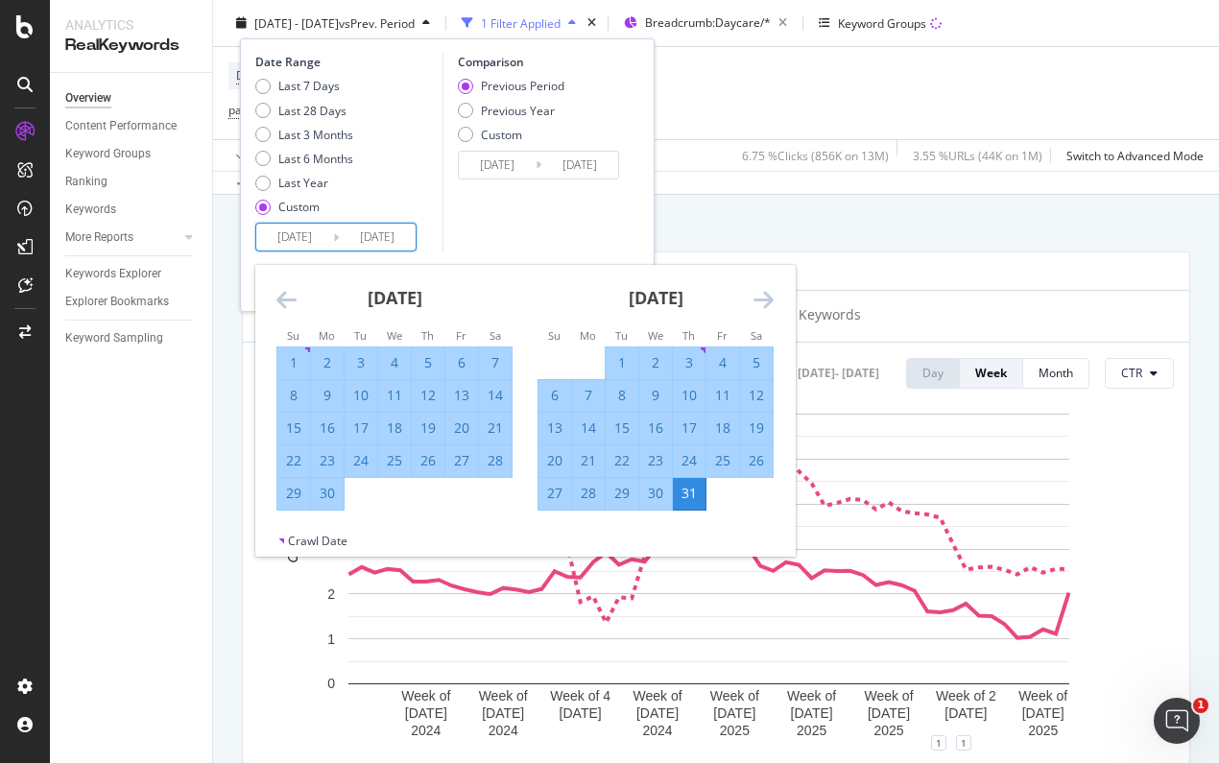
click at [757, 293] on icon "Move forward to switch to the next month." at bounding box center [764, 299] width 20 height 23
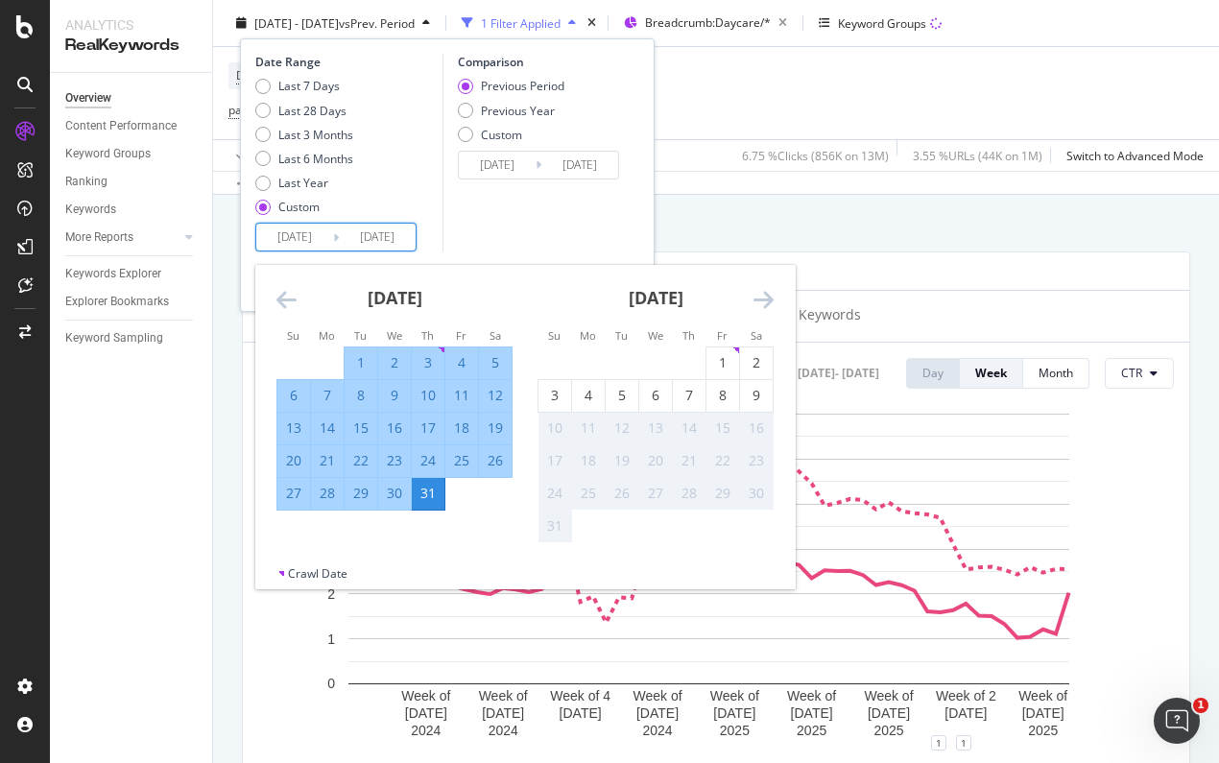
click at [757, 293] on icon "Move forward to switch to the next month." at bounding box center [764, 299] width 20 height 23
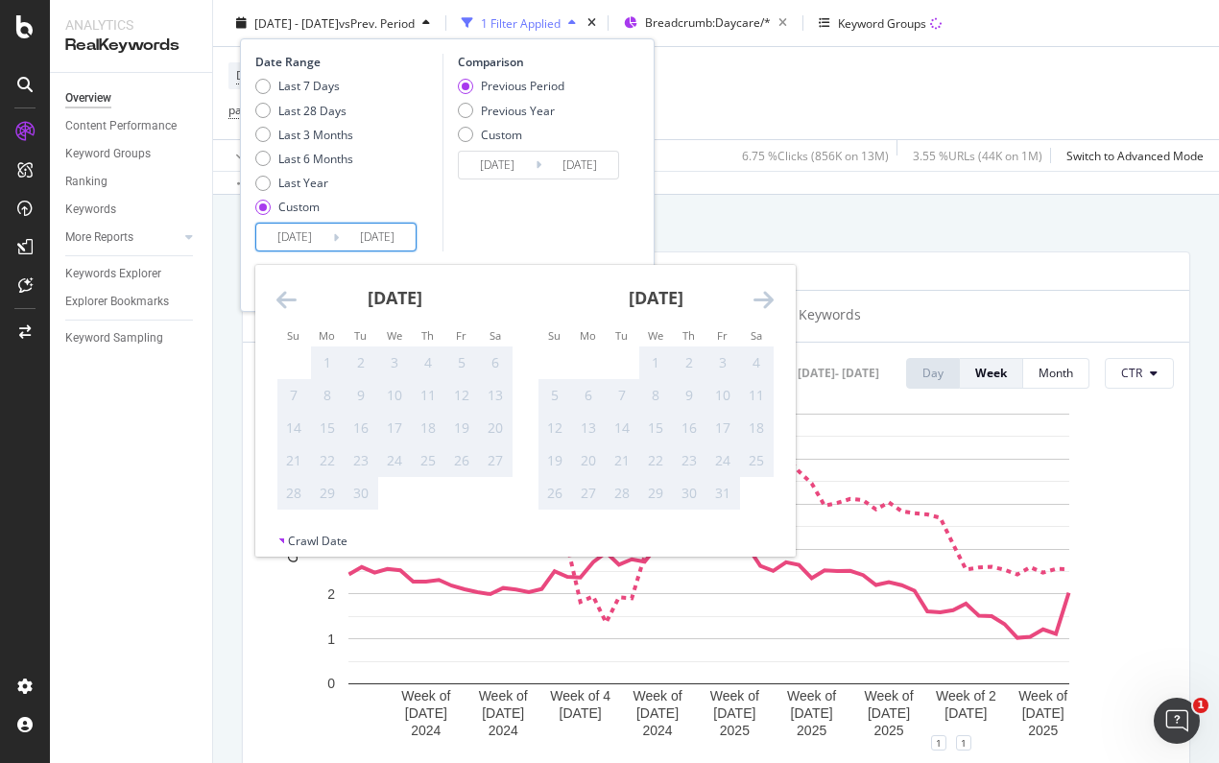
click at [300, 301] on div "[DATE]" at bounding box center [395, 306] width 236 height 82
click at [287, 302] on icon "Move backward to switch to the previous month." at bounding box center [287, 299] width 20 height 23
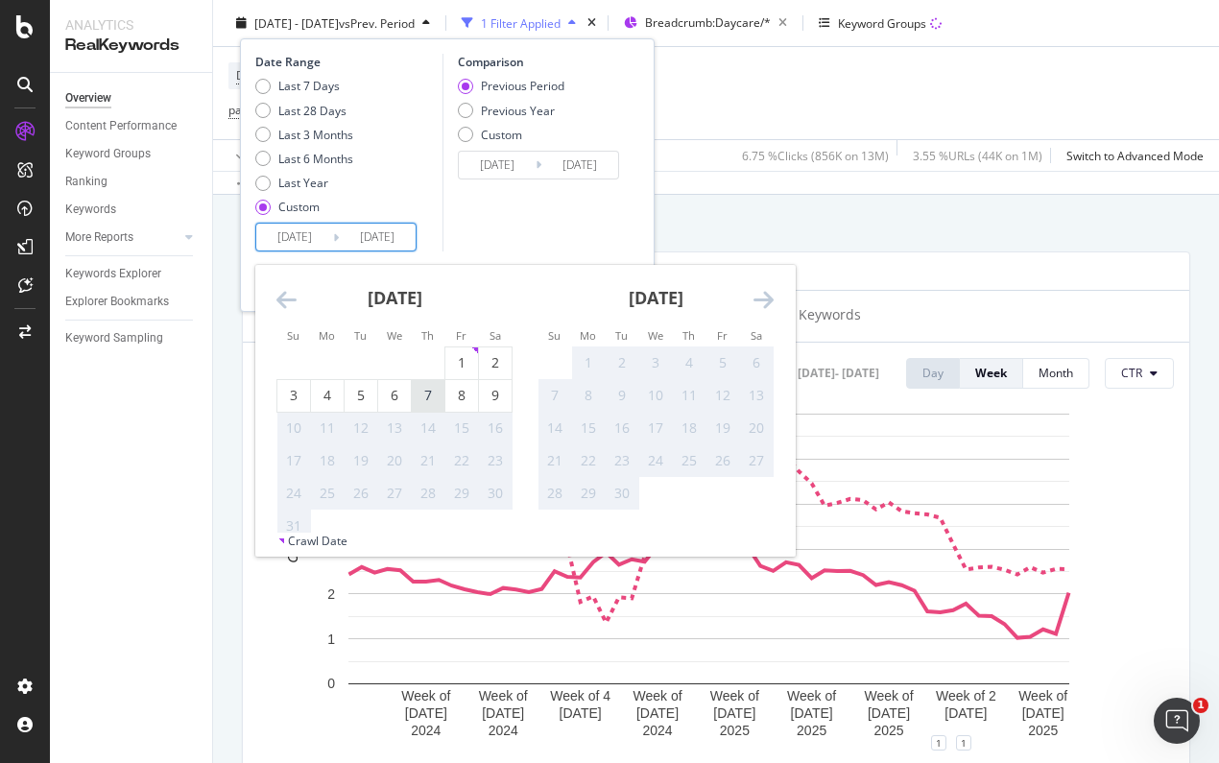
click at [425, 396] on div "7" at bounding box center [428, 395] width 33 height 19
type input "2025/08/07"
type input "2023/05/09"
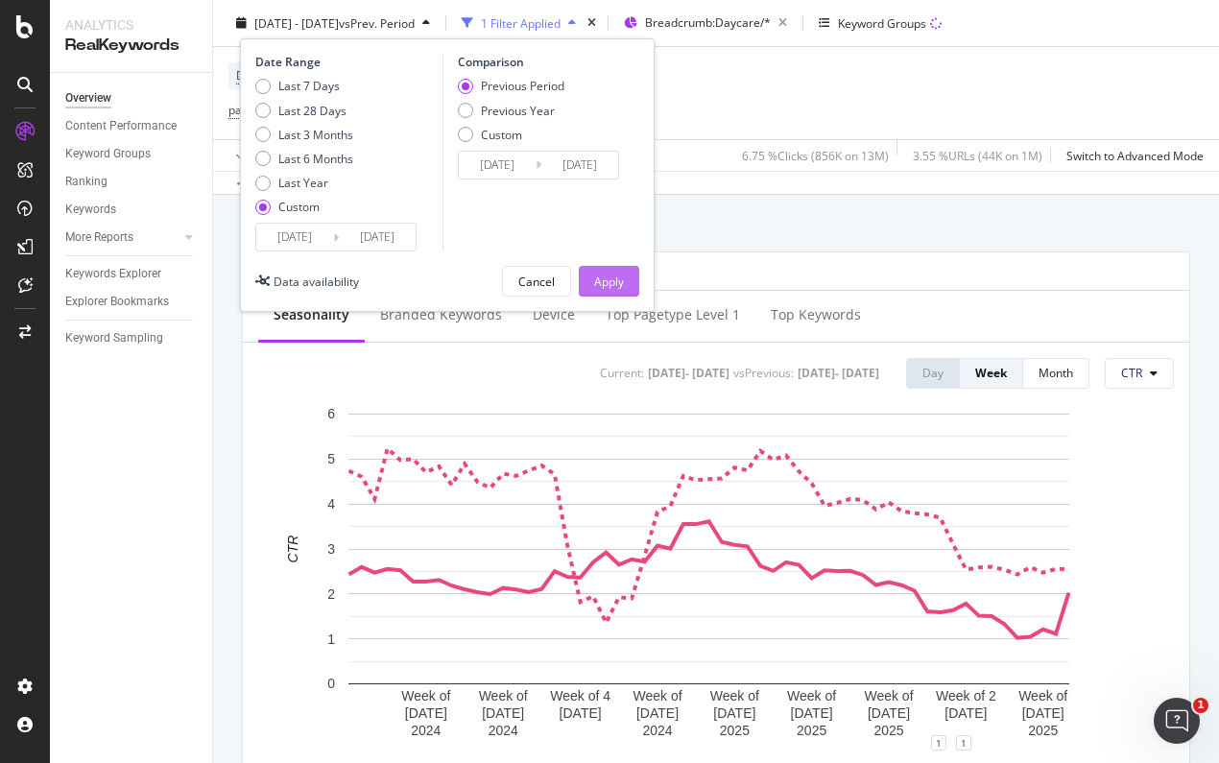
click at [601, 279] on div "Apply" at bounding box center [609, 281] width 30 height 16
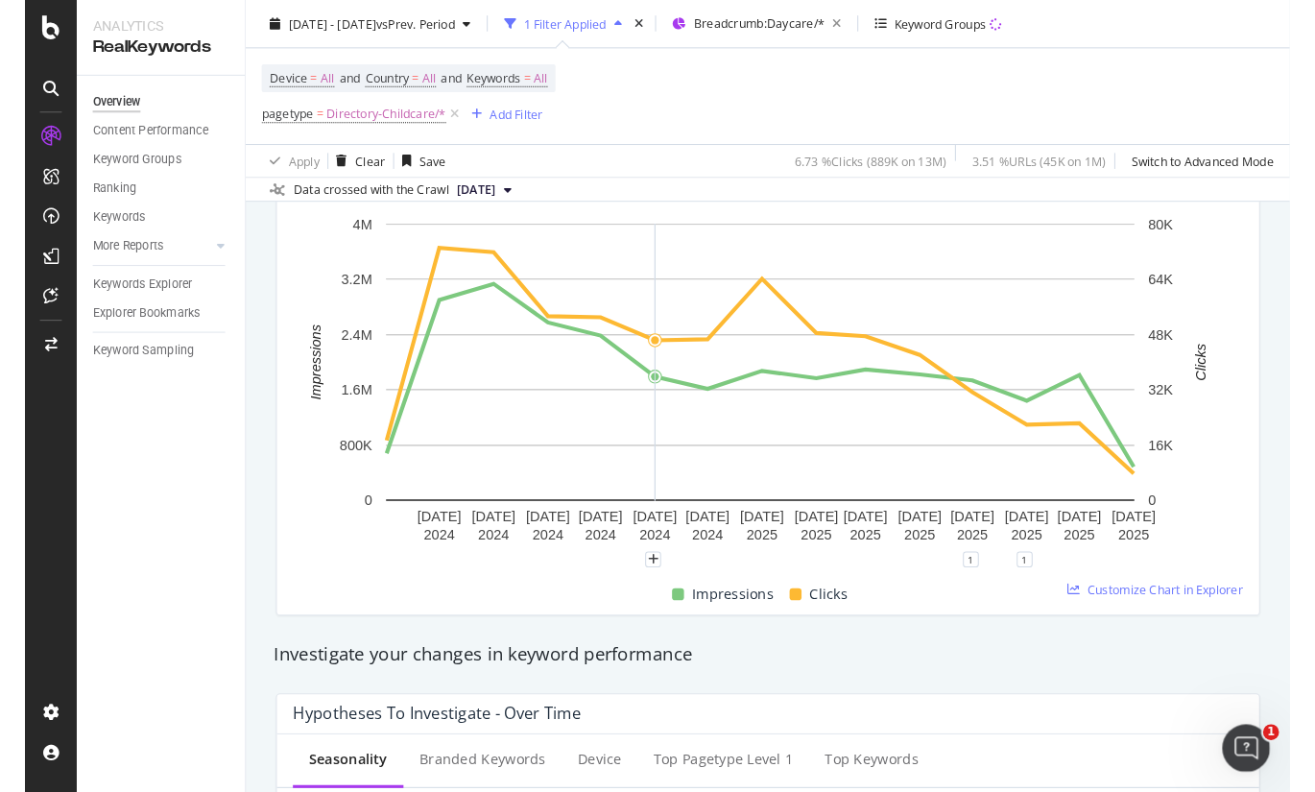
scroll to position [676, 0]
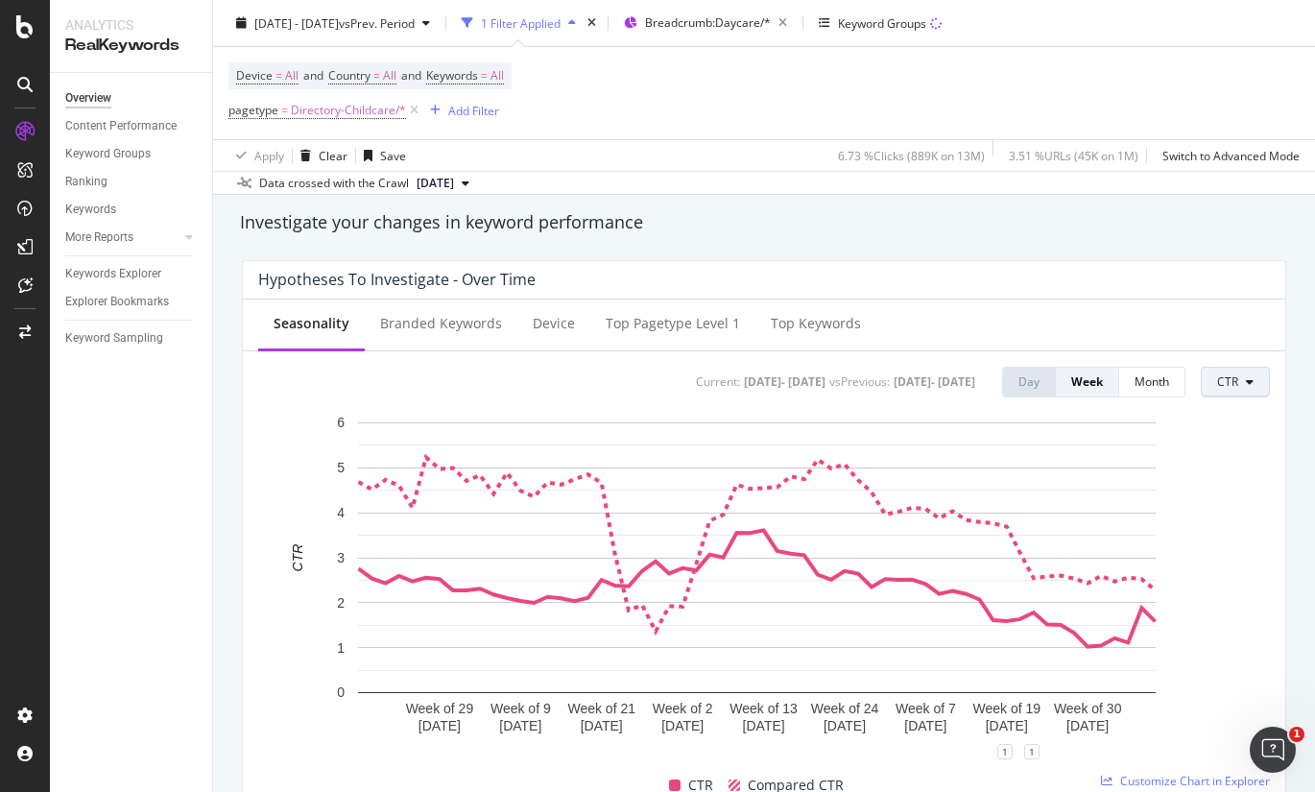
click at [1219, 390] on button "CTR" at bounding box center [1235, 382] width 69 height 31
click at [1218, 406] on div "Clicks" at bounding box center [1249, 420] width 121 height 28
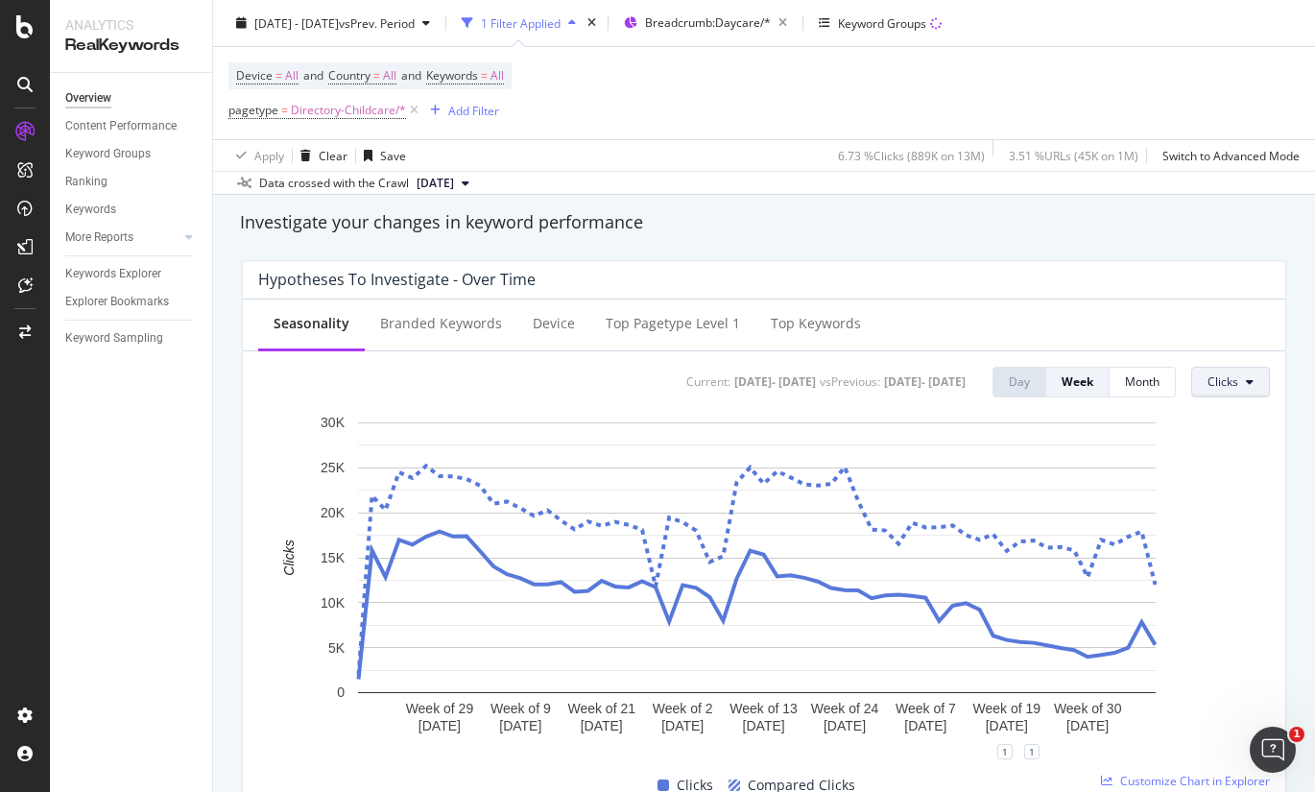
click at [1208, 379] on span "Clicks" at bounding box center [1223, 381] width 31 height 16
click at [1218, 444] on div "Impressions" at bounding box center [1239, 456] width 121 height 28
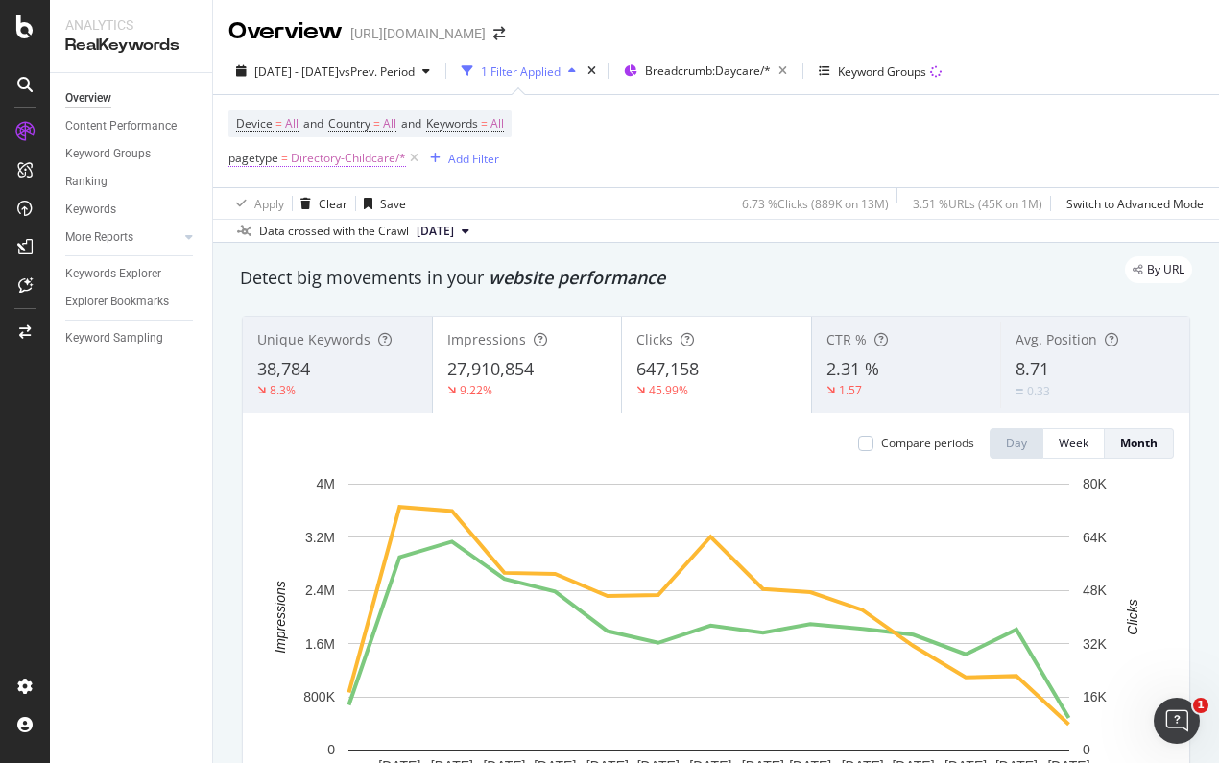
click at [319, 162] on span "Directory-Childcare/*" at bounding box center [348, 158] width 115 height 27
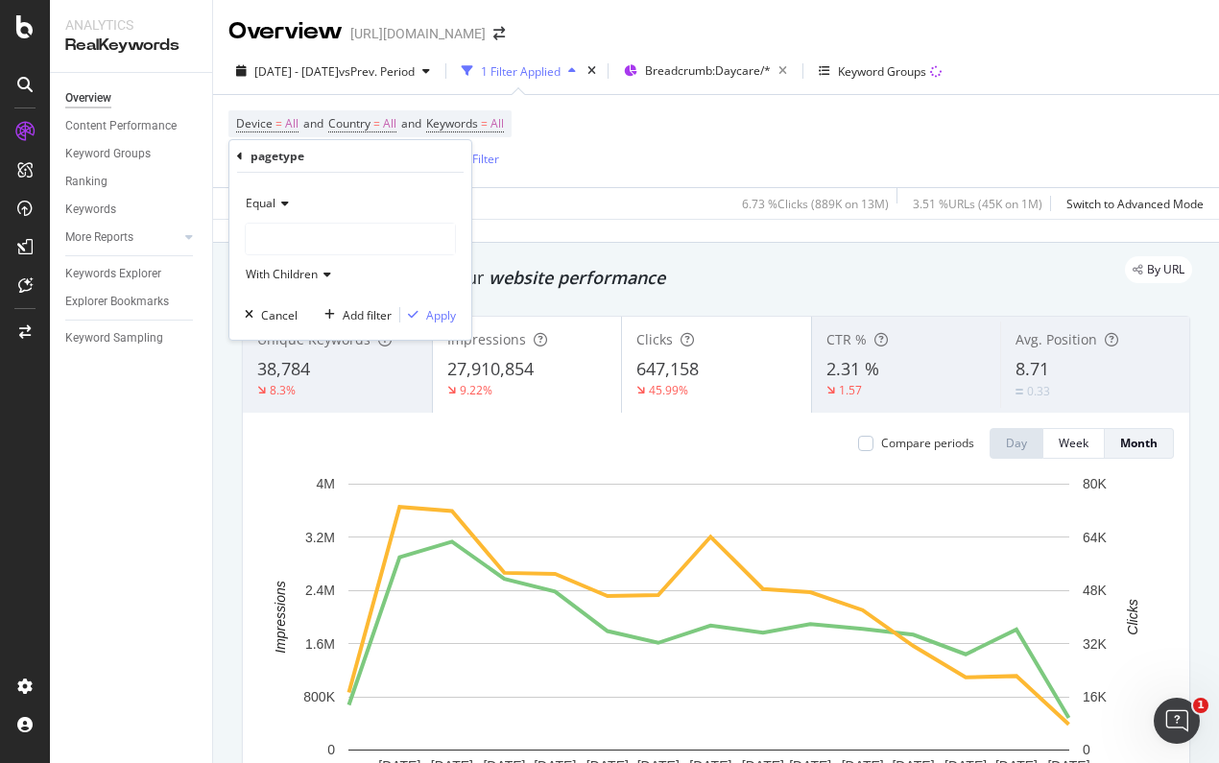
click at [300, 250] on div at bounding box center [350, 239] width 209 height 31
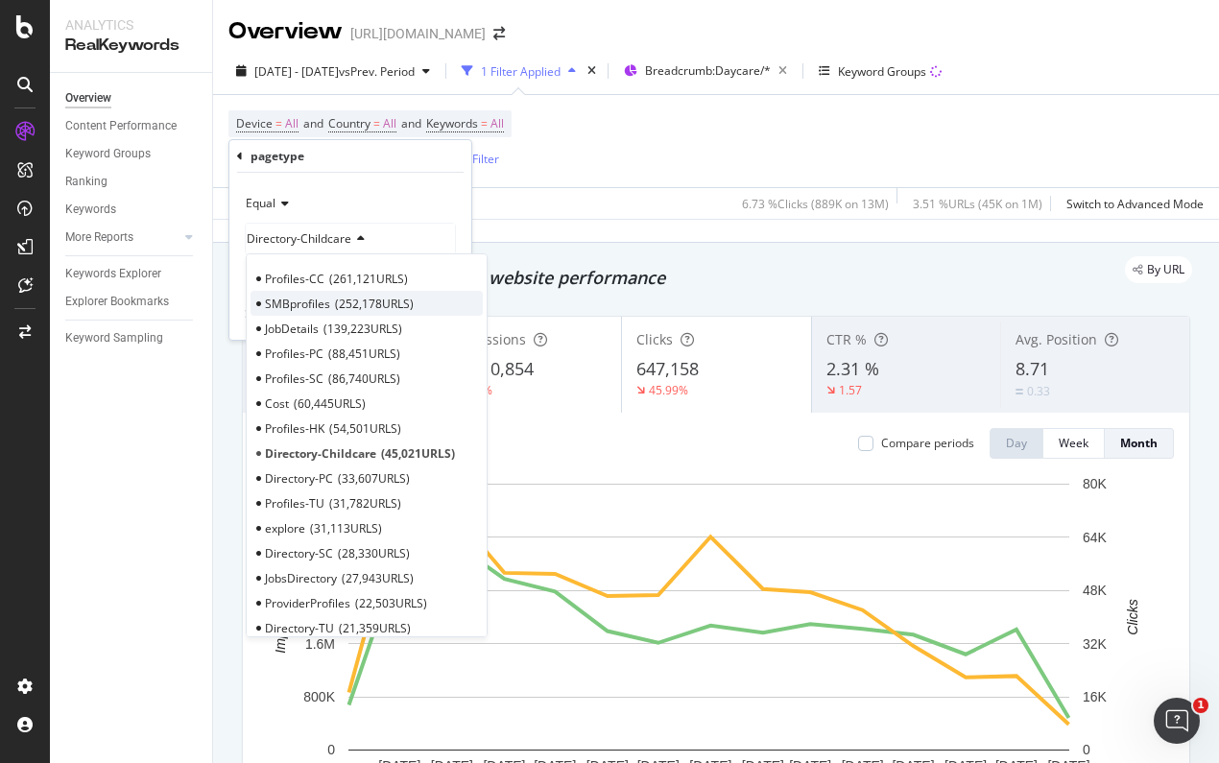
click at [329, 298] on div "SMBprofiles 252,178 URLS" at bounding box center [367, 303] width 232 height 25
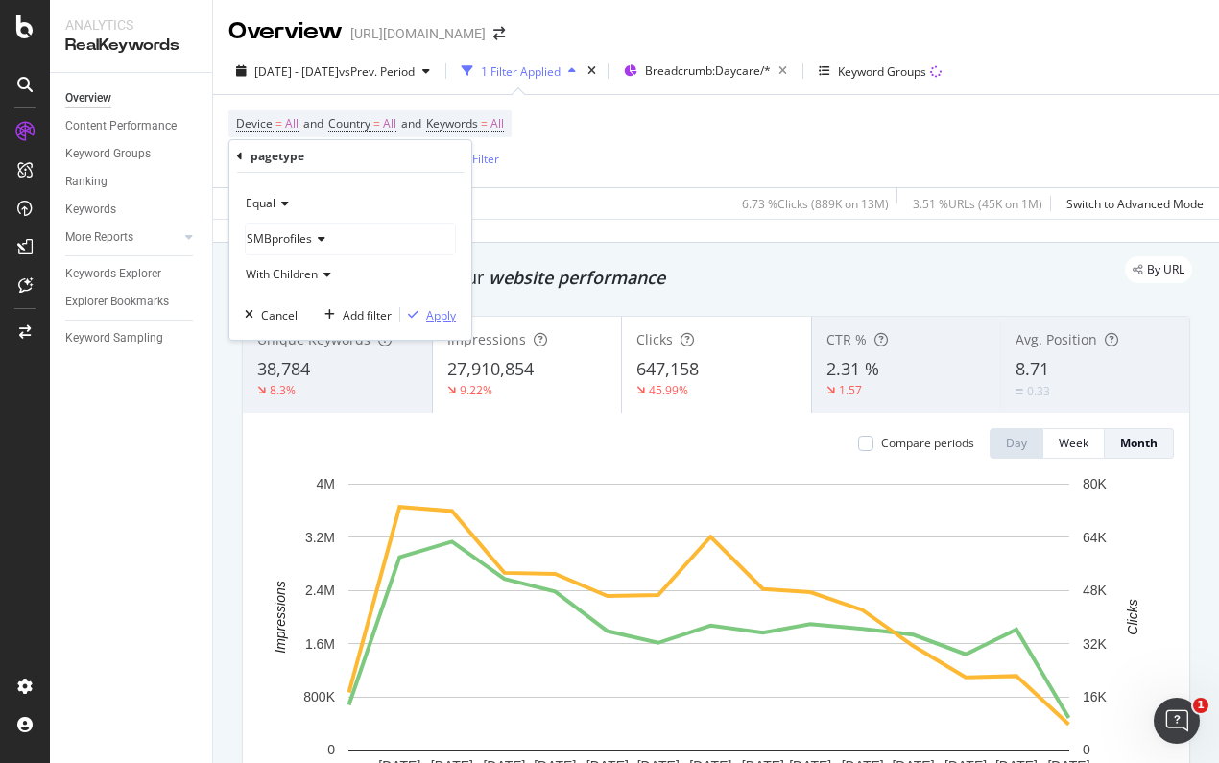
click at [446, 318] on div "Apply" at bounding box center [441, 315] width 30 height 16
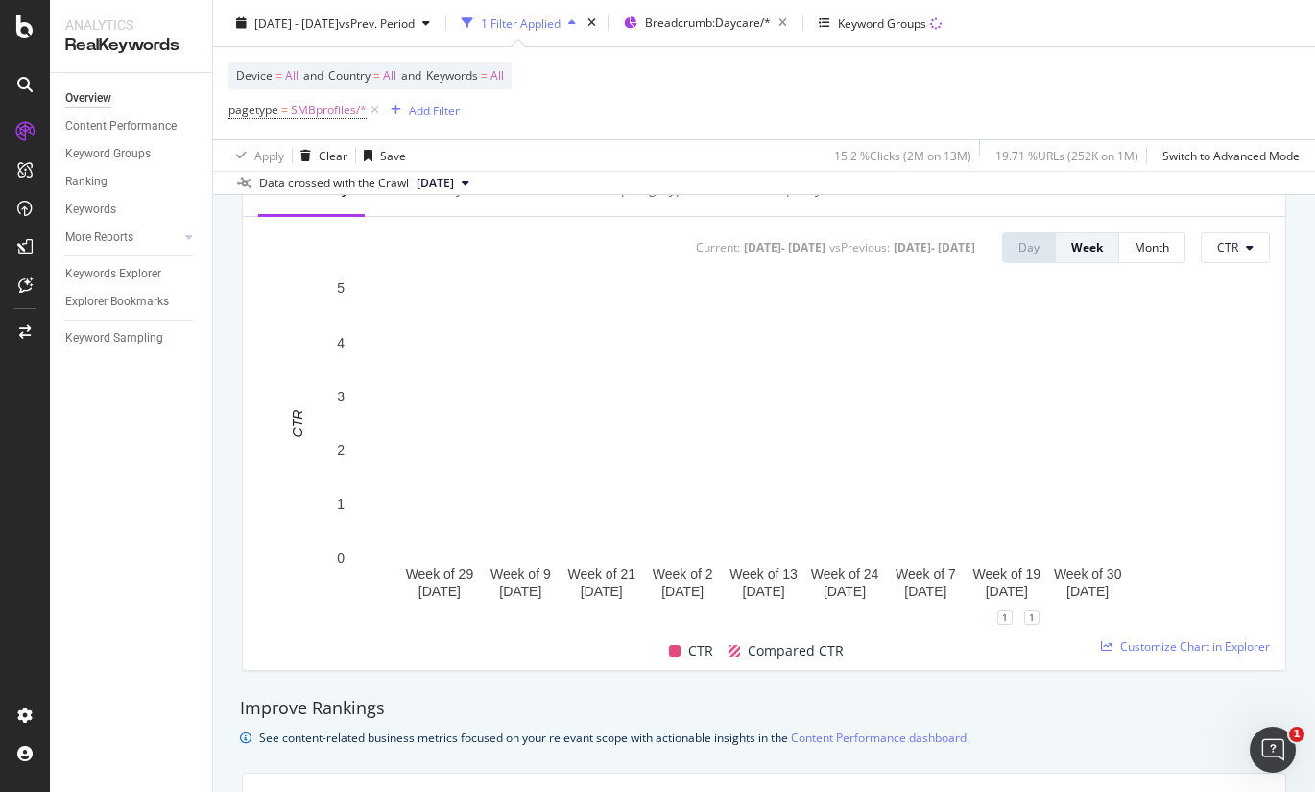
scroll to position [736, 0]
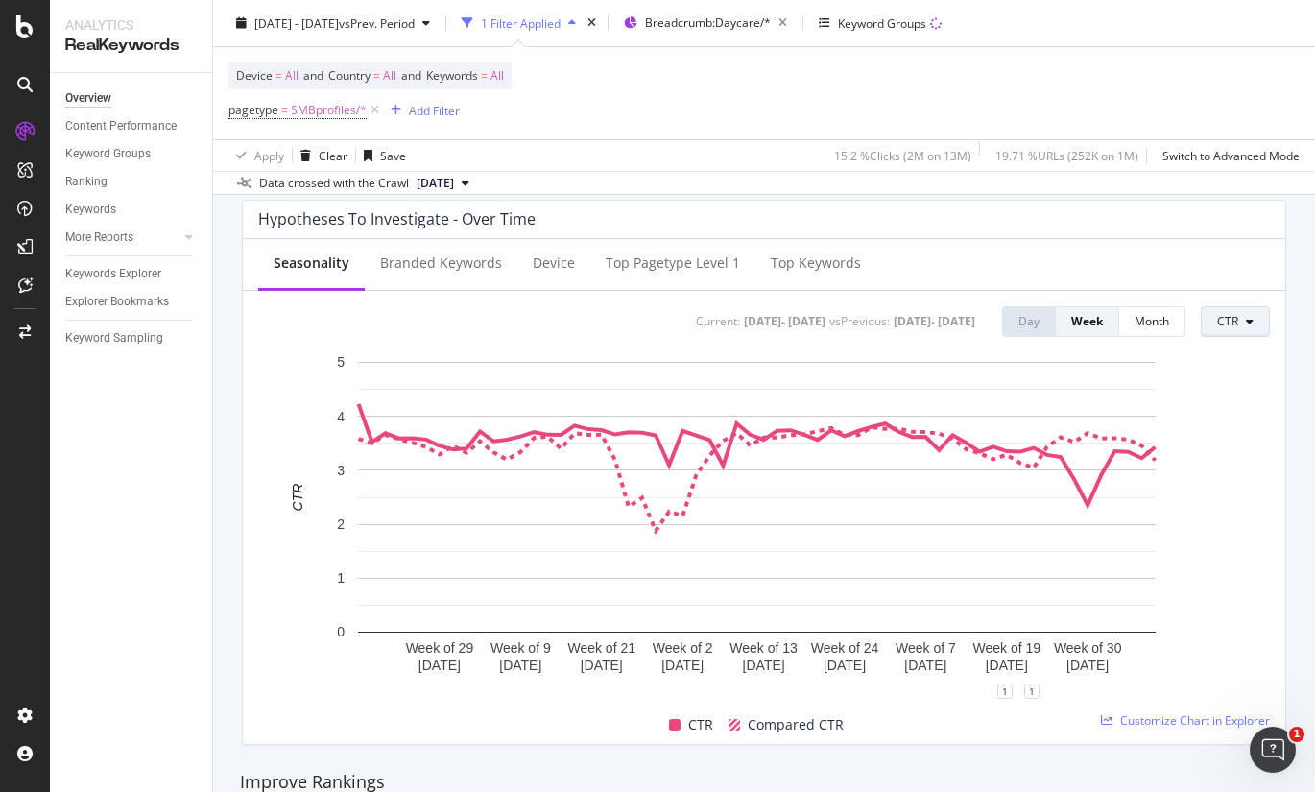
click at [1218, 324] on button "CTR" at bounding box center [1235, 321] width 69 height 31
click at [1218, 359] on span "Clicks" at bounding box center [1249, 359] width 90 height 17
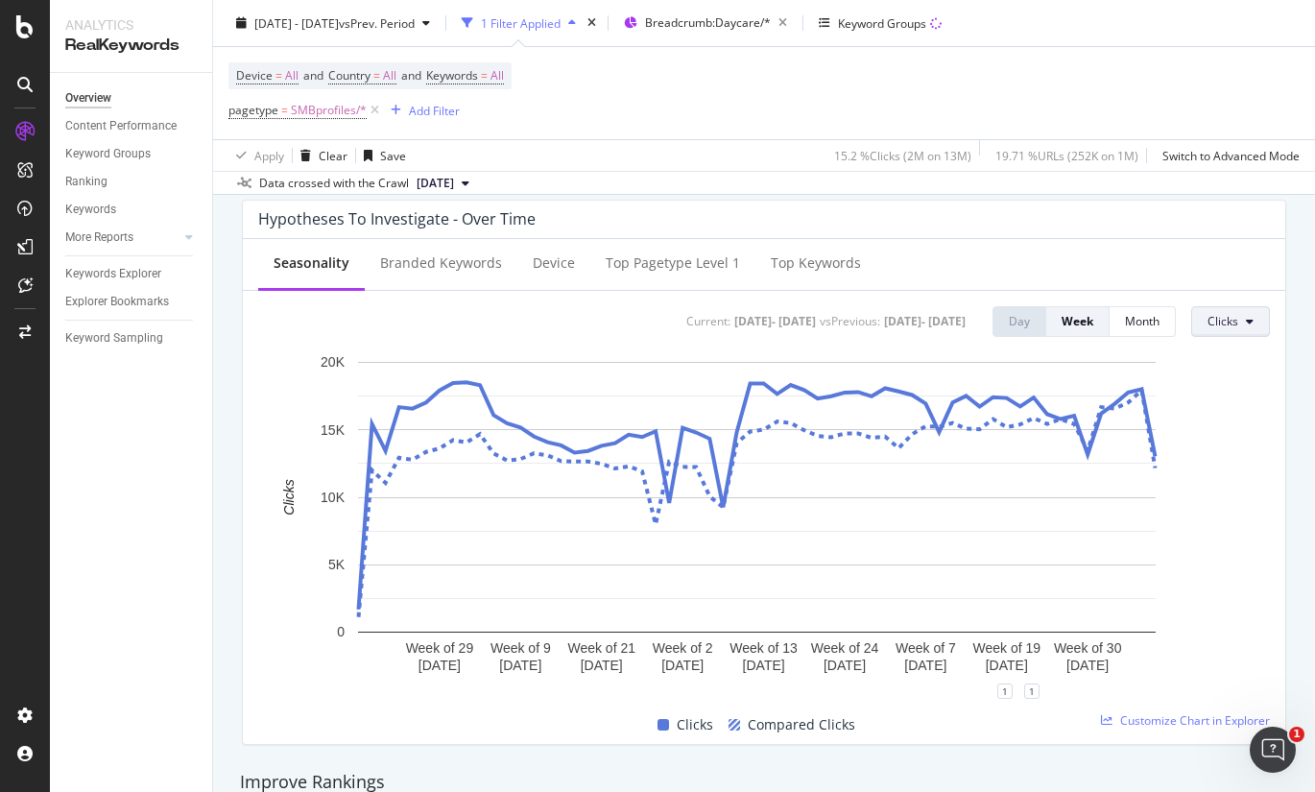
click at [1218, 333] on button "Clicks" at bounding box center [1231, 321] width 79 height 31
click at [1218, 426] on span "Average Position" at bounding box center [1239, 430] width 90 height 17
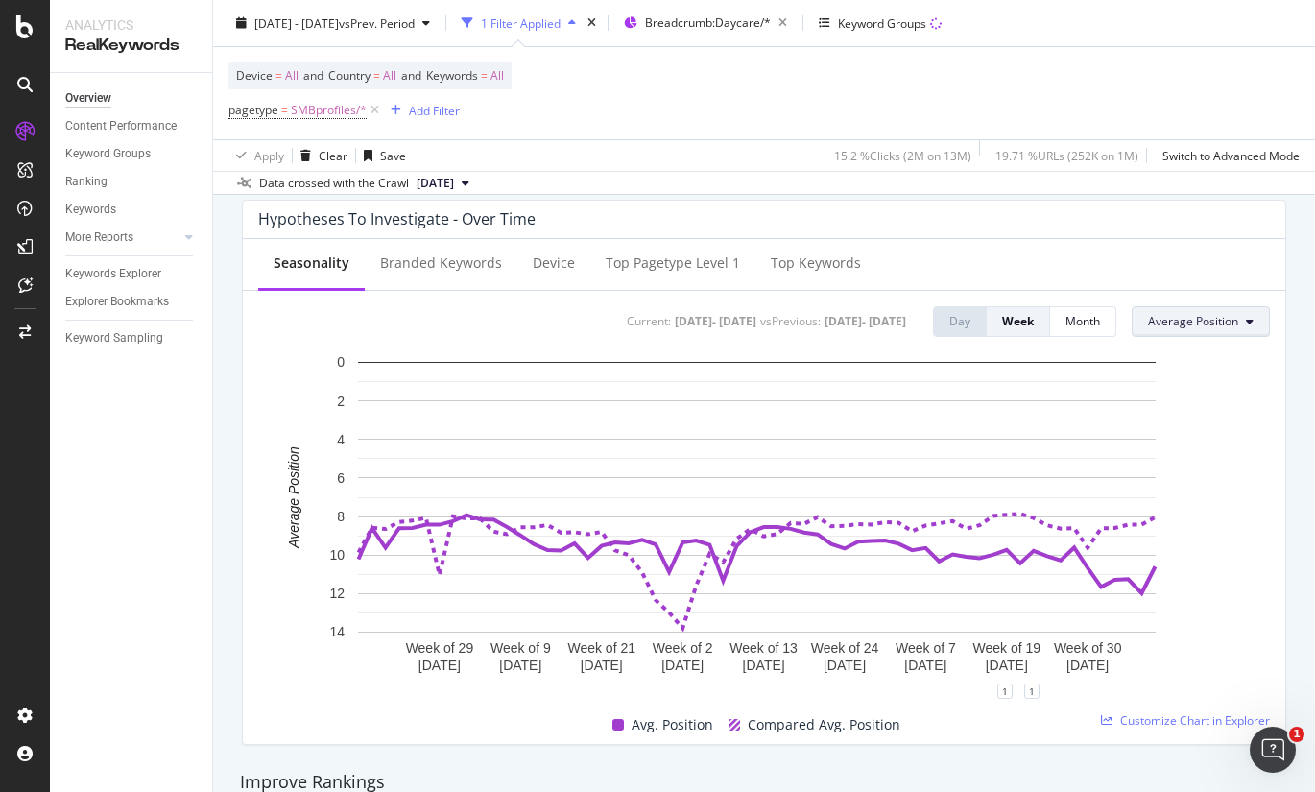
click at [1205, 332] on button "Average Position" at bounding box center [1201, 321] width 138 height 31
click at [1172, 454] on div "CTR" at bounding box center [1181, 466] width 123 height 28
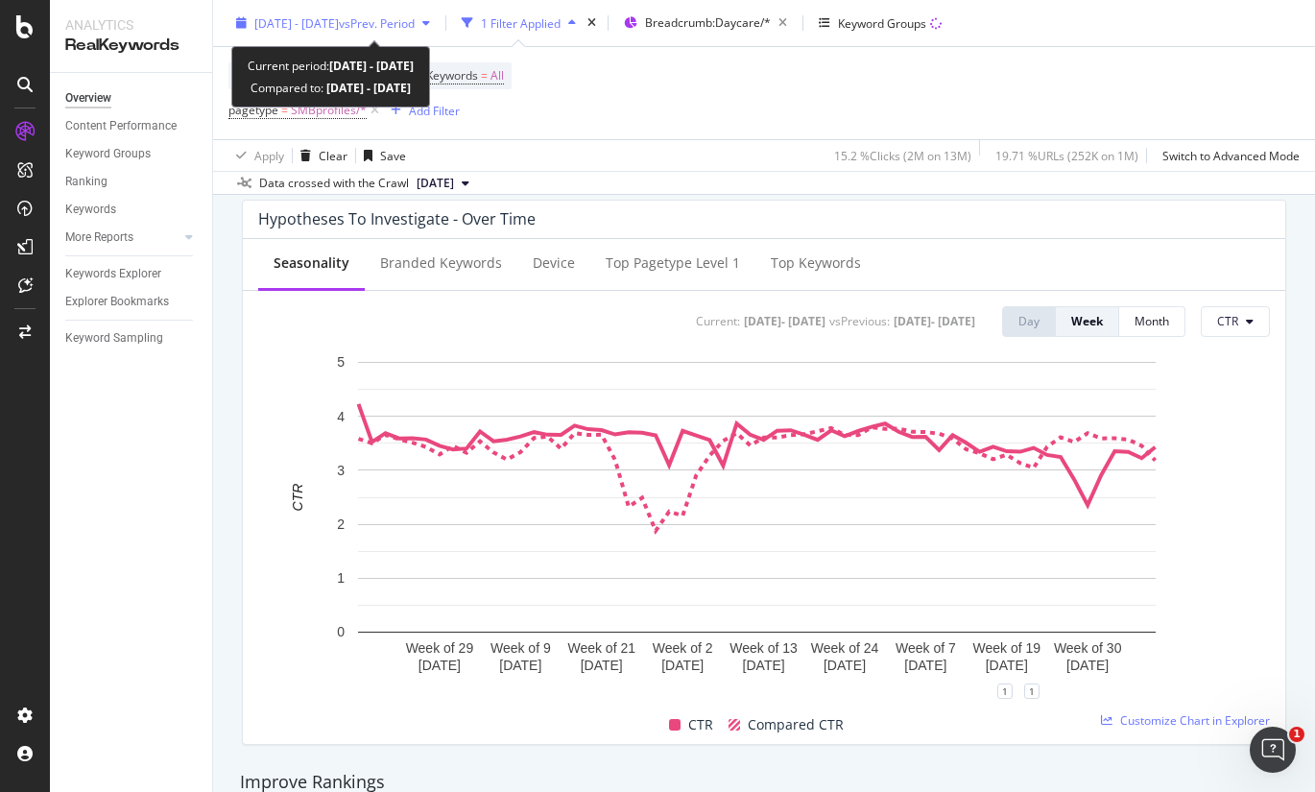
click at [415, 15] on span "vs Prev. Period" at bounding box center [377, 22] width 76 height 16
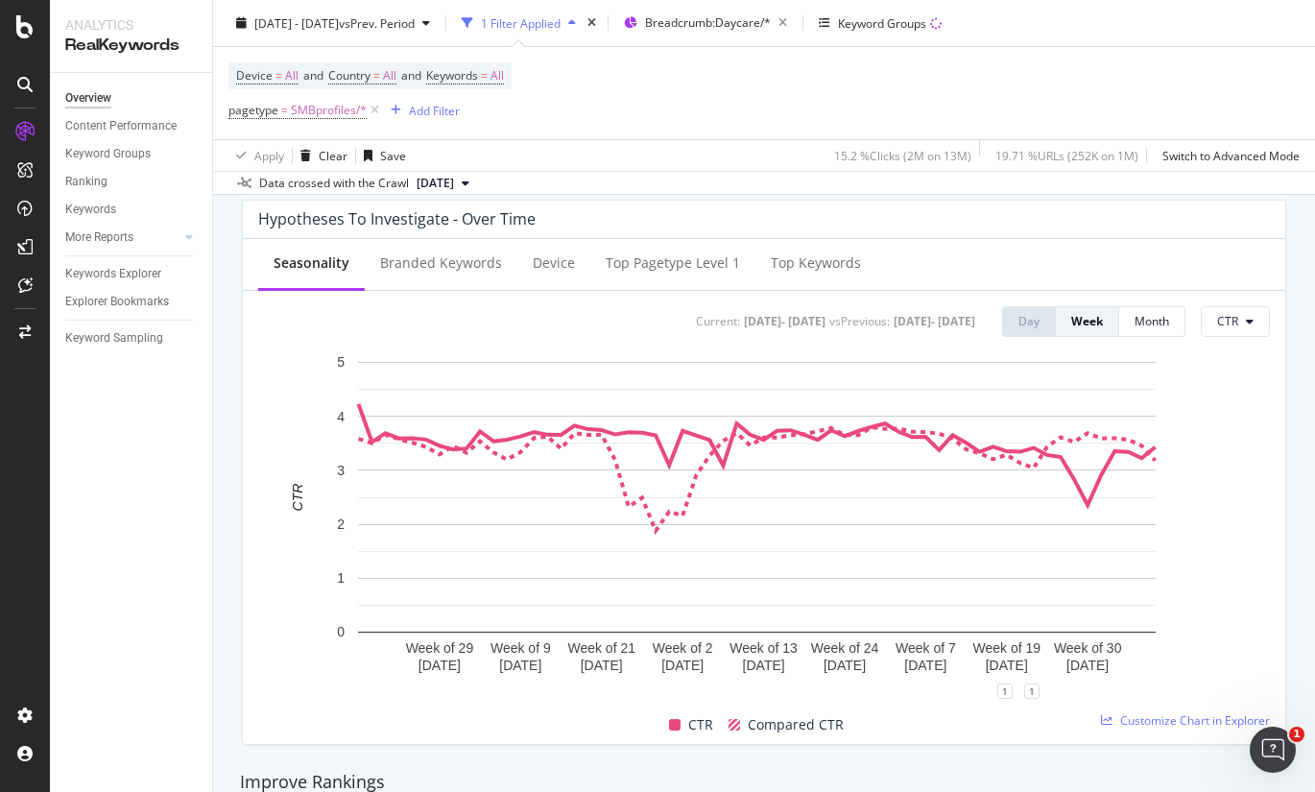
click at [859, 94] on div "Device = All and Country = All and Keywords = All pagetype = SMBprofiles/* Add …" at bounding box center [765, 93] width 1072 height 92
